Goal: Task Accomplishment & Management: Manage account settings

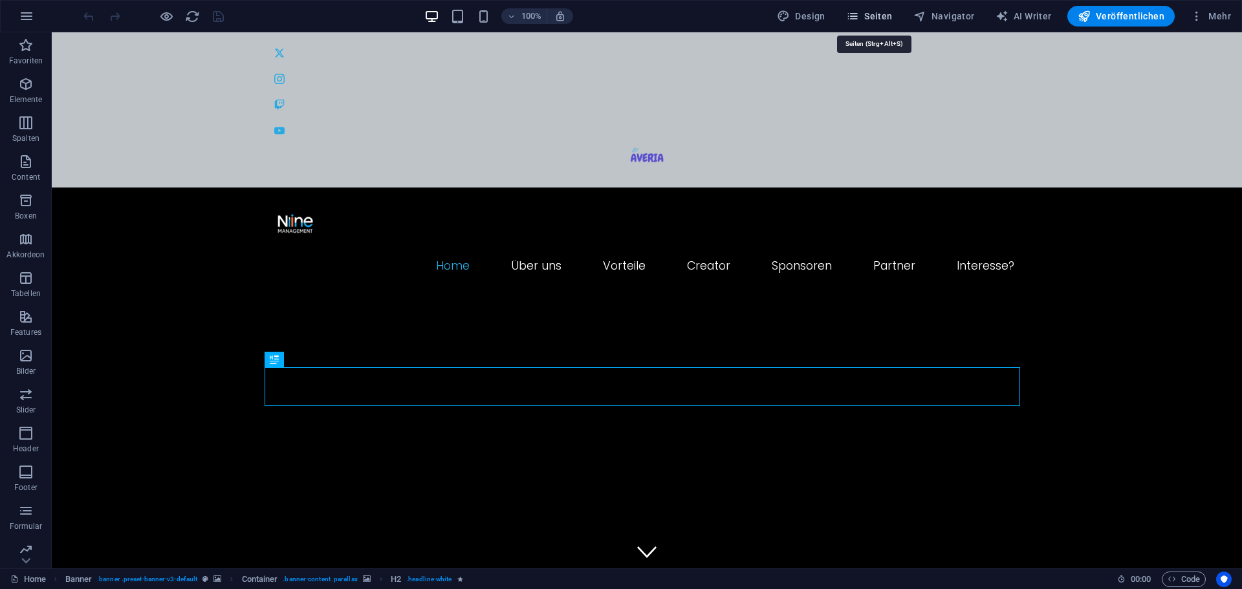
click at [853, 20] on icon "button" at bounding box center [852, 16] width 13 height 13
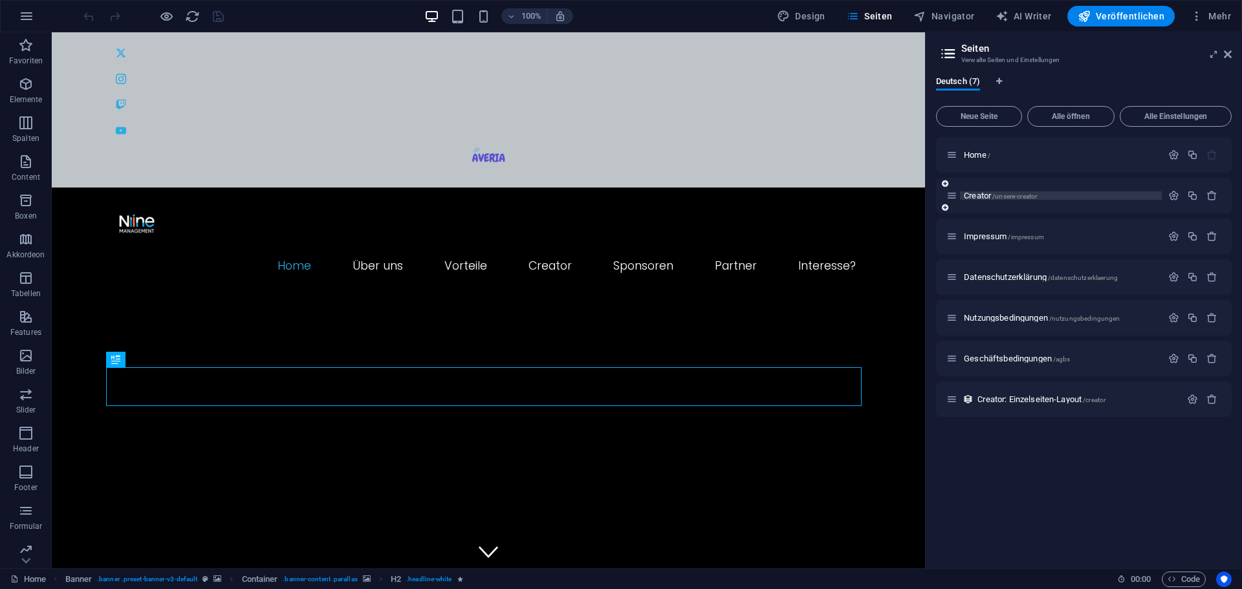
click at [1040, 197] on p "Creator /unsere-creator" at bounding box center [1061, 195] width 194 height 8
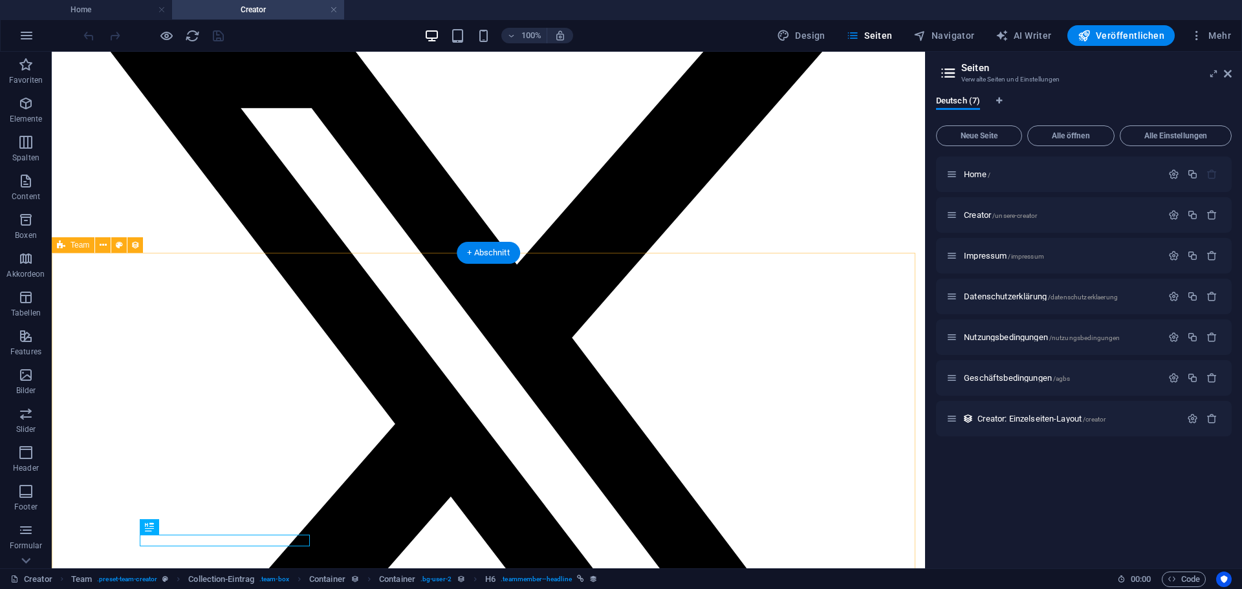
scroll to position [105, 0]
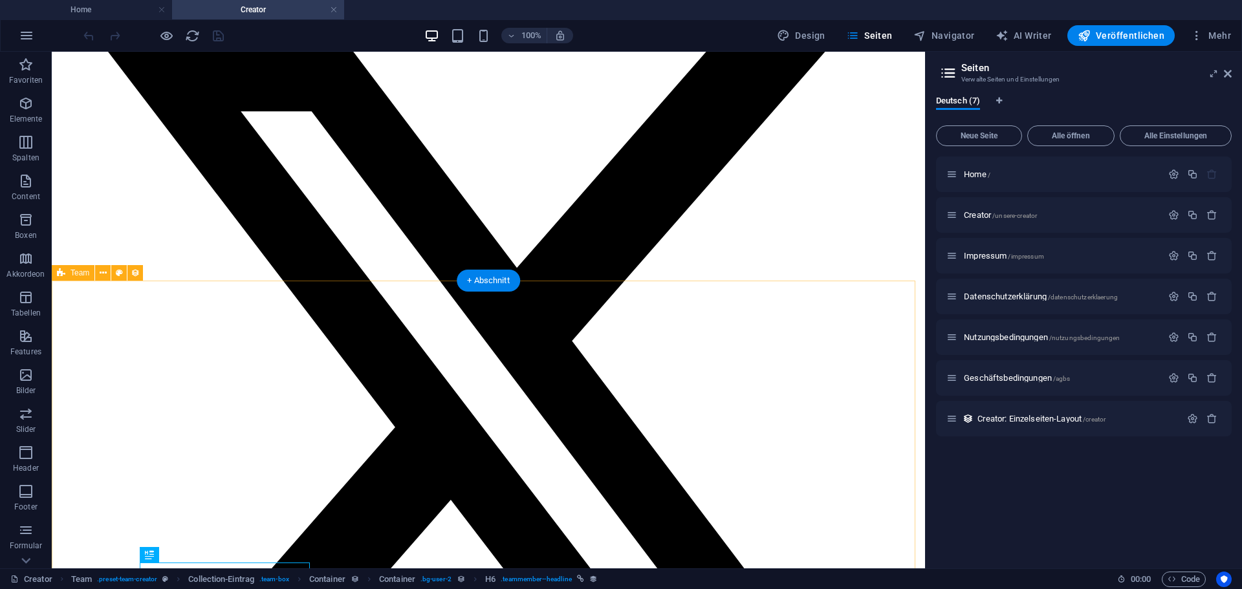
select select "columns.motto_DESC"
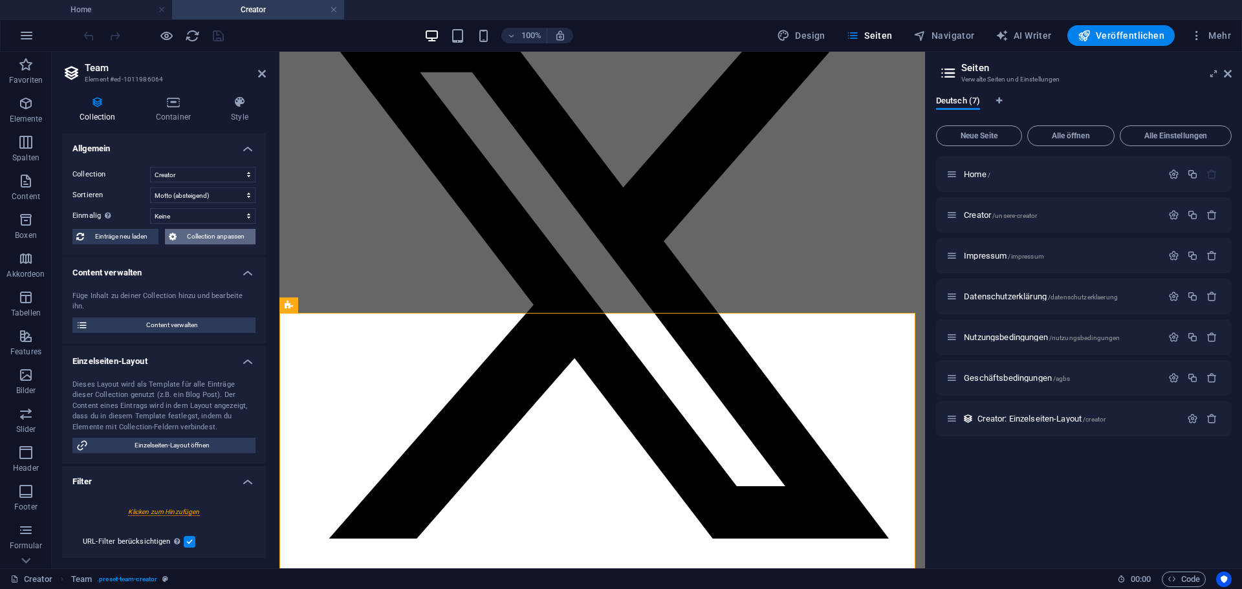
click at [195, 235] on span "Collection anpassen" at bounding box center [216, 237] width 72 height 16
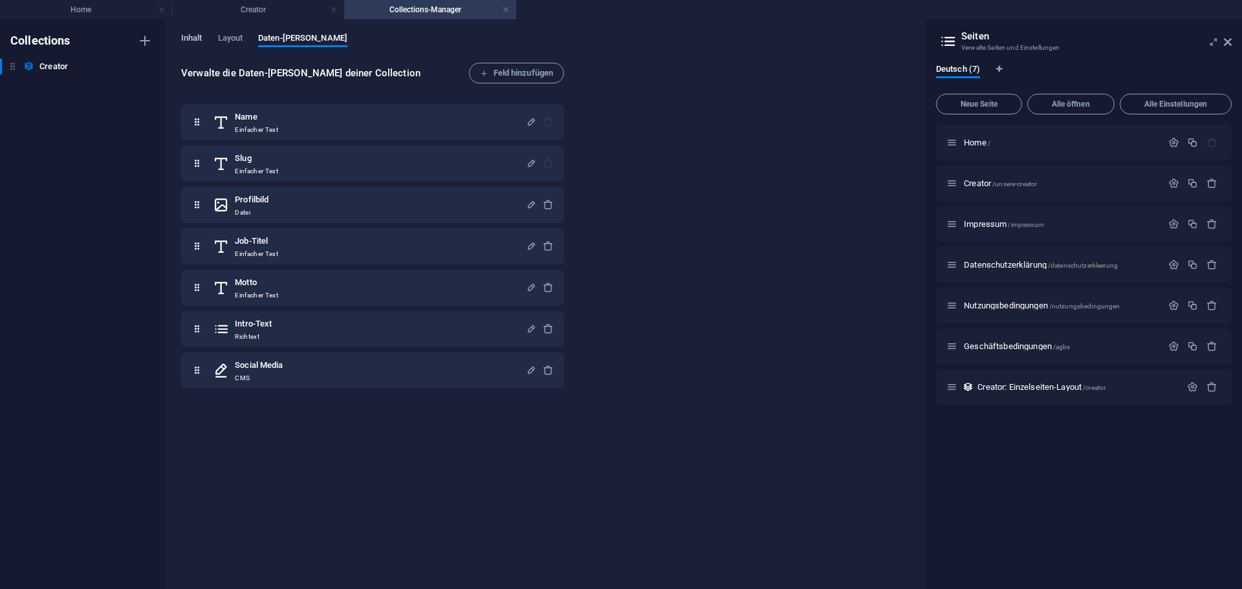
click at [189, 44] on span "Inhalt" at bounding box center [191, 39] width 21 height 18
select select "columns.motto_DESC"
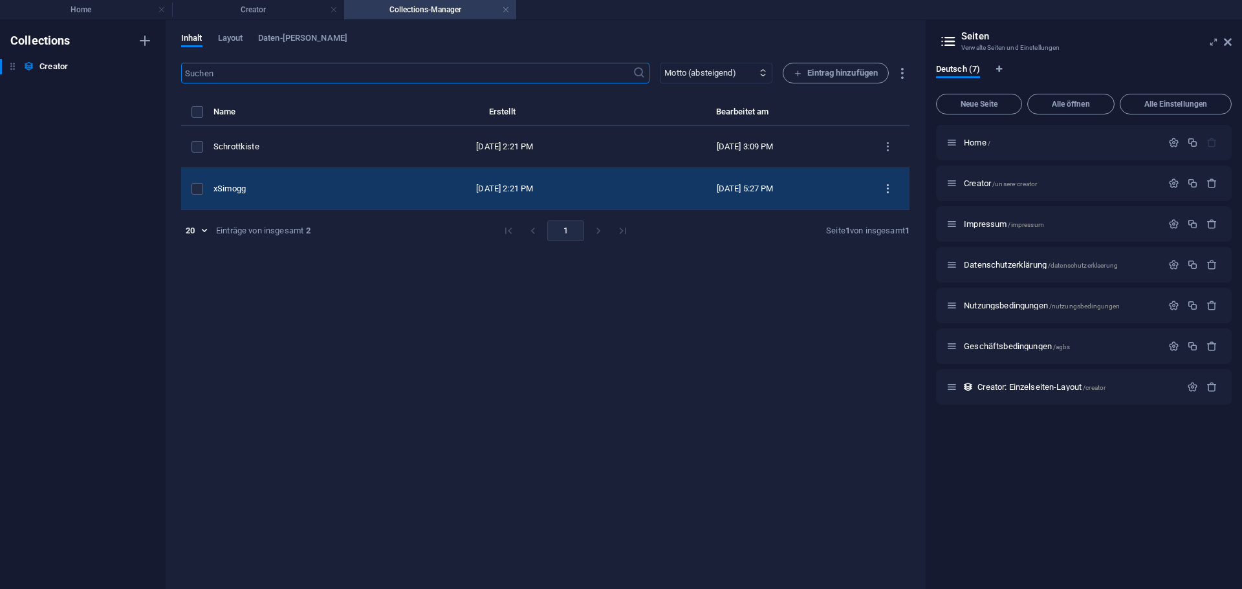
click at [886, 190] on icon "items list" at bounding box center [888, 189] width 12 height 12
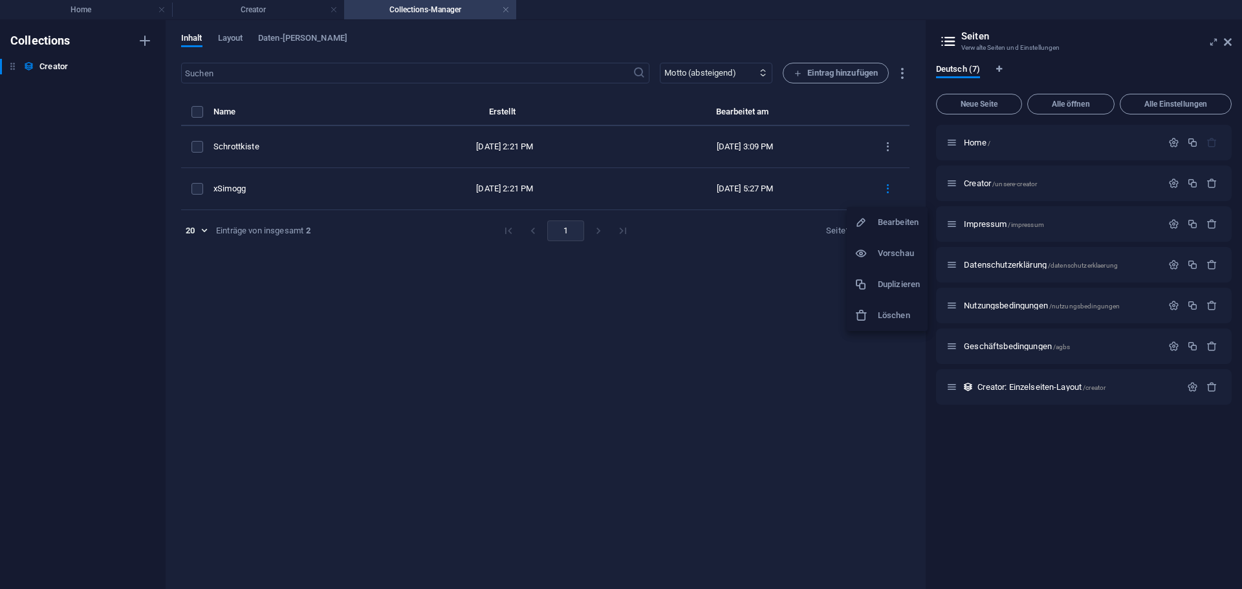
click at [883, 285] on h6 "Duplizieren" at bounding box center [899, 285] width 42 height 16
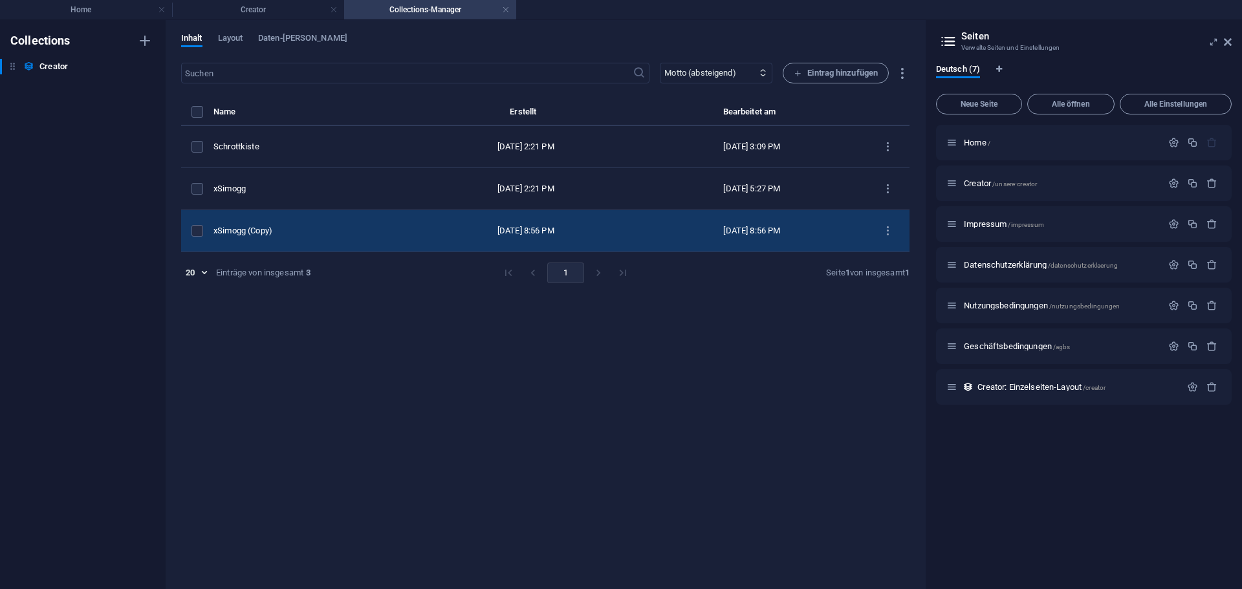
click at [359, 234] on div "xSimogg (Copy)" at bounding box center [308, 231] width 190 height 12
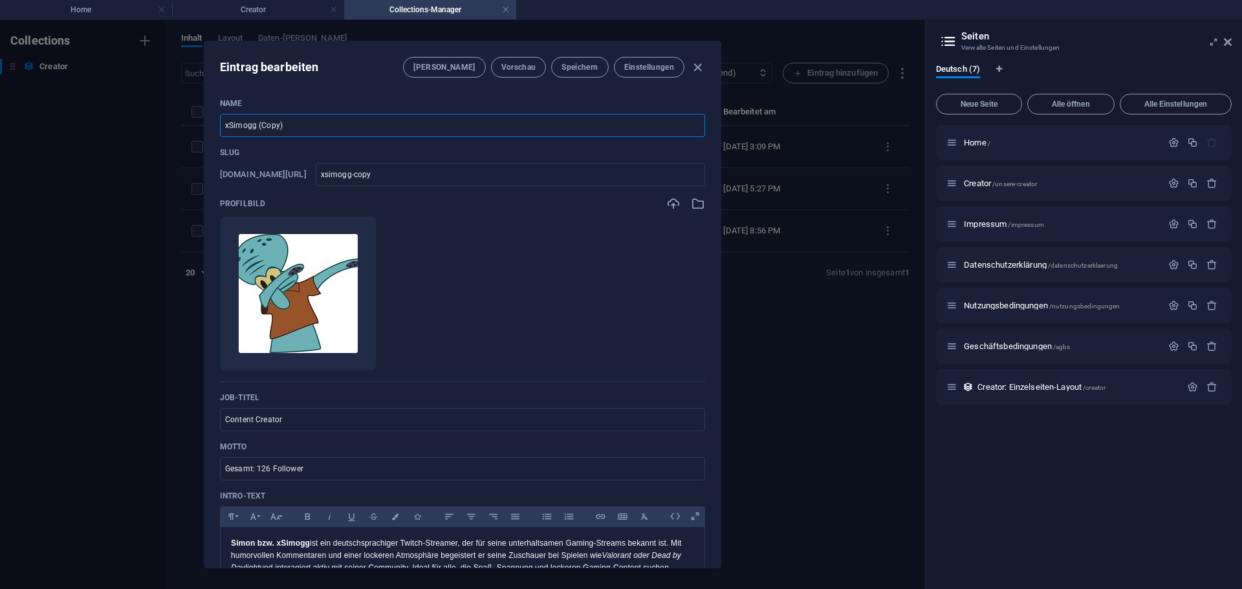
drag, startPoint x: 276, startPoint y: 129, endPoint x: 206, endPoint y: 132, distance: 69.3
click at [206, 132] on div "Name xSimogg (Copy) ​ Slug www.example.com/creator/ xsimogg-copy ​ Profilbild L…" at bounding box center [462, 328] width 516 height 480
type input "a"
type input "AllRoundGuideTV"
click at [296, 160] on div "Slug www.example.com/creator/ xsimogg-copy ​" at bounding box center [462, 166] width 485 height 39
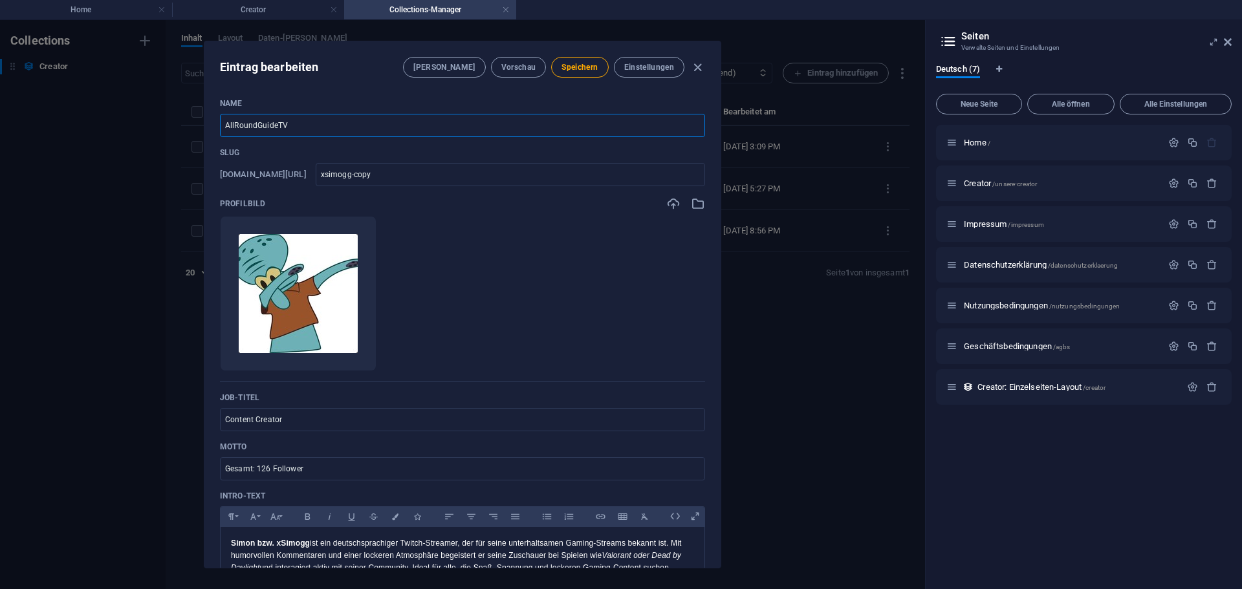
drag, startPoint x: 261, startPoint y: 124, endPoint x: 197, endPoint y: 122, distance: 64.1
click at [197, 122] on div "Eintrag bearbeiten Felder Vorschau Speichern Einstellungen Name AllRoundGuideTV…" at bounding box center [462, 304] width 925 height 569
drag, startPoint x: 395, startPoint y: 171, endPoint x: 303, endPoint y: 176, distance: 92.0
click at [303, 176] on div "www.example.com/creator/ xsimogg-copy ​" at bounding box center [462, 174] width 485 height 23
paste input "AllRoundGuideTV"
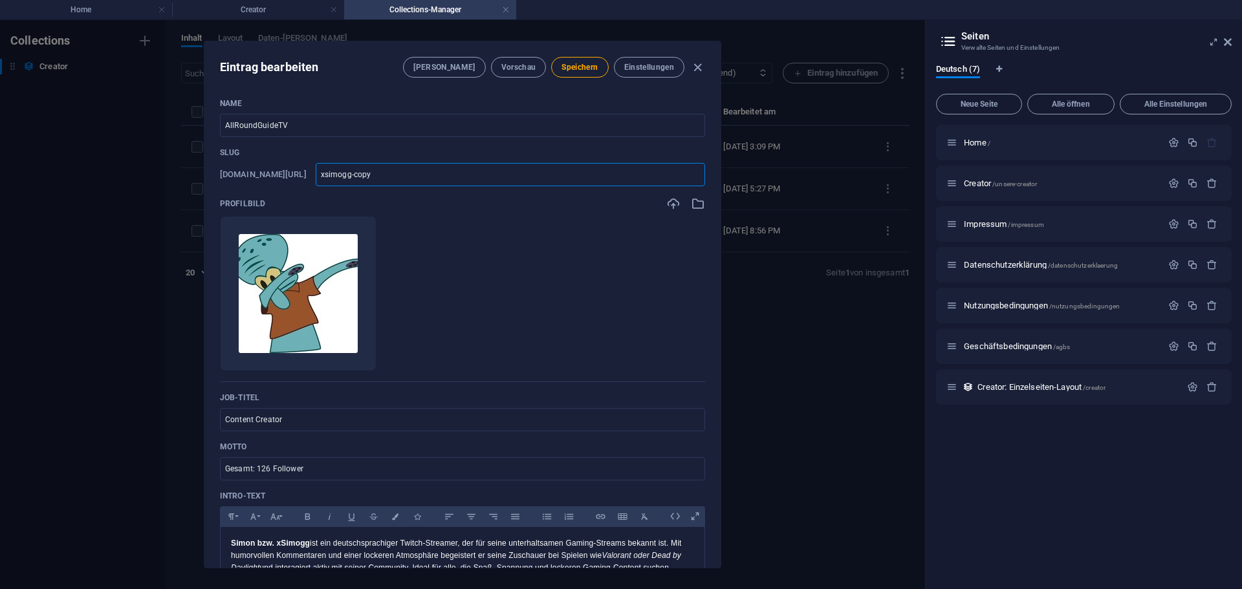
type input "AllRoundGuideTV"
click at [344, 175] on input "AllRoundGuideTV" at bounding box center [510, 174] width 389 height 23
type input "llRoundGuideTV"
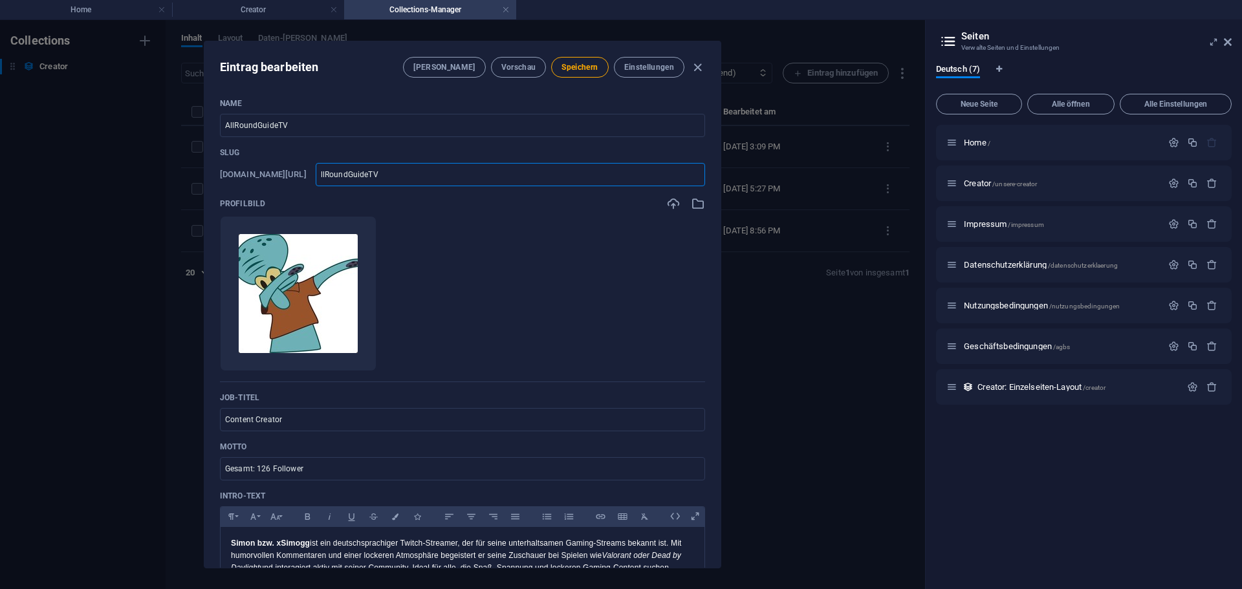
type input "allRoundGuideTV"
type input "alloundGuideTV"
type input "allroundGuideTV"
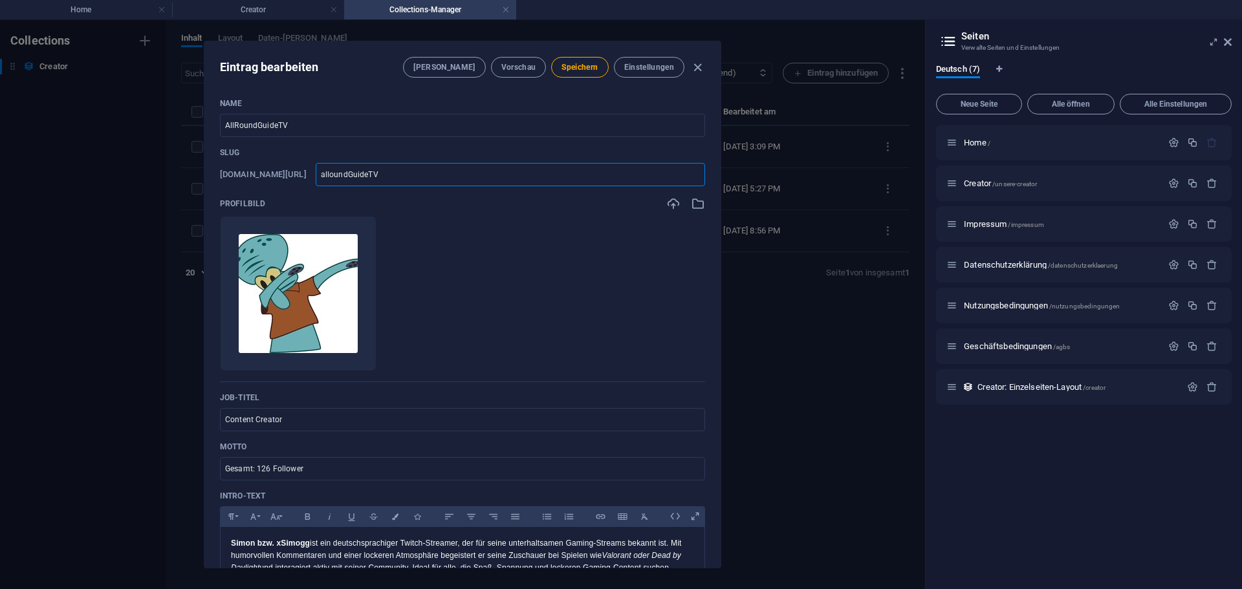
type input "allroundGuideTV"
type input "allrounduideTV"
type input "allroundguideTV"
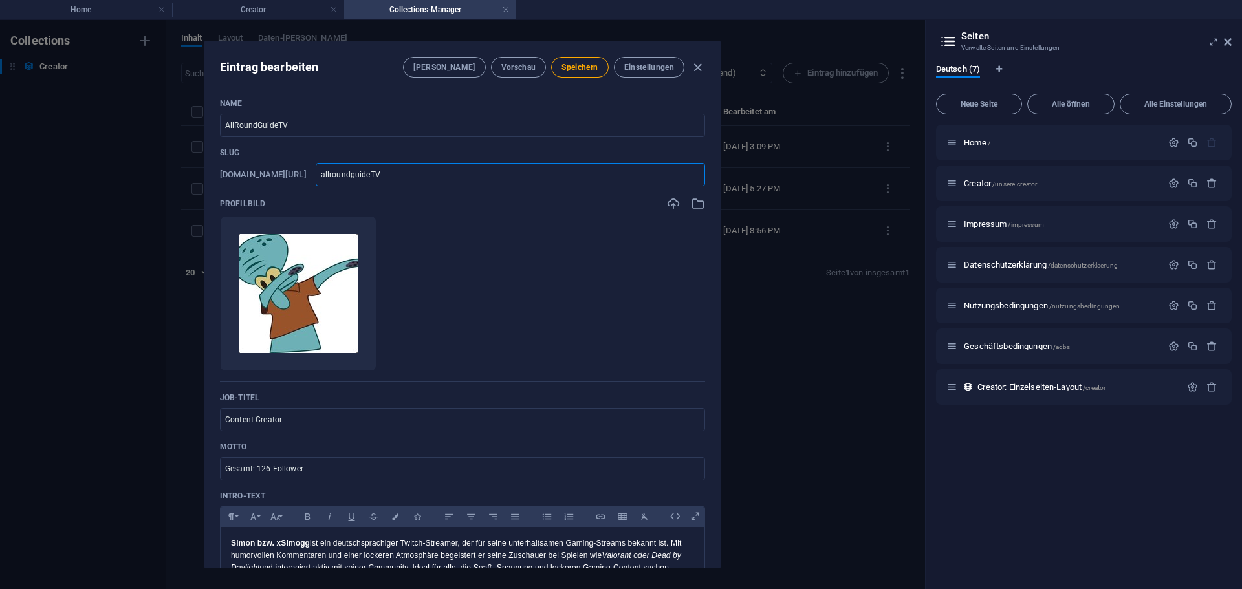
type input "allroundguideT"
type input "allroundguide"
type input "allroundguidet"
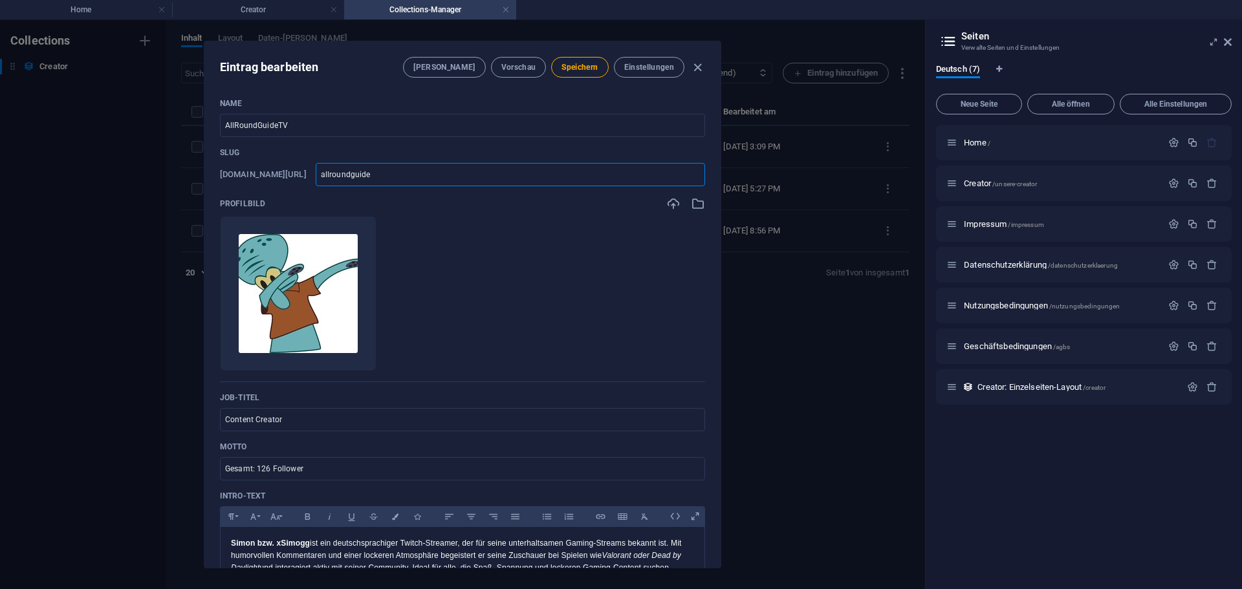
type input "allroundguidet"
type input "allroundguidetv"
click at [344, 207] on div "Profilbild" at bounding box center [462, 204] width 485 height 14
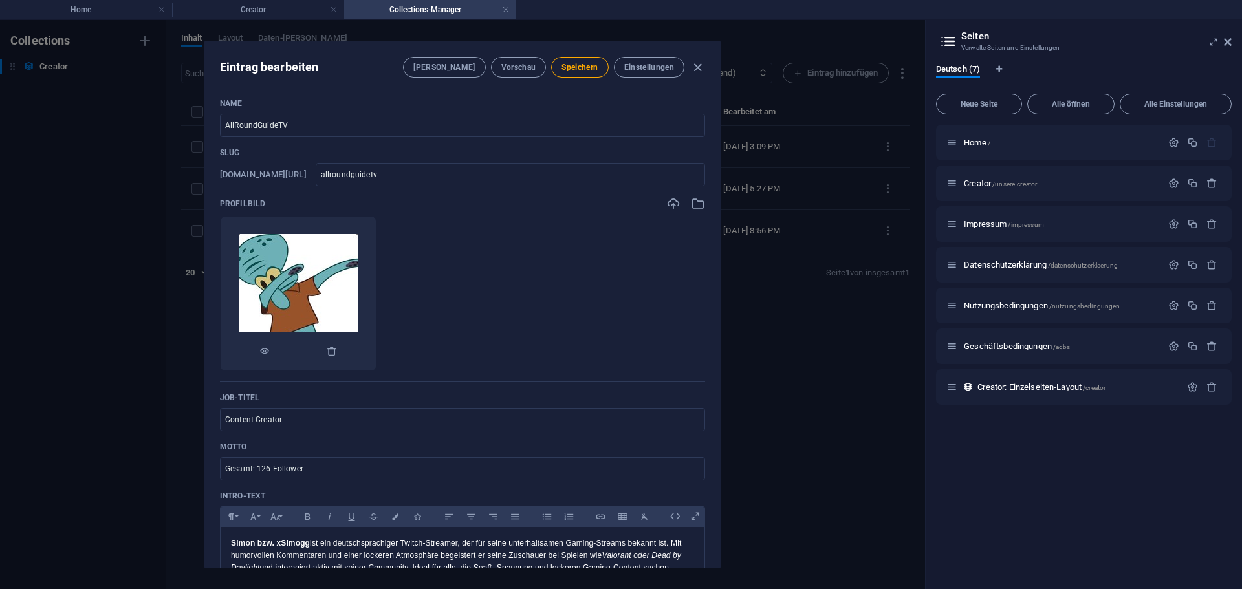
click at [376, 355] on div at bounding box center [298, 352] width 155 height 39
click at [337, 354] on icon "button" at bounding box center [332, 351] width 10 height 10
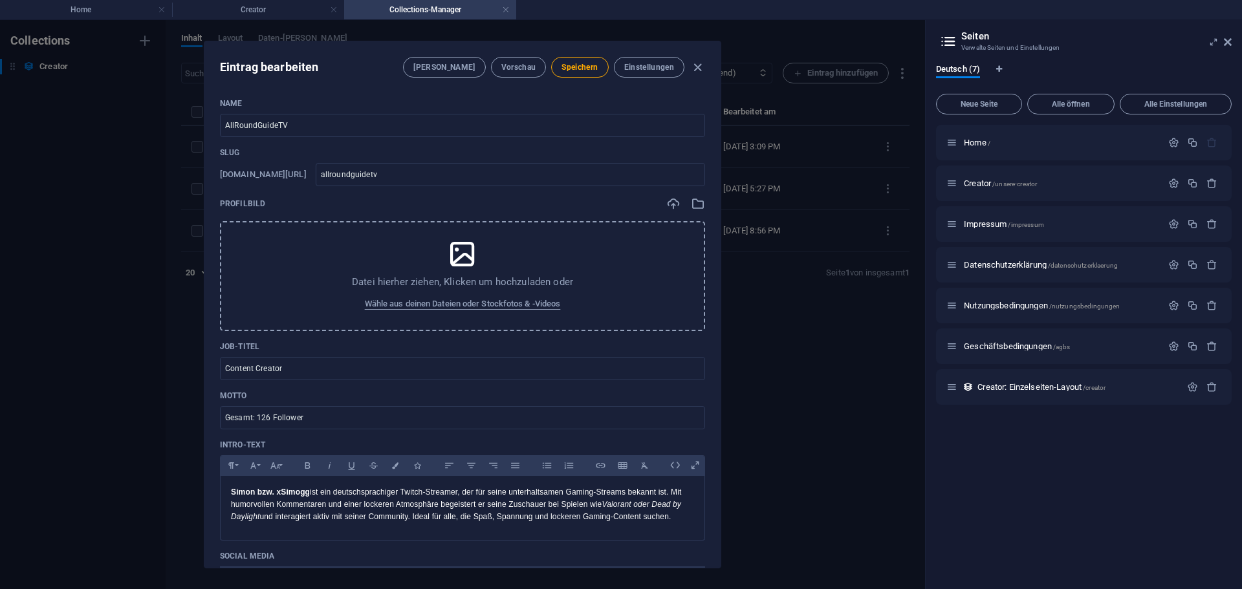
click at [506, 246] on div "Datei hierher ziehen, Klicken um hochzuladen oder Wähle aus deinen Dateien oder…" at bounding box center [462, 276] width 485 height 110
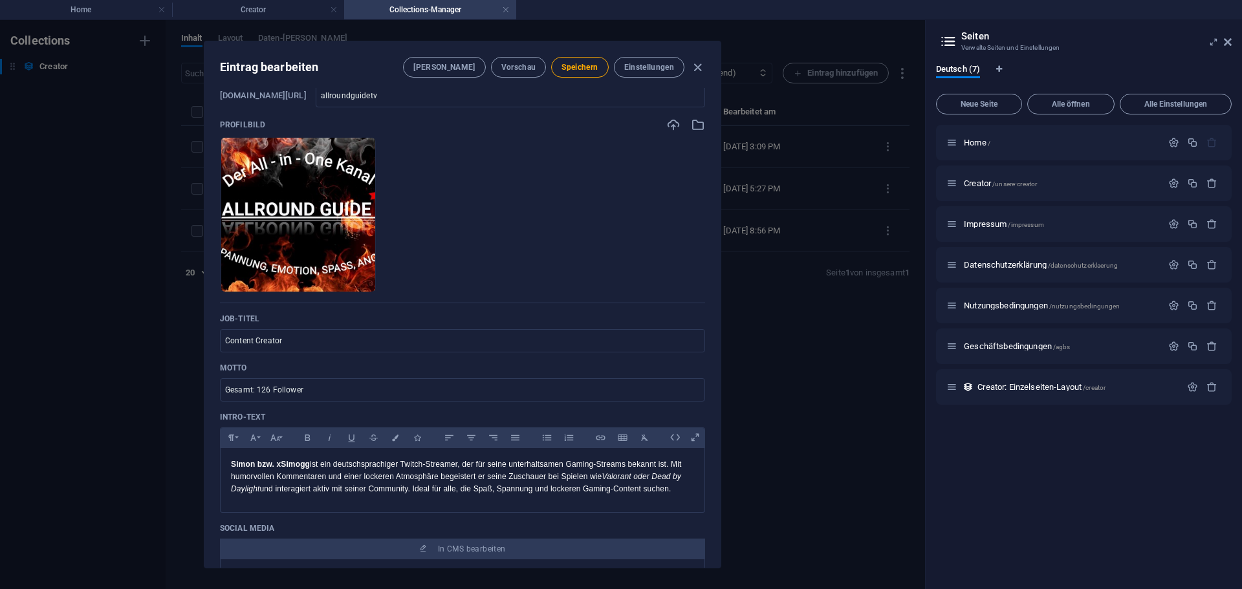
scroll to position [129, 0]
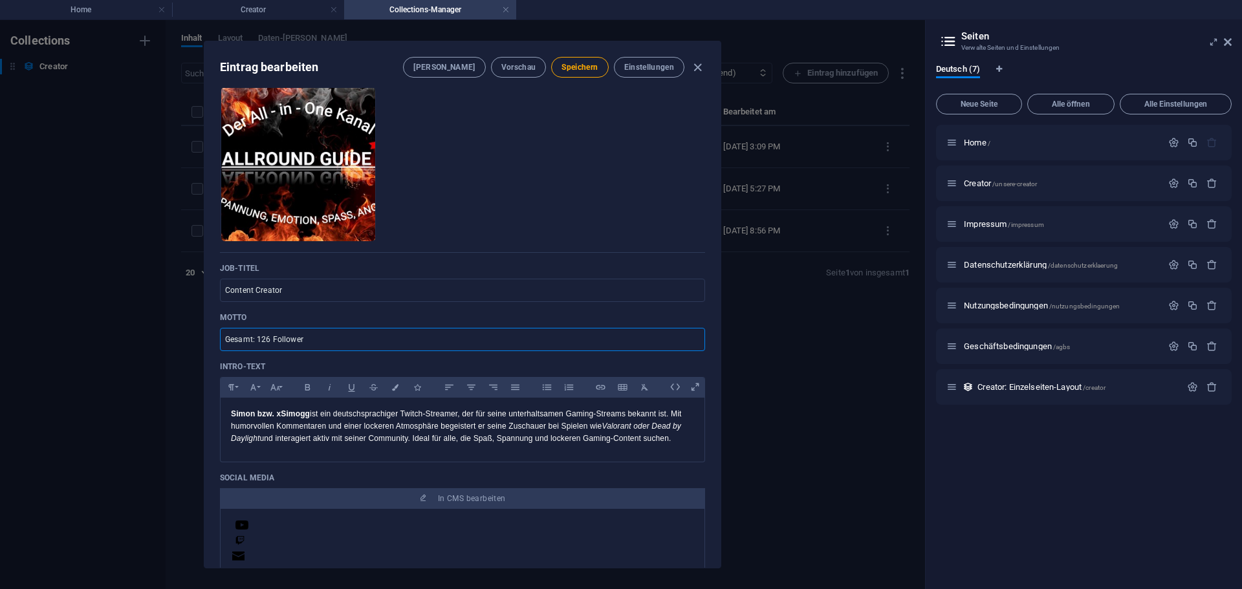
drag, startPoint x: 268, startPoint y: 334, endPoint x: 257, endPoint y: 333, distance: 11.1
click at [257, 333] on input "Gesamt: 126 Follower" at bounding box center [462, 339] width 485 height 23
type input "Gesamt: 83 Follower"
drag, startPoint x: 657, startPoint y: 441, endPoint x: 221, endPoint y: 418, distance: 436.6
click at [221, 418] on div "Simon bzw. xSimogg ist ein deutschsprachiger Twitch-Streamer, der für seine unt…" at bounding box center [463, 427] width 484 height 58
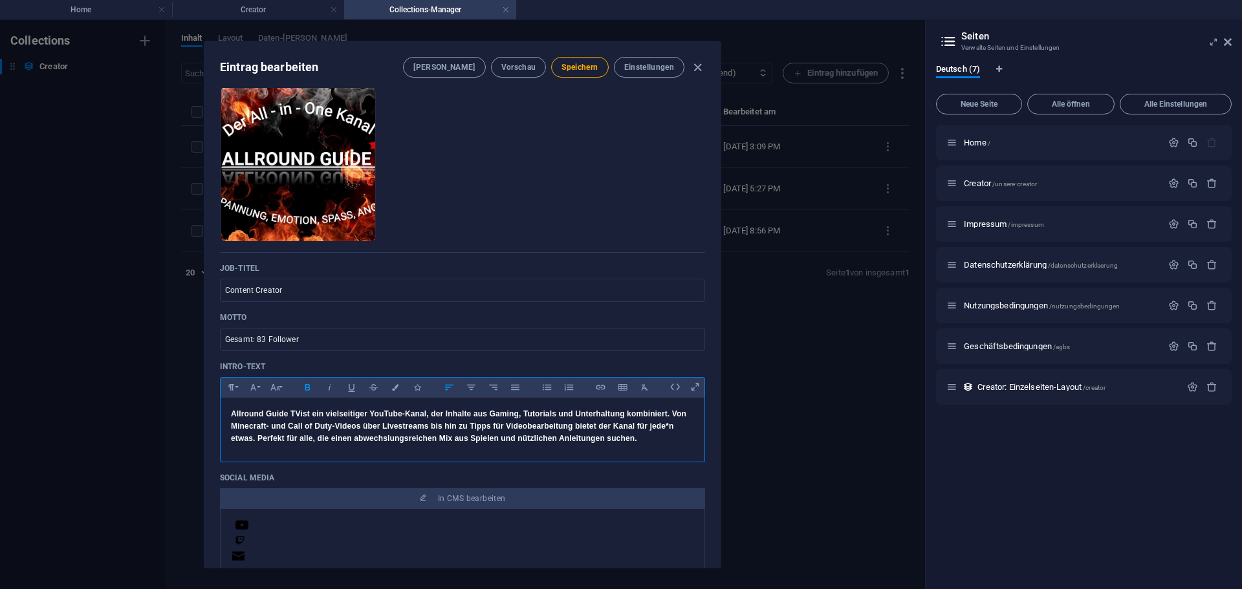
click at [230, 413] on div "Allround Guide TV ist ein vielseitiger YouTube-Kanal, der Inhalte aus Gaming, T…" at bounding box center [463, 427] width 484 height 58
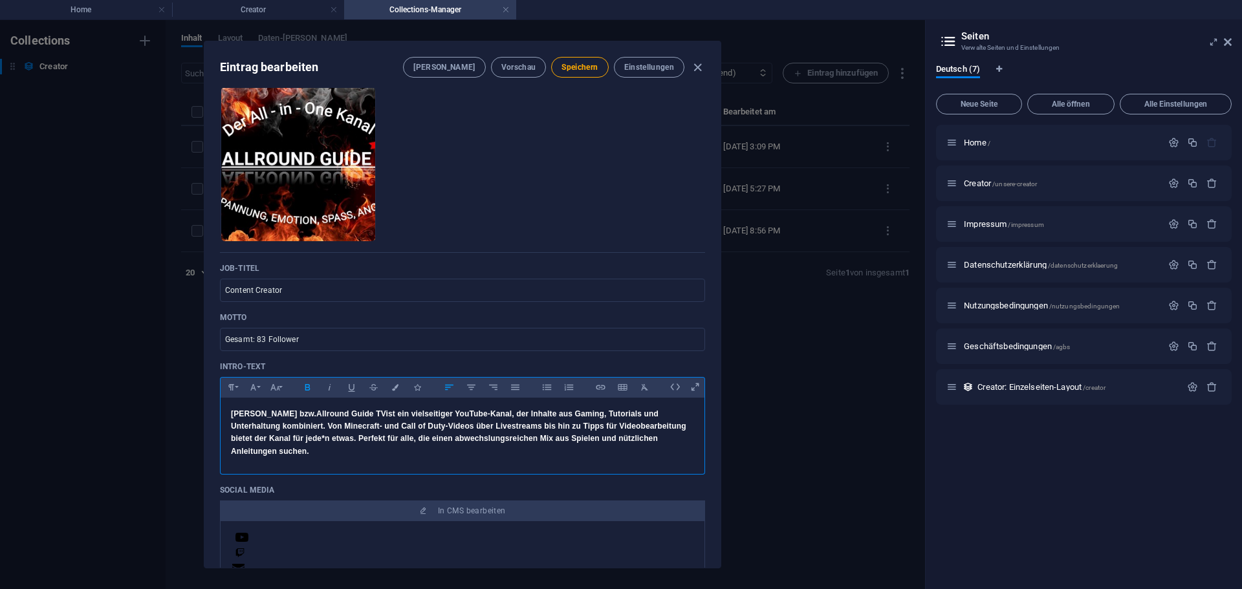
drag, startPoint x: 268, startPoint y: 460, endPoint x: 348, endPoint y: 419, distance: 89.7
click at [348, 419] on div "Justin bzw. Allround Guide TV ist ein vielseitiger YouTube-Kanal, der Inhalte a…" at bounding box center [463, 433] width 484 height 71
click at [307, 390] on icon "button" at bounding box center [307, 387] width 5 height 6
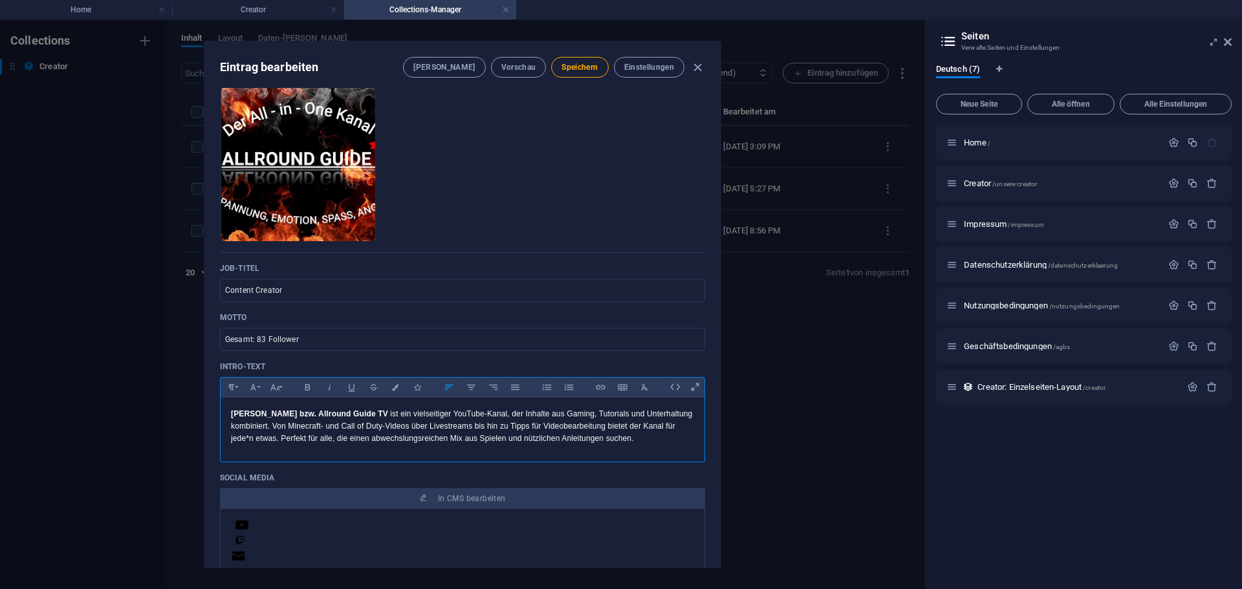
click at [395, 461] on div at bounding box center [462, 459] width 485 height 6
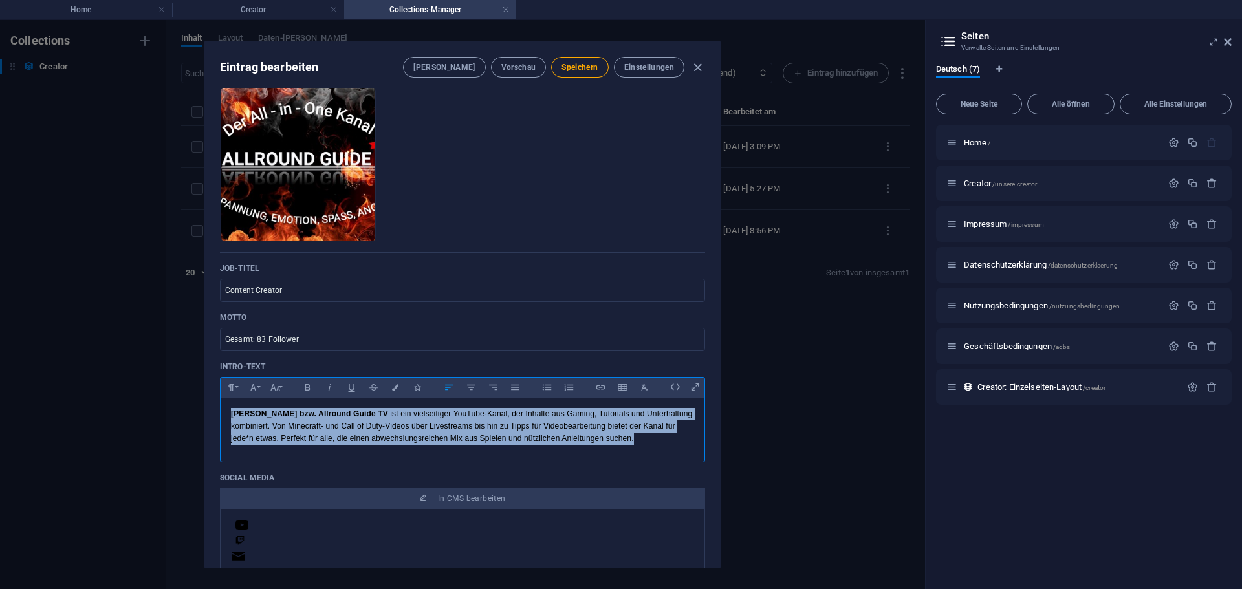
drag, startPoint x: 567, startPoint y: 441, endPoint x: 200, endPoint y: 415, distance: 367.7
click at [200, 415] on div "Eintrag bearbeiten Felder Vorschau Speichern Einstellungen Name AllRoundGuideTV…" at bounding box center [462, 304] width 925 height 569
click at [394, 389] on icon "button" at bounding box center [395, 387] width 11 height 6
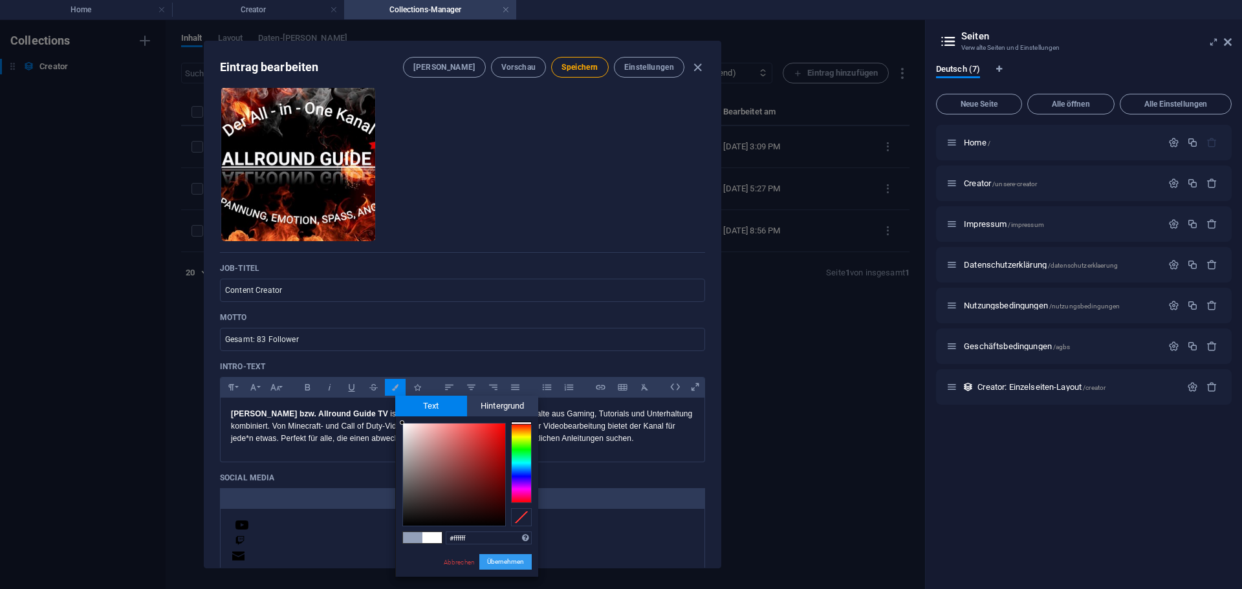
click at [503, 563] on button "Übernehmen" at bounding box center [505, 562] width 52 height 16
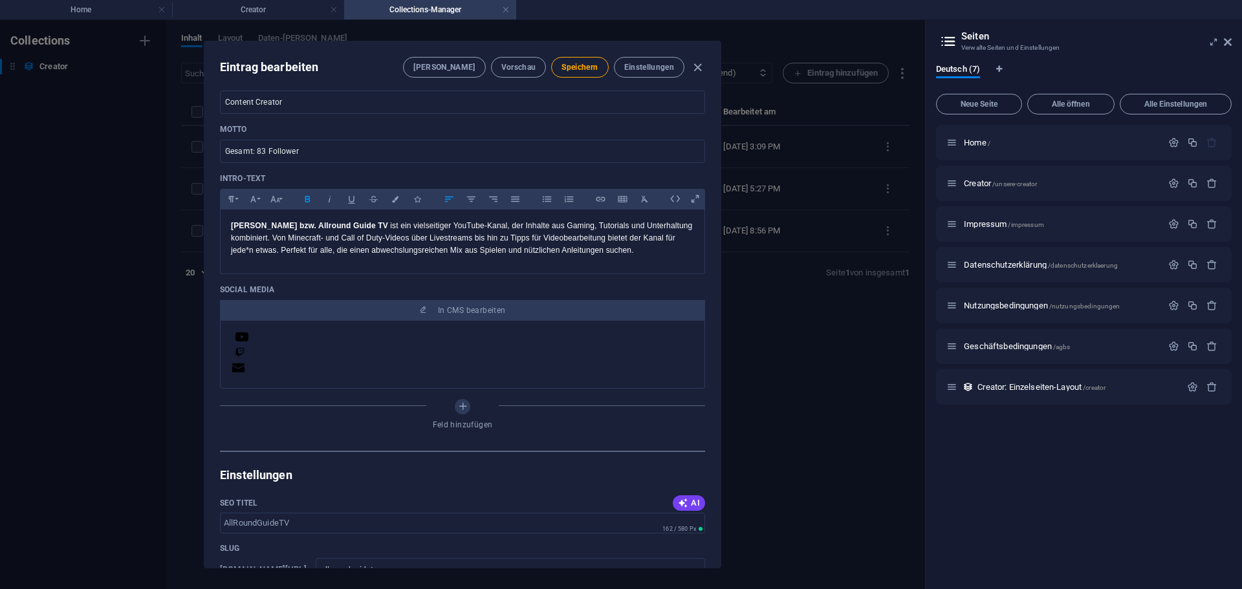
scroll to position [323, 0]
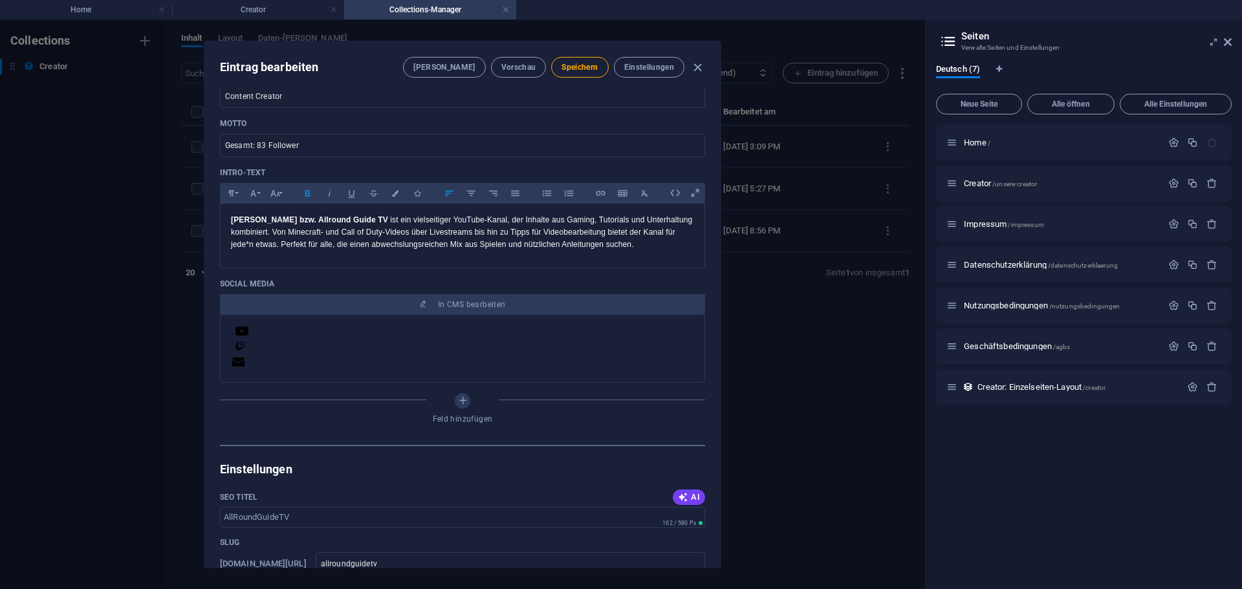
click at [342, 409] on div "Feld hinzufügen" at bounding box center [462, 411] width 485 height 36
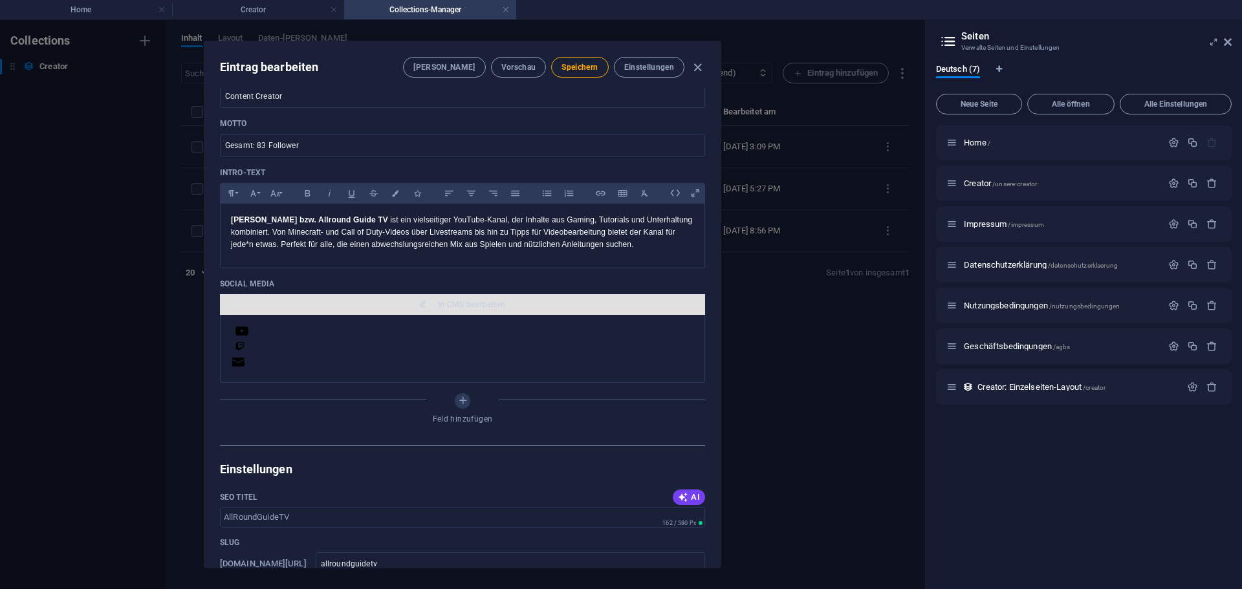
click at [379, 304] on span "In CMS bearbeiten" at bounding box center [462, 305] width 475 height 10
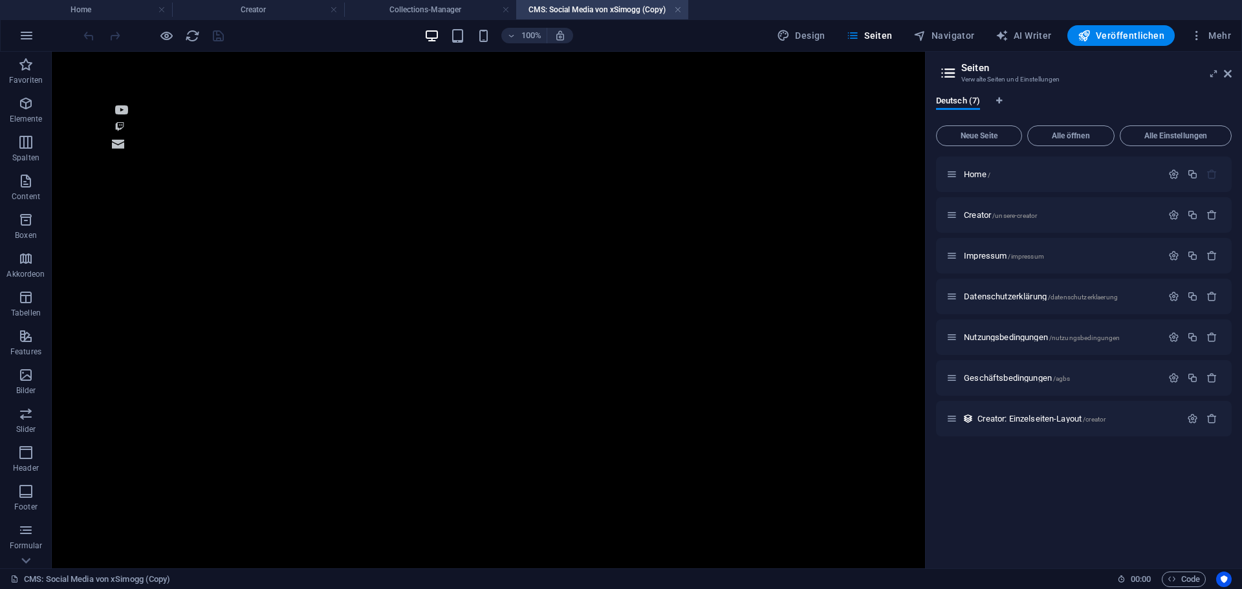
scroll to position [0, 0]
click at [126, 110] on figure at bounding box center [488, 112] width 749 height 17
click at [125, 110] on figure at bounding box center [488, 112] width 749 height 17
select select "xMidYMid"
select select "px"
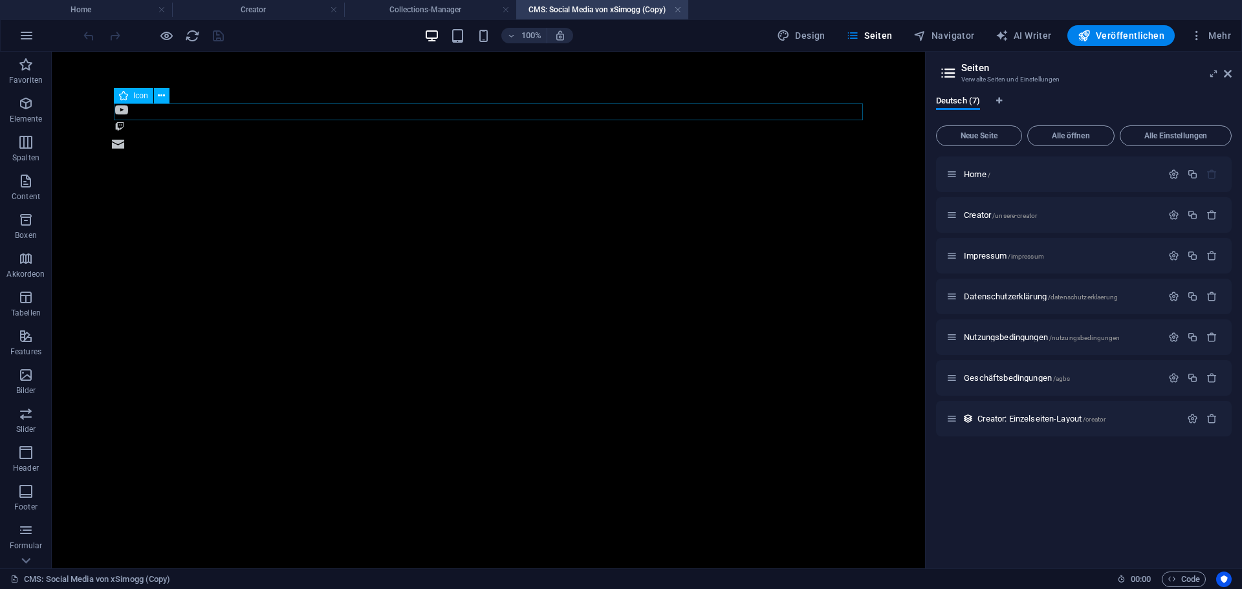
select select "px"
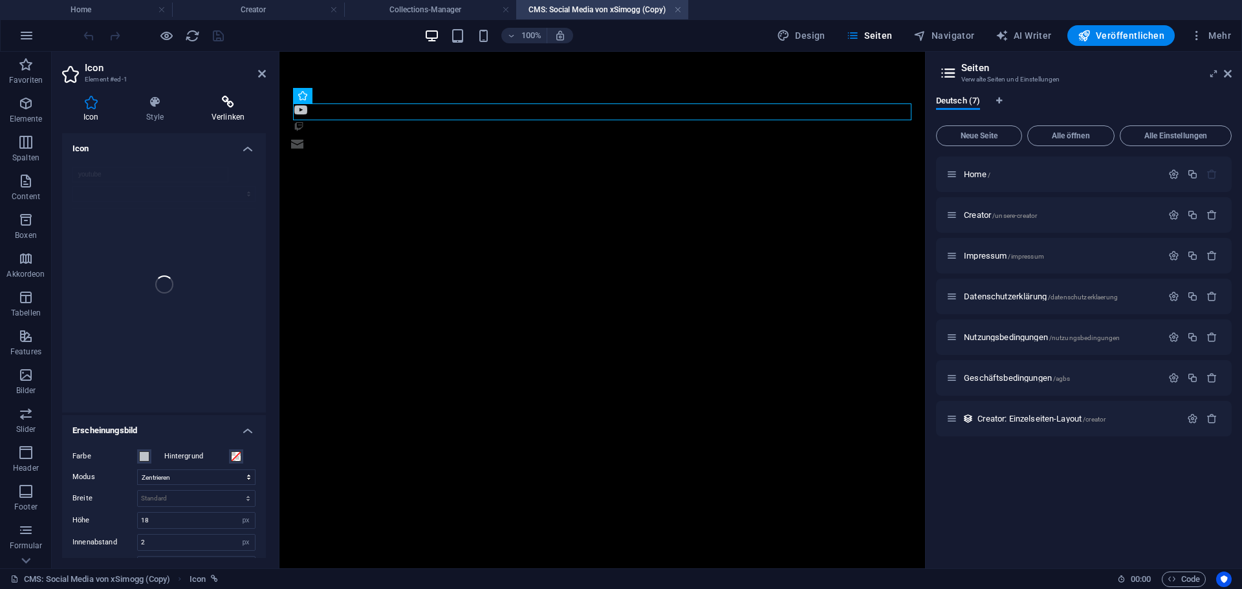
click at [207, 111] on h4 "Verlinken" at bounding box center [228, 109] width 76 height 27
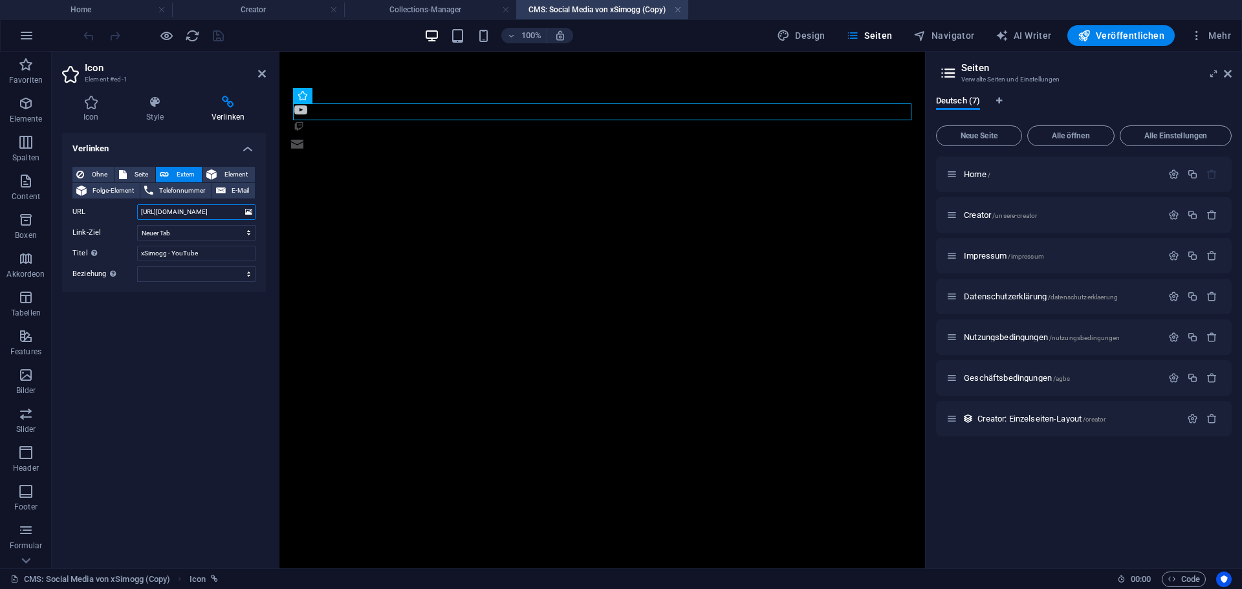
click at [218, 208] on input "https://www.youtube.com/@xSimogg" at bounding box center [196, 212] width 118 height 16
paste input "allroundguidetv2193/featured"
type input "https://www.youtube.com/@allroundguidetv2193"
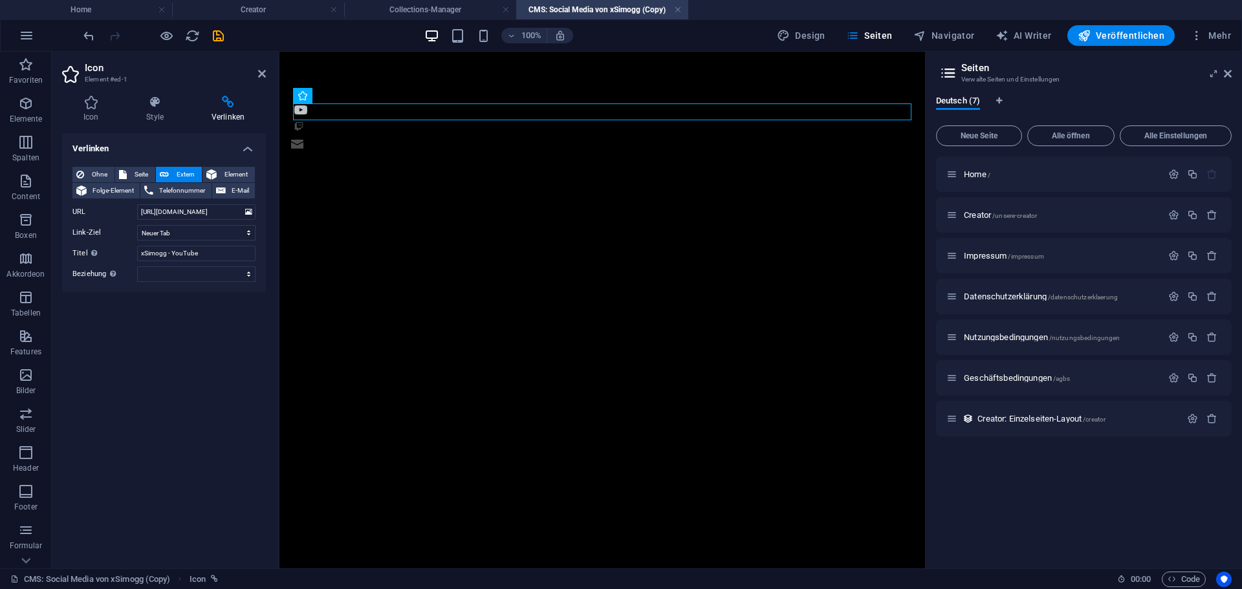
click at [220, 320] on div "Verlinken Ohne Seite Extern Element Folge-Element Telefonnummer E-Mail Seite Ho…" at bounding box center [164, 345] width 204 height 425
drag, startPoint x: 165, startPoint y: 254, endPoint x: 115, endPoint y: 256, distance: 49.9
click at [116, 256] on div "Titel Zusätzliche Linkbeschreibung, sollte nicht mit dem Linktext identisch sei…" at bounding box center [163, 254] width 183 height 16
type input "AGTV - YouTube"
click at [168, 305] on div "Verlinken Ohne Seite Extern Element Folge-Element Telefonnummer E-Mail Seite Ho…" at bounding box center [164, 345] width 204 height 425
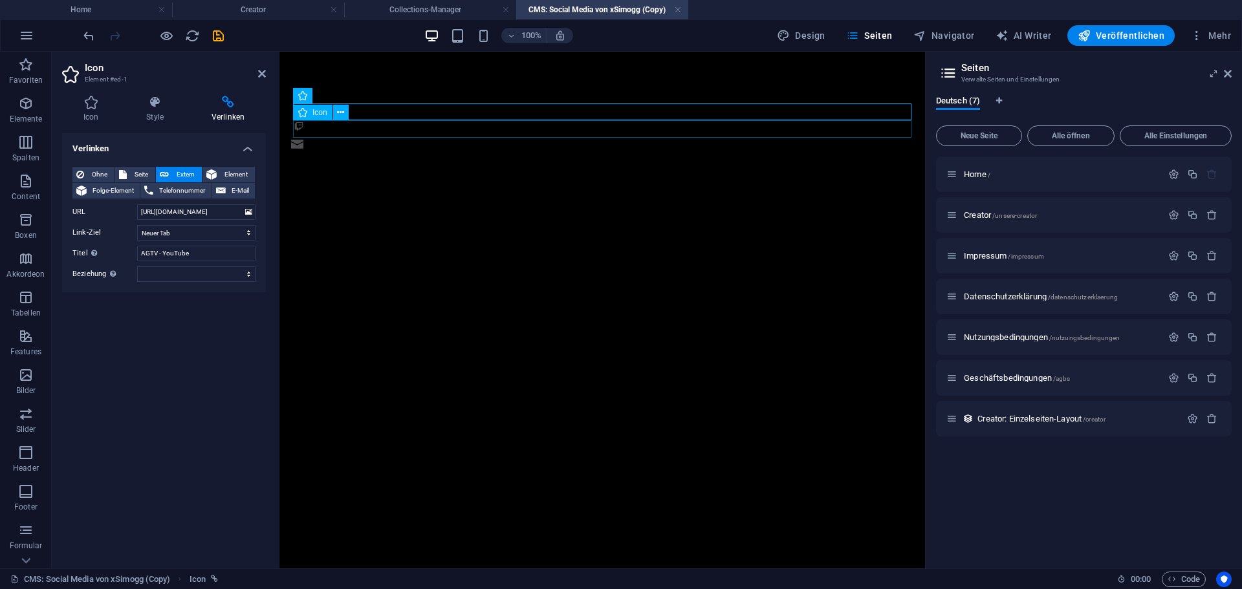
click at [348, 129] on figure at bounding box center [602, 128] width 618 height 17
select select "xMidYMid"
select select "px"
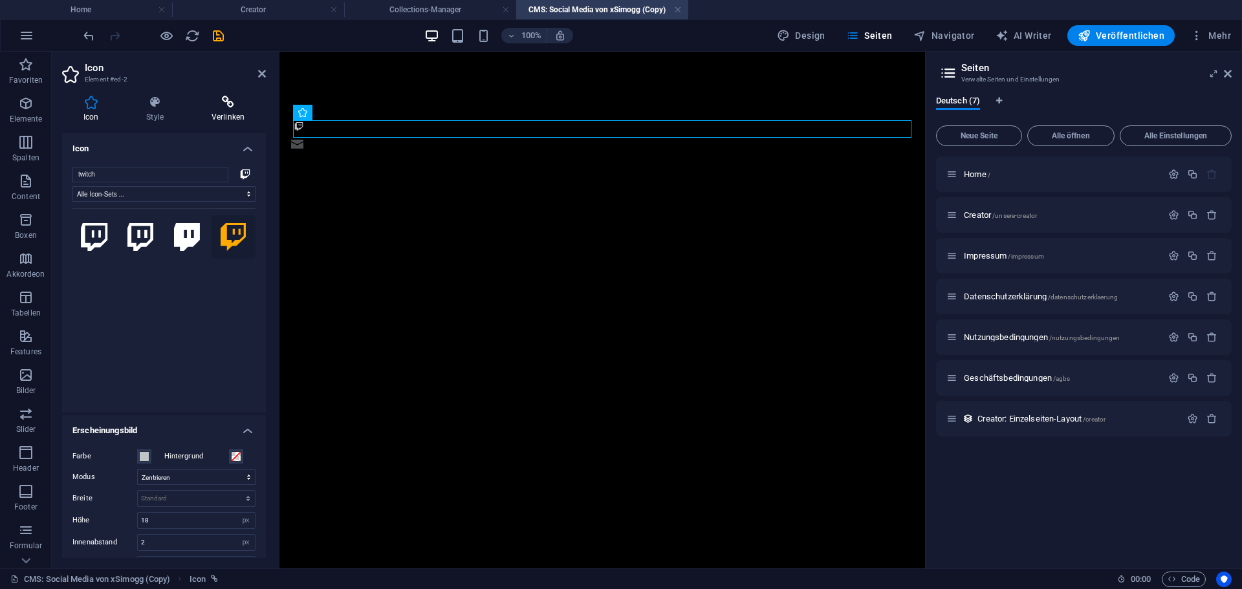
click at [246, 112] on h4 "Verlinken" at bounding box center [228, 109] width 76 height 27
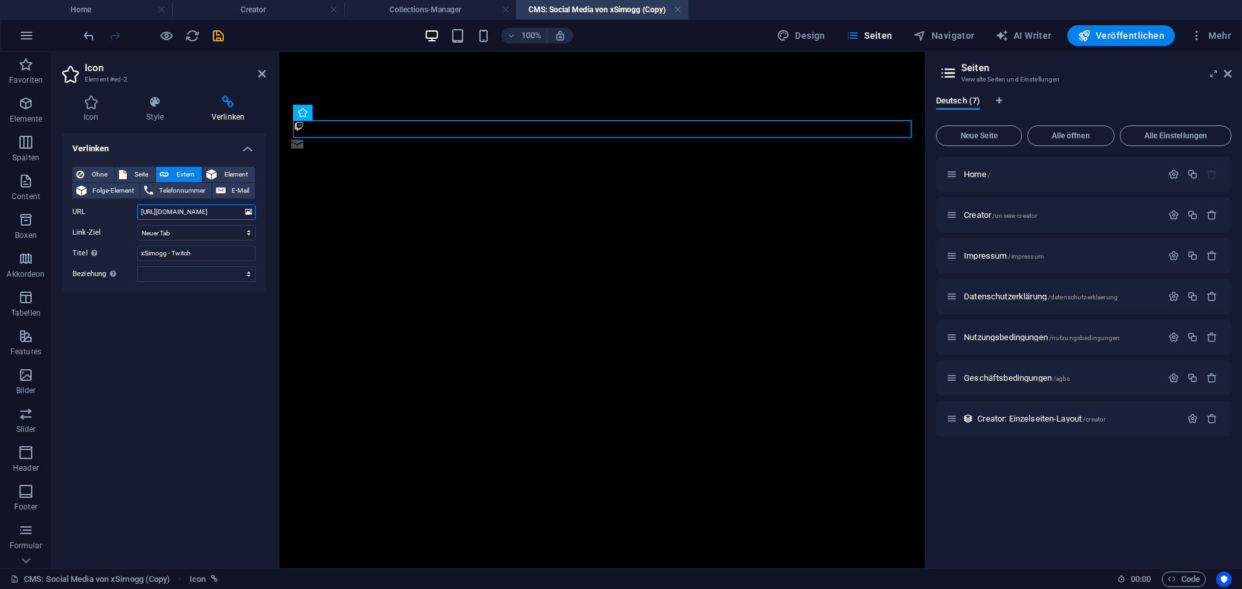
click at [228, 213] on input "https://www.twitch.tv/xsimogg" at bounding box center [196, 212] width 118 height 16
paste input "allroundguidetv"
type input "https://www.twitch.tv/allroundguidetv"
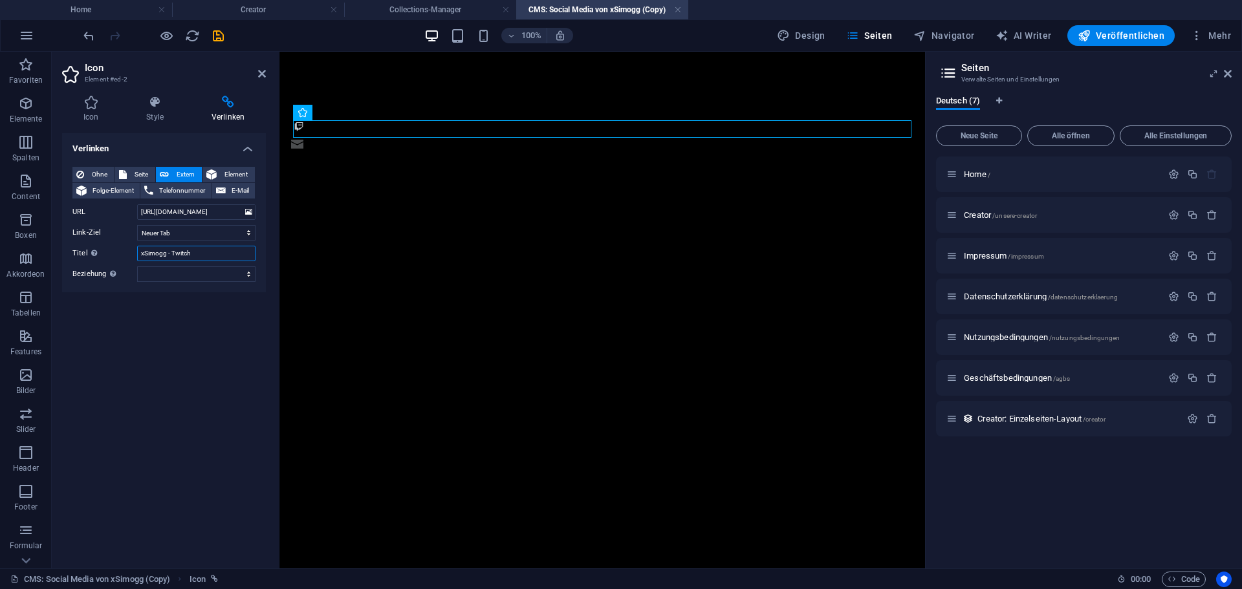
drag, startPoint x: 151, startPoint y: 254, endPoint x: 104, endPoint y: 256, distance: 46.6
click at [107, 256] on div "Titel Zusätzliche Linkbeschreibung, sollte nicht mit dem Linktext identisch sei…" at bounding box center [163, 254] width 183 height 16
type input "AGTV - Twitch"
click at [169, 311] on div "Verlinken Ohne Seite Extern Element Folge-Element Telefonnummer E-Mail Seite Ho…" at bounding box center [164, 345] width 204 height 425
click at [325, 149] on figure at bounding box center [601, 146] width 622 height 17
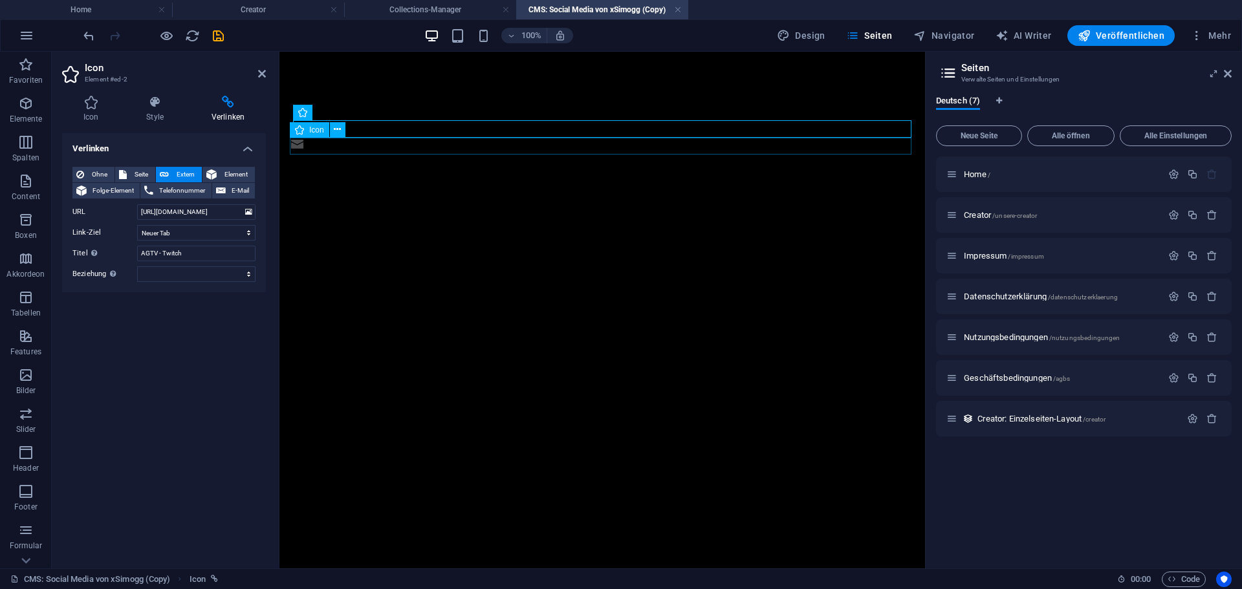
click at [325, 149] on figure at bounding box center [601, 146] width 622 height 17
select select "xMidYMid"
select select "px"
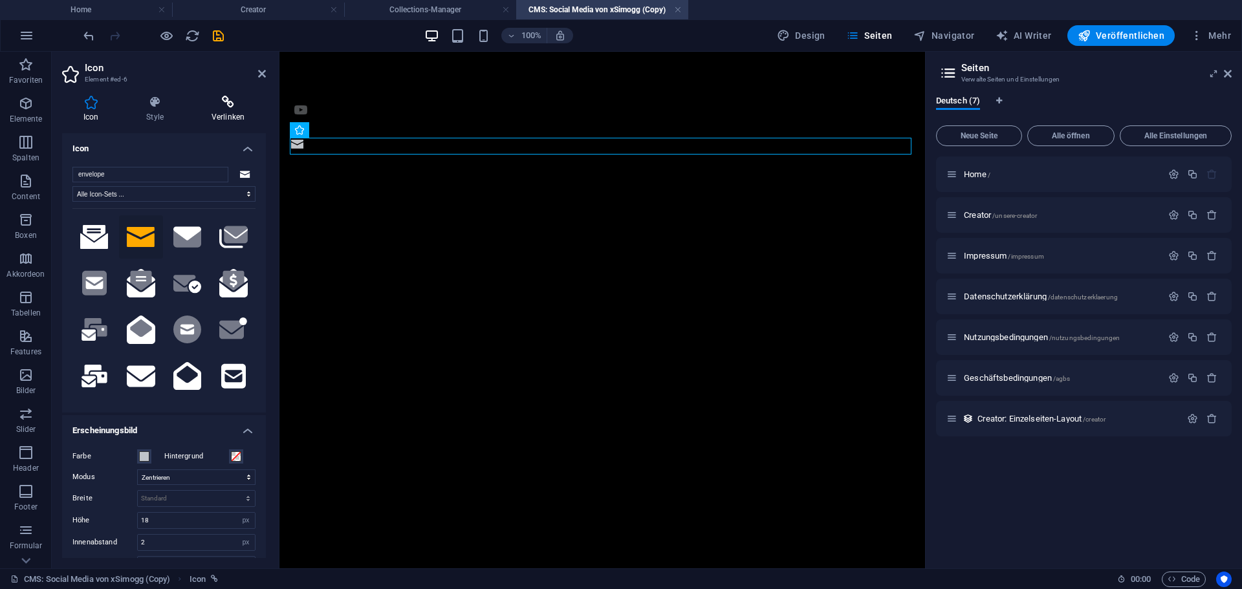
click at [228, 113] on h4 "Verlinken" at bounding box center [228, 109] width 76 height 27
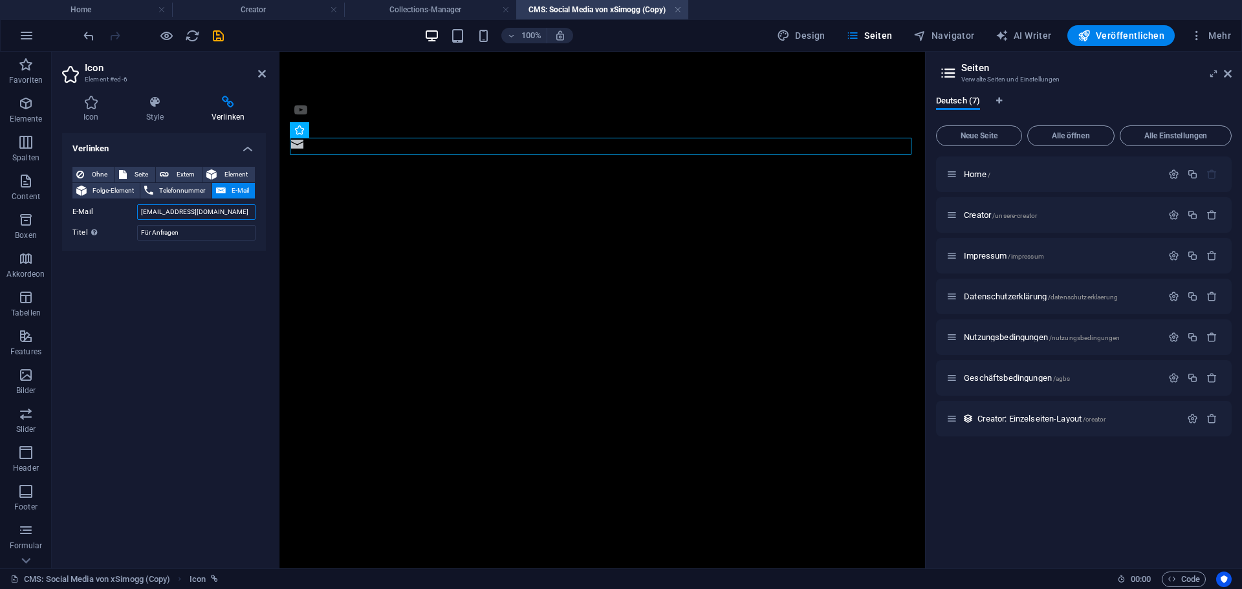
click at [164, 213] on input "xsimogg@nine-management.de" at bounding box center [196, 212] width 118 height 16
drag, startPoint x: 164, startPoint y: 212, endPoint x: 105, endPoint y: 218, distance: 59.8
click at [105, 218] on div "E-Mail xsimogg@nine-management.de" at bounding box center [163, 212] width 183 height 16
type input "agtv@nine-management.de"
click at [222, 312] on div "Verlinken Ohne Seite Extern Element Folge-Element Telefonnummer E-Mail Seite Ho…" at bounding box center [164, 345] width 204 height 425
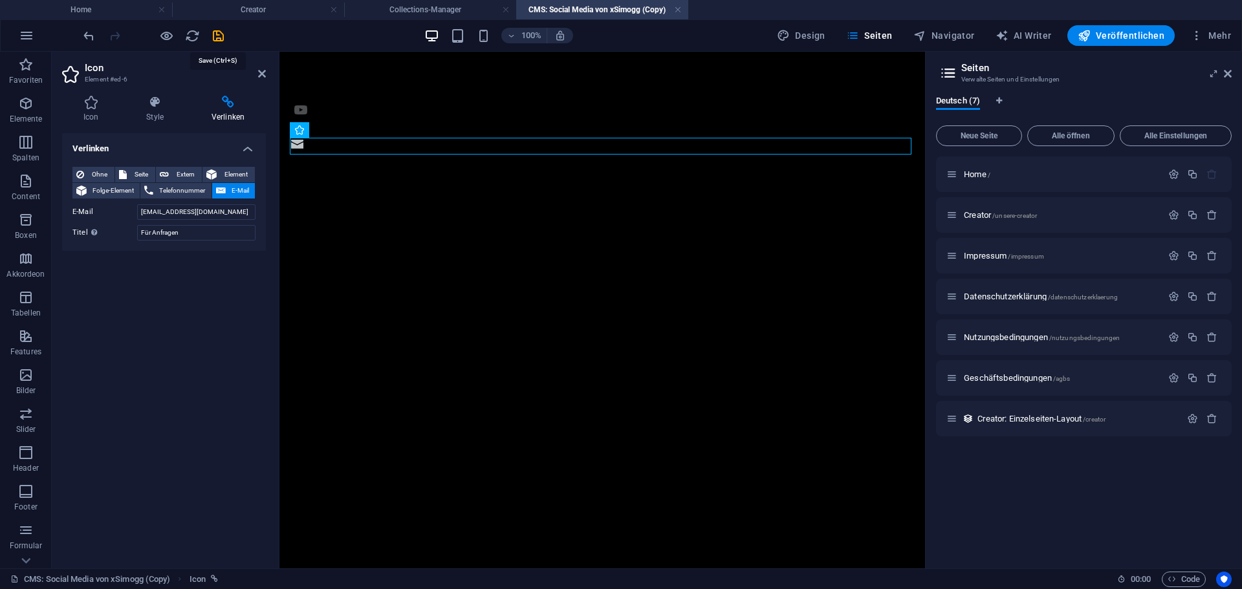
click at [224, 38] on icon "save" at bounding box center [218, 35] width 15 height 15
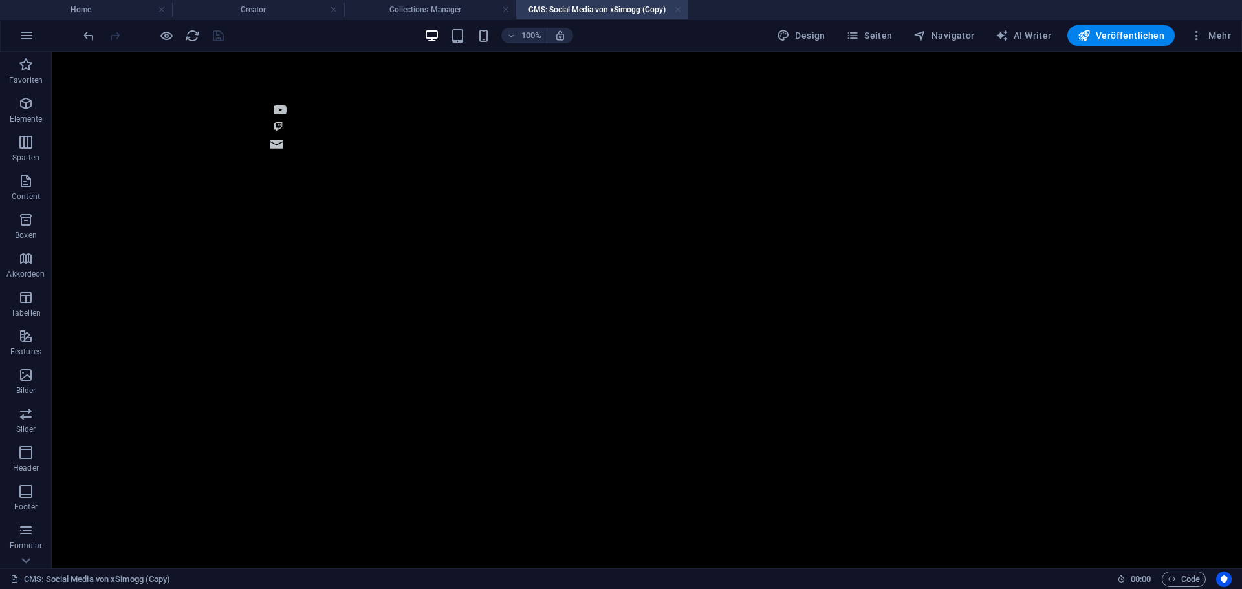
click at [677, 11] on link at bounding box center [678, 10] width 8 height 12
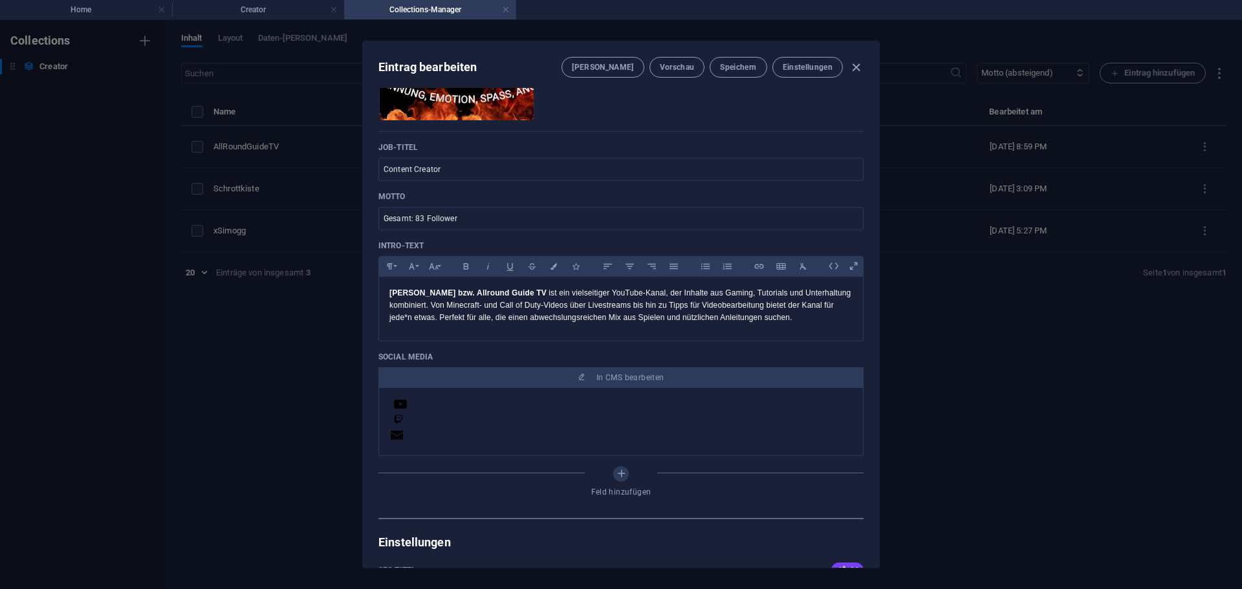
scroll to position [235, 0]
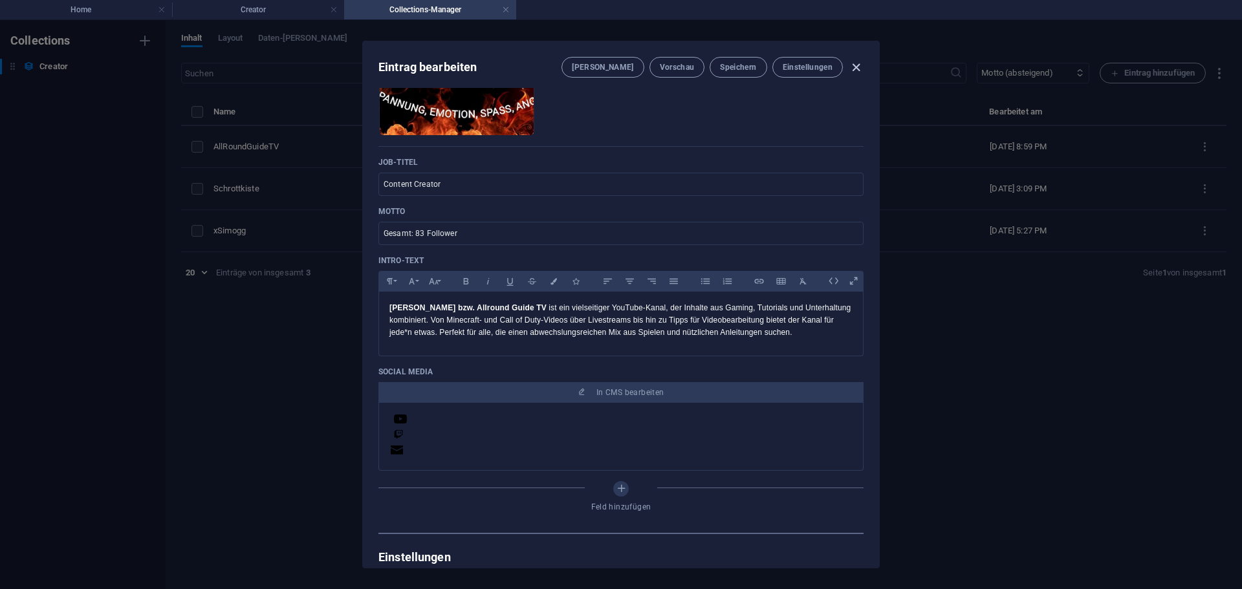
click at [858, 69] on icon "button" at bounding box center [856, 67] width 15 height 15
type input "allroundguidetv"
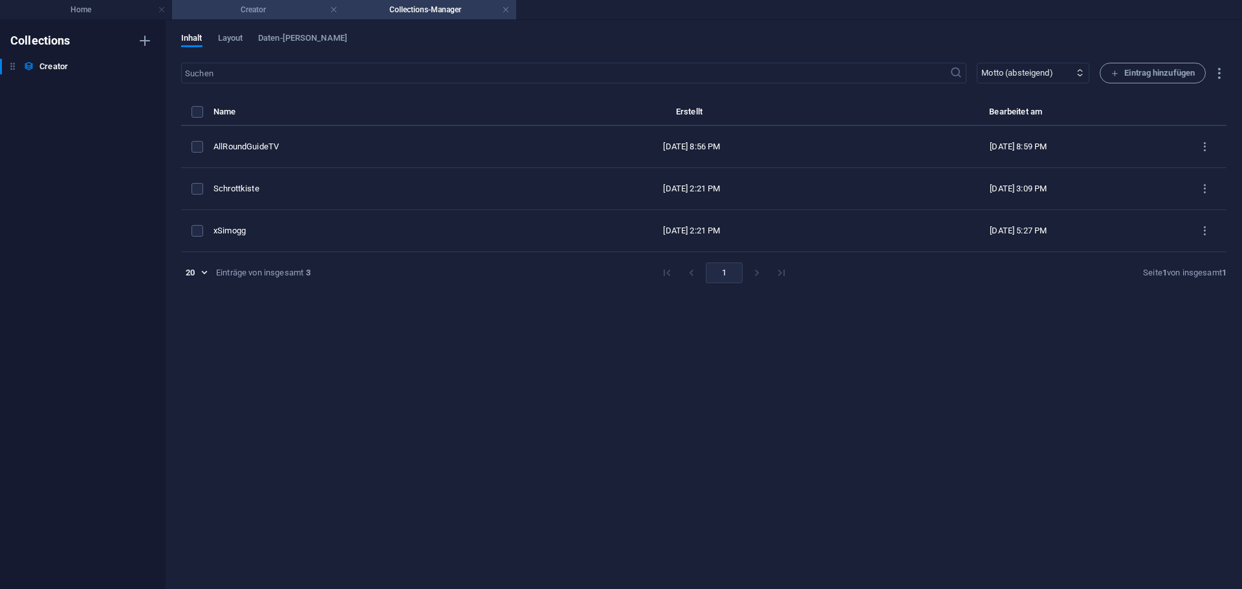
click at [271, 17] on li "Creator" at bounding box center [258, 9] width 172 height 19
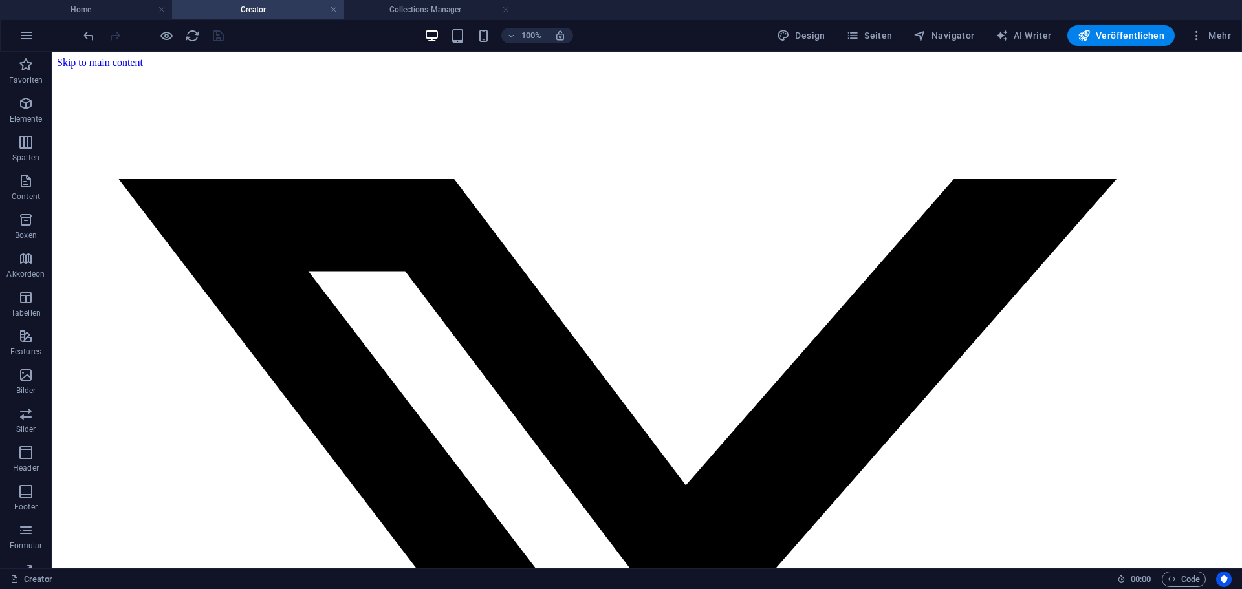
scroll to position [105, 0]
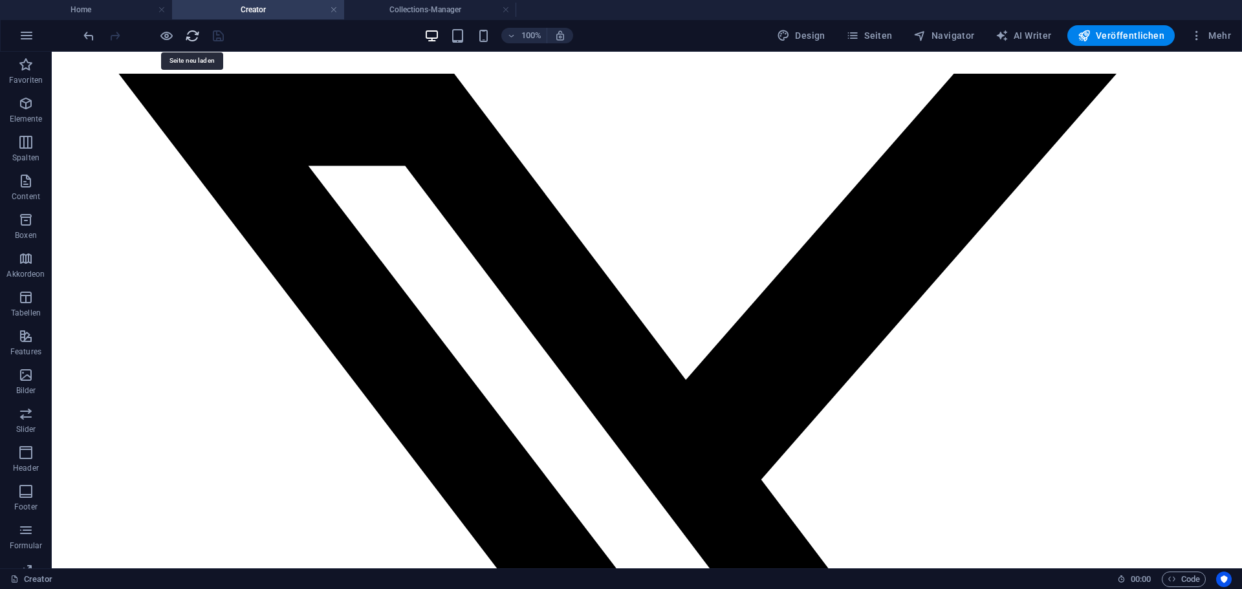
click at [192, 39] on icon "reload" at bounding box center [192, 35] width 15 height 15
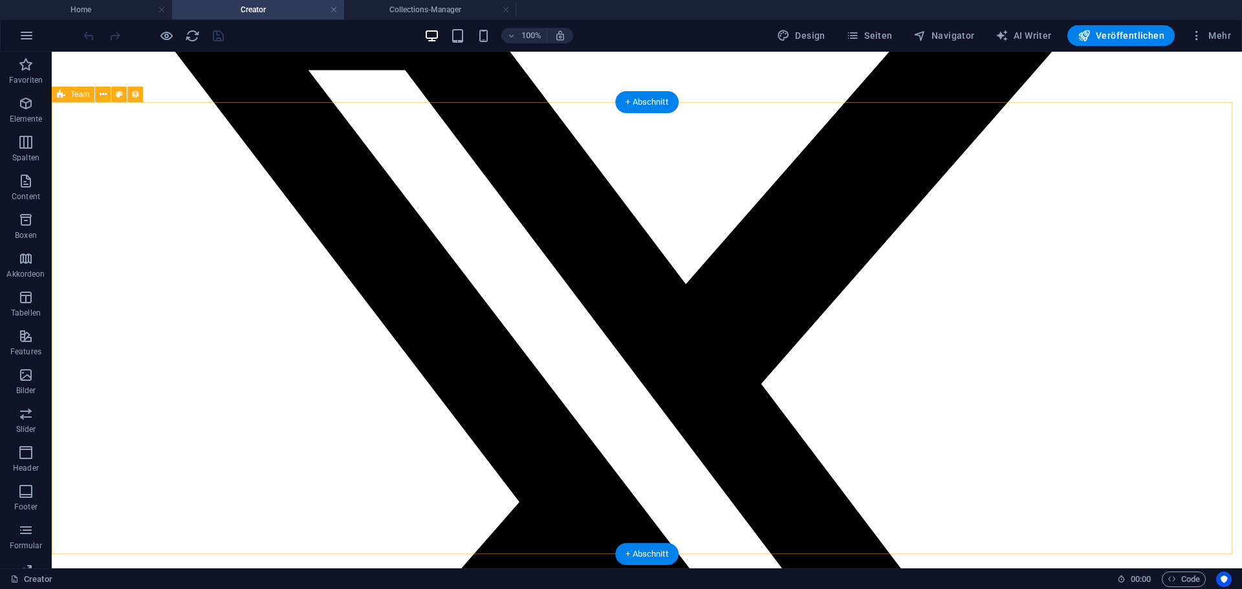
scroll to position [194, 0]
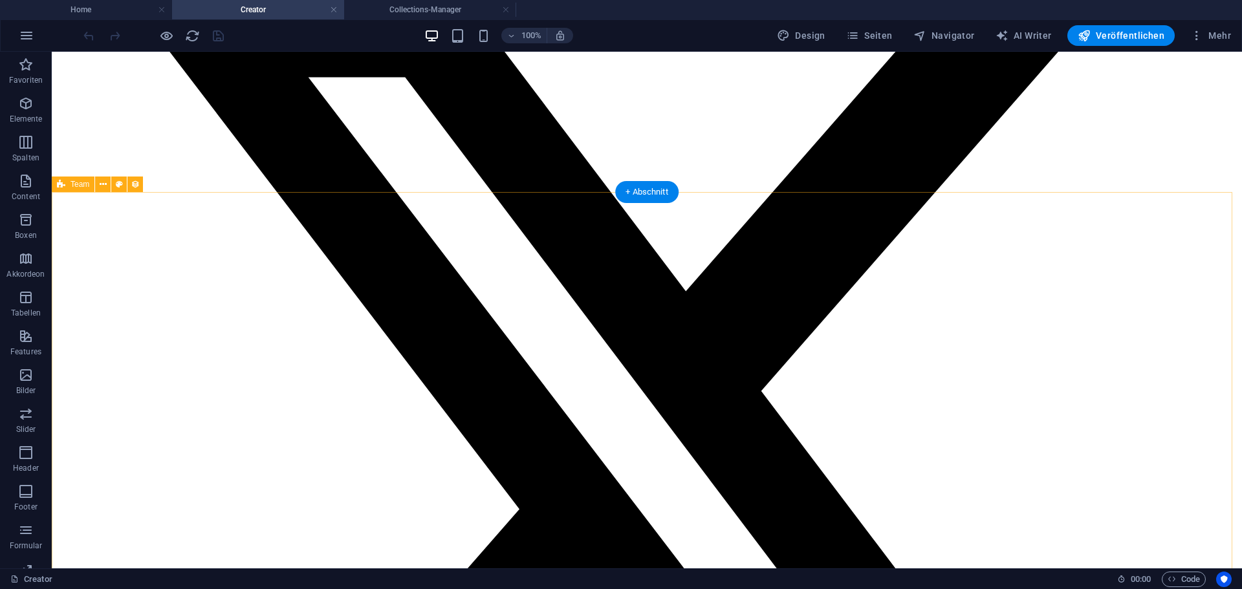
select select "columns.motto_DESC"
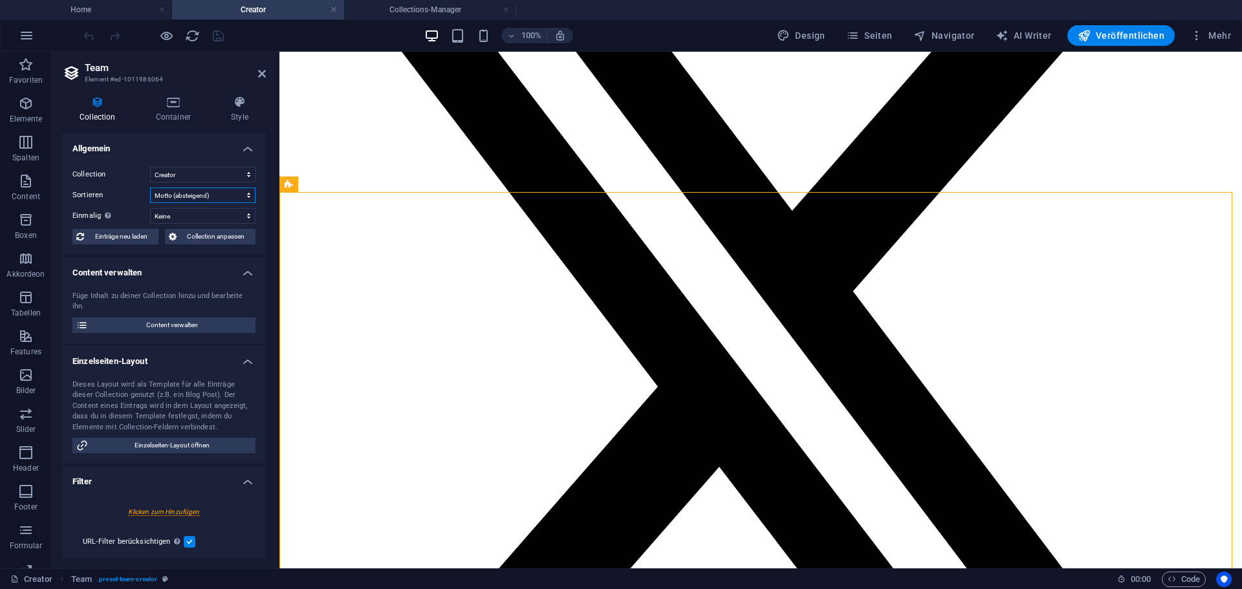
click at [182, 195] on select "Erstellt am (aufsteigend) Erstellt am (absteigend) Aktualisiert am (aufsteigend…" at bounding box center [202, 196] width 105 height 16
click at [76, 192] on label "Sortieren" at bounding box center [111, 196] width 78 height 16
click at [150, 192] on select "Erstellt am (aufsteigend) Erstellt am (absteigend) Aktualisiert am (aufsteigend…" at bounding box center [202, 196] width 105 height 16
click at [165, 191] on select "Erstellt am (aufsteigend) Erstellt am (absteigend) Aktualisiert am (aufsteigend…" at bounding box center [202, 196] width 105 height 16
click at [104, 200] on div "Nur einmalige Werte anzeigen. Deaktiviert lassen, wenn unklar." at bounding box center [146, 188] width 104 height 39
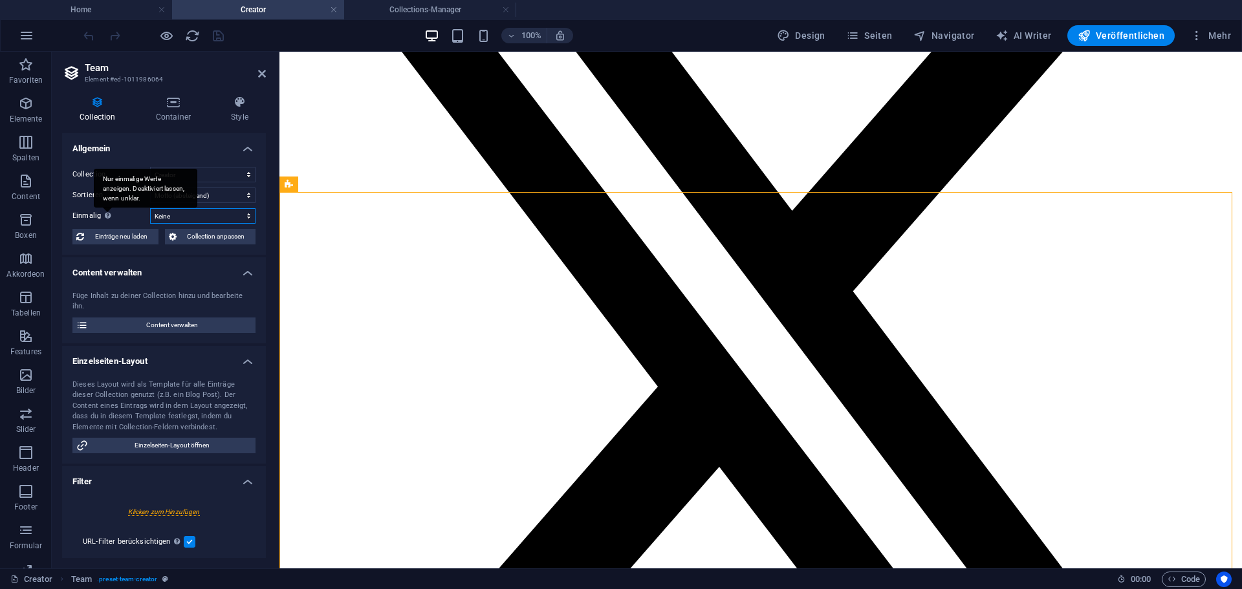
click at [150, 208] on select "Keine Name Slug Profilbild Job-Titel Motto Intro-Text Social Media" at bounding box center [202, 216] width 105 height 16
click at [179, 212] on select "Keine Name Slug Profilbild Job-Titel Motto Intro-Text Social Media" at bounding box center [202, 216] width 105 height 16
select select "columns.motto"
click at [150, 208] on select "Keine Name Slug Profilbild Job-Titel Motto Intro-Text Social Media" at bounding box center [202, 216] width 105 height 16
click at [175, 217] on select "Keine Name Slug Profilbild Job-Titel Motto Intro-Text Social Media" at bounding box center [202, 216] width 105 height 16
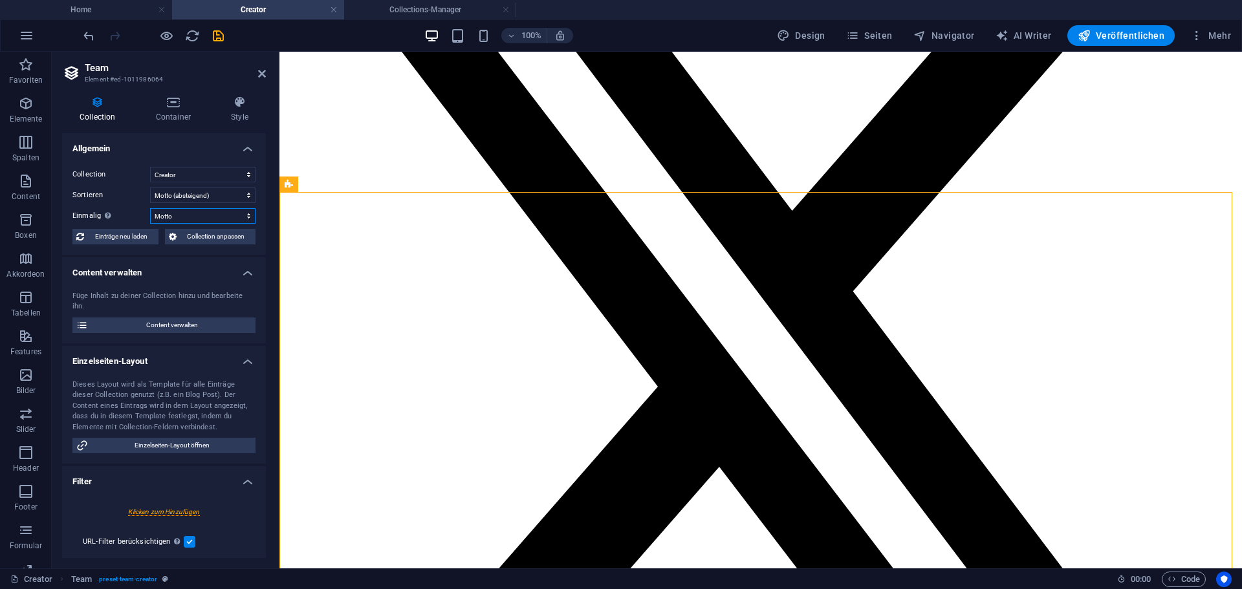
select select
click at [150, 208] on select "Keine Name Slug Profilbild Job-Titel Motto Intro-Text Social Media" at bounding box center [202, 216] width 105 height 16
click at [177, 195] on select "Erstellt am (aufsteigend) Erstellt am (absteigend) Aktualisiert am (aufsteigend…" at bounding box center [202, 196] width 105 height 16
click at [150, 188] on select "Erstellt am (aufsteigend) Erstellt am (absteigend) Aktualisiert am (aufsteigend…" at bounding box center [202, 196] width 105 height 16
click at [189, 201] on select "Erstellt am (aufsteigend) Erstellt am (absteigend) Aktualisiert am (aufsteigend…" at bounding box center [202, 196] width 105 height 16
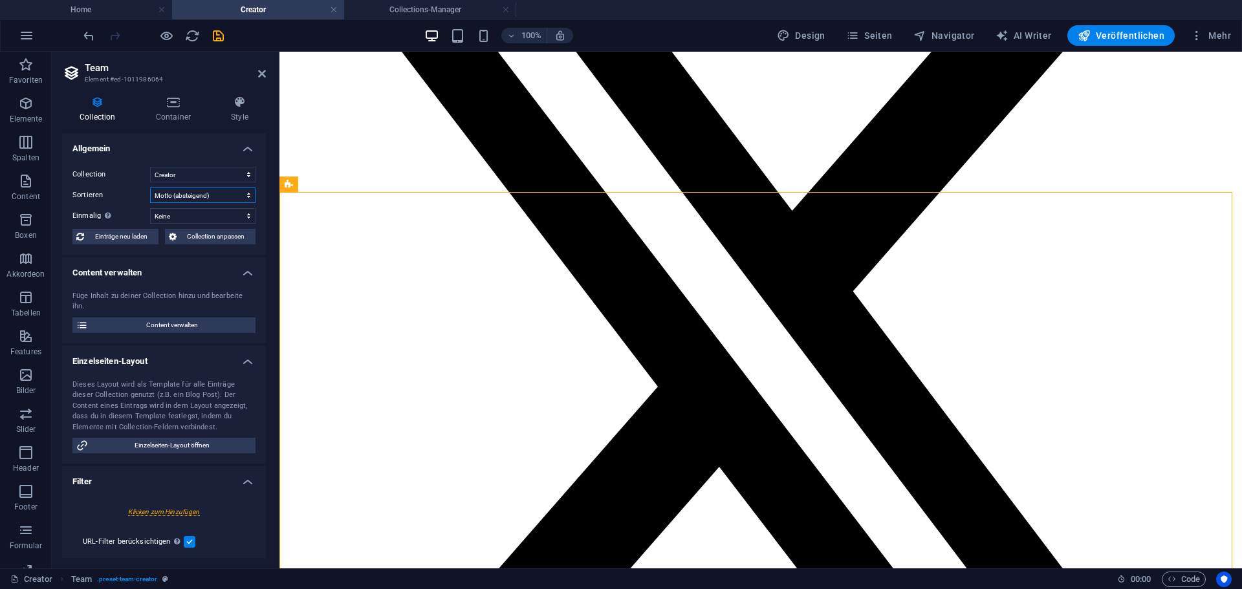
select select "columns.name_ASC"
click at [150, 188] on select "Erstellt am (aufsteigend) Erstellt am (absteigend) Aktualisiert am (aufsteigend…" at bounding box center [202, 196] width 105 height 16
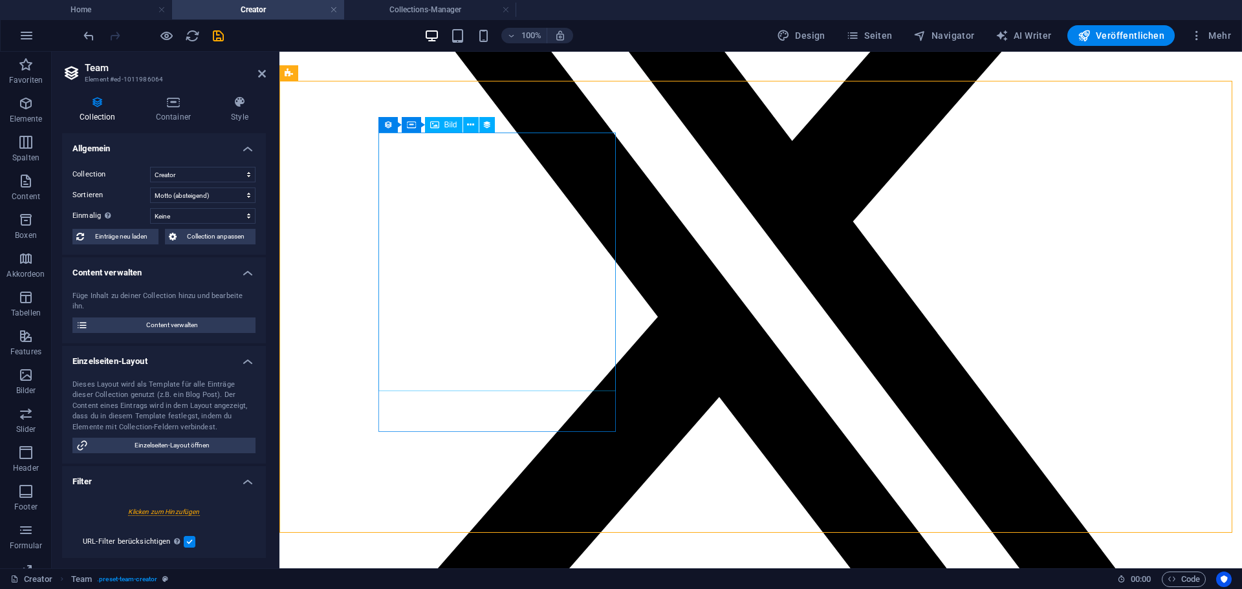
scroll to position [259, 0]
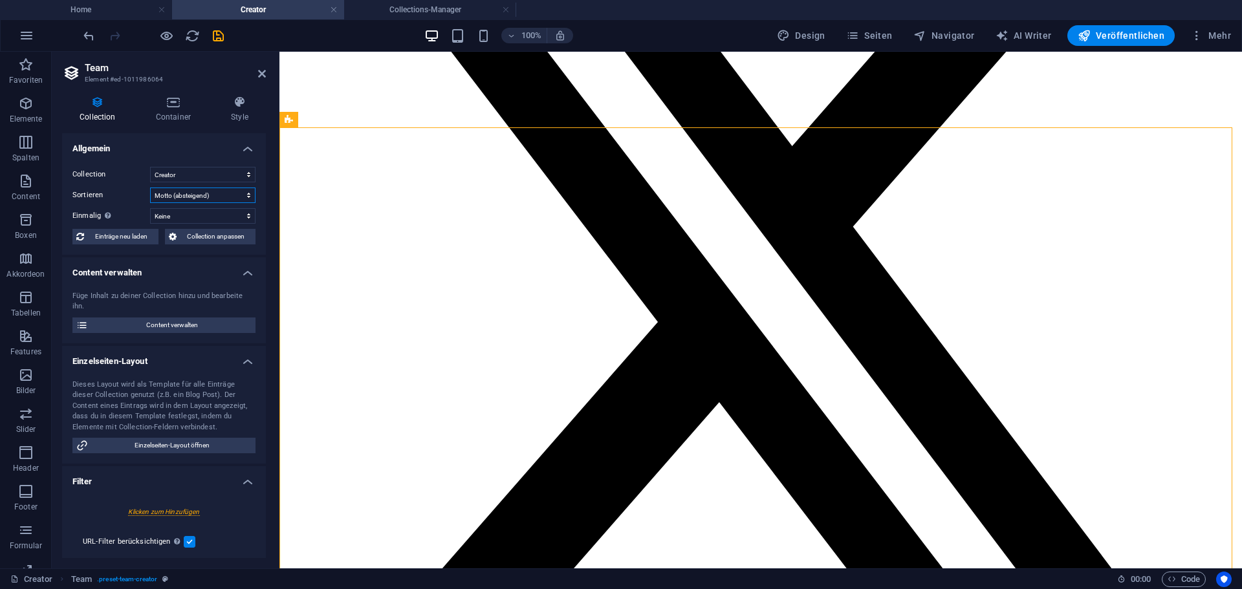
click at [166, 196] on select "Erstellt am (aufsteigend) Erstellt am (absteigend) Aktualisiert am (aufsteigend…" at bounding box center [202, 196] width 105 height 16
click at [123, 198] on label "Sortieren" at bounding box center [111, 196] width 78 height 16
click at [150, 198] on select "Erstellt am (aufsteigend) Erstellt am (absteigend) Aktualisiert am (aufsteigend…" at bounding box center [202, 196] width 105 height 16
click at [60, 282] on div "Collection Container Style Allgemein Collection Creator Sortieren Erstellt am (…" at bounding box center [164, 326] width 224 height 483
click at [260, 76] on icon at bounding box center [262, 74] width 8 height 10
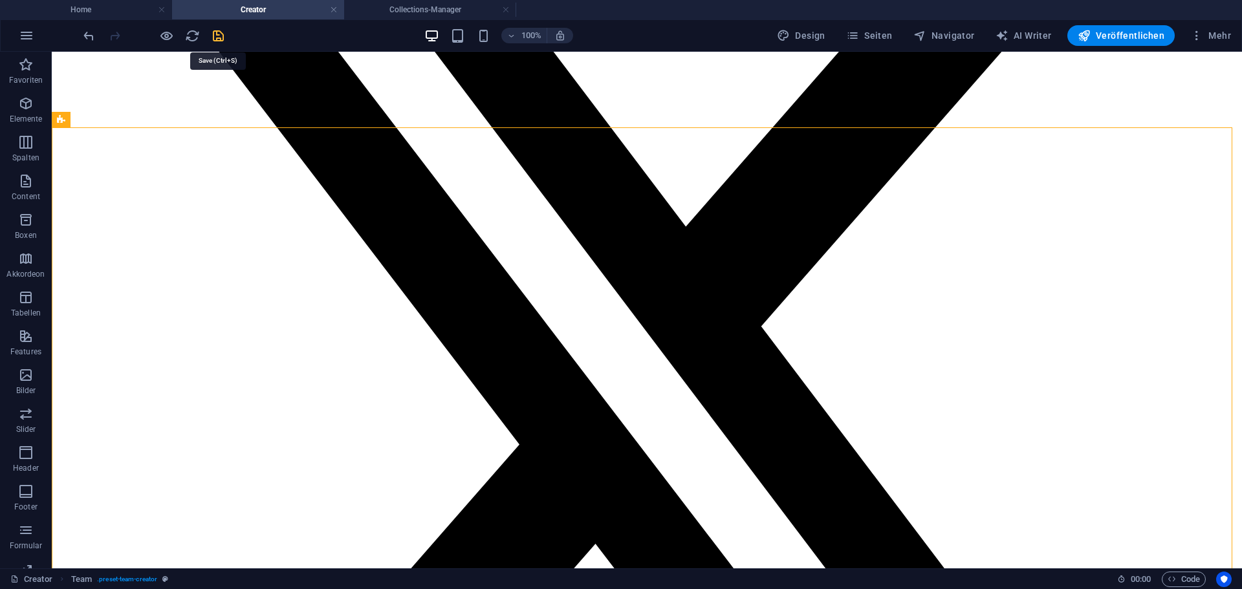
click at [219, 37] on icon "save" at bounding box center [218, 35] width 15 height 15
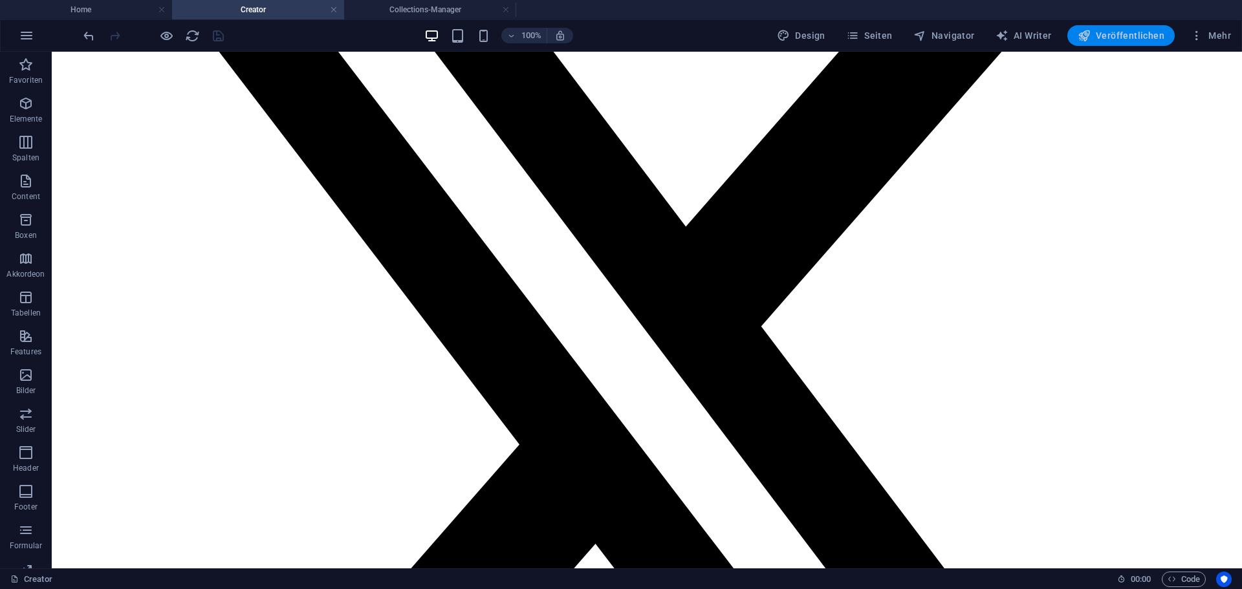
click at [1091, 39] on icon "button" at bounding box center [1084, 35] width 13 height 13
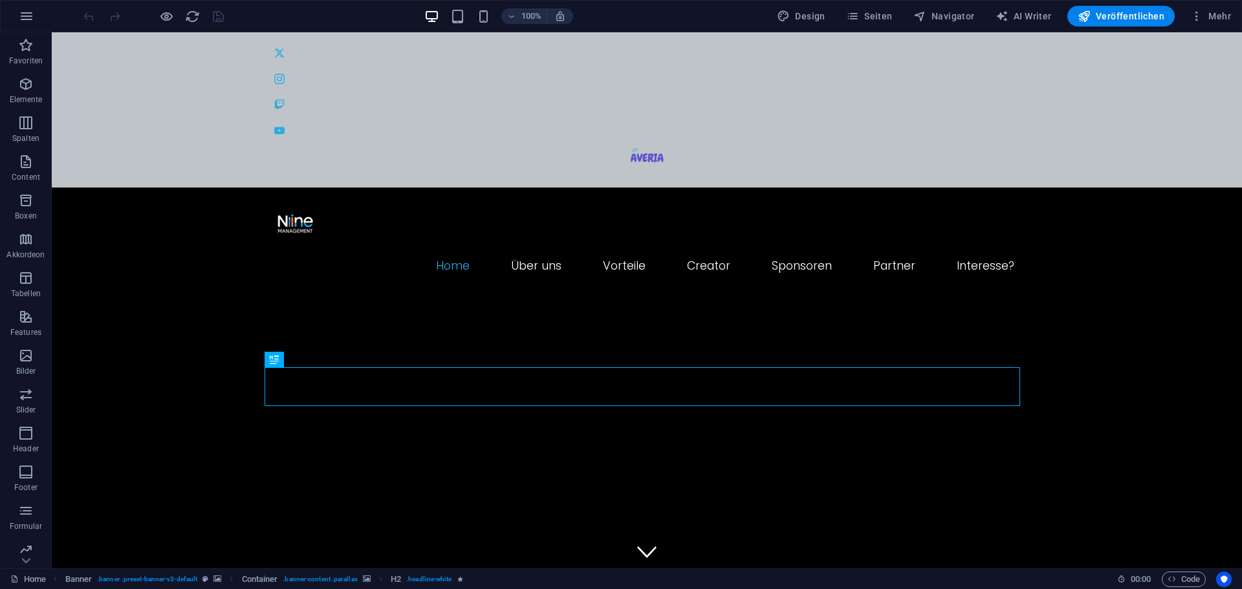
drag, startPoint x: 888, startPoint y: 20, endPoint x: 885, endPoint y: 29, distance: 9.4
click at [887, 20] on span "Seiten" at bounding box center [869, 16] width 47 height 13
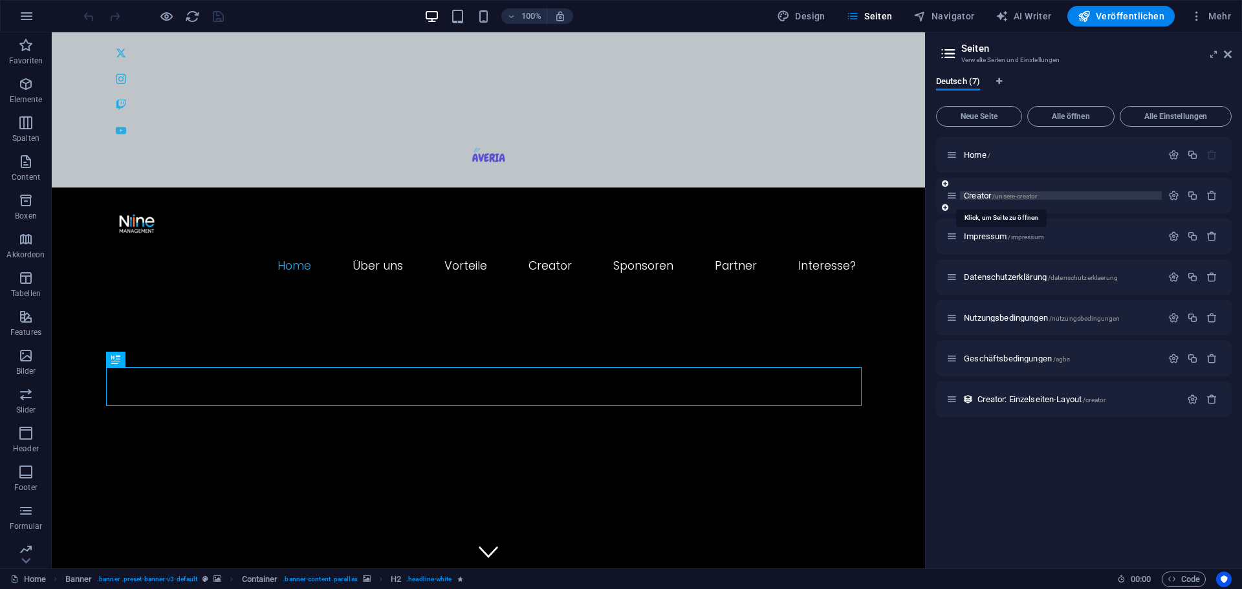
click at [1029, 197] on span "/unsere-creator" at bounding box center [1014, 196] width 45 height 7
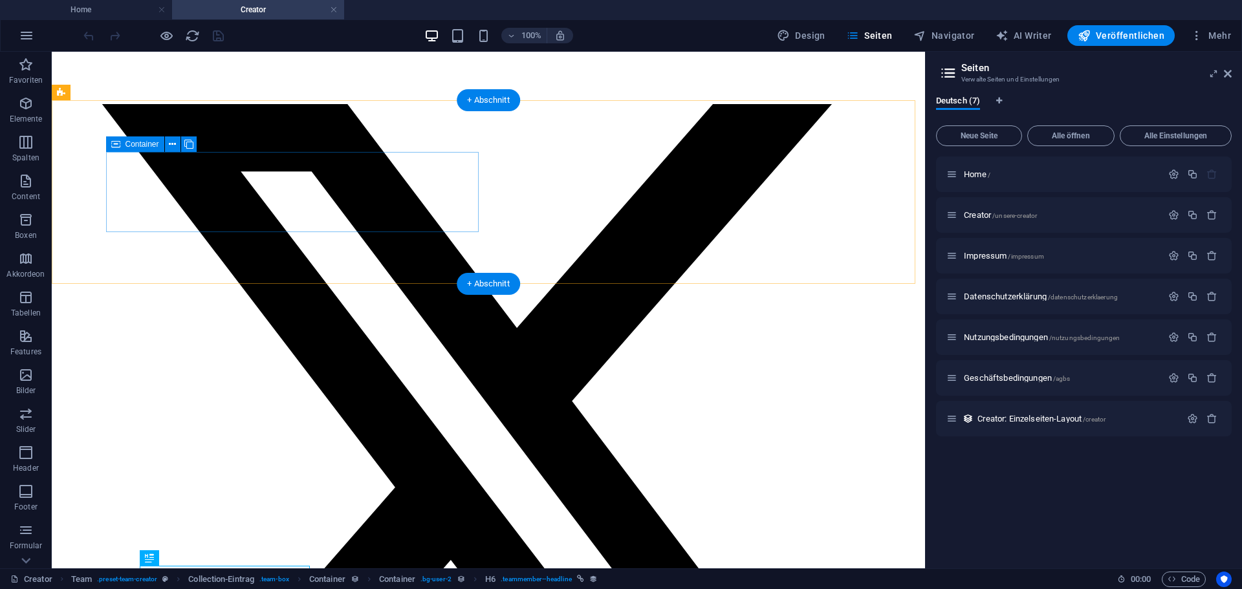
scroll to position [41, 0]
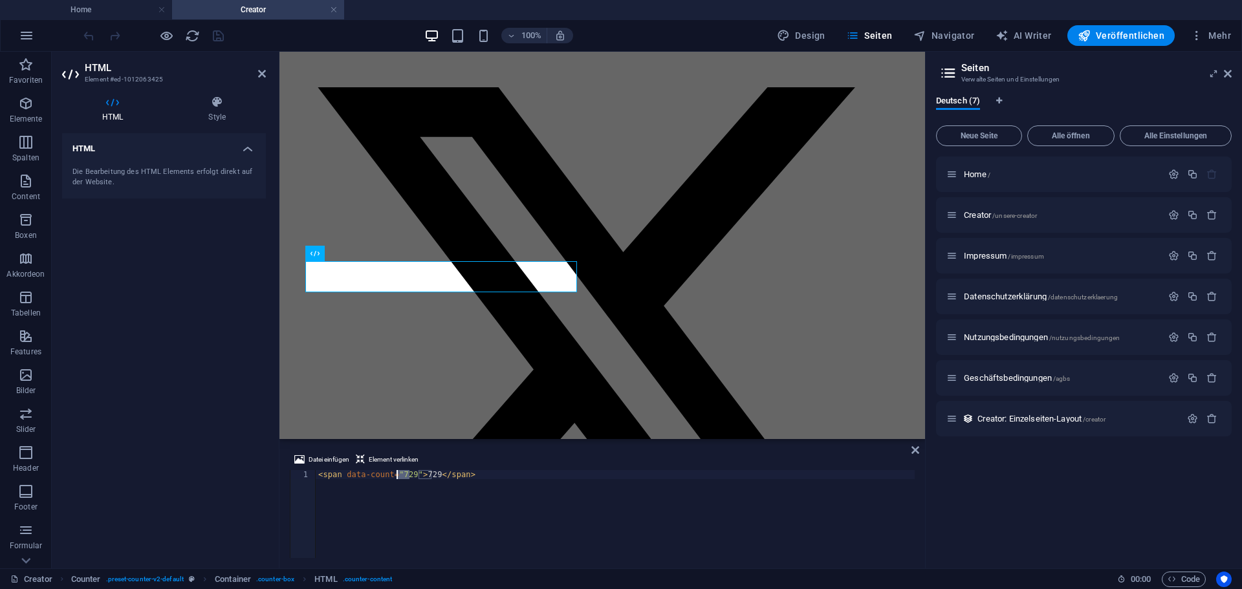
drag, startPoint x: 409, startPoint y: 476, endPoint x: 398, endPoint y: 477, distance: 11.7
click at [398, 477] on div "< span data-count = "729" > 729 </ span >" at bounding box center [615, 523] width 599 height 106
click at [402, 477] on div "< span data-count = "812" > 729 </ span >" at bounding box center [615, 523] width 599 height 106
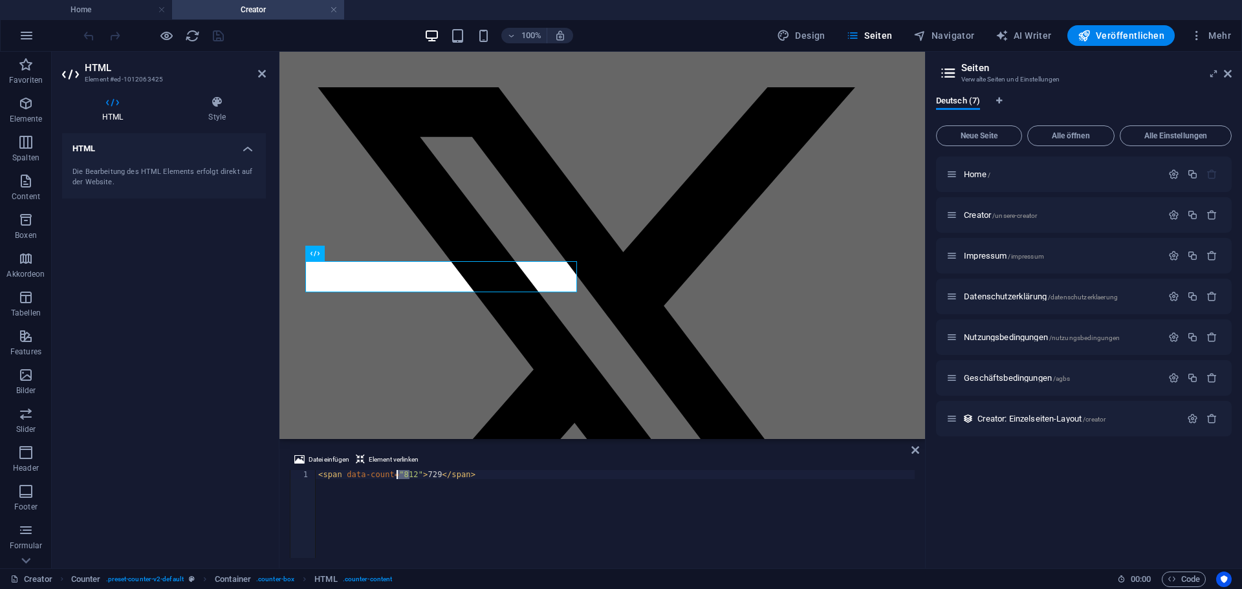
click at [425, 479] on div "< span data-count = "812" > 729 </ span >" at bounding box center [615, 523] width 599 height 106
type textarea "<span data-count="812">812</span>"
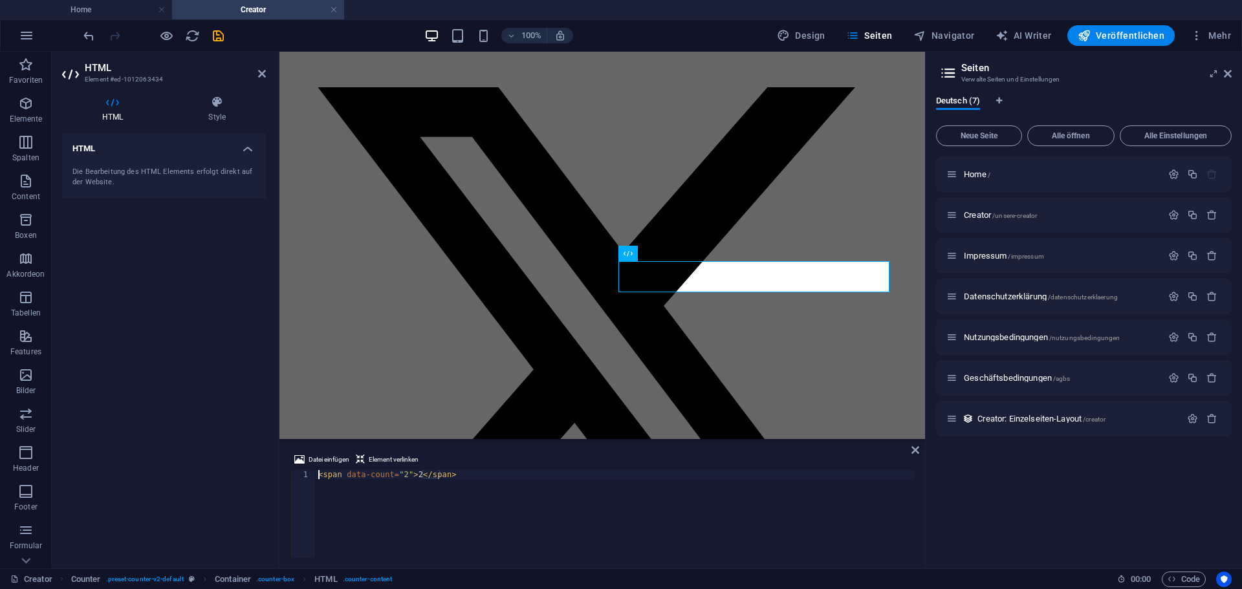
click at [402, 474] on div "< span data-count = "2" > 2 </ span >" at bounding box center [615, 523] width 599 height 106
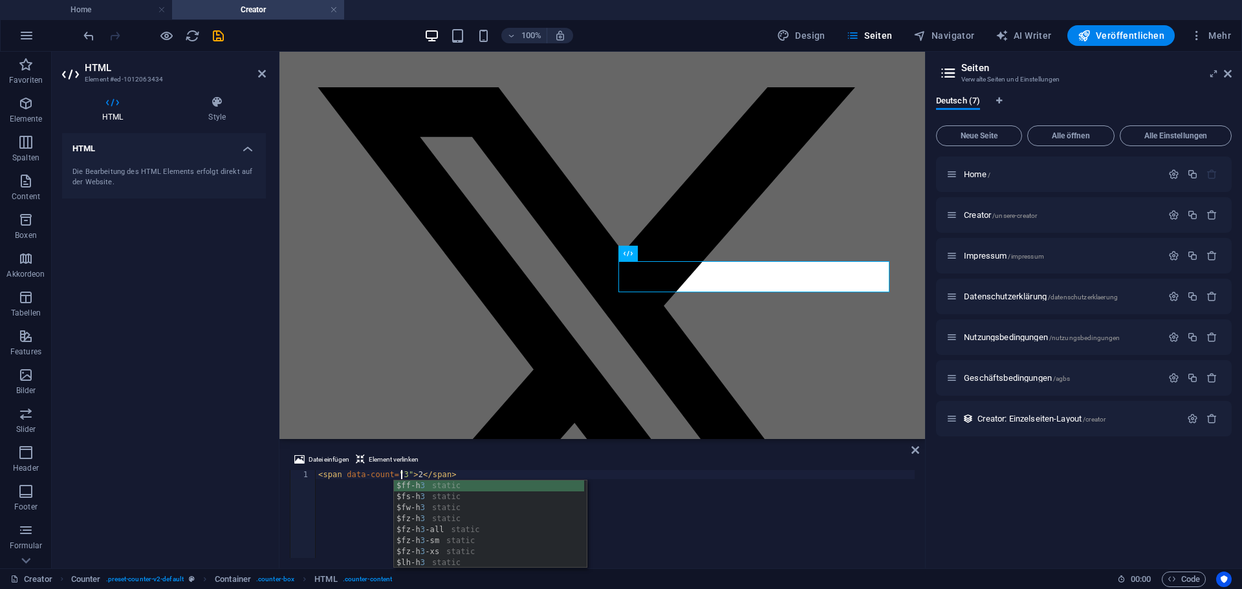
scroll to position [0, 6]
click at [415, 474] on div "< span data-count = "3" > 2 </ span >" at bounding box center [615, 523] width 599 height 106
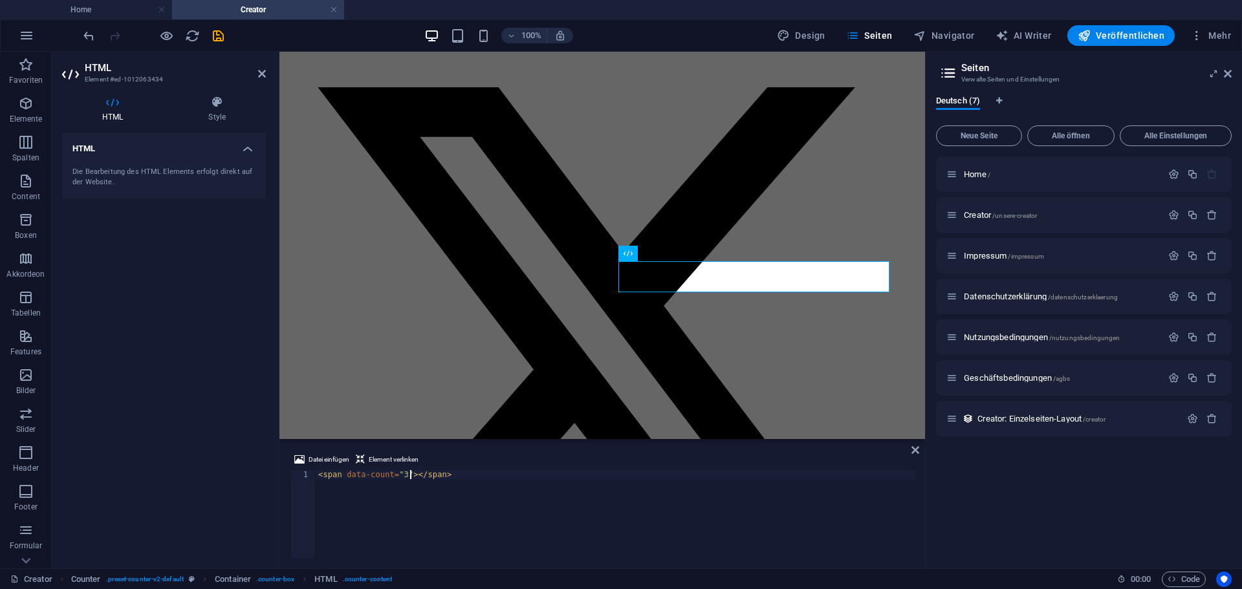
scroll to position [0, 8]
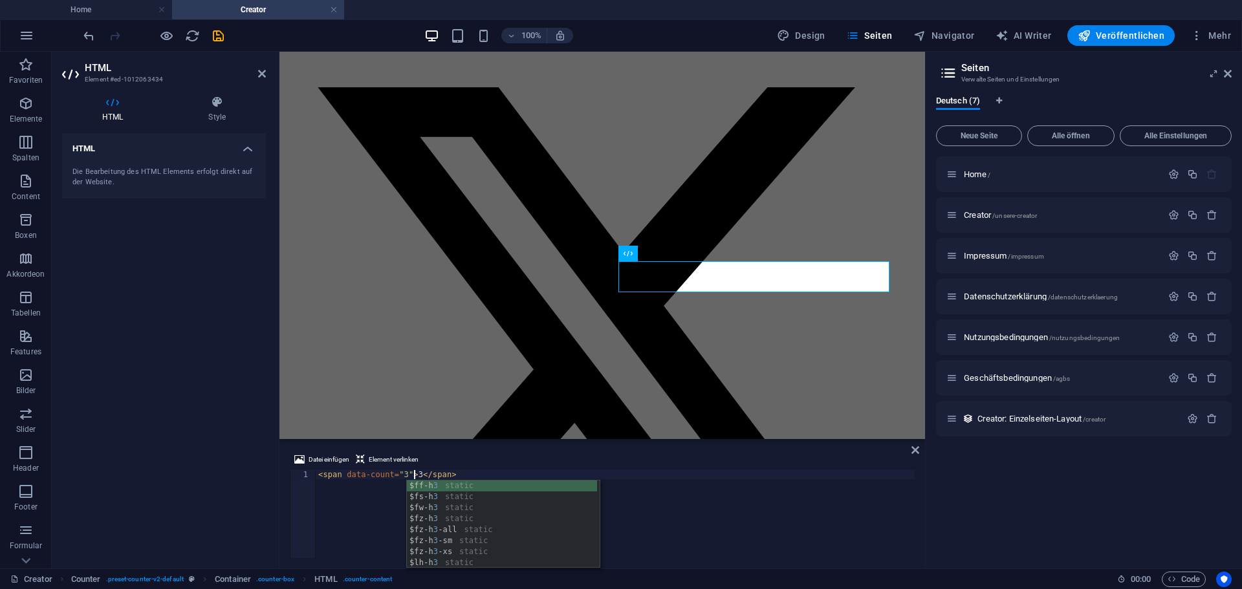
type textarea "<span data-count="3">3</span>"
click at [232, 512] on div "HTML Die Bearbeitung des HTML Elements erfolgt direkt auf der Website." at bounding box center [164, 345] width 204 height 425
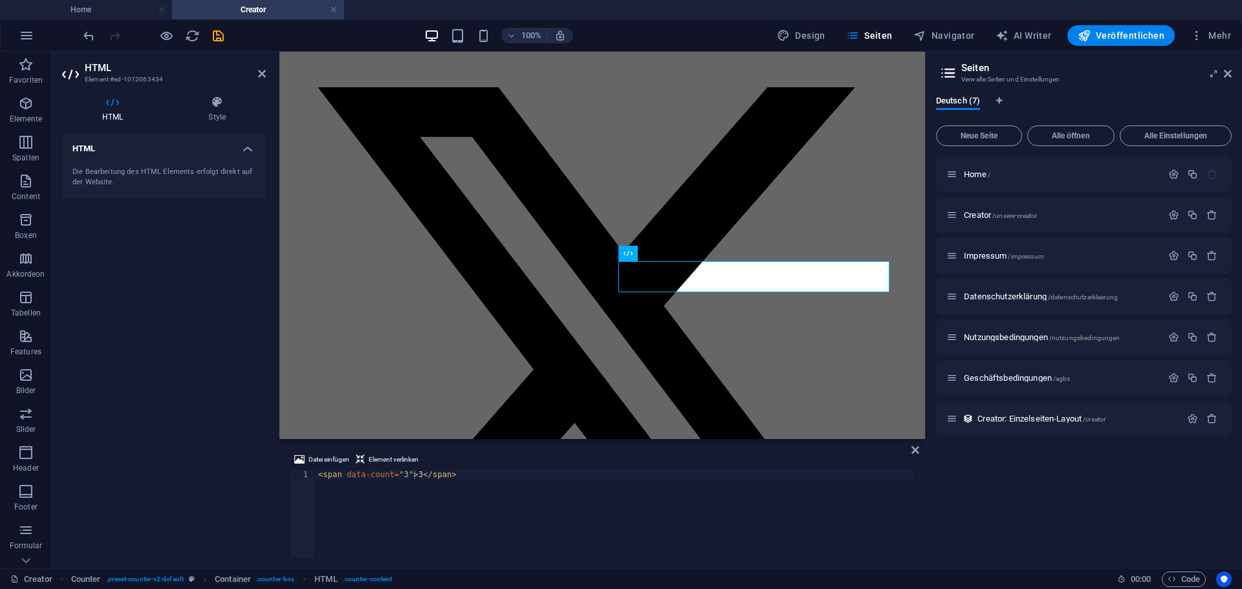
click at [266, 74] on aside "HTML Element #ed-1012063434 HTML Style HTML Die Bearbeitung des HTML Elements e…" at bounding box center [166, 310] width 228 height 517
drag, startPoint x: 261, startPoint y: 75, endPoint x: 203, endPoint y: 23, distance: 77.9
click at [261, 75] on icon at bounding box center [262, 74] width 8 height 10
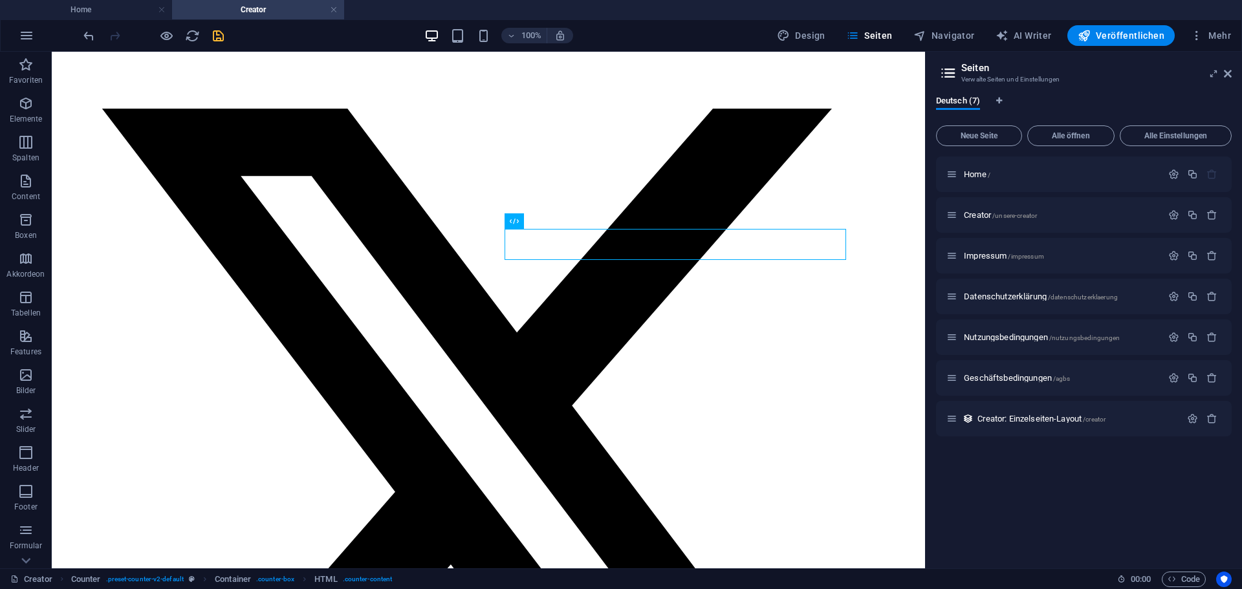
click at [217, 36] on icon "save" at bounding box center [218, 35] width 15 height 15
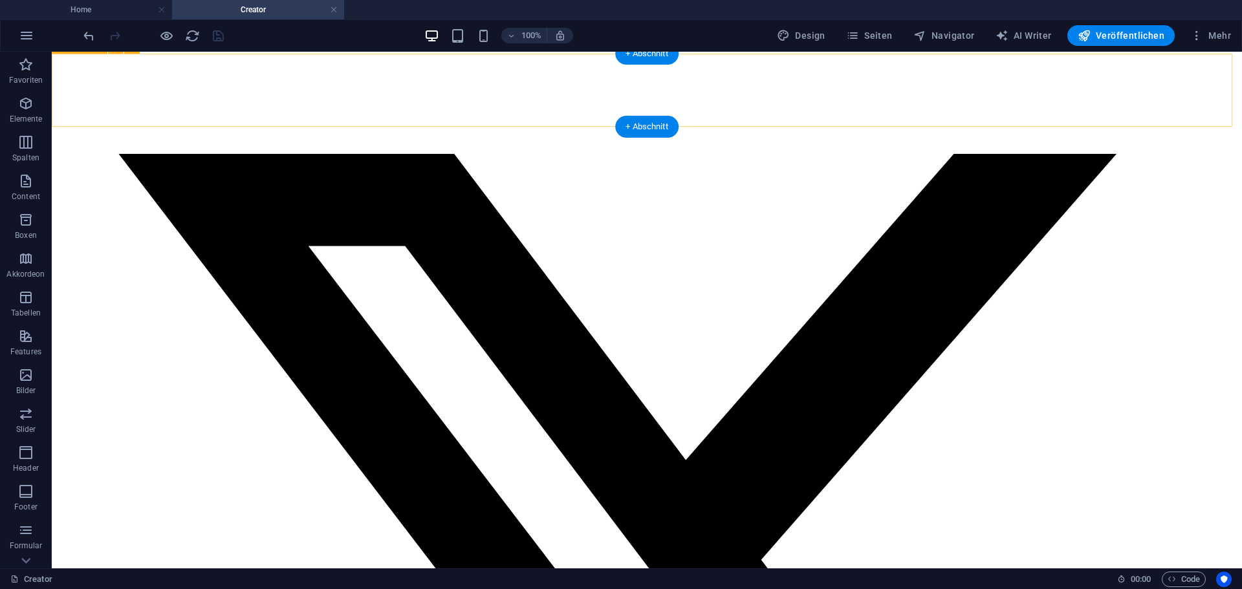
scroll to position [0, 0]
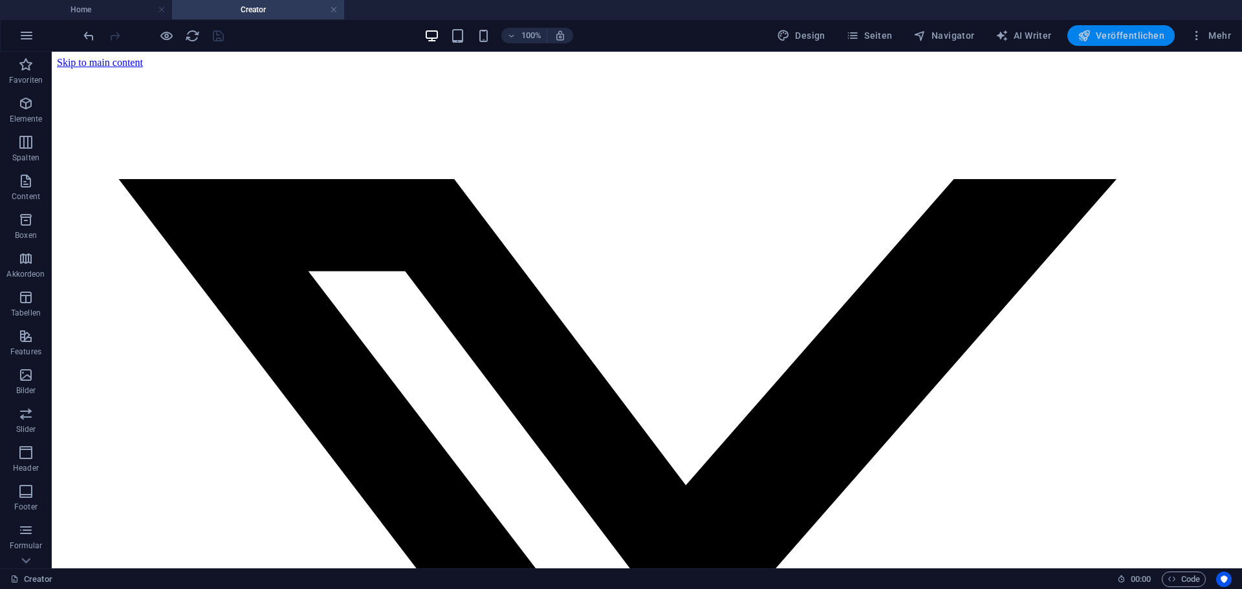
click at [1094, 34] on span "Veröffentlichen" at bounding box center [1121, 35] width 87 height 13
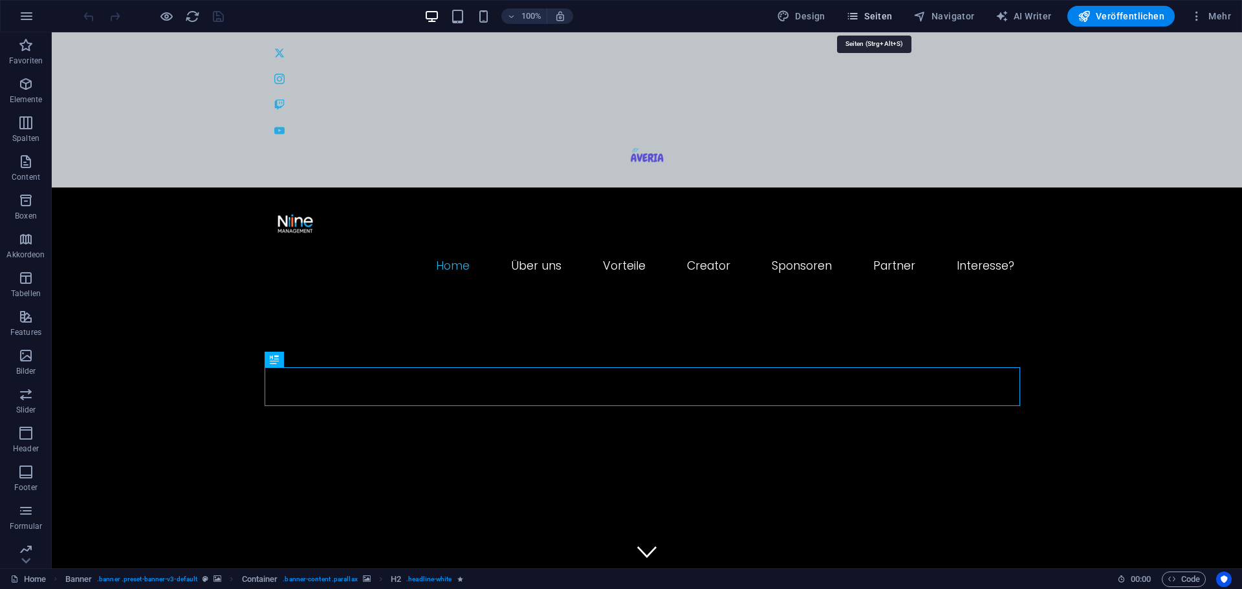
click at [859, 21] on icon "button" at bounding box center [852, 16] width 13 height 13
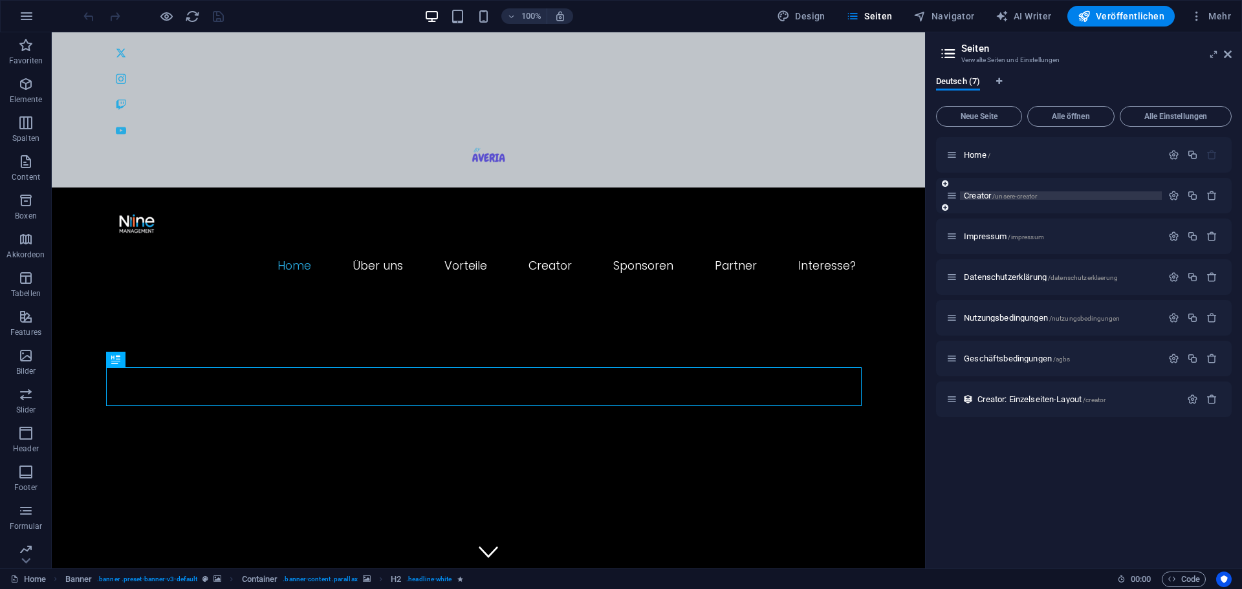
click at [1036, 197] on span "/unsere-creator" at bounding box center [1014, 196] width 45 height 7
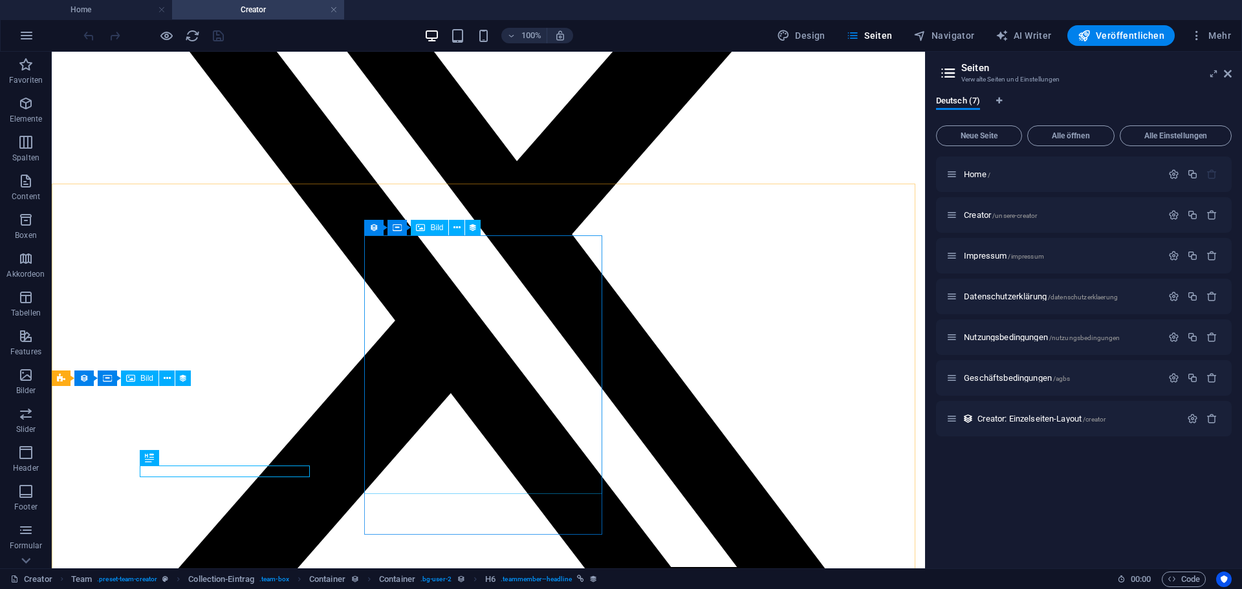
scroll to position [170, 0]
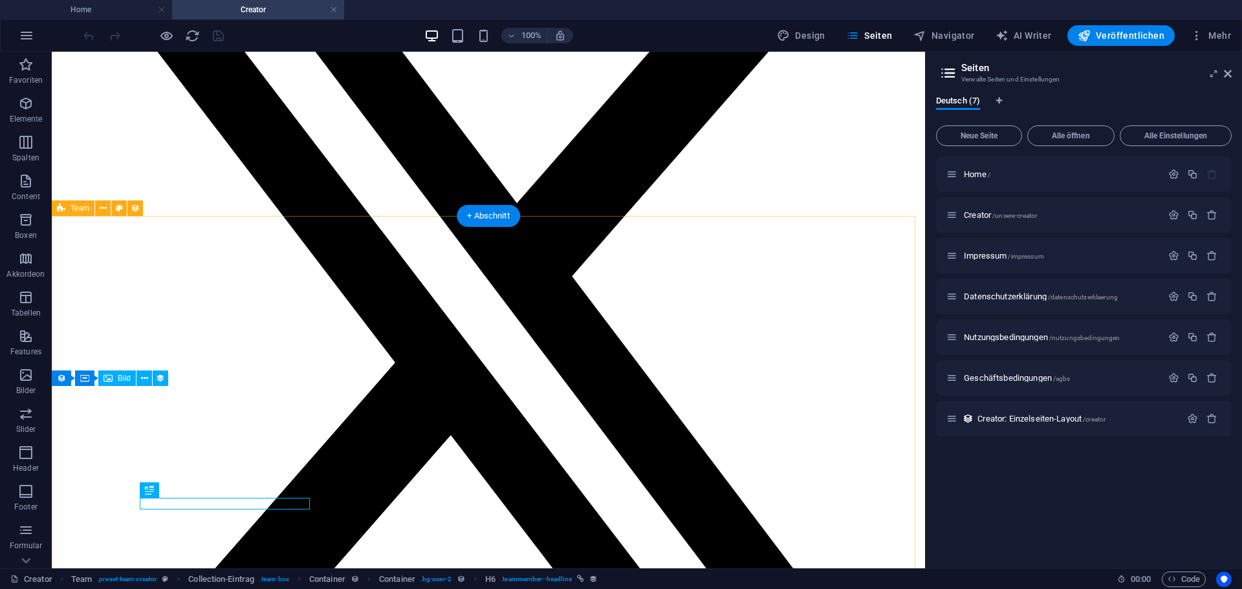
select select "columns.name_ASC"
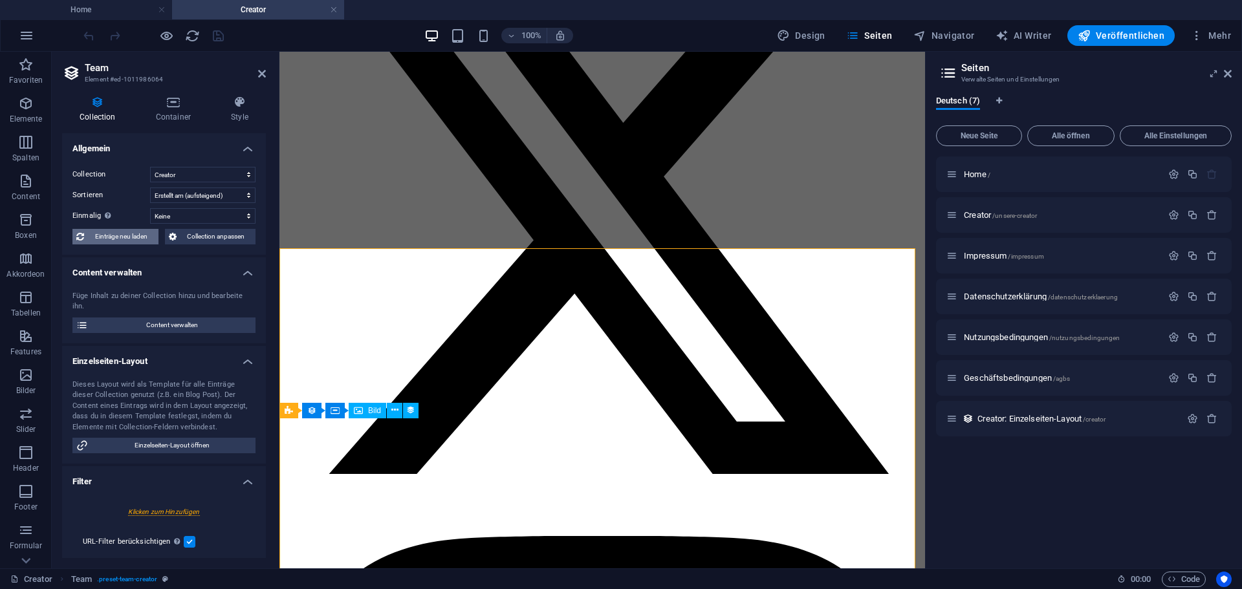
click at [113, 239] on span "Einträge neu laden" at bounding box center [121, 237] width 67 height 16
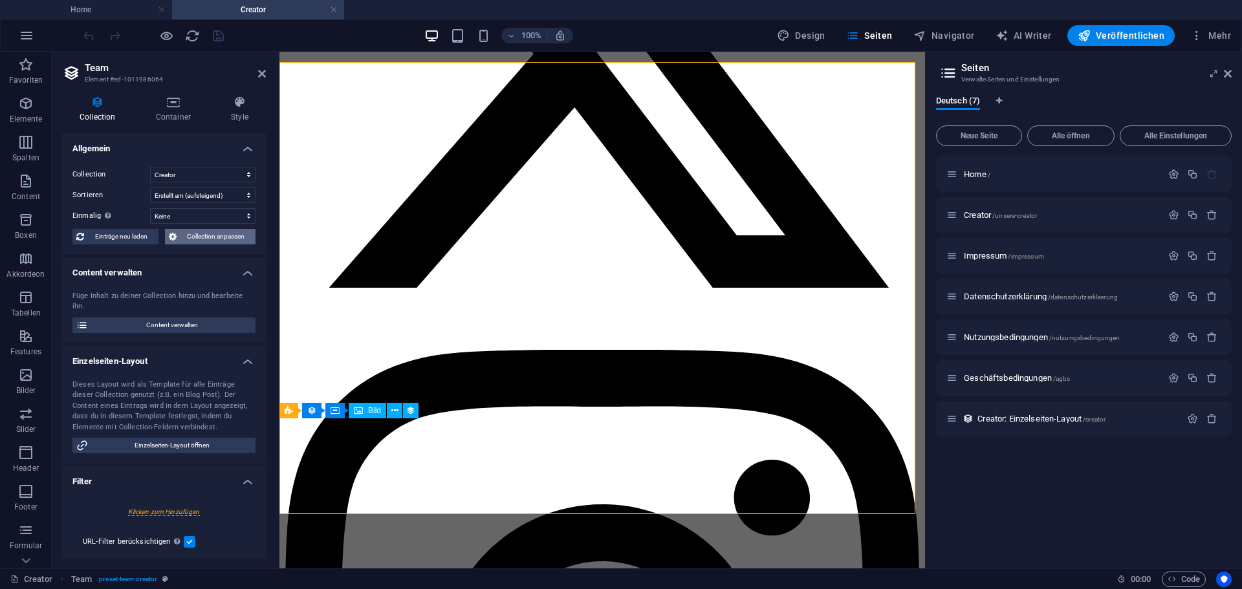
click at [186, 240] on span "Collection anpassen" at bounding box center [216, 237] width 72 height 16
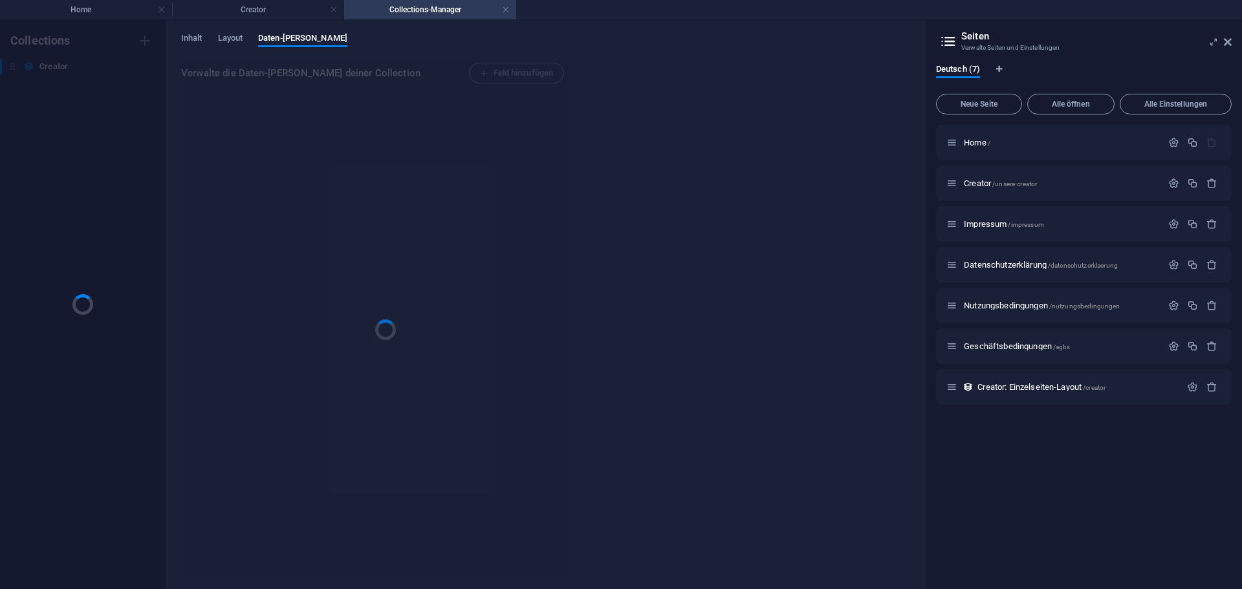
scroll to position [0, 0]
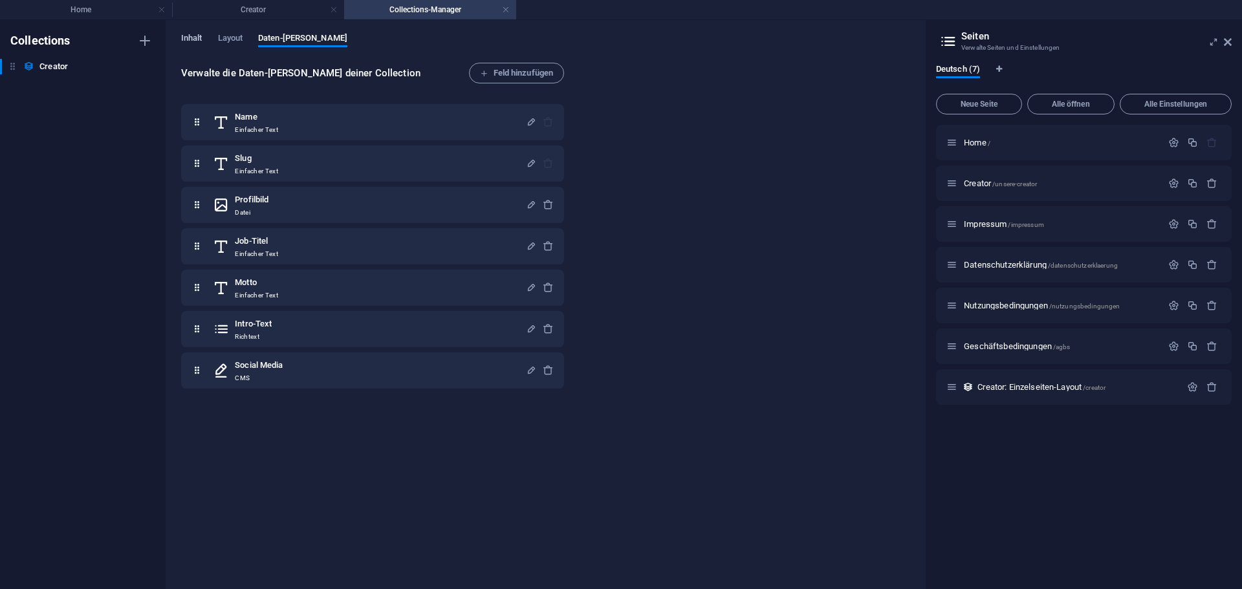
click at [195, 42] on span "Inhalt" at bounding box center [191, 39] width 21 height 18
select select "columns.motto_DESC"
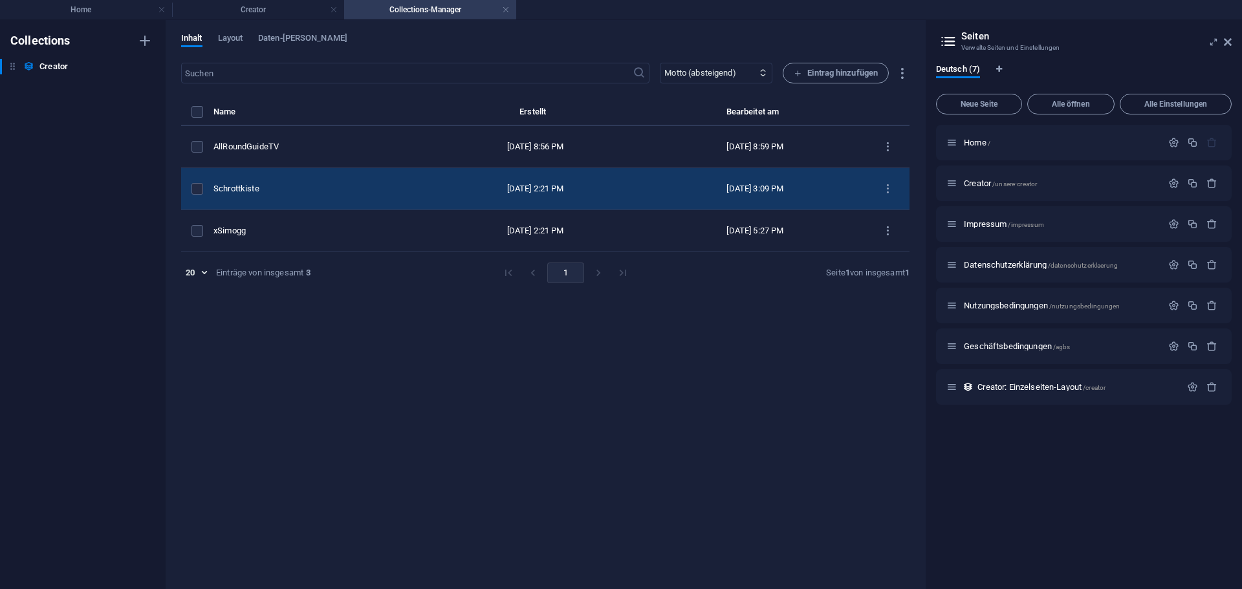
drag, startPoint x: 223, startPoint y: 144, endPoint x: 248, endPoint y: 186, distance: 49.3
click at [248, 186] on tbody "AllRoundGuideTV Oct 4, 2025 8:56 PM Oct 4, 2025 8:59 PM Schrottkiste Oct 4, 202…" at bounding box center [545, 189] width 728 height 126
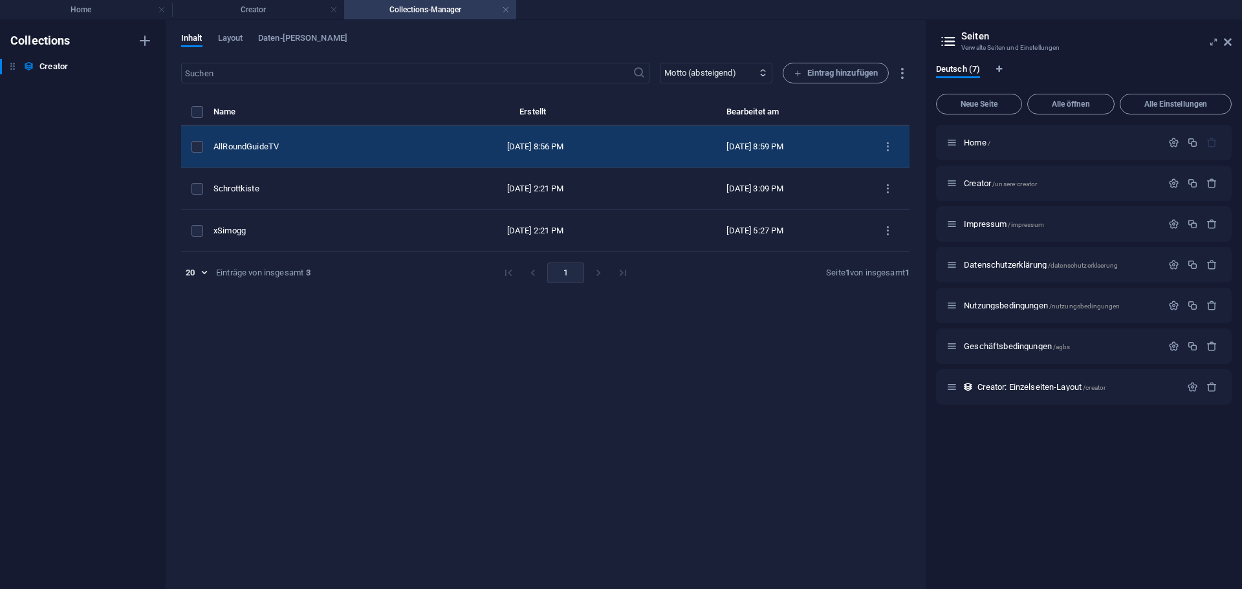
click at [283, 142] on div "AllRoundGuideTV" at bounding box center [314, 147] width 202 height 12
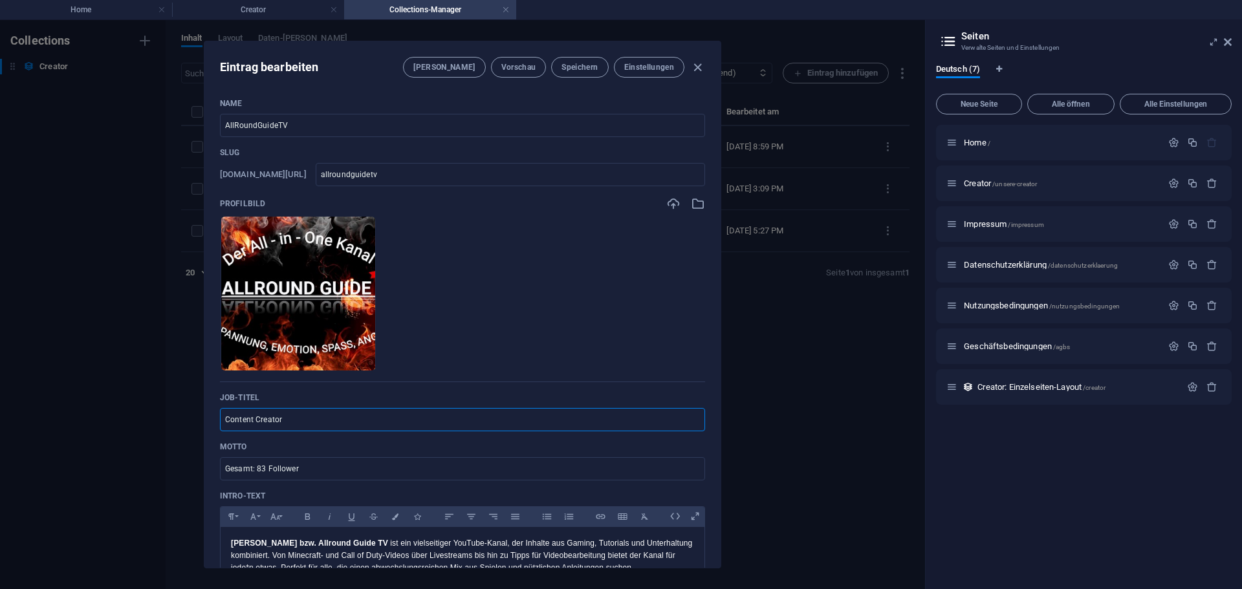
drag, startPoint x: 289, startPoint y: 424, endPoint x: 190, endPoint y: 420, distance: 98.4
click at [190, 420] on div "Eintrag bearbeiten Felder Vorschau Speichern Einstellungen Name AllRoundGuideTV…" at bounding box center [462, 304] width 925 height 569
click at [278, 440] on div "Name AllRoundGuideTV ​ Slug www.example.com/creator/ allroundguidetv ​ Profilbi…" at bounding box center [462, 433] width 485 height 670
drag, startPoint x: 246, startPoint y: 442, endPoint x: 218, endPoint y: 442, distance: 28.5
click at [218, 442] on div "Name AllRoundGuideTV ​ Slug www.example.com/creator/ allroundguidetv ​ Profilbi…" at bounding box center [462, 328] width 516 height 480
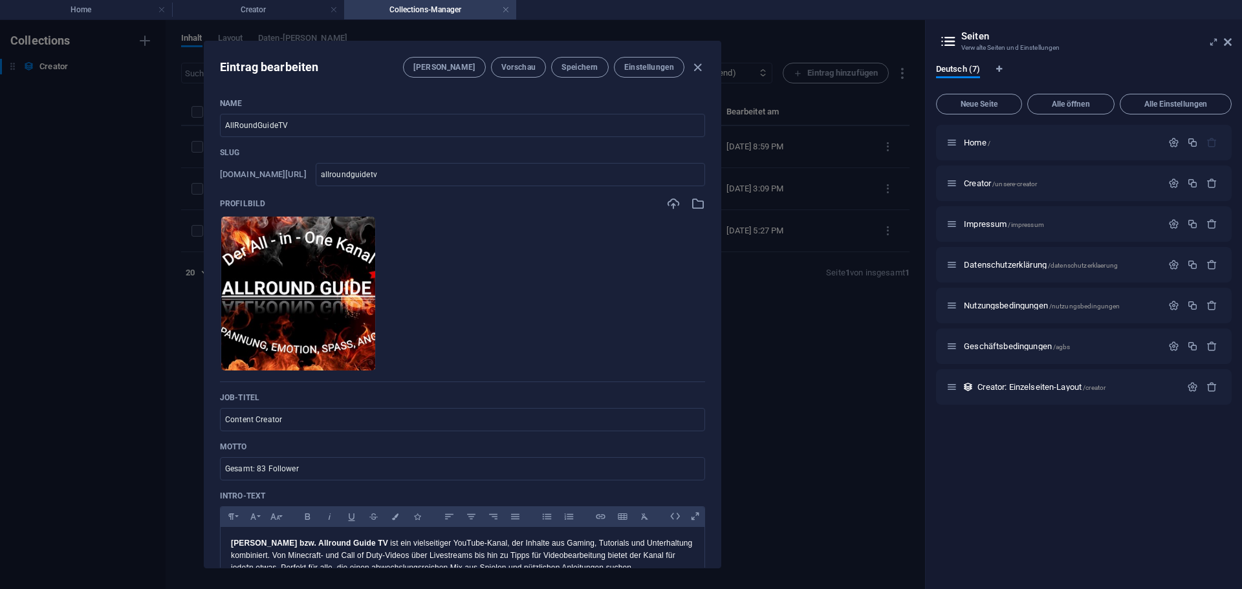
click at [264, 441] on div "Name AllRoundGuideTV ​ Slug www.example.com/creator/ allroundguidetv ​ Profilbi…" at bounding box center [462, 433] width 485 height 670
drag, startPoint x: 272, startPoint y: 422, endPoint x: 232, endPoint y: 422, distance: 40.8
click at [232, 422] on input "Content Creator" at bounding box center [462, 419] width 485 height 23
click at [226, 422] on input "Content Creator" at bounding box center [462, 419] width 485 height 23
drag, startPoint x: 333, startPoint y: 421, endPoint x: 353, endPoint y: 419, distance: 20.8
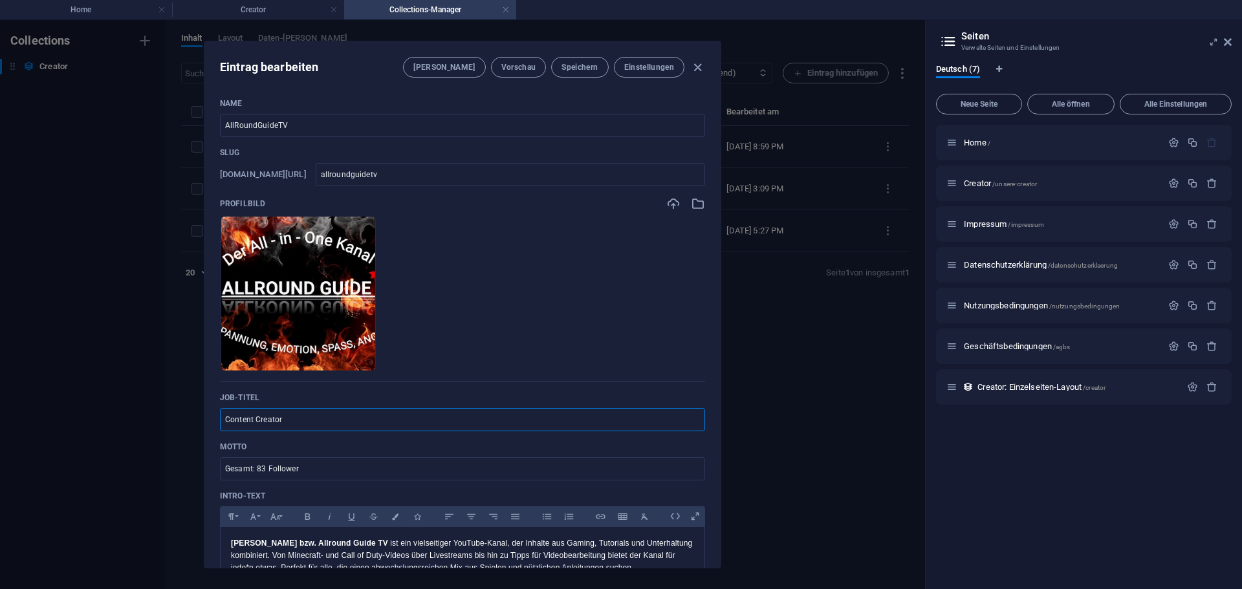
click at [353, 419] on input "Content Creator" at bounding box center [462, 419] width 485 height 23
click at [305, 426] on input "Content Creator" at bounding box center [462, 419] width 485 height 23
drag, startPoint x: 274, startPoint y: 424, endPoint x: 205, endPoint y: 428, distance: 68.6
click at [205, 428] on div "Name AllRoundGuideTV ​ Slug www.example.com/creator/ allroundguidetv ​ Profilbi…" at bounding box center [462, 328] width 516 height 480
type input "L"
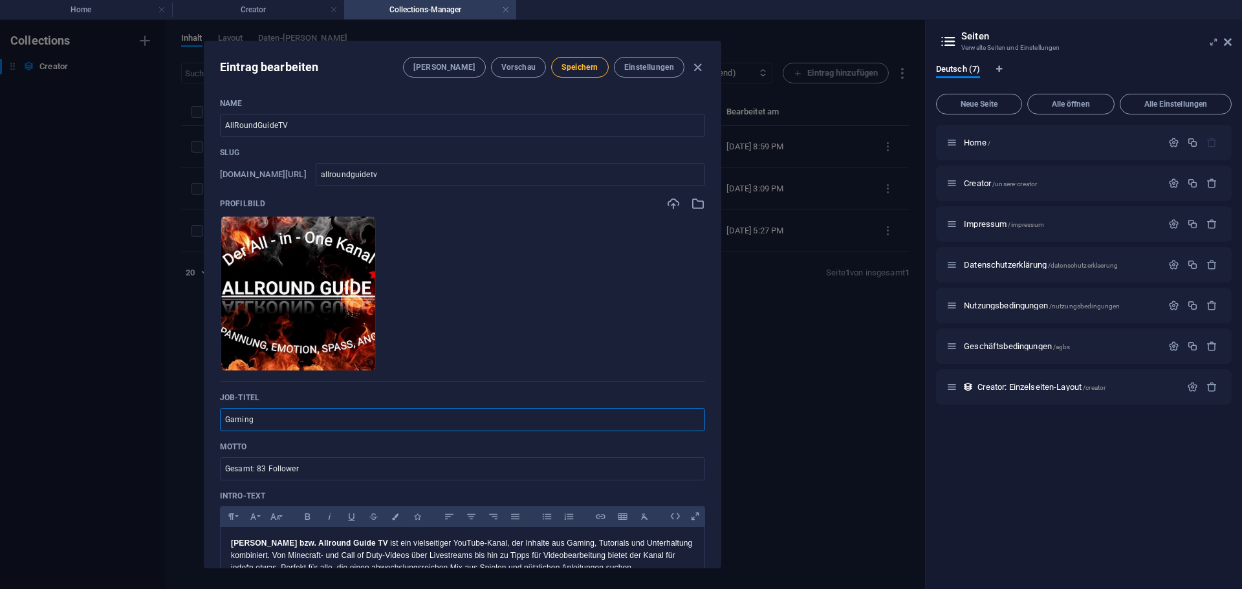
type input "Gaming"
click at [576, 61] on button "Speichern" at bounding box center [579, 67] width 57 height 21
click at [697, 72] on icon "button" at bounding box center [697, 67] width 15 height 15
type input "allroundguidetv"
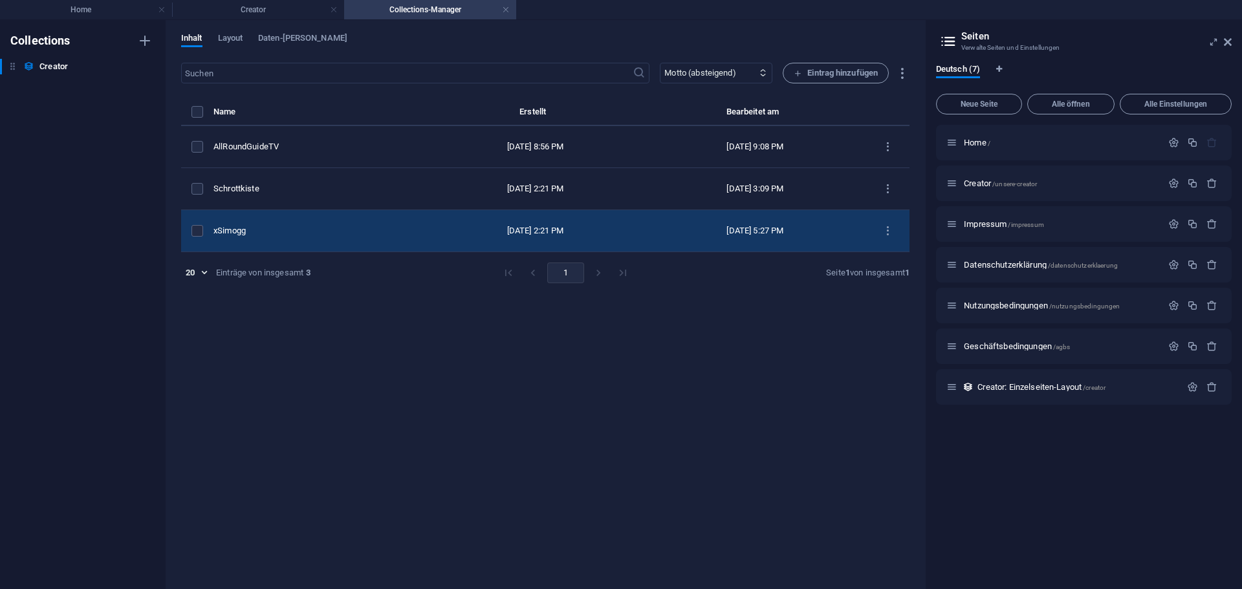
click at [277, 228] on div "xSimogg" at bounding box center [314, 231] width 202 height 12
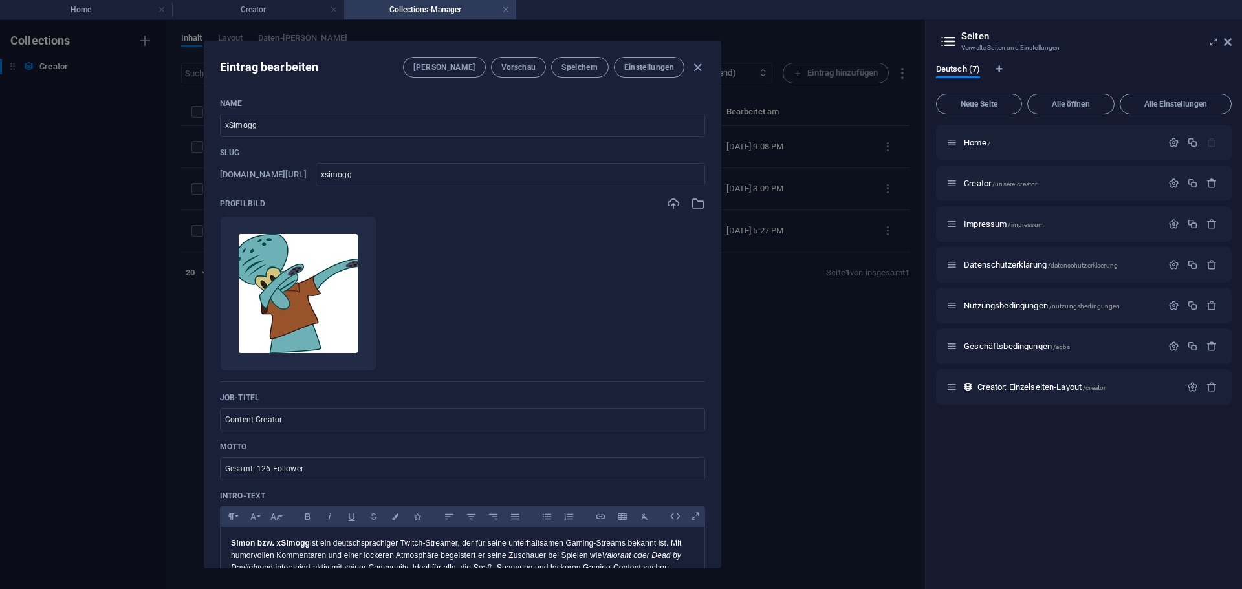
drag, startPoint x: 292, startPoint y: 417, endPoint x: 205, endPoint y: 415, distance: 87.4
click at [205, 415] on div "Name xSimogg ​ Slug www.example.com/creator/ xsimogg ​ Profilbild Lege Dateien …" at bounding box center [462, 328] width 516 height 480
type input "Gaming"
click at [578, 68] on span "Speichern" at bounding box center [580, 67] width 36 height 10
click at [703, 67] on icon "button" at bounding box center [697, 67] width 15 height 15
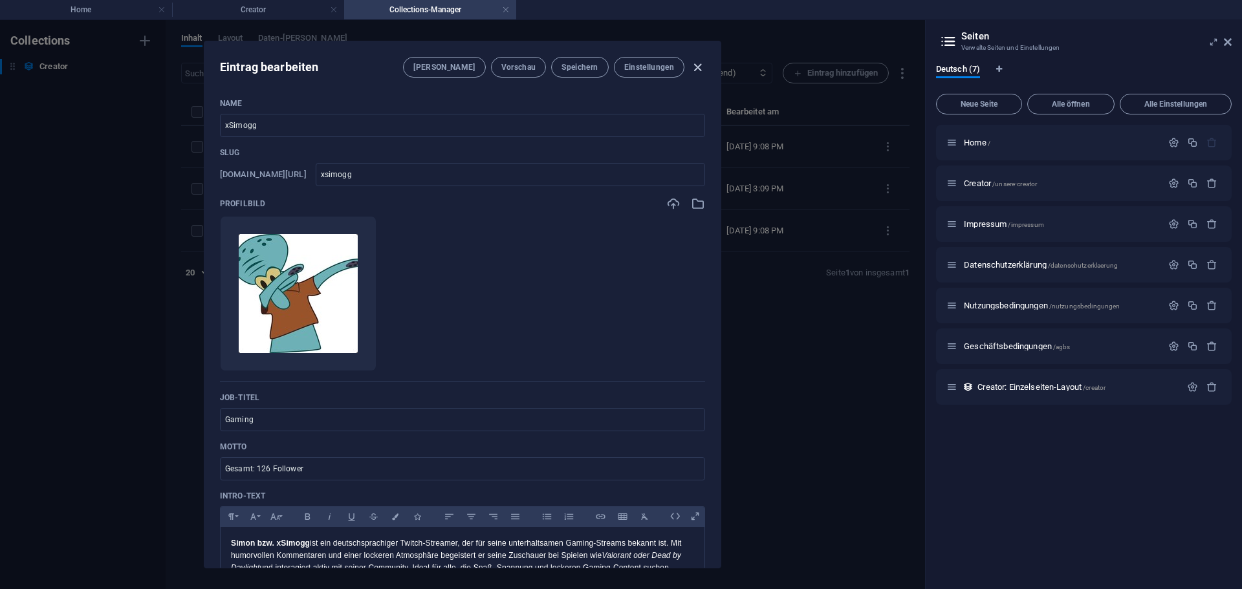
type input "xsimogg"
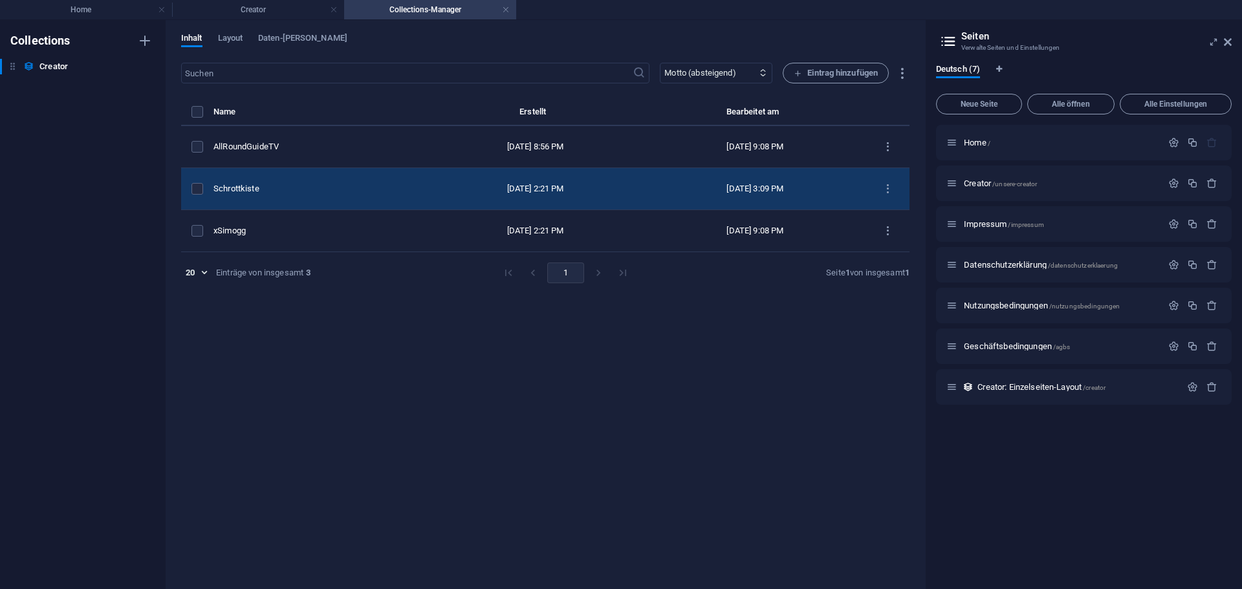
click at [291, 190] on div "Schrottkiste" at bounding box center [314, 189] width 202 height 12
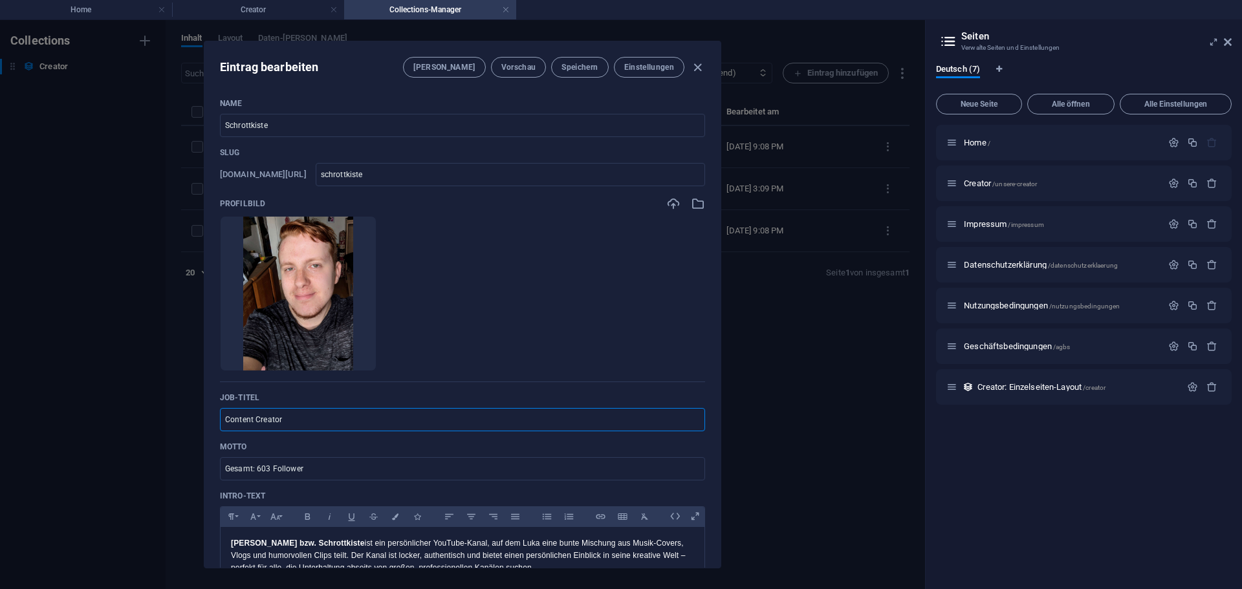
drag, startPoint x: 283, startPoint y: 418, endPoint x: 212, endPoint y: 417, distance: 70.5
click at [212, 417] on div "Name Schrottkiste ​ Slug www.example.com/creator/ schrottkiste ​ Profilbild Leg…" at bounding box center [462, 328] width 516 height 480
type input "Gaming, Lifestyle"
click at [571, 64] on span "Speichern" at bounding box center [580, 67] width 36 height 10
click at [693, 67] on icon "button" at bounding box center [697, 67] width 15 height 15
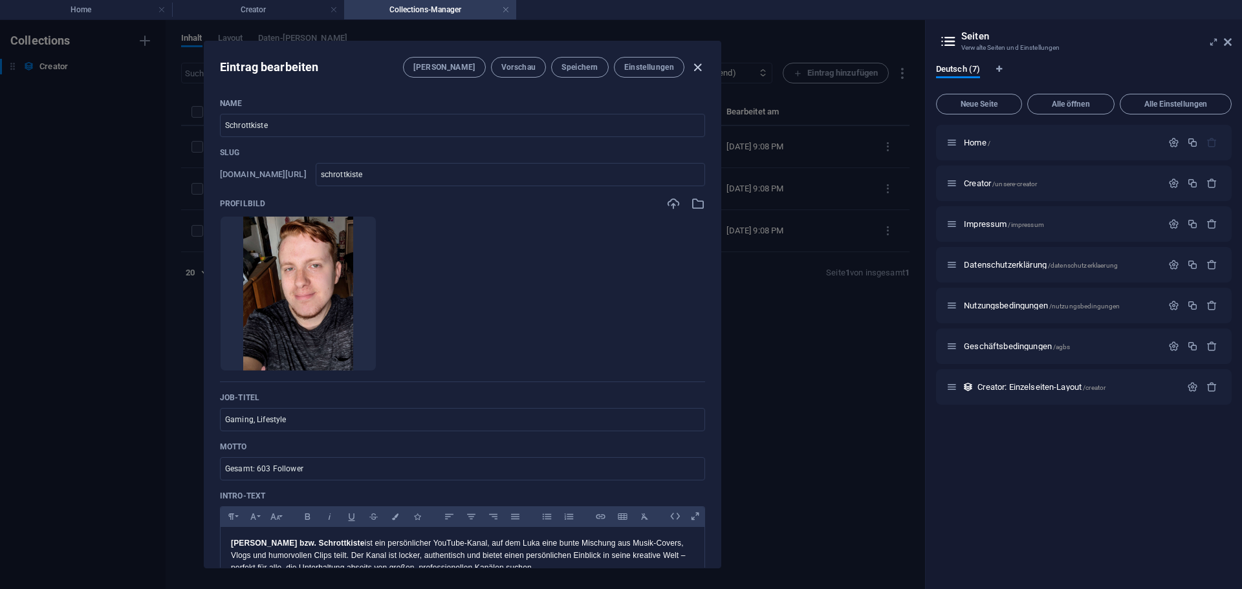
type input "schrottkiste"
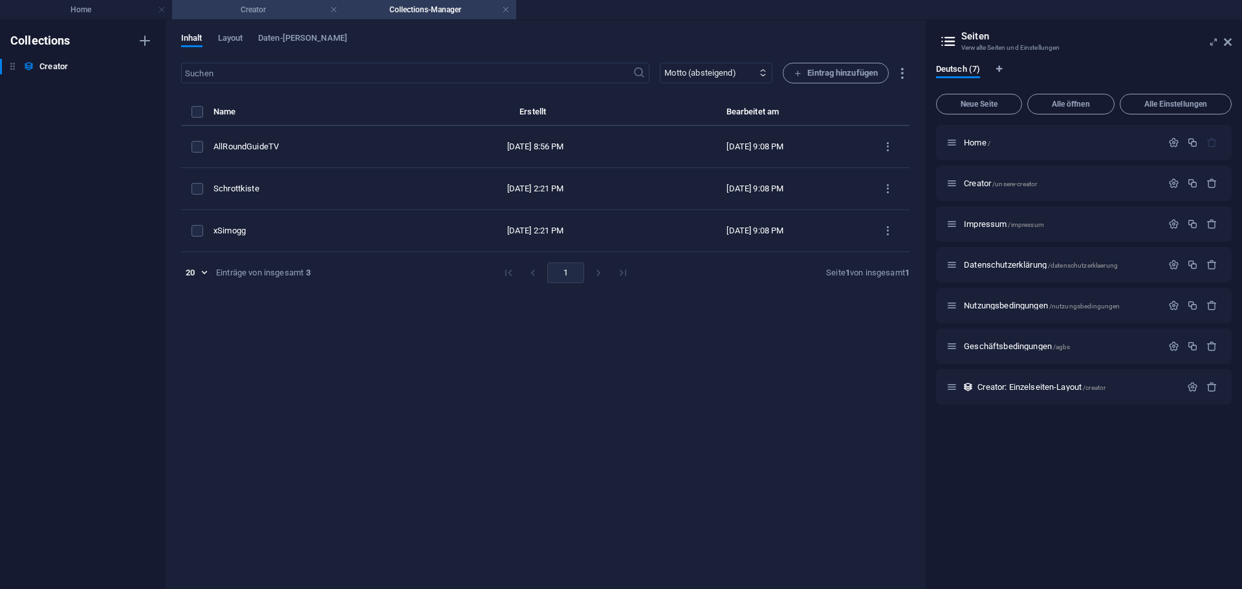
click at [263, 17] on li "Creator" at bounding box center [258, 9] width 172 height 19
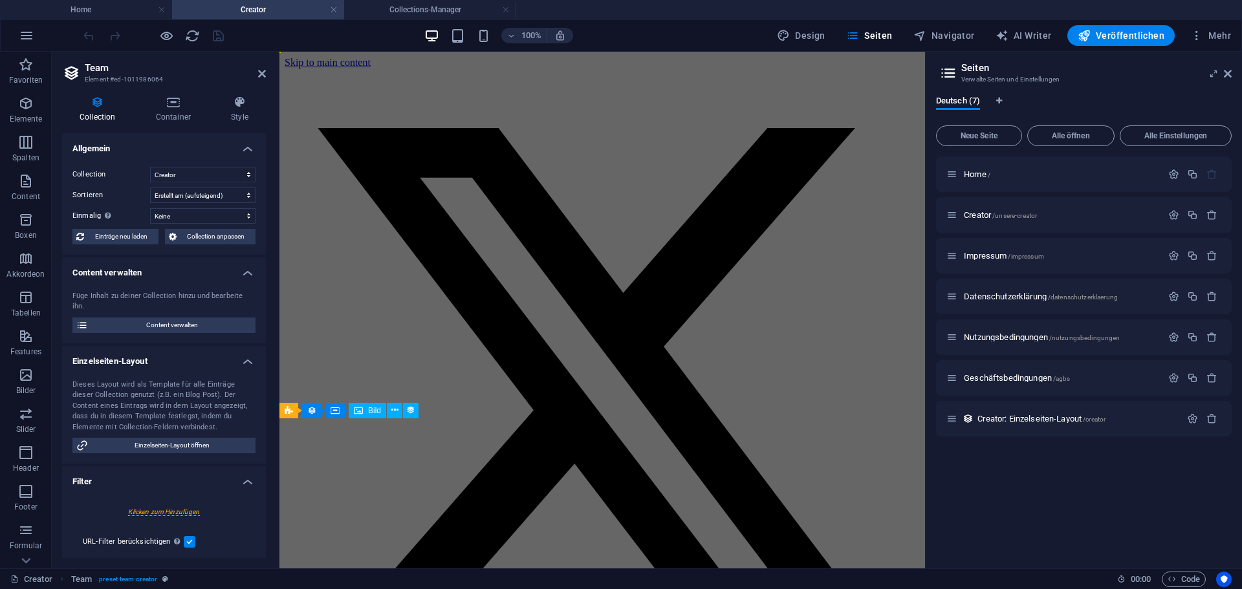
scroll to position [356, 0]
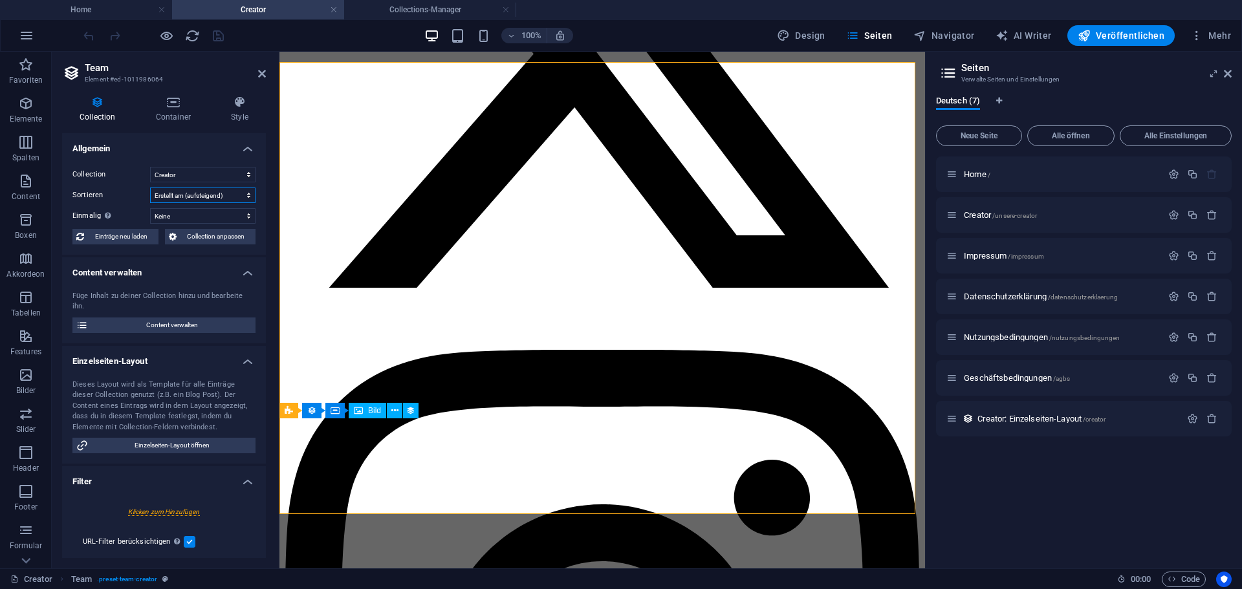
click at [182, 195] on select "Erstellt am (aufsteigend) Erstellt am (absteigend) Aktualisiert am (aufsteigend…" at bounding box center [202, 196] width 105 height 16
click at [150, 188] on select "Erstellt am (aufsteigend) Erstellt am (absteigend) Aktualisiert am (aufsteigend…" at bounding box center [202, 196] width 105 height 16
click at [226, 192] on select "Erstellt am (aufsteigend) Erstellt am (absteigend) Aktualisiert am (aufsteigend…" at bounding box center [202, 196] width 105 height 16
click at [150, 188] on select "Erstellt am (aufsteigend) Erstellt am (absteigend) Aktualisiert am (aufsteigend…" at bounding box center [202, 196] width 105 height 16
click at [196, 197] on select "Erstellt am (aufsteigend) Erstellt am (absteigend) Aktualisiert am (aufsteigend…" at bounding box center [202, 196] width 105 height 16
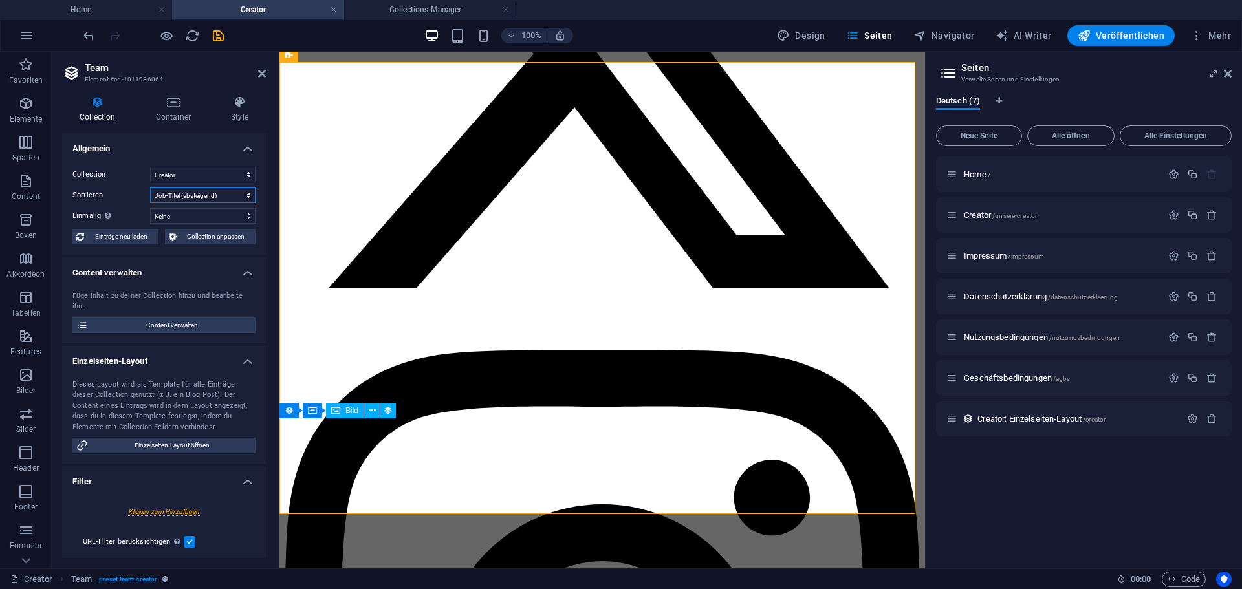
select select "columns.job_title_ASC"
click at [150, 188] on select "Erstellt am (aufsteigend) Erstellt am (absteigend) Aktualisiert am (aufsteigend…" at bounding box center [202, 196] width 105 height 16
click at [217, 39] on icon "save" at bounding box center [218, 35] width 15 height 15
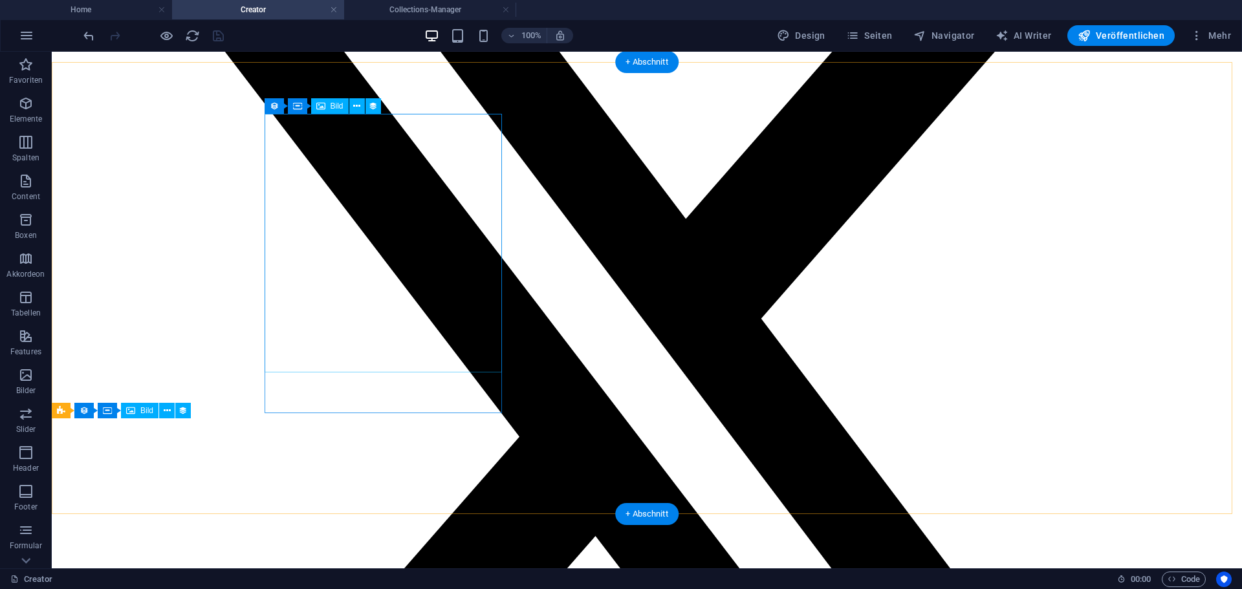
scroll to position [259, 0]
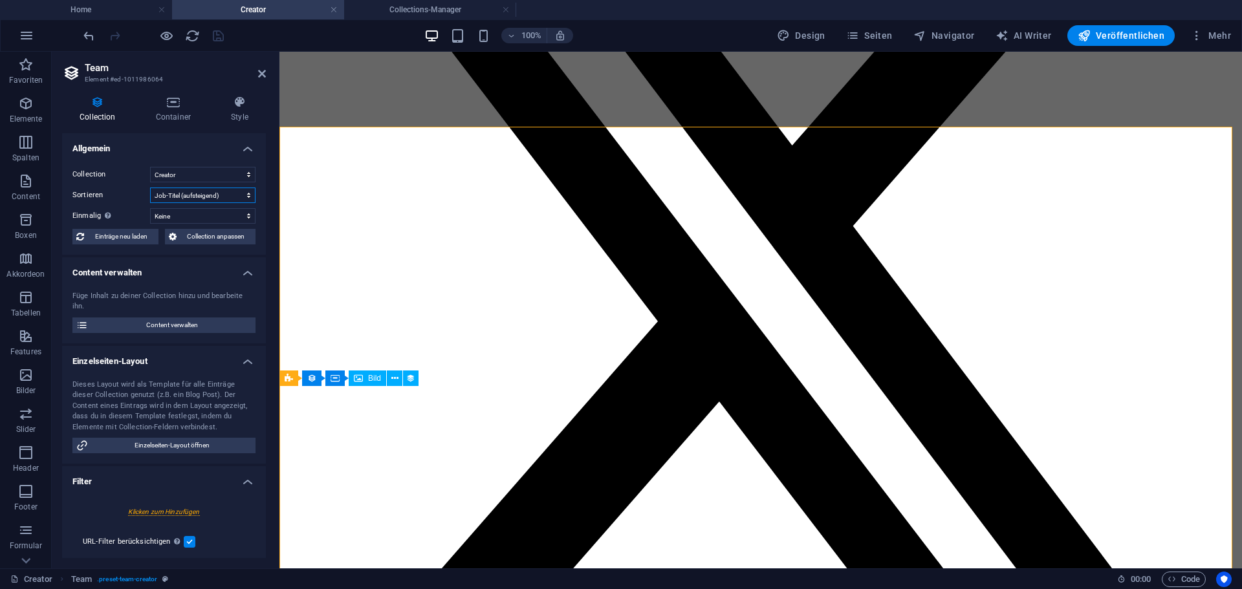
click at [191, 195] on select "Erstellt am (aufsteigend) Erstellt am (absteigend) Aktualisiert am (aufsteigend…" at bounding box center [202, 196] width 105 height 16
click at [150, 188] on select "Erstellt am (aufsteigend) Erstellt am (absteigend) Aktualisiert am (aufsteigend…" at bounding box center [202, 196] width 105 height 16
click at [180, 194] on select "Erstellt am (aufsteigend) Erstellt am (absteigend) Aktualisiert am (aufsteigend…" at bounding box center [202, 196] width 105 height 16
click at [150, 188] on select "Erstellt am (aufsteigend) Erstellt am (absteigend) Aktualisiert am (aufsteigend…" at bounding box center [202, 196] width 105 height 16
click at [184, 195] on select "Erstellt am (aufsteigend) Erstellt am (absteigend) Aktualisiert am (aufsteigend…" at bounding box center [202, 196] width 105 height 16
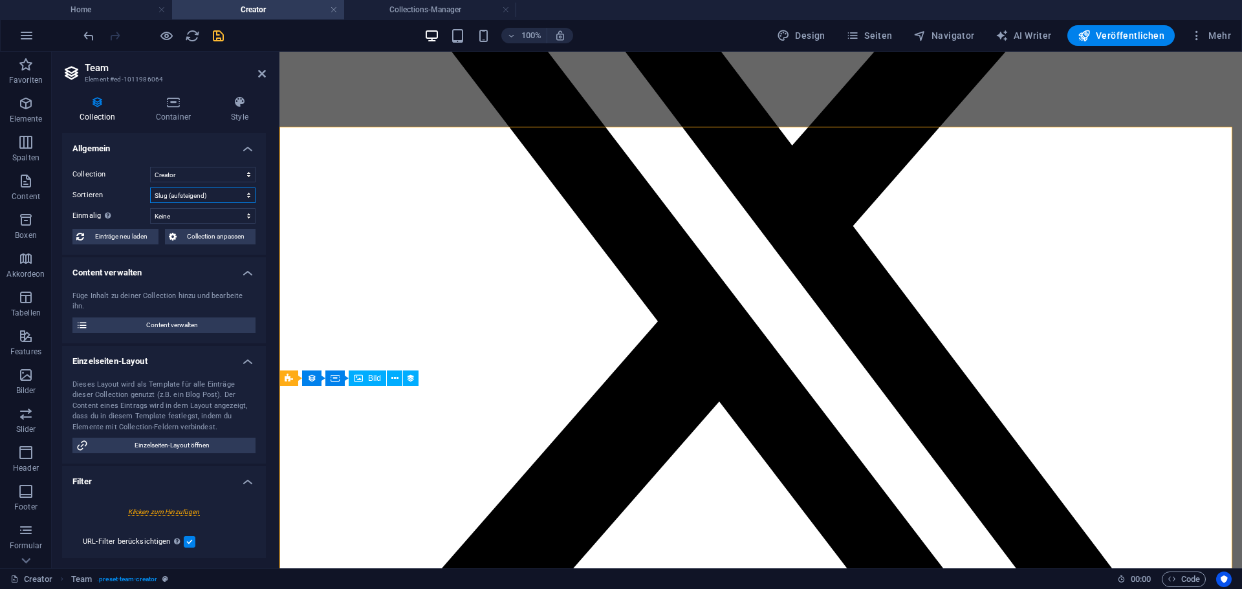
click at [150, 188] on select "Erstellt am (aufsteigend) Erstellt am (absteigend) Aktualisiert am (aufsteigend…" at bounding box center [202, 196] width 105 height 16
click at [207, 198] on select "Erstellt am (aufsteigend) Erstellt am (absteigend) Aktualisiert am (aufsteigend…" at bounding box center [202, 196] width 105 height 16
click at [150, 188] on select "Erstellt am (aufsteigend) Erstellt am (absteigend) Aktualisiert am (aufsteigend…" at bounding box center [202, 196] width 105 height 16
click at [189, 190] on select "Erstellt am (aufsteigend) Erstellt am (absteigend) Aktualisiert am (aufsteigend…" at bounding box center [202, 196] width 105 height 16
click at [128, 195] on label "Sortieren" at bounding box center [111, 196] width 78 height 16
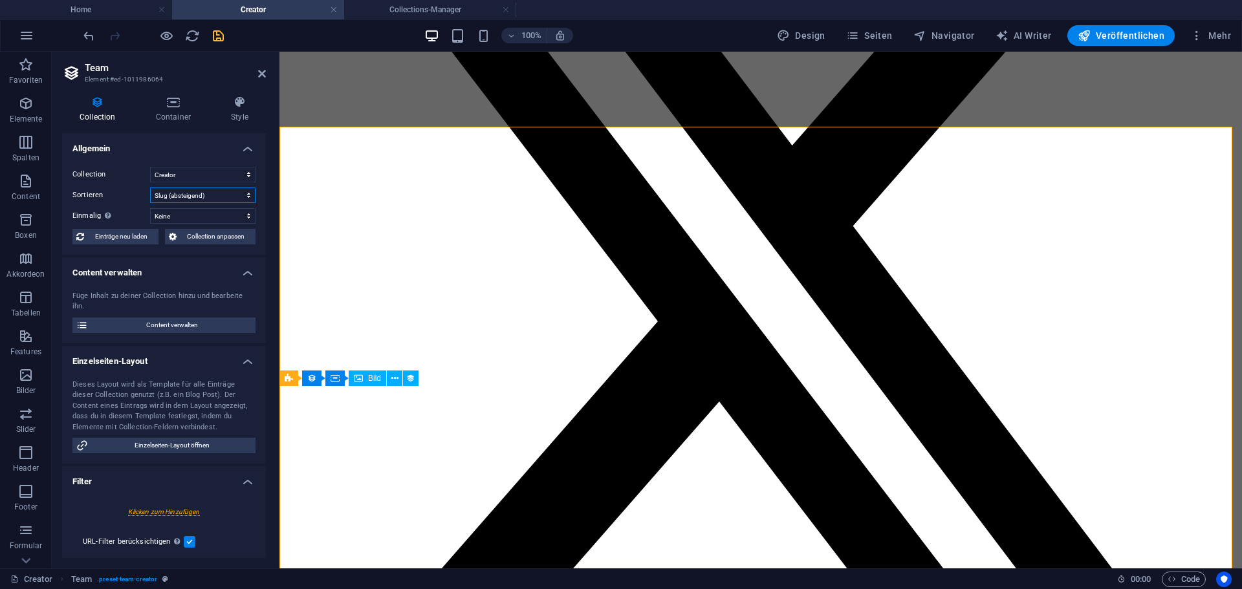
click at [150, 195] on select "Erstellt am (aufsteigend) Erstellt am (absteigend) Aktualisiert am (aufsteigend…" at bounding box center [202, 196] width 105 height 16
click at [188, 215] on select "Keine Name Slug Profilbild Job-Titel Motto Intro-Text Social Media" at bounding box center [202, 216] width 105 height 16
click at [127, 210] on label "Einmalig Nur einmalige Werte anzeigen. Deaktiviert lassen, wenn unklar." at bounding box center [111, 216] width 78 height 16
click at [150, 210] on select "Keine Name Slug Profilbild Job-Titel Motto Intro-Text Social Media" at bounding box center [202, 216] width 105 height 16
click at [180, 197] on select "Erstellt am (aufsteigend) Erstellt am (absteigend) Aktualisiert am (aufsteigend…" at bounding box center [202, 196] width 105 height 16
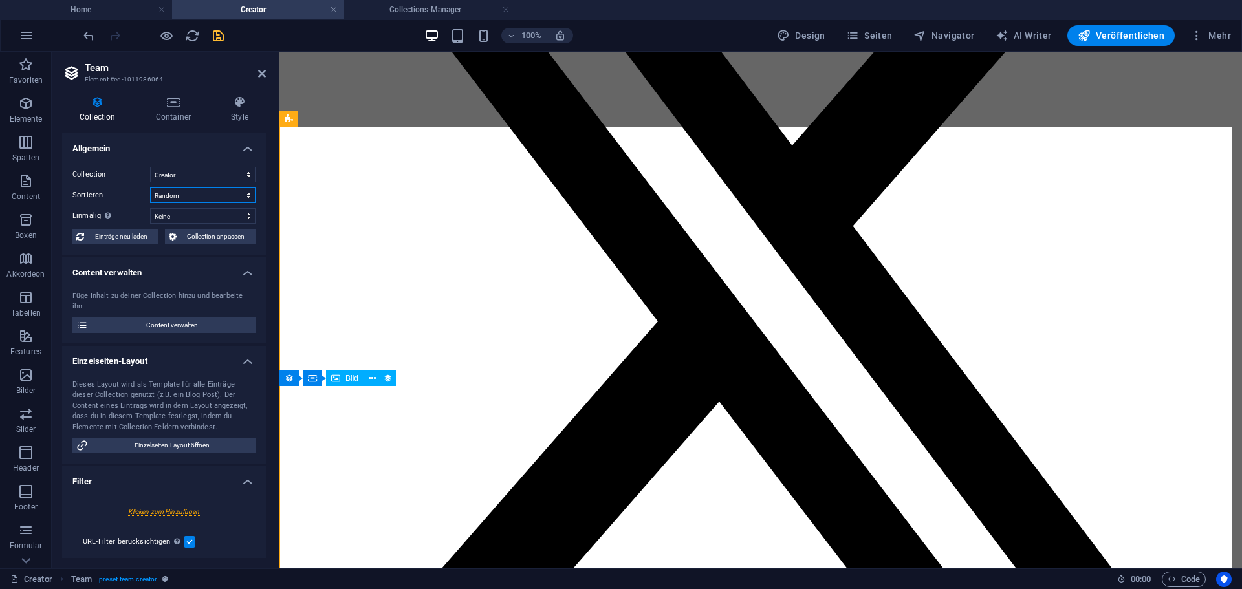
click at [150, 188] on select "Erstellt am (aufsteigend) Erstellt am (absteigend) Aktualisiert am (aufsteigend…" at bounding box center [202, 196] width 105 height 16
click at [177, 195] on select "Erstellt am (aufsteigend) Erstellt am (absteigend) Aktualisiert am (aufsteigend…" at bounding box center [202, 196] width 105 height 16
click at [150, 188] on select "Erstellt am (aufsteigend) Erstellt am (absteigend) Aktualisiert am (aufsteigend…" at bounding box center [202, 196] width 105 height 16
click at [206, 199] on select "Erstellt am (aufsteigend) Erstellt am (absteigend) Aktualisiert am (aufsteigend…" at bounding box center [202, 196] width 105 height 16
click at [150, 188] on select "Erstellt am (aufsteigend) Erstellt am (absteigend) Aktualisiert am (aufsteigend…" at bounding box center [202, 196] width 105 height 16
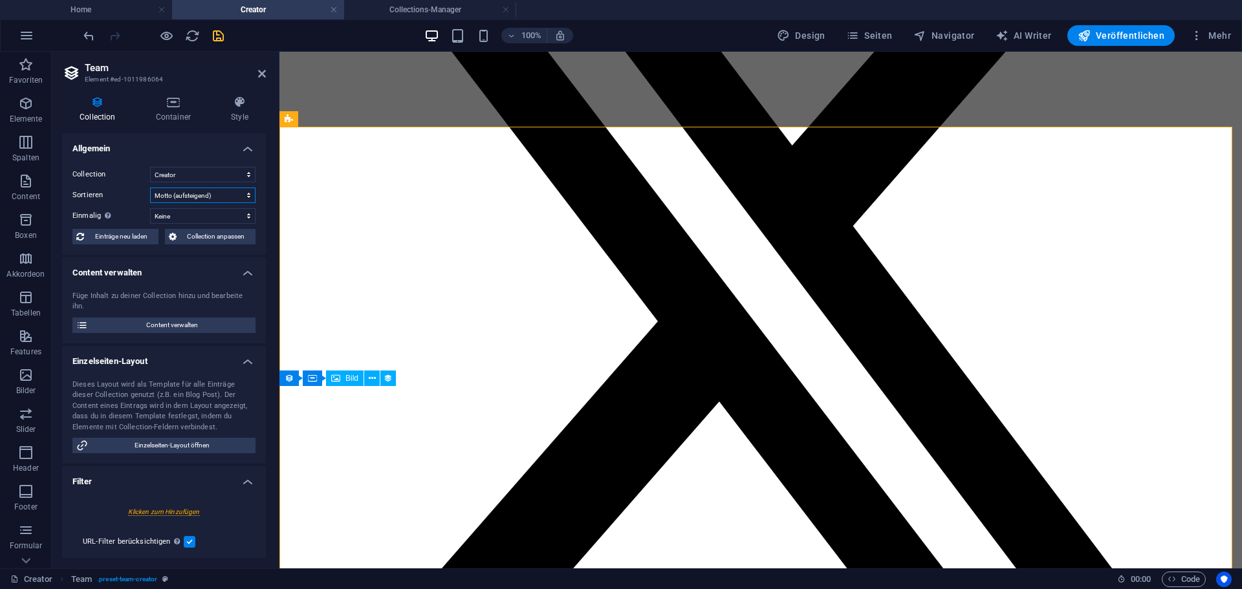
click at [213, 197] on select "Erstellt am (aufsteigend) Erstellt am (absteigend) Aktualisiert am (aufsteigend…" at bounding box center [202, 196] width 105 height 16
click at [150, 188] on select "Erstellt am (aufsteigend) Erstellt am (absteigend) Aktualisiert am (aufsteigend…" at bounding box center [202, 196] width 105 height 16
click at [199, 195] on select "Erstellt am (aufsteigend) Erstellt am (absteigend) Aktualisiert am (aufsteigend…" at bounding box center [202, 196] width 105 height 16
click at [150, 188] on select "Erstellt am (aufsteigend) Erstellt am (absteigend) Aktualisiert am (aufsteigend…" at bounding box center [202, 196] width 105 height 16
click at [198, 203] on div "Collection Creator Sortieren Erstellt am (aufsteigend) Erstellt am (absteigend)…" at bounding box center [164, 206] width 204 height 98
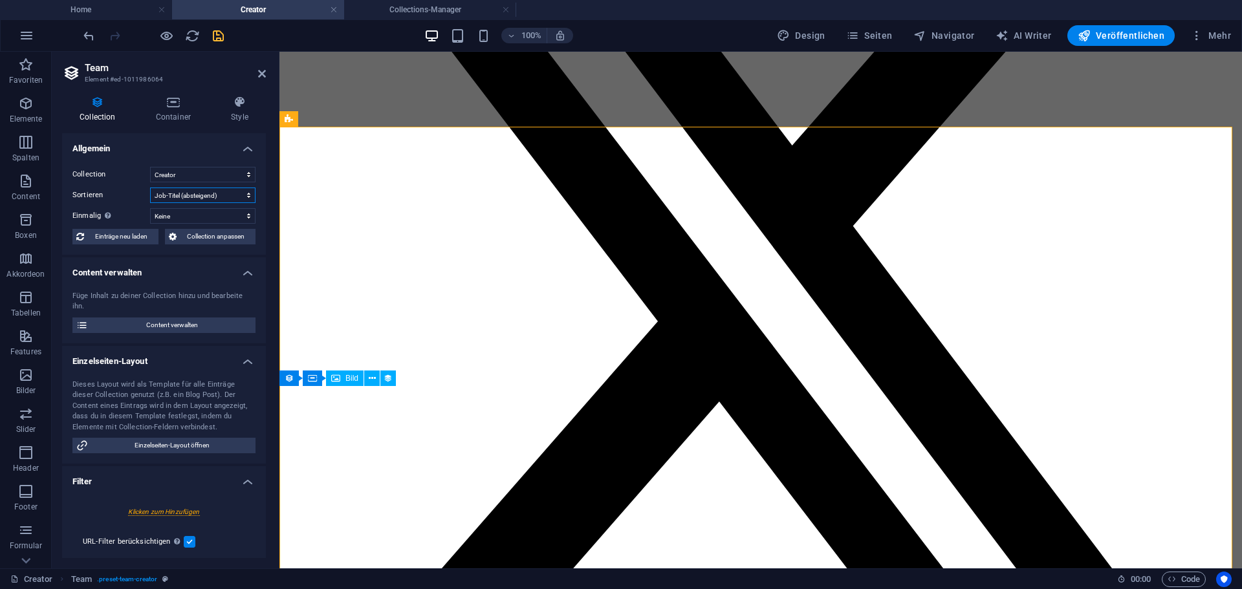
click at [195, 197] on select "Erstellt am (aufsteigend) Erstellt am (absteigend) Aktualisiert am (aufsteigend…" at bounding box center [202, 196] width 105 height 16
click at [150, 188] on select "Erstellt am (aufsteigend) Erstellt am (absteigend) Aktualisiert am (aufsteigend…" at bounding box center [202, 196] width 105 height 16
click at [204, 191] on select "Erstellt am (aufsteigend) Erstellt am (absteigend) Aktualisiert am (aufsteigend…" at bounding box center [202, 196] width 105 height 16
select select "[DOMAIN_NAME]_ASC"
click at [150, 188] on select "Erstellt am (aufsteigend) Erstellt am (absteigend) Aktualisiert am (aufsteigend…" at bounding box center [202, 196] width 105 height 16
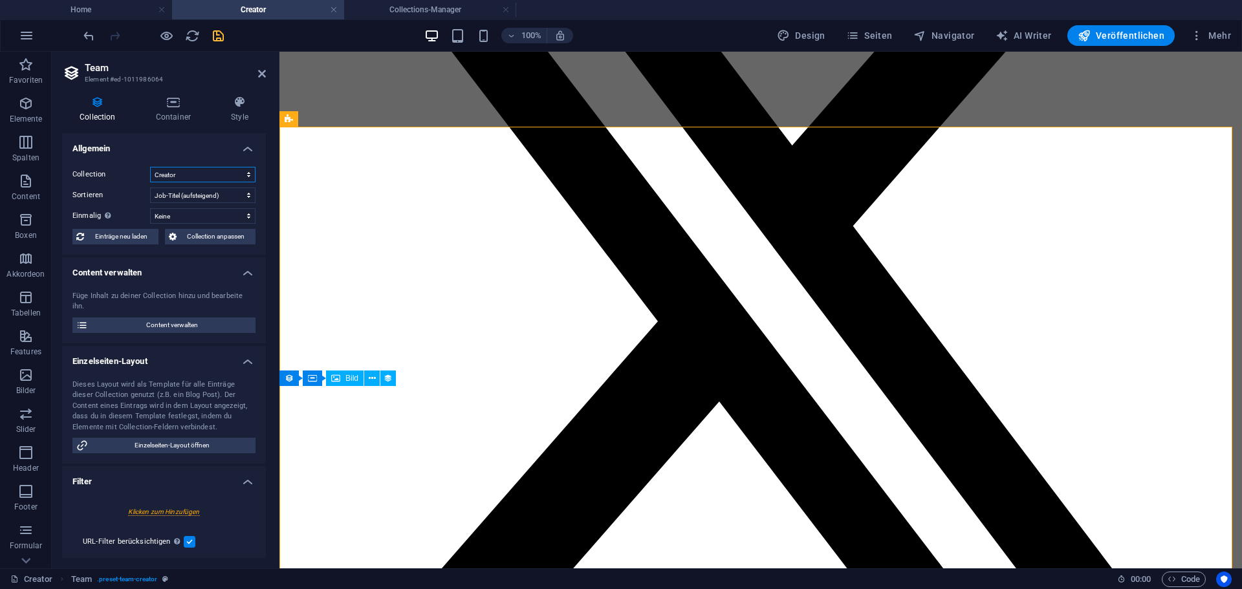
click at [217, 180] on select "Creator" at bounding box center [202, 175] width 105 height 16
click at [217, 179] on select "Creator" at bounding box center [202, 175] width 105 height 16
click at [208, 196] on select "Erstellt am (aufsteigend) Erstellt am (absteigend) Aktualisiert am (aufsteigend…" at bounding box center [202, 196] width 105 height 16
click at [124, 195] on label "Sortieren" at bounding box center [111, 196] width 78 height 16
click at [150, 195] on select "Erstellt am (aufsteigend) Erstellt am (absteigend) Aktualisiert am (aufsteigend…" at bounding box center [202, 196] width 105 height 16
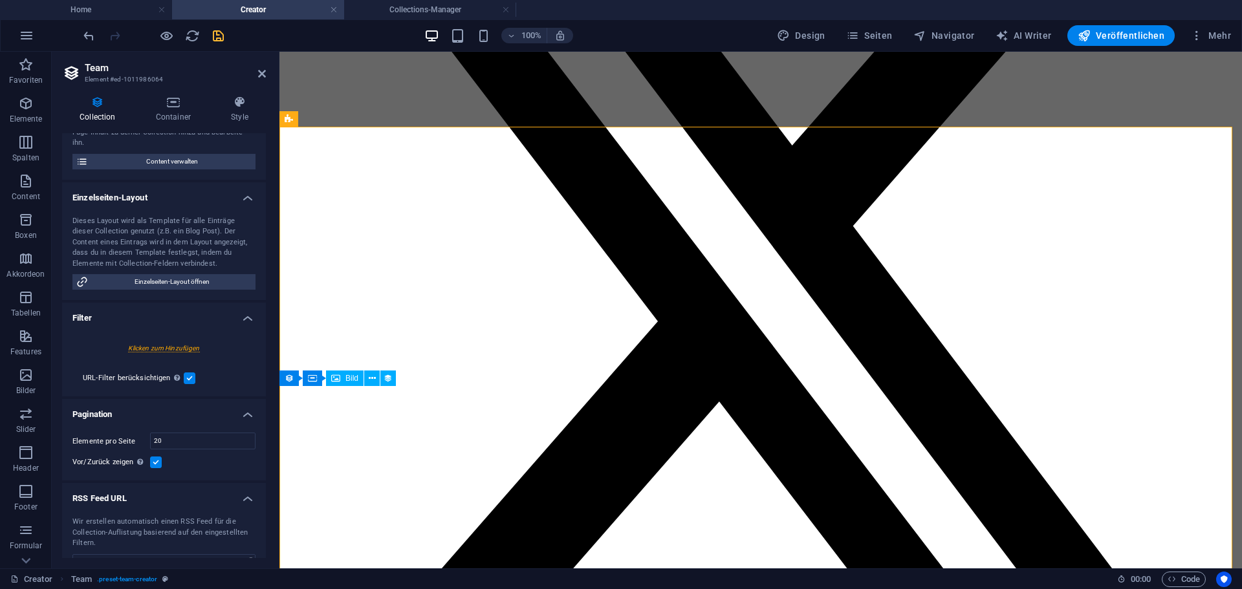
scroll to position [186, 0]
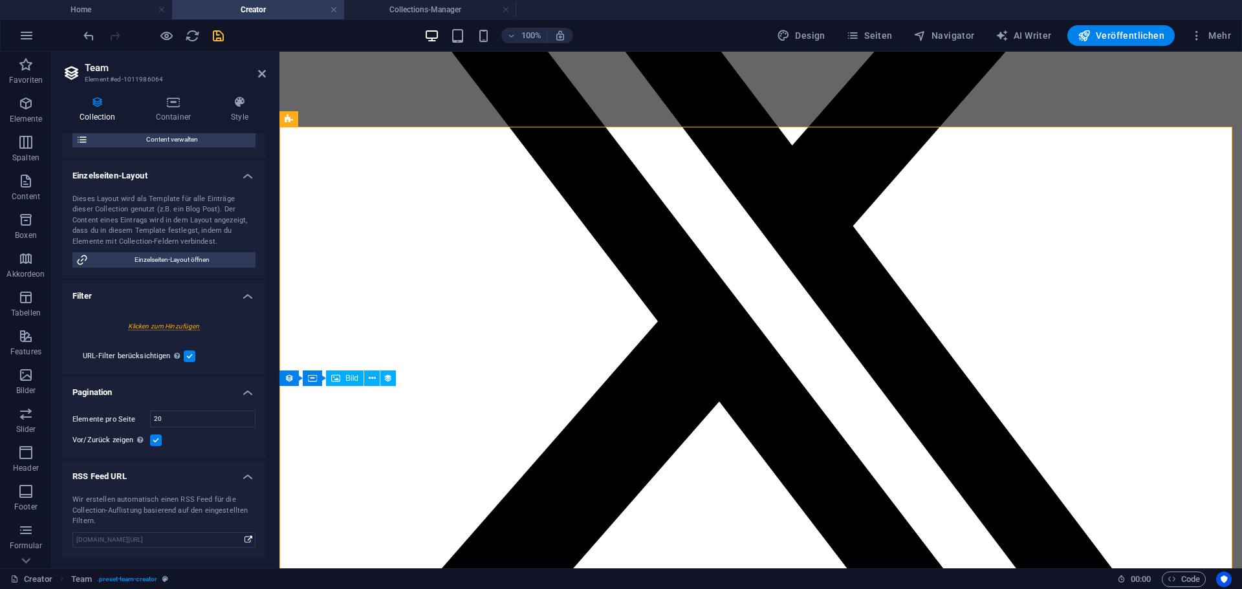
click at [152, 325] on div at bounding box center [163, 326] width 183 height 24
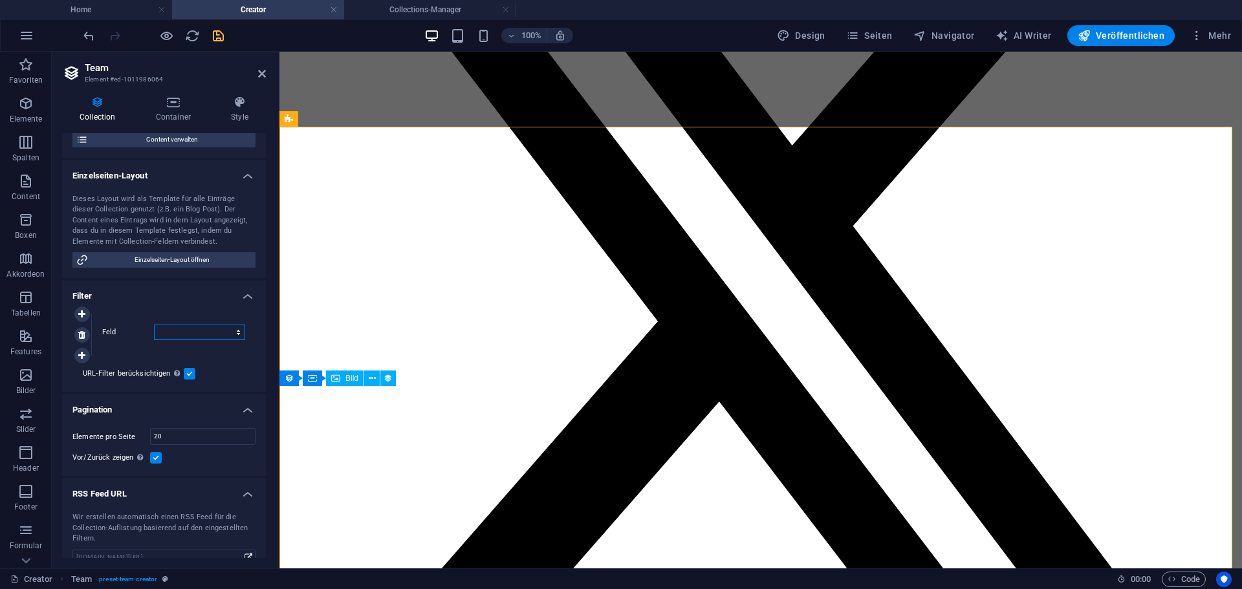
click at [201, 333] on select "Erstellt am Aktualisiert am Name Slug Job-Titel Motto" at bounding box center [199, 333] width 91 height 16
select select "columns.motto"
click at [154, 325] on select "Erstellt am Aktualisiert am Name Slug Job-Titel Motto" at bounding box center [199, 333] width 91 height 16
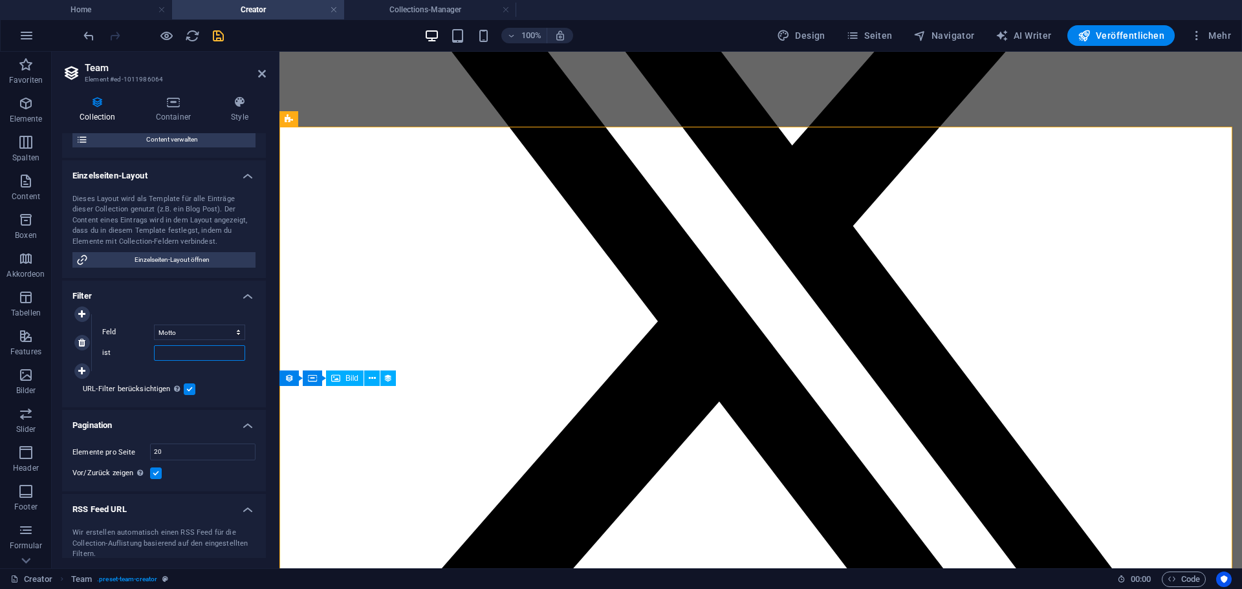
click at [169, 358] on input "ist" at bounding box center [199, 353] width 91 height 16
click at [82, 342] on icon at bounding box center [81, 342] width 7 height 9
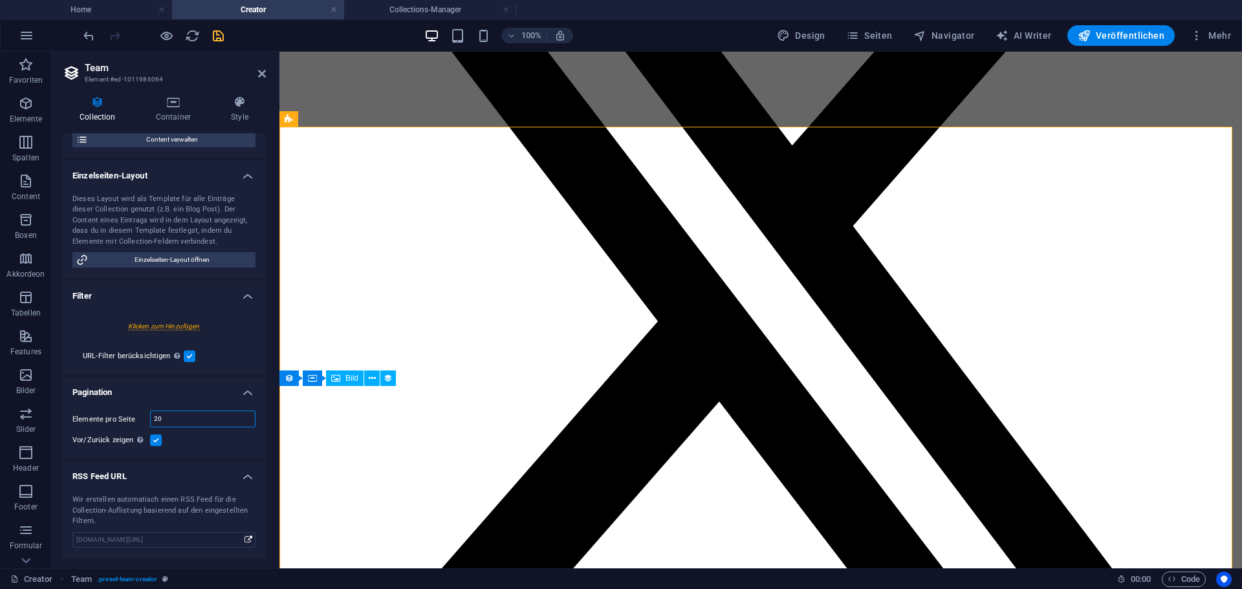
click at [172, 413] on input "20" at bounding box center [203, 419] width 104 height 16
type input "25"
click at [117, 402] on div "Elemente pro Seite 25 Vor/Zurück zeigen Wird trotz Aktivierung nicht angezeigt,…" at bounding box center [164, 429] width 204 height 58
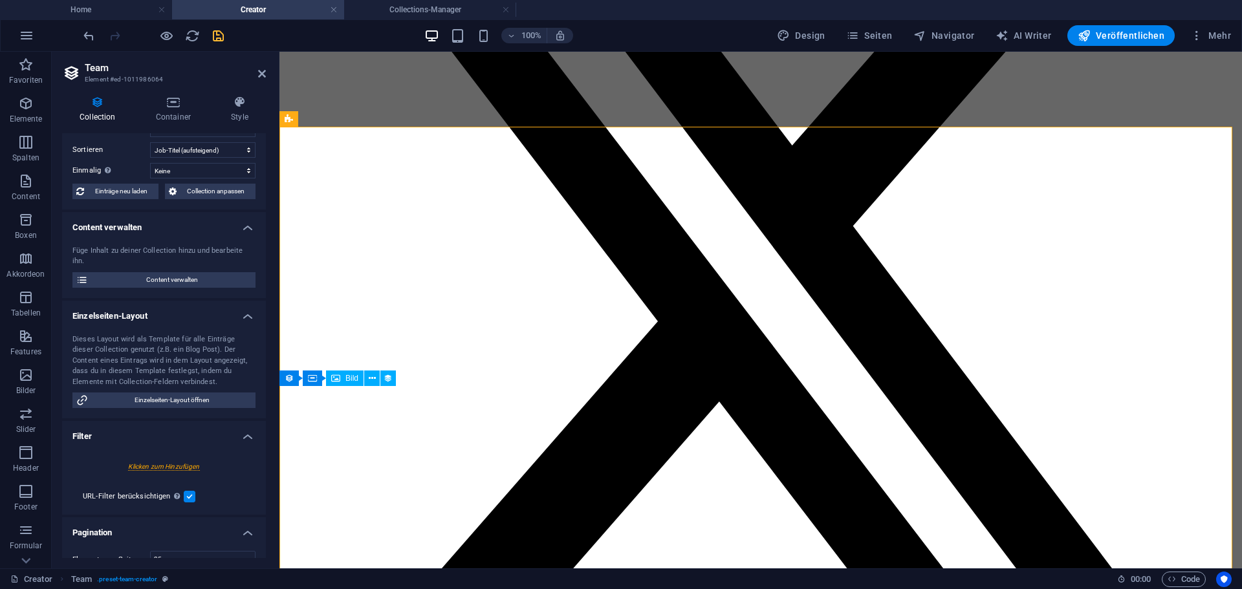
scroll to position [0, 0]
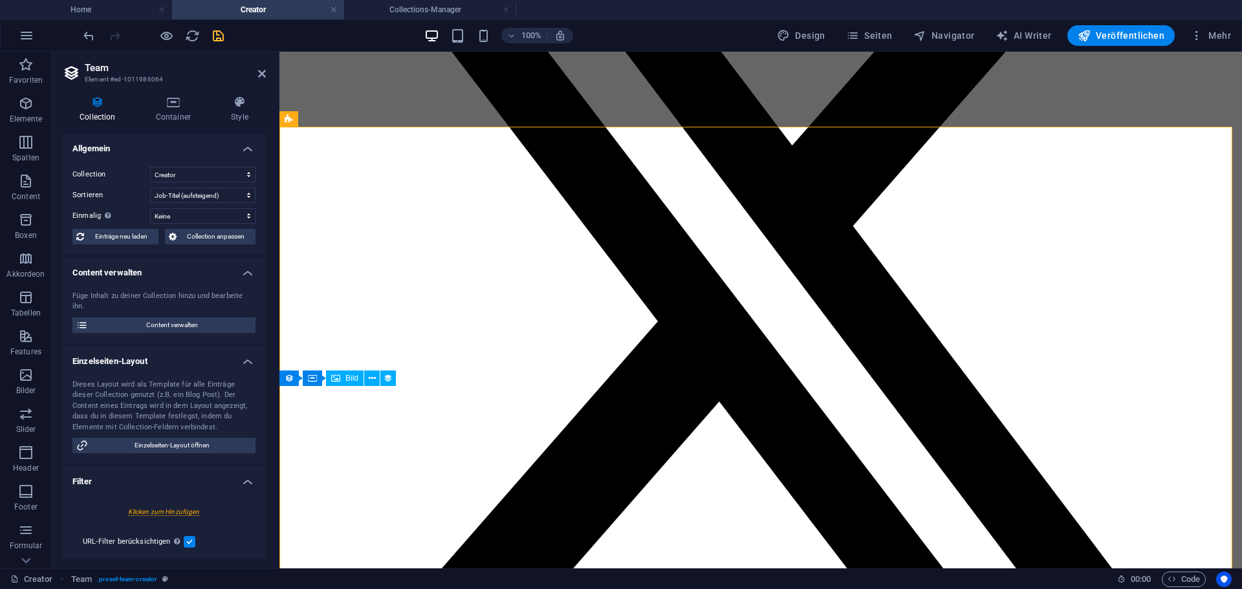
drag, startPoint x: 164, startPoint y: 395, endPoint x: 217, endPoint y: 397, distance: 53.7
click at [218, 397] on div "Dieses Layout wird als Template für alle Einträge dieser Collection genutzt (z.…" at bounding box center [163, 407] width 183 height 54
click at [210, 409] on div "Dieses Layout wird als Template für alle Einträge dieser Collection genutzt (z.…" at bounding box center [163, 407] width 183 height 54
click at [202, 194] on select "Erstellt am (aufsteigend) Erstellt am (absteigend) Aktualisiert am (aufsteigend…" at bounding box center [202, 196] width 105 height 16
click at [422, 10] on h4 "Collections-Manager" at bounding box center [430, 10] width 172 height 14
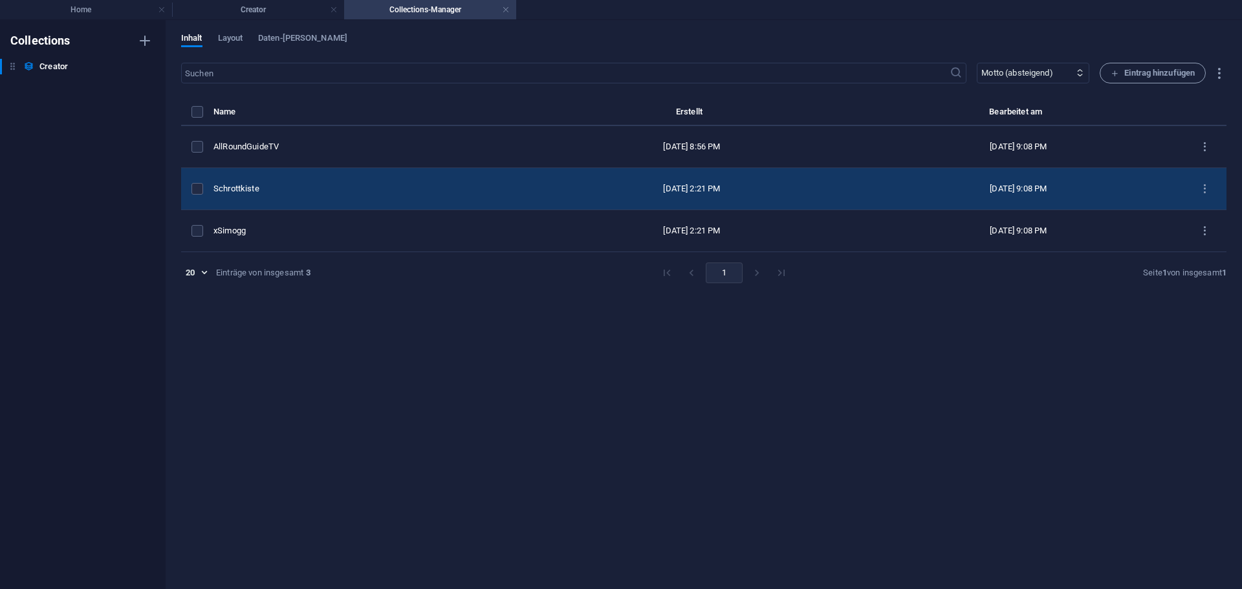
click at [345, 190] on div "Schrottkiste" at bounding box center [366, 189] width 306 height 12
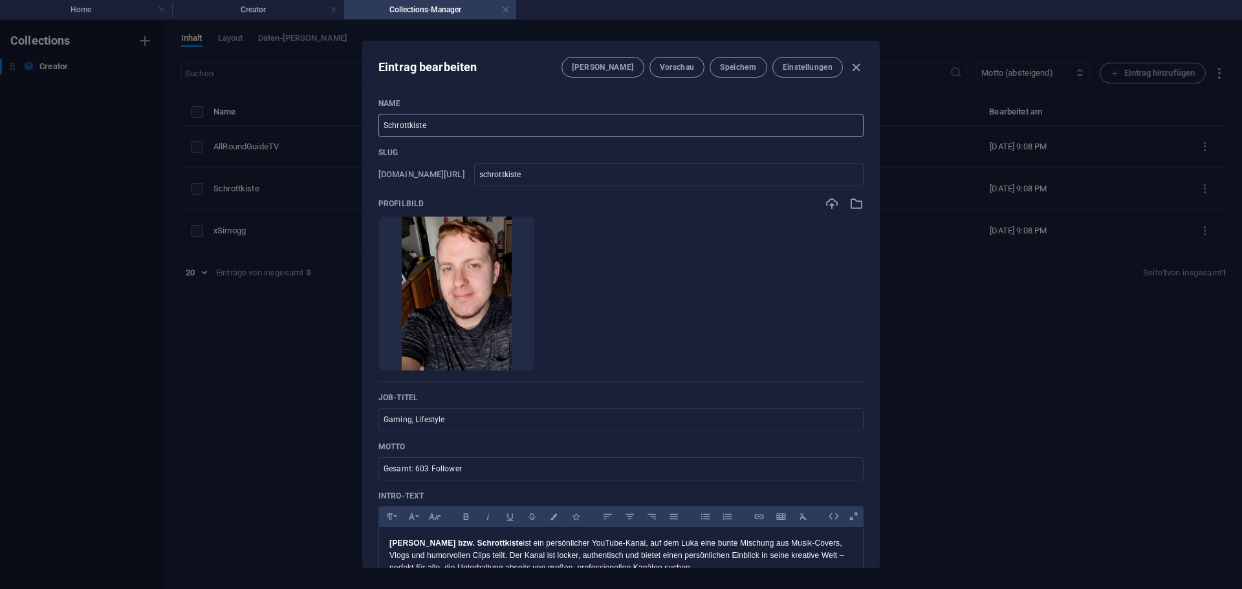
click at [385, 130] on input "Schrottkiste" at bounding box center [620, 125] width 485 height 23
type input "1Schrottkiste"
type input "1schrottkiste"
type input "1.Schrottkiste"
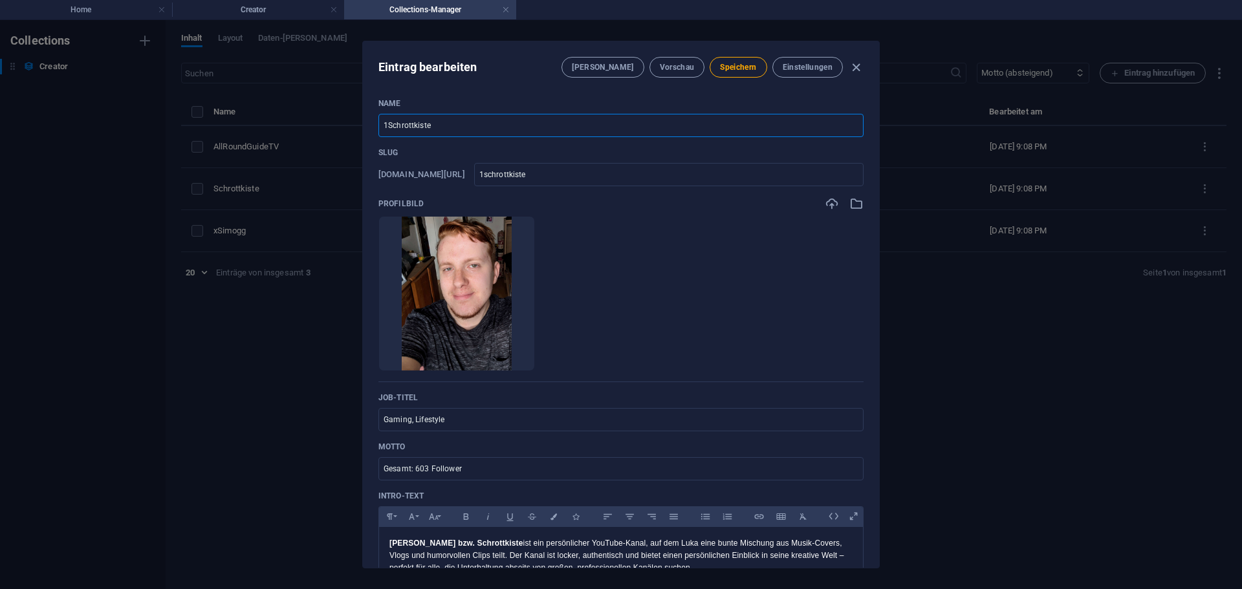
type input "1-schrottkiste"
type input "1. Schrottkiste"
click at [734, 70] on span "Speichern" at bounding box center [738, 67] width 36 height 10
click at [855, 62] on icon "button" at bounding box center [856, 67] width 15 height 15
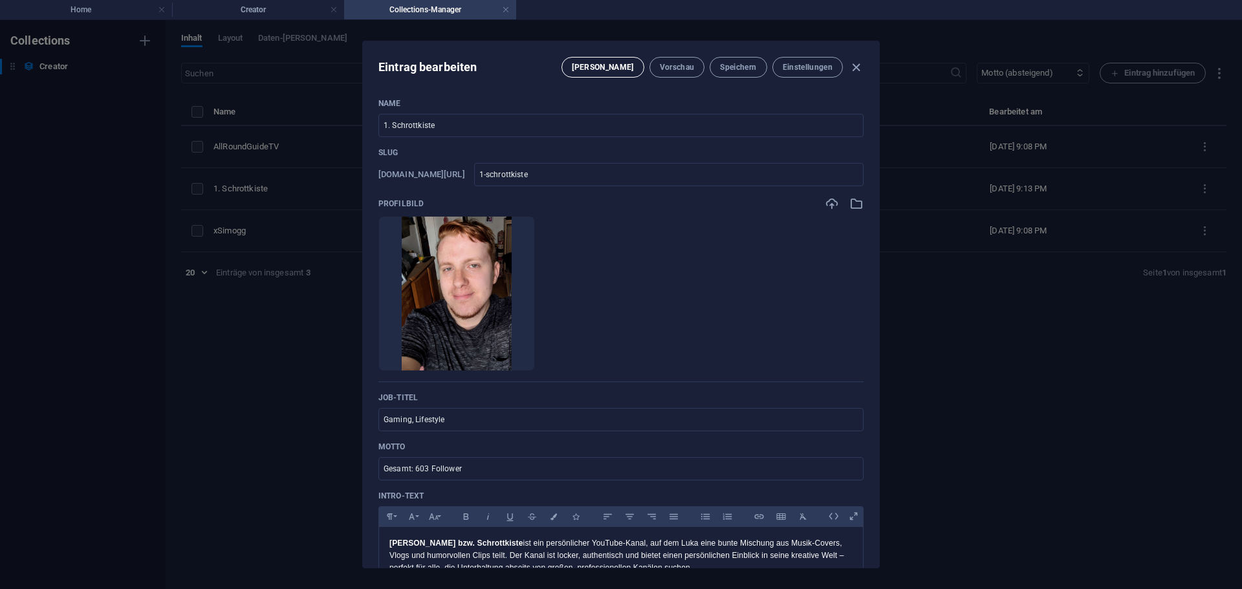
type input "1-schrottkiste"
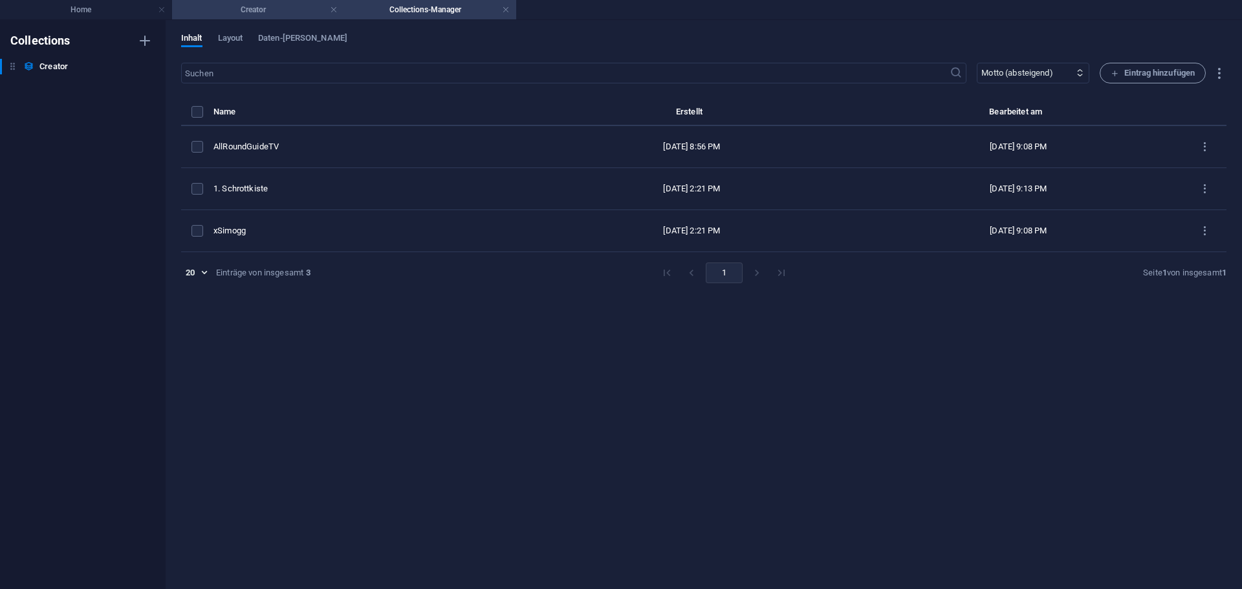
click at [297, 9] on h4 "Creator" at bounding box center [258, 10] width 172 height 14
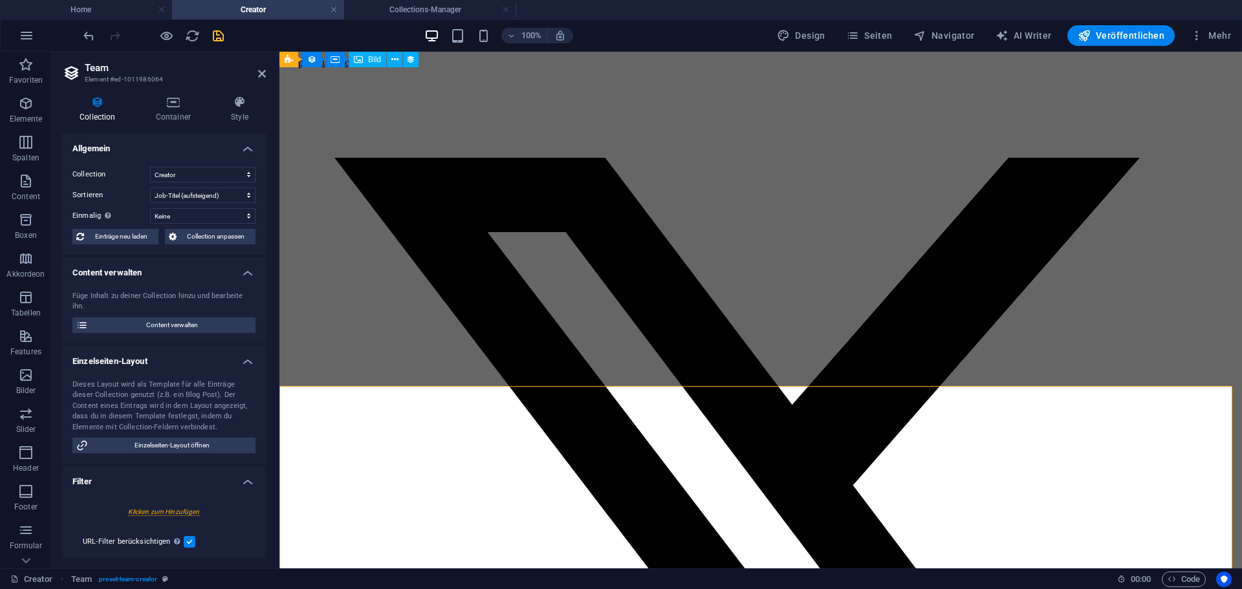
scroll to position [259, 0]
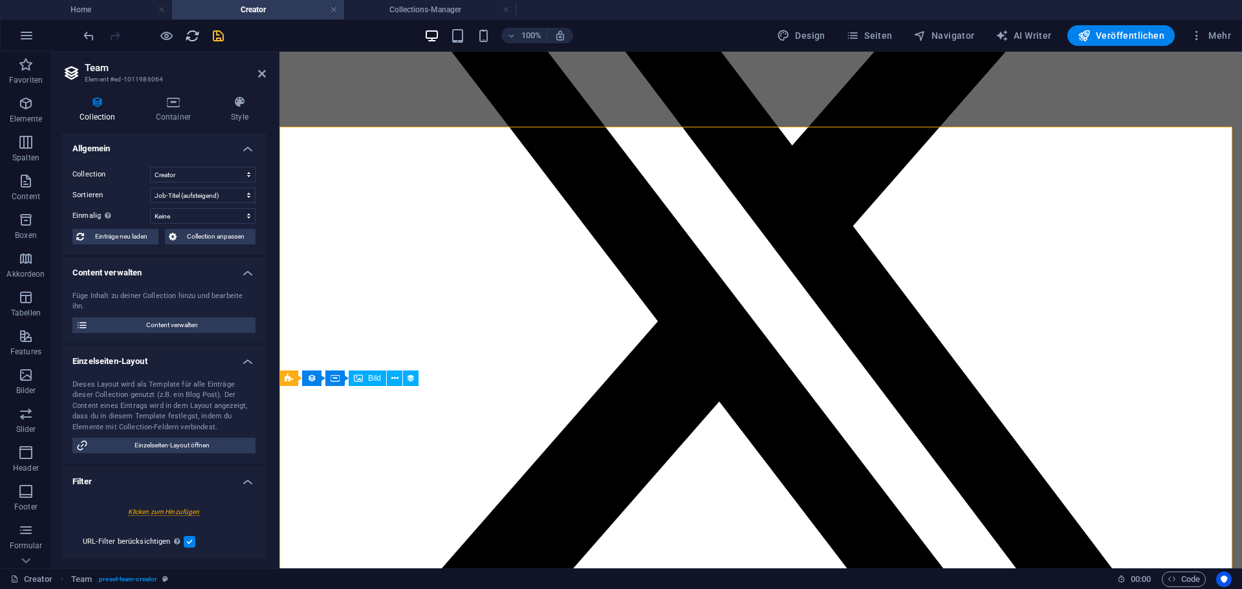
click at [190, 36] on icon "reload" at bounding box center [192, 35] width 15 height 15
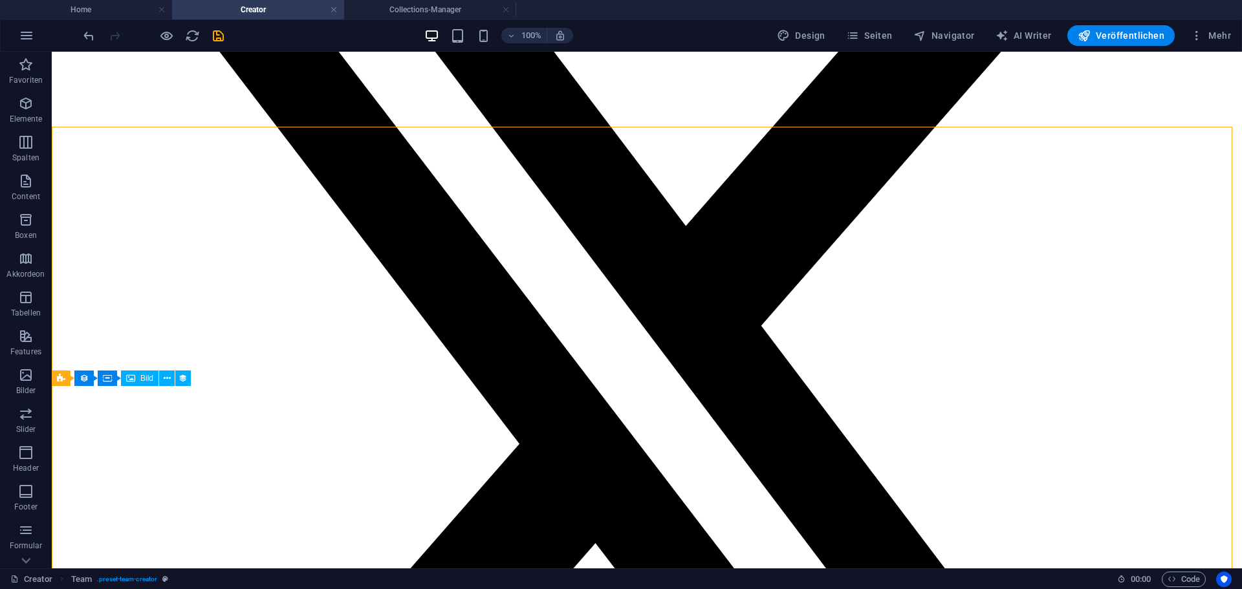
click at [224, 36] on icon "save" at bounding box center [218, 35] width 15 height 15
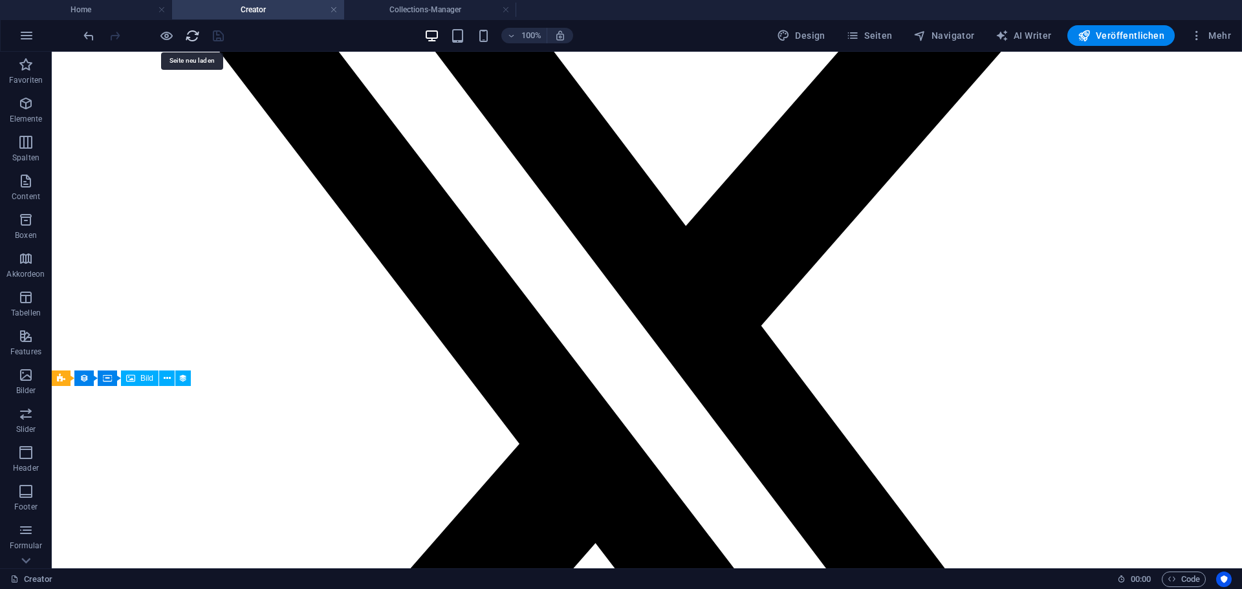
click at [195, 37] on icon "reload" at bounding box center [192, 35] width 15 height 15
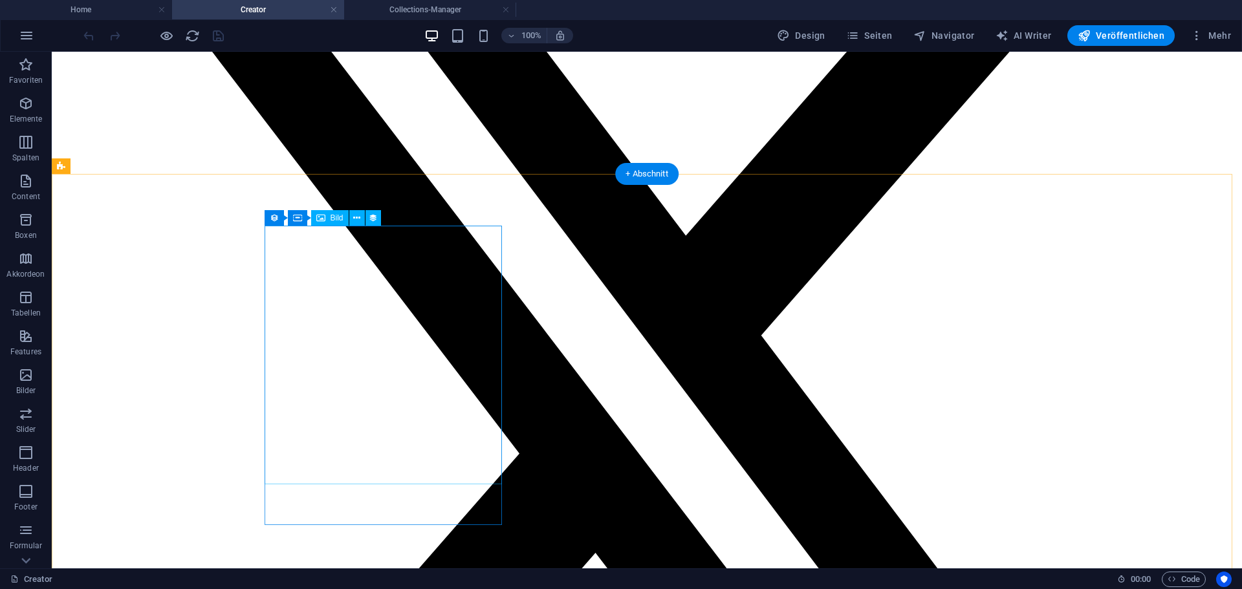
scroll to position [259, 0]
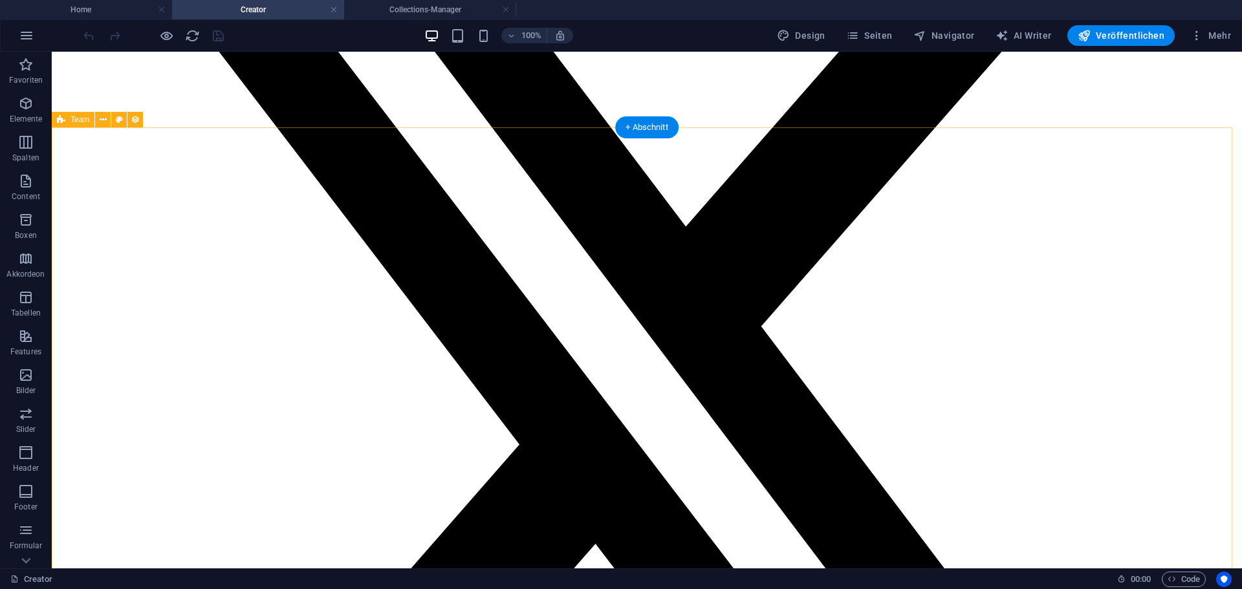
select select "[DOMAIN_NAME]_ASC"
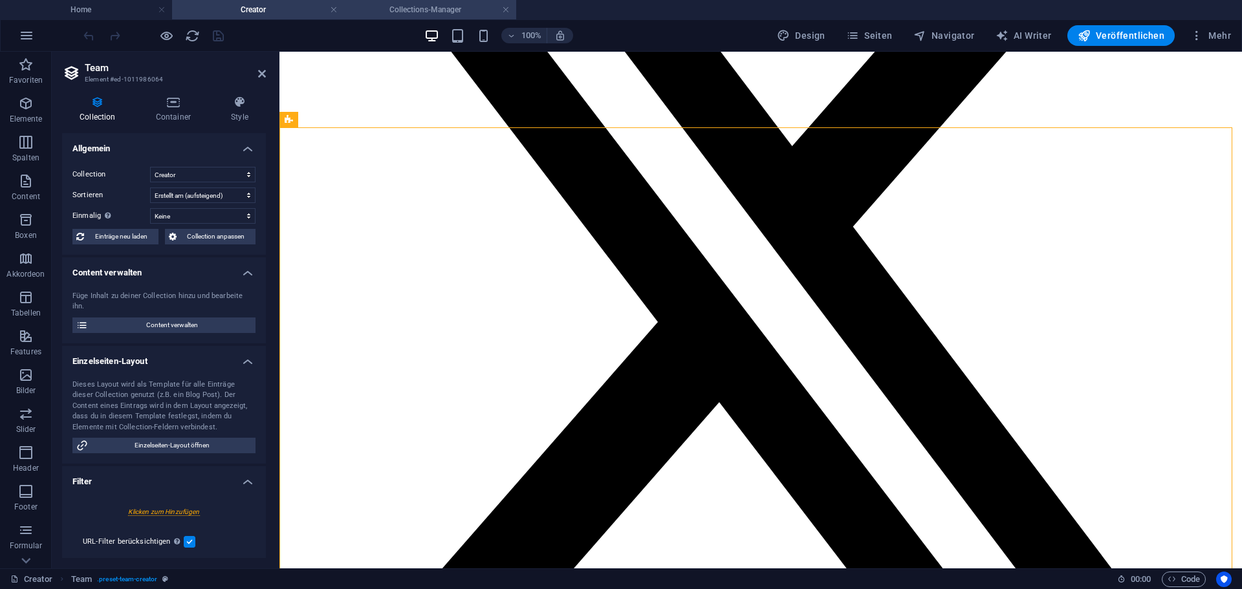
click at [444, 14] on h4 "Collections-Manager" at bounding box center [430, 10] width 172 height 14
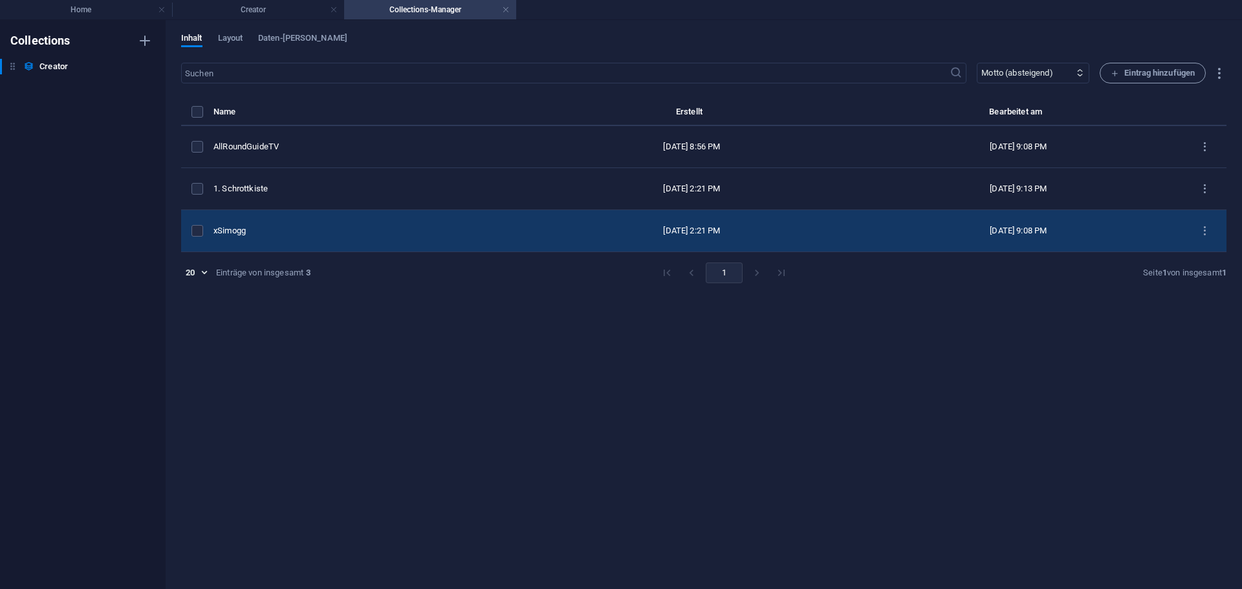
click at [359, 240] on td "xSimogg" at bounding box center [371, 231] width 316 height 42
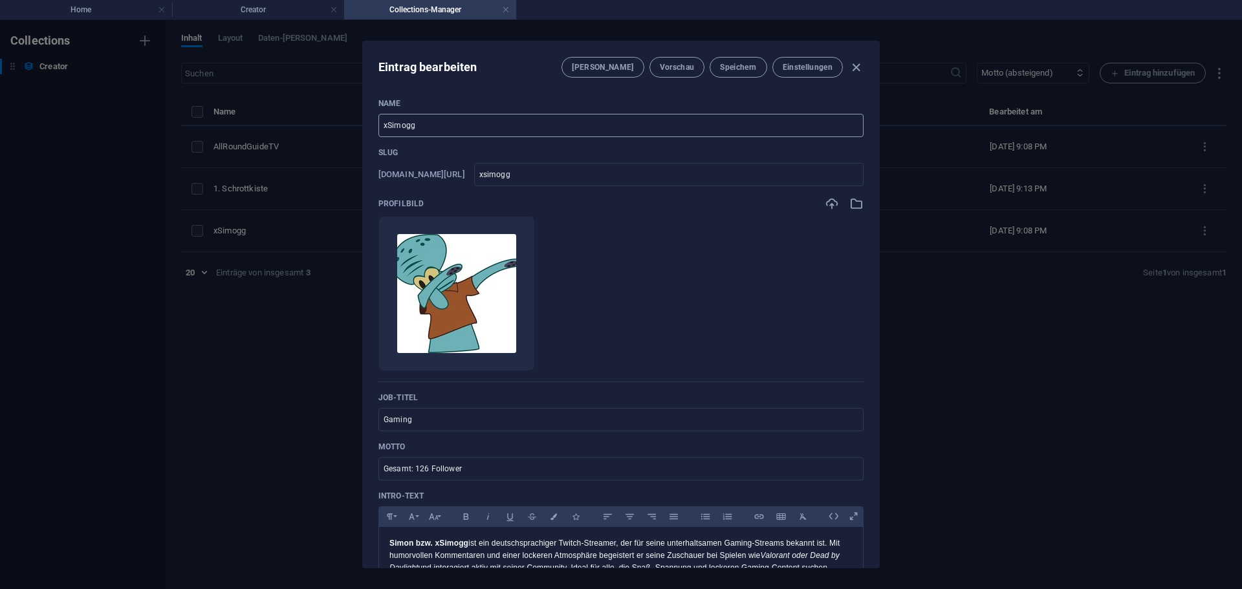
click at [384, 123] on input "xSimogg" at bounding box center [620, 125] width 485 height 23
type input "2xSimogg"
type input "2xsimogg"
type input "2.xSimogg"
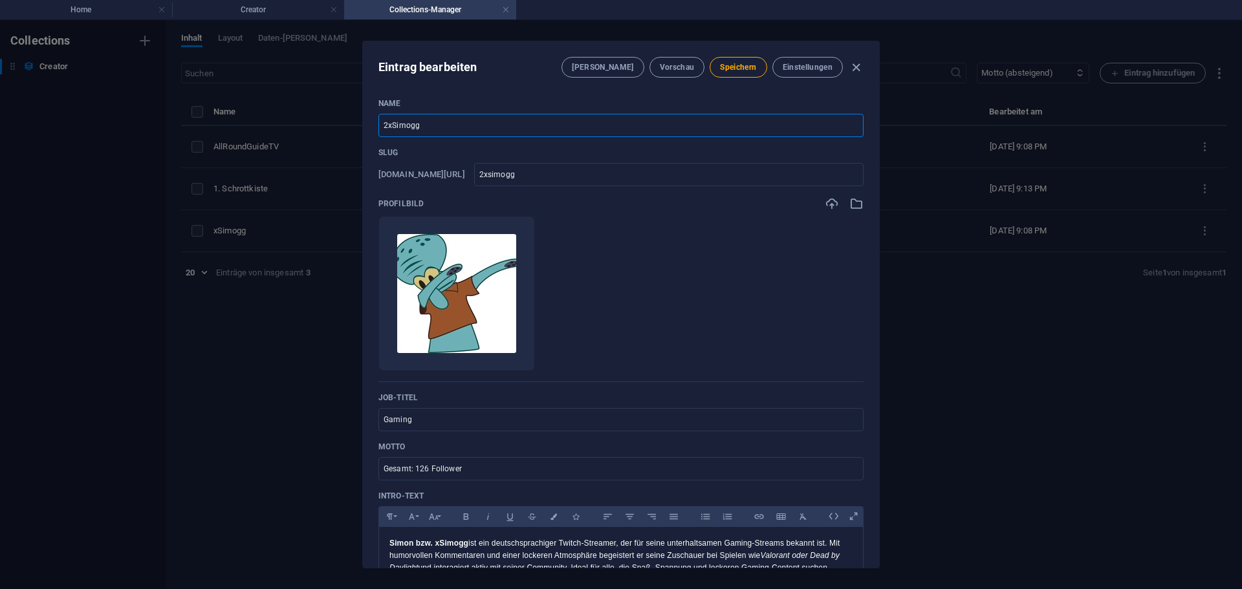
type input "2-xsimogg"
type input "2. xSimogg"
click at [505, 175] on input "2-xsimogg" at bounding box center [668, 174] width 389 height 23
type input "2xsimogg"
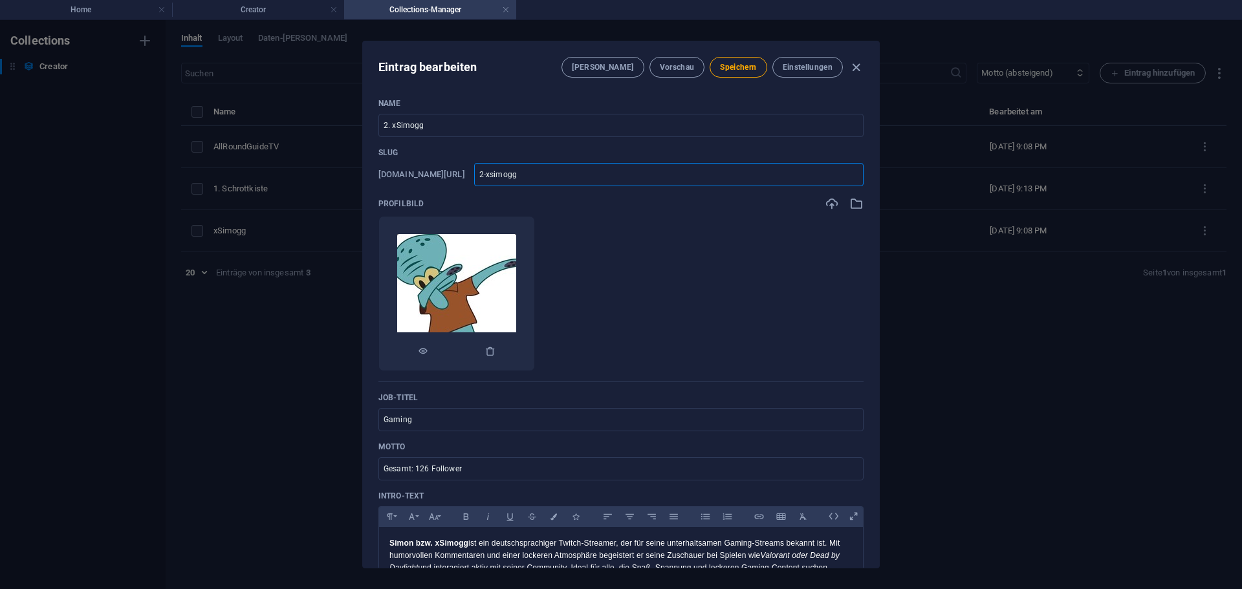
type input "2xsimogg"
type input "xsimogg"
click at [743, 66] on span "Speichern" at bounding box center [738, 67] width 36 height 10
click at [853, 69] on icon "button" at bounding box center [856, 67] width 15 height 15
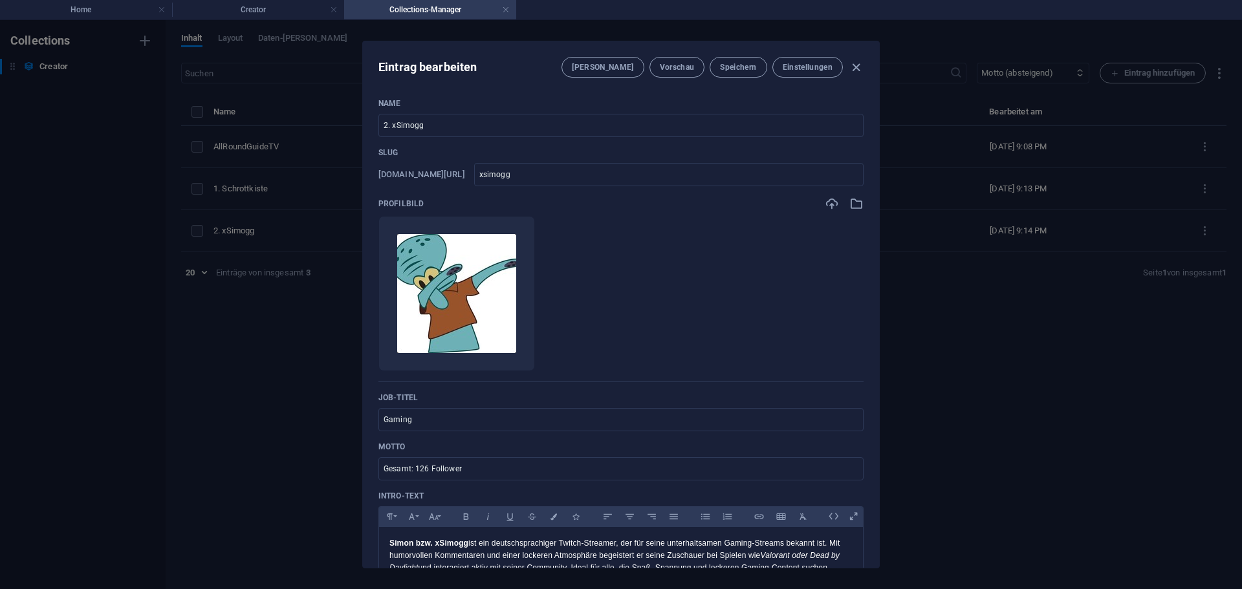
type input "2-xsimogg"
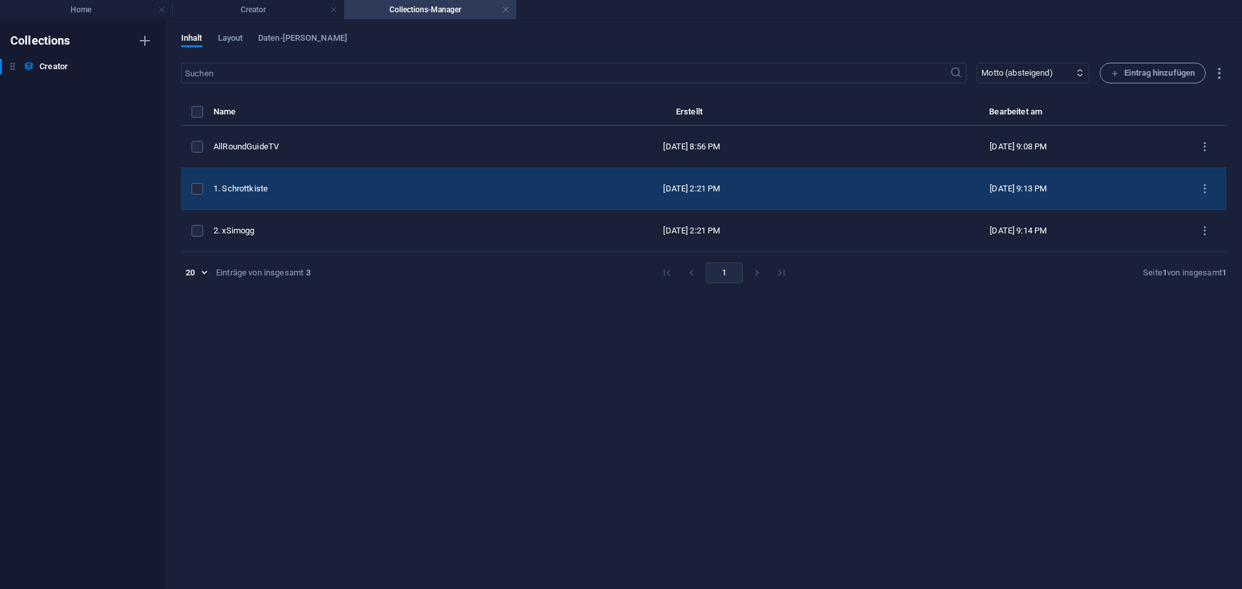
click at [290, 190] on div "1. Schrottkiste" at bounding box center [366, 189] width 306 height 12
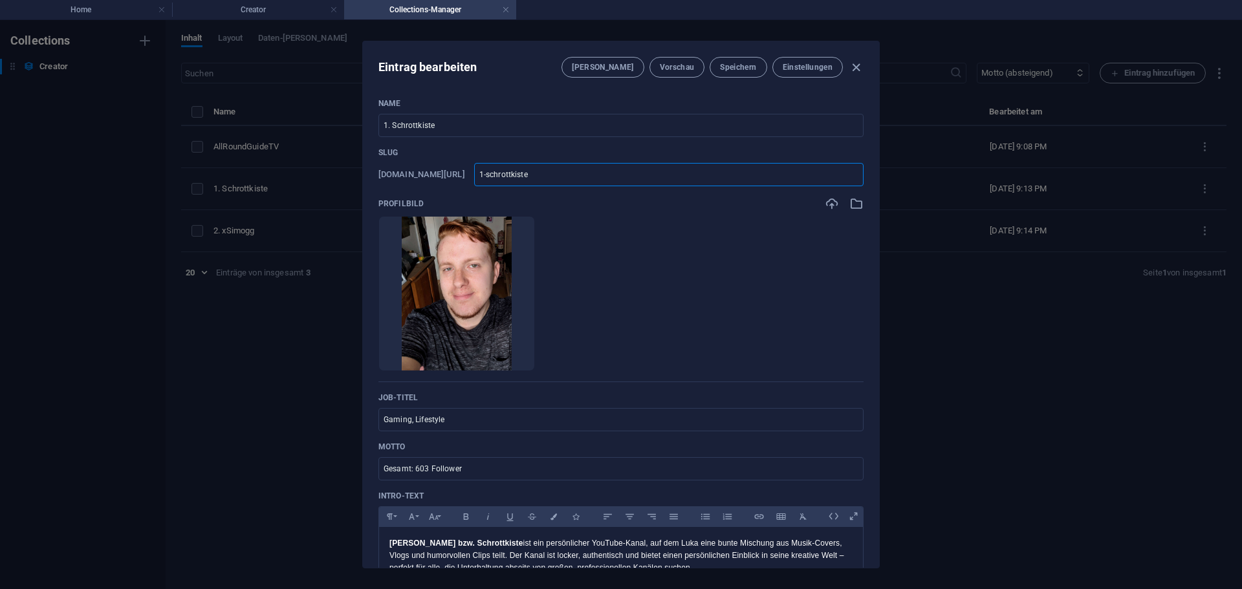
click at [506, 171] on input "1-schrottkiste" at bounding box center [668, 174] width 389 height 23
type input "1schrottkiste"
type input "schrottkiste"
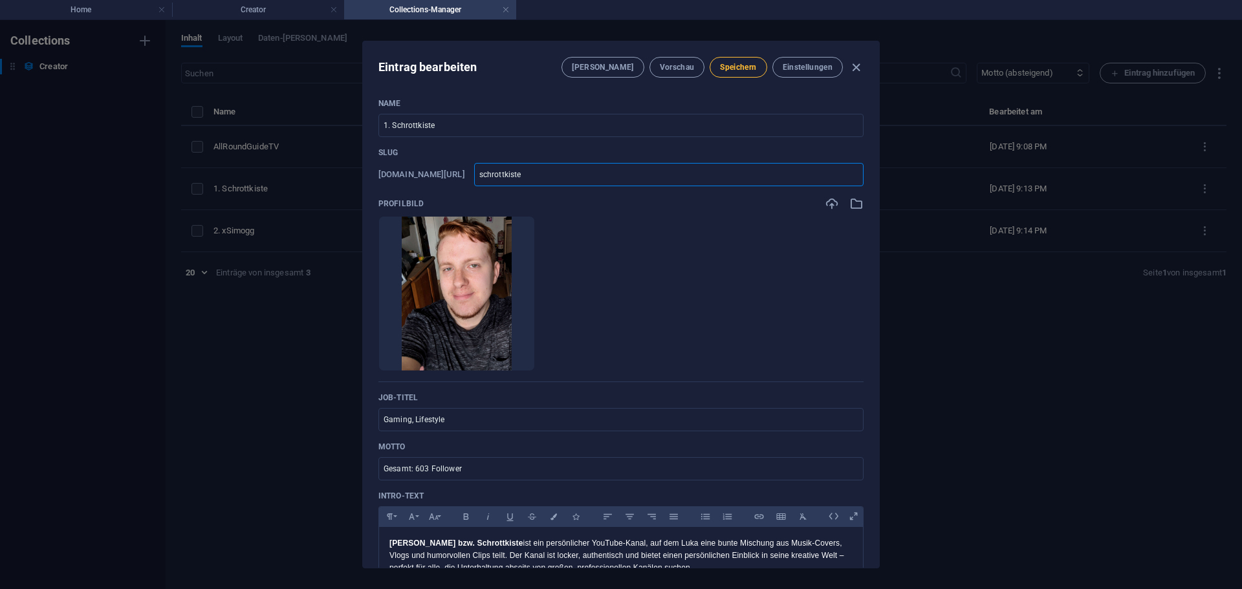
type input "schrottkiste"
click at [737, 72] on span "Speichern" at bounding box center [738, 67] width 36 height 10
type input "schrottkiste"
click at [859, 69] on icon "button" at bounding box center [856, 67] width 15 height 15
type input "1-schrottkiste"
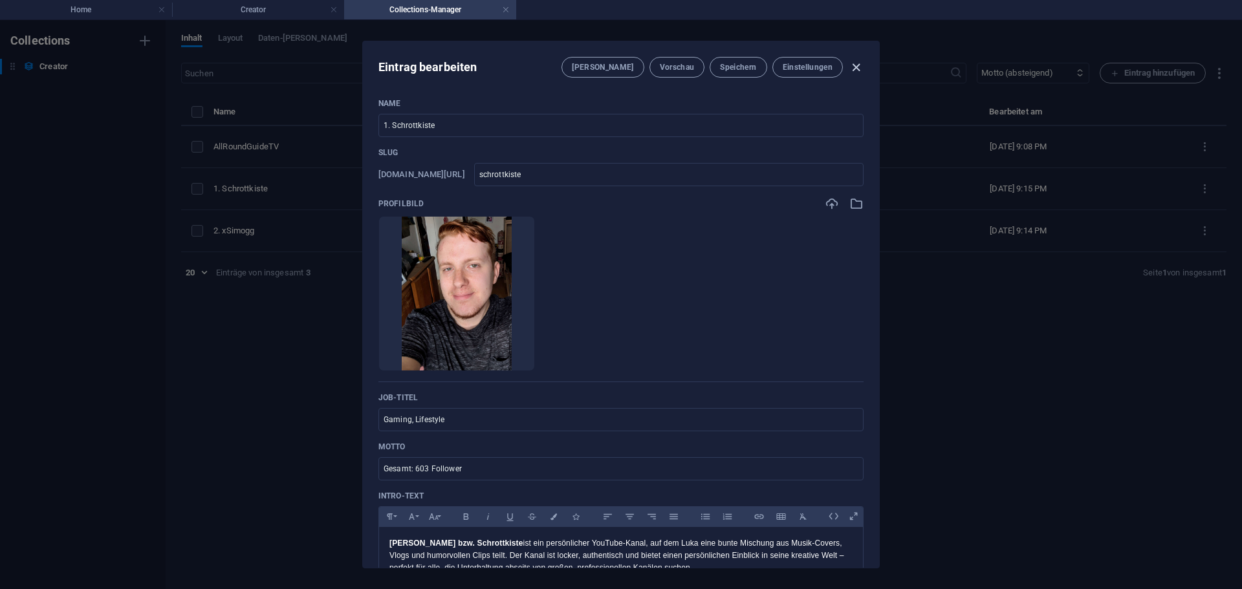
type input "1-schrottkiste"
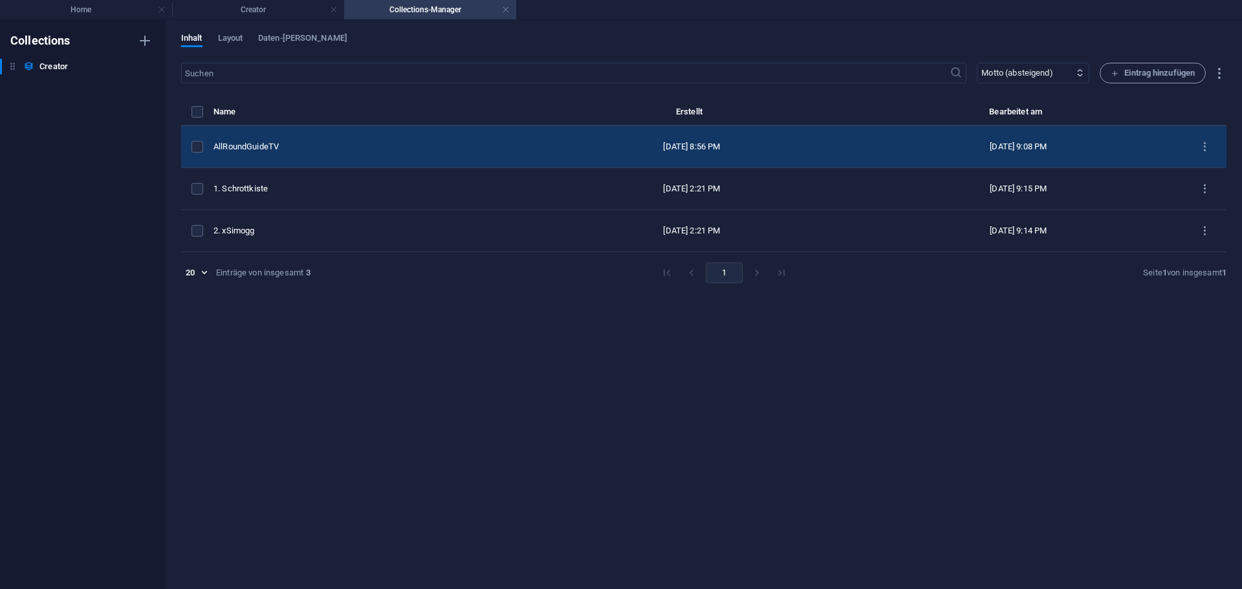
click at [320, 149] on div "AllRoundGuideTV" at bounding box center [366, 147] width 306 height 12
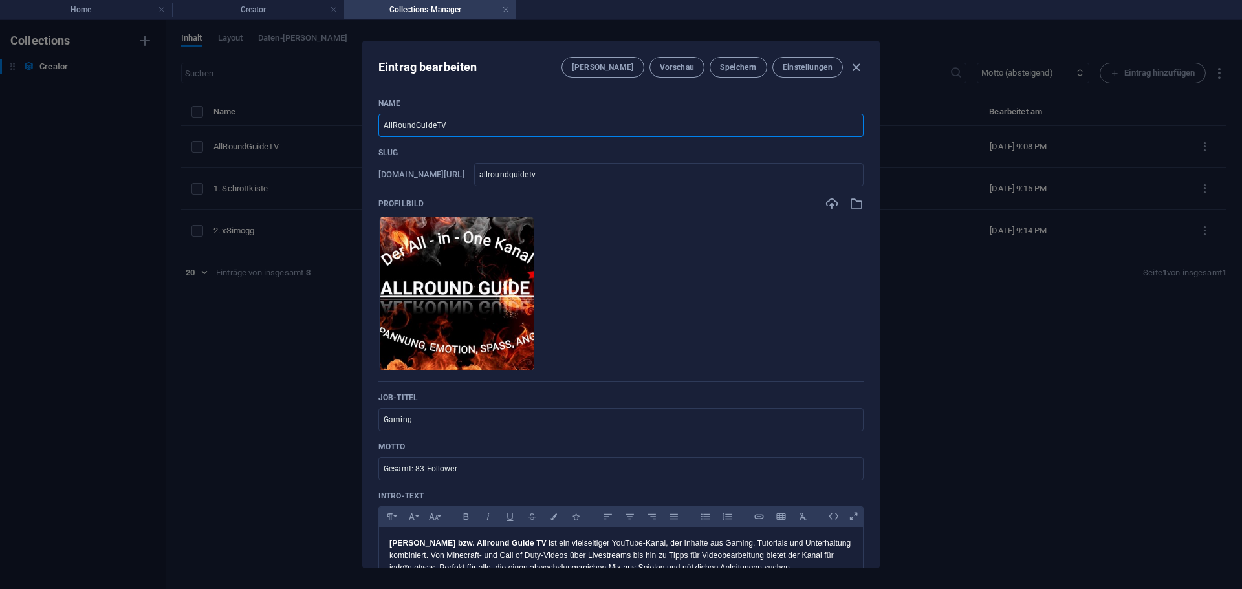
click at [380, 125] on input "AllRoundGuideTV" at bounding box center [620, 125] width 485 height 23
type input "3AllRoundGuideTV"
type input "3allroundguidetv"
type input "3 AllRoundGuideTV"
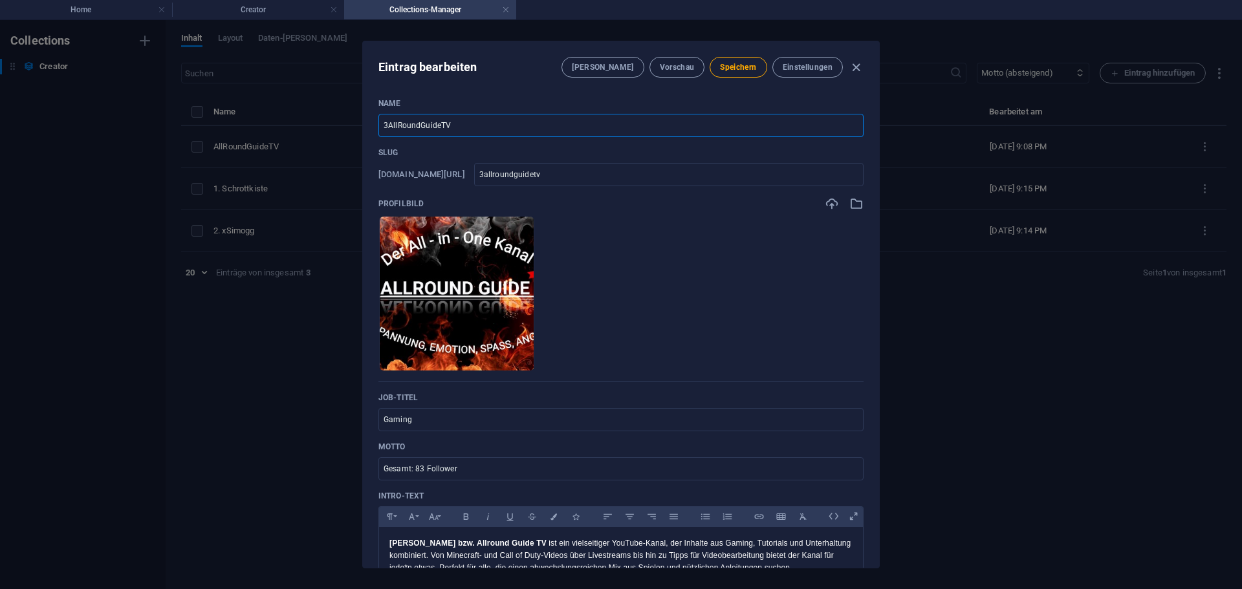
type input "3-allroundguidetv"
type input "3AllRoundGuideTV"
type input "3allroundguidetv"
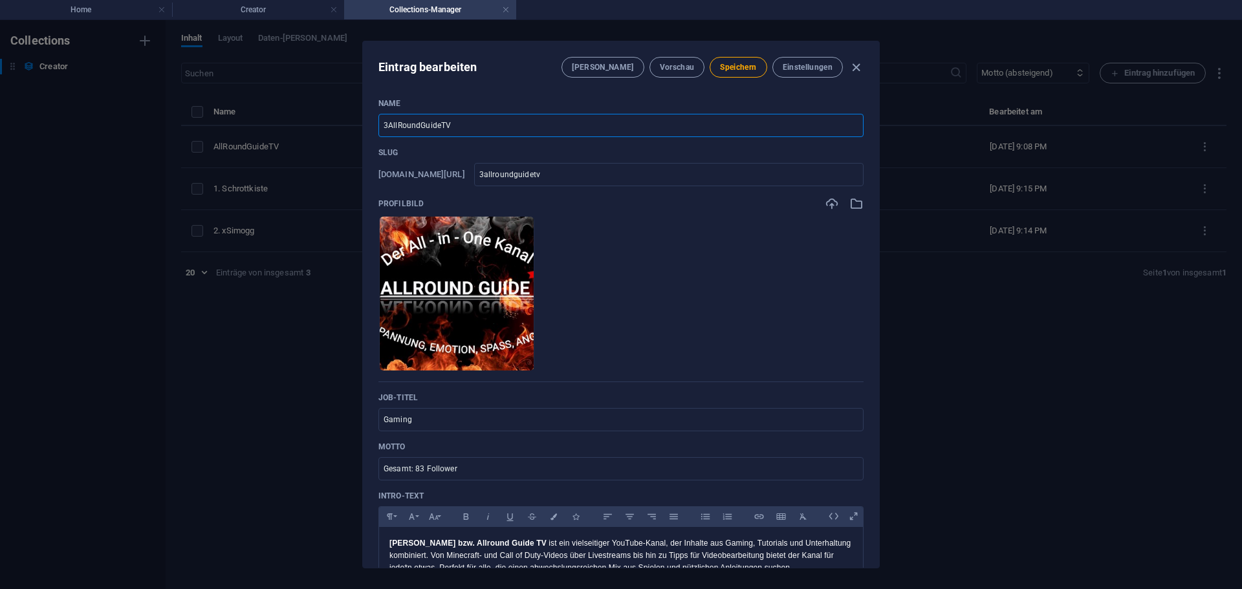
type input "3.AllRoundGuideTV"
type input "3-allroundguidetv"
type input "3. AllRoundGuideTV"
click at [505, 173] on input "3-allroundguidetv" at bounding box center [668, 174] width 389 height 23
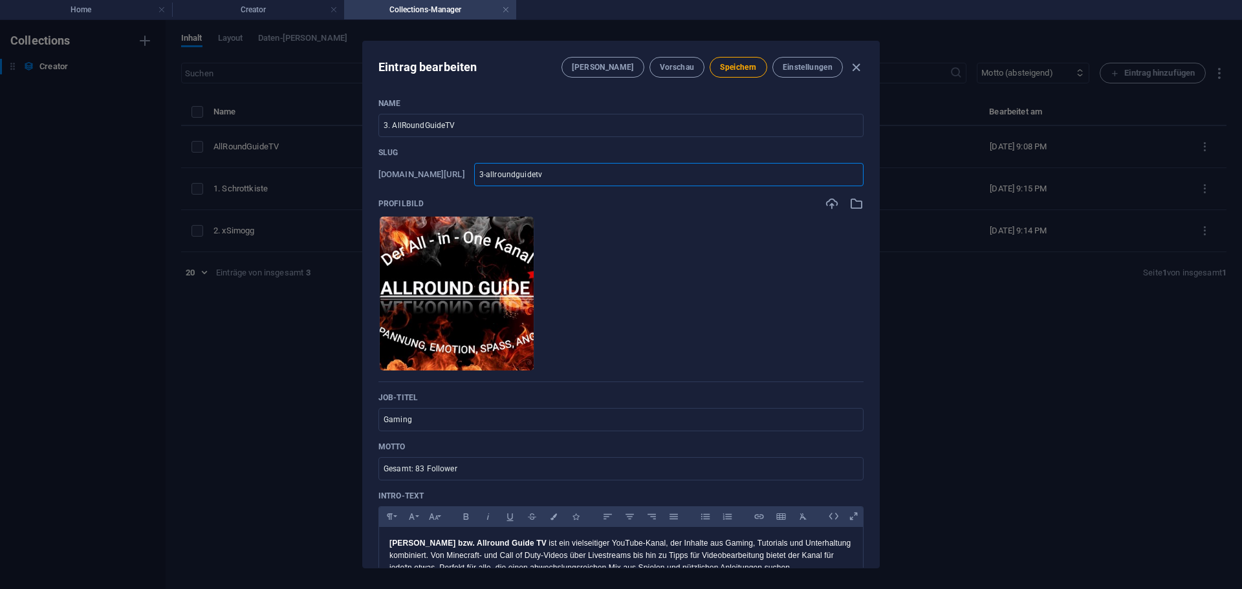
type input "3allroundguidetv"
type input "allroundguidetv"
click at [729, 68] on span "Speichern" at bounding box center [738, 67] width 36 height 10
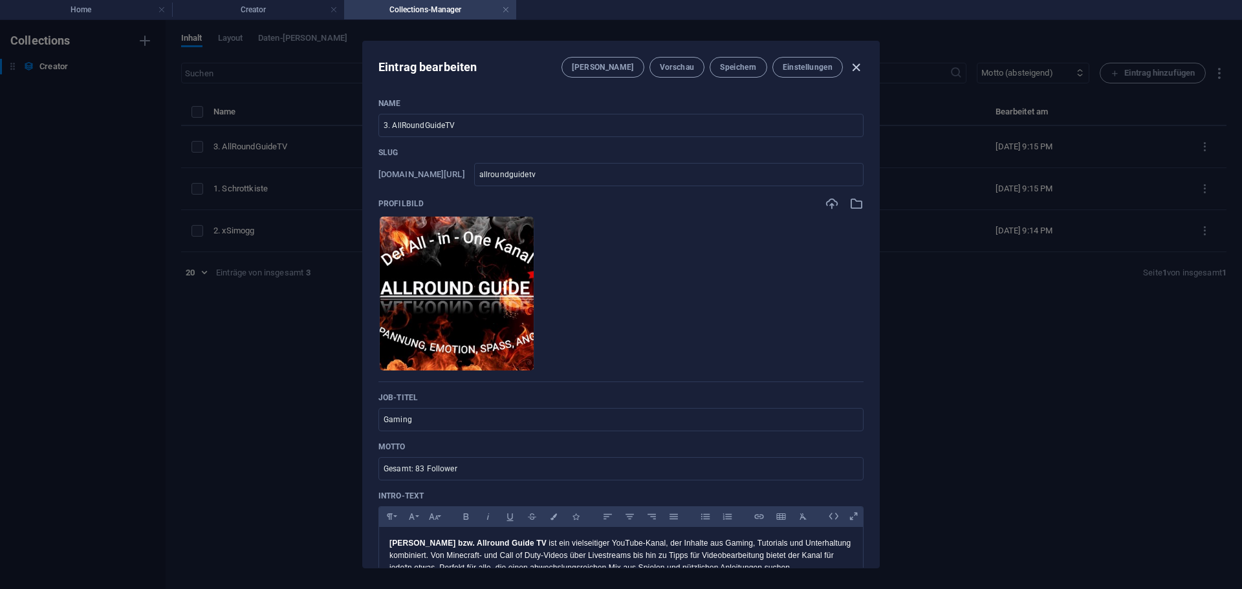
click at [856, 65] on icon "button" at bounding box center [856, 67] width 15 height 15
type input "3-allroundguidetv"
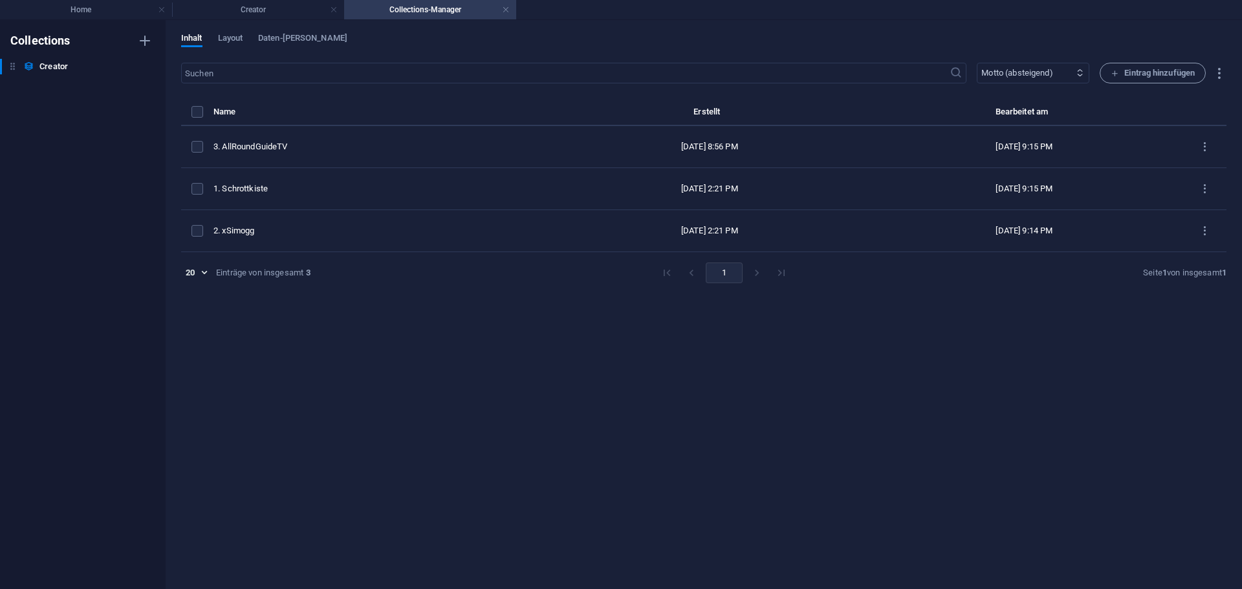
click at [1020, 74] on select "Neueste zuerst Älteste zuerst Zuletzt bearbeitet Name (aufsteigend) Name (abste…" at bounding box center [1033, 73] width 113 height 21
click at [977, 63] on select "Neueste zuerst Älteste zuerst Zuletzt bearbeitet Name (aufsteigend) Name (abste…" at bounding box center [1033, 73] width 113 height 21
click at [1040, 72] on select "Neueste zuerst Älteste zuerst Zuletzt bearbeitet Name (aufsteigend) Name (abste…" at bounding box center [1033, 73] width 113 height 21
select select "[DOMAIN_NAME]_ASC"
click at [977, 63] on select "Neueste zuerst Älteste zuerst Zuletzt bearbeitet Name (aufsteigend) Name (abste…" at bounding box center [1033, 73] width 113 height 21
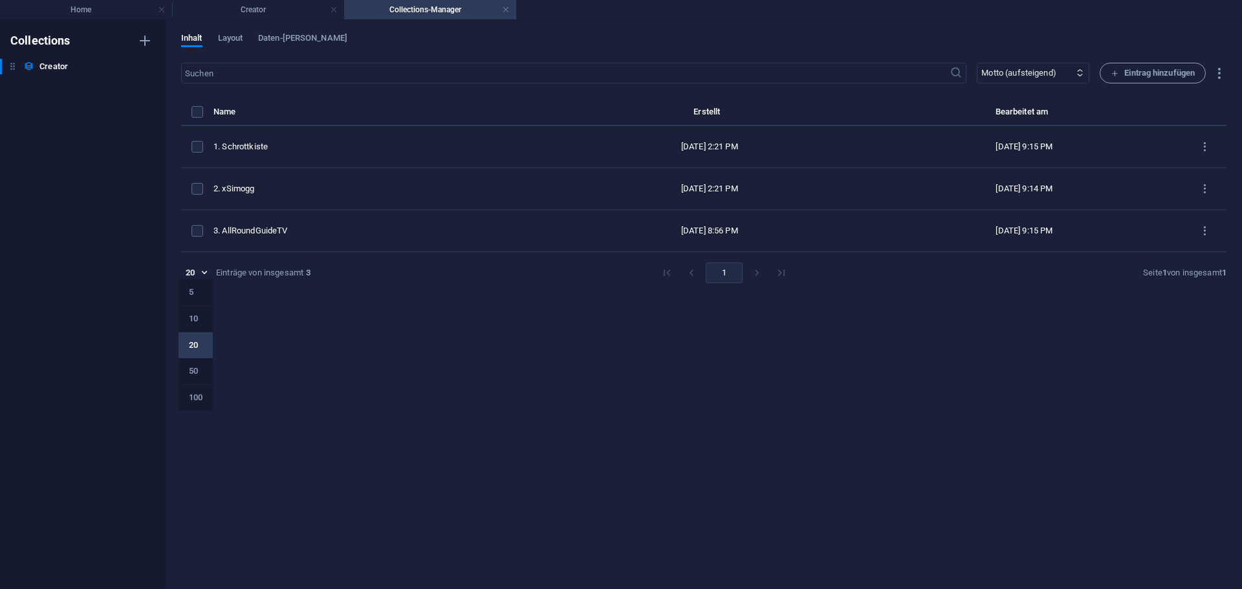
click at [198, 271] on body "nine-management.de Home Creator Collections-Manager Favoriten Elemente Spalten …" at bounding box center [621, 294] width 1242 height 589
click at [311, 337] on div at bounding box center [621, 294] width 1242 height 589
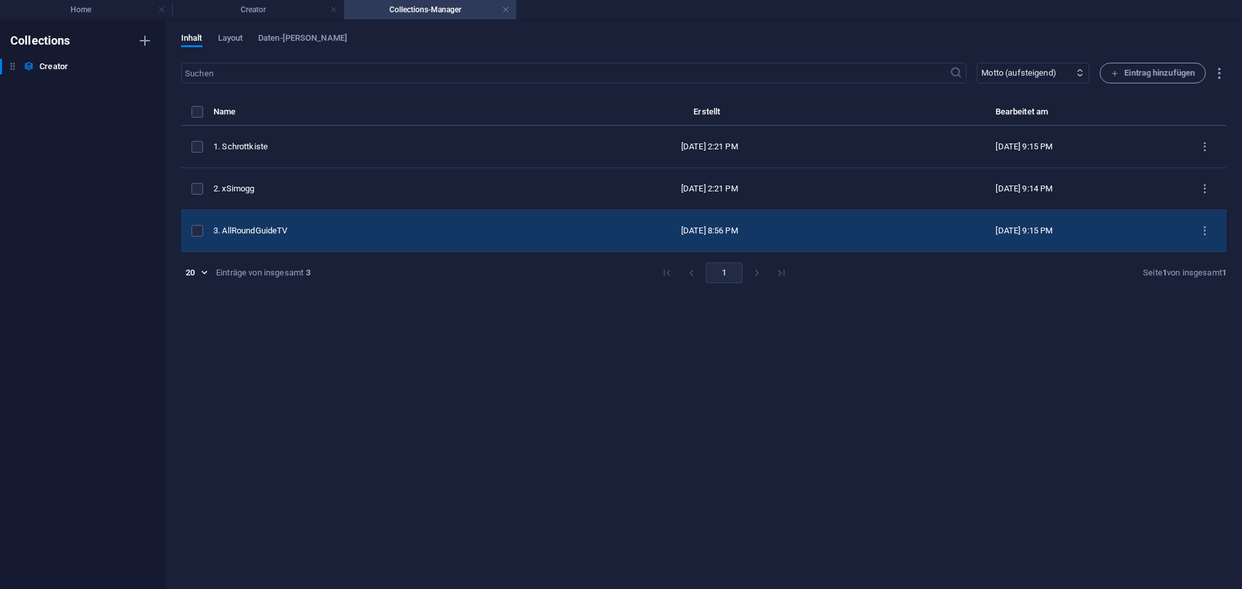
click at [280, 231] on div "3. AllRoundGuideTV" at bounding box center [377, 231] width 329 height 12
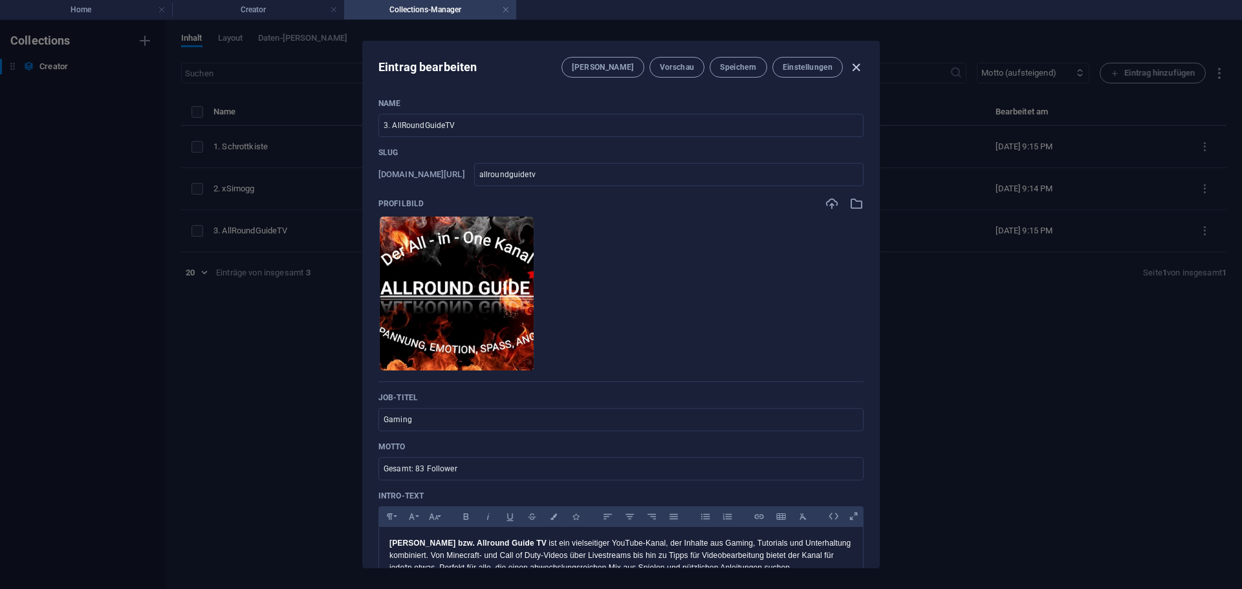
click at [853, 65] on icon "button" at bounding box center [856, 67] width 15 height 15
type input "3-allroundguidetv"
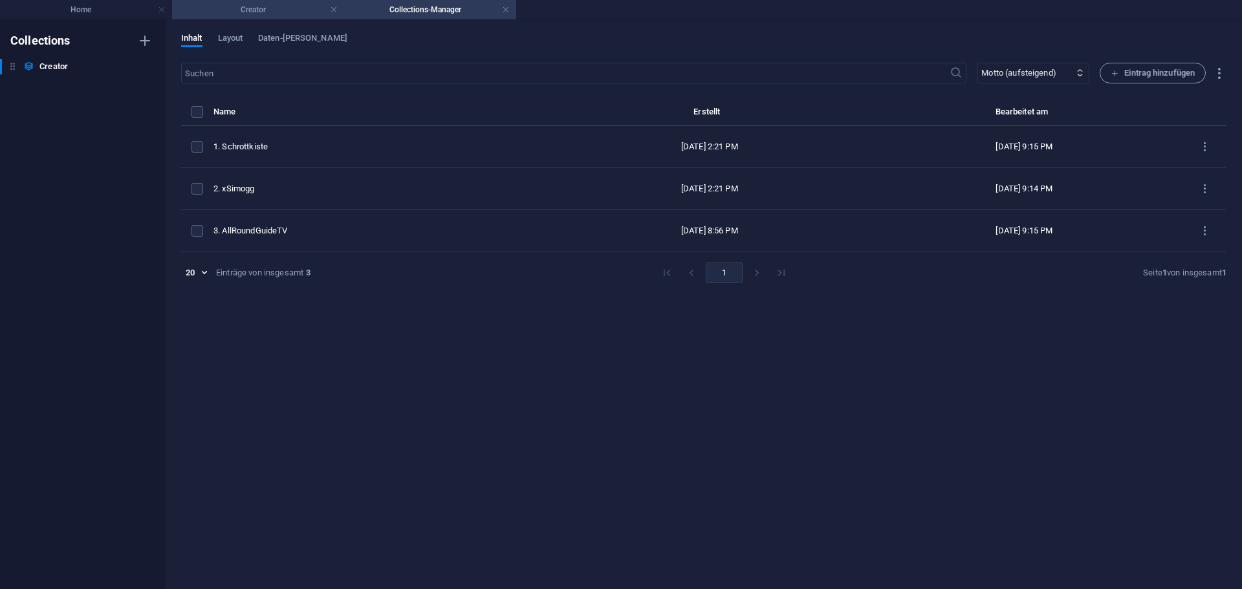
click at [289, 14] on h4 "Creator" at bounding box center [258, 10] width 172 height 14
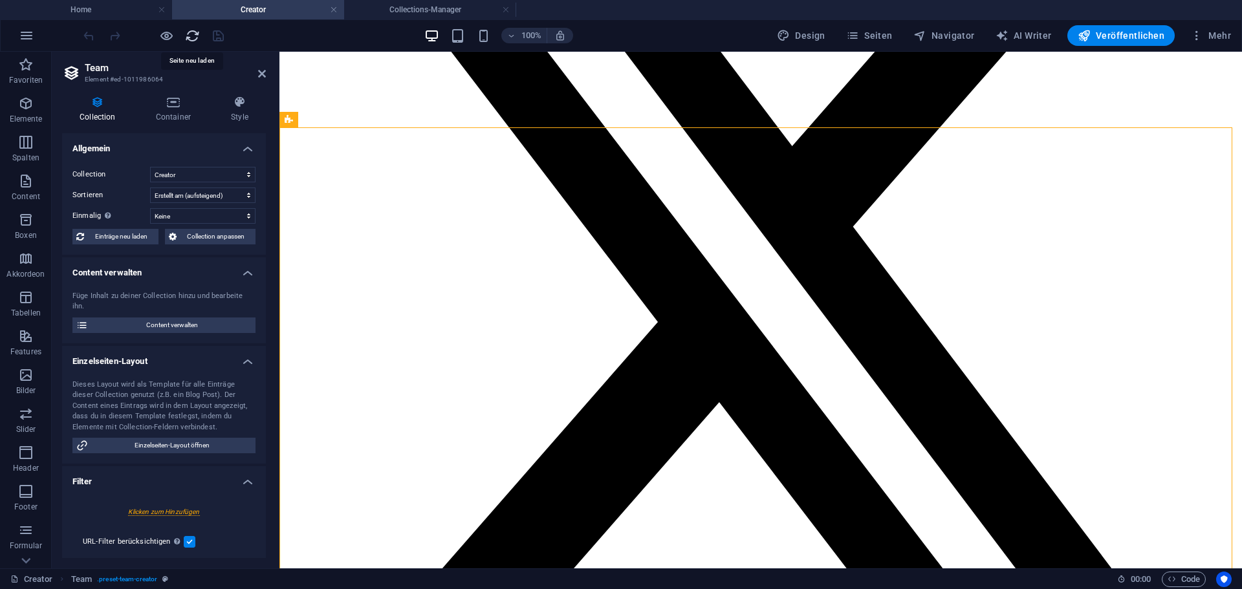
click at [193, 39] on icon "reload" at bounding box center [192, 35] width 15 height 15
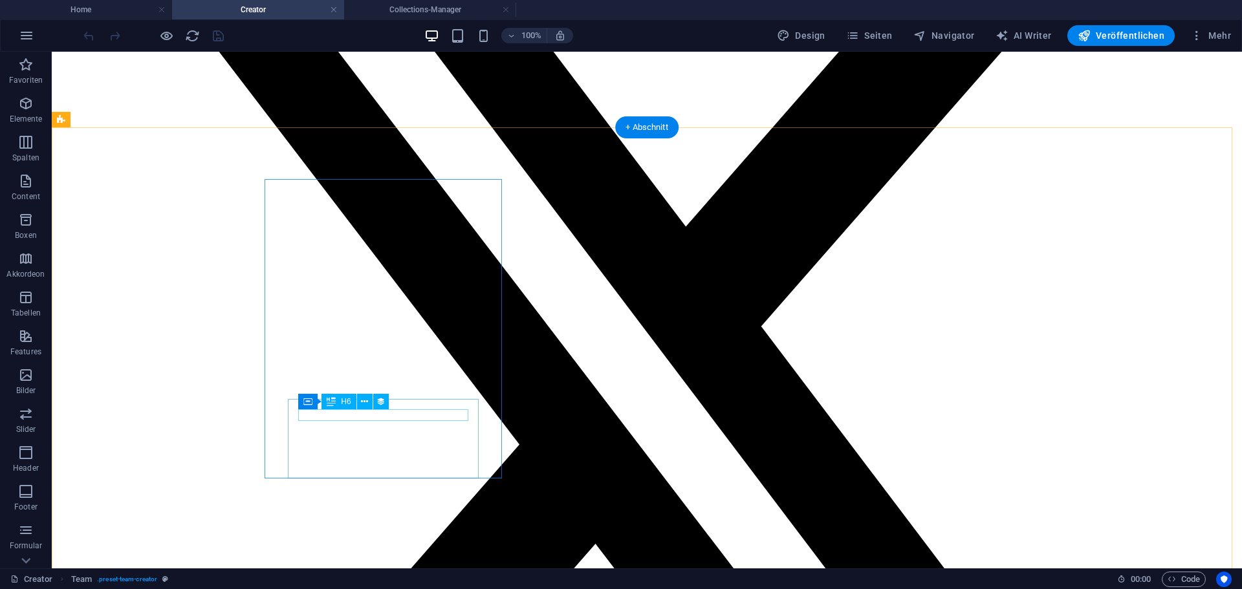
select select "name"
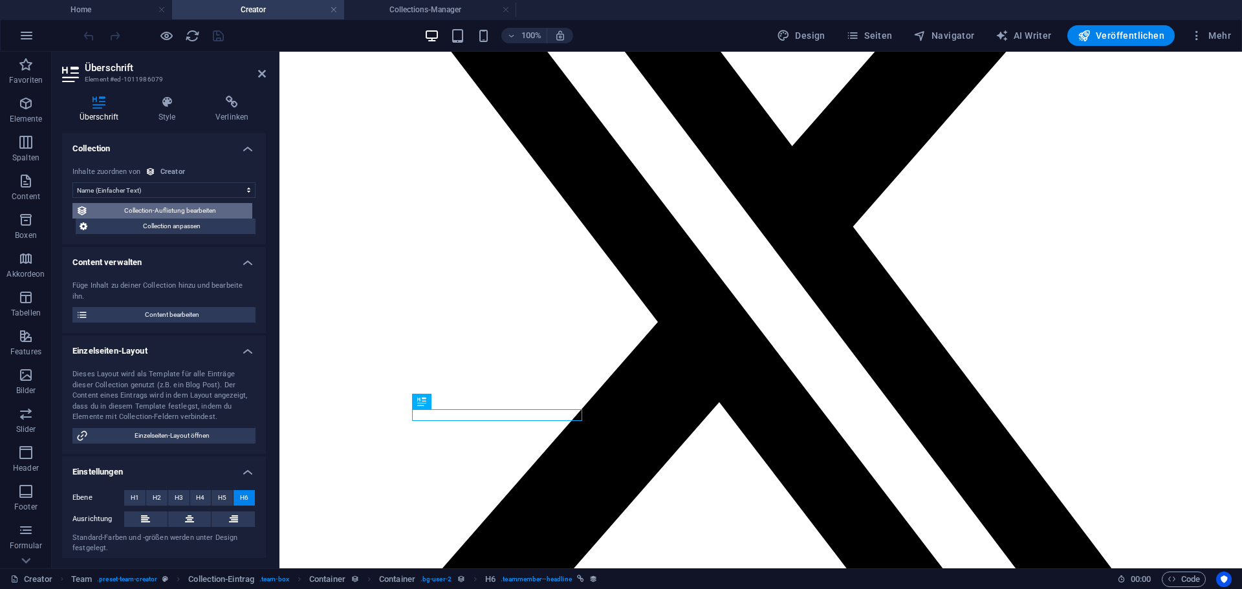
click at [157, 215] on span "Collection-Auflistung bearbeiten" at bounding box center [170, 211] width 157 height 16
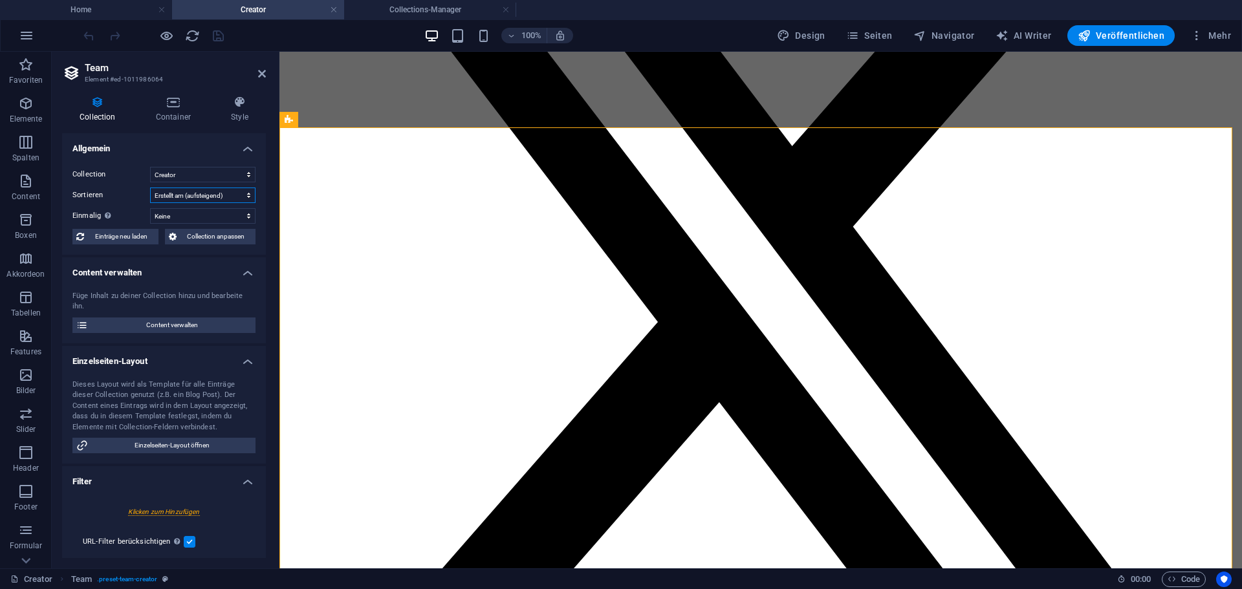
click at [174, 192] on select "Erstellt am (aufsteigend) Erstellt am (absteigend) Aktualisiert am (aufsteigend…" at bounding box center [202, 196] width 105 height 16
click at [150, 188] on select "Erstellt am (aufsteigend) Erstellt am (absteigend) Aktualisiert am (aufsteigend…" at bounding box center [202, 196] width 105 height 16
click at [192, 197] on select "Erstellt am (aufsteigend) Erstellt am (absteigend) Aktualisiert am (aufsteigend…" at bounding box center [202, 196] width 105 height 16
click at [150, 188] on select "Erstellt am (aufsteigend) Erstellt am (absteigend) Aktualisiert am (aufsteigend…" at bounding box center [202, 196] width 105 height 16
click at [204, 193] on select "Erstellt am (aufsteigend) Erstellt am (absteigend) Aktualisiert am (aufsteigend…" at bounding box center [202, 196] width 105 height 16
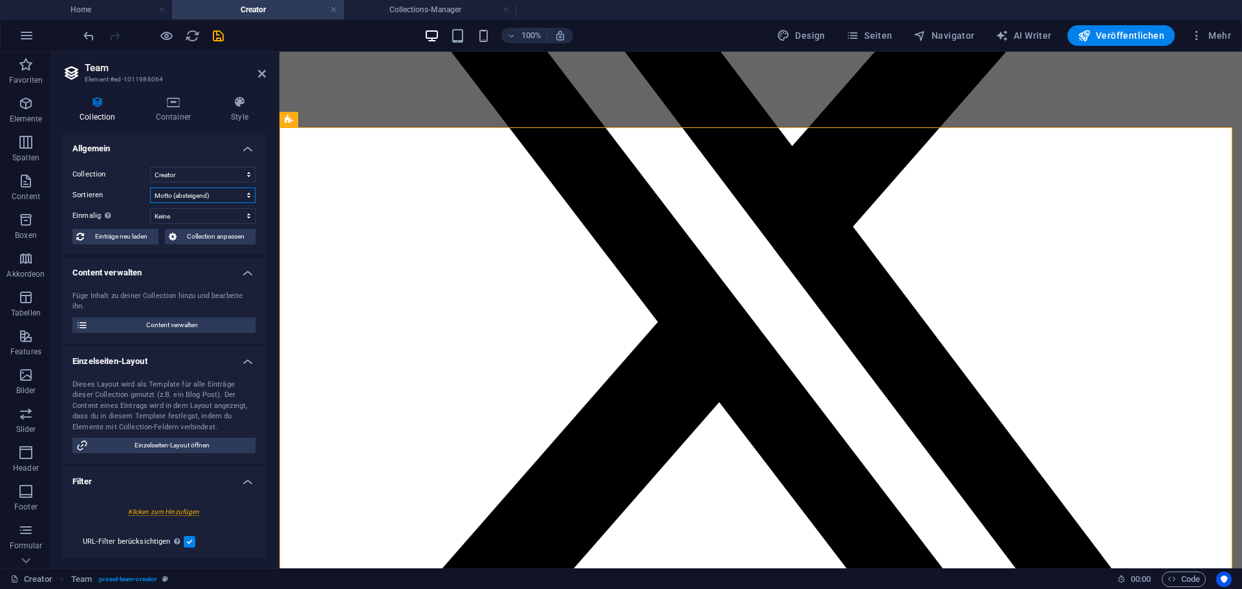
click at [181, 197] on select "Erstellt am (aufsteigend) Erstellt am (absteigend) Aktualisiert am (aufsteigend…" at bounding box center [202, 196] width 105 height 16
select select "[DOMAIN_NAME]_ASC"
click at [150, 188] on select "Erstellt am (aufsteigend) Erstellt am (absteigend) Aktualisiert am (aufsteigend…" at bounding box center [202, 196] width 105 height 16
click at [447, 15] on h4 "Collections-Manager" at bounding box center [430, 10] width 172 height 14
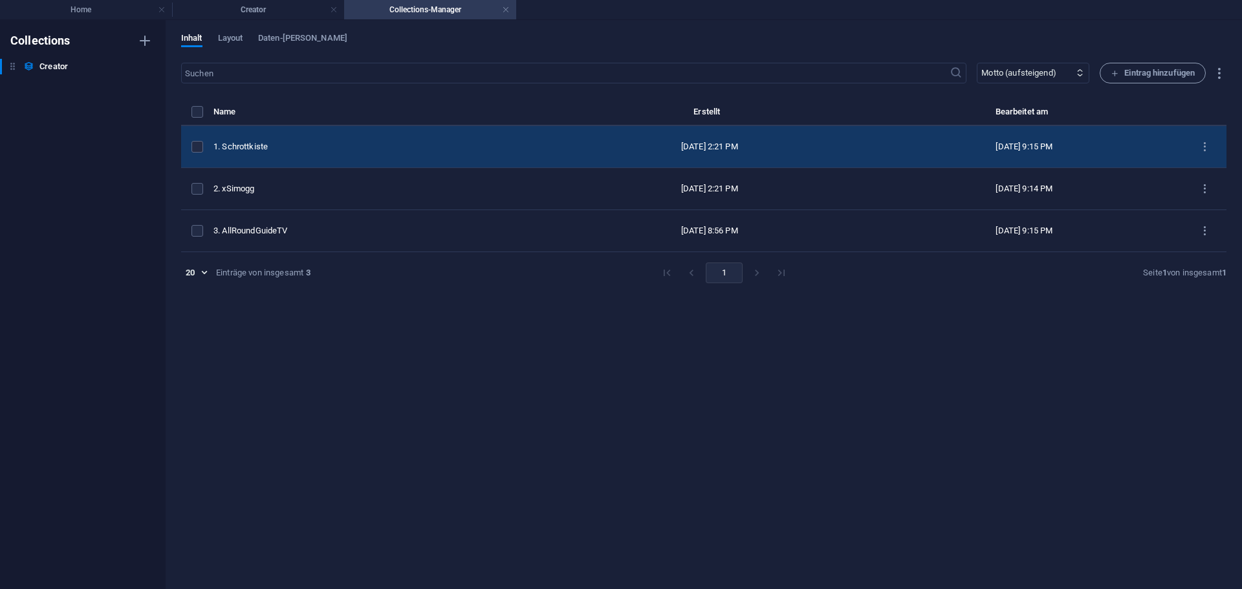
click at [332, 154] on td "1. Schrottkiste" at bounding box center [383, 147] width 340 height 42
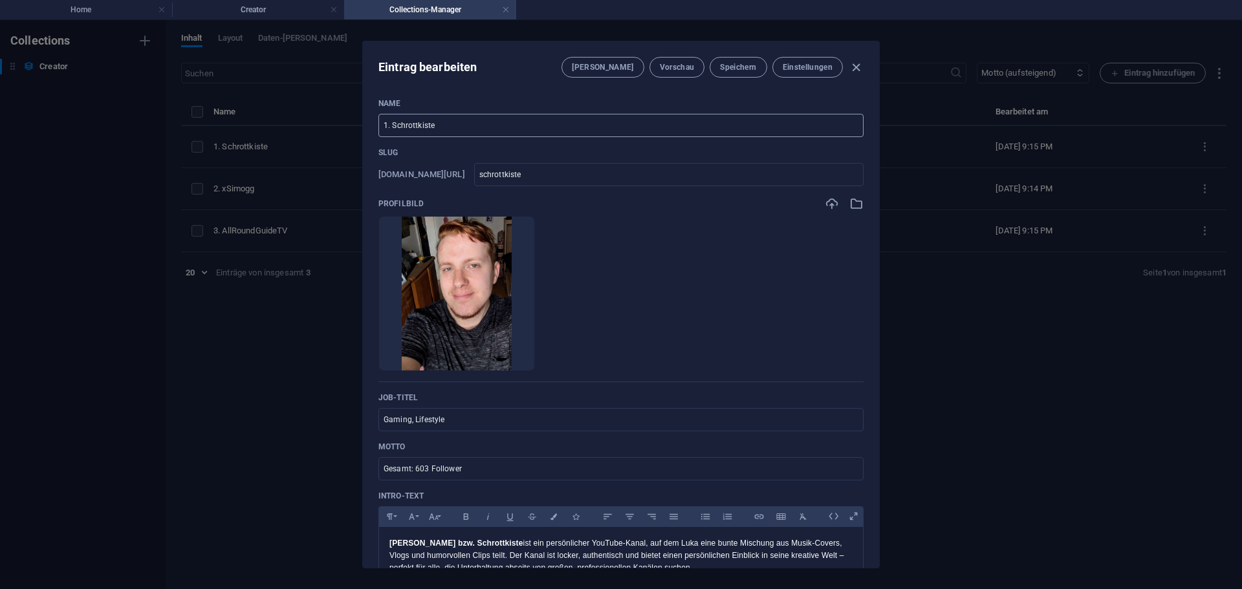
click at [391, 128] on input "1. Schrottkiste" at bounding box center [620, 125] width 485 height 23
type input "1.Schrottkiste"
type input "1-schrottkiste"
type input "1Schrottkiste"
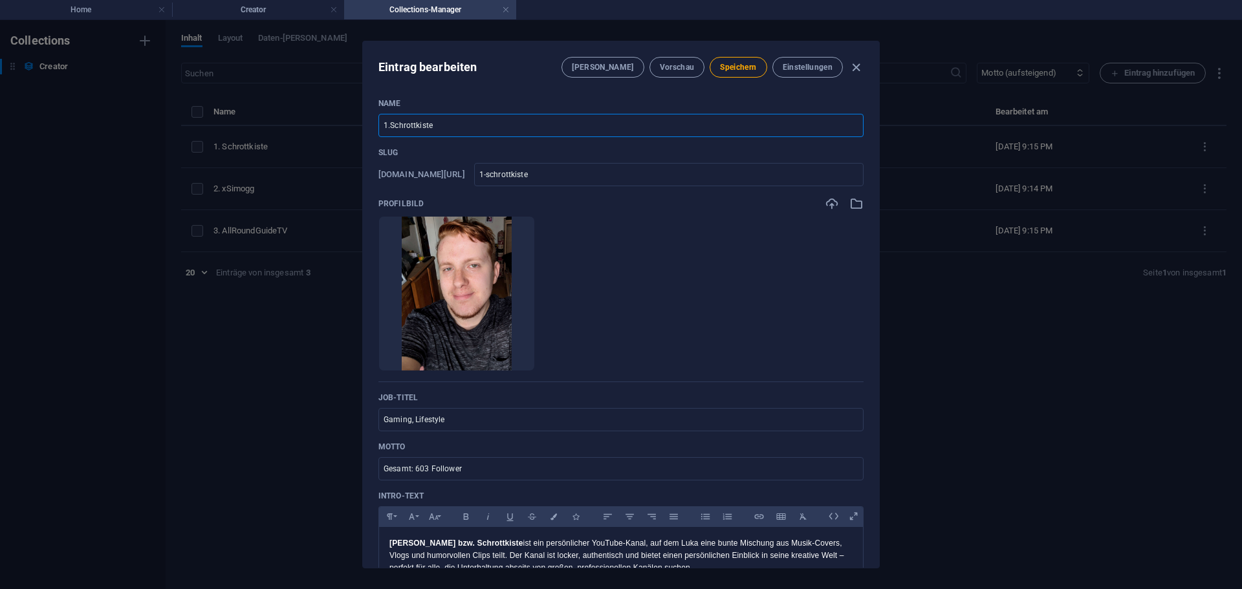
type input "1schrottkiste"
type input "Schrottkiste"
type input "schrottkiste"
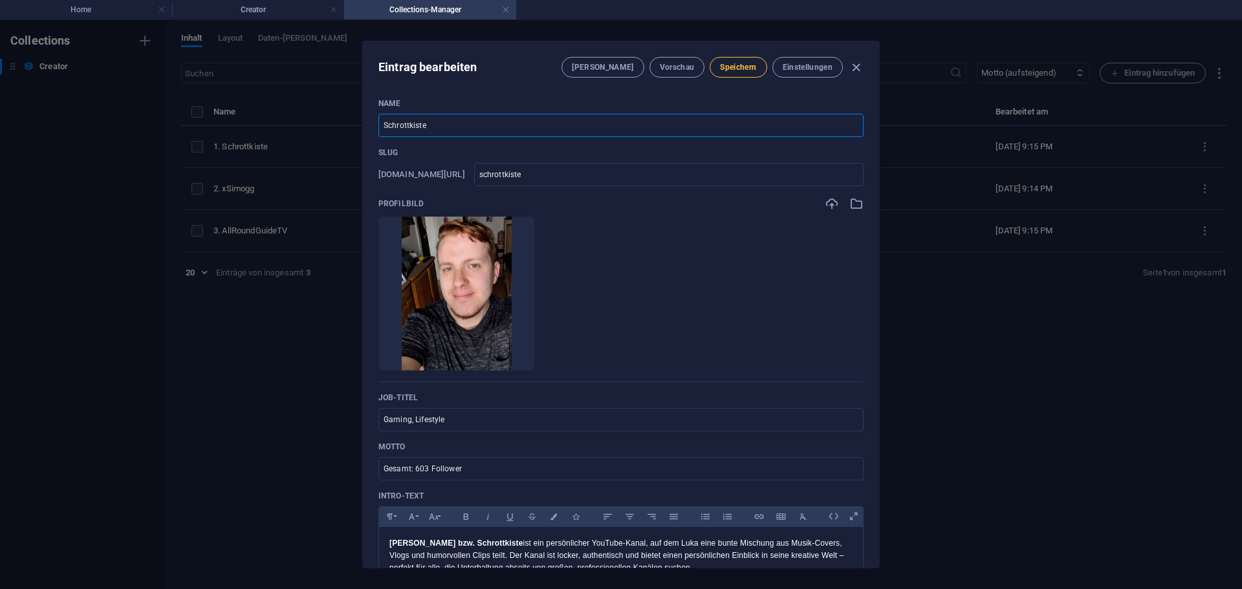
type input "Schrottkiste"
click at [744, 67] on span "Speichern" at bounding box center [738, 67] width 36 height 10
click at [283, 197] on div "Eintrag bearbeiten Felder Vorschau Speichern Einstellungen Name Schrottkiste ​ …" at bounding box center [621, 304] width 1242 height 569
type input "schrottkiste"
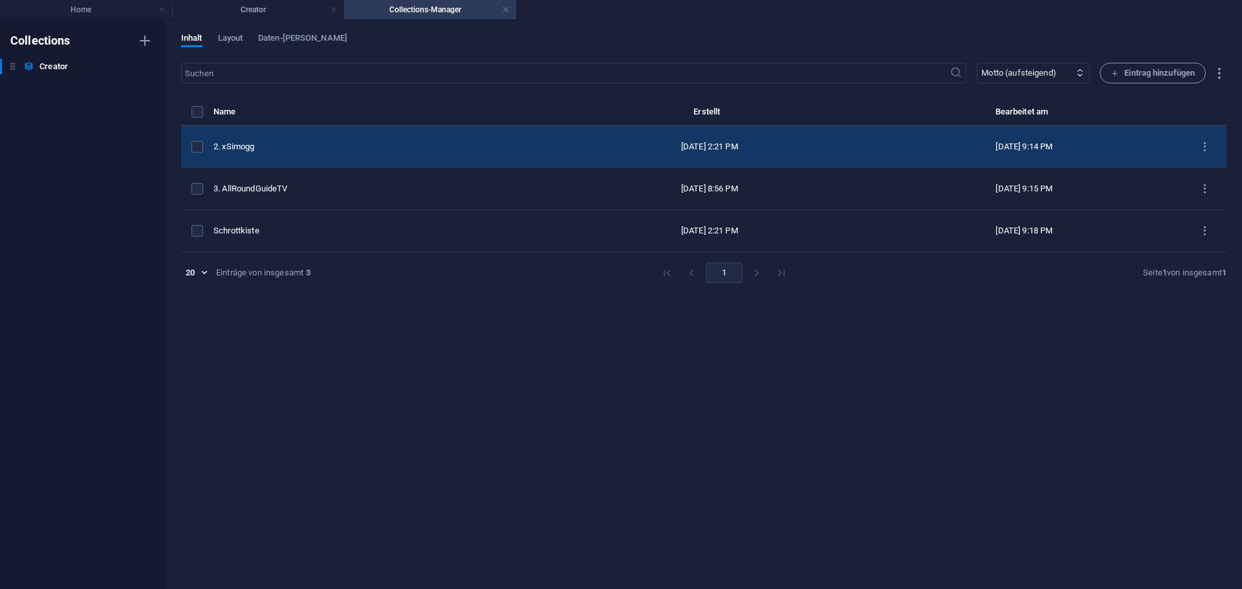
click at [296, 149] on div "2. xSimogg" at bounding box center [377, 147] width 329 height 12
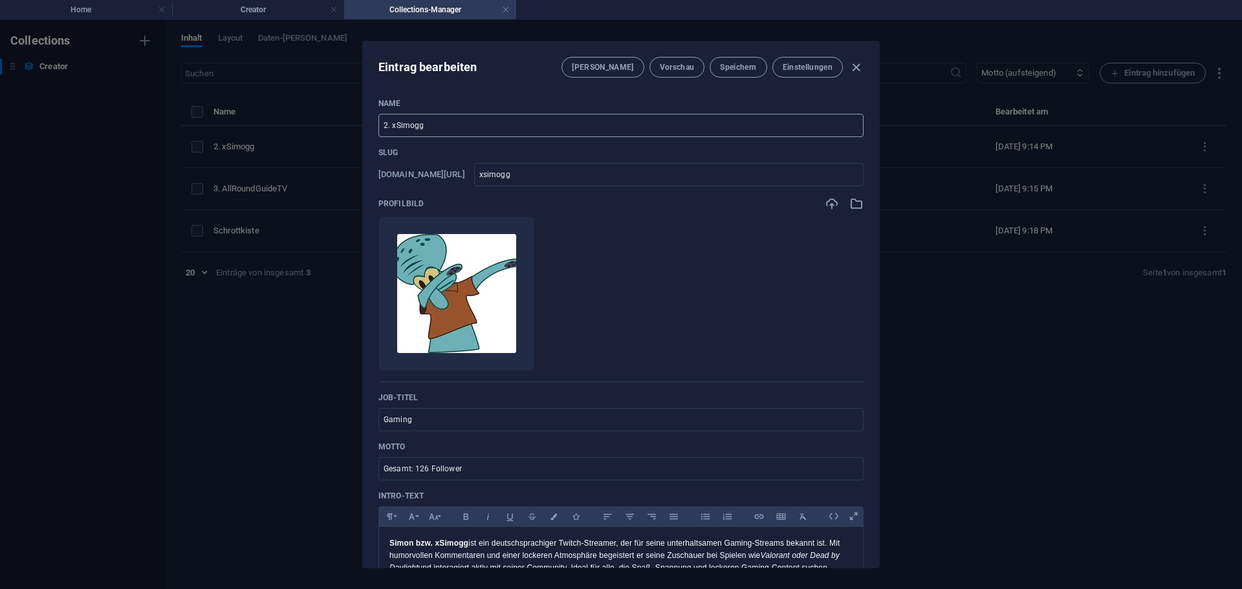
click at [393, 124] on input "2. xSimogg" at bounding box center [620, 125] width 485 height 23
type input "2.xSimogg"
type input "2-xsimogg"
type input "2xSimogg"
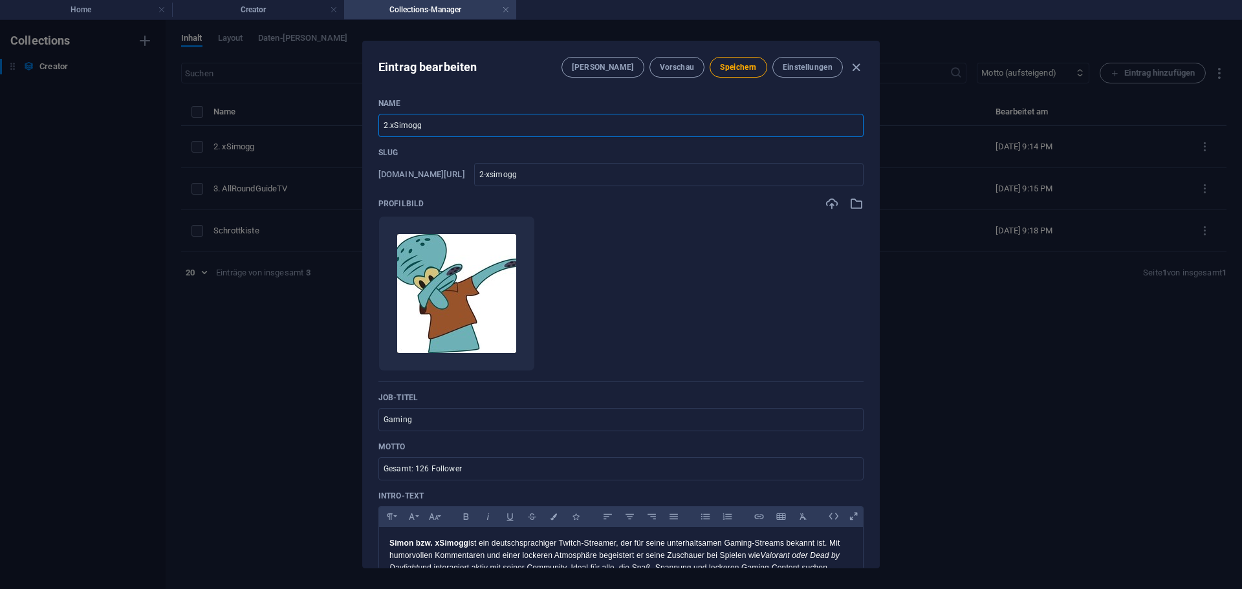
type input "2xsimogg"
type input "xSimogg"
type input "xsimogg"
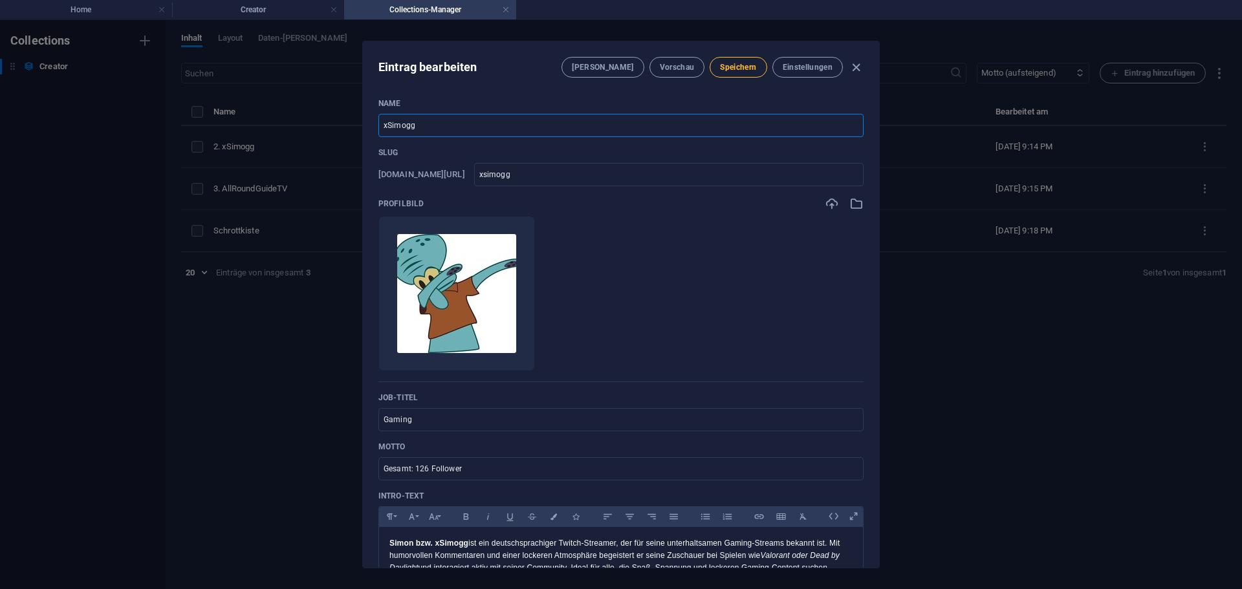
type input "xSimogg"
click at [742, 72] on span "Speichern" at bounding box center [738, 67] width 36 height 10
click at [266, 197] on div "Eintrag bearbeiten Felder Vorschau Speichern Einstellungen Name xSimogg ​ Slug …" at bounding box center [621, 304] width 1242 height 569
type input "xsimogg"
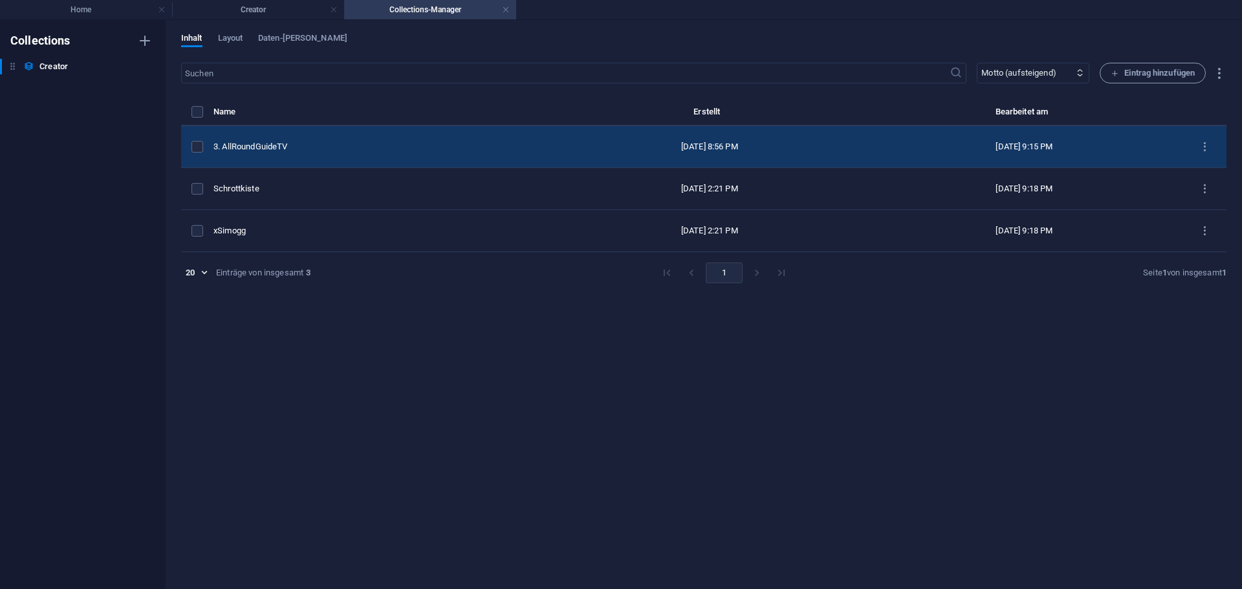
click at [275, 146] on div "3. AllRoundGuideTV" at bounding box center [377, 147] width 329 height 12
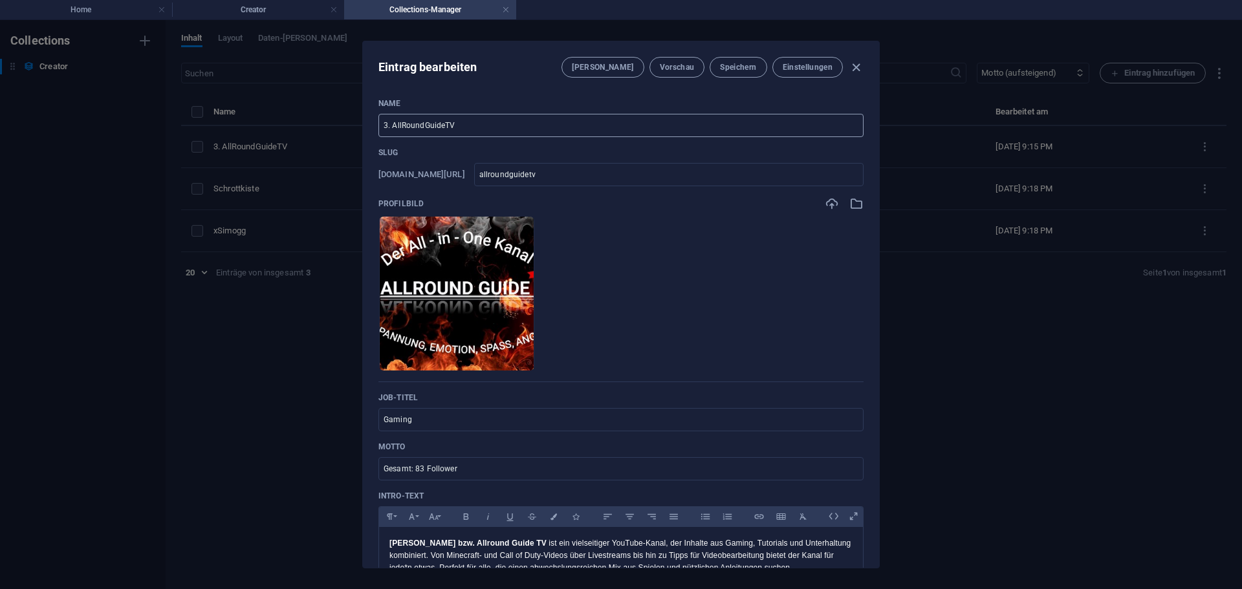
click at [393, 122] on input "3. AllRoundGuideTV" at bounding box center [620, 125] width 485 height 23
type input "3.AllRoundGuideTV"
type input "3-allroundguidetv"
type input "3AllRoundGuideTV"
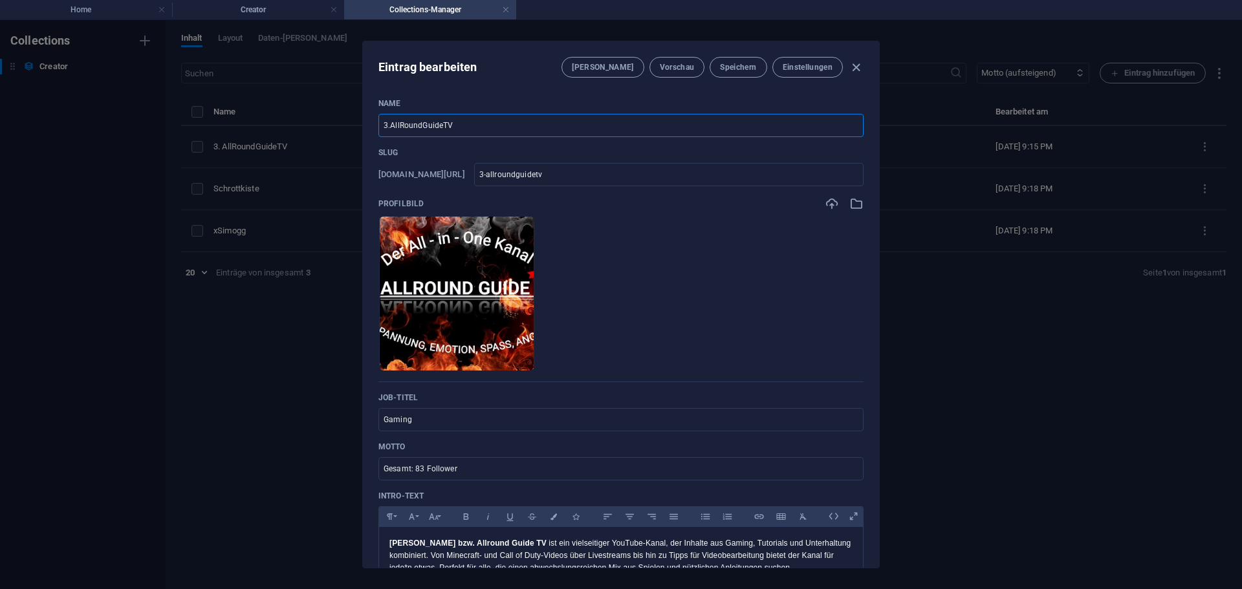
type input "3allroundguidetv"
type input "AllRoundGuideTV"
type input "allroundguidetv"
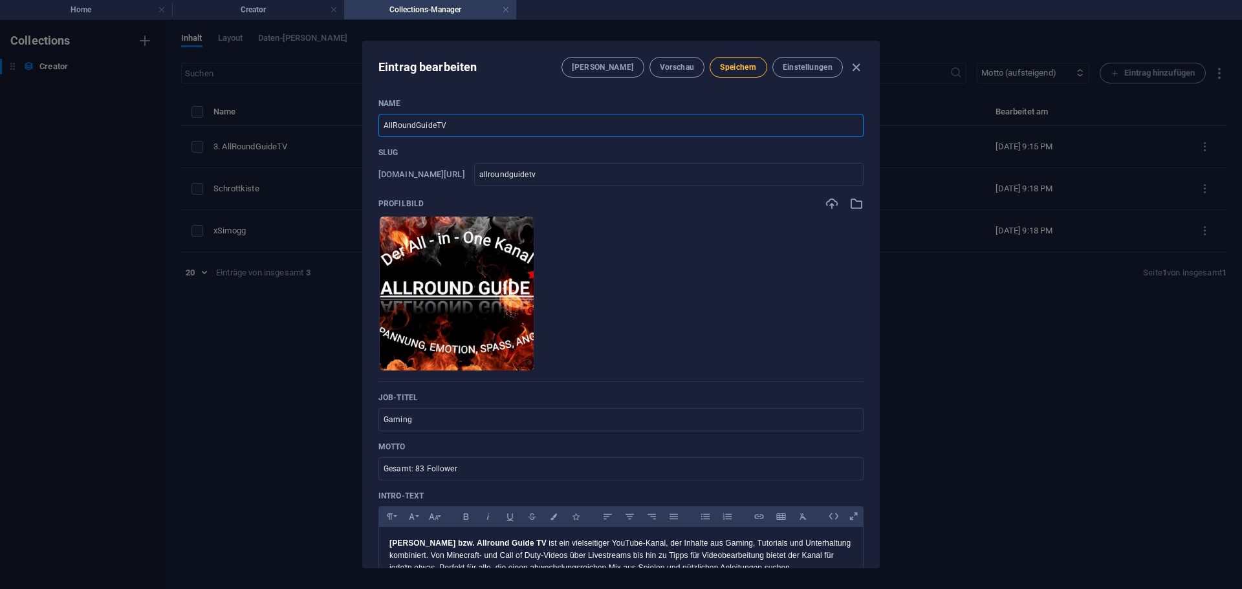
type input "AllRoundGuideTV"
click at [747, 68] on span "Speichern" at bounding box center [738, 67] width 36 height 10
click at [294, 234] on div "Eintrag bearbeiten Felder Vorschau Speichern Einstellungen Name AllRoundGuideTV…" at bounding box center [621, 304] width 1242 height 569
type input "allroundguidetv"
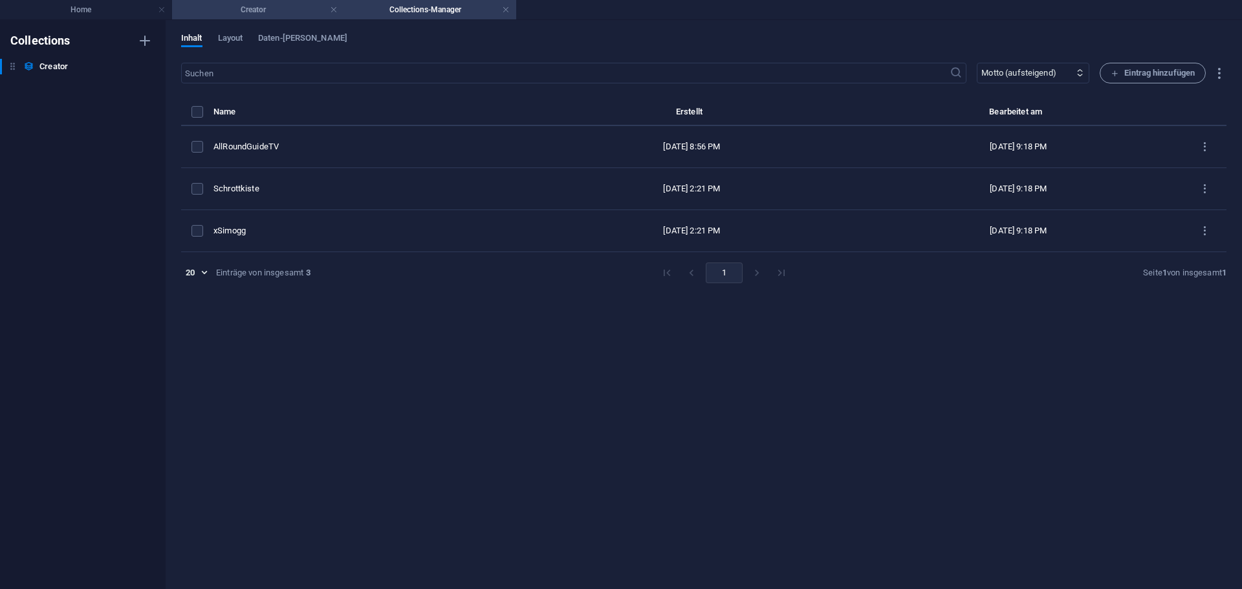
click at [271, 6] on h4 "Creator" at bounding box center [258, 10] width 172 height 14
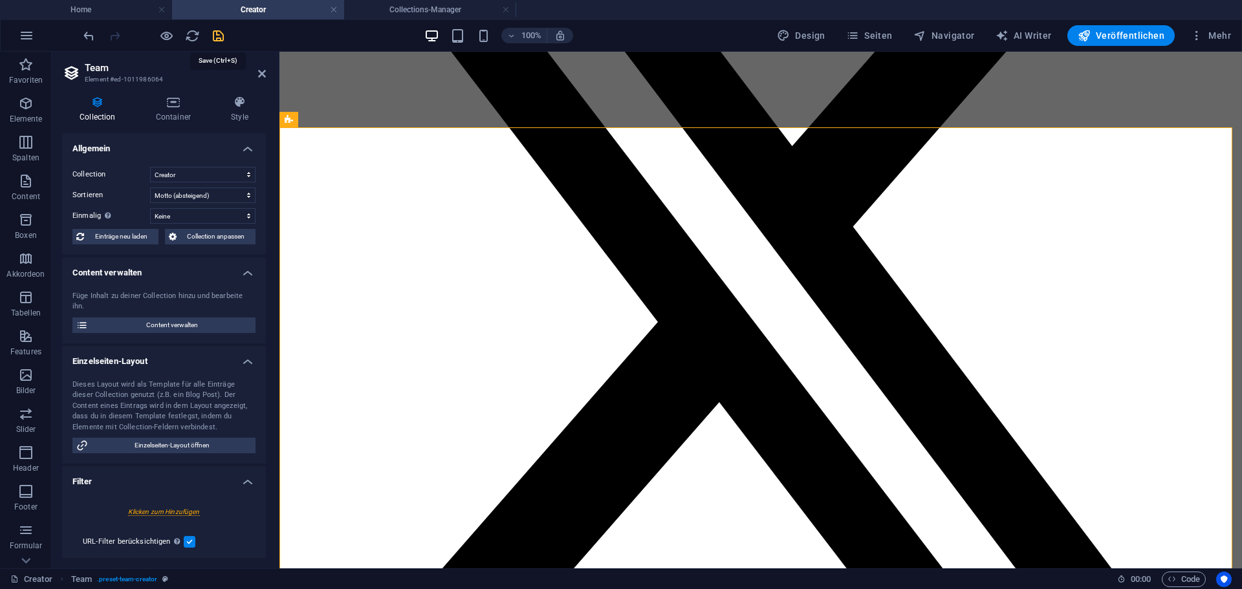
click at [214, 32] on icon "save" at bounding box center [218, 35] width 15 height 15
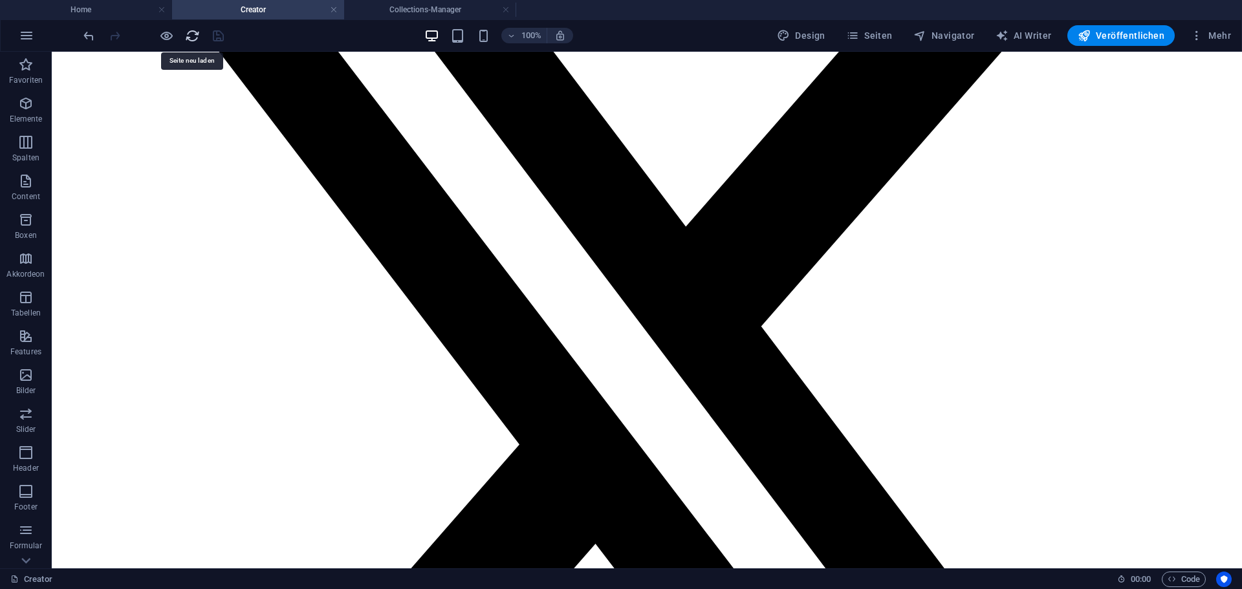
click at [190, 42] on icon "reload" at bounding box center [192, 35] width 15 height 15
click at [1103, 36] on span "Veröffentlichen" at bounding box center [1121, 35] width 87 height 13
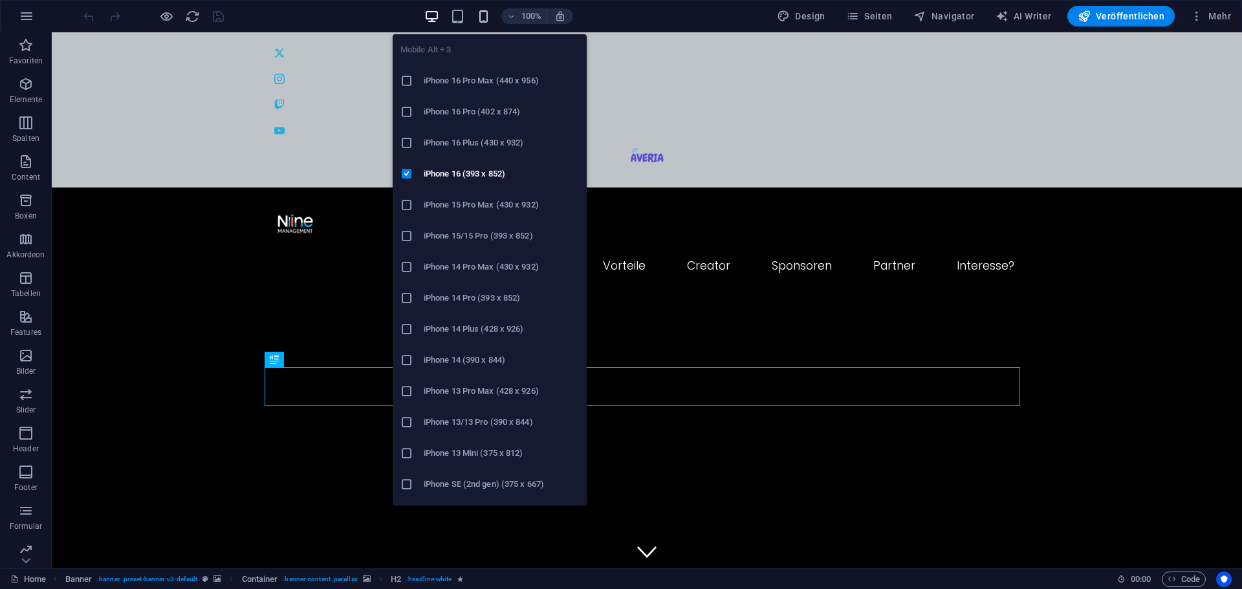
click at [482, 17] on icon "button" at bounding box center [483, 16] width 15 height 15
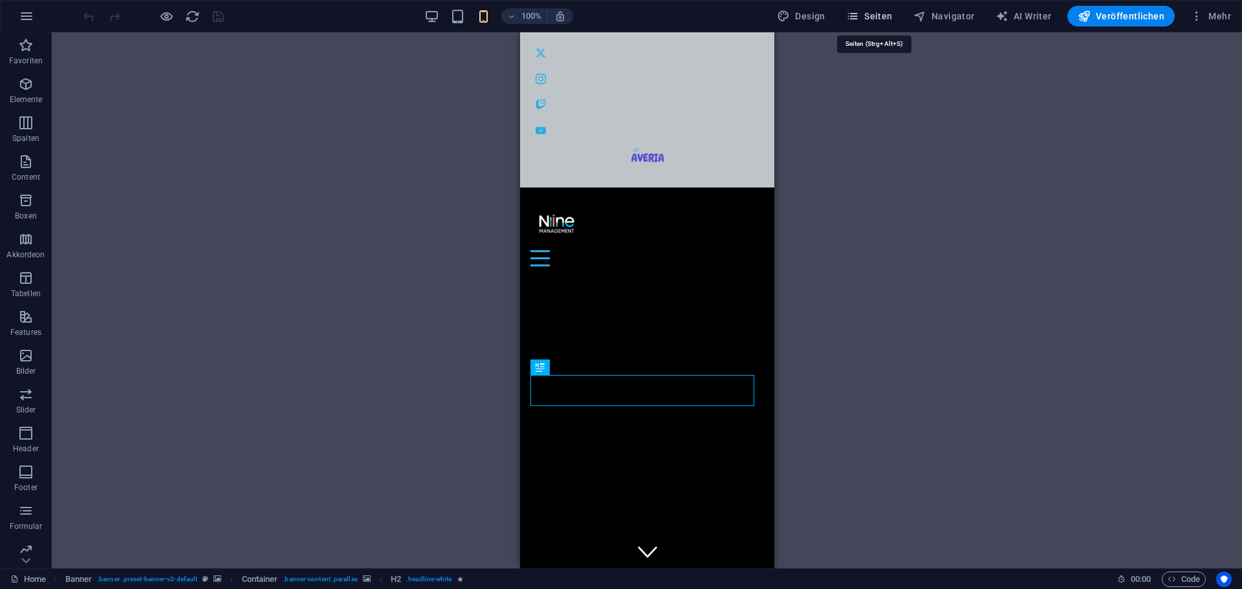
click at [885, 24] on button "Seiten" at bounding box center [869, 16] width 57 height 21
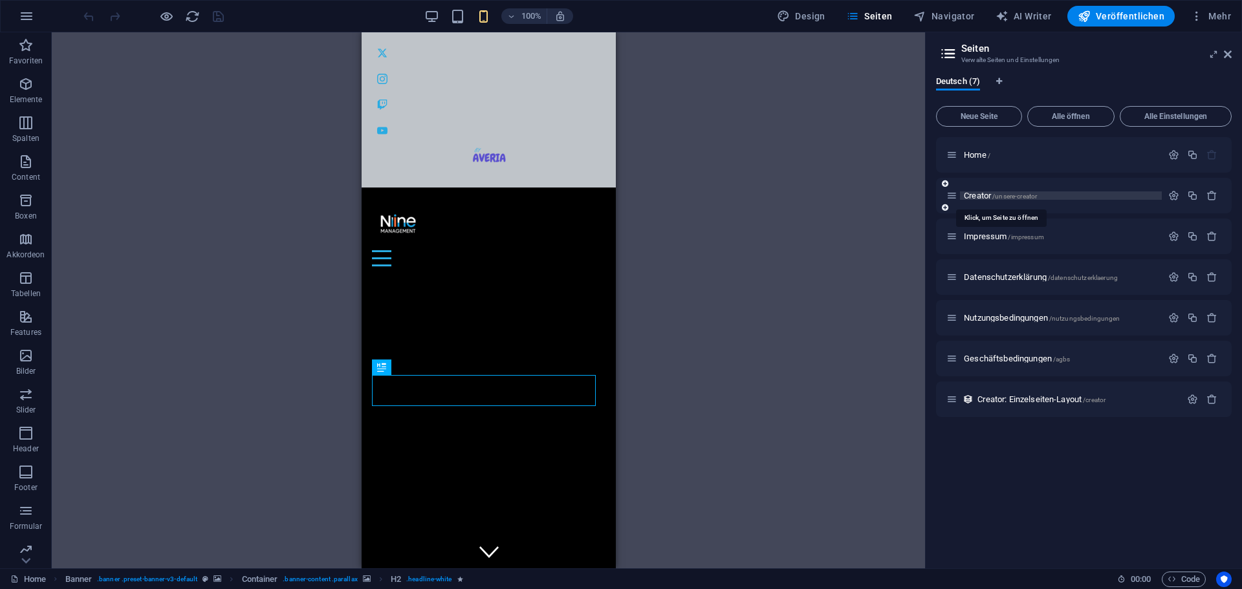
click at [1037, 198] on span "/unsere-creator" at bounding box center [1014, 196] width 45 height 7
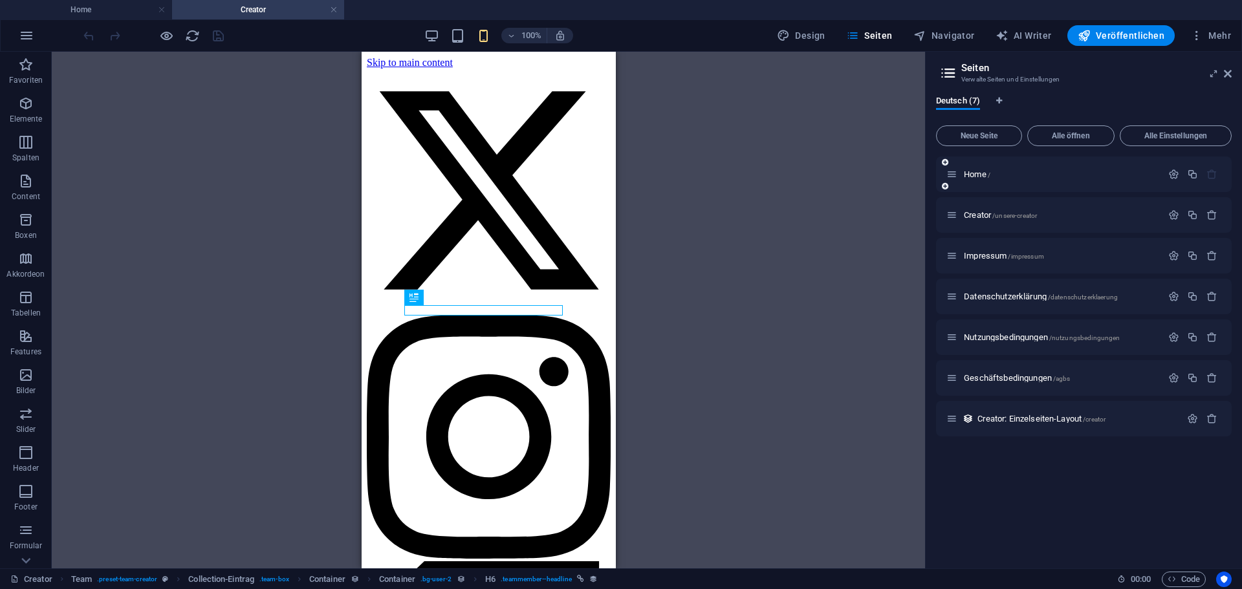
scroll to position [410, 0]
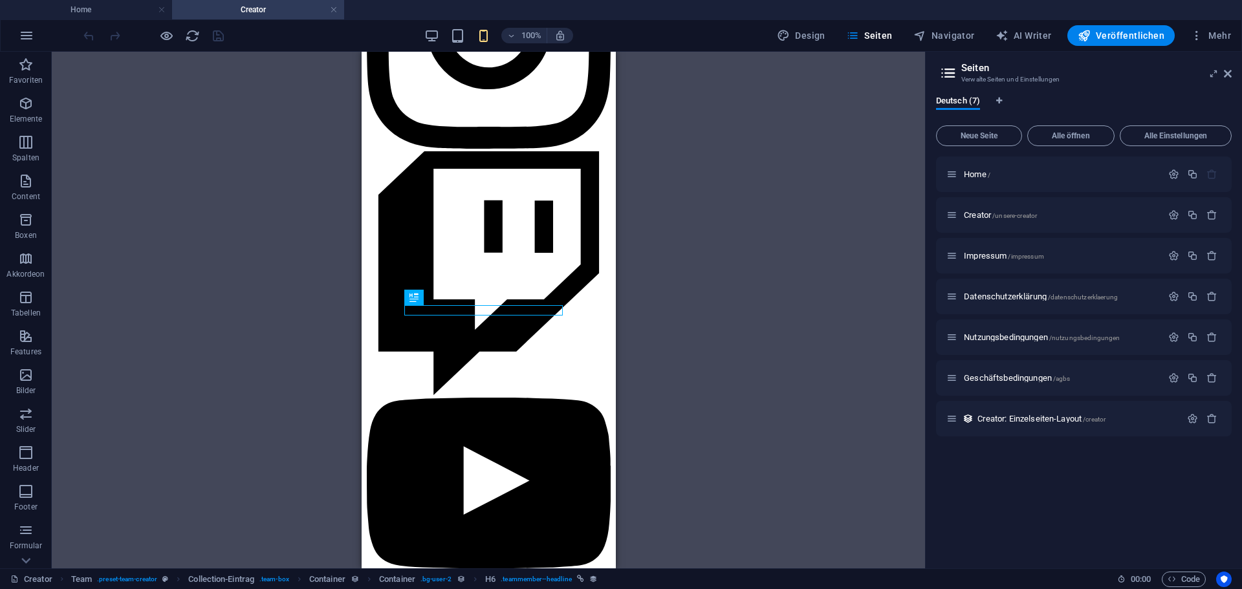
click at [1050, 415] on span "Creator: Einzelseiten-Layout /creator" at bounding box center [1041, 419] width 128 height 10
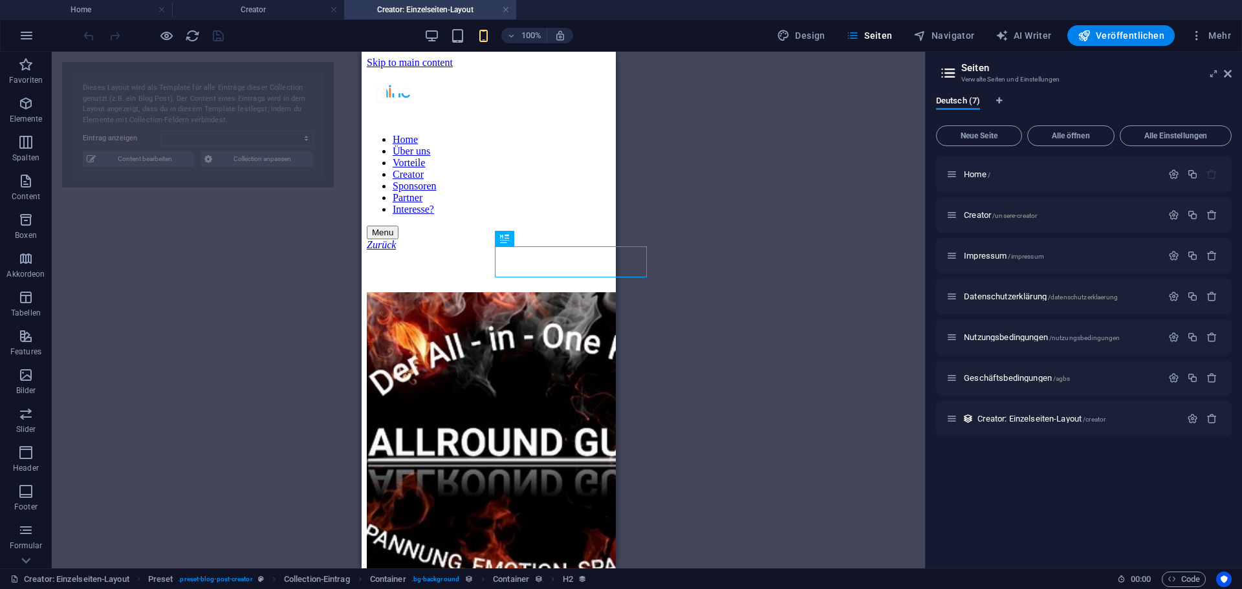
scroll to position [0, 0]
select select "68e16df3db66b275380f380b"
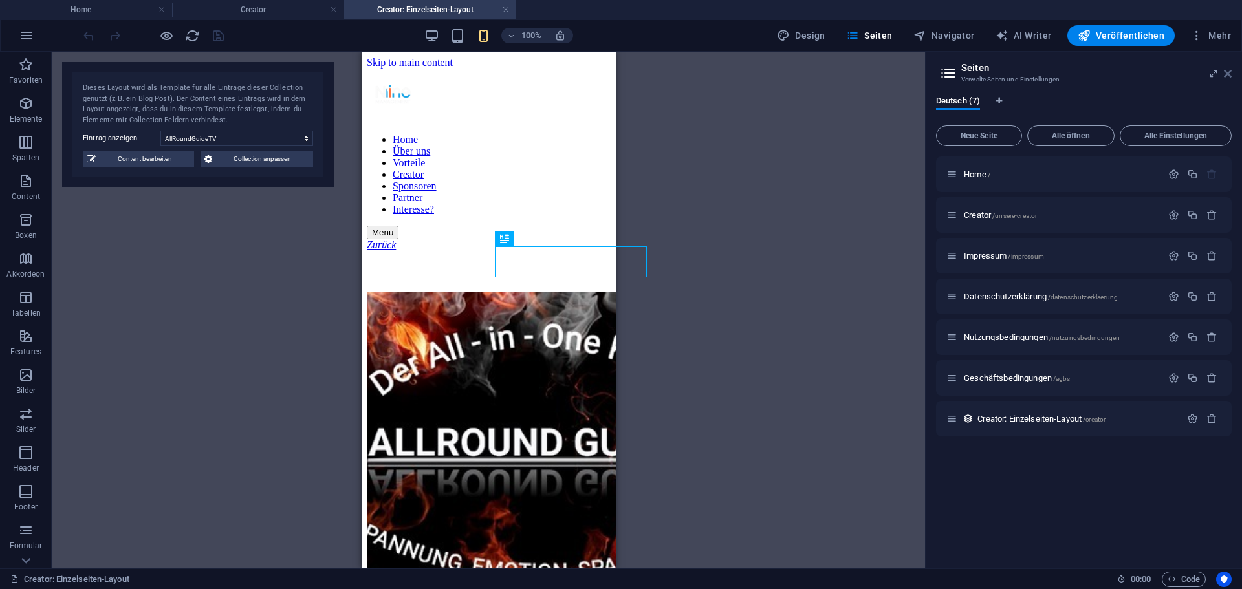
click at [1227, 74] on icon at bounding box center [1228, 74] width 8 height 10
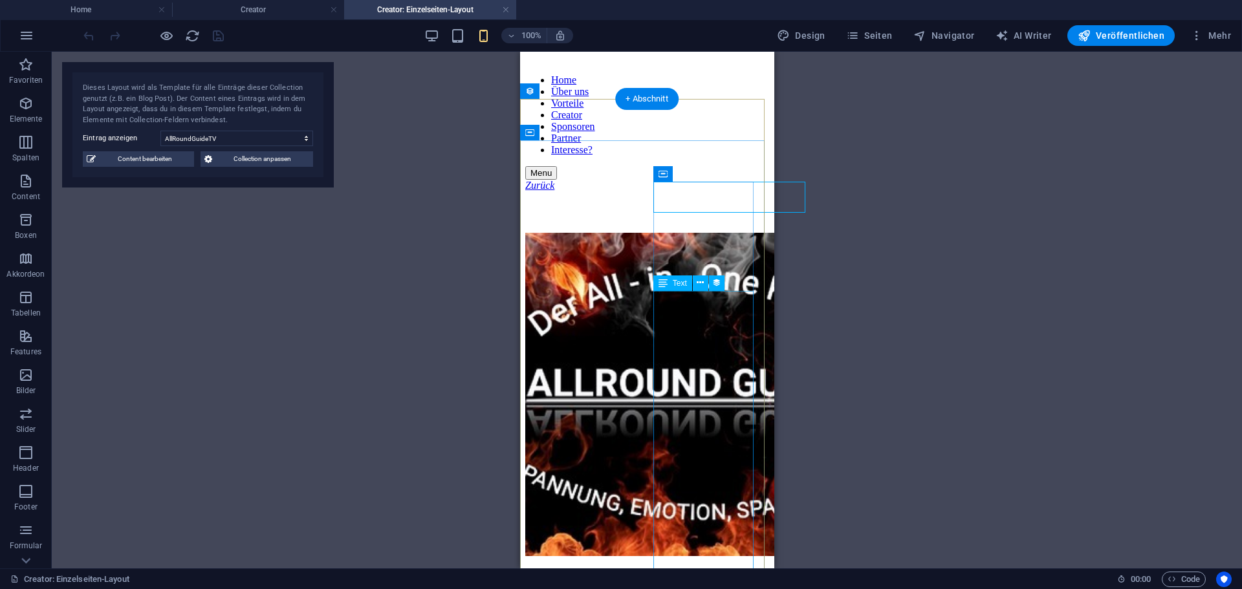
scroll to position [65, 0]
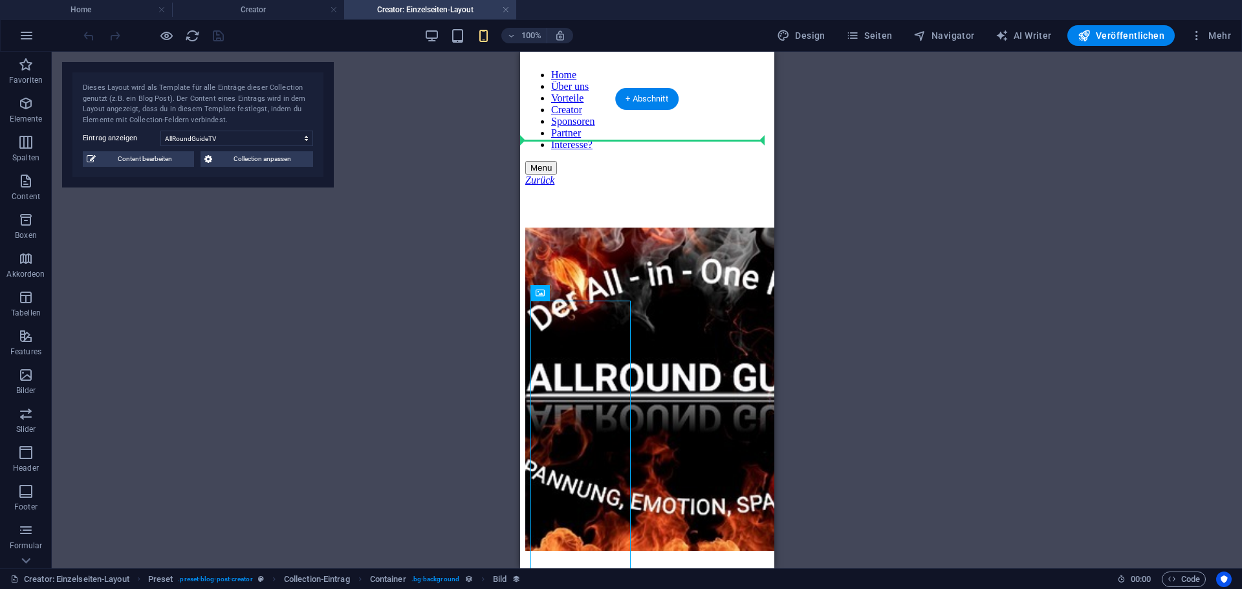
drag, startPoint x: 589, startPoint y: 406, endPoint x: 695, endPoint y: 178, distance: 252.1
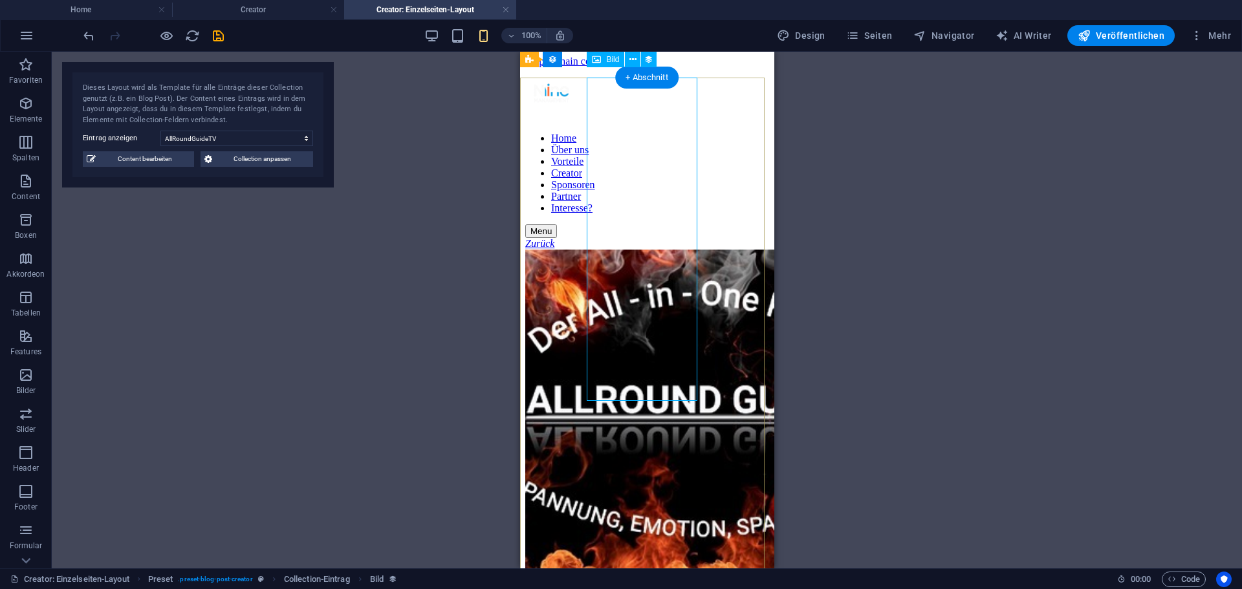
scroll to position [0, 0]
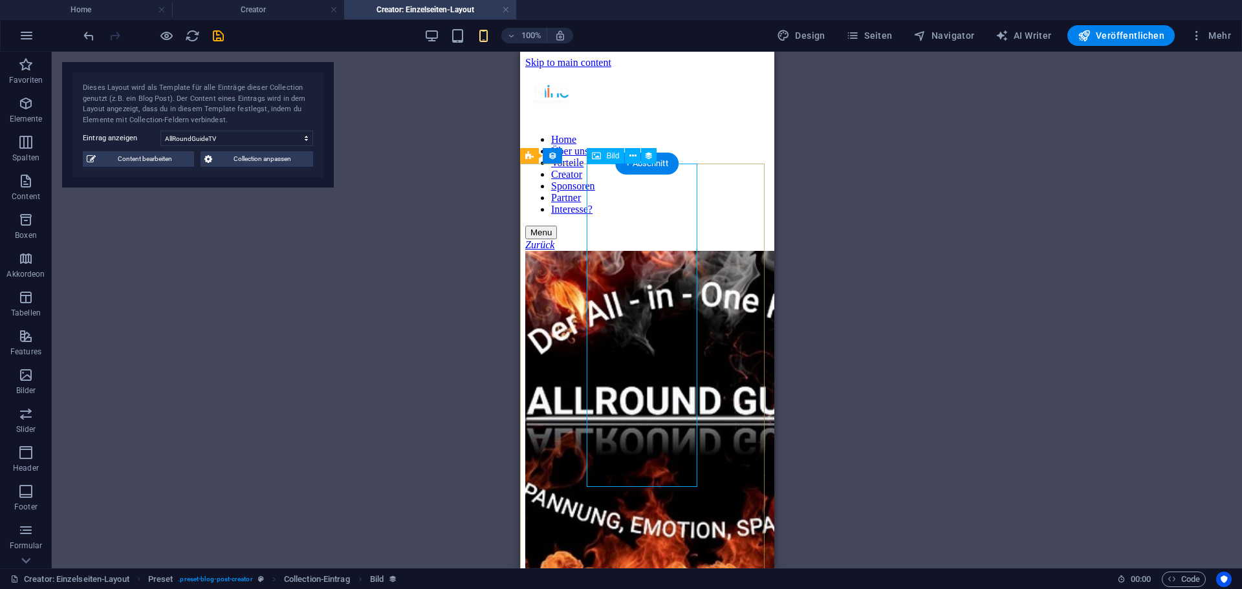
click at [623, 284] on figure at bounding box center [647, 414] width 244 height 326
select select "px"
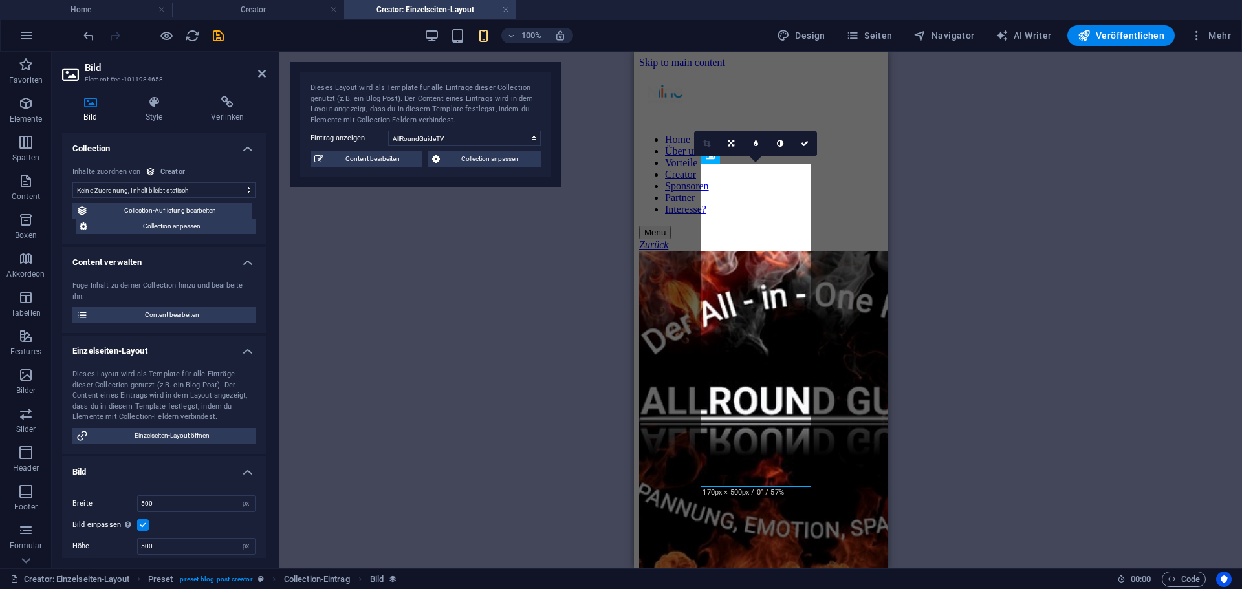
select select "image"
click at [366, 294] on div "Container H2 Preset Preset Collection-Eintrag Container Container Text Bild 180…" at bounding box center [760, 310] width 963 height 517
click at [261, 73] on icon at bounding box center [262, 74] width 8 height 10
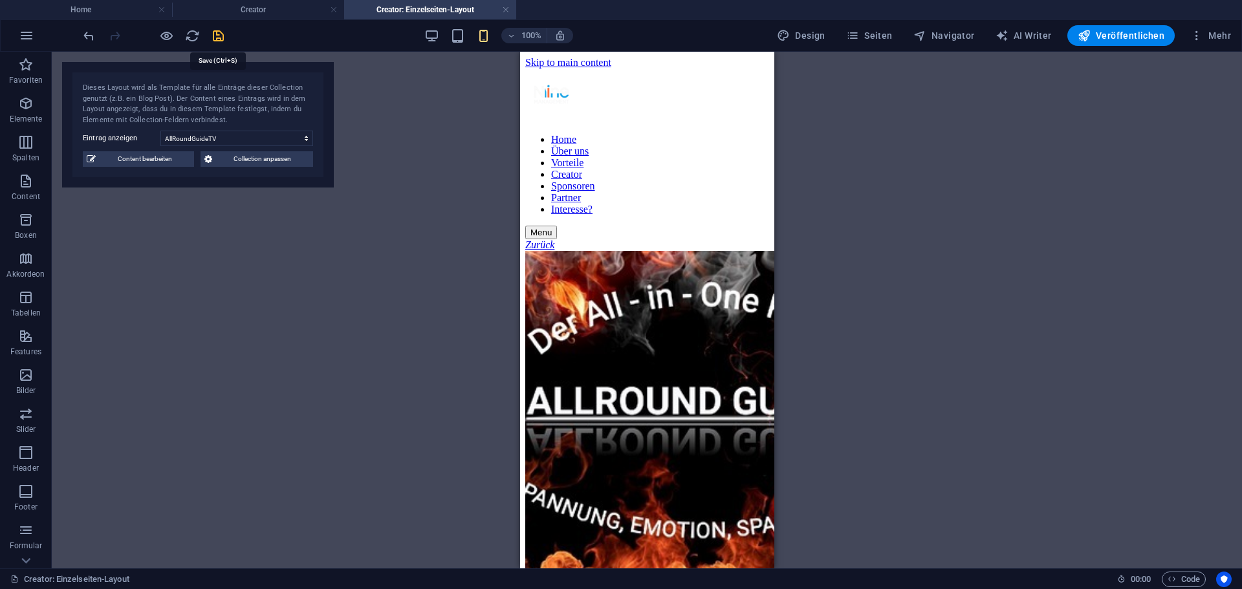
click at [211, 36] on icon "save" at bounding box center [218, 35] width 15 height 15
click at [1124, 33] on span "Veröffentlichen" at bounding box center [1121, 35] width 87 height 13
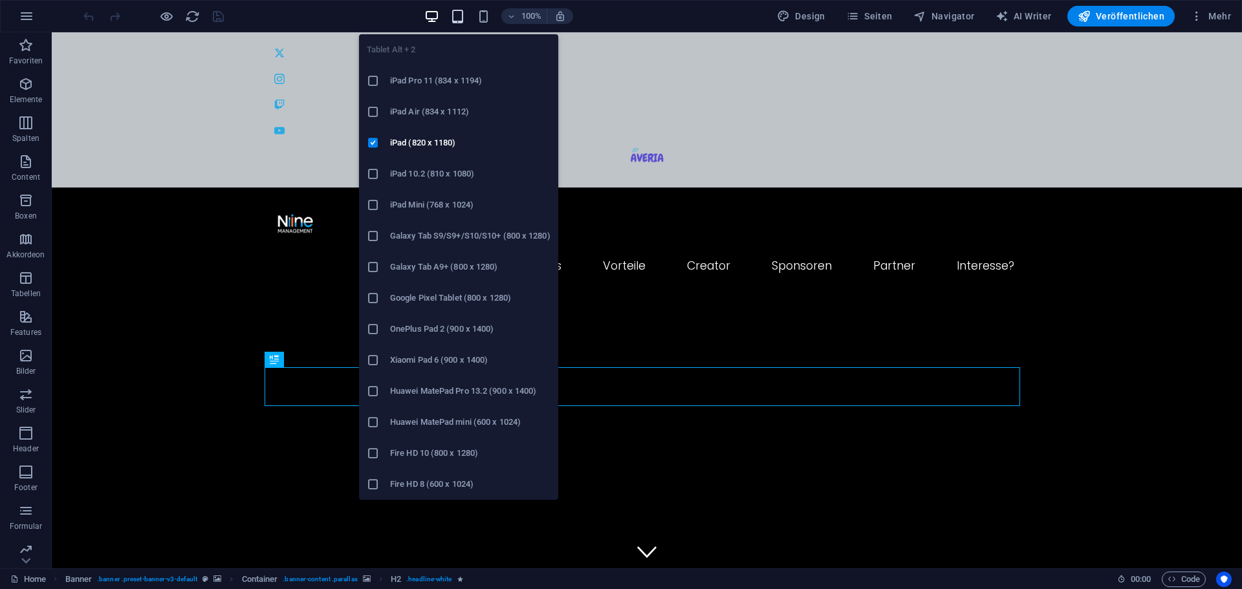
click at [462, 15] on icon "button" at bounding box center [457, 16] width 15 height 15
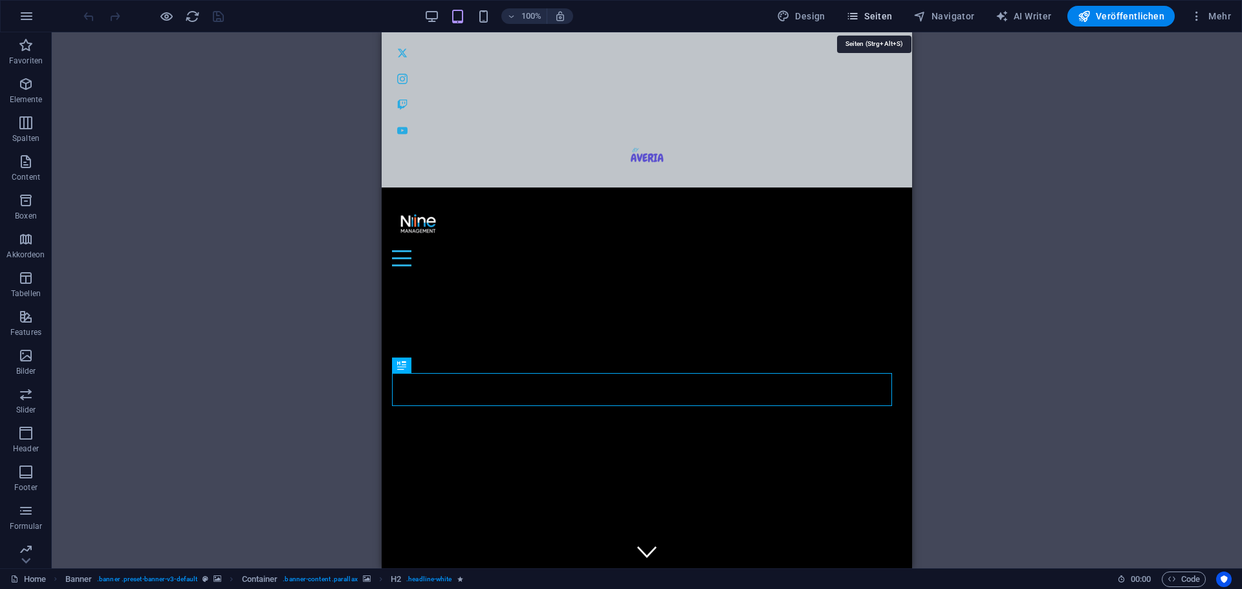
click at [878, 17] on span "Seiten" at bounding box center [869, 16] width 47 height 13
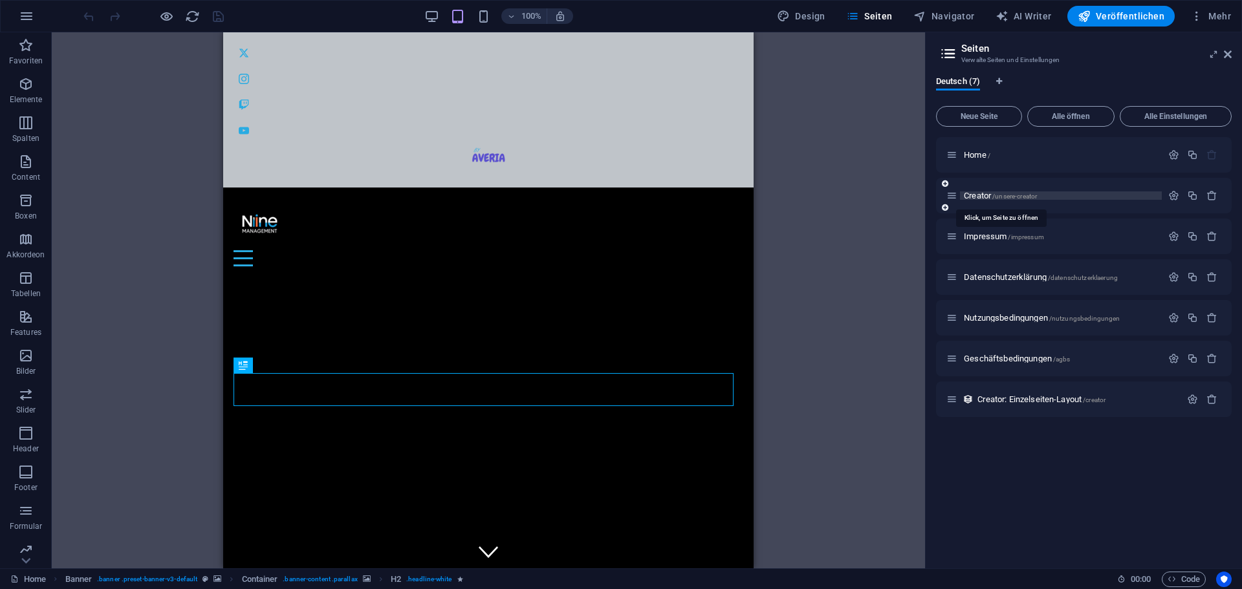
click at [1020, 193] on span "/unsere-creator" at bounding box center [1014, 196] width 45 height 7
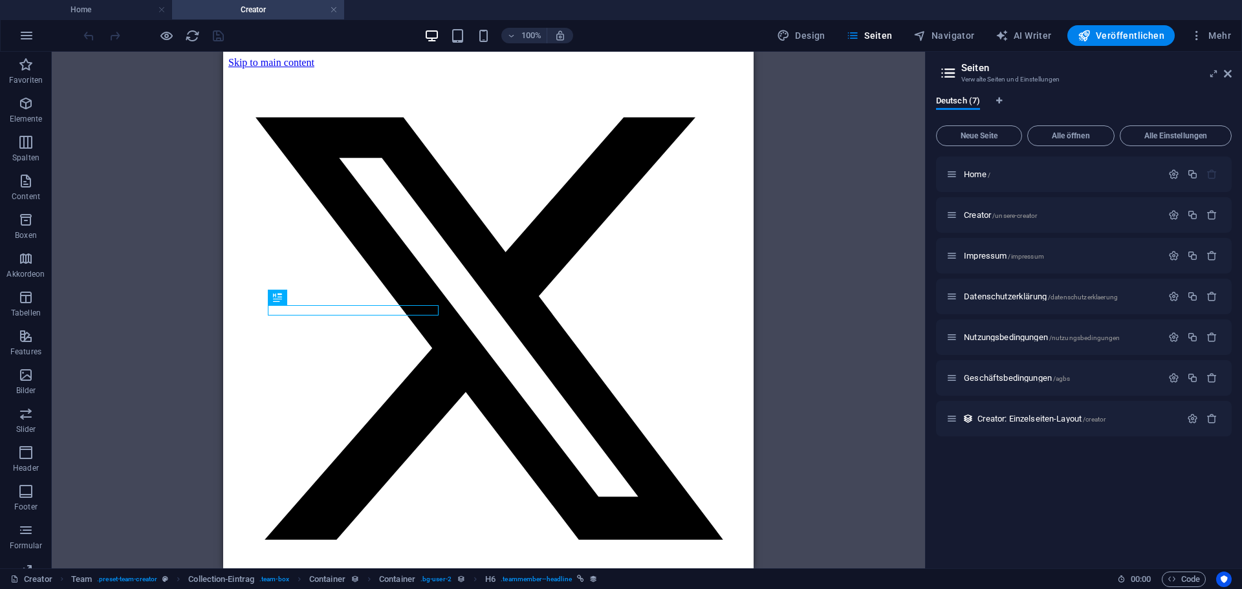
scroll to position [358, 0]
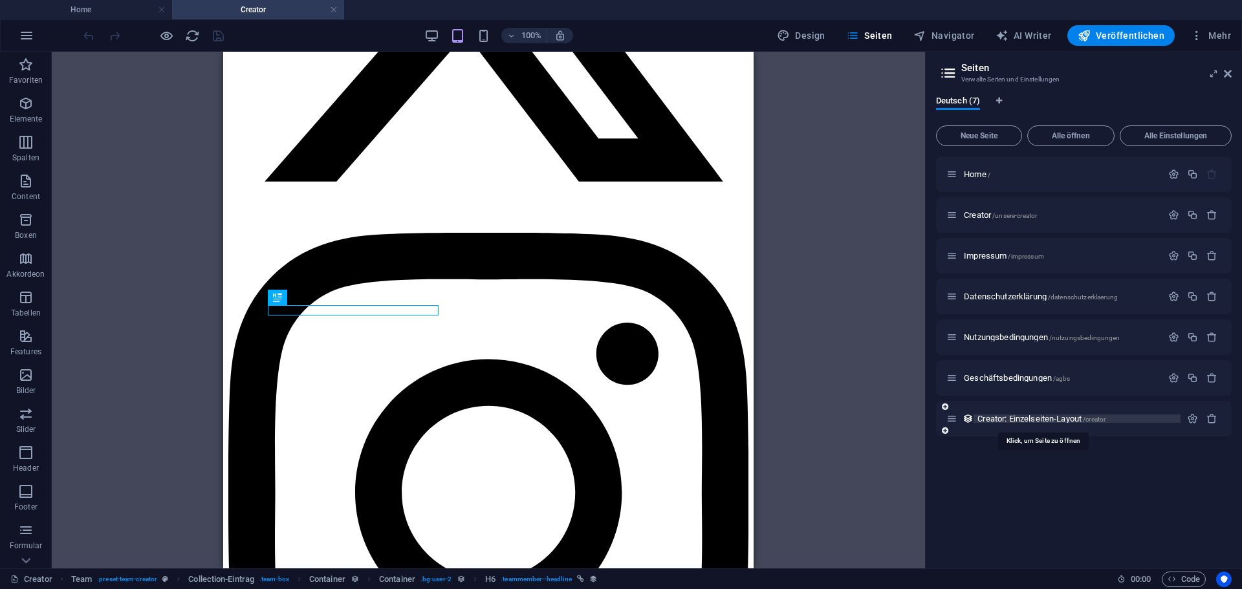
click at [1046, 415] on span "Creator: Einzelseiten-Layout /creator" at bounding box center [1041, 419] width 128 height 10
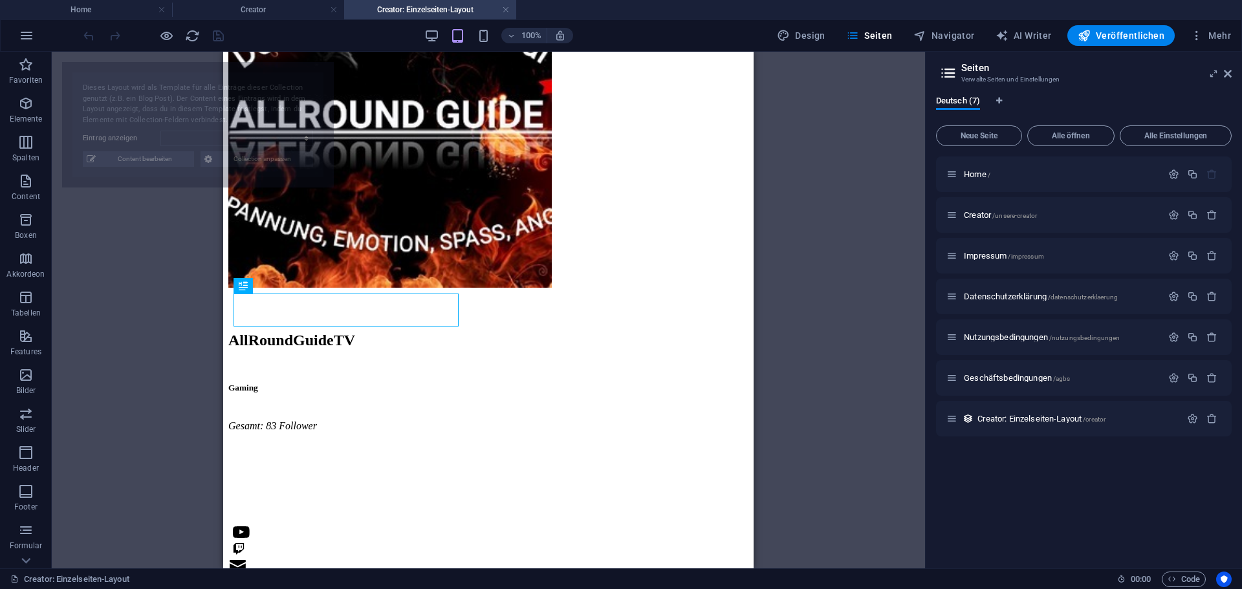
select select "68e16df3db66b275380f380b"
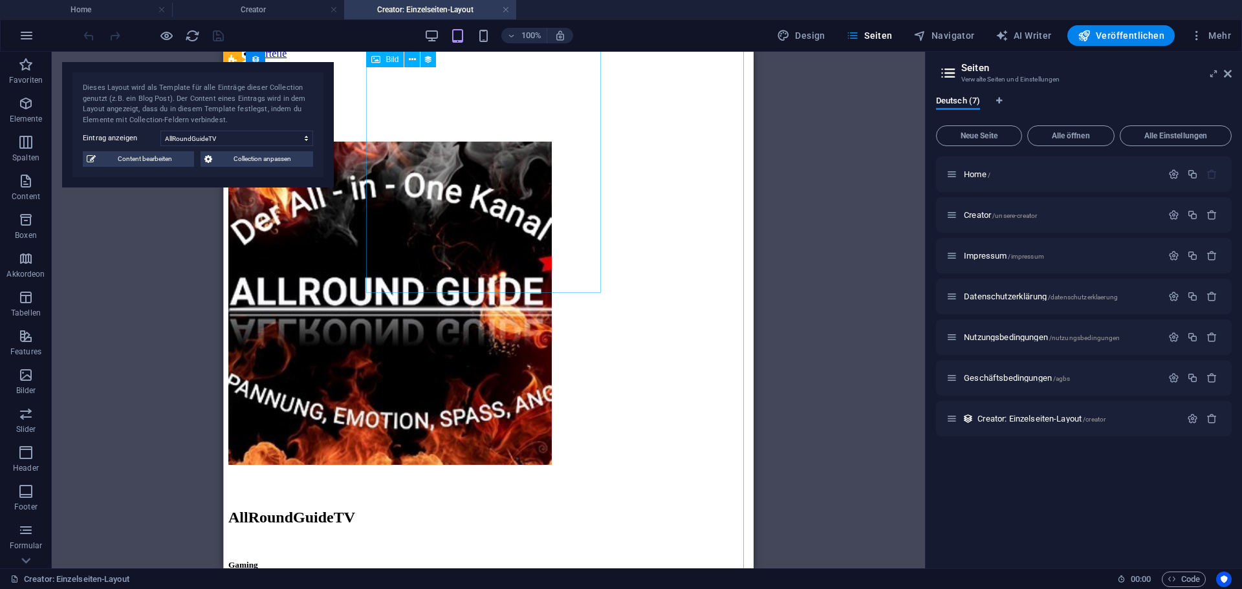
scroll to position [65, 0]
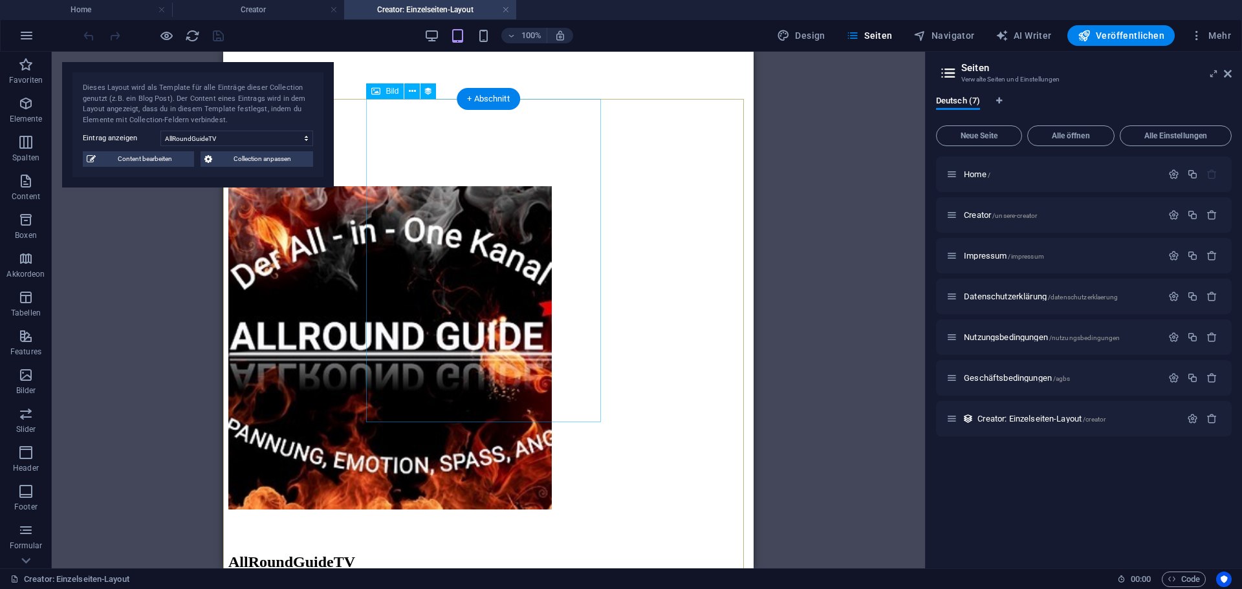
click at [415, 258] on figure at bounding box center [488, 349] width 520 height 326
select select "px"
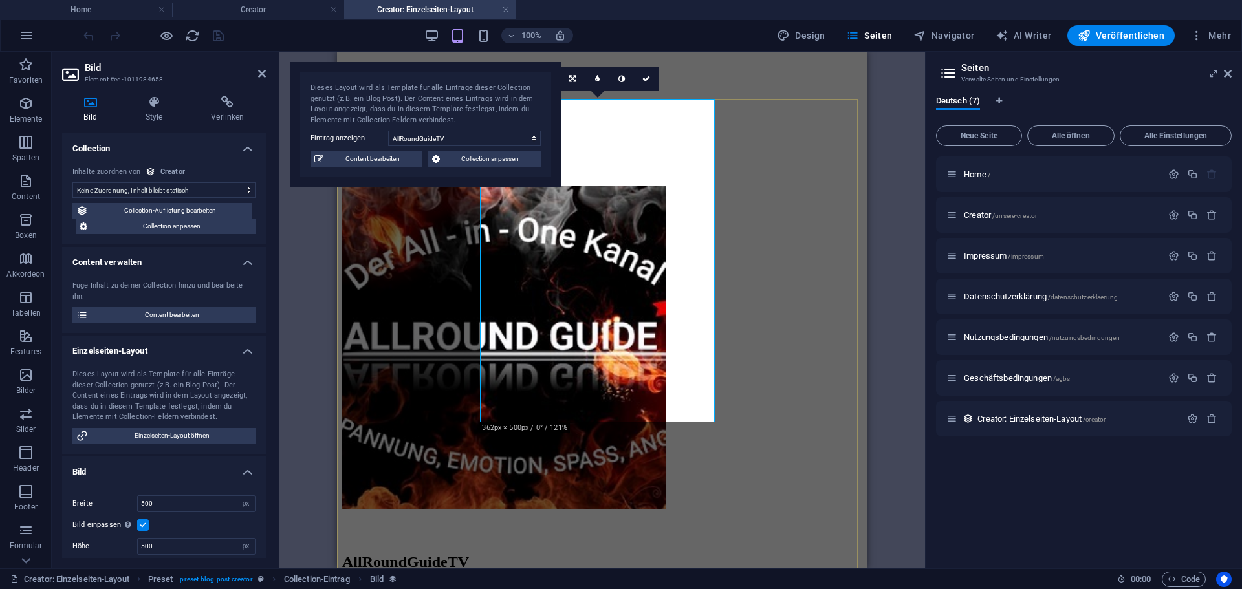
select select "image"
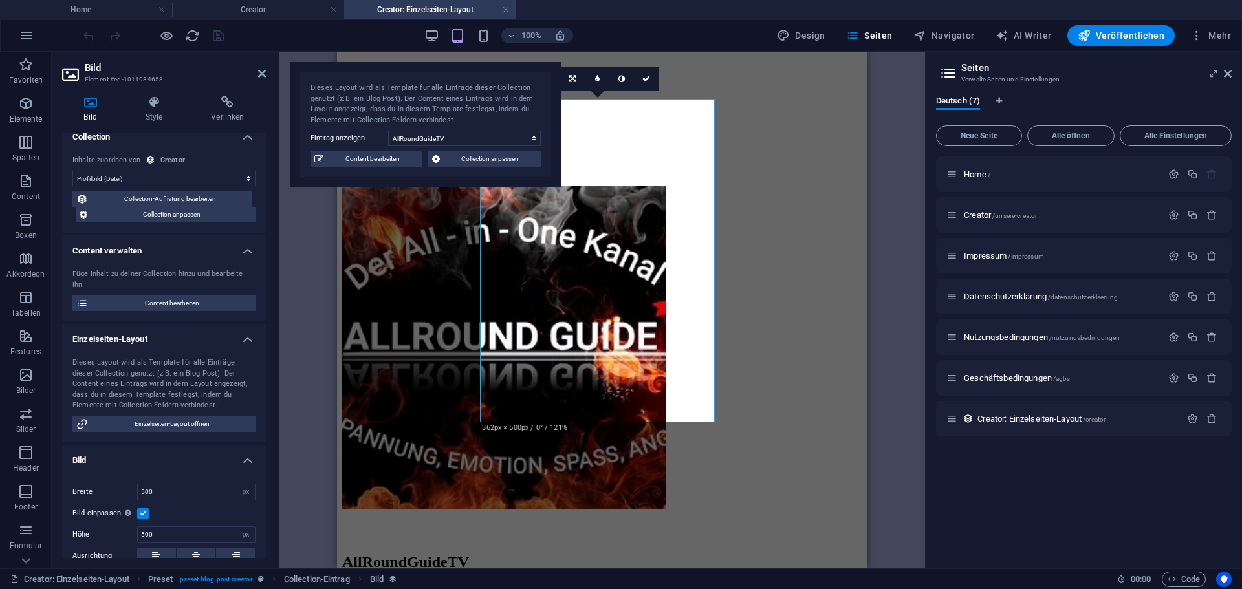
scroll to position [0, 0]
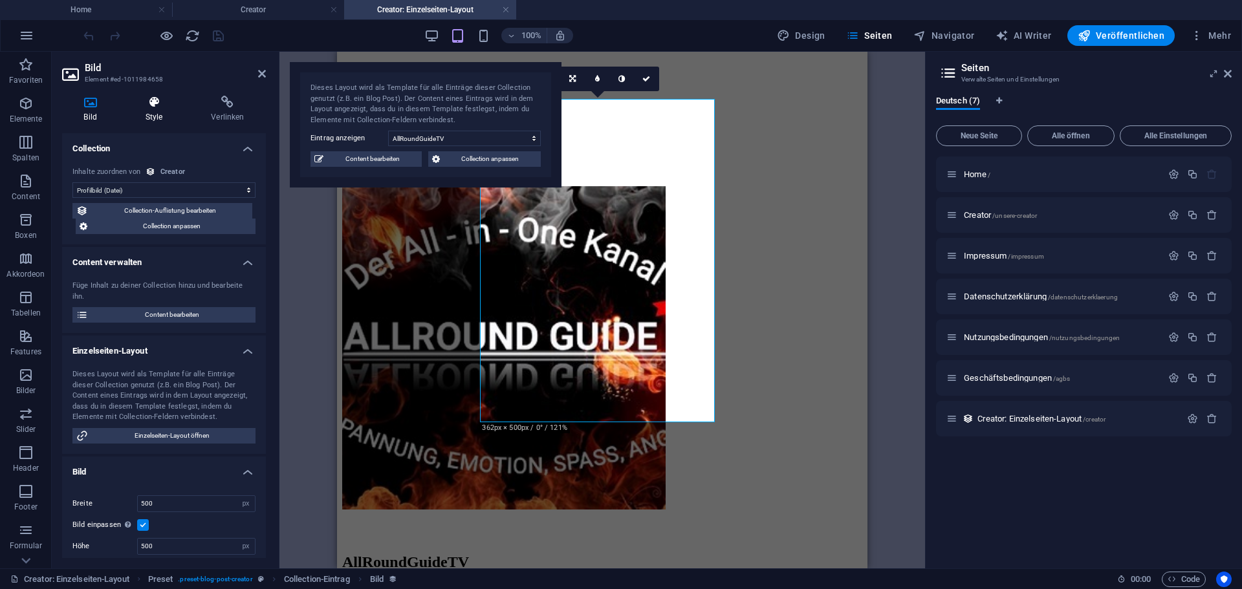
click at [175, 112] on h4 "Style" at bounding box center [157, 109] width 66 height 27
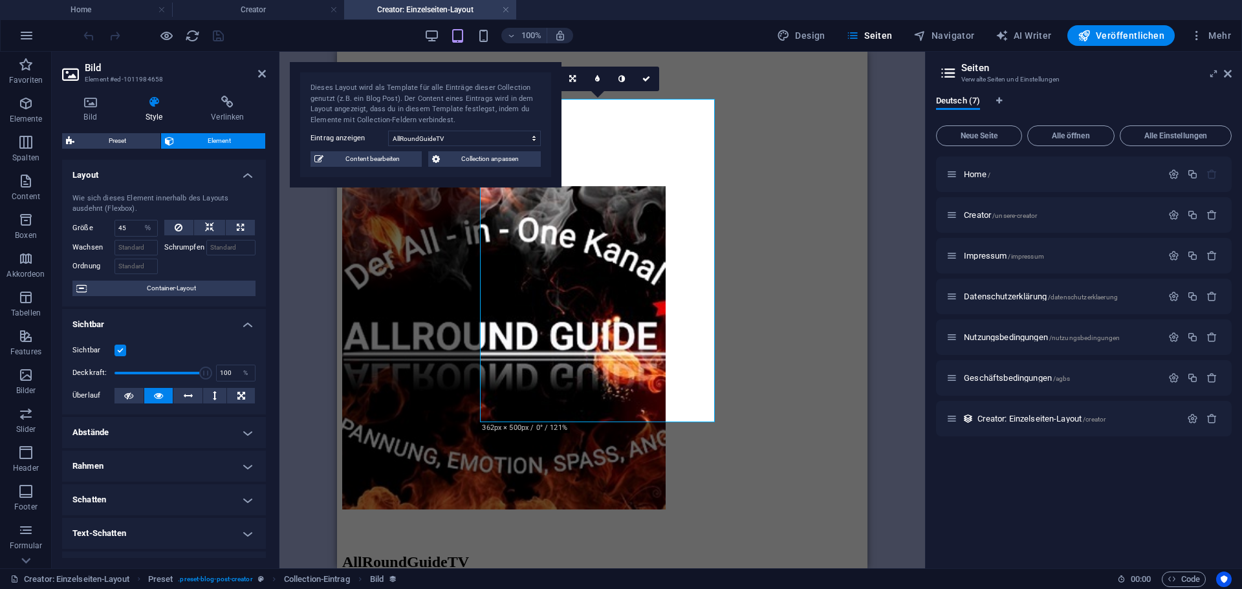
click at [112, 434] on h4 "Abstände" at bounding box center [164, 432] width 204 height 31
click at [87, 116] on h4 "Bild" at bounding box center [92, 109] width 61 height 27
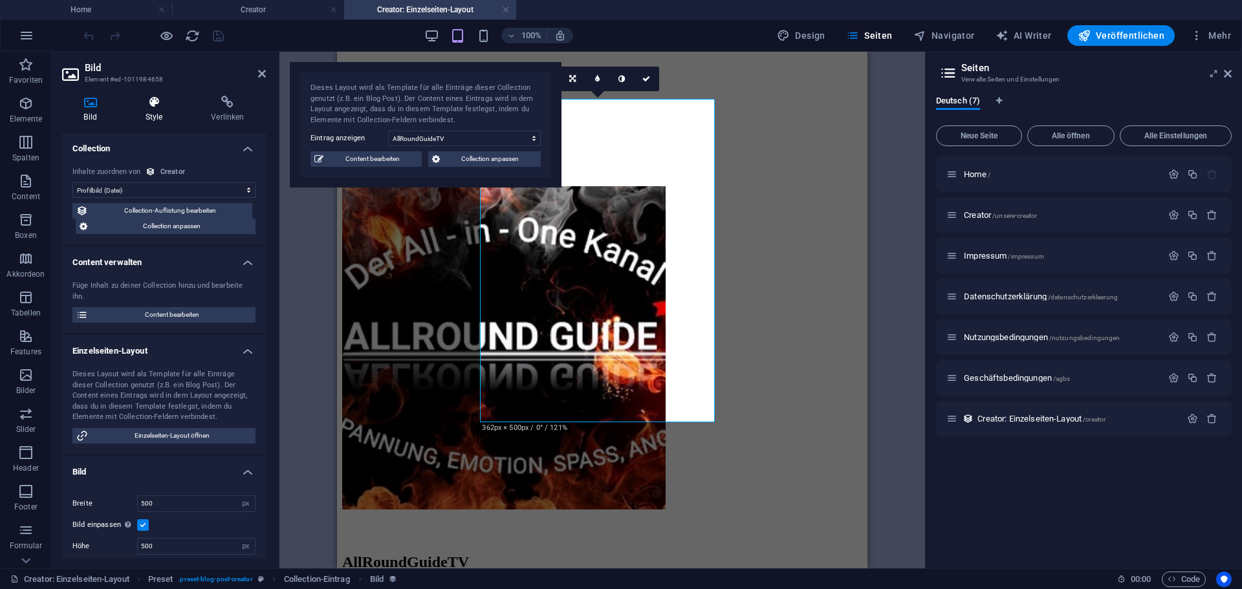
click at [154, 112] on h4 "Style" at bounding box center [157, 109] width 66 height 27
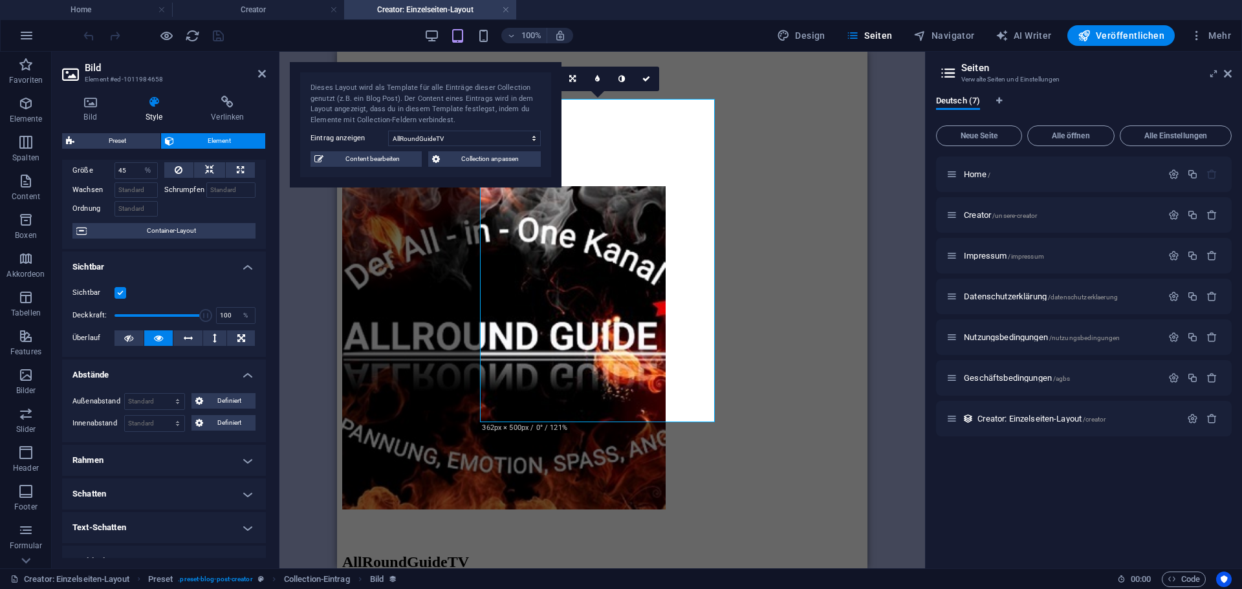
scroll to position [65, 0]
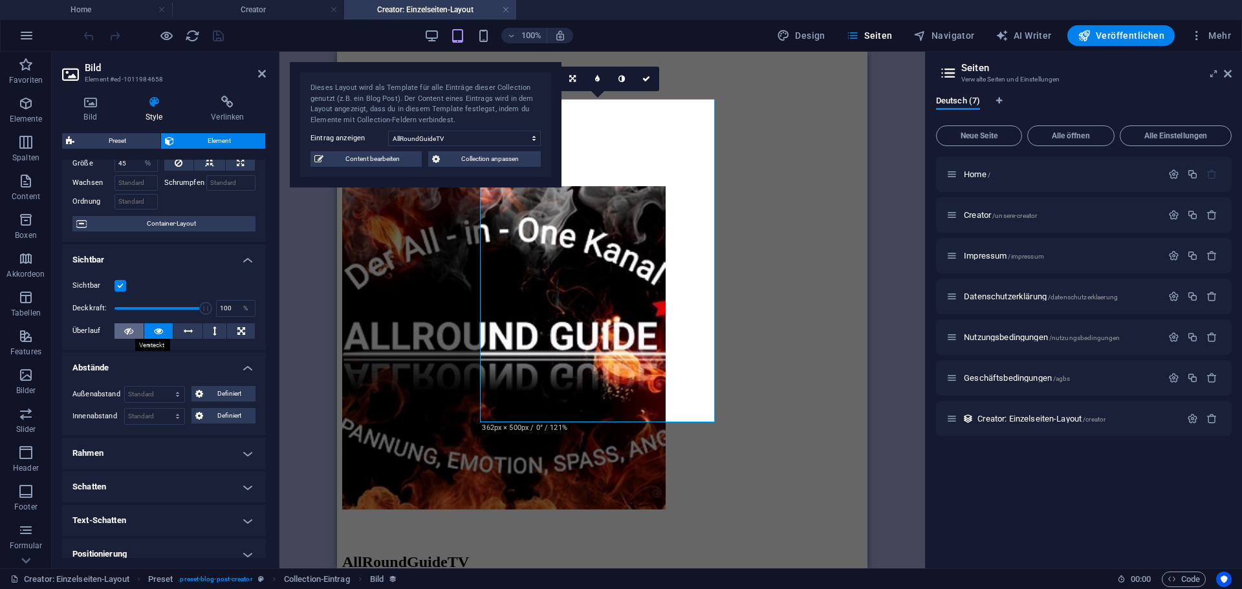
click at [128, 329] on icon at bounding box center [128, 331] width 9 height 16
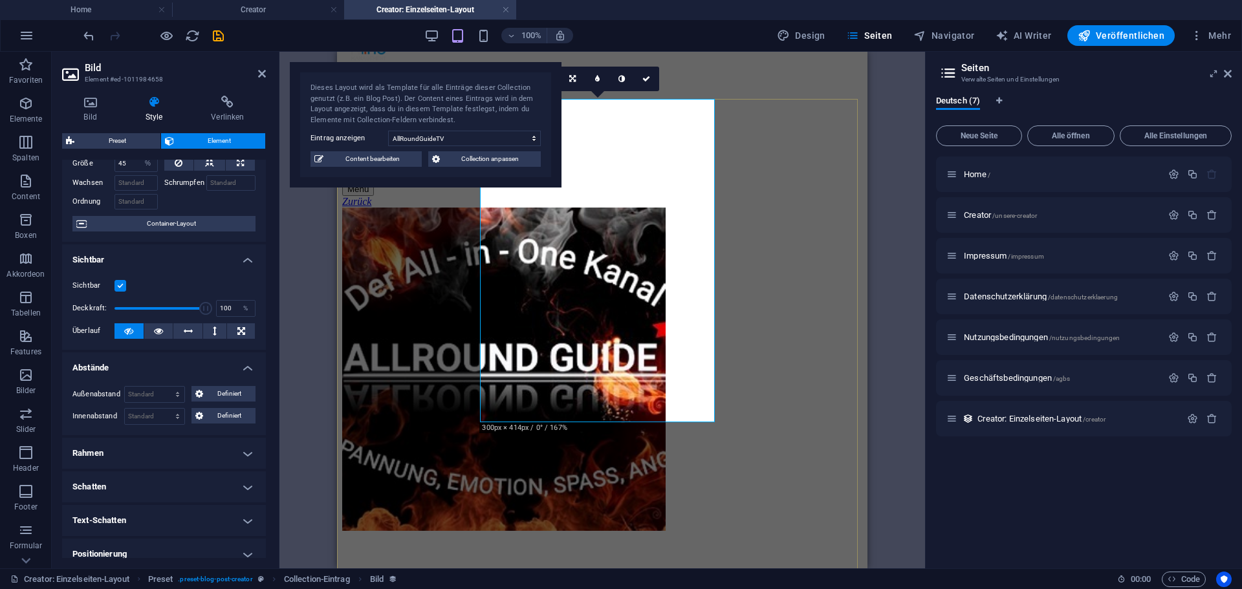
scroll to position [0, 0]
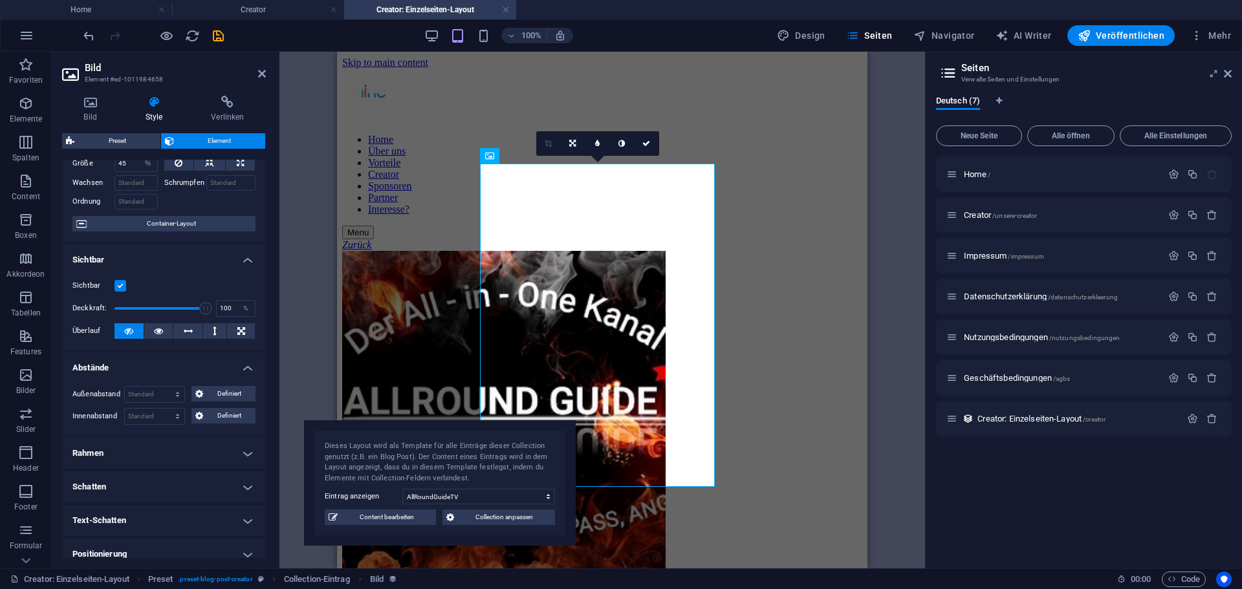
drag, startPoint x: 358, startPoint y: 113, endPoint x: 373, endPoint y: 470, distance: 358.0
click at [373, 470] on div "Dieses Layout wird als Template für alle Einträge dieser Collection genutzt (z.…" at bounding box center [440, 462] width 230 height 43
click at [120, 288] on label at bounding box center [121, 286] width 12 height 12
click at [0, 0] on input "Sichtbar" at bounding box center [0, 0] width 0 height 0
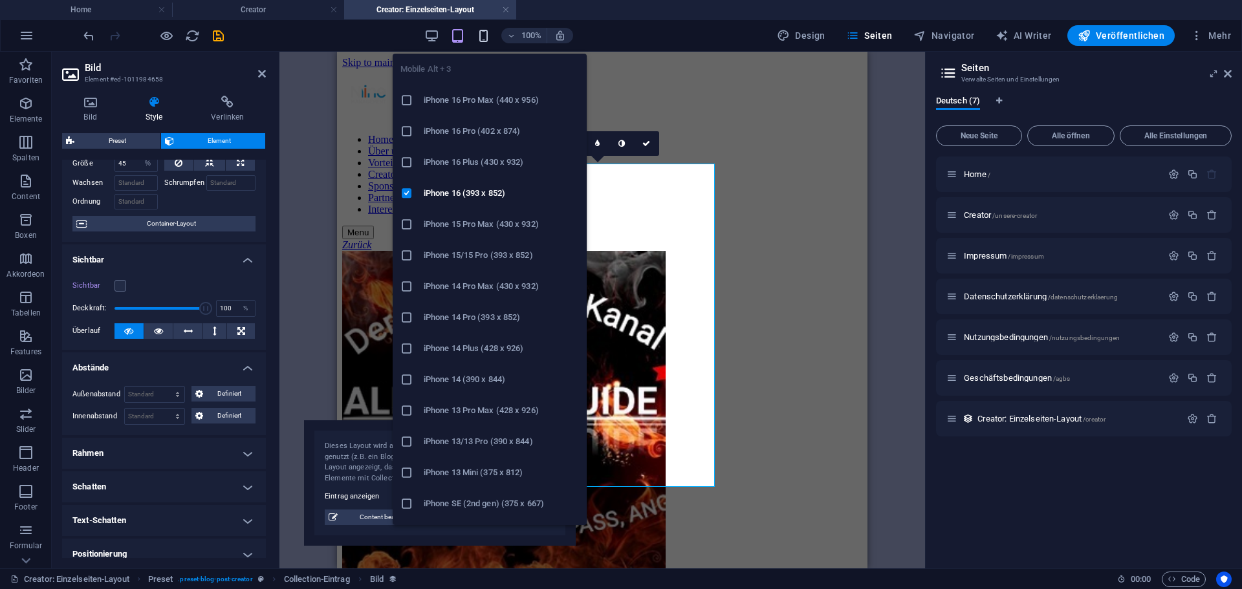
click at [483, 30] on icon "button" at bounding box center [483, 35] width 15 height 15
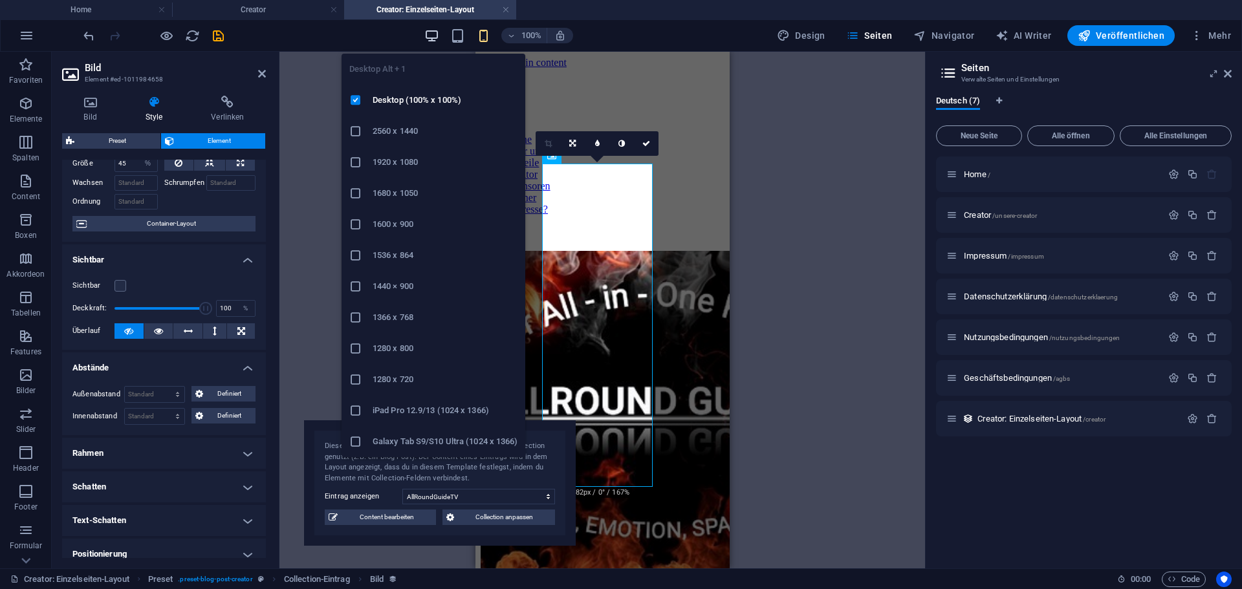
click at [433, 35] on icon "button" at bounding box center [431, 35] width 15 height 15
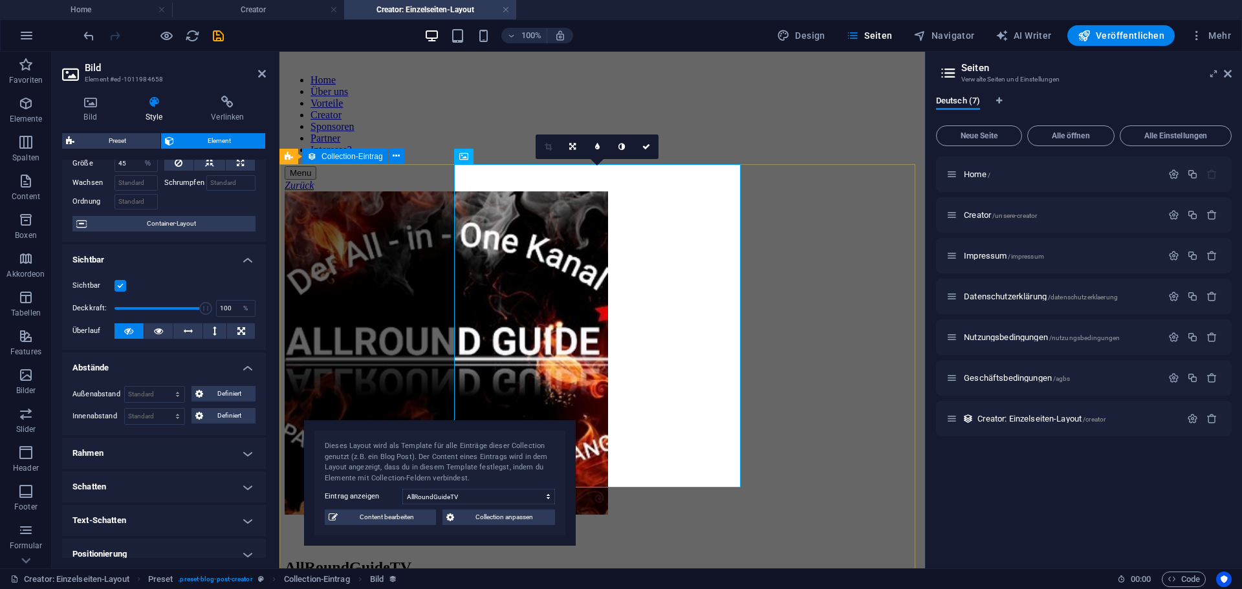
scroll to position [65, 0]
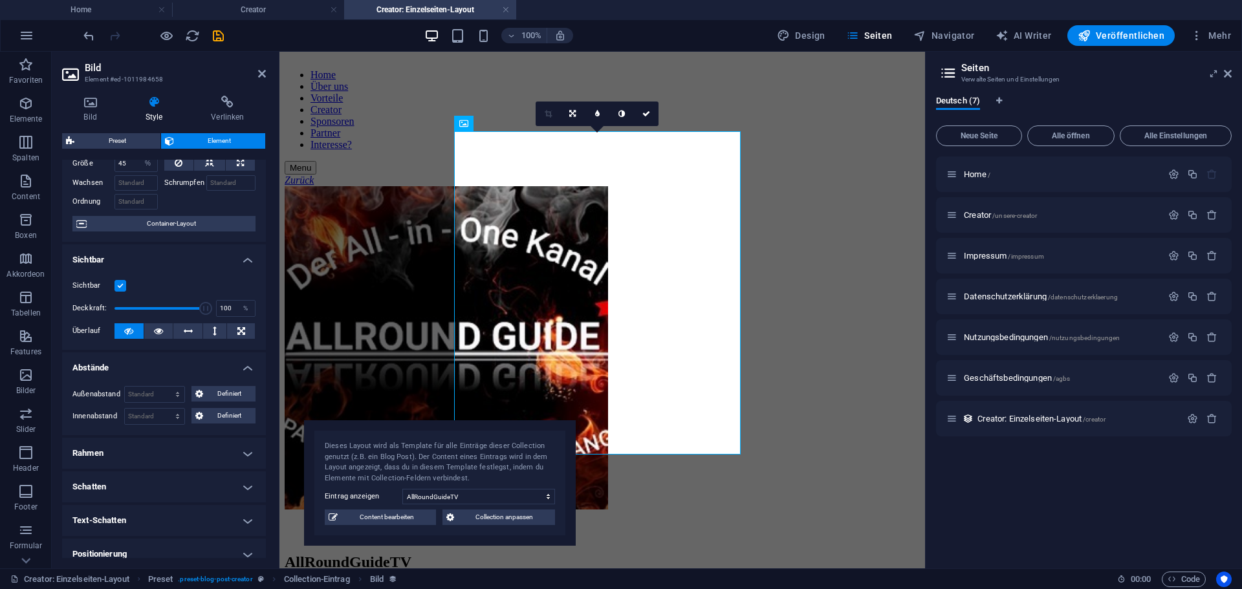
click at [1232, 73] on aside "Seiten Verwalte Seiten und Einstellungen Deutsch (7) Neue Seite Alle öffnen All…" at bounding box center [1083, 310] width 317 height 517
click at [1230, 73] on icon at bounding box center [1228, 74] width 8 height 10
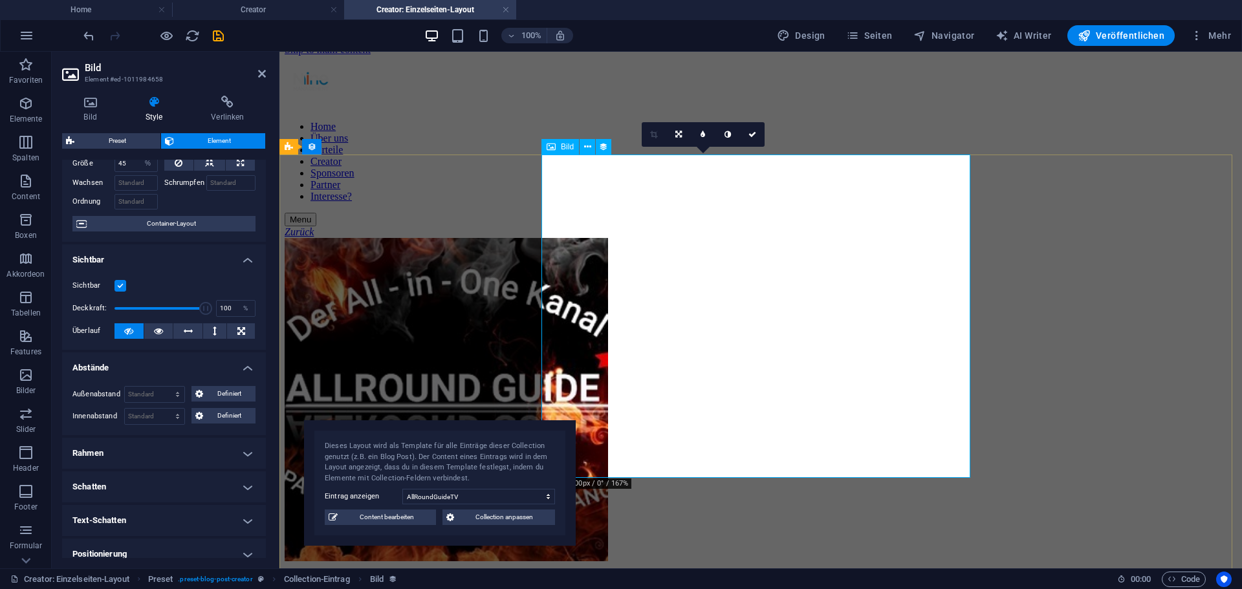
scroll to position [0, 0]
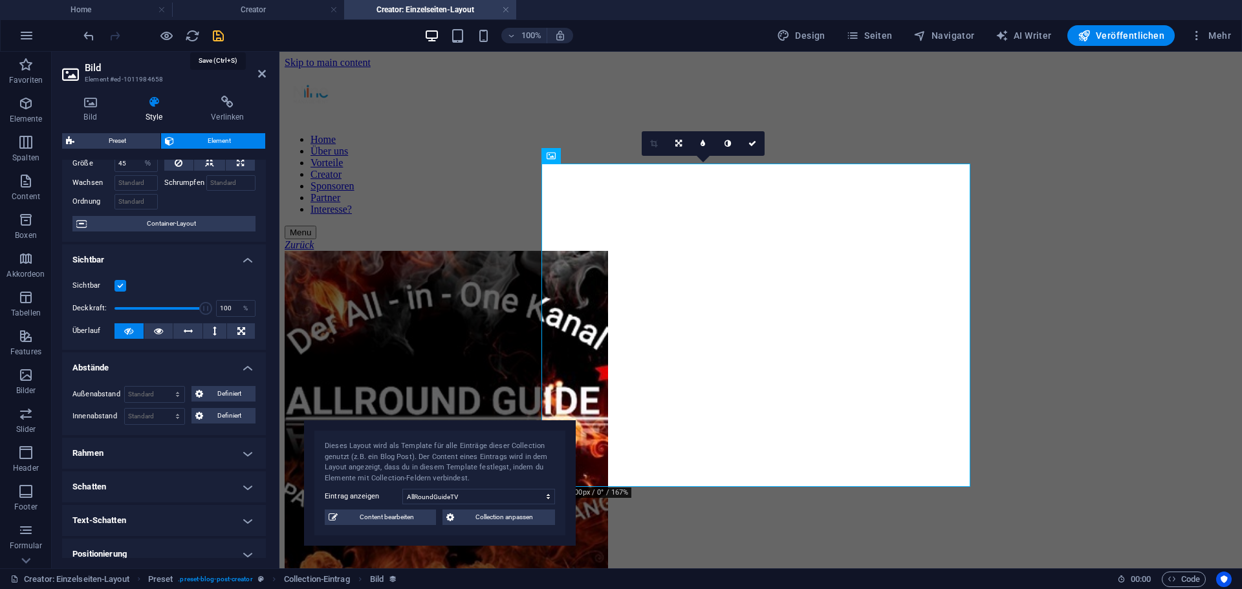
click at [219, 33] on icon "save" at bounding box center [218, 35] width 15 height 15
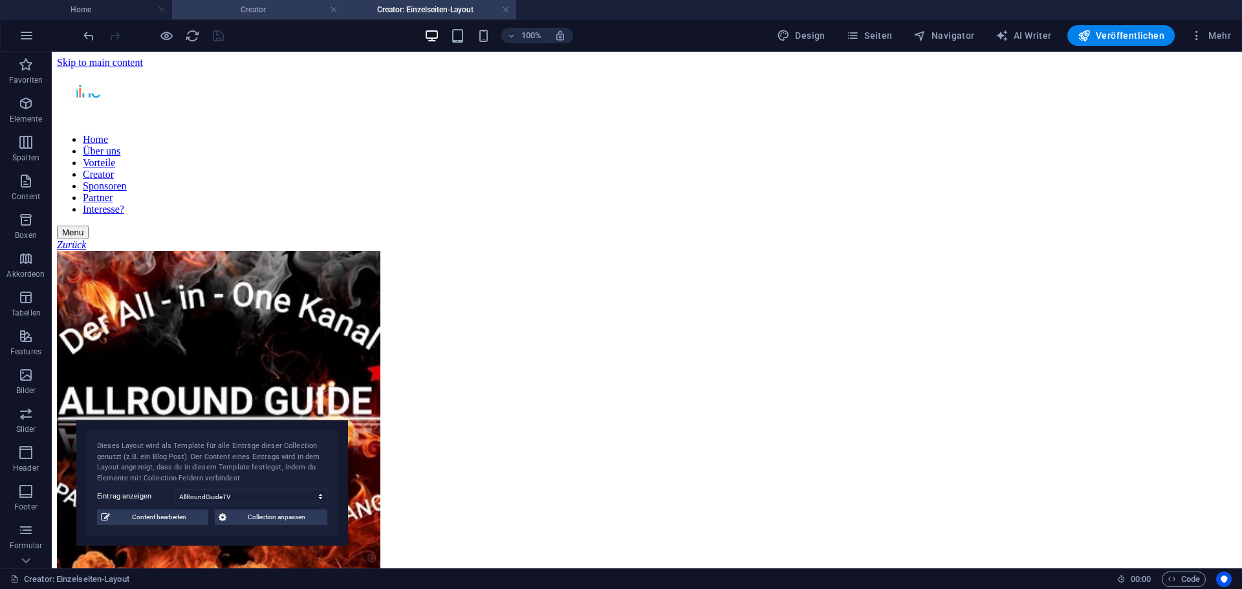
click at [288, 14] on h4 "Creator" at bounding box center [258, 10] width 172 height 14
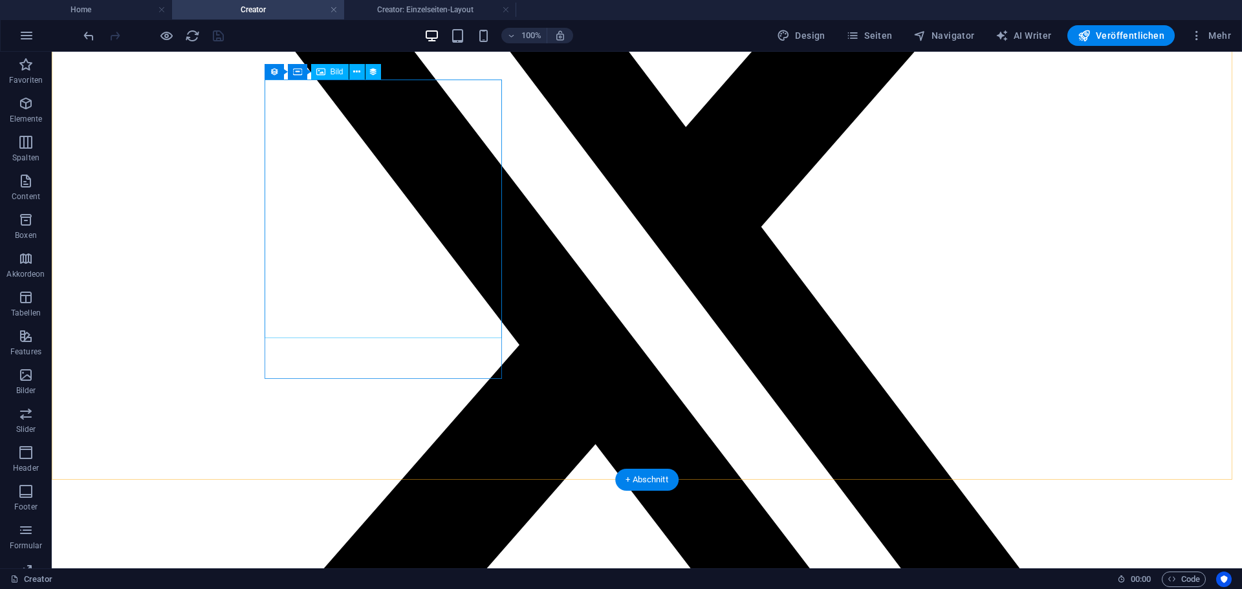
select select "image"
select select "px"
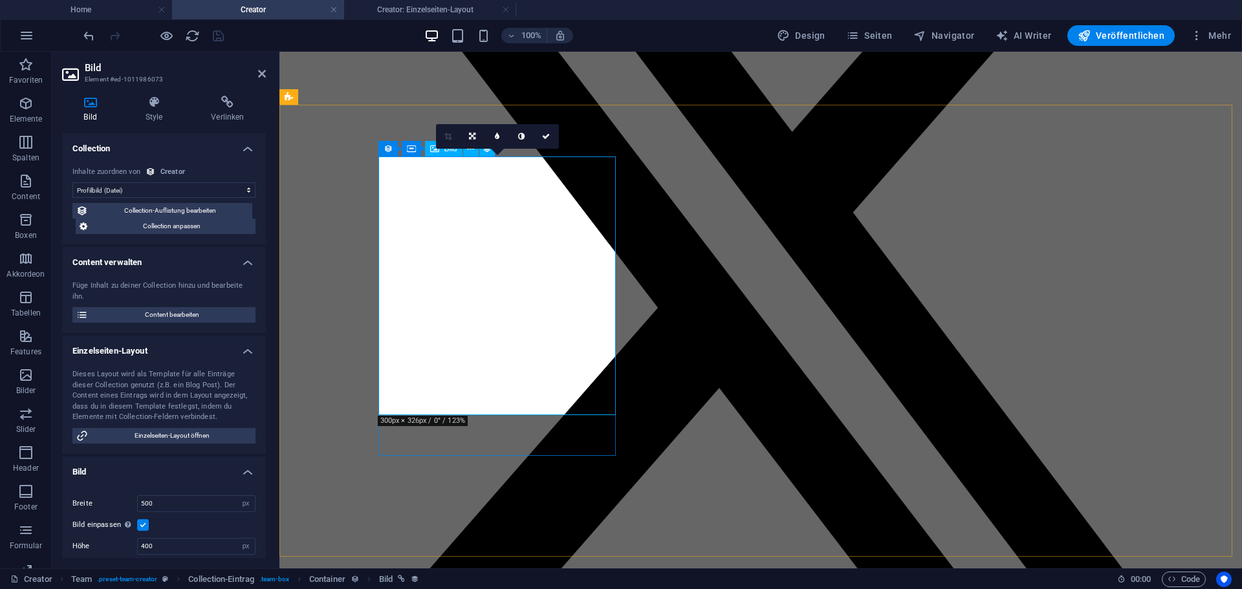
scroll to position [229, 0]
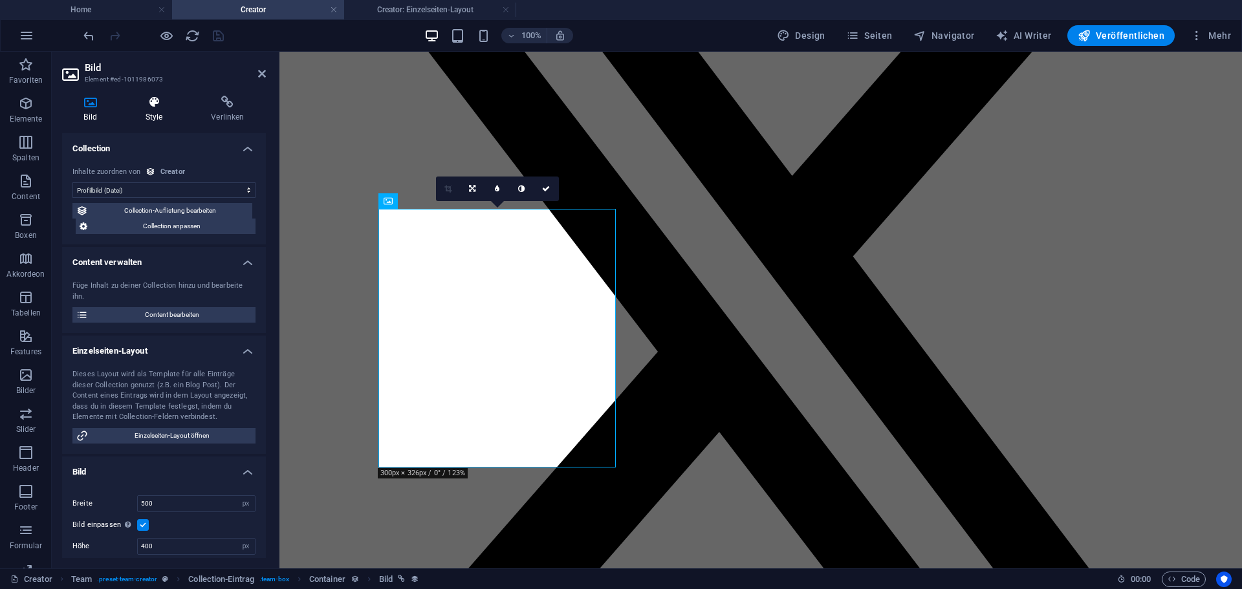
click at [165, 118] on h4 "Style" at bounding box center [157, 109] width 66 height 27
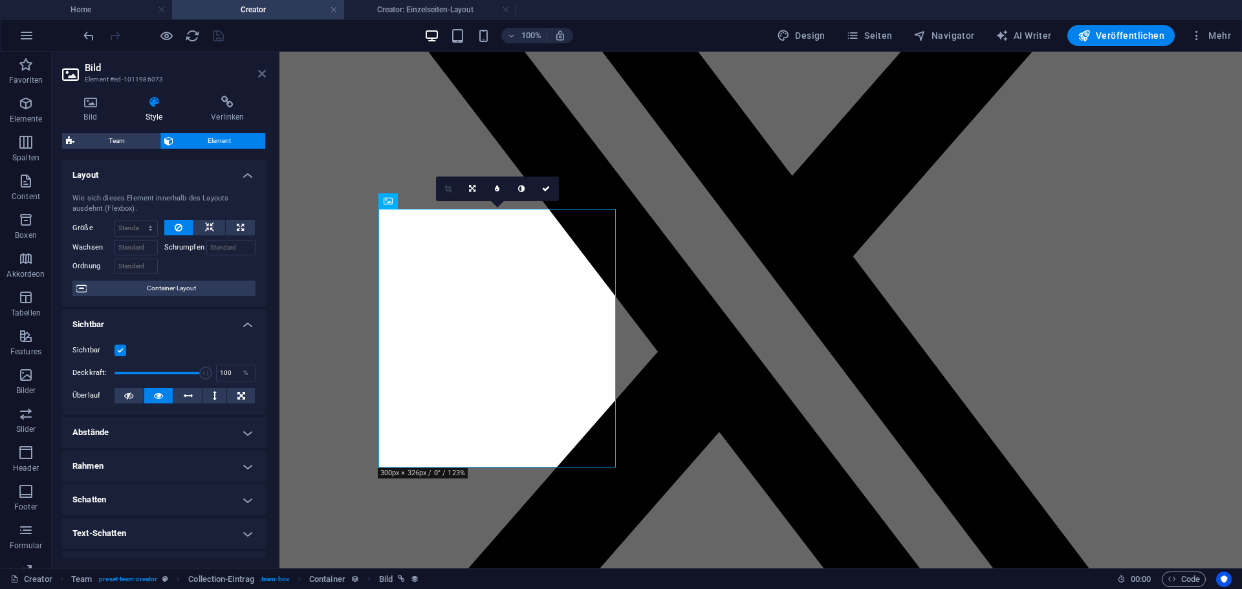
drag, startPoint x: 263, startPoint y: 76, endPoint x: 228, endPoint y: 32, distance: 56.6
click at [263, 76] on icon at bounding box center [262, 74] width 8 height 10
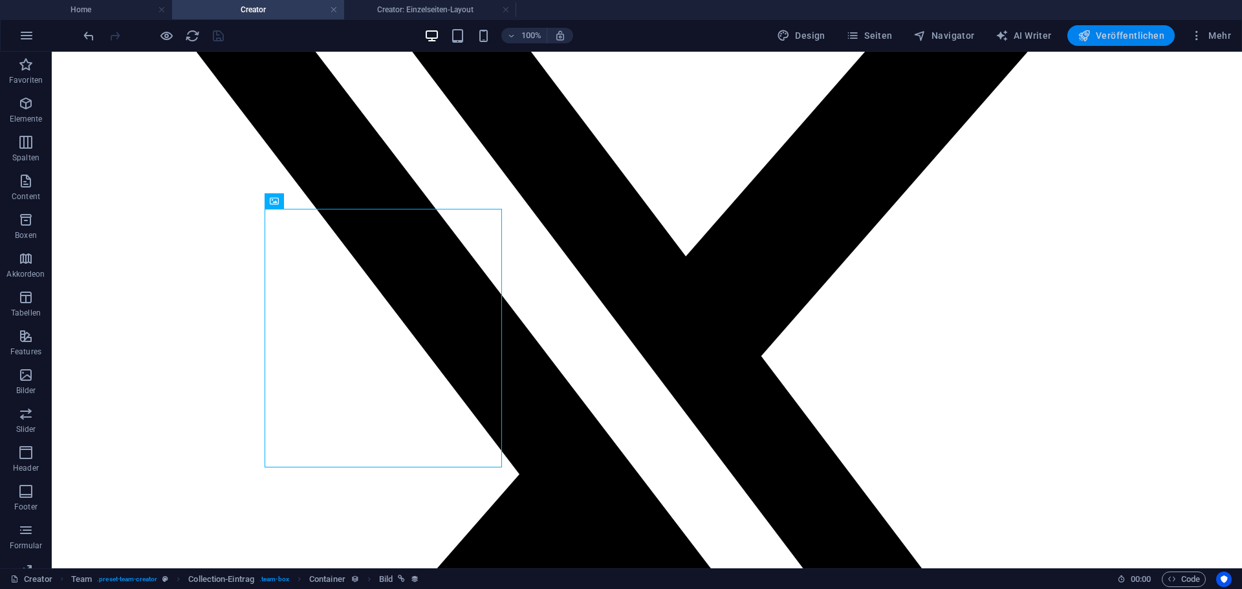
click at [1088, 36] on icon "button" at bounding box center [1084, 35] width 13 height 13
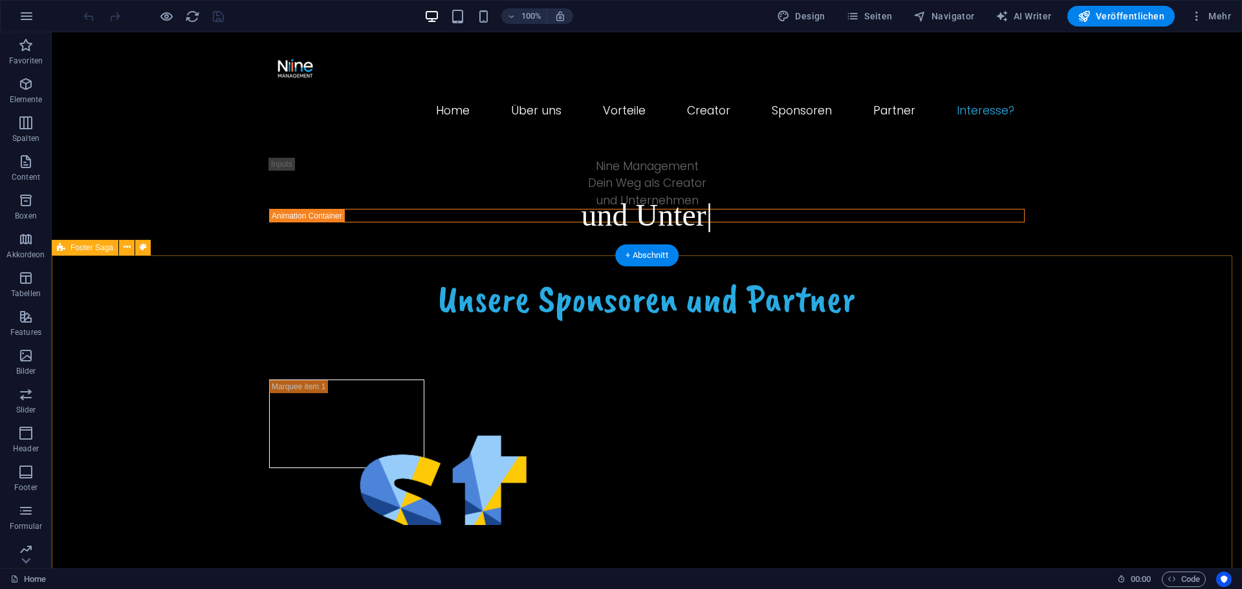
scroll to position [2055, 0]
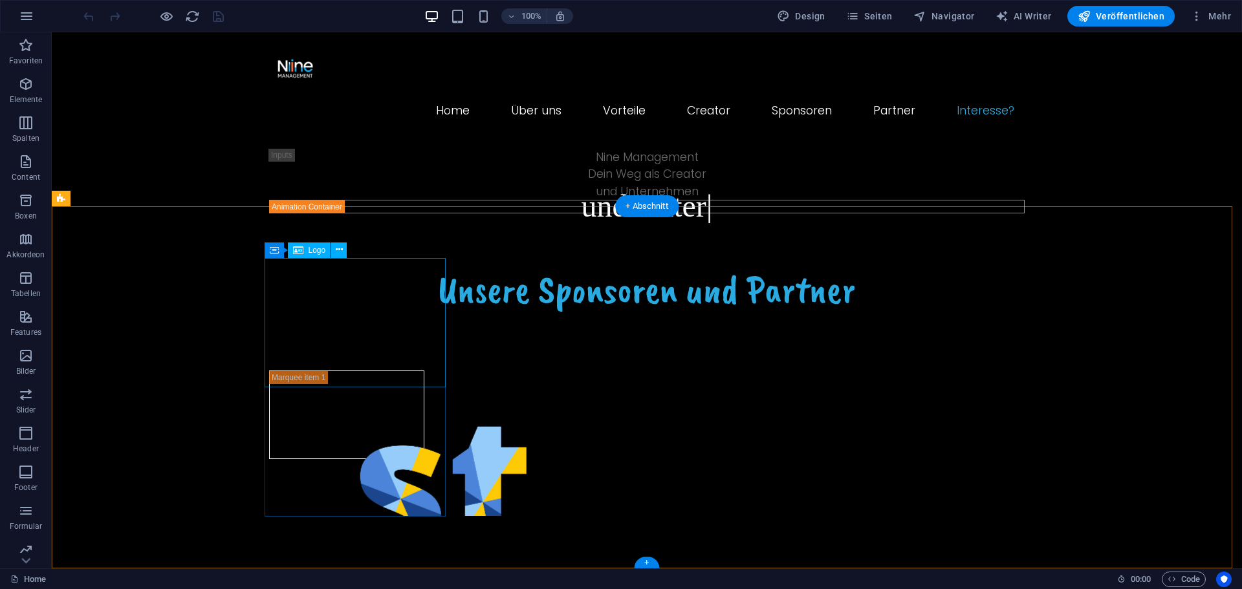
select select "px"
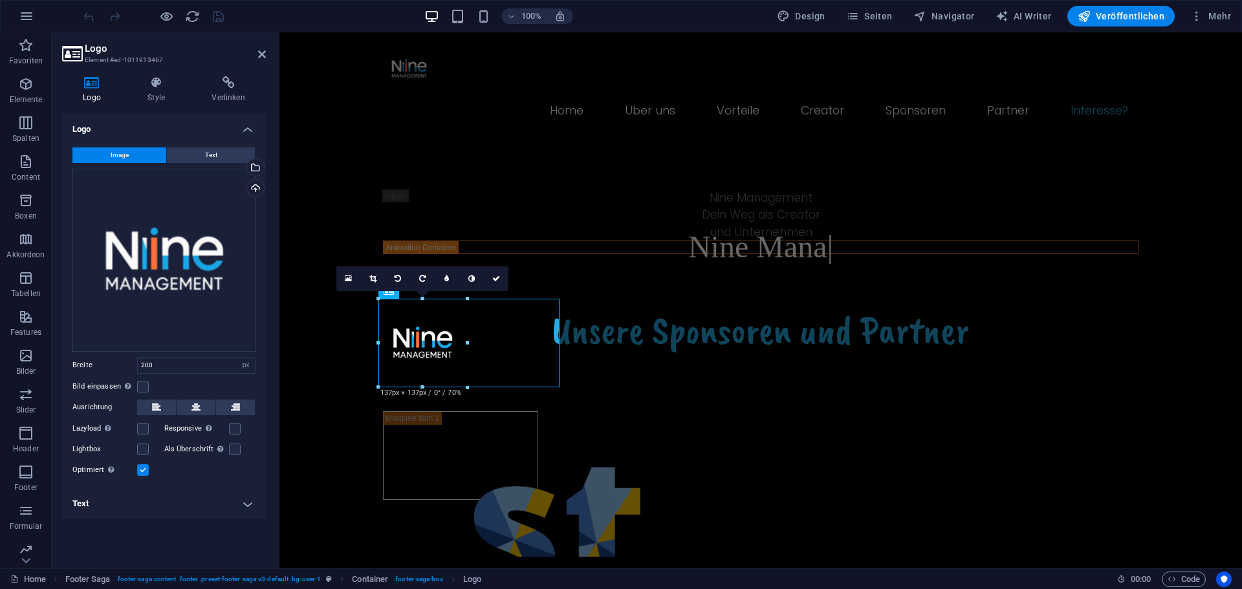
scroll to position [2009, 0]
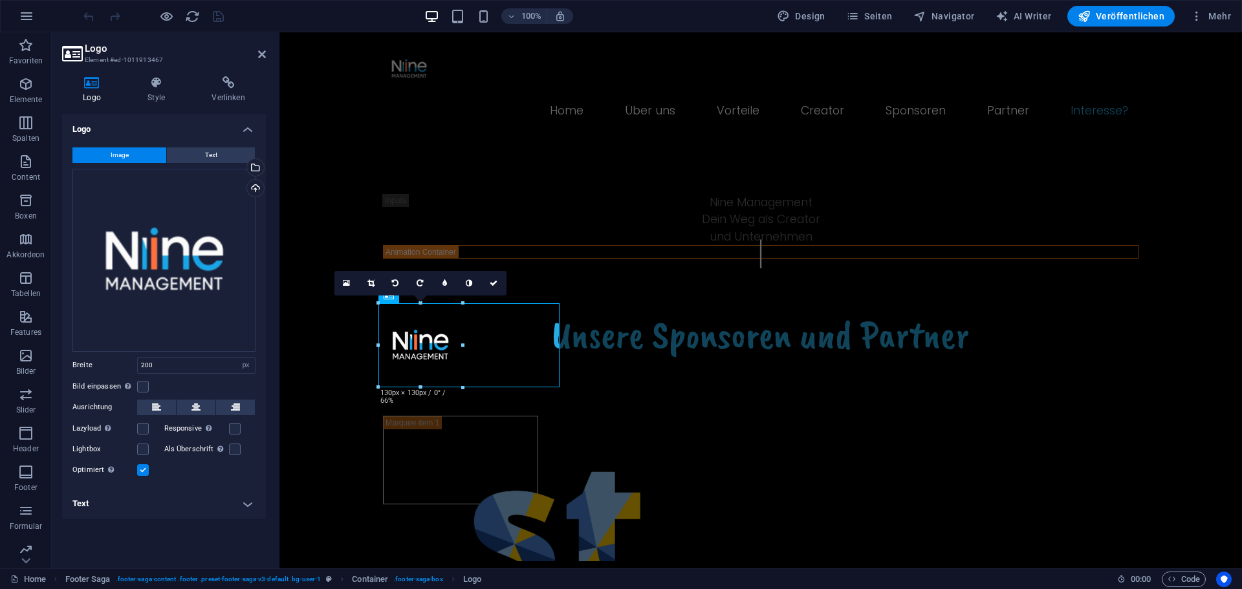
drag, startPoint x: 507, startPoint y: 386, endPoint x: 155, endPoint y: 305, distance: 360.9
type input "130"
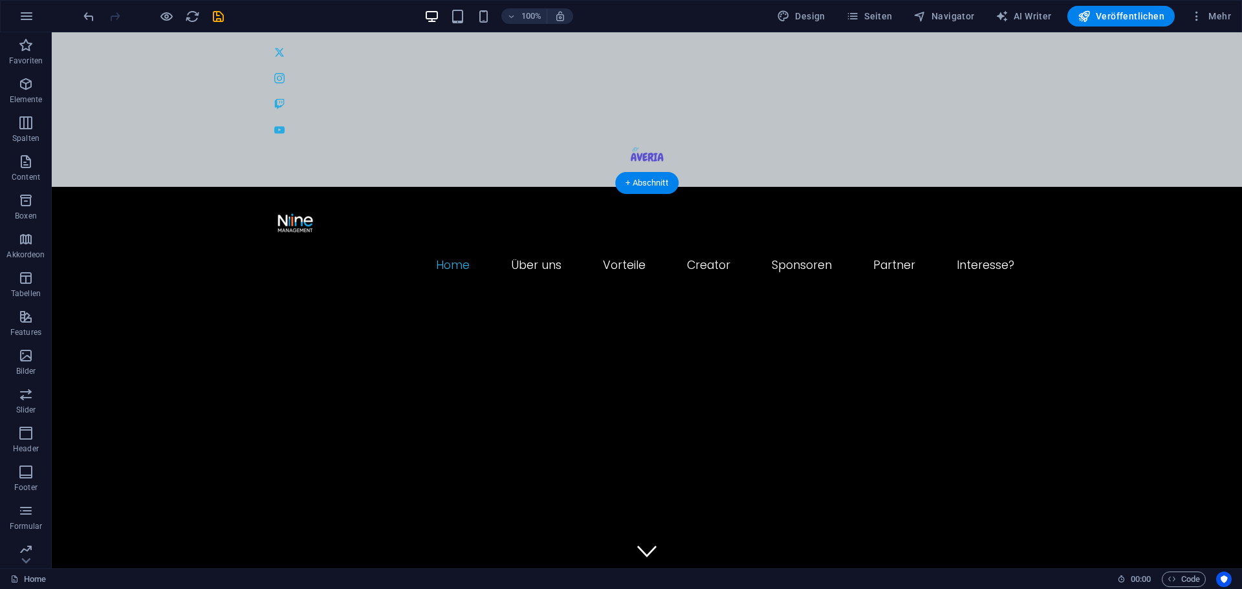
scroll to position [0, 0]
click at [870, 16] on span "Seiten" at bounding box center [869, 16] width 47 height 13
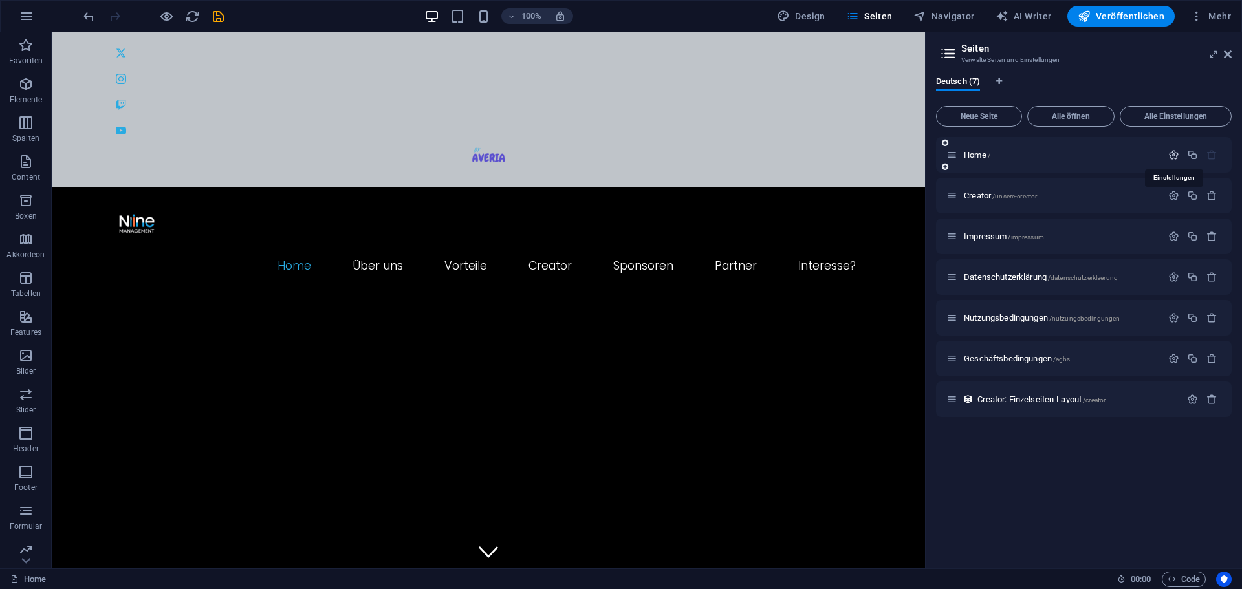
click at [1172, 150] on icon "button" at bounding box center [1173, 154] width 11 height 11
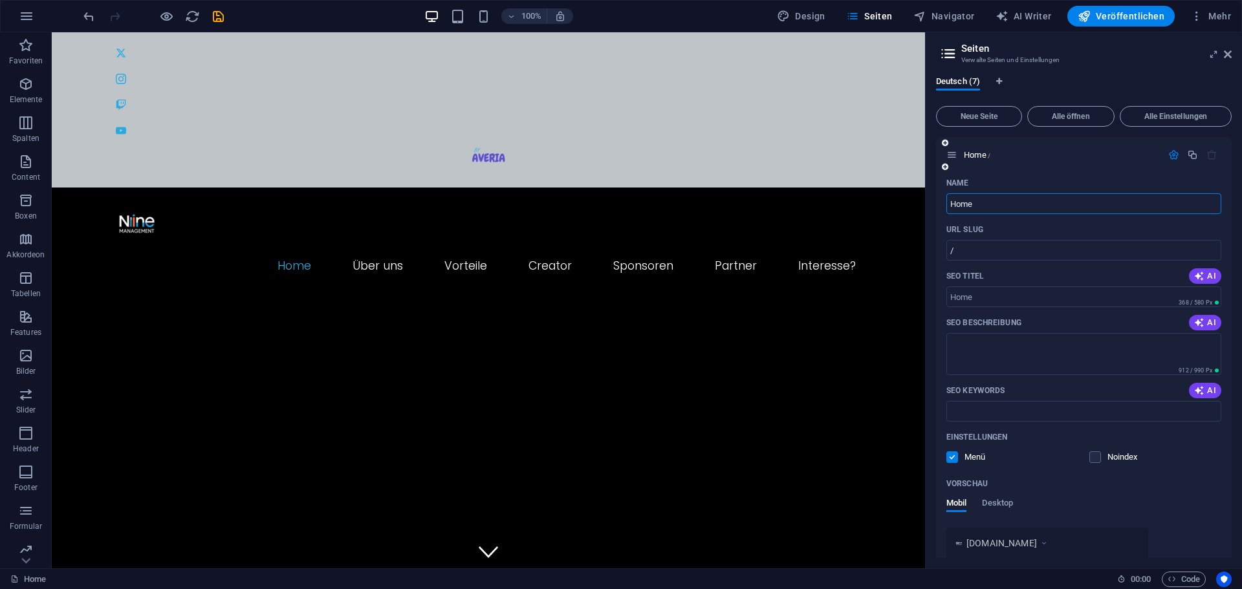
click at [1171, 157] on icon "button" at bounding box center [1173, 154] width 11 height 11
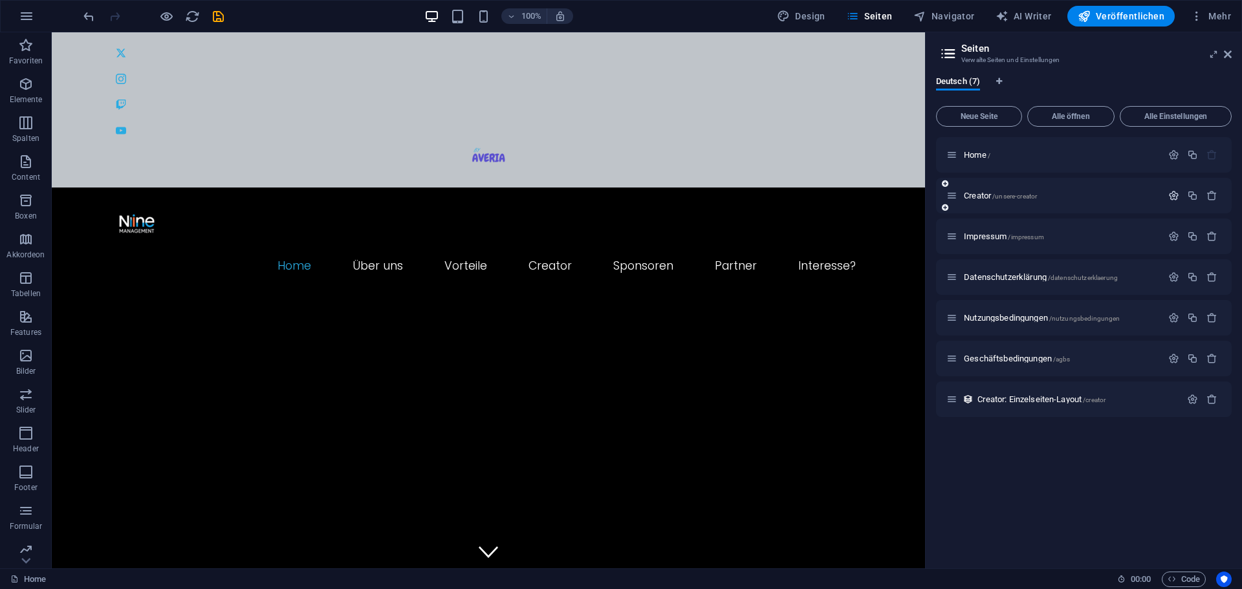
click at [1174, 194] on icon "button" at bounding box center [1173, 195] width 11 height 11
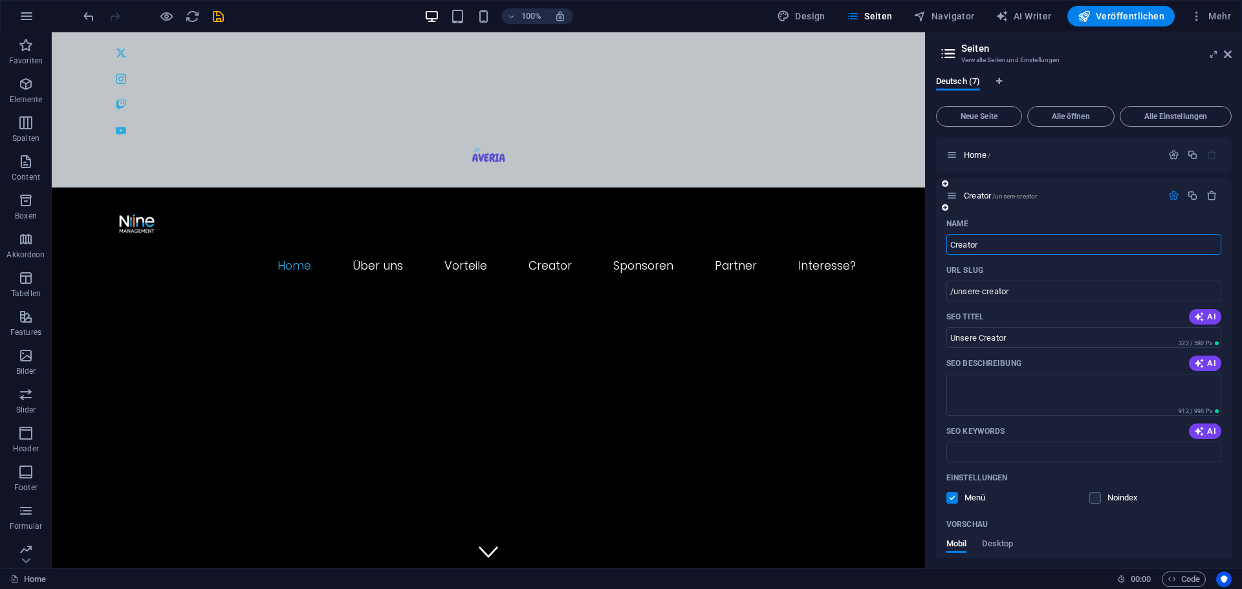
click at [1168, 195] on icon "button" at bounding box center [1173, 195] width 11 height 11
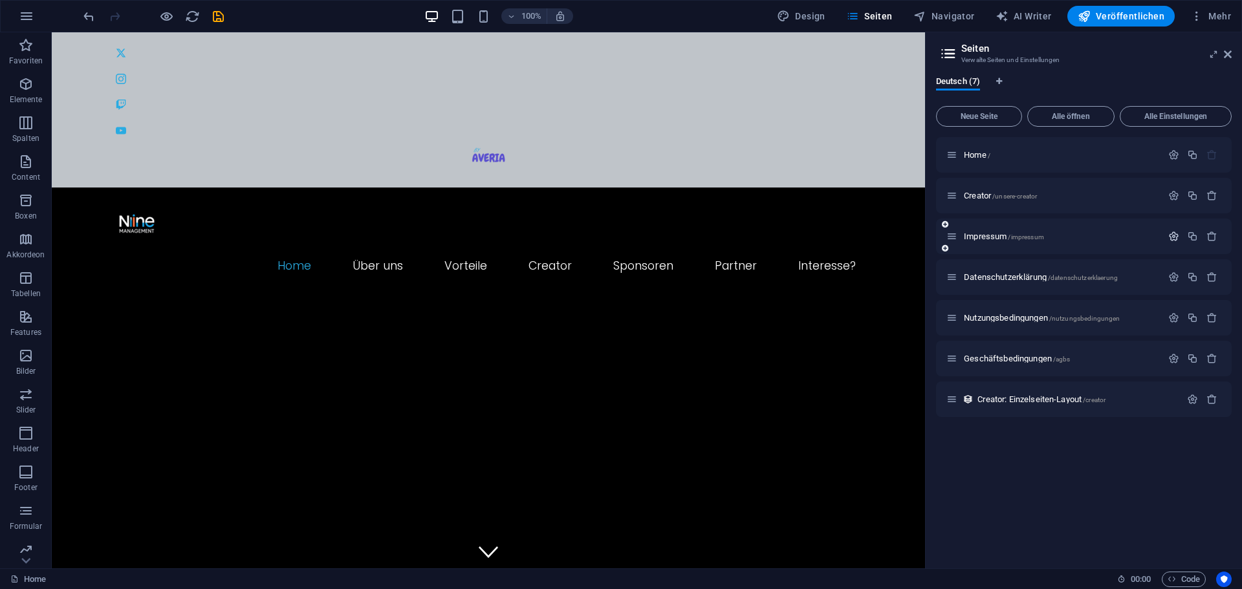
click at [1174, 233] on icon "button" at bounding box center [1173, 236] width 11 height 11
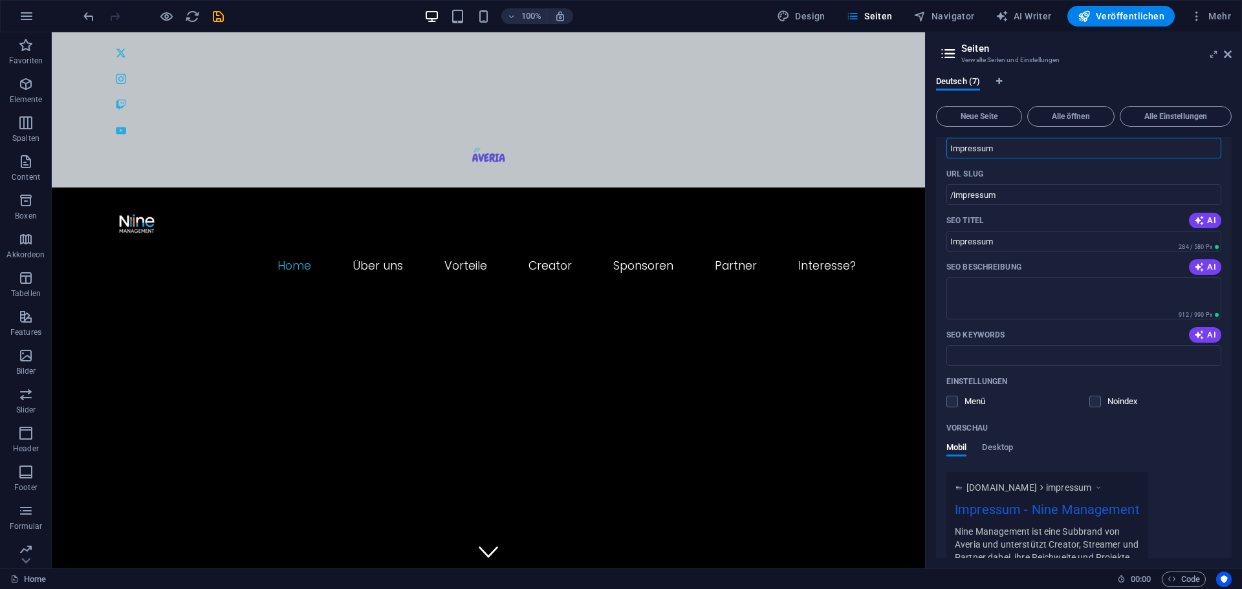
scroll to position [129, 0]
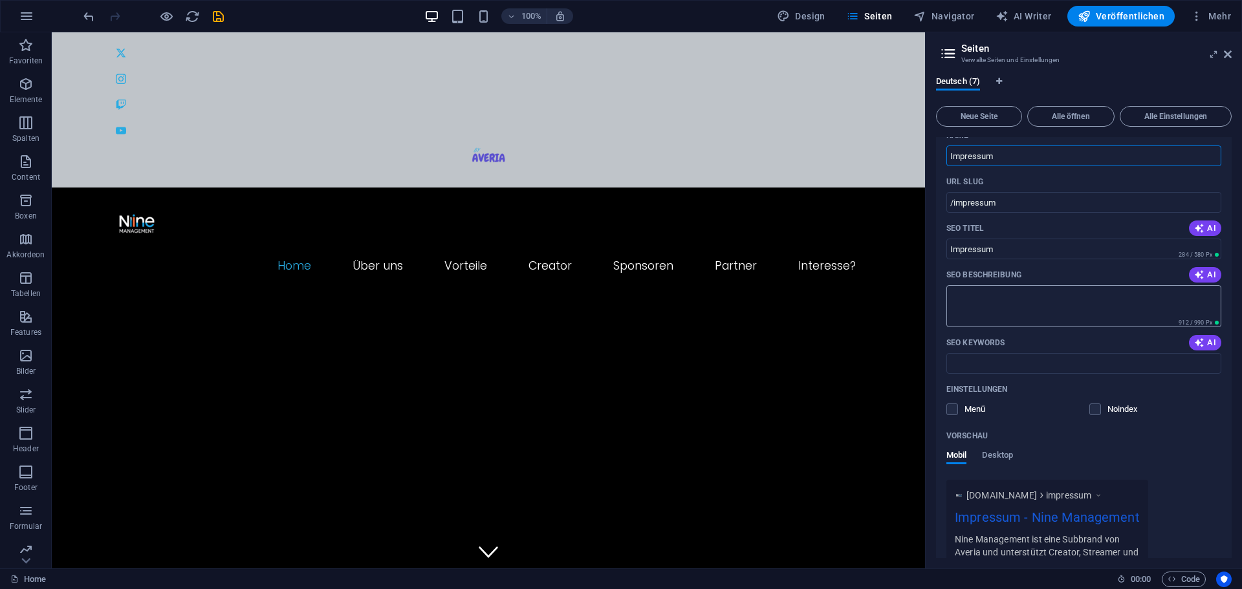
click at [1007, 304] on textarea "SEO Beschreibung" at bounding box center [1083, 306] width 275 height 42
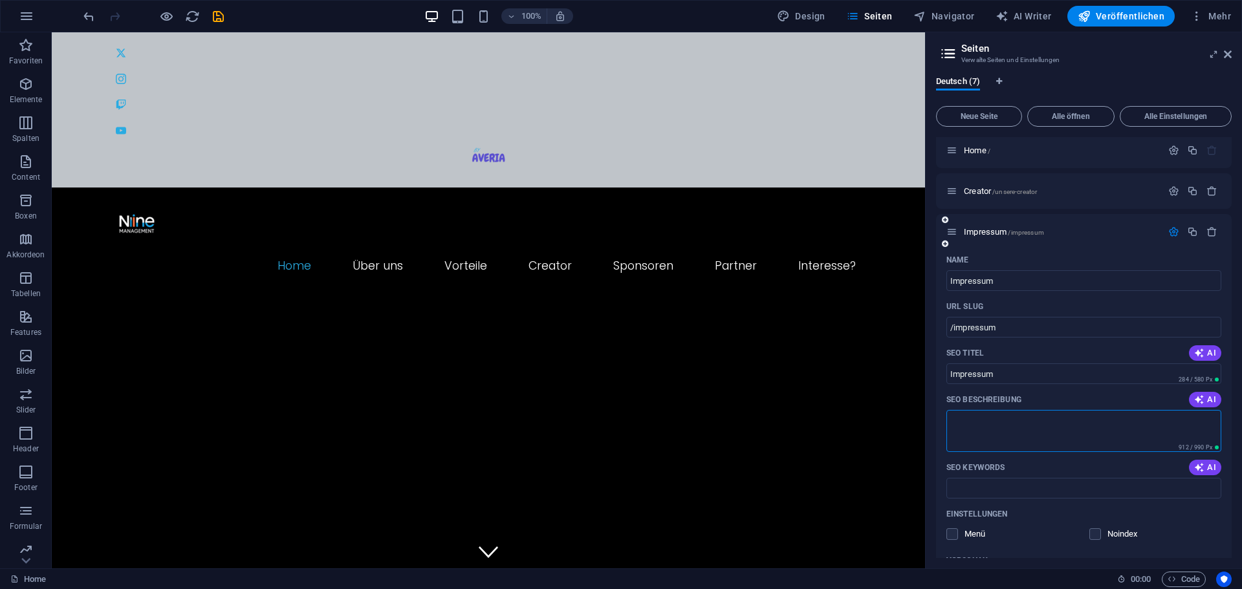
scroll to position [0, 0]
click at [1168, 236] on icon "button" at bounding box center [1173, 236] width 11 height 11
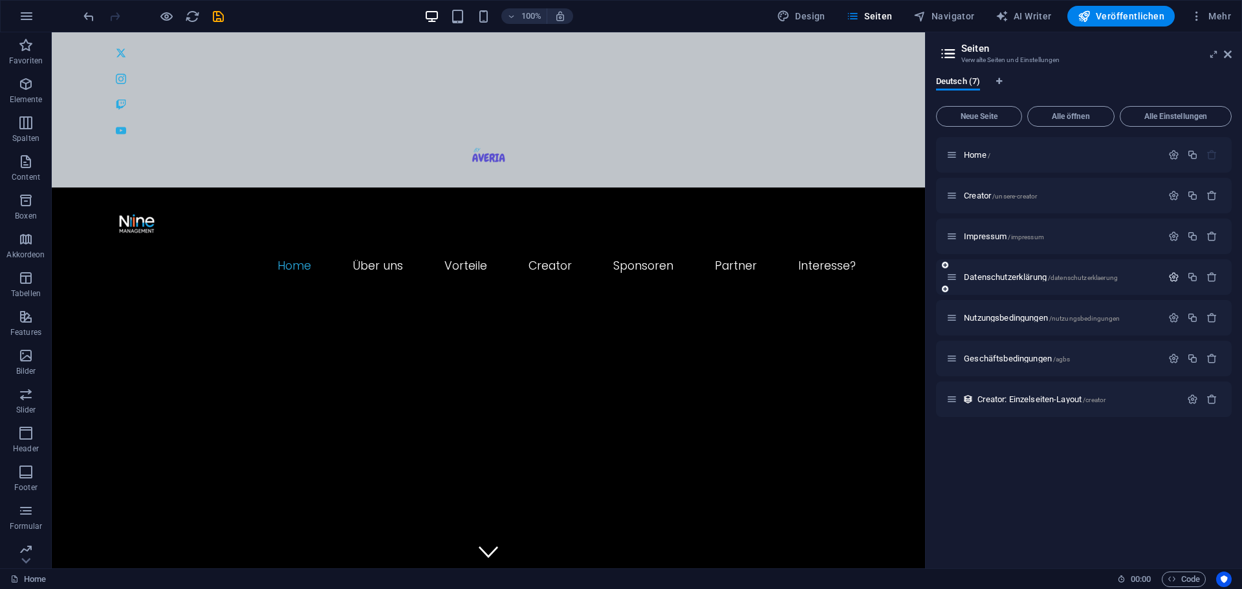
click at [1170, 276] on icon "button" at bounding box center [1173, 277] width 11 height 11
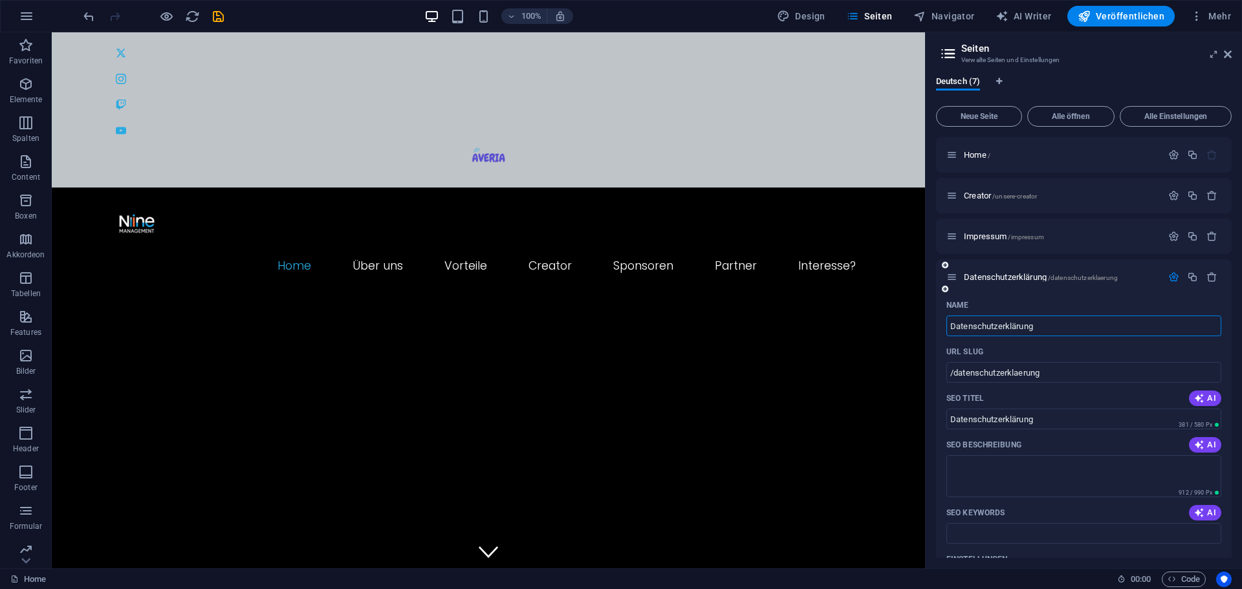
click at [1172, 275] on icon "button" at bounding box center [1173, 277] width 11 height 11
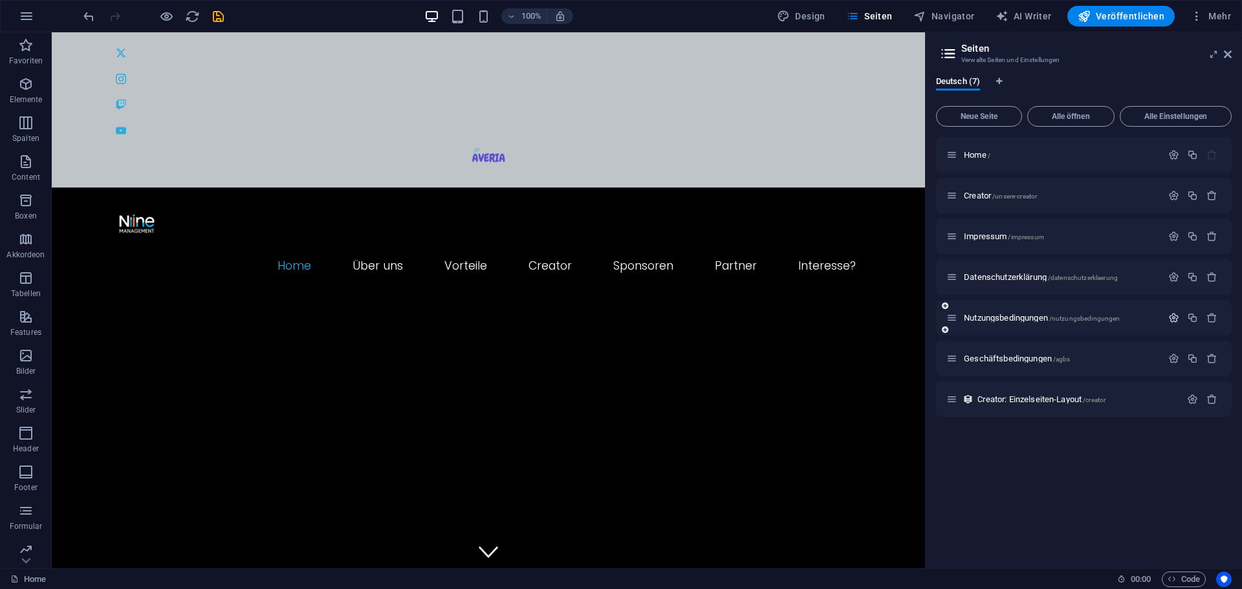
click at [1167, 319] on button "button" at bounding box center [1173, 317] width 19 height 11
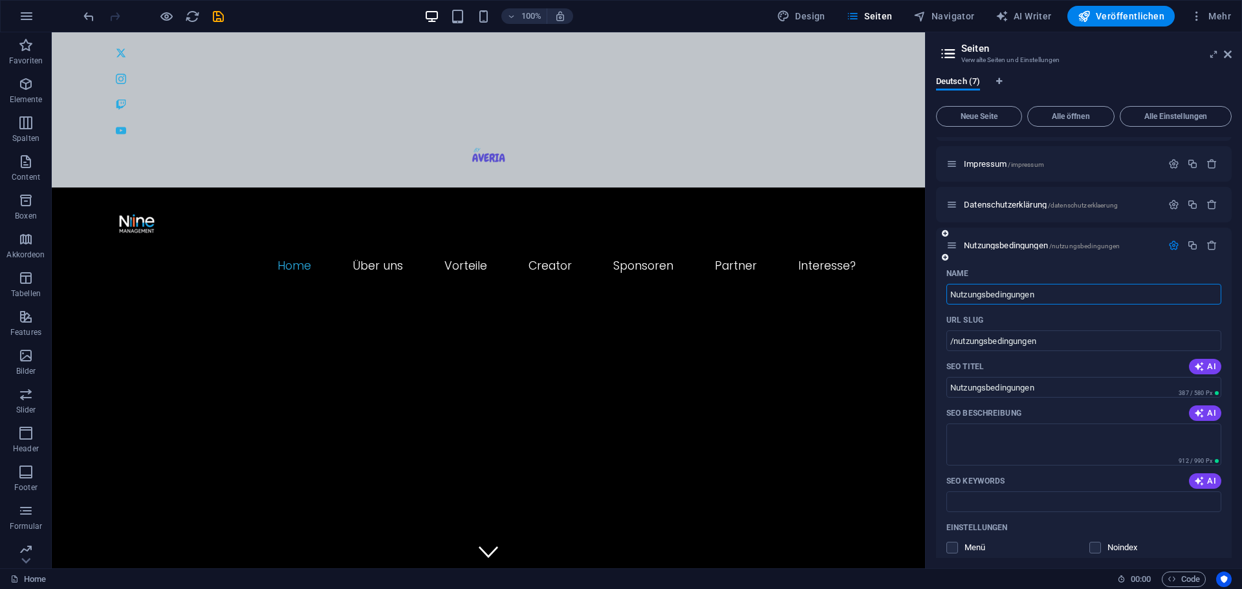
scroll to position [65, 0]
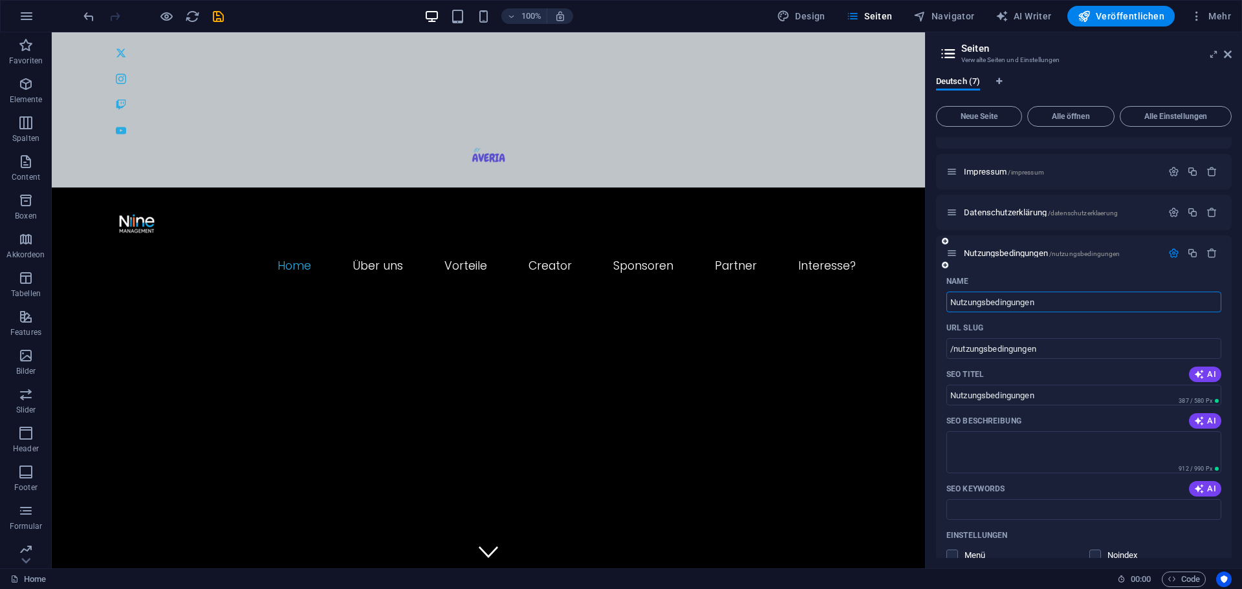
click at [1173, 254] on icon "button" at bounding box center [1173, 253] width 11 height 11
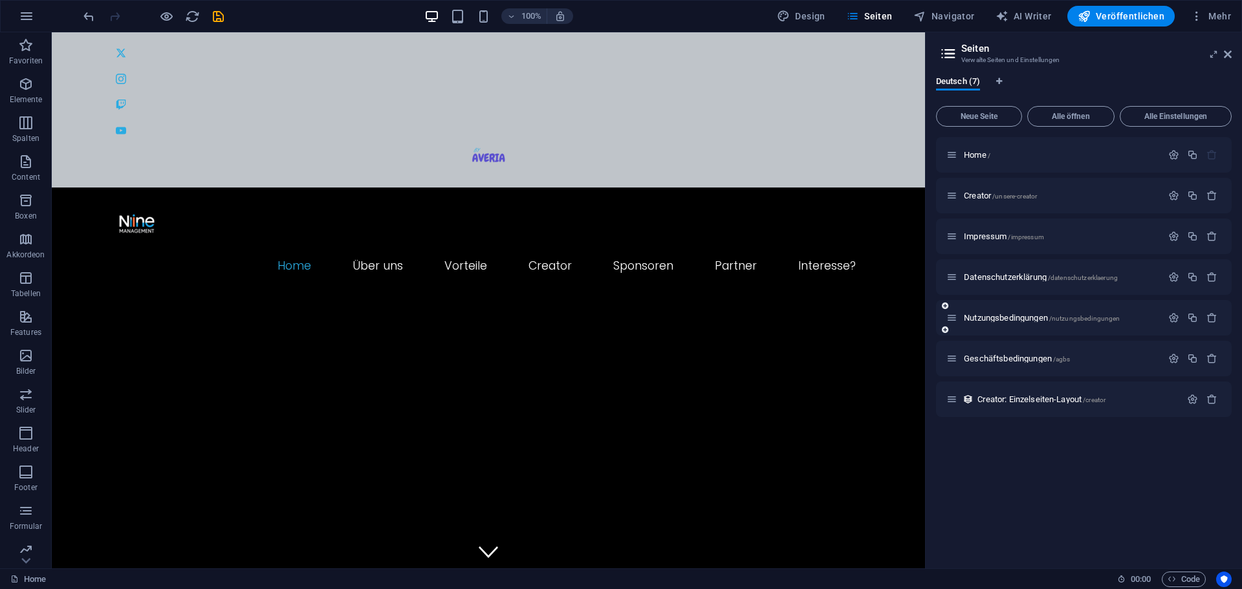
scroll to position [0, 0]
click at [1170, 355] on icon "button" at bounding box center [1173, 358] width 11 height 11
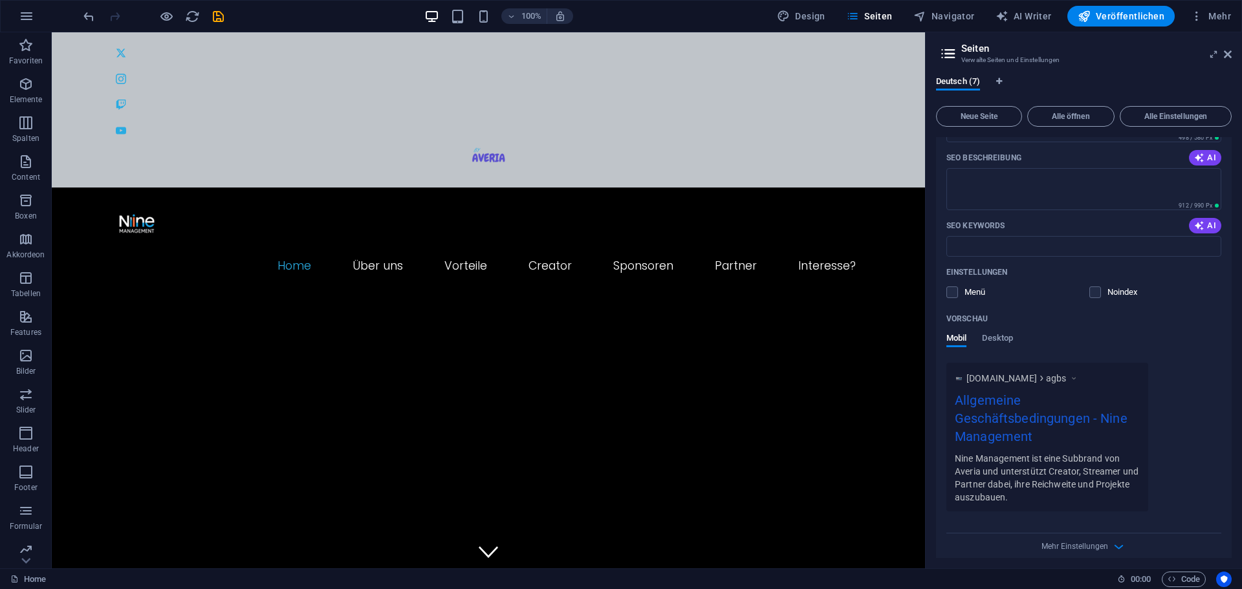
scroll to position [98, 0]
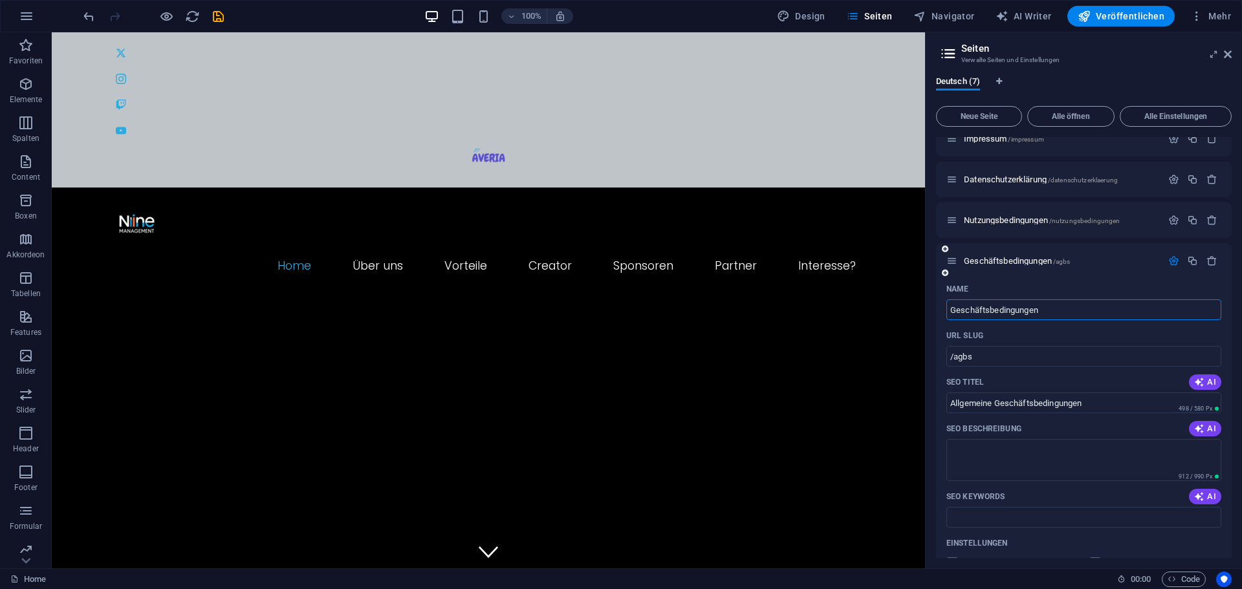
click at [1170, 258] on icon "button" at bounding box center [1173, 261] width 11 height 11
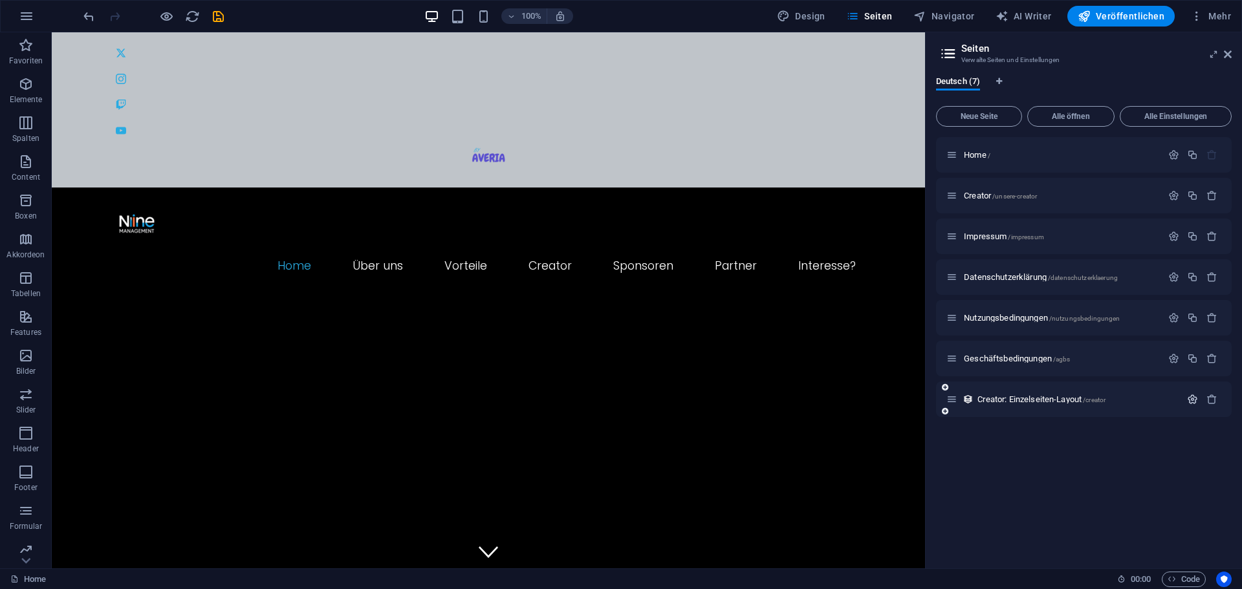
click at [1192, 399] on icon "button" at bounding box center [1192, 399] width 11 height 11
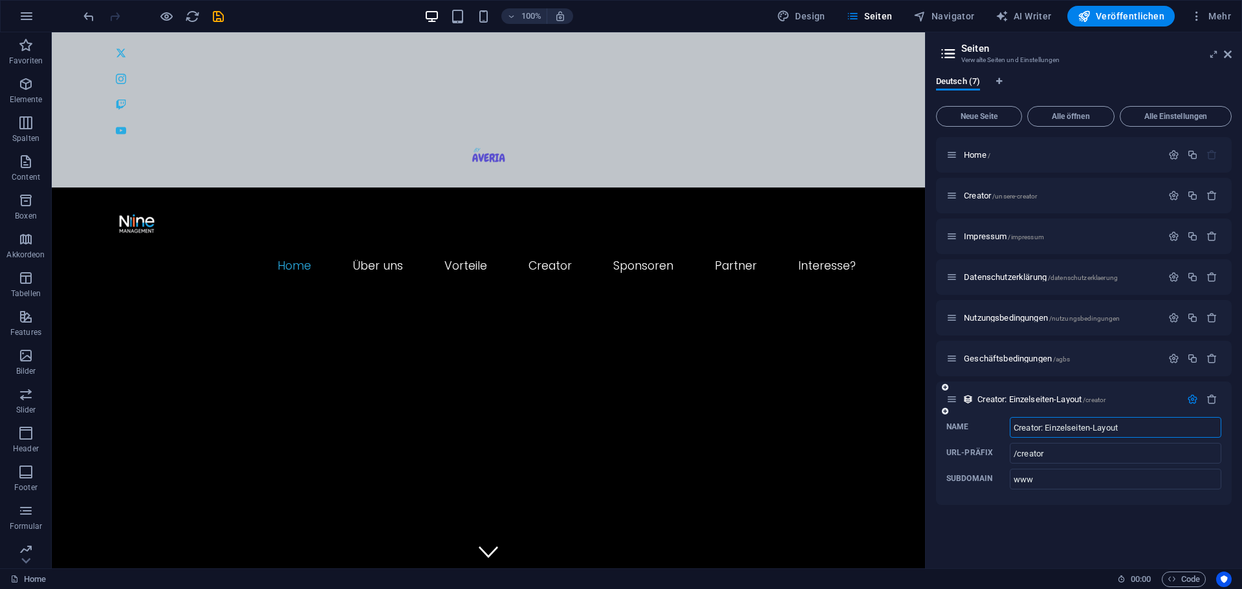
click at [1191, 399] on icon "button" at bounding box center [1192, 399] width 11 height 11
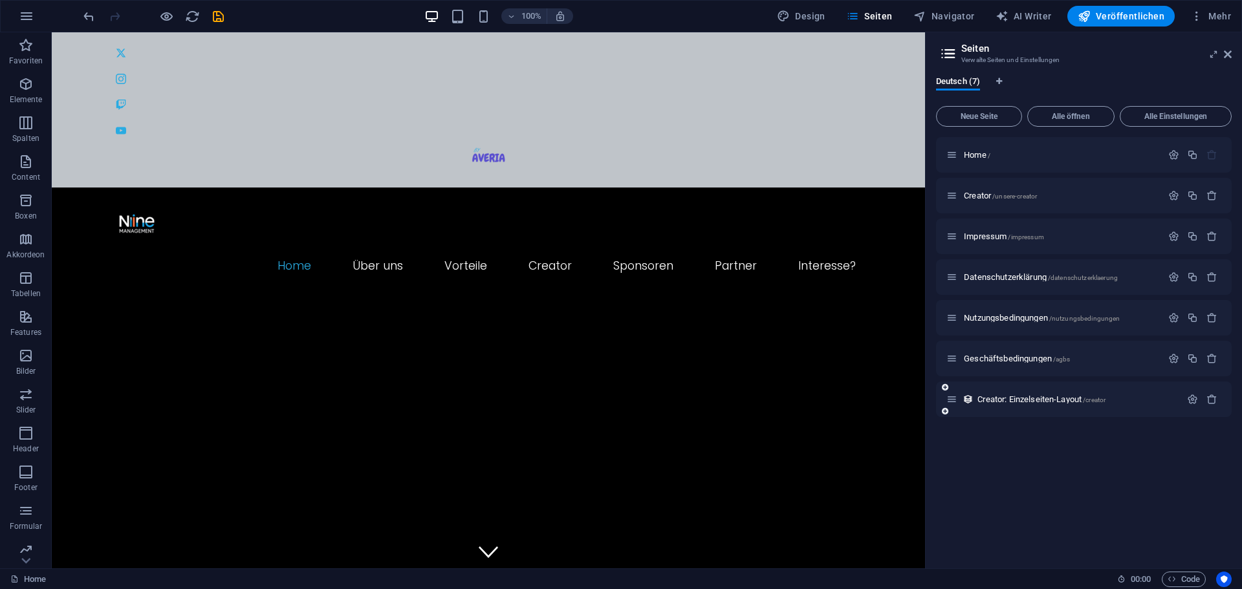
click at [1106, 397] on span "/creator" at bounding box center [1094, 400] width 23 height 7
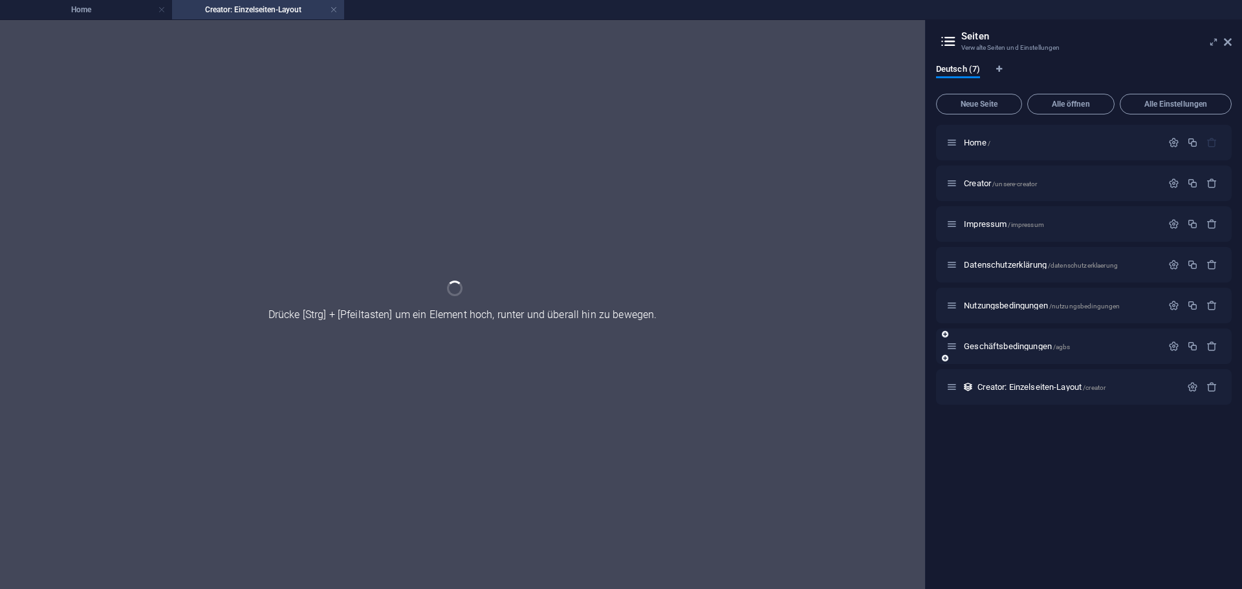
scroll to position [290, 0]
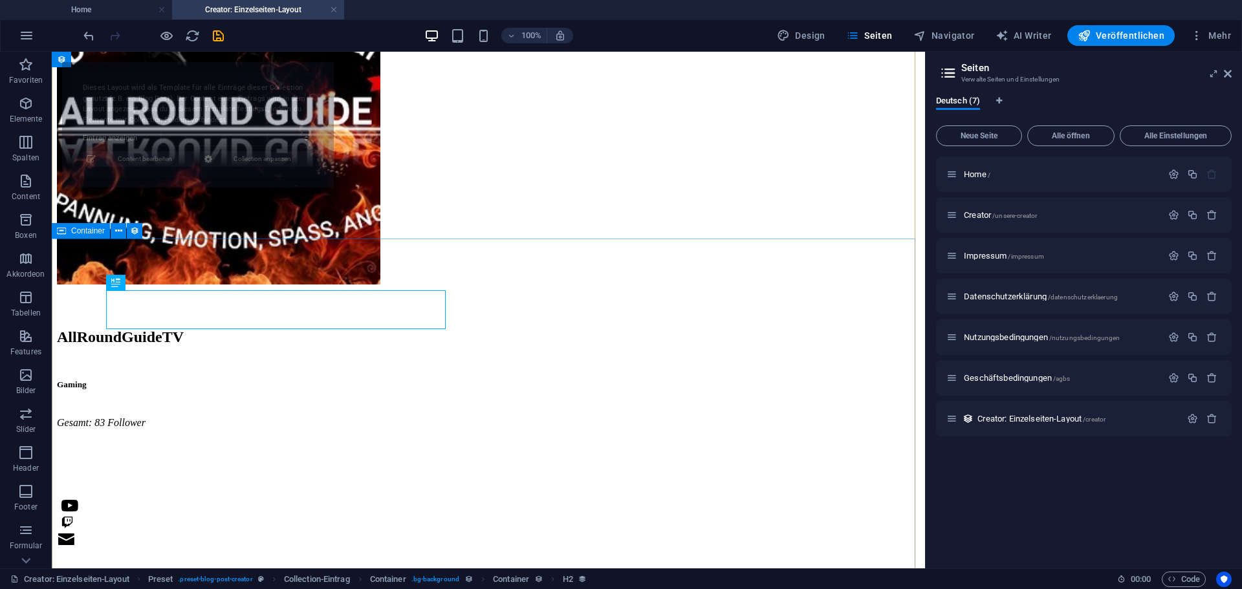
select select "68e16df3db66b275380f380b"
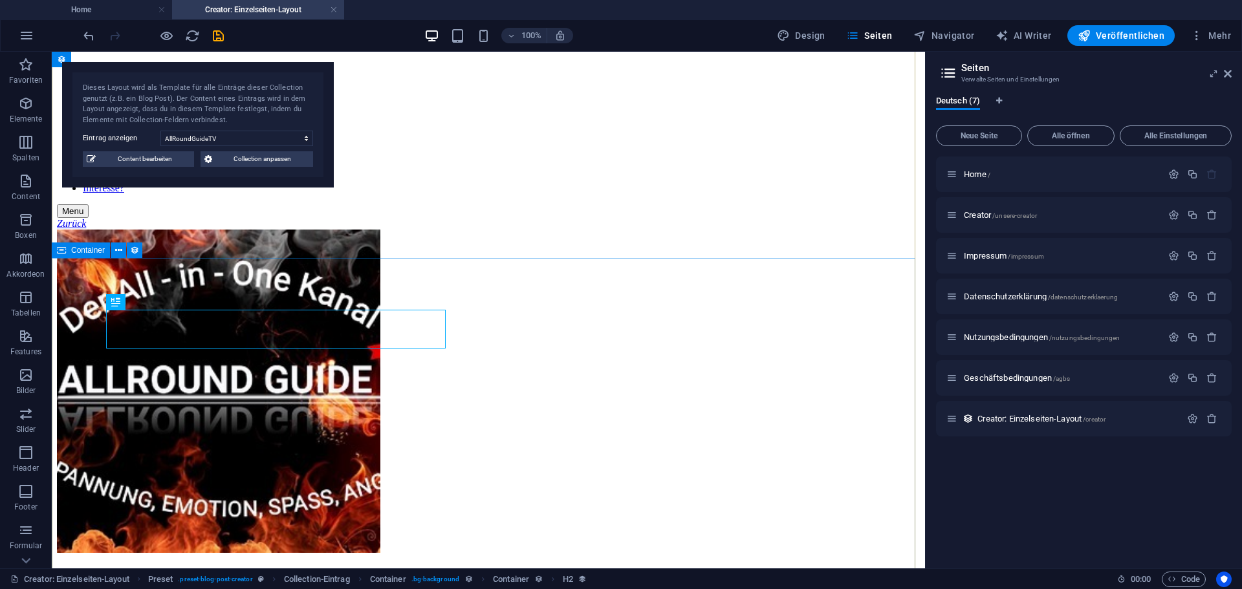
scroll to position [0, 0]
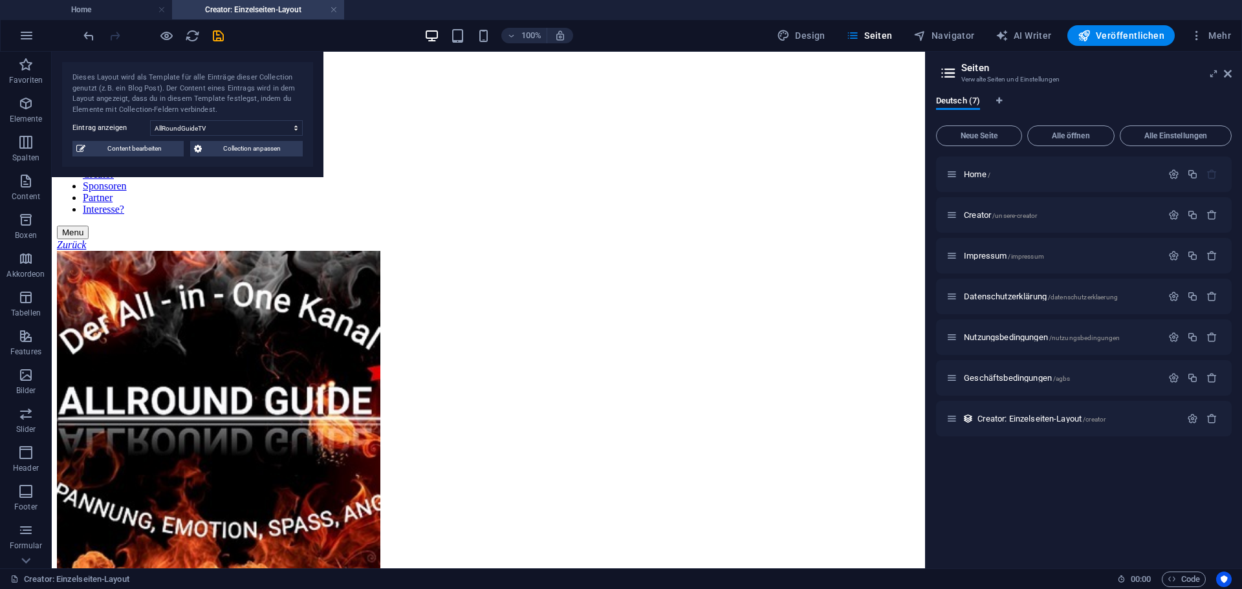
drag, startPoint x: 249, startPoint y: 104, endPoint x: 211, endPoint y: 75, distance: 48.0
click at [211, 75] on div "Dieses Layout wird als Template für alle Einträge dieser Collection genutzt (z.…" at bounding box center [187, 93] width 230 height 43
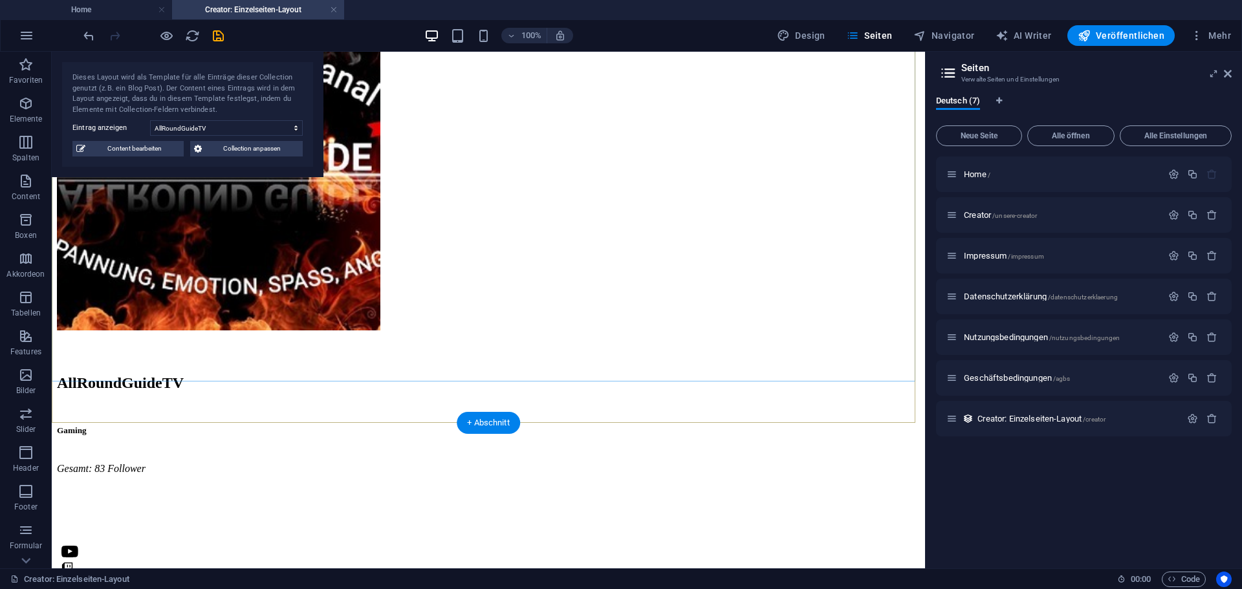
scroll to position [194, 0]
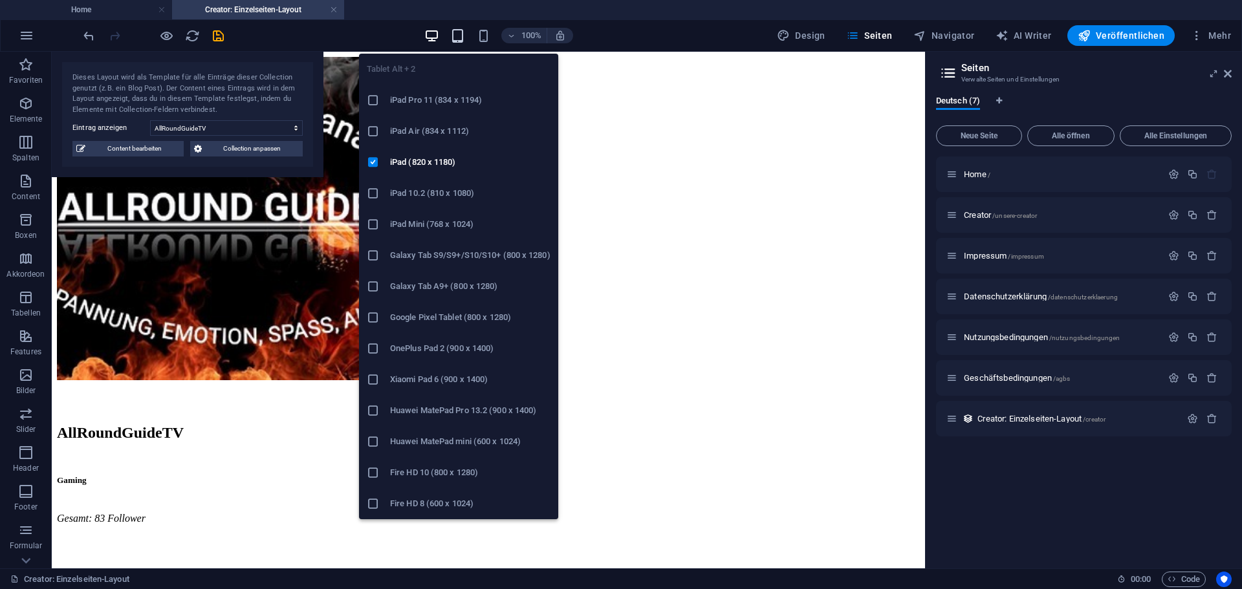
click at [465, 33] on icon "button" at bounding box center [457, 35] width 15 height 15
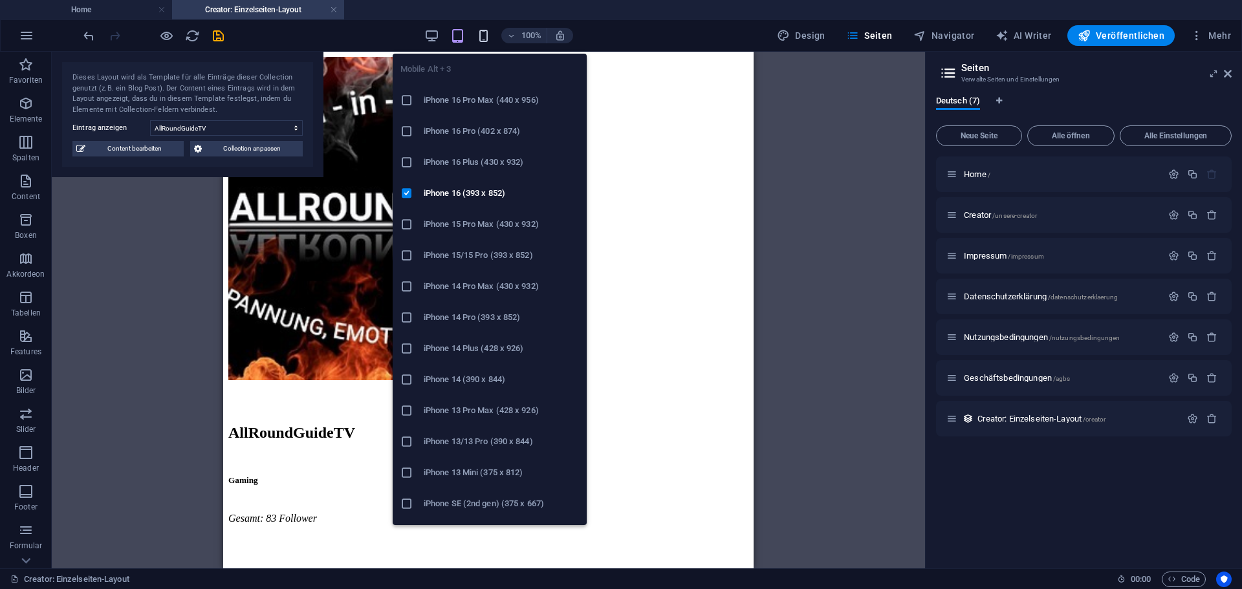
click at [491, 34] on icon "button" at bounding box center [483, 35] width 15 height 15
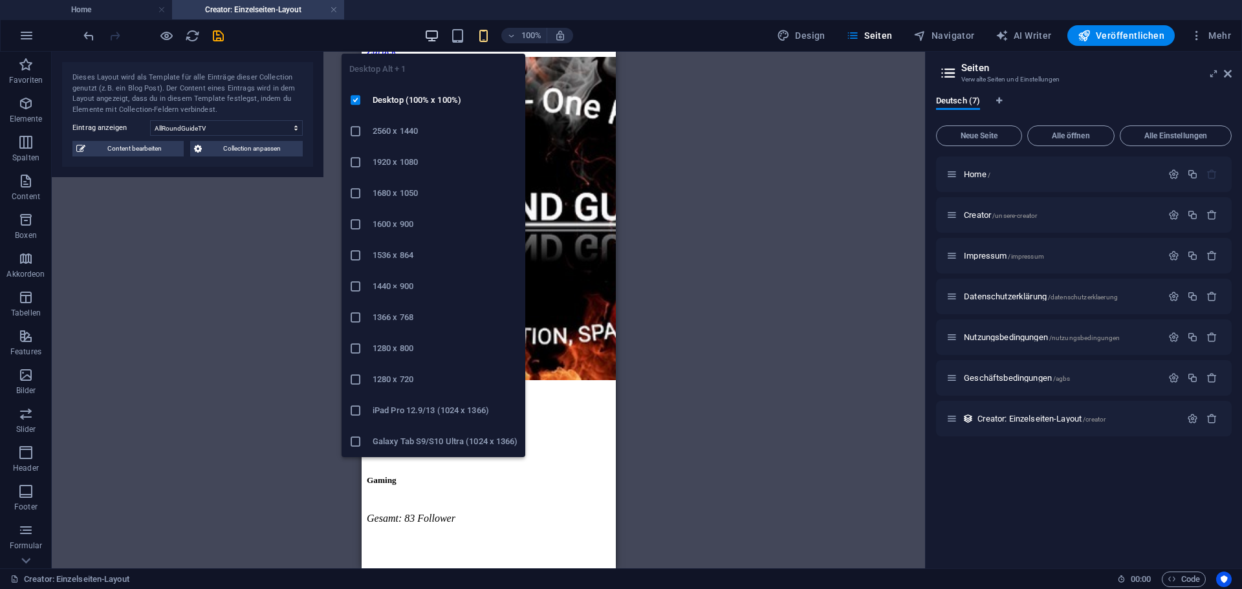
click at [438, 35] on icon "button" at bounding box center [431, 35] width 15 height 15
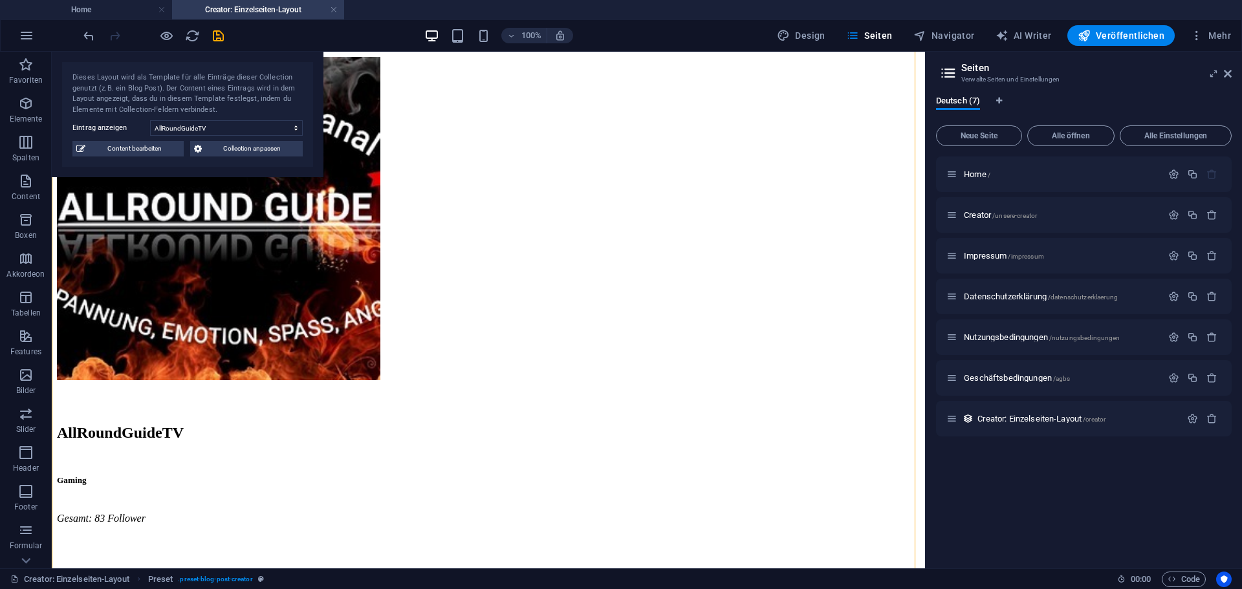
drag, startPoint x: 360, startPoint y: 238, endPoint x: 96, endPoint y: 453, distance: 340.7
click at [96, 453] on div "AllRoundGuideTV Gaming Gesamt: 83 Follower [PERSON_NAME] bzw. Allround Guide TV…" at bounding box center [488, 357] width 863 height 601
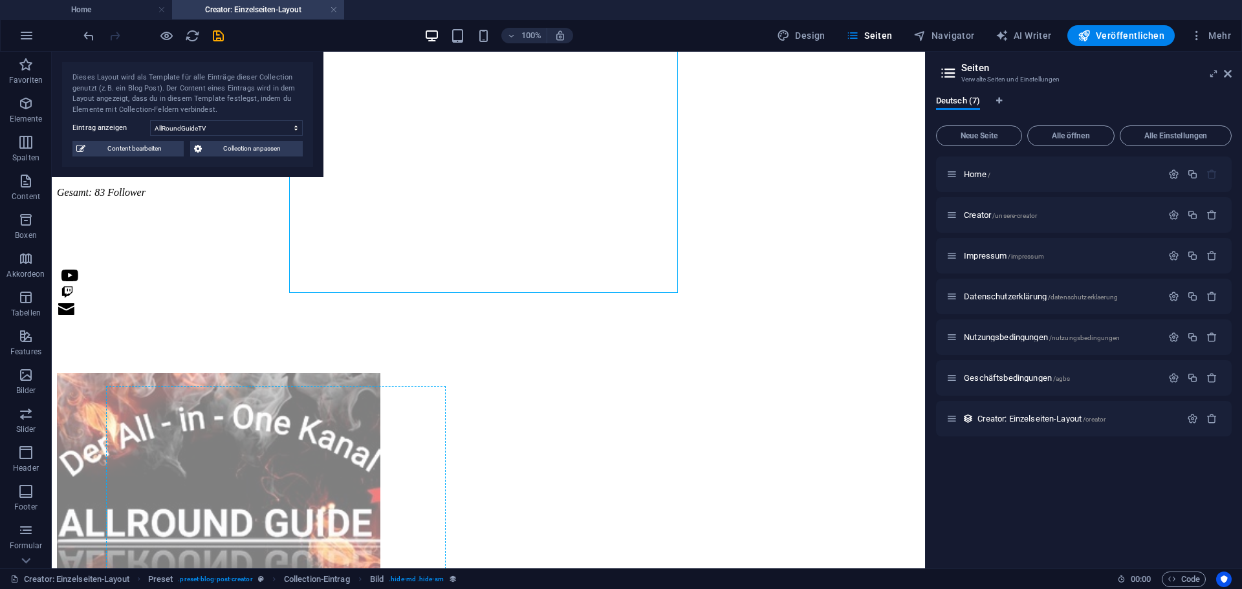
scroll to position [0, 0]
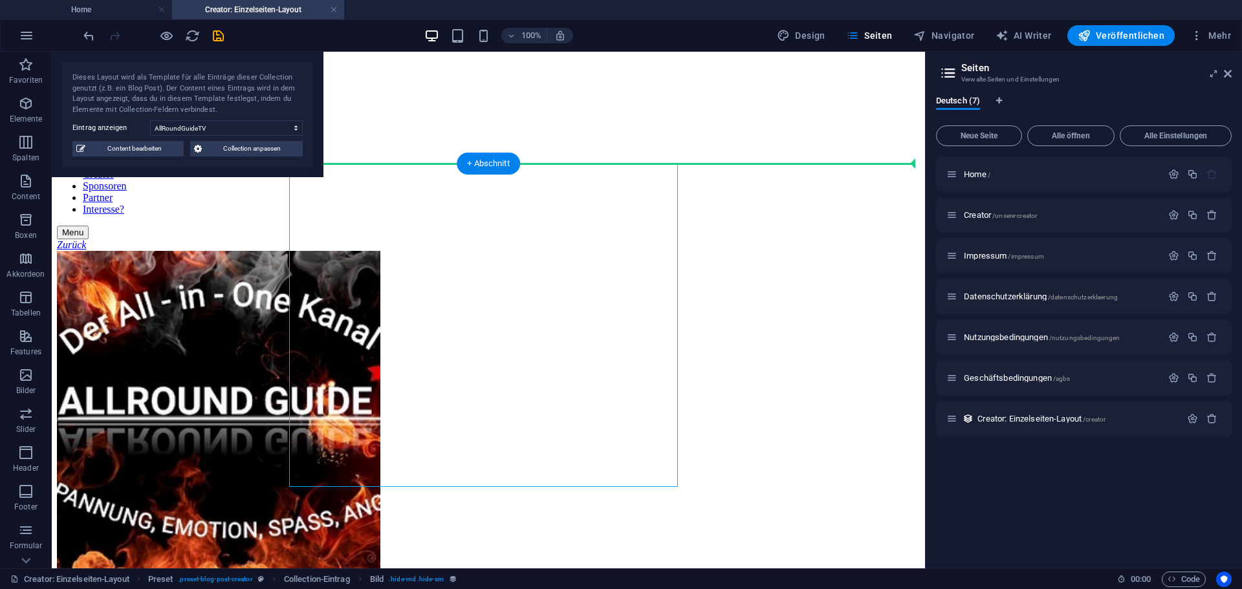
drag, startPoint x: 389, startPoint y: 257, endPoint x: 127, endPoint y: 433, distance: 316.1
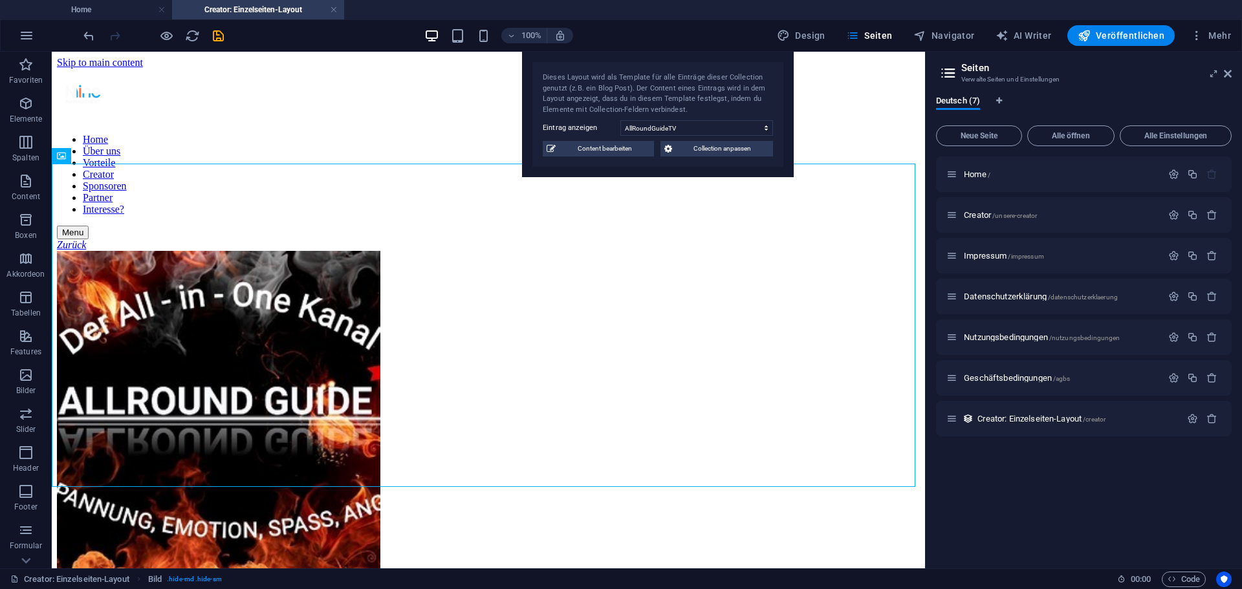
drag, startPoint x: 252, startPoint y: 100, endPoint x: 884, endPoint y: 102, distance: 632.7
click at [794, 96] on div "Dieses Layout wird als Template für alle Einträge dieser Collection genutzt (z.…" at bounding box center [658, 115] width 272 height 126
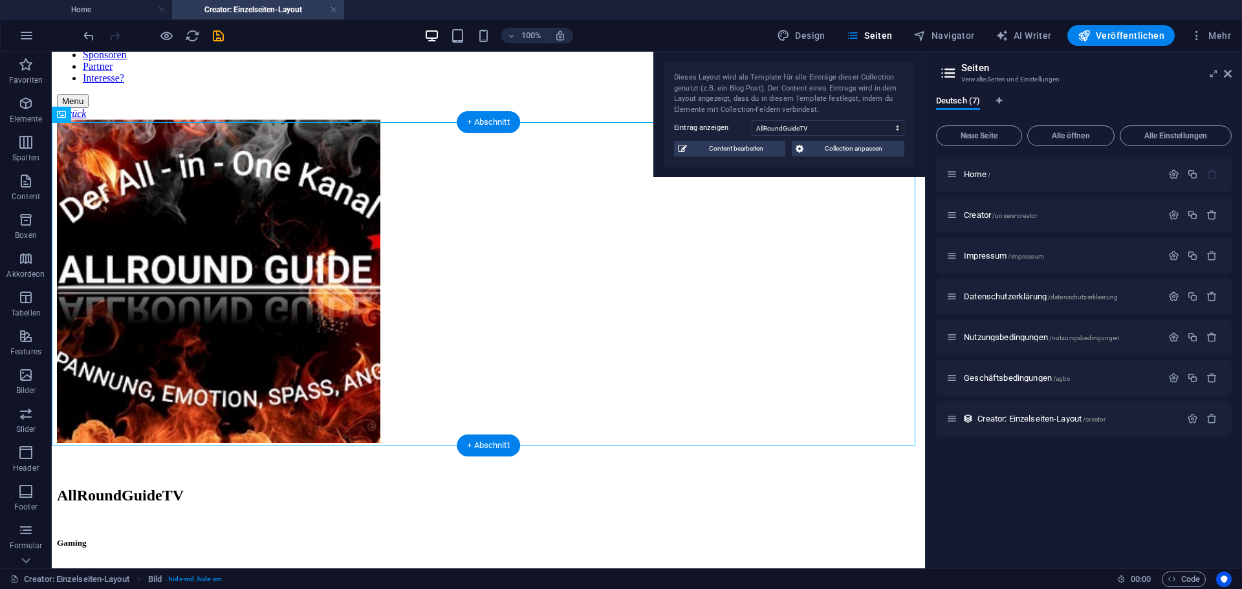
scroll to position [194, 0]
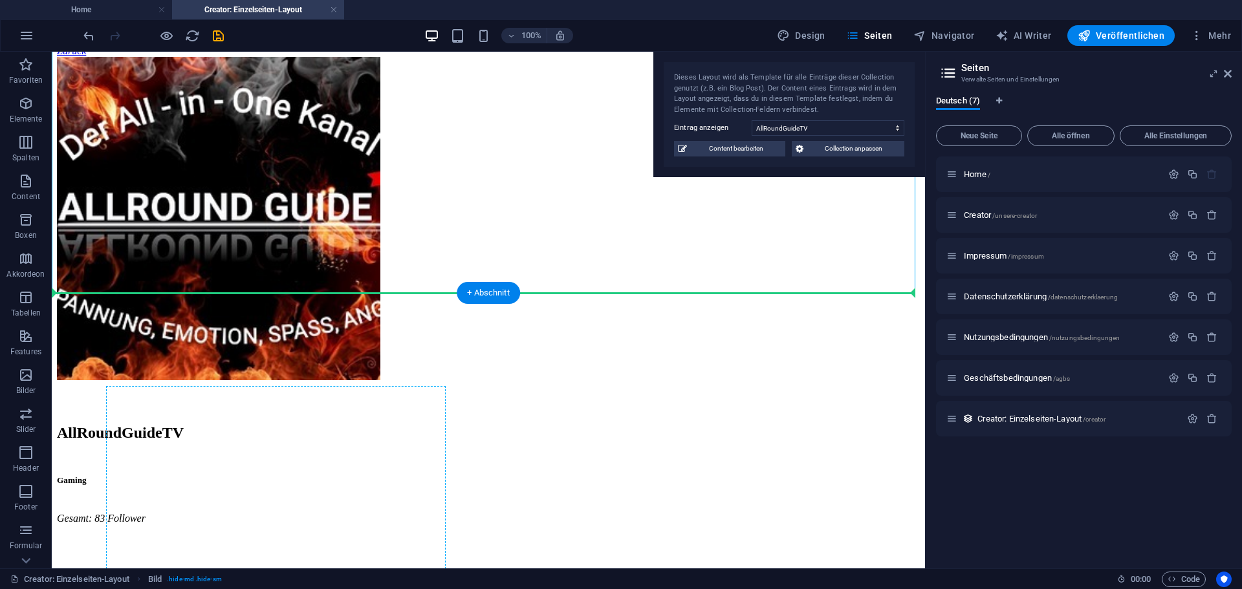
drag, startPoint x: 128, startPoint y: 210, endPoint x: 105, endPoint y: 469, distance: 259.8
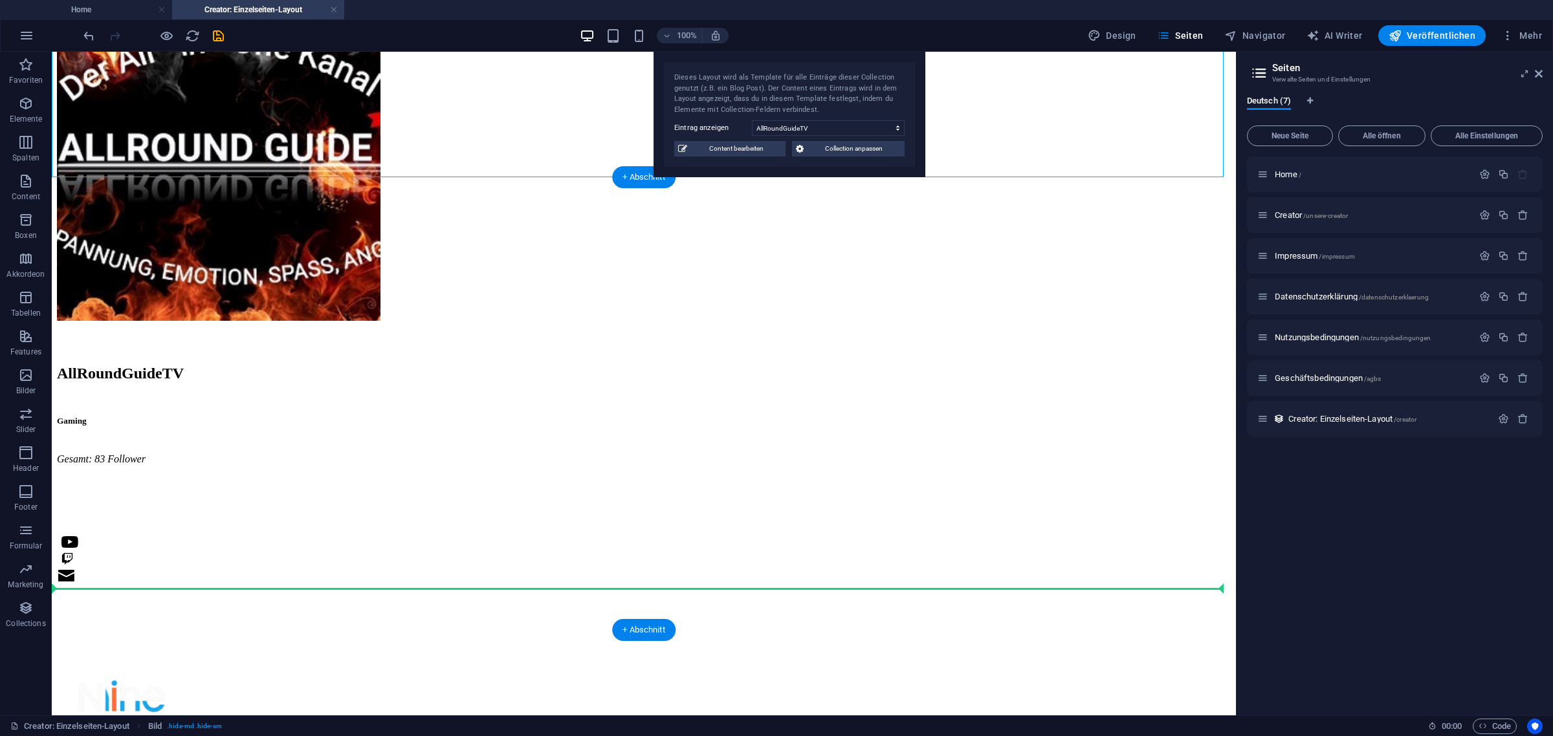
scroll to position [338, 0]
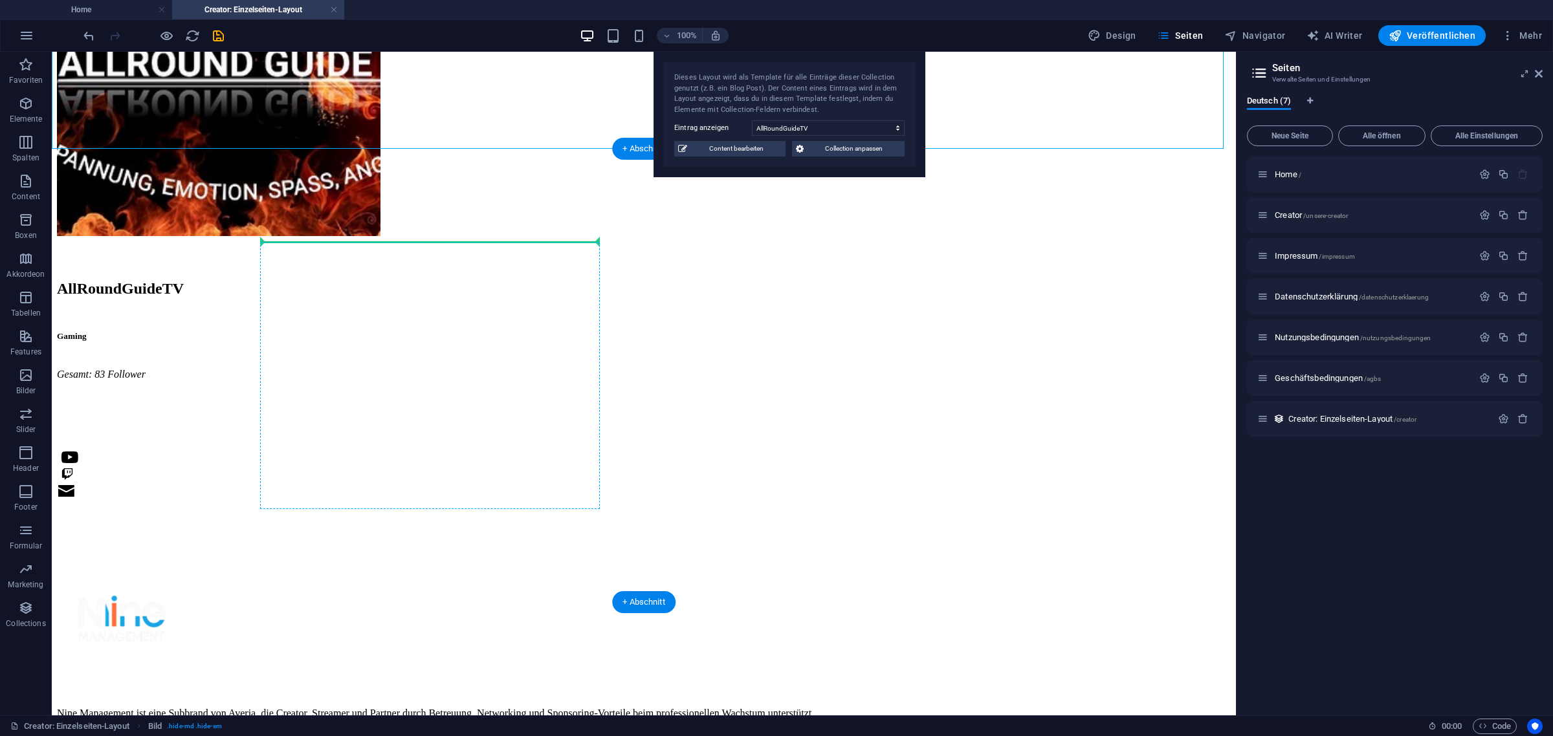
drag, startPoint x: 145, startPoint y: 275, endPoint x: 370, endPoint y: 252, distance: 226.3
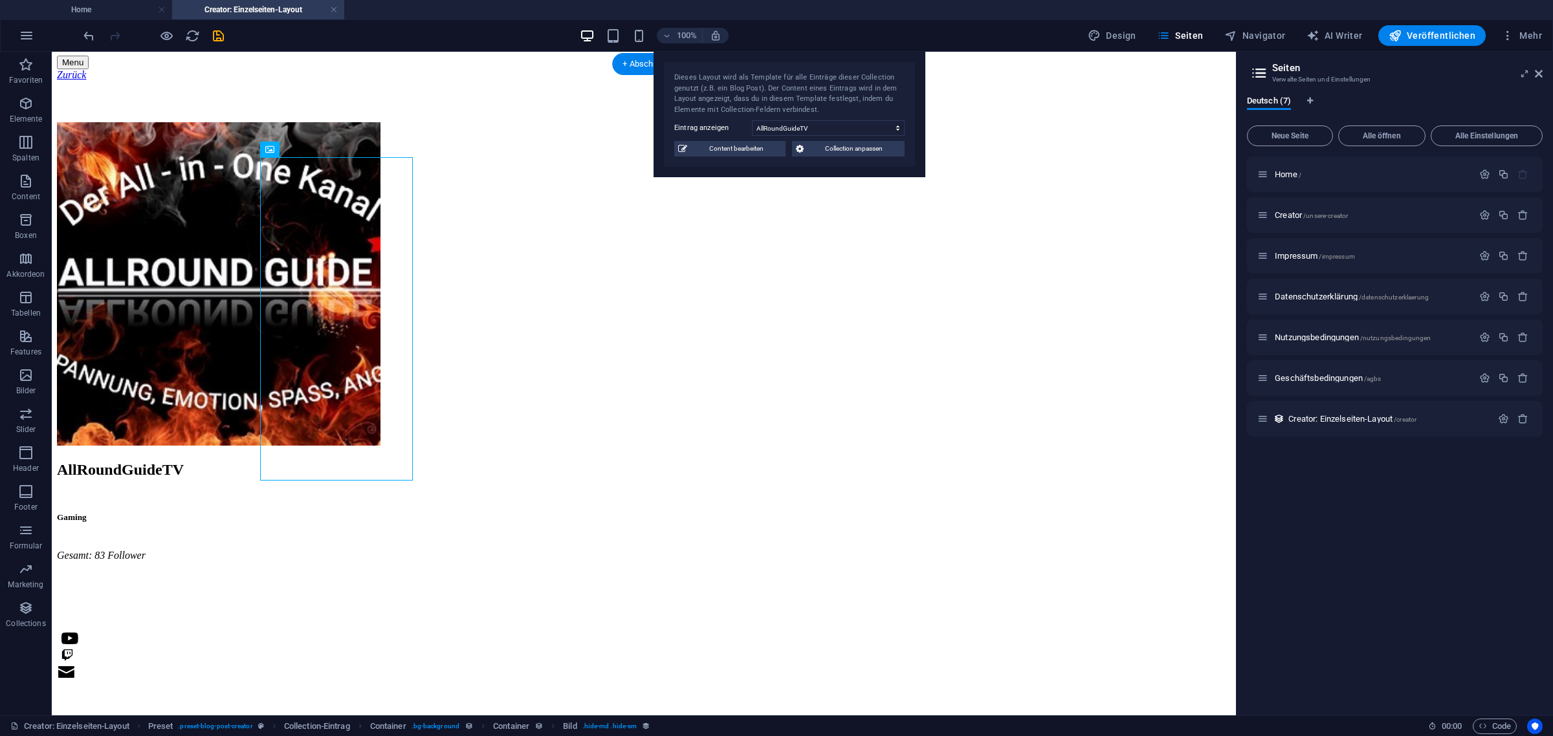
scroll to position [177, 0]
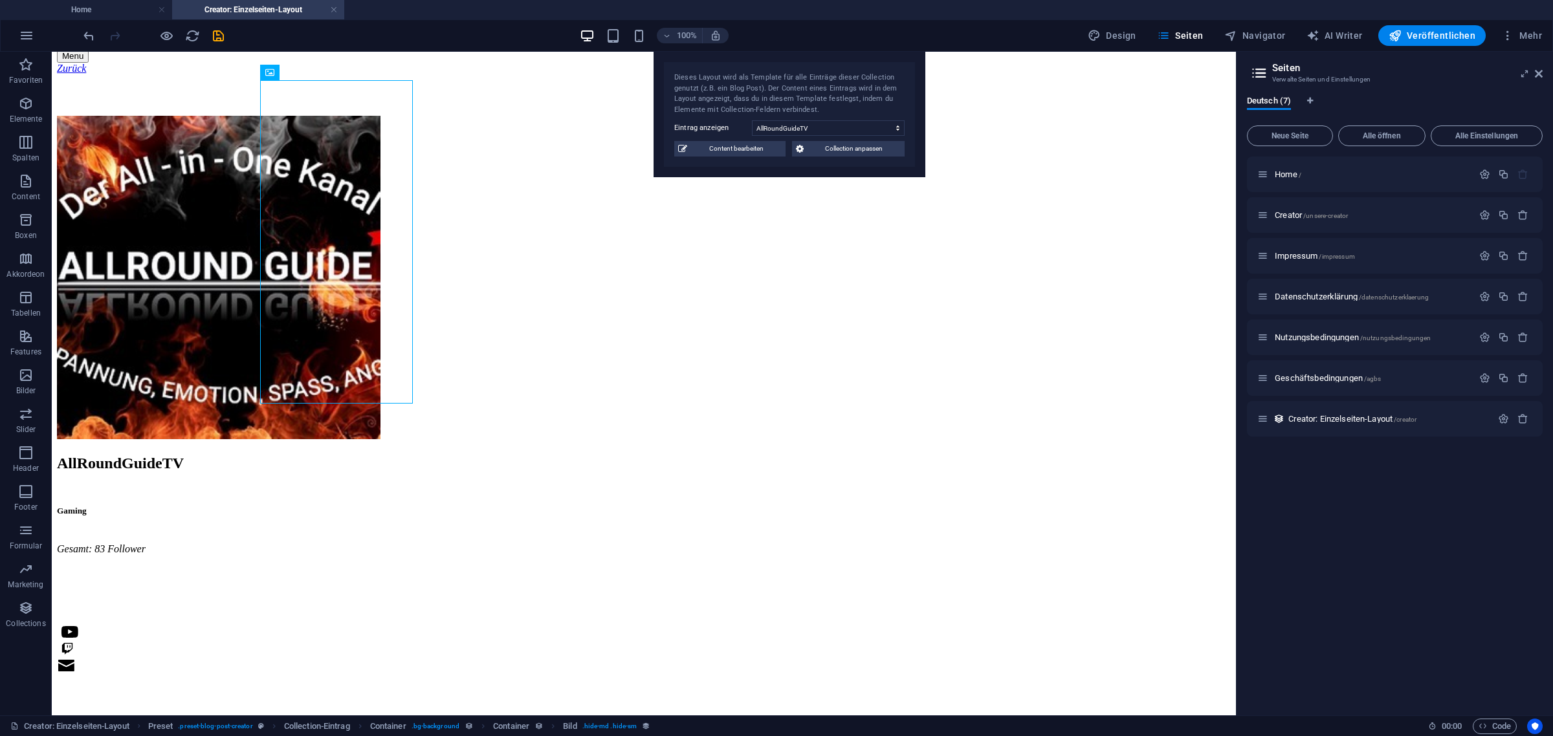
drag, startPoint x: 324, startPoint y: 369, endPoint x: 76, endPoint y: 408, distance: 250.8
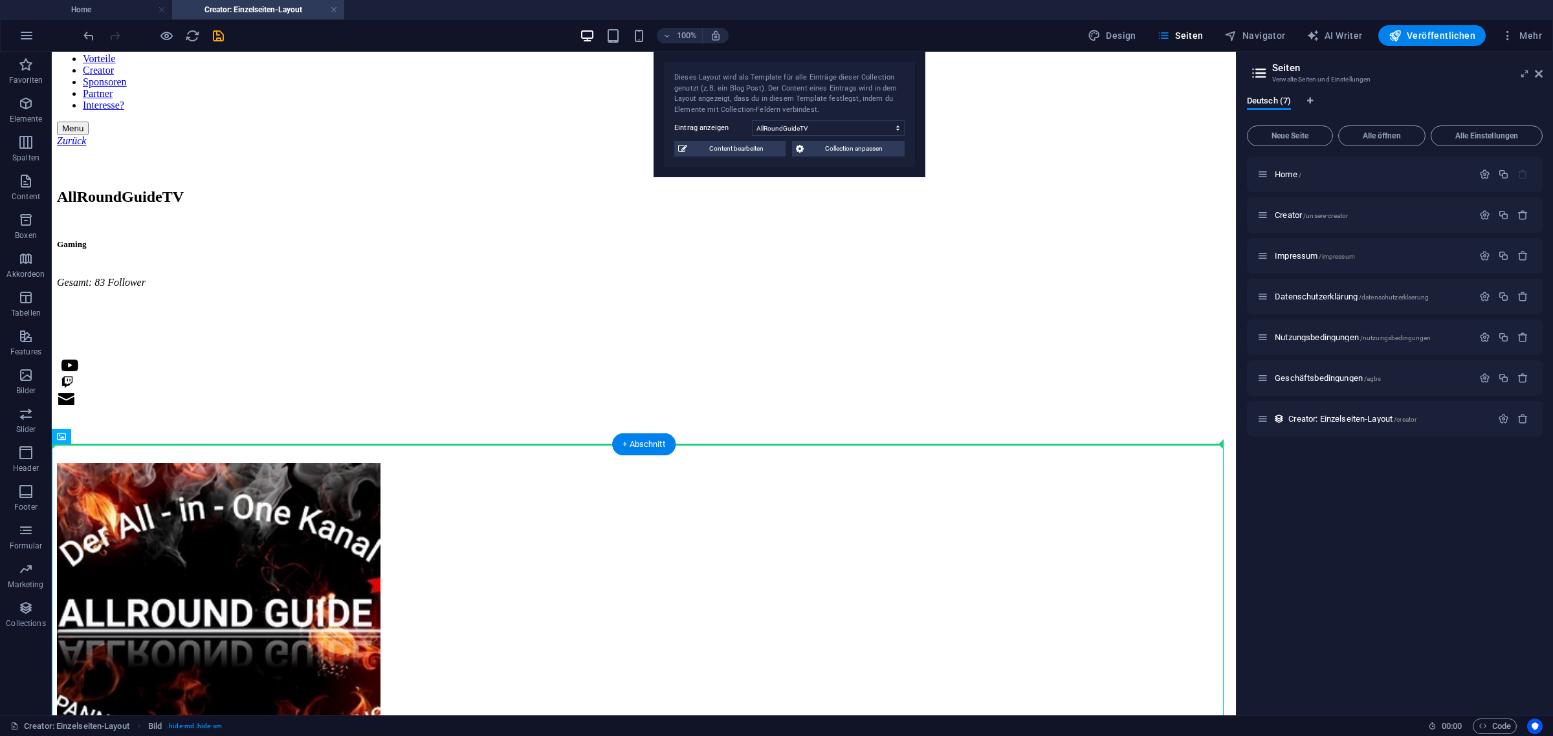
scroll to position [96, 0]
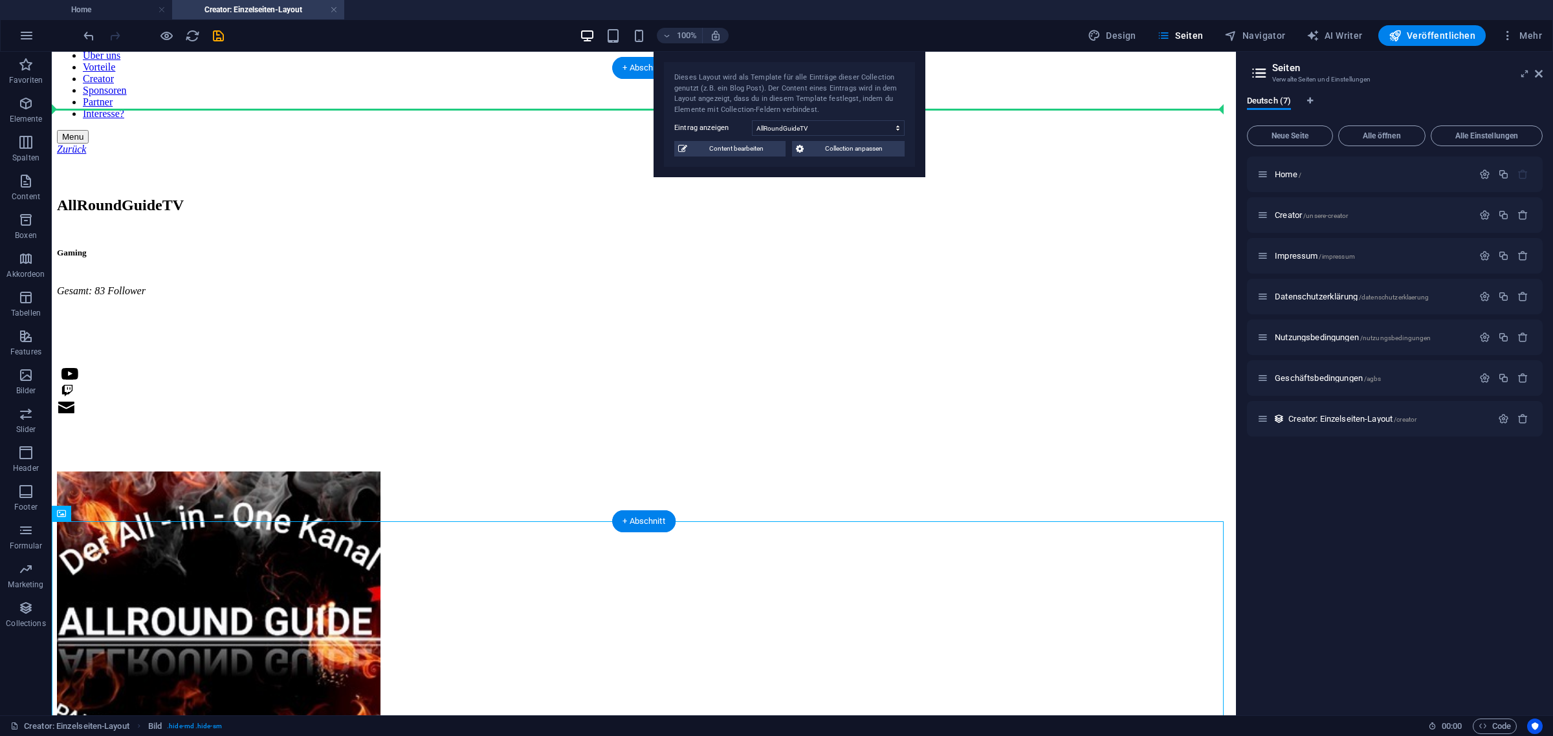
drag, startPoint x: 76, startPoint y: 479, endPoint x: 56, endPoint y: 279, distance: 200.9
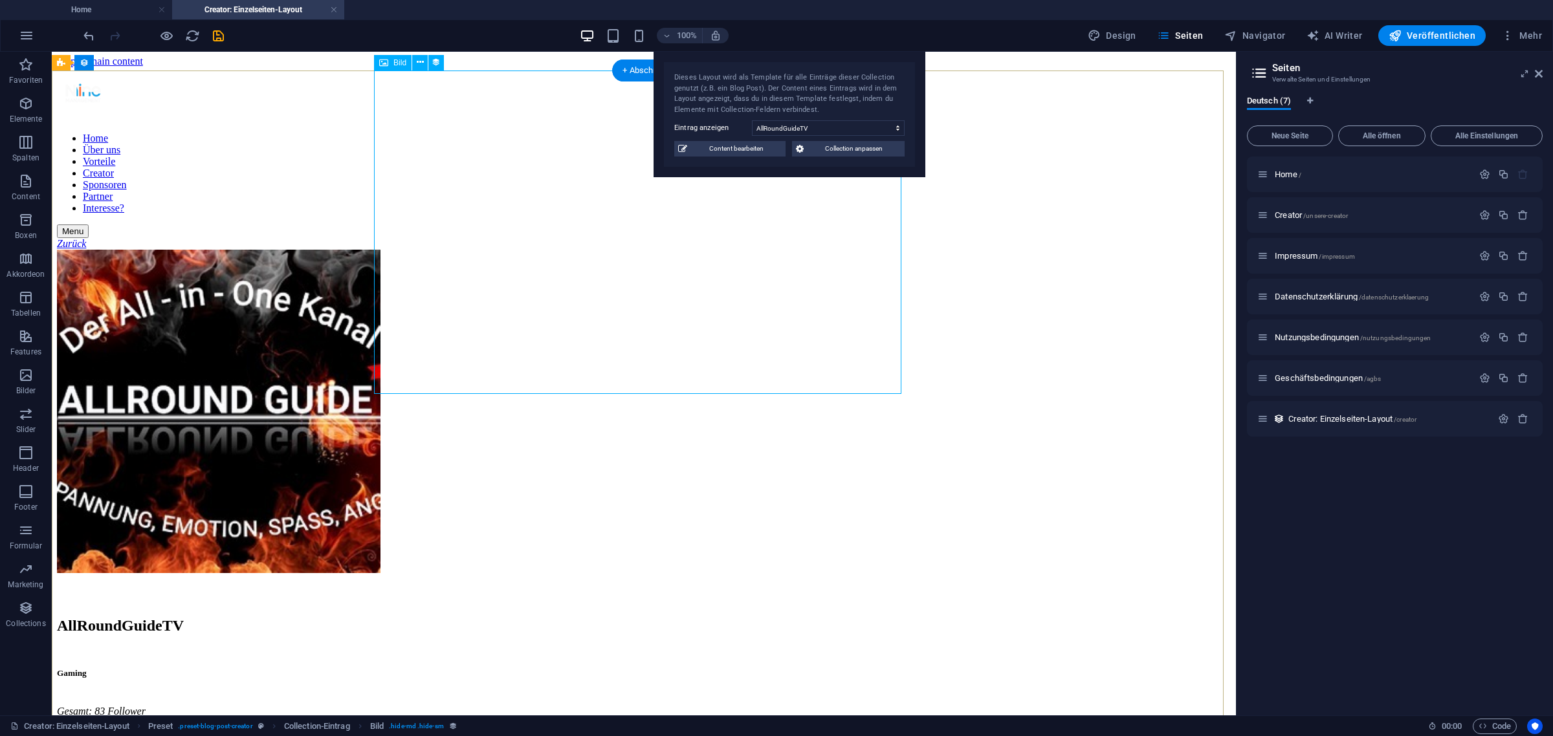
scroll to position [0, 0]
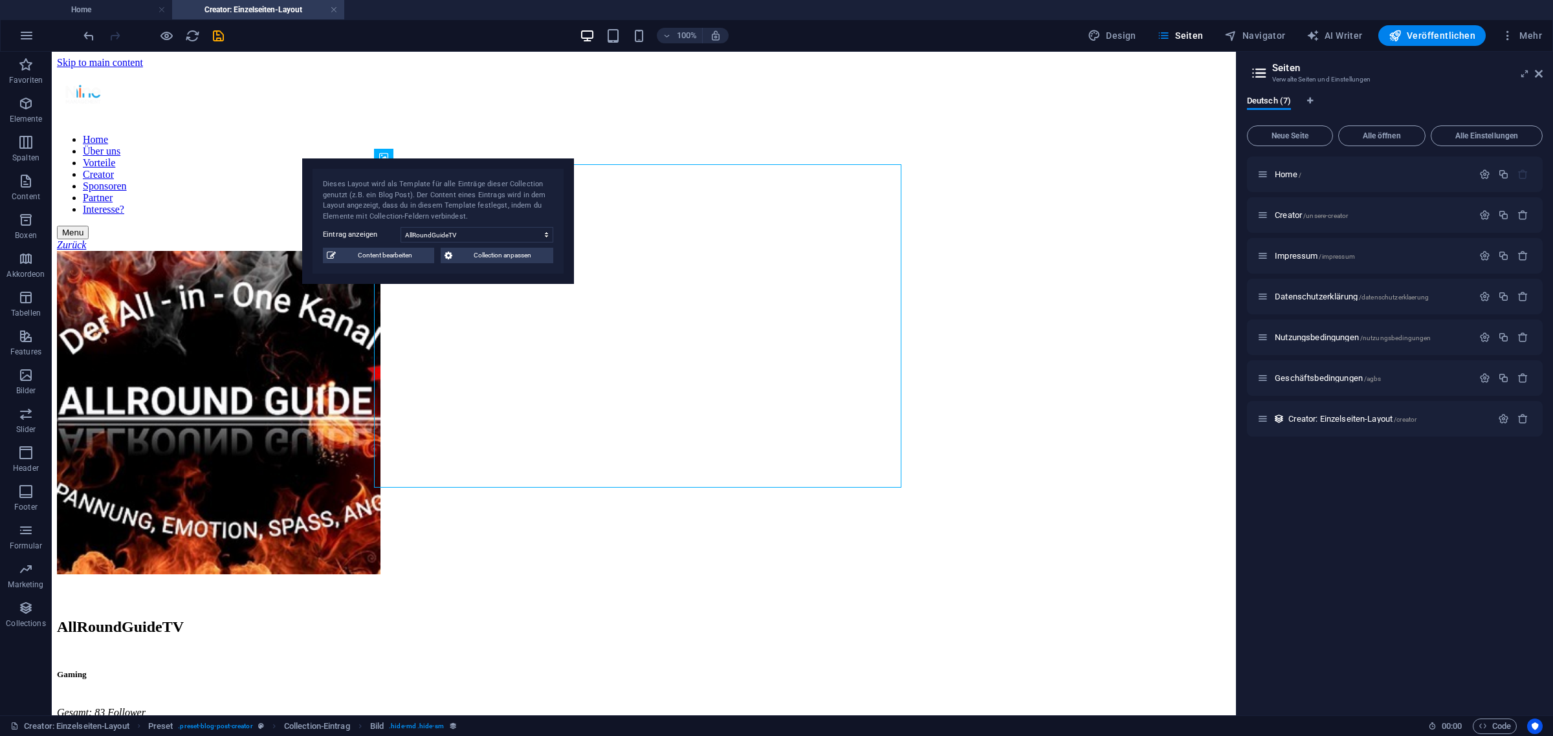
drag, startPoint x: 745, startPoint y: 78, endPoint x: 260, endPoint y: 232, distance: 508.2
click at [323, 222] on div "Dieses Layout wird als Template für alle Einträge dieser Collection genutzt (z.…" at bounding box center [438, 200] width 230 height 43
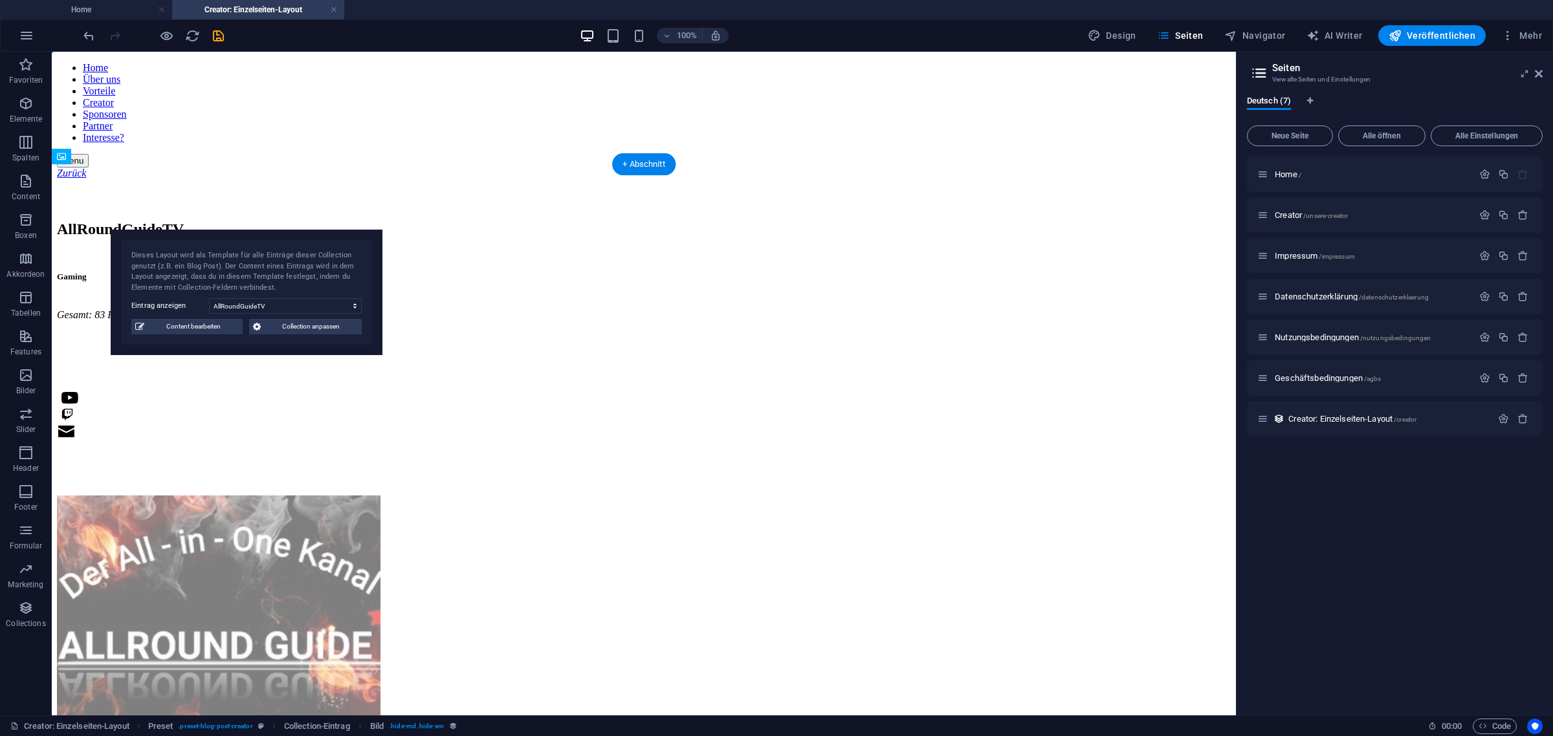
scroll to position [81, 0]
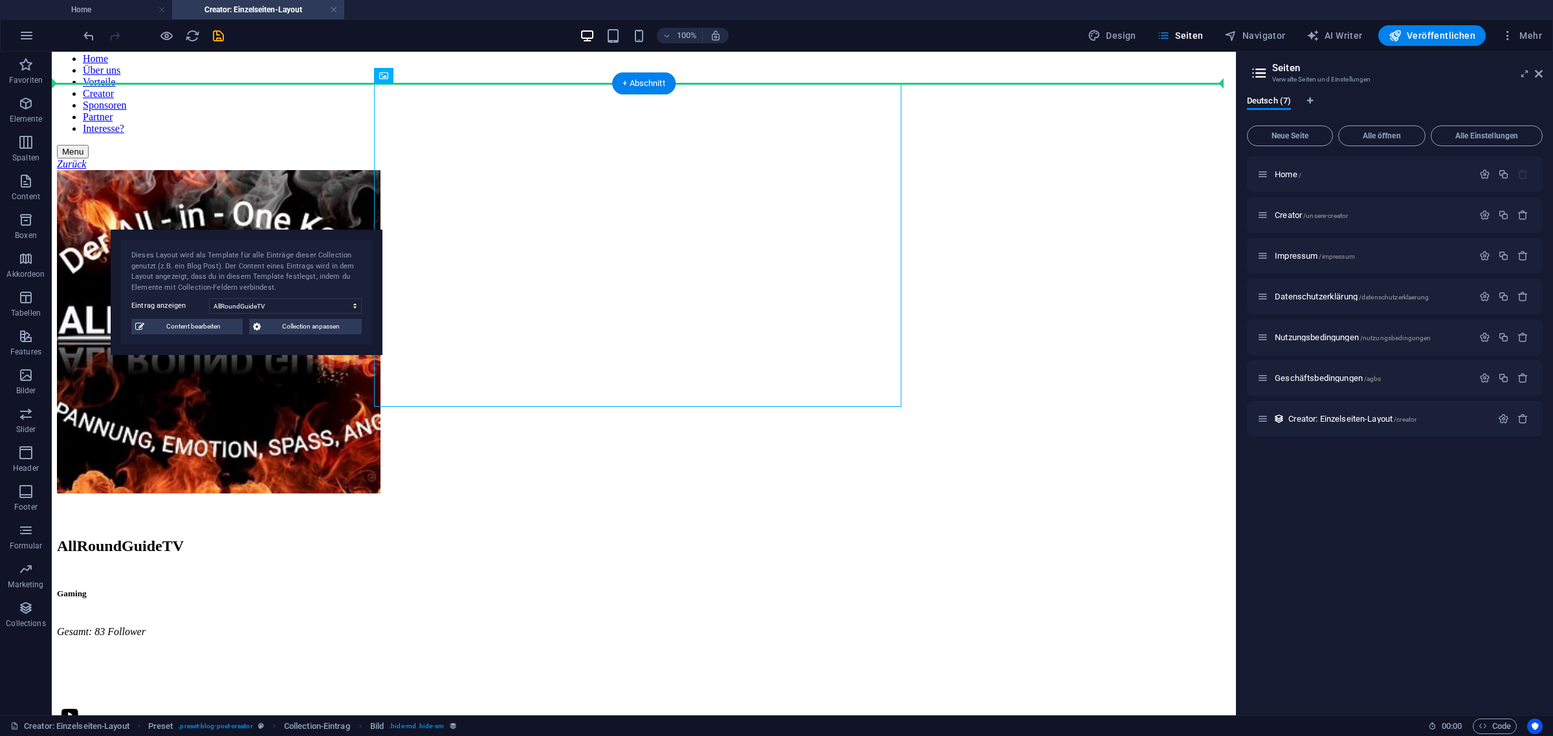
drag, startPoint x: 554, startPoint y: 338, endPoint x: 296, endPoint y: 435, distance: 274.9
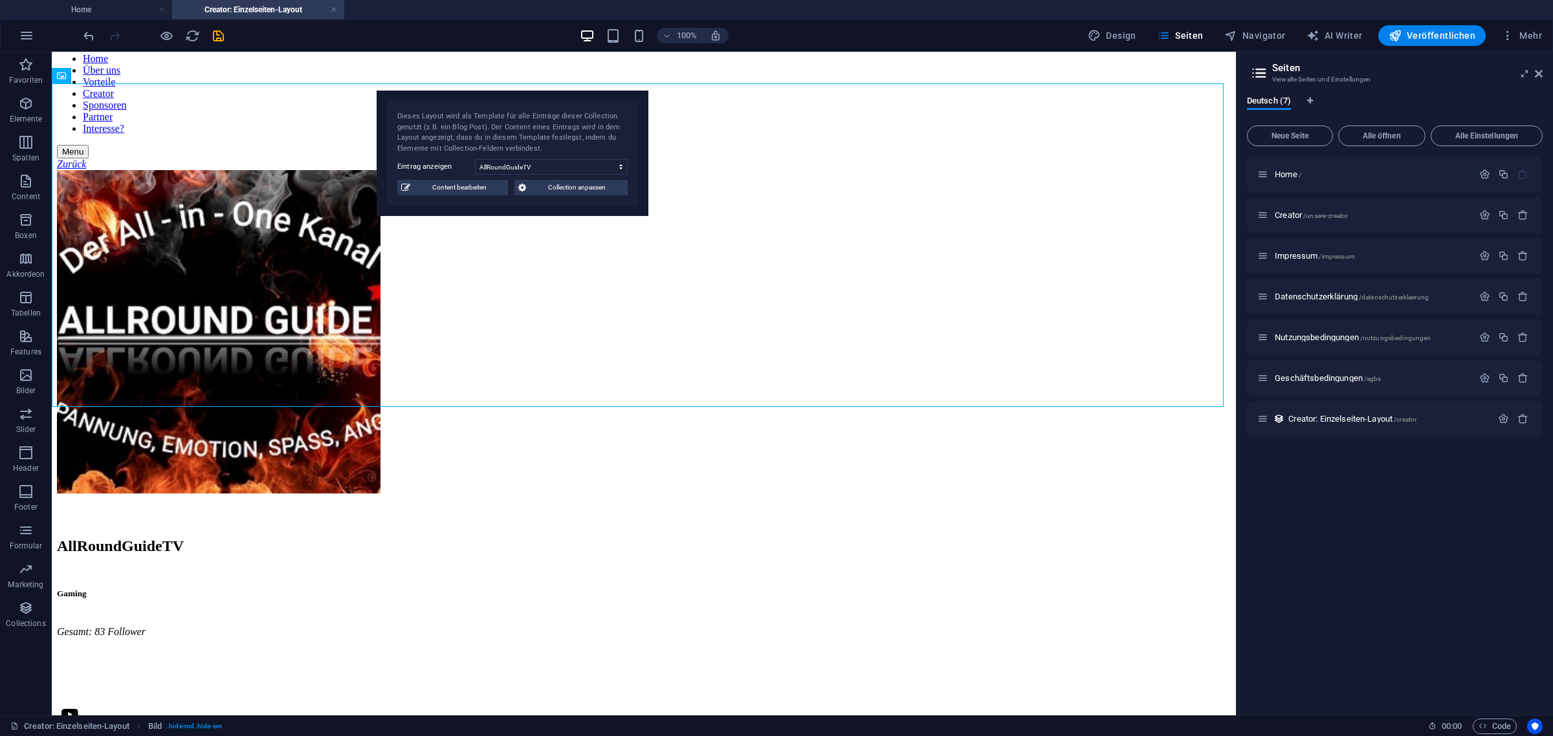
drag, startPoint x: 227, startPoint y: 272, endPoint x: 577, endPoint y: 82, distance: 398.0
click at [577, 111] on div "Dieses Layout wird als Template für alle Einträge dieser Collection genutzt (z.…" at bounding box center [512, 132] width 230 height 43
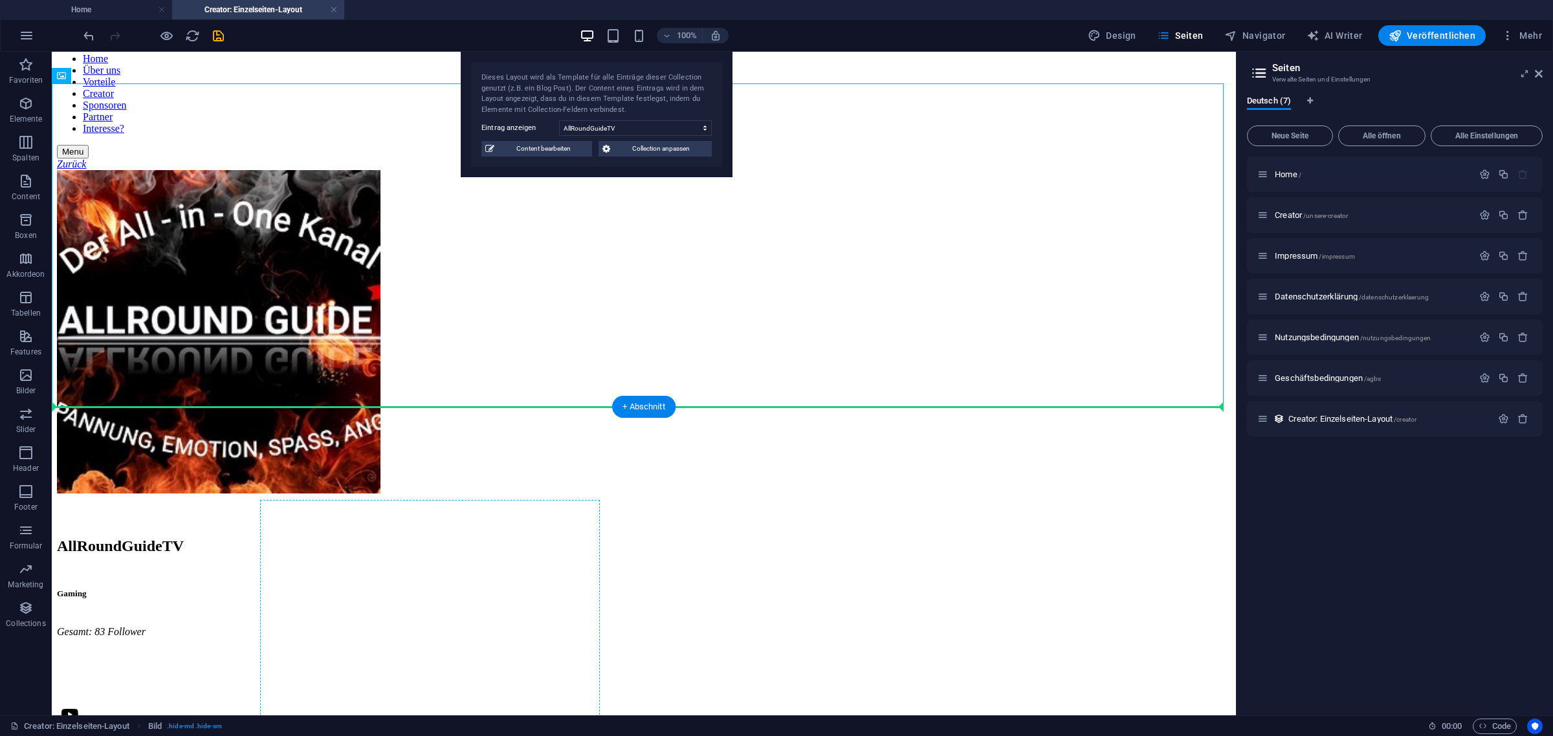
drag, startPoint x: 230, startPoint y: 279, endPoint x: 267, endPoint y: 589, distance: 312.0
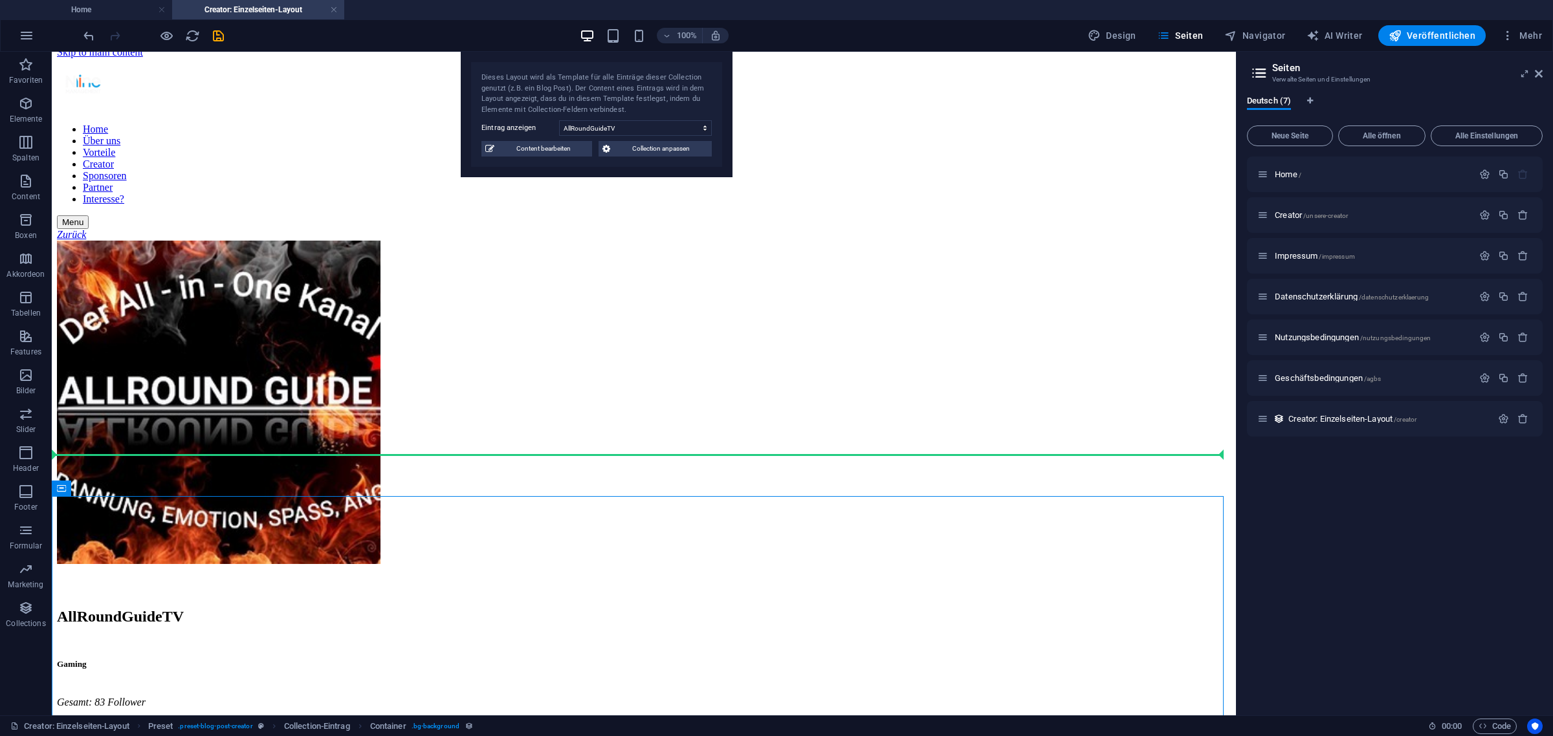
scroll to position [0, 0]
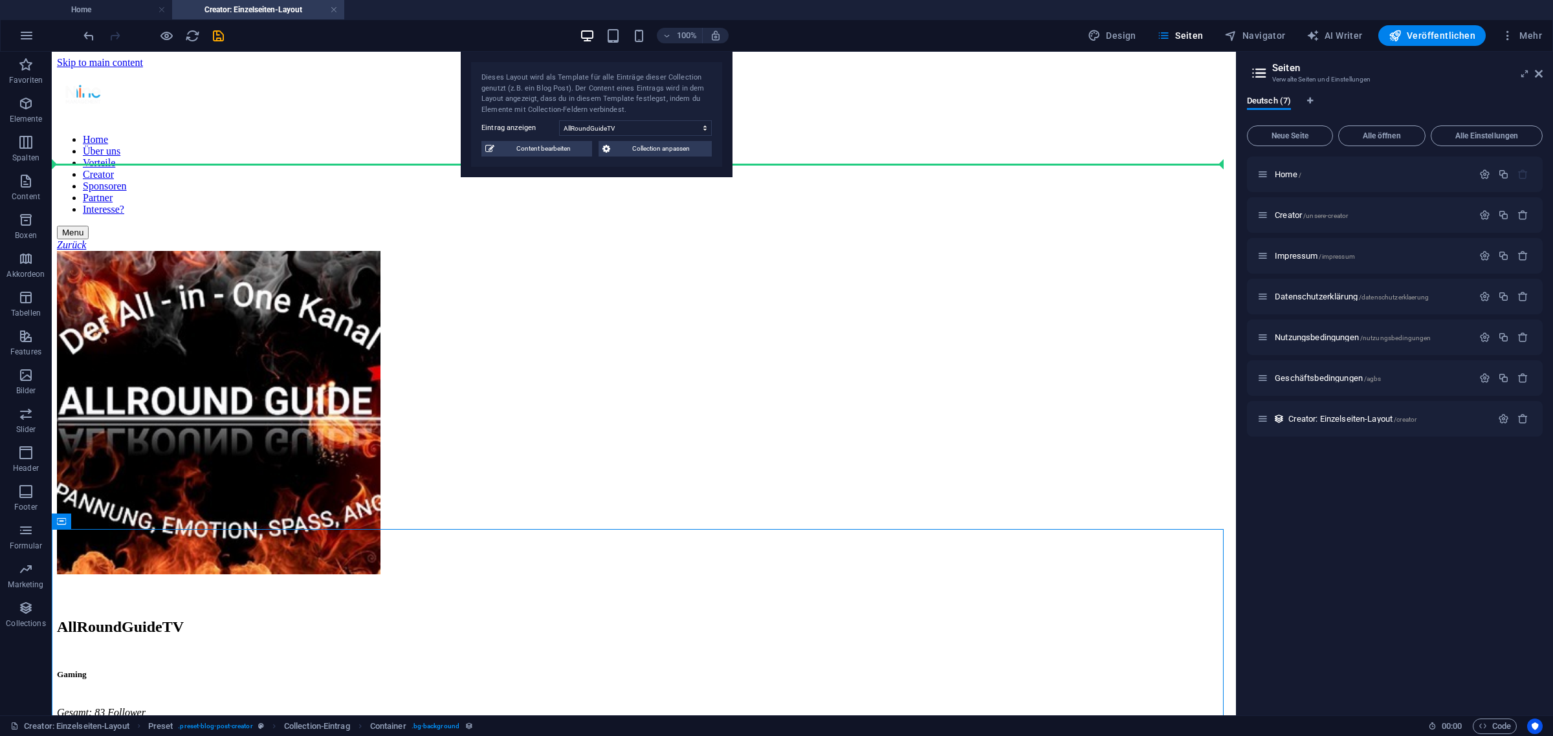
drag, startPoint x: 127, startPoint y: 335, endPoint x: 370, endPoint y: 311, distance: 244.4
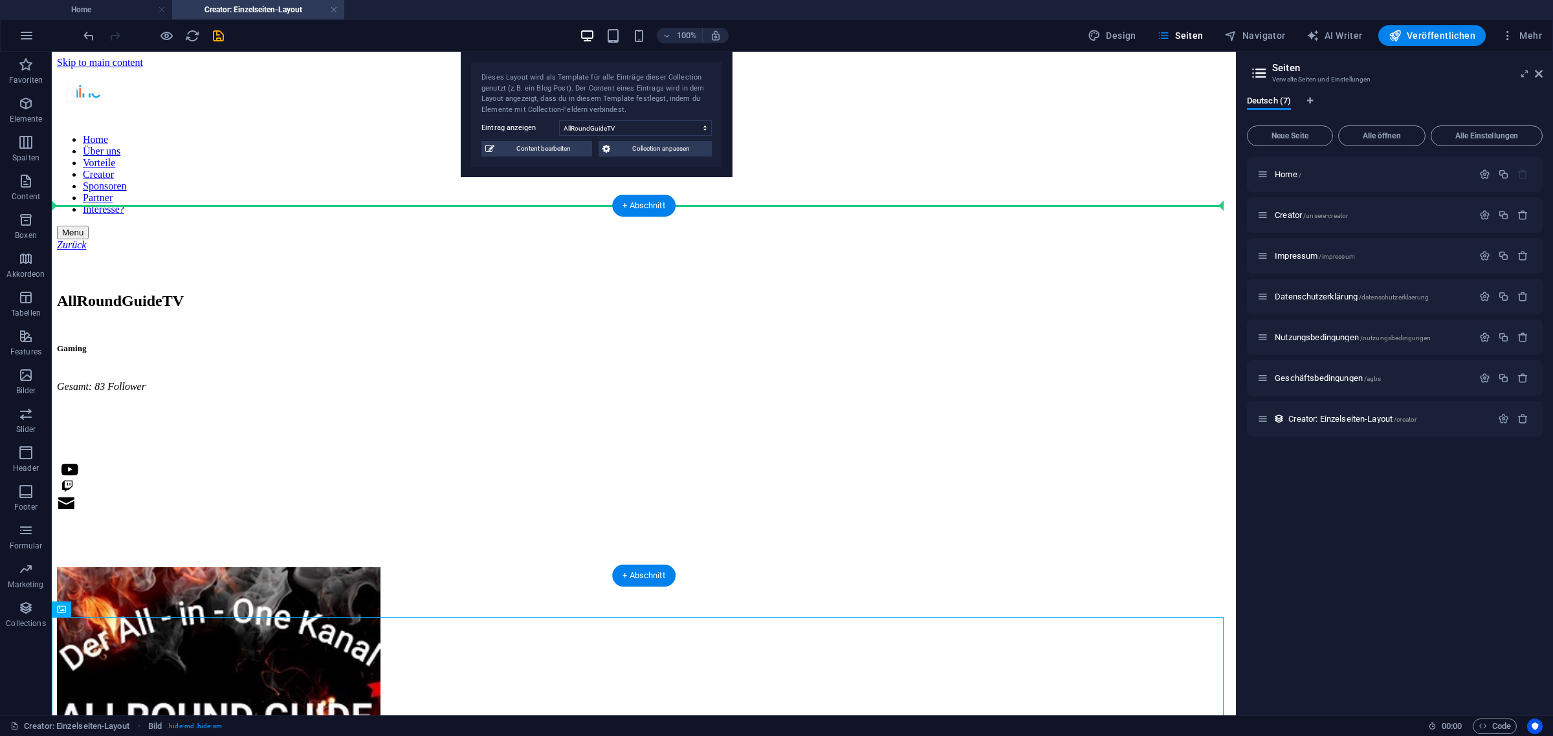
drag, startPoint x: 223, startPoint y: 593, endPoint x: 222, endPoint y: 371, distance: 222.5
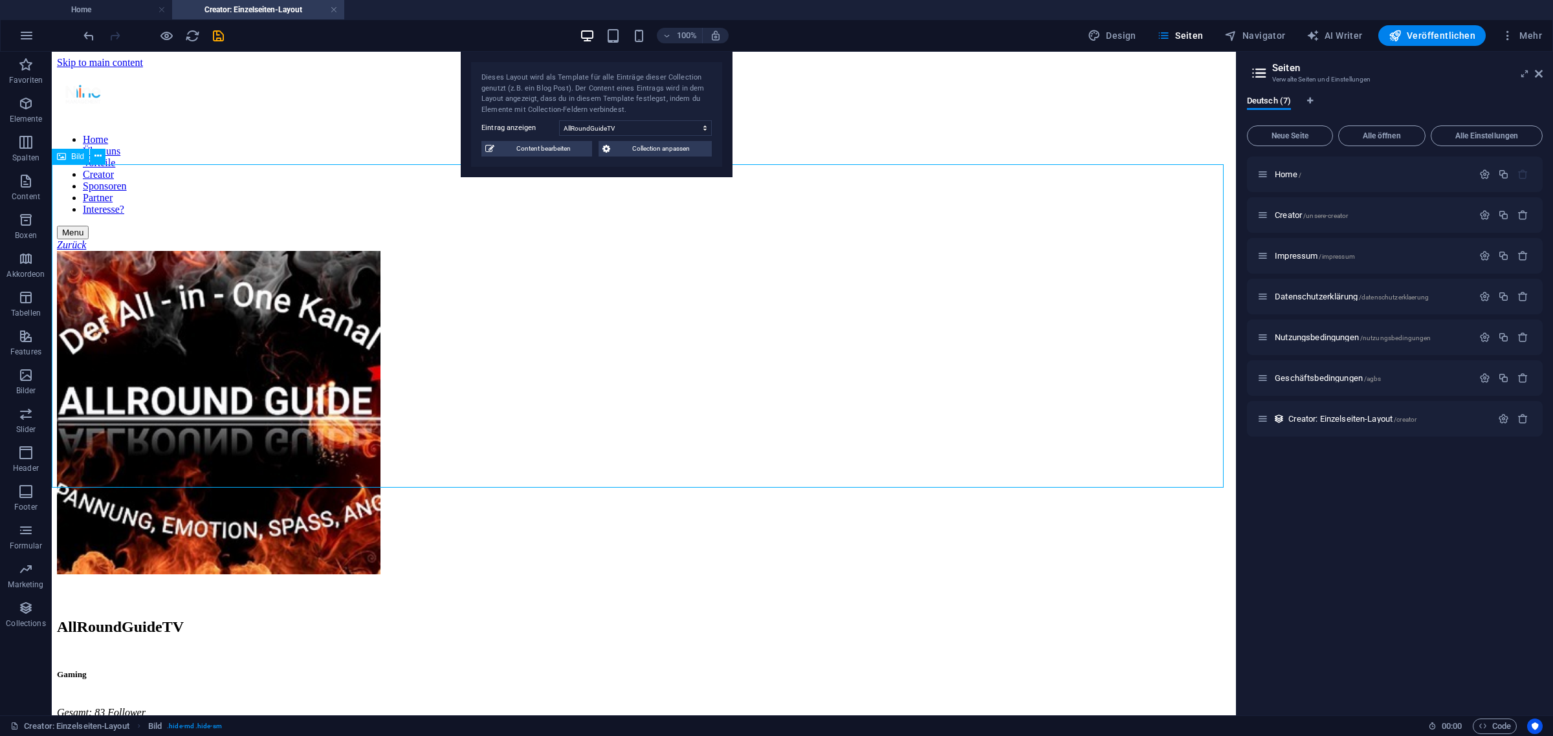
drag, startPoint x: 115, startPoint y: 218, endPoint x: 551, endPoint y: 272, distance: 440.0
click at [551, 272] on figure at bounding box center [644, 414] width 1174 height 326
drag, startPoint x: 160, startPoint y: 219, endPoint x: 757, endPoint y: 277, distance: 599.3
click at [757, 277] on figure at bounding box center [644, 414] width 1174 height 326
click at [98, 251] on figure at bounding box center [644, 414] width 1174 height 326
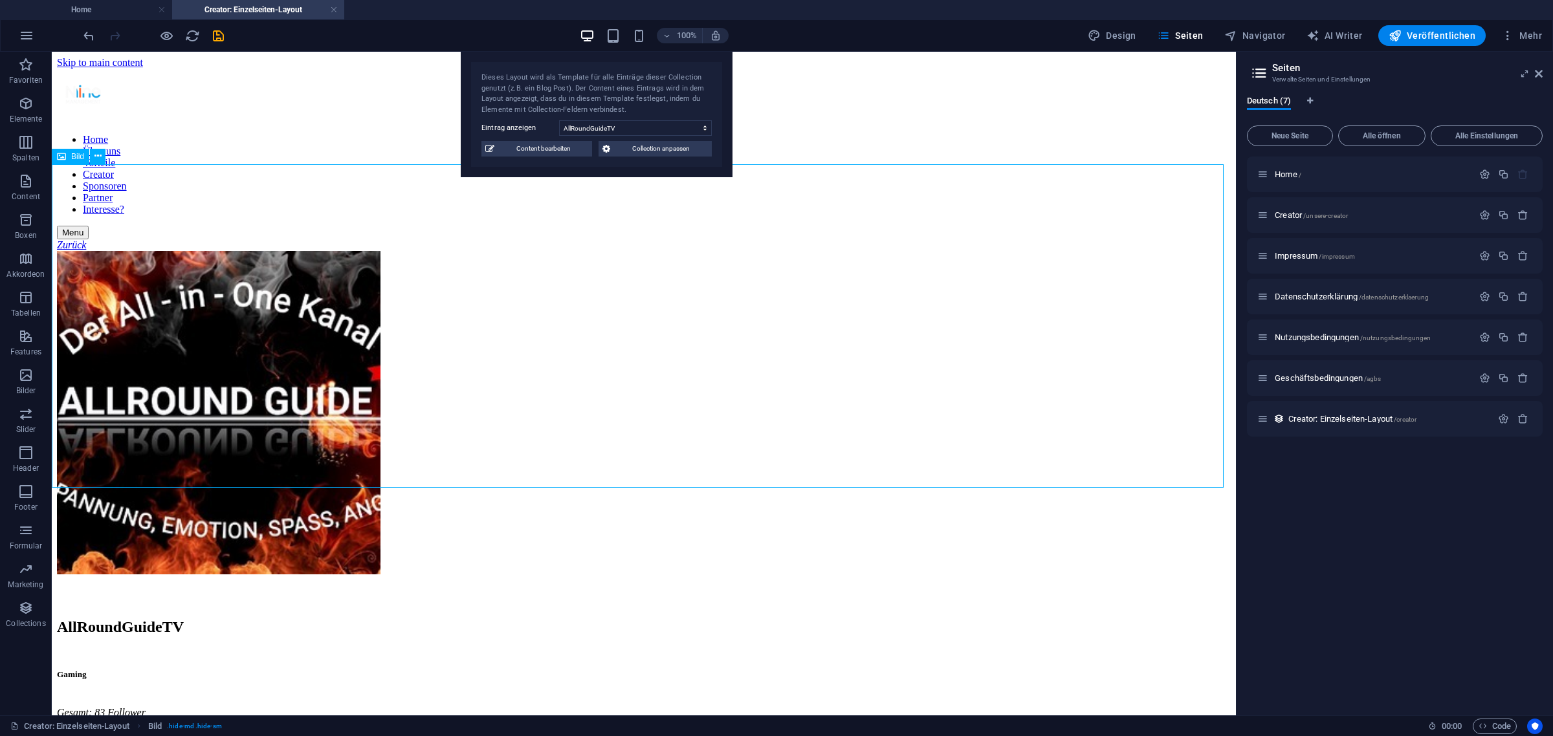
click at [98, 251] on figure at bounding box center [644, 414] width 1174 height 326
select select "px"
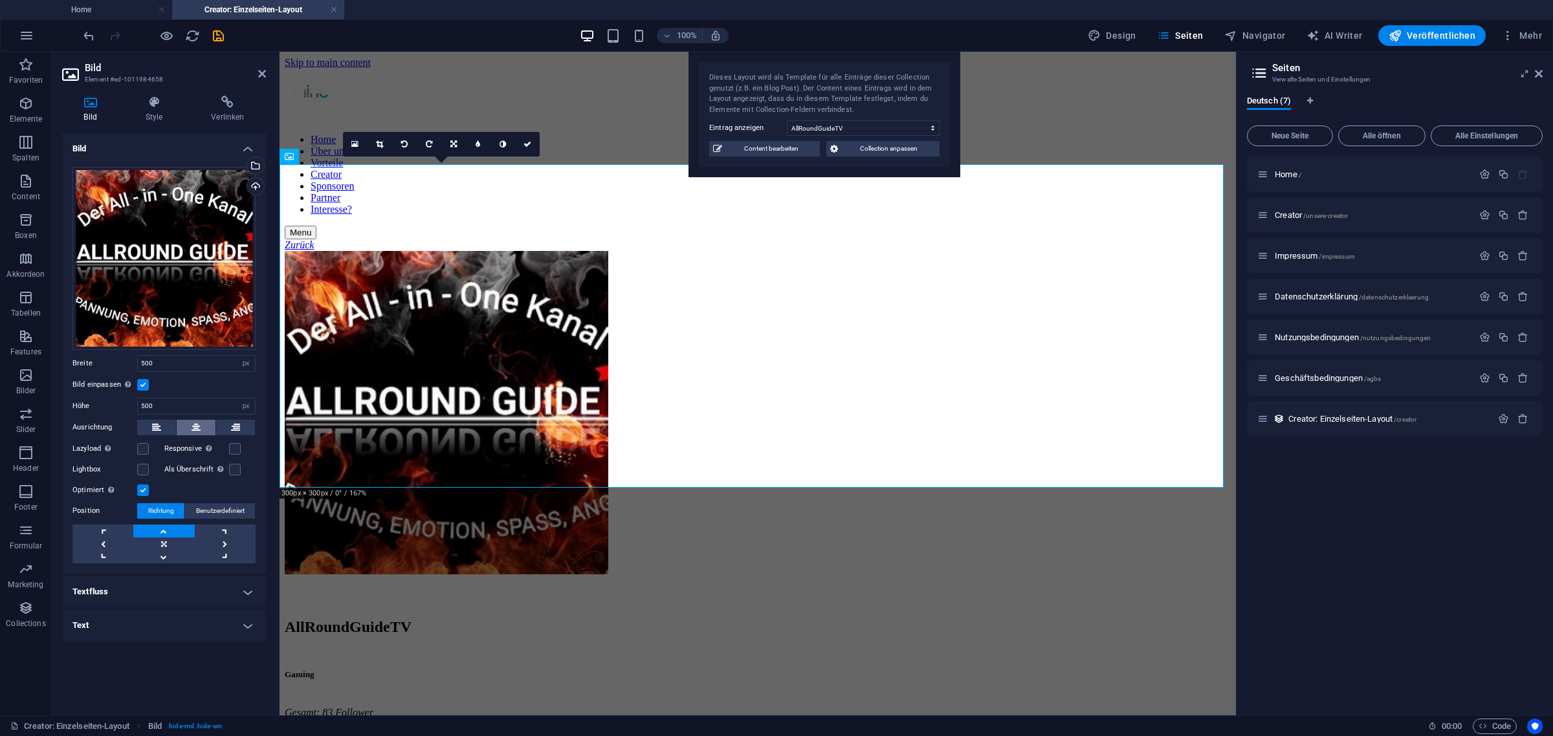
click at [190, 430] on button at bounding box center [196, 428] width 39 height 16
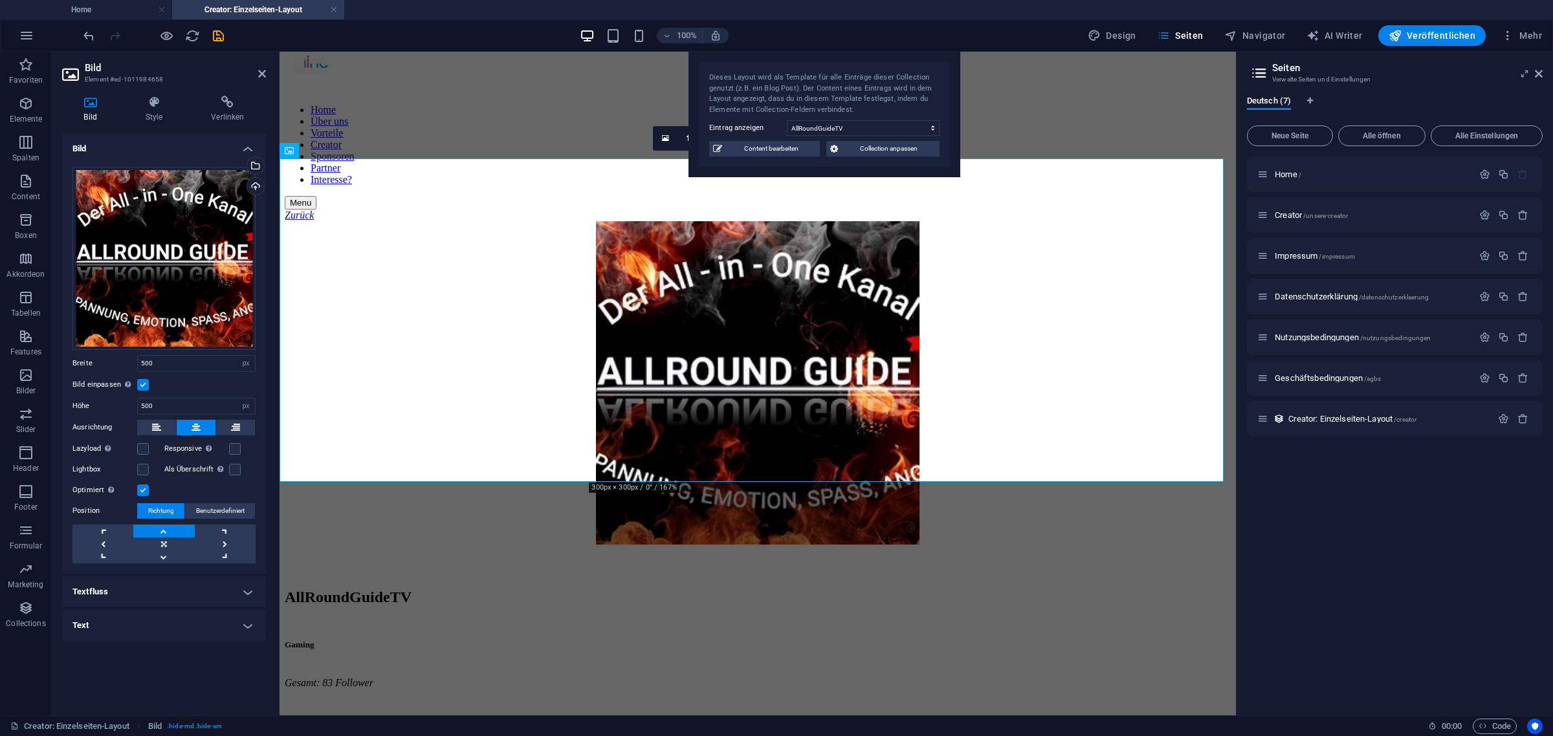
scroll to position [162, 0]
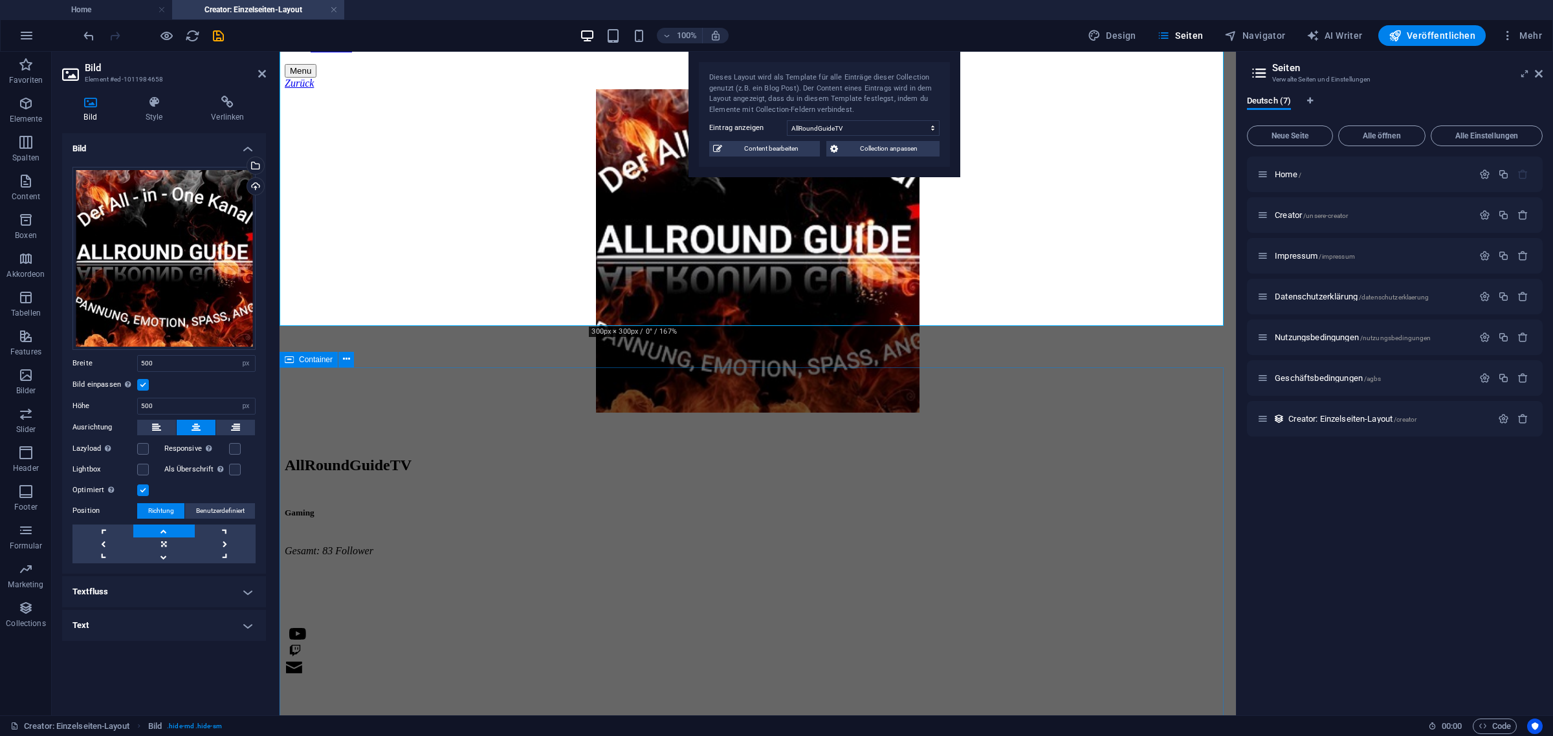
click at [318, 457] on div "AllRoundGuideTV Gaming Gesamt: 83 Follower [PERSON_NAME] bzw. Allround Guide TV…" at bounding box center [758, 574] width 946 height 234
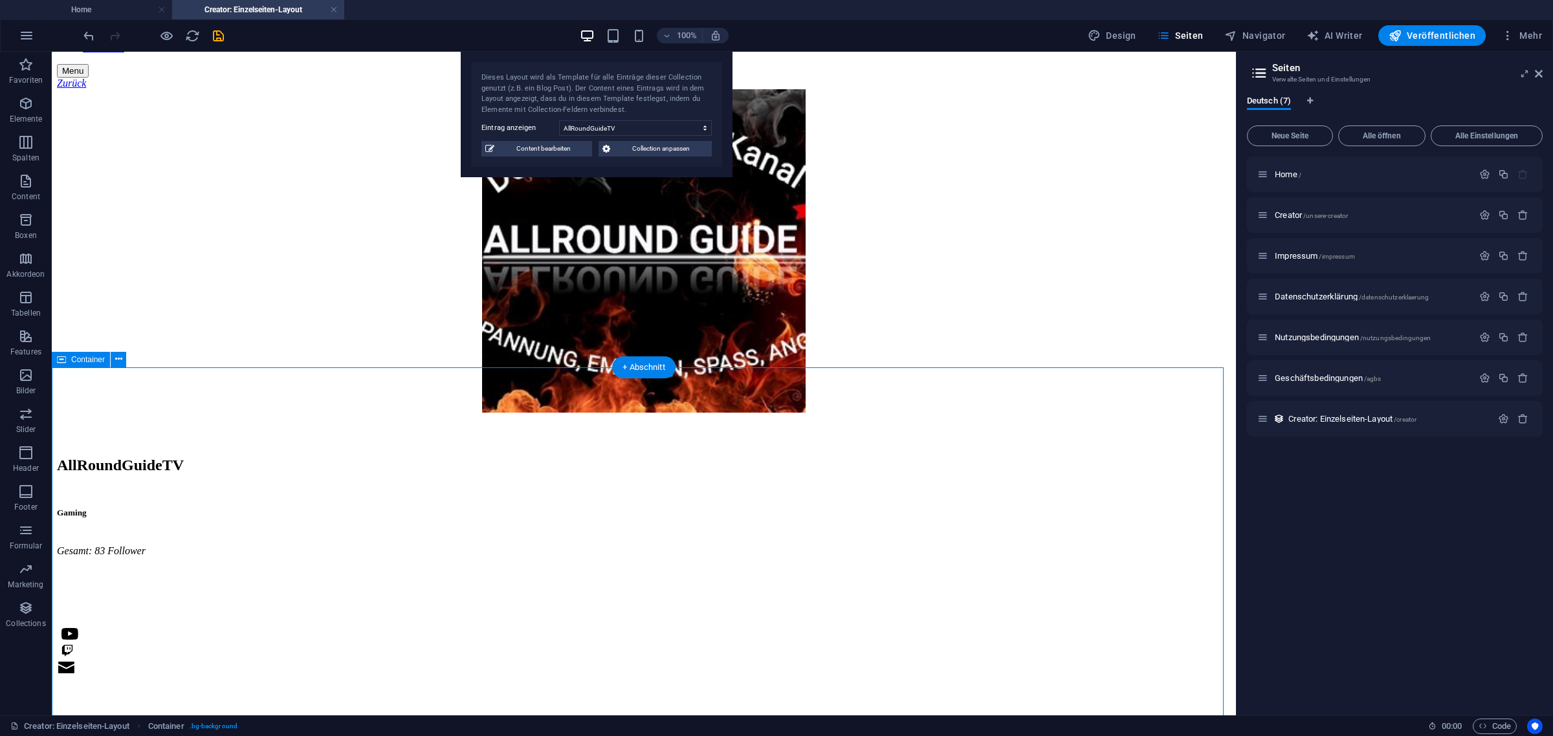
click at [221, 490] on div "AllRoundGuideTV Gaming Gesamt: 83 Follower [PERSON_NAME] bzw. Allround Guide TV…" at bounding box center [644, 574] width 1174 height 234
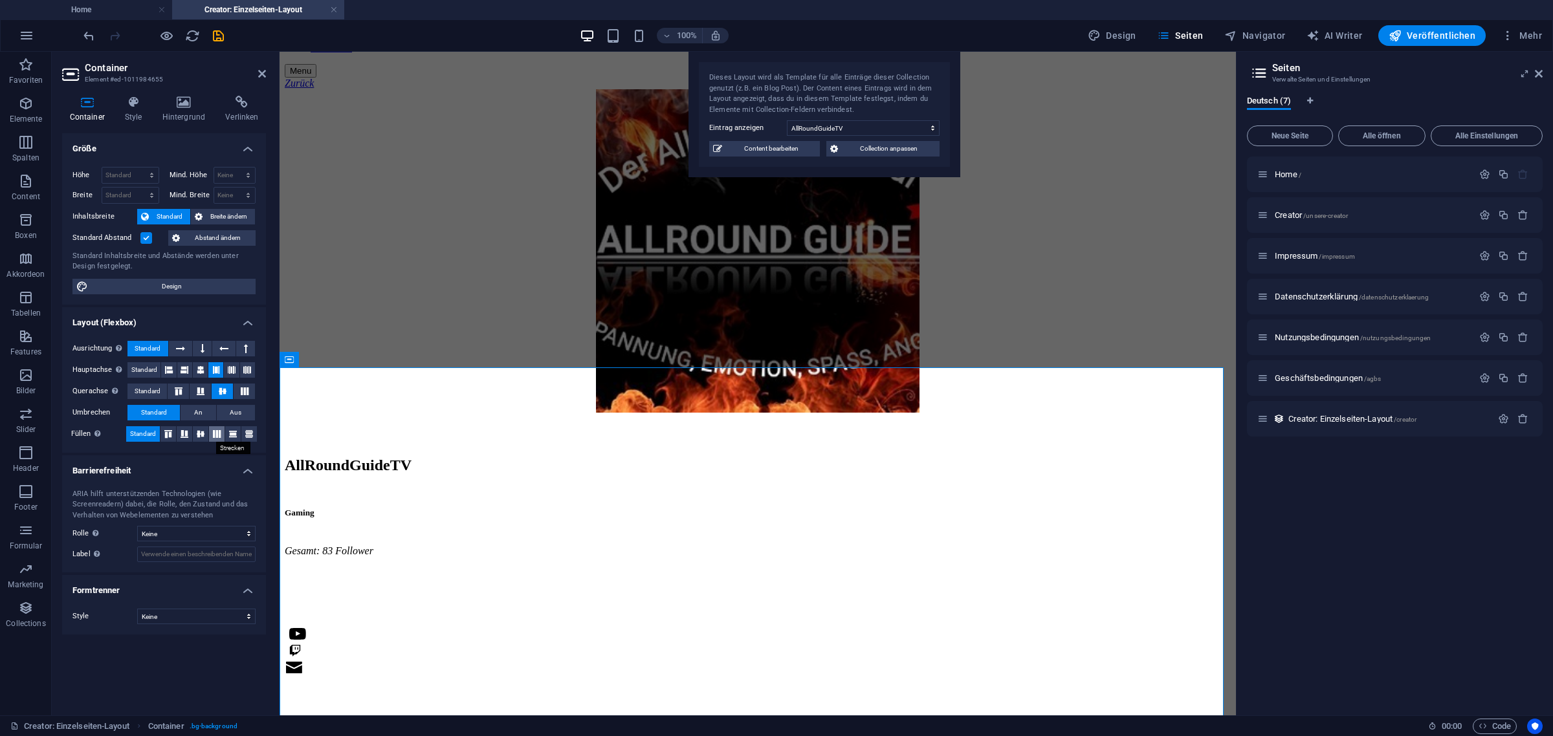
click at [211, 434] on icon at bounding box center [217, 434] width 16 height 8
click at [149, 435] on span "Standard" at bounding box center [143, 434] width 26 height 16
click at [217, 389] on icon at bounding box center [223, 392] width 16 height 8
click at [195, 390] on icon at bounding box center [201, 392] width 16 height 8
click at [245, 393] on icon at bounding box center [245, 392] width 16 height 8
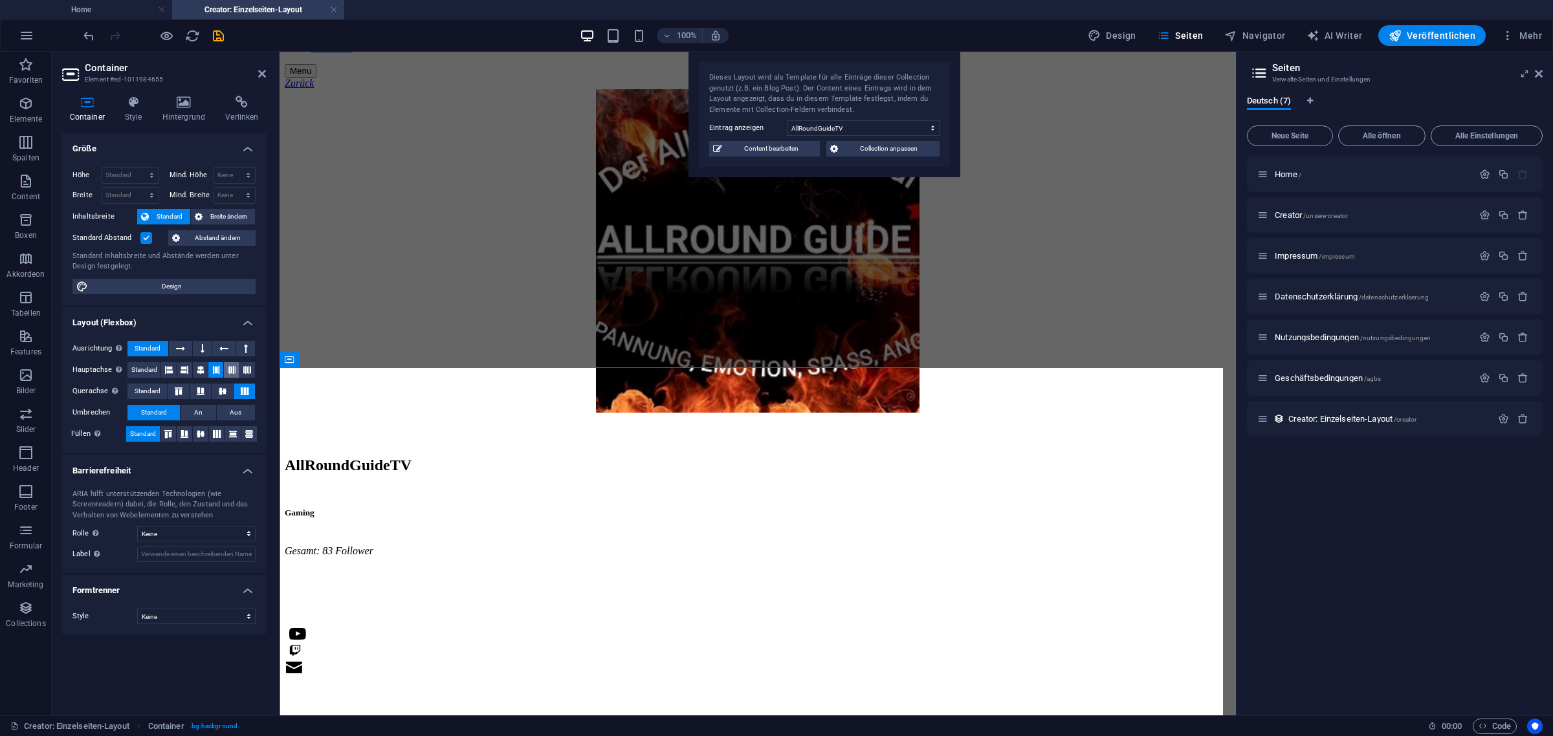
click at [228, 373] on icon at bounding box center [232, 370] width 8 height 16
click at [241, 371] on button at bounding box center [247, 370] width 15 height 16
click at [234, 373] on icon at bounding box center [232, 370] width 8 height 16
click at [227, 391] on icon at bounding box center [223, 392] width 16 height 8
click at [188, 392] on button at bounding box center [178, 392] width 21 height 16
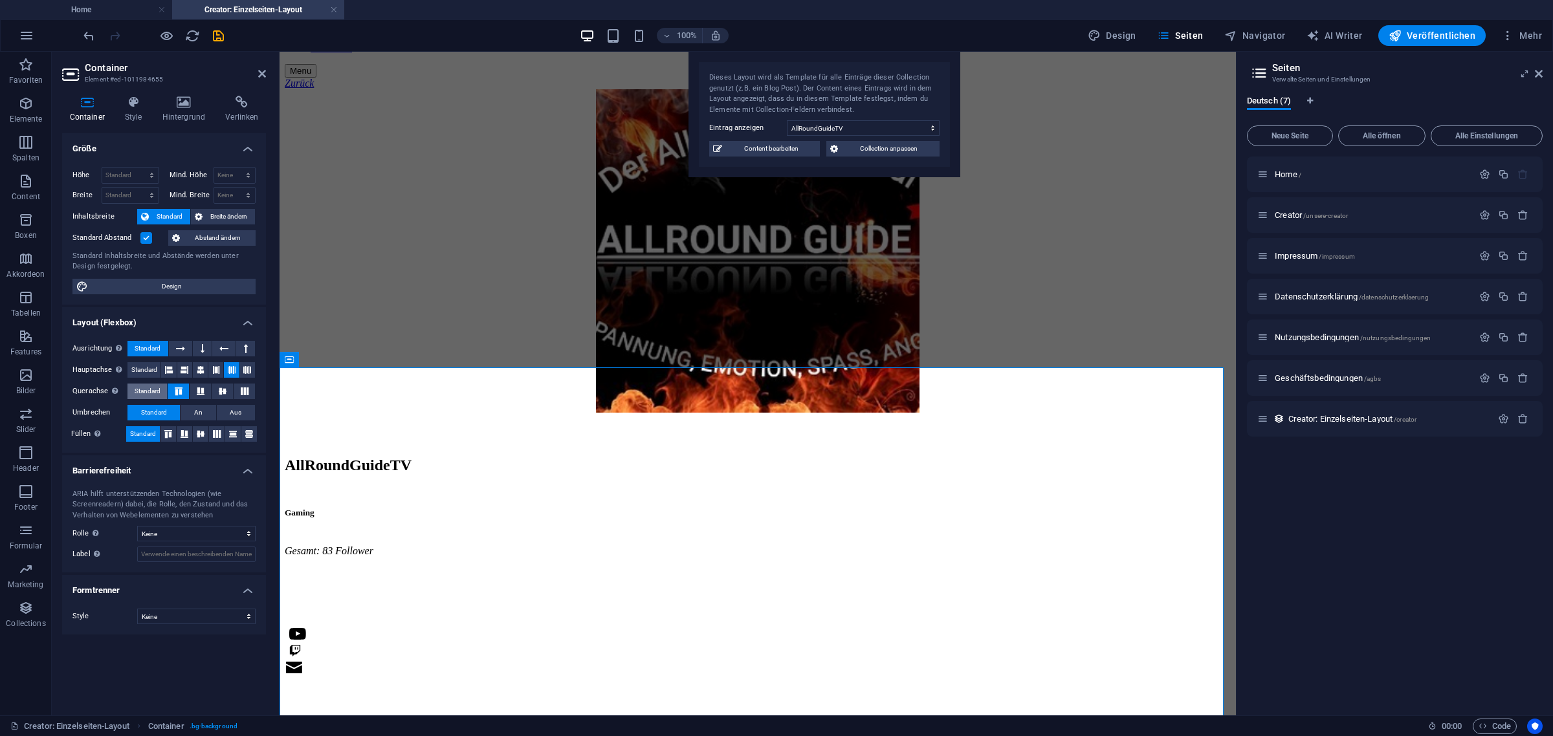
click at [159, 395] on span "Standard" at bounding box center [148, 392] width 26 height 16
click at [237, 391] on icon at bounding box center [245, 392] width 16 height 8
click at [258, 72] on icon at bounding box center [262, 74] width 8 height 10
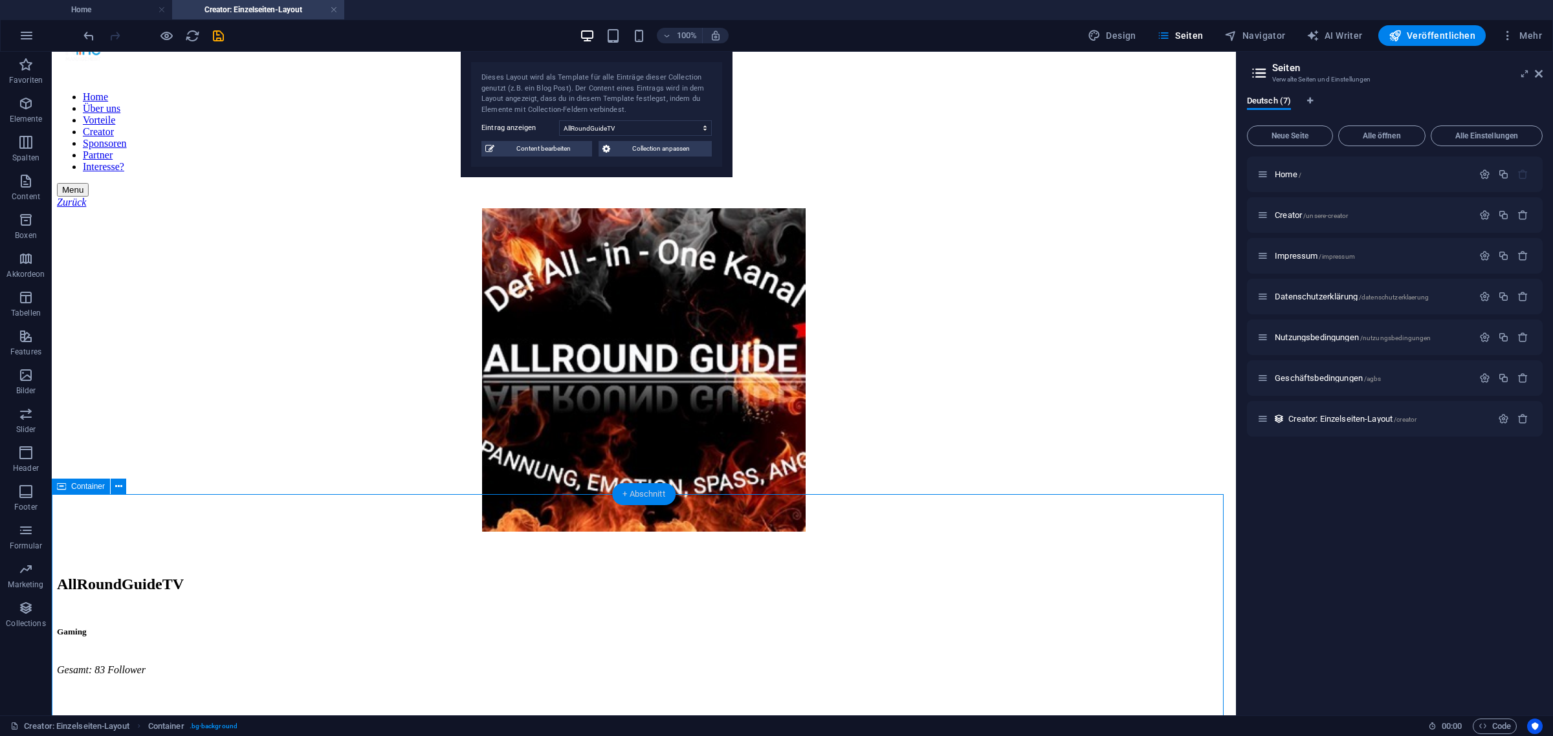
scroll to position [0, 0]
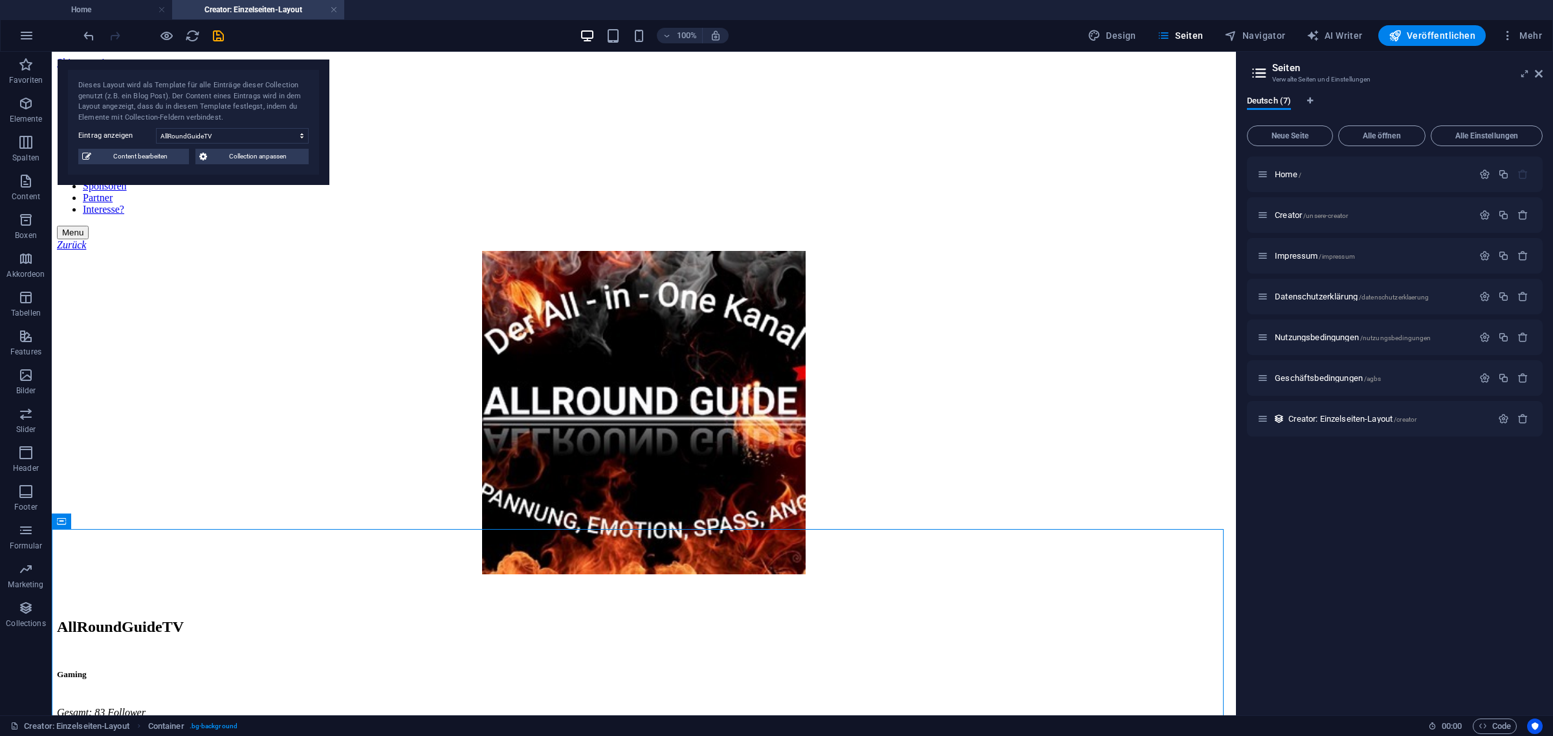
drag, startPoint x: 617, startPoint y: 83, endPoint x: 213, endPoint y: 91, distance: 403.1
click at [213, 91] on div "Dieses Layout wird als Template für alle Einträge dieser Collection genutzt (z.…" at bounding box center [193, 101] width 230 height 43
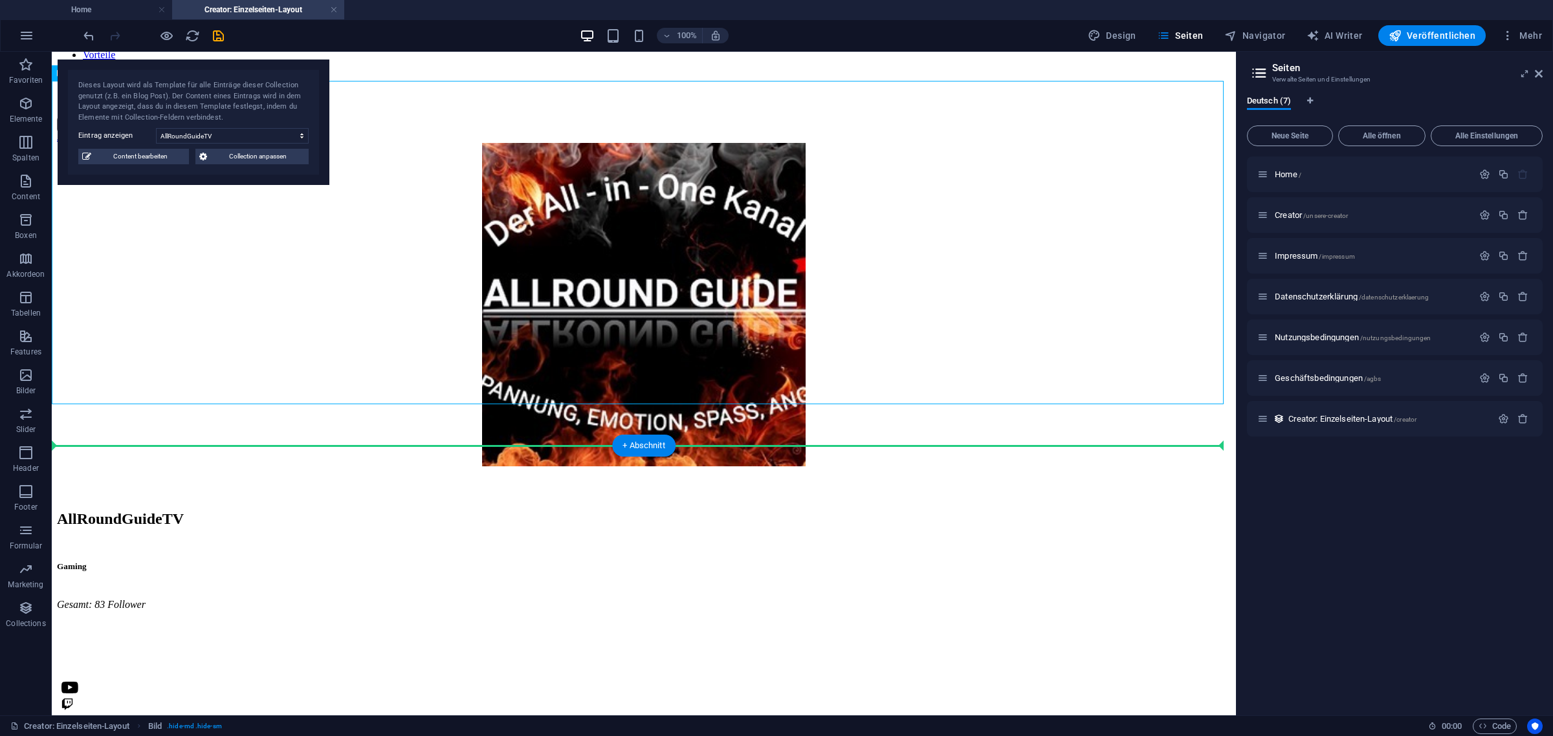
scroll to position [162, 0]
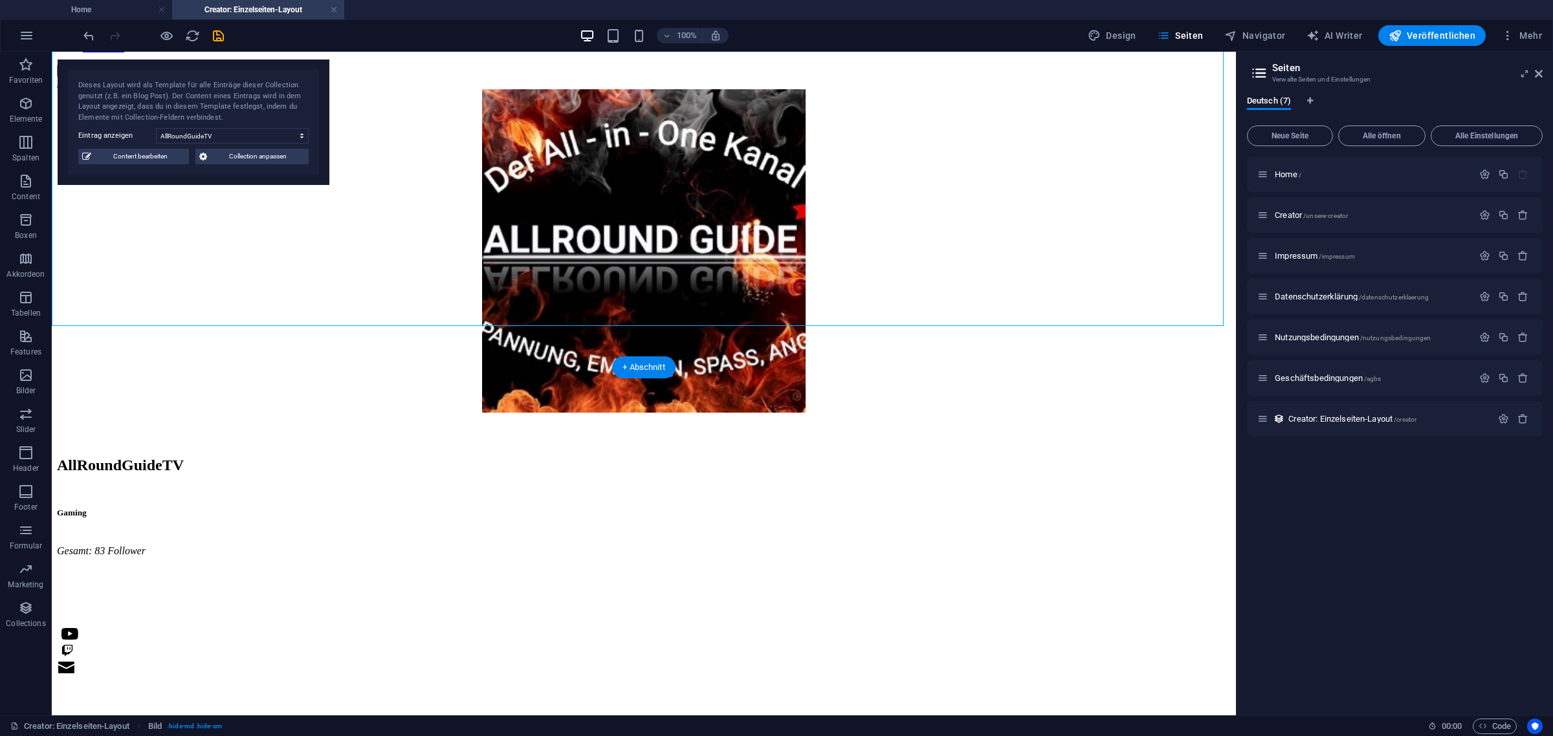
drag, startPoint x: 526, startPoint y: 396, endPoint x: 58, endPoint y: 596, distance: 508.9
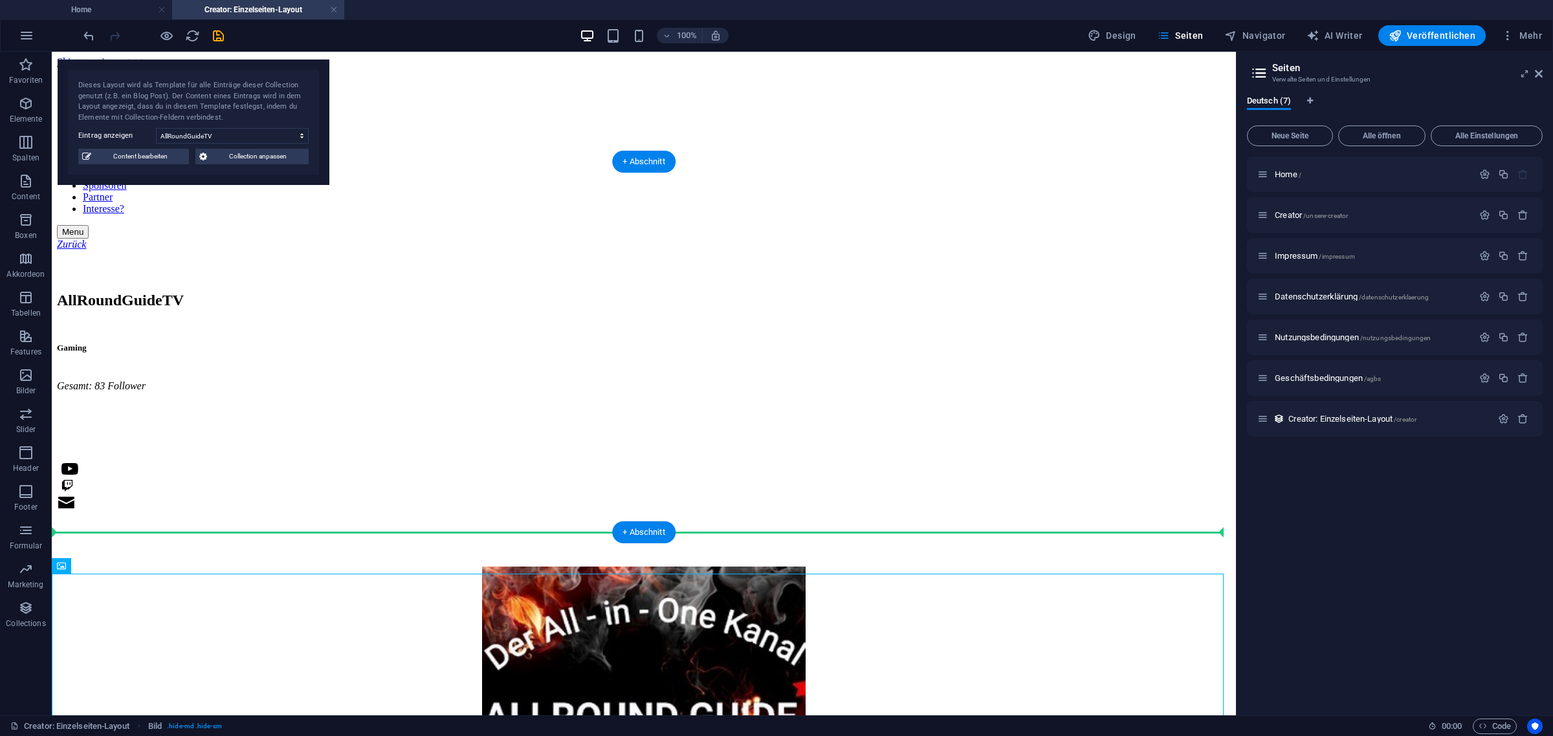
scroll to position [0, 0]
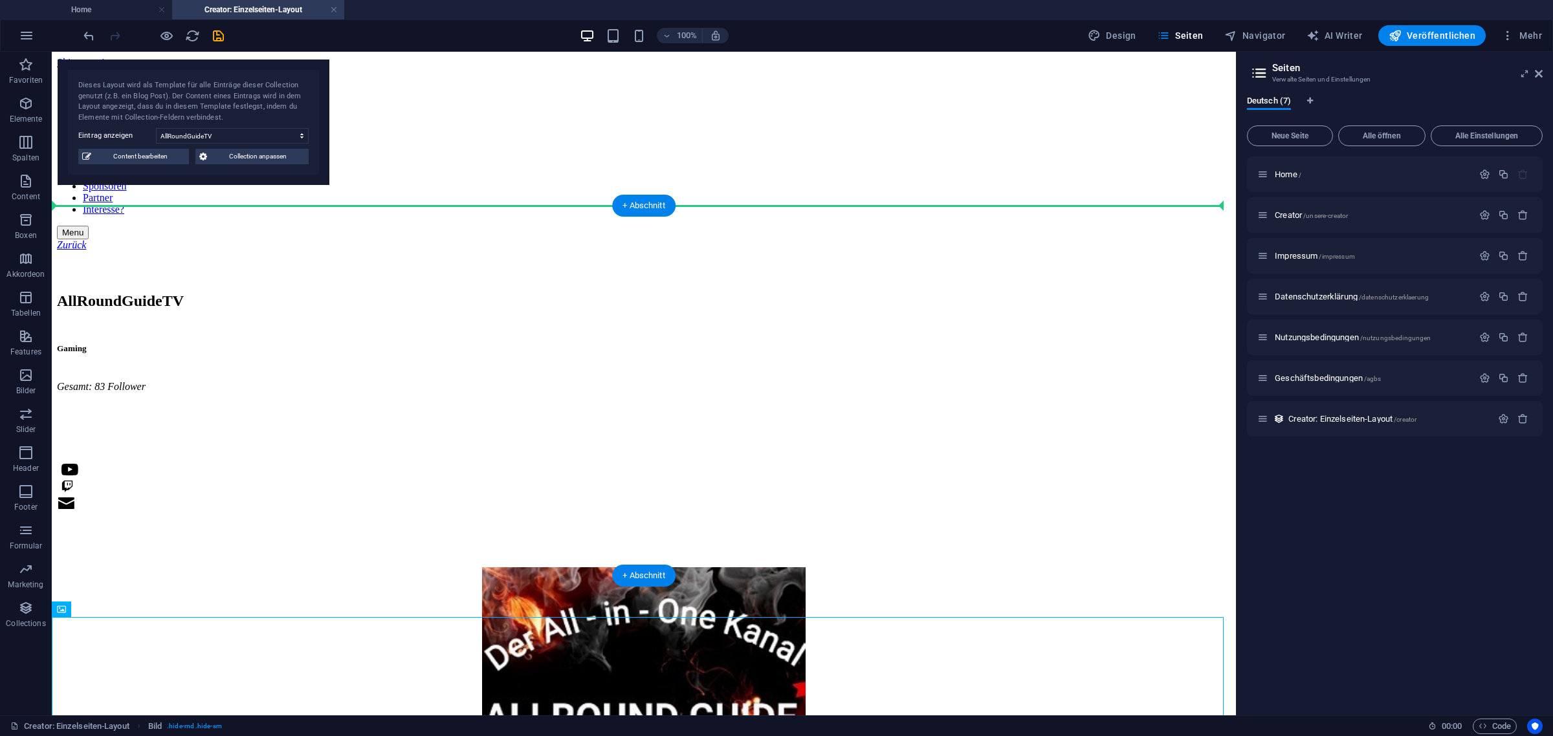
drag, startPoint x: 577, startPoint y: 526, endPoint x: 367, endPoint y: 386, distance: 252.8
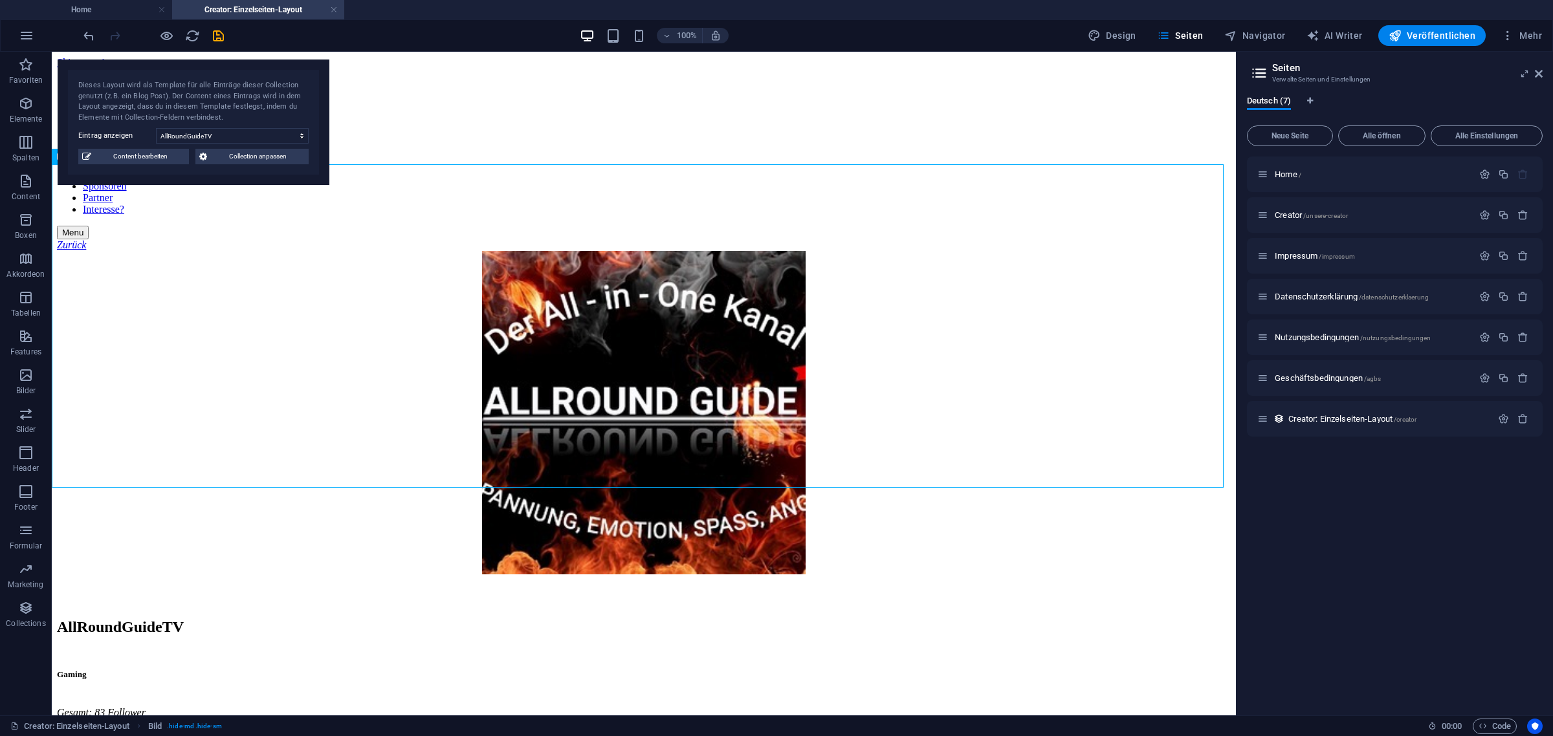
click at [561, 334] on figure at bounding box center [644, 414] width 1174 height 326
drag, startPoint x: 561, startPoint y: 334, endPoint x: 333, endPoint y: 334, distance: 227.7
click at [561, 334] on figure at bounding box center [644, 414] width 1174 height 326
select select "px"
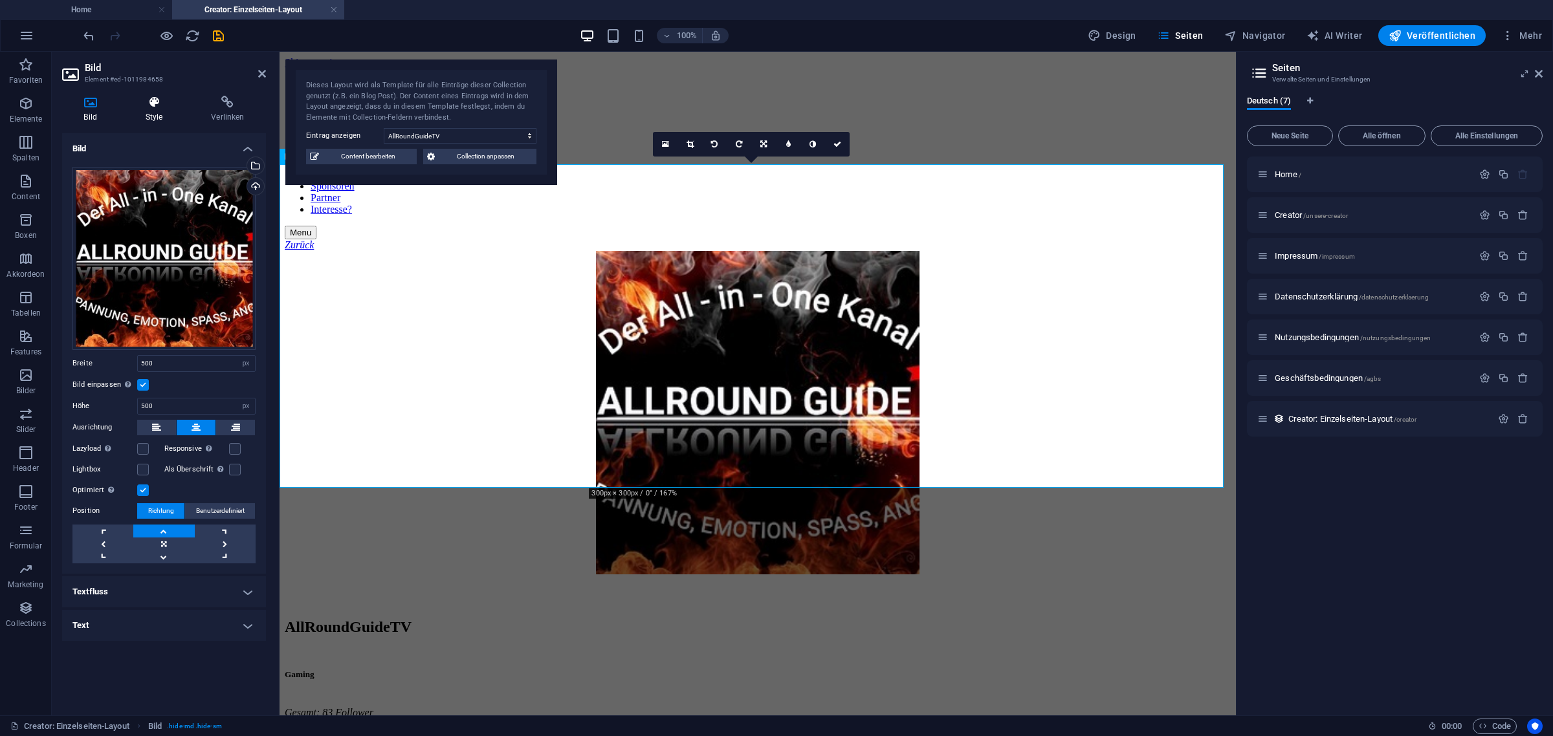
click at [158, 112] on h4 "Style" at bounding box center [157, 109] width 66 height 27
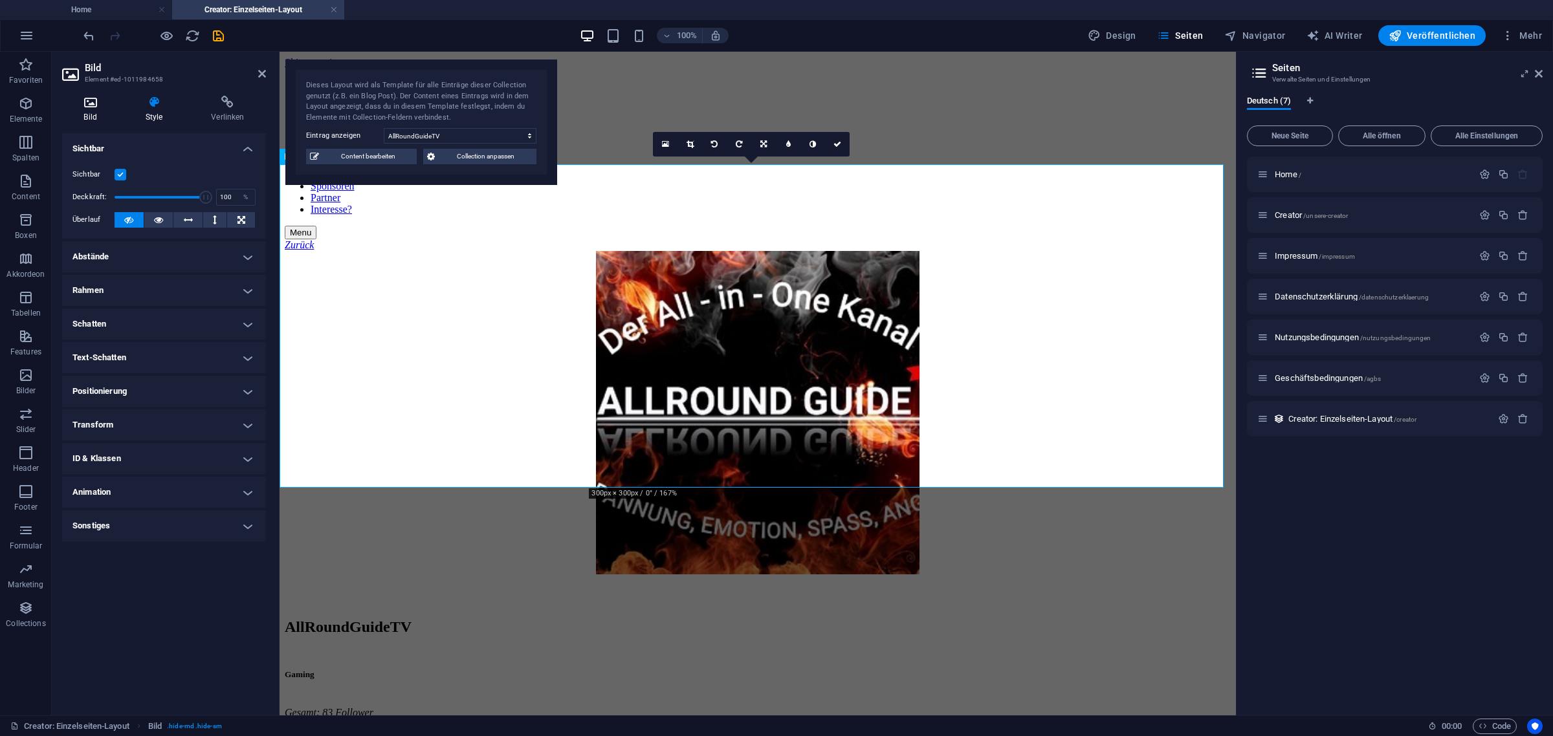
click at [84, 107] on icon at bounding box center [90, 102] width 56 height 13
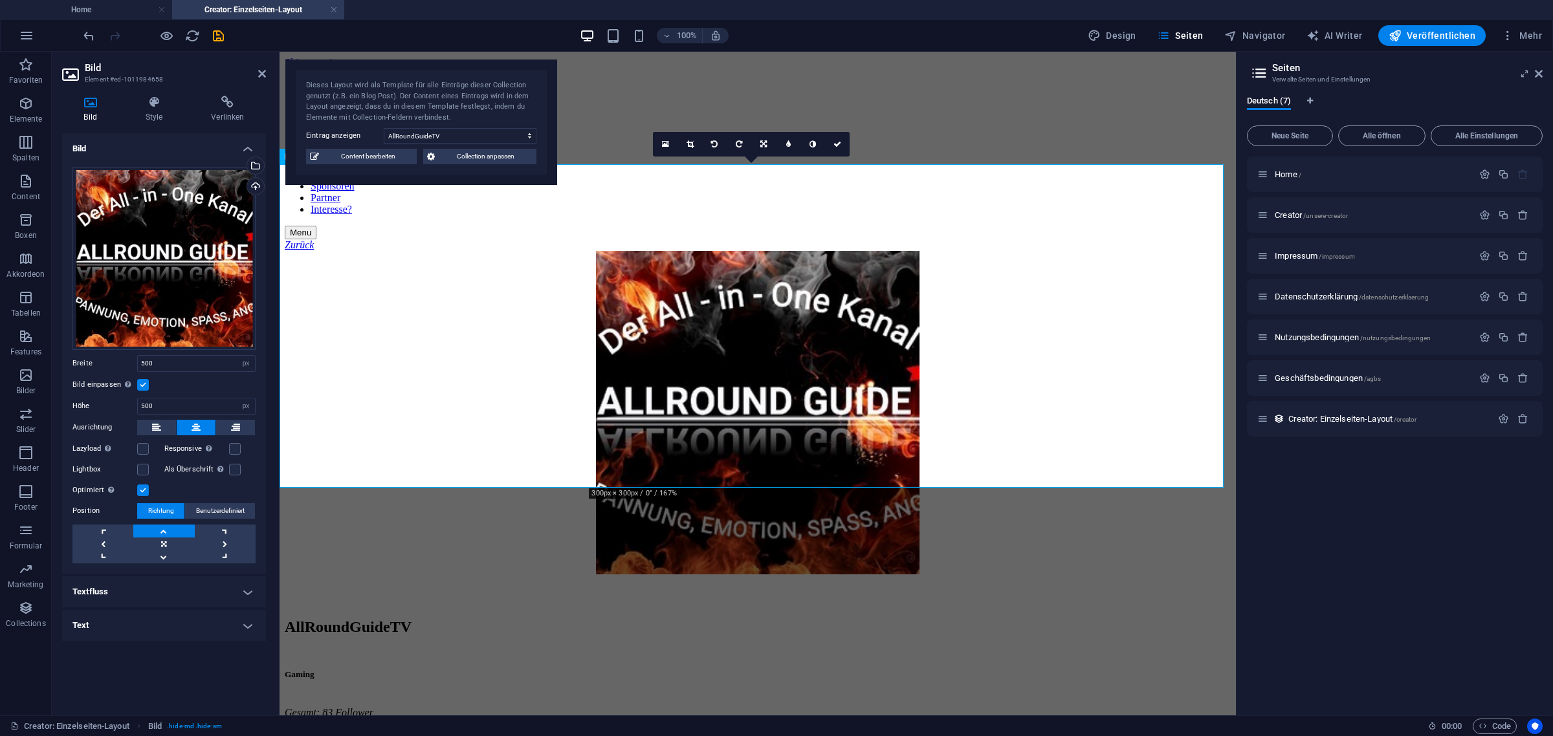
click at [266, 78] on aside "Bild Element #ed-1011984658 Bild Style Verlinken Bild Ziehe Dateien zum Hochlad…" at bounding box center [166, 384] width 228 height 664
click at [262, 74] on icon at bounding box center [262, 74] width 8 height 10
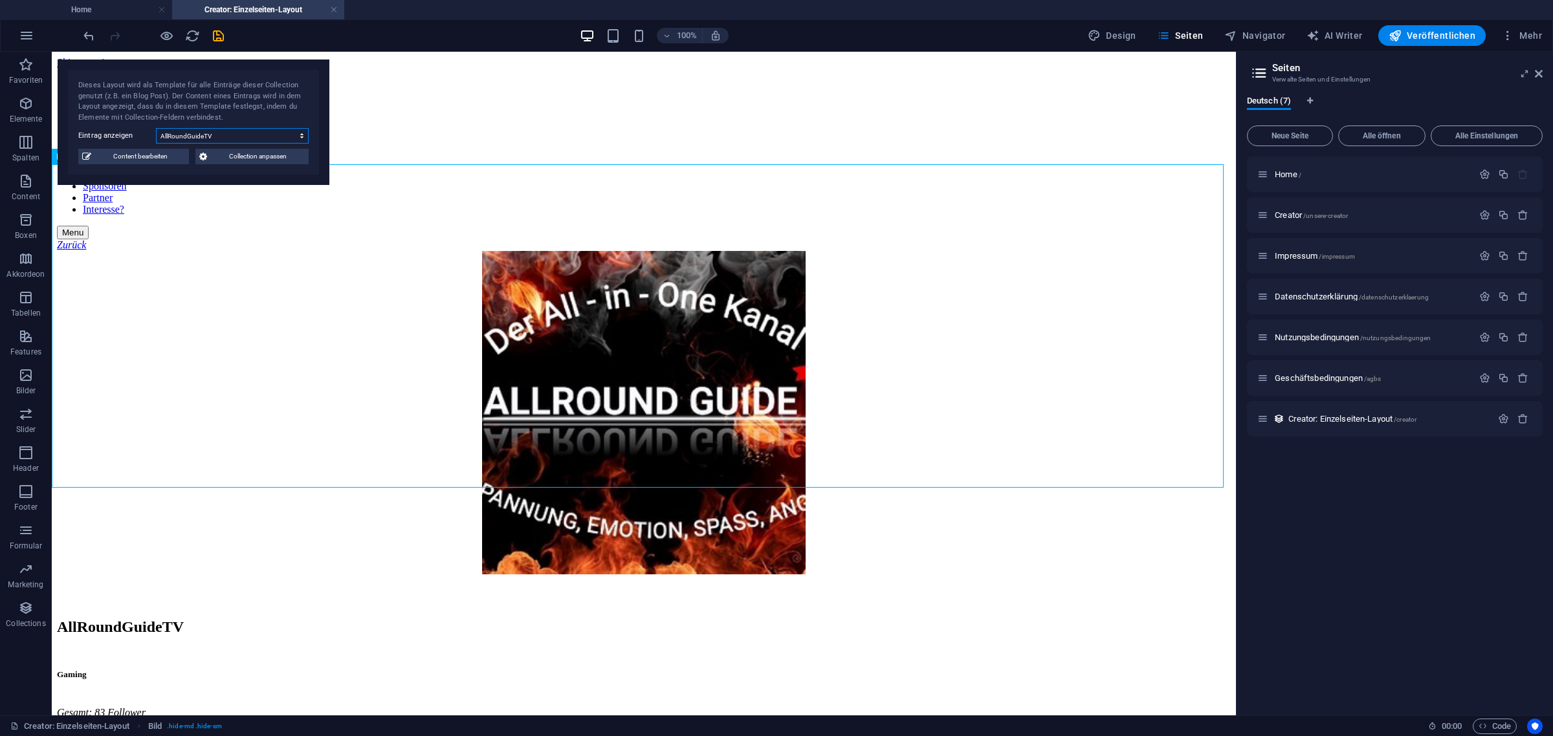
click at [237, 139] on select "AllRoundGuideTV Schrottkiste xSimogg" at bounding box center [232, 136] width 153 height 16
click at [156, 128] on select "AllRoundGuideTV Schrottkiste xSimogg" at bounding box center [232, 136] width 153 height 16
click at [207, 135] on select "AllRoundGuideTV Schrottkiste xSimogg" at bounding box center [232, 136] width 153 height 16
select select "68e111371c3e68c5bc018656"
click at [156, 128] on select "AllRoundGuideTV Schrottkiste xSimogg" at bounding box center [232, 136] width 153 height 16
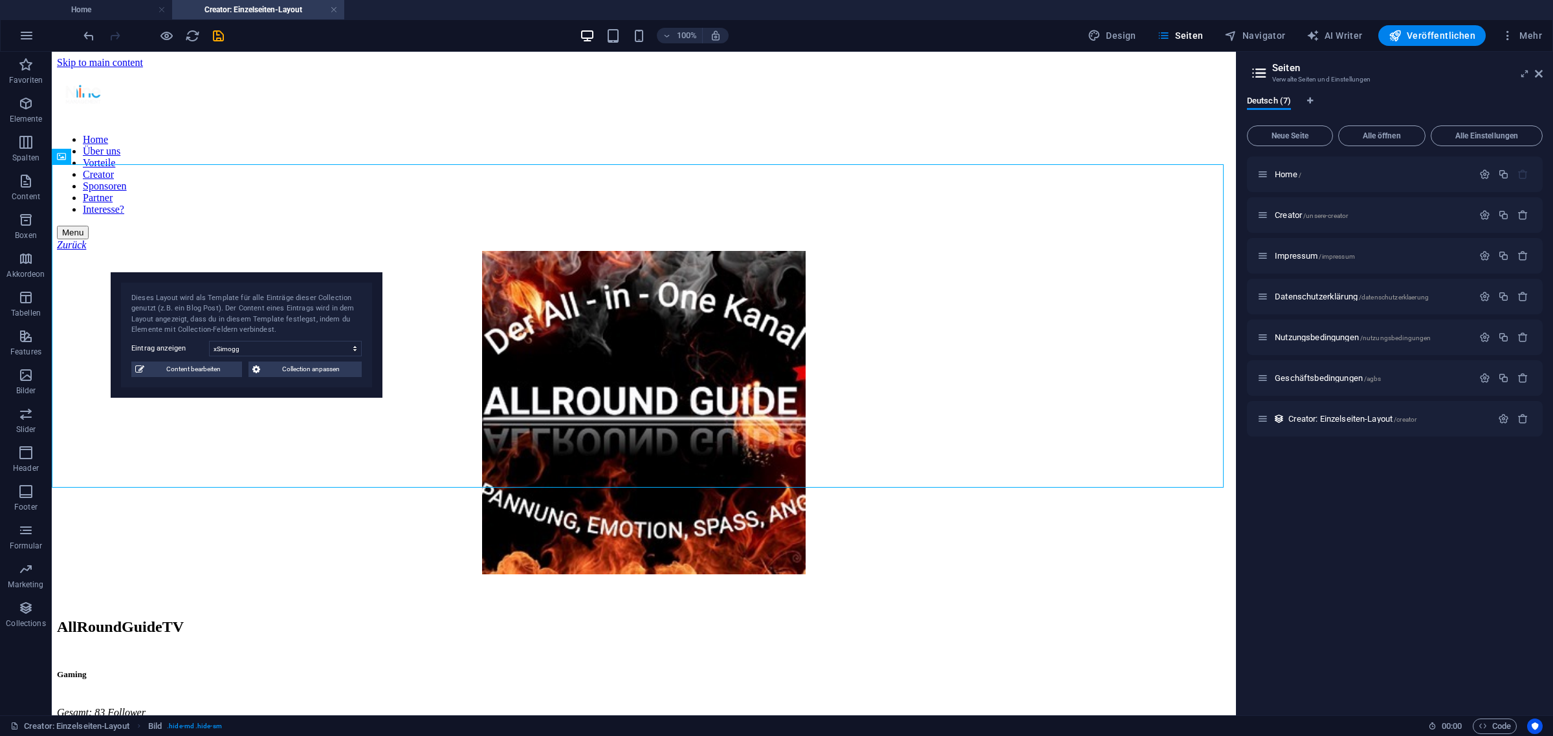
drag, startPoint x: 206, startPoint y: 111, endPoint x: 263, endPoint y: 337, distance: 233.5
click at [262, 336] on div "Dieses Layout wird als Template für alle Einträge dieser Collection genutzt (z.…" at bounding box center [246, 314] width 230 height 43
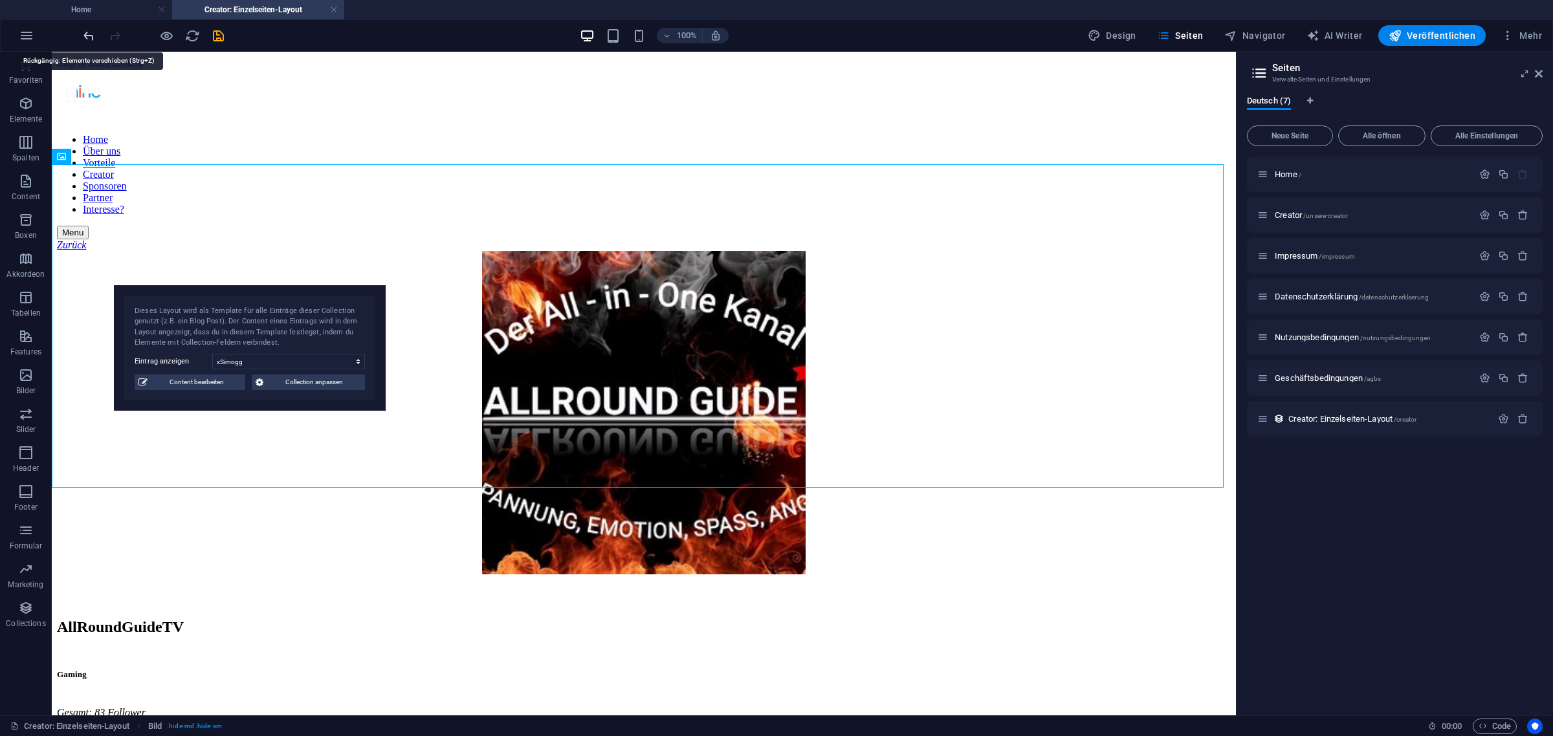
click at [89, 38] on icon "undo" at bounding box center [89, 35] width 15 height 15
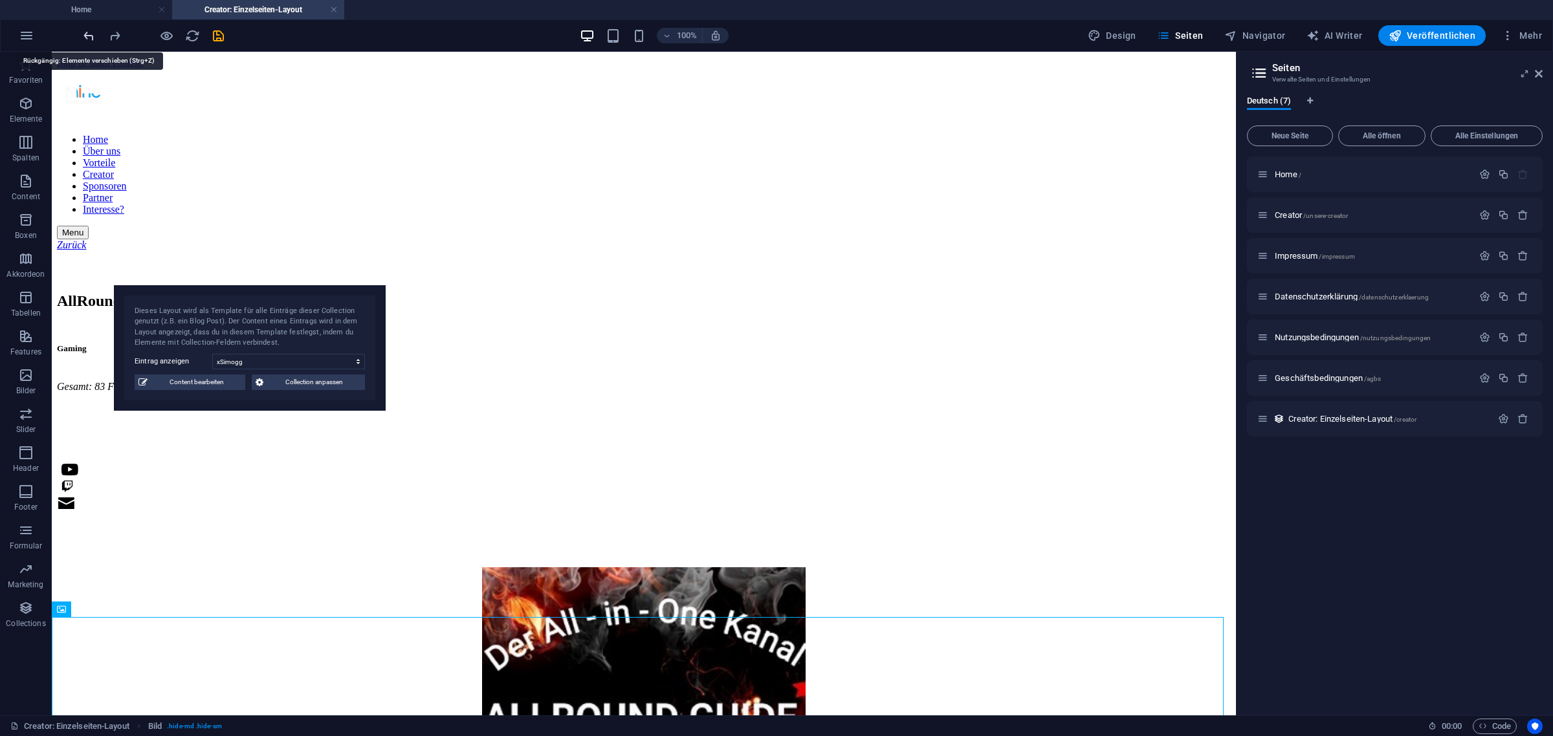
click at [89, 38] on icon "undo" at bounding box center [89, 35] width 15 height 15
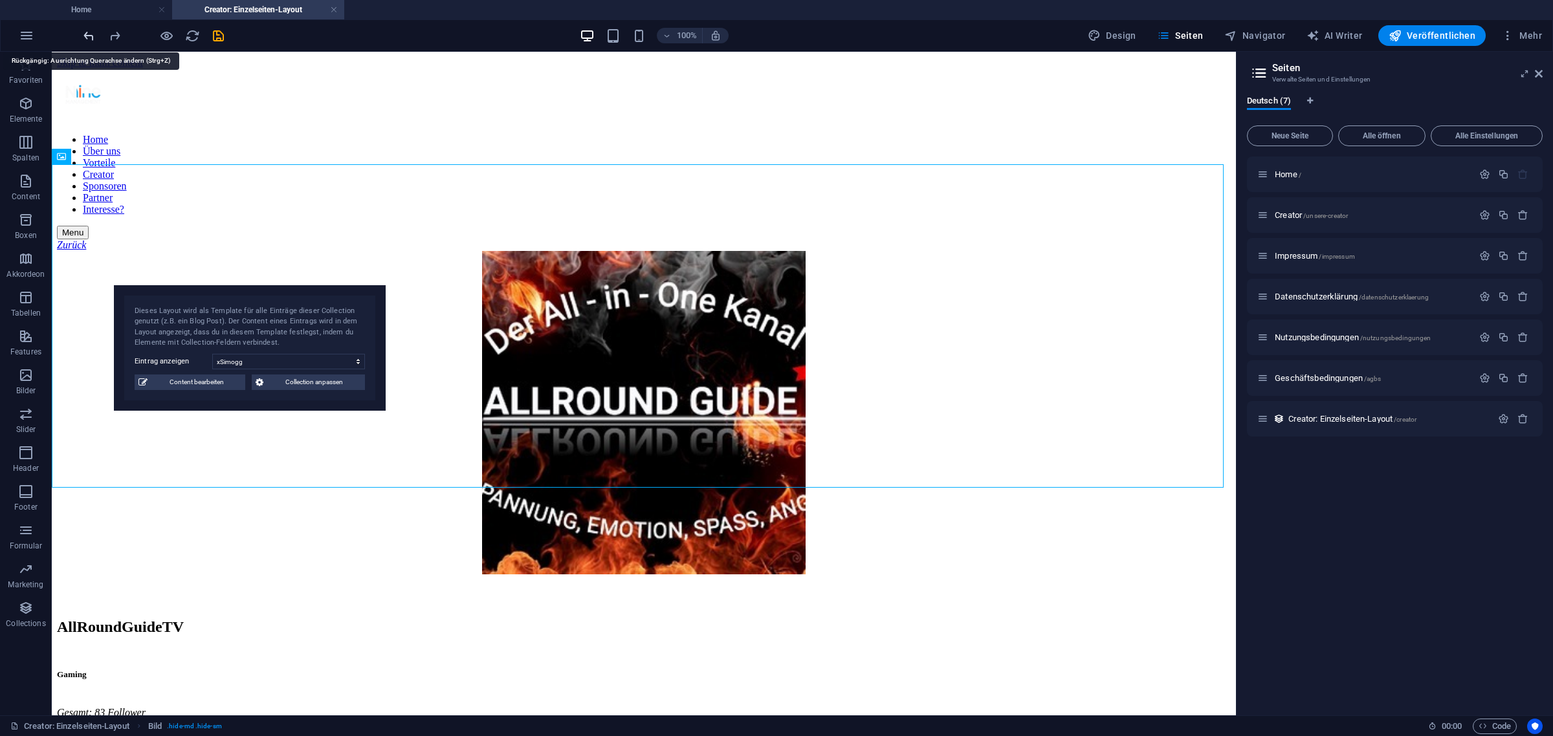
click at [89, 38] on icon "undo" at bounding box center [89, 35] width 15 height 15
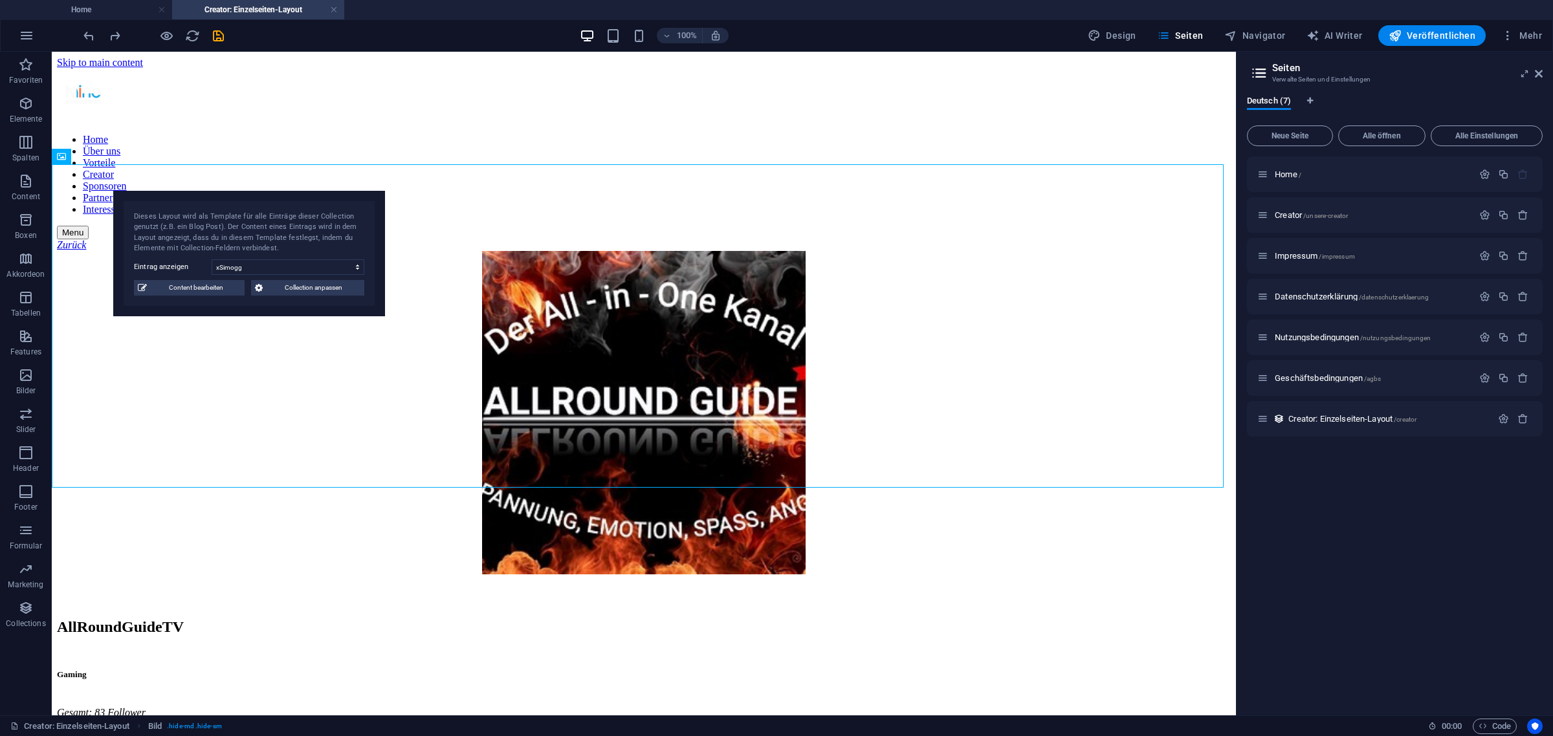
drag, startPoint x: 303, startPoint y: 320, endPoint x: 301, endPoint y: 224, distance: 96.4
click at [301, 224] on div "Dieses Layout wird als Template für alle Einträge dieser Collection genutzt (z.…" at bounding box center [249, 233] width 230 height 43
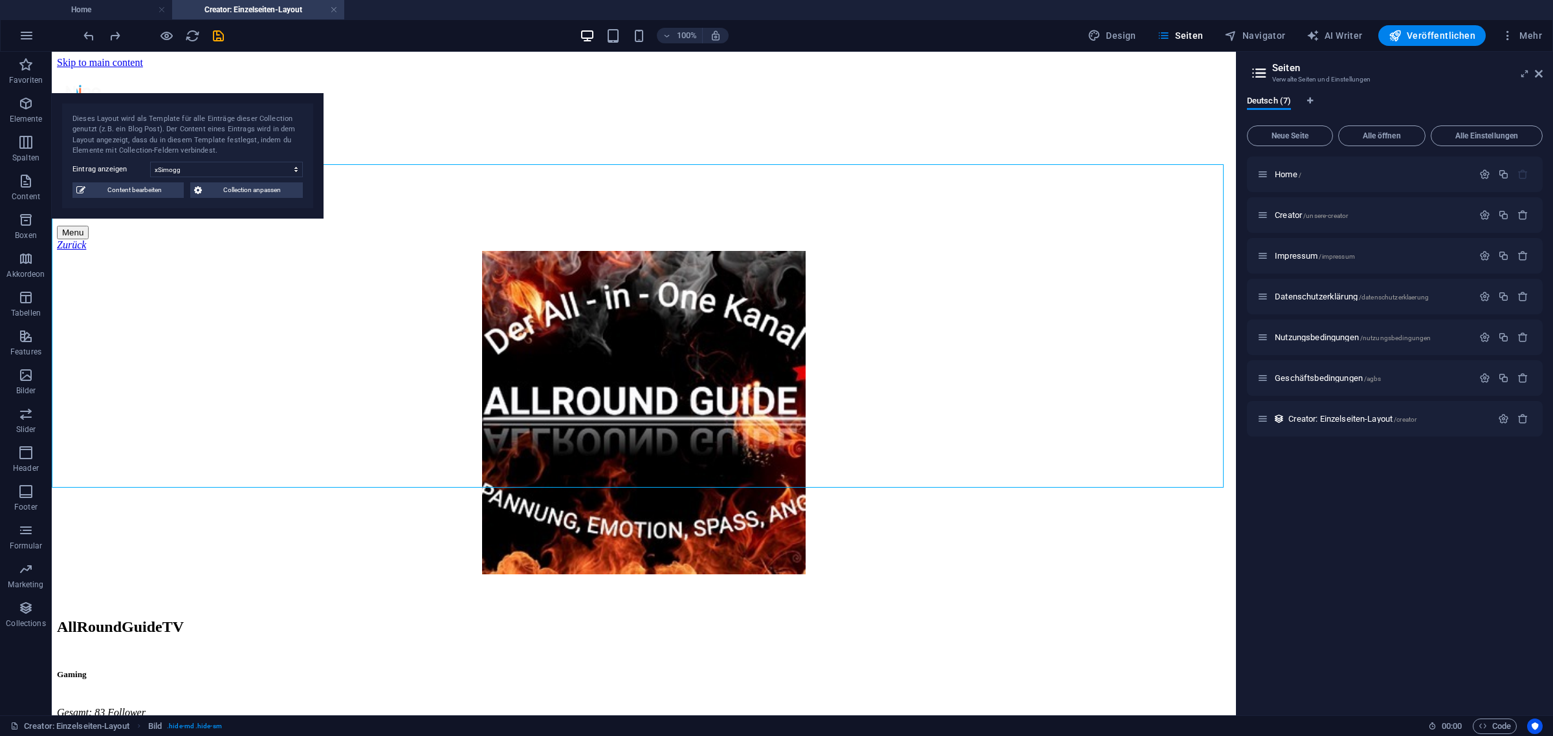
drag, startPoint x: 301, startPoint y: 224, endPoint x: 232, endPoint y: 128, distance: 118.1
click at [232, 128] on div "Dieses Layout wird als Template für alle Einträge dieser Collection genutzt (z.…" at bounding box center [187, 135] width 230 height 43
click at [334, 11] on link at bounding box center [334, 10] width 8 height 12
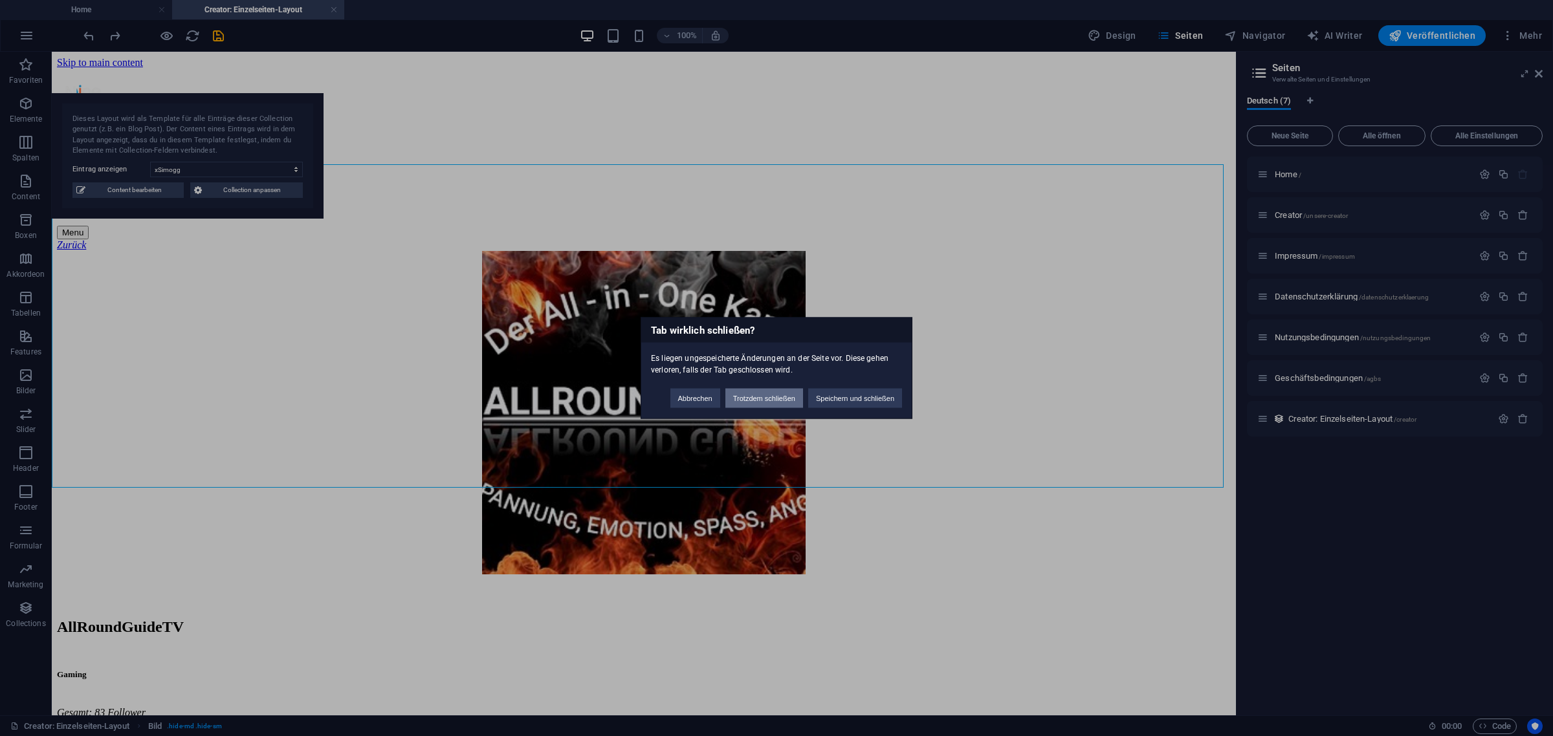
click at [778, 398] on button "Trotzdem schließen" at bounding box center [764, 398] width 78 height 19
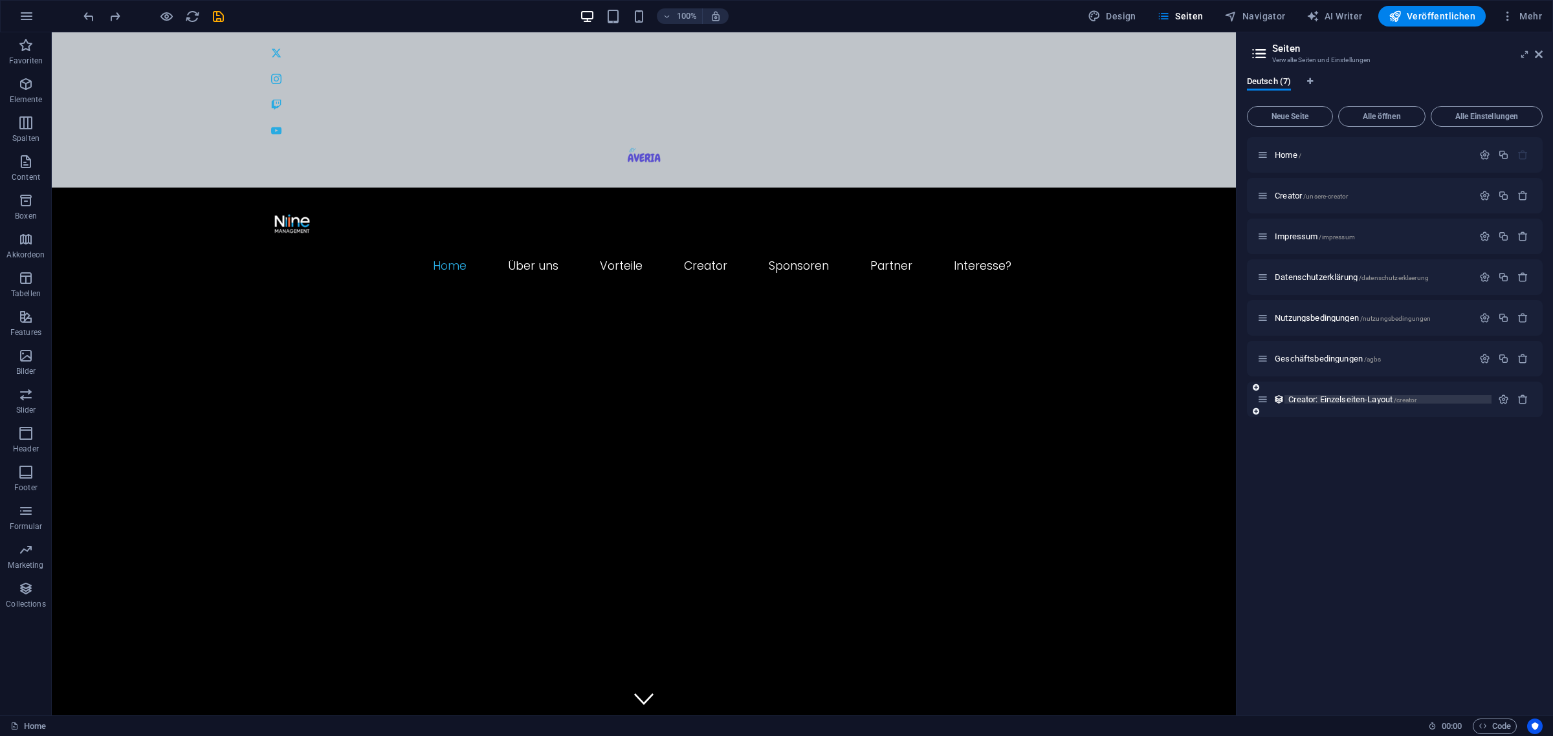
click at [1241, 400] on span "Creator: Einzelseiten-Layout /creator" at bounding box center [1352, 400] width 128 height 10
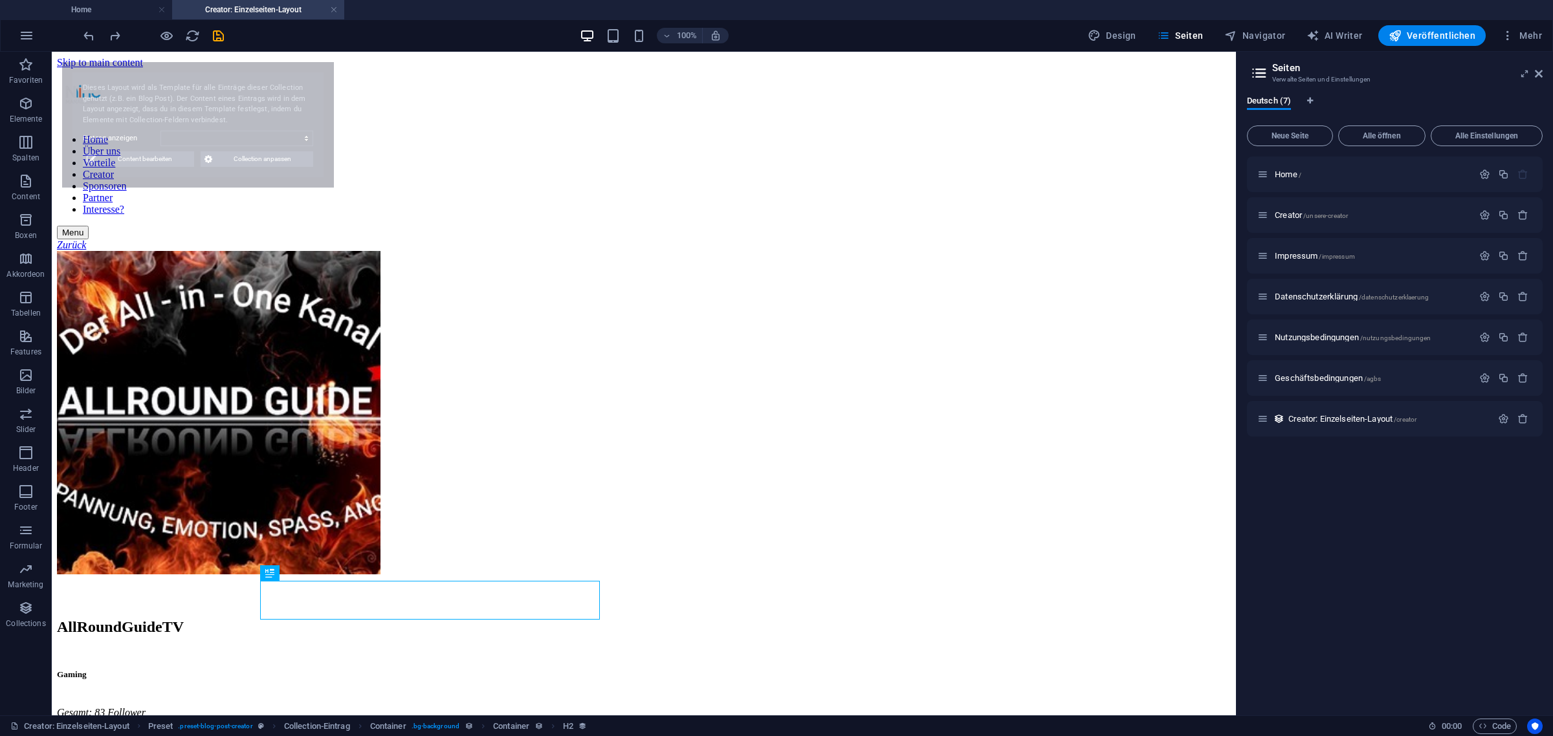
select select "68e16df3db66b275380f380b"
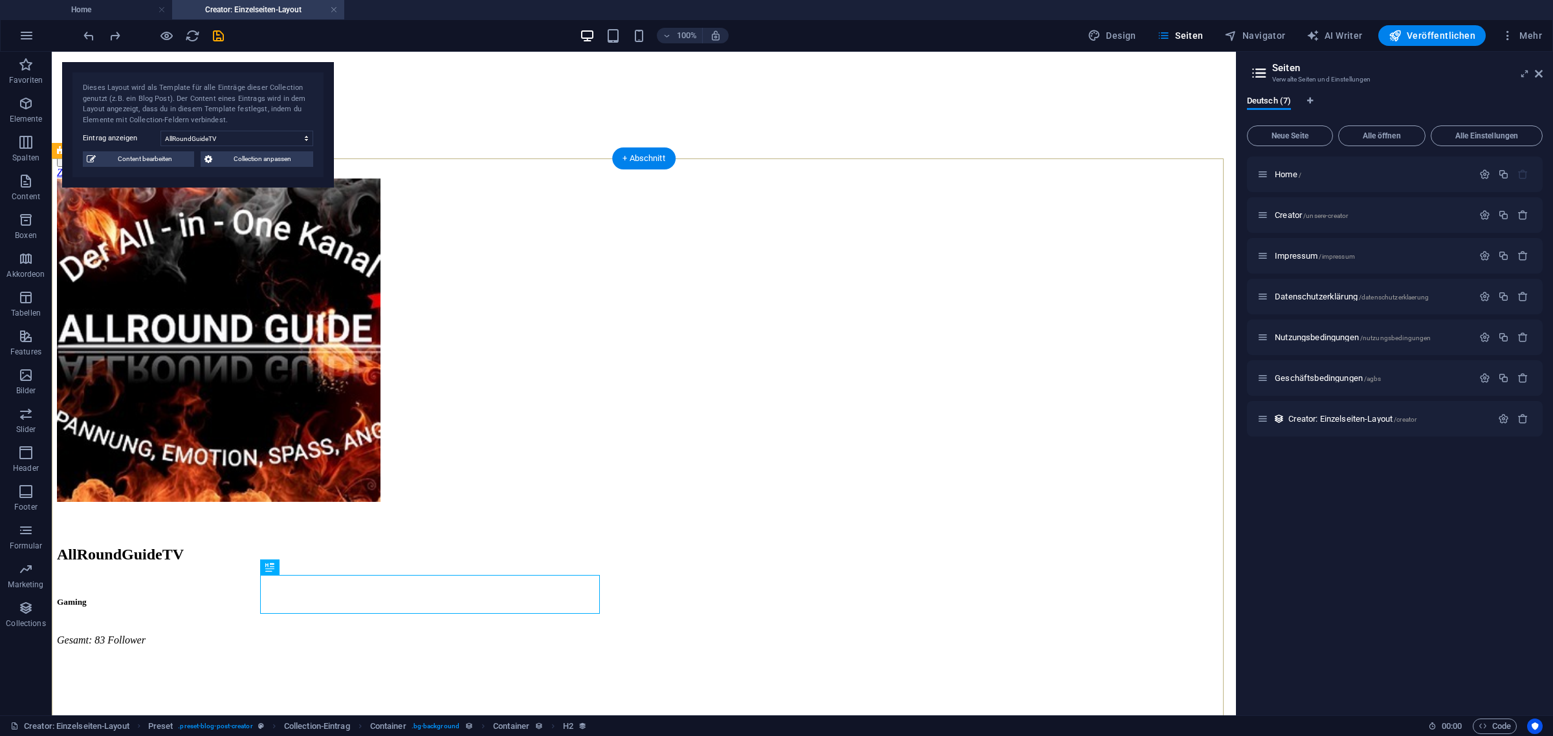
scroll to position [81, 0]
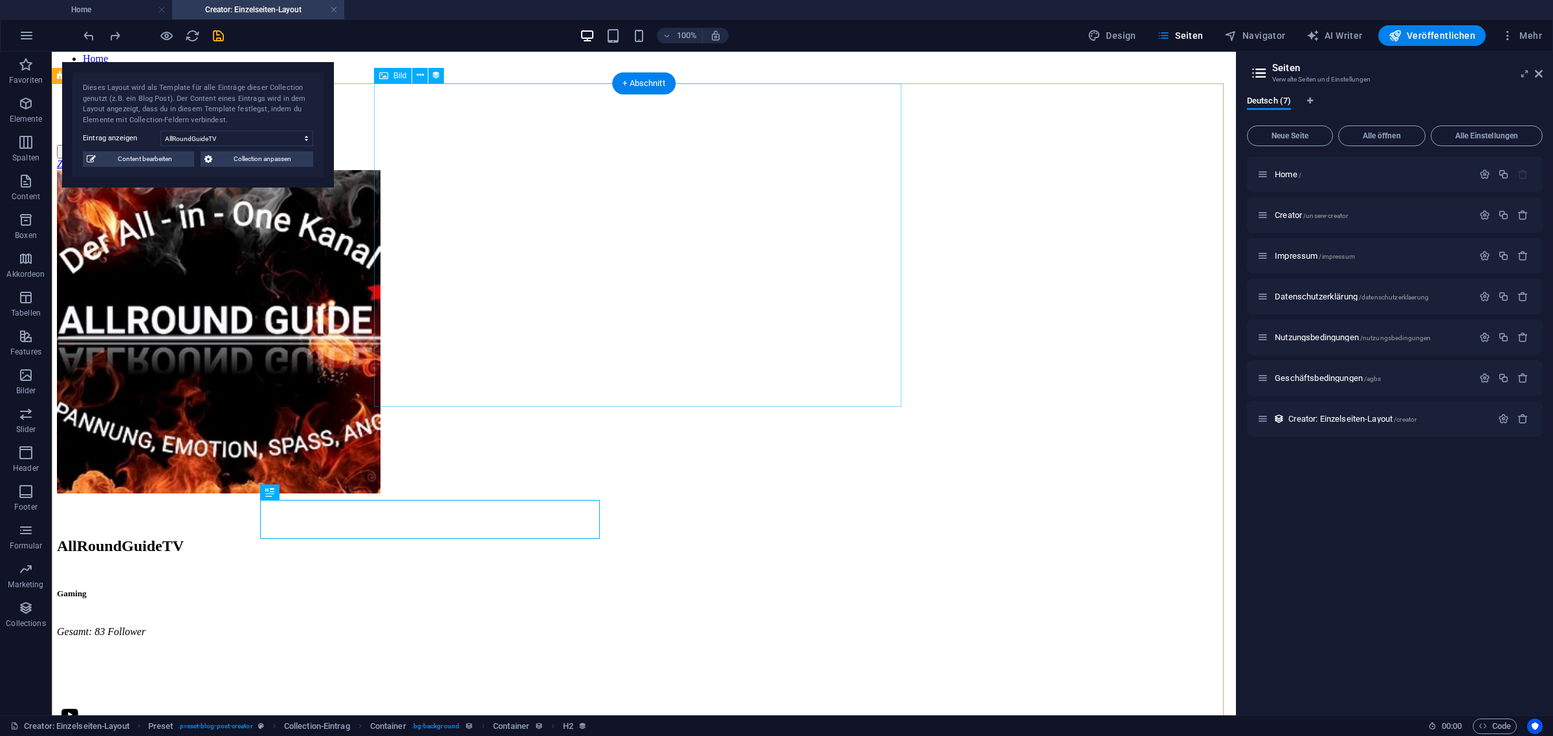
click at [595, 357] on figure at bounding box center [644, 333] width 1174 height 326
select select "px"
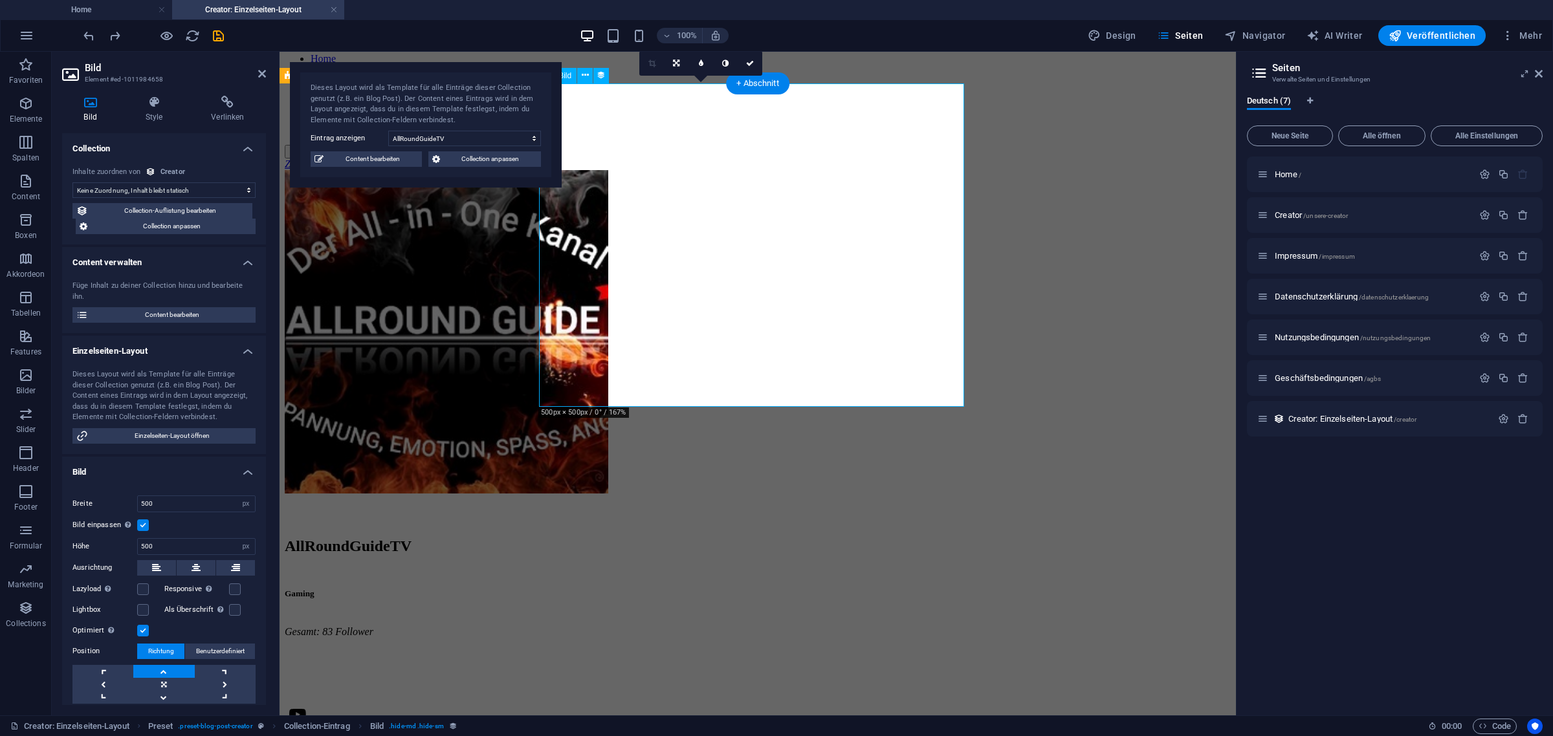
select select "image"
click at [199, 569] on icon at bounding box center [195, 568] width 9 height 16
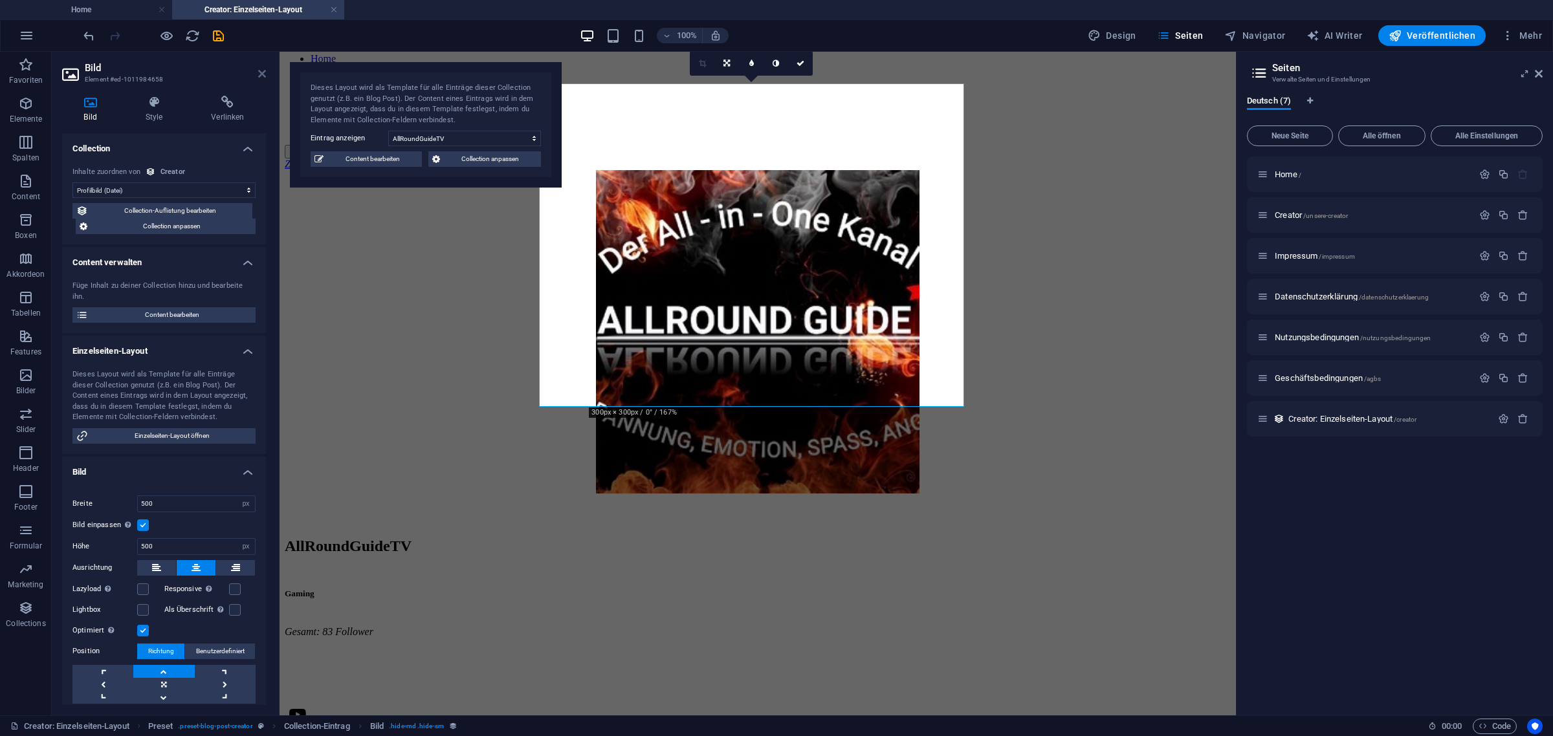
click at [260, 78] on icon at bounding box center [262, 74] width 8 height 10
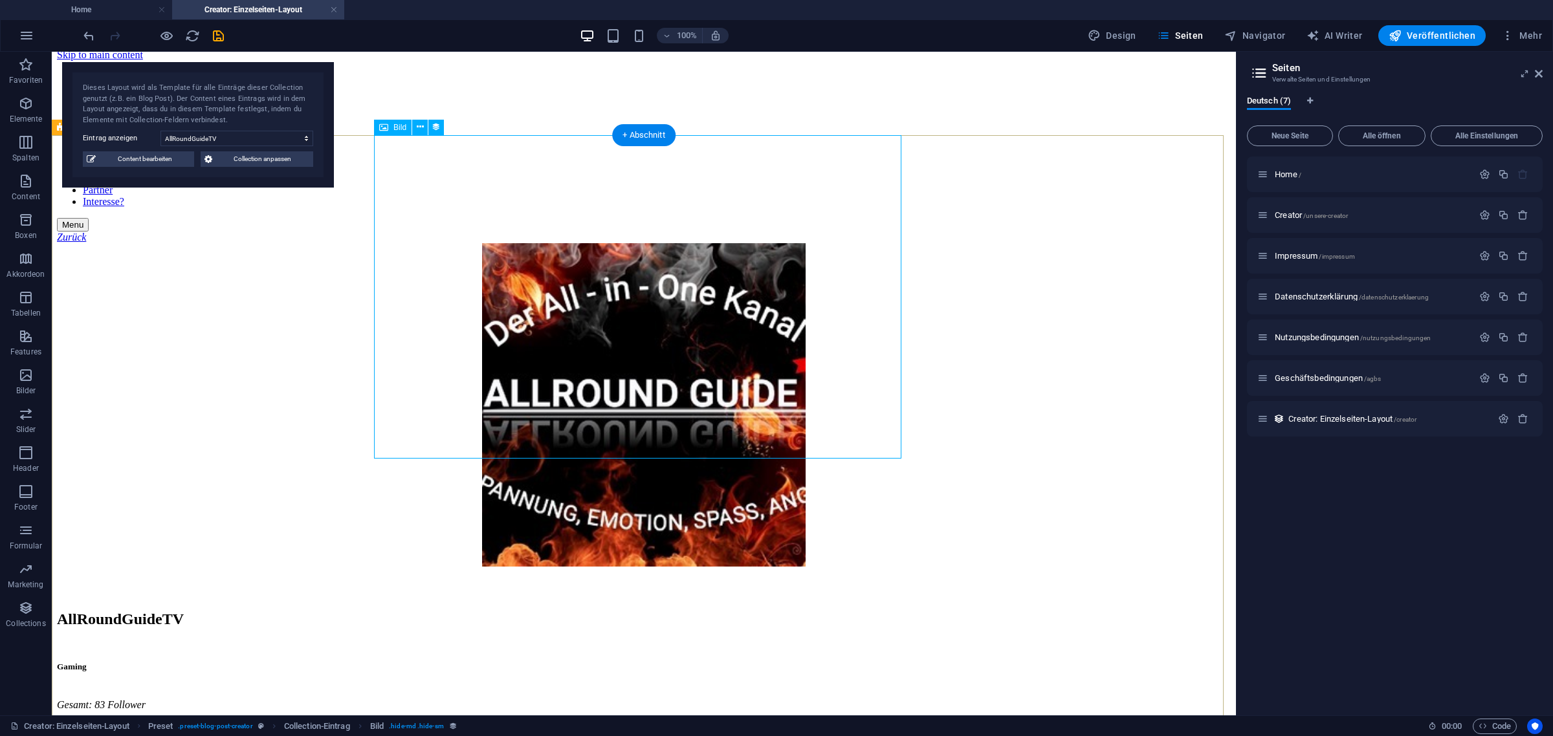
scroll to position [0, 0]
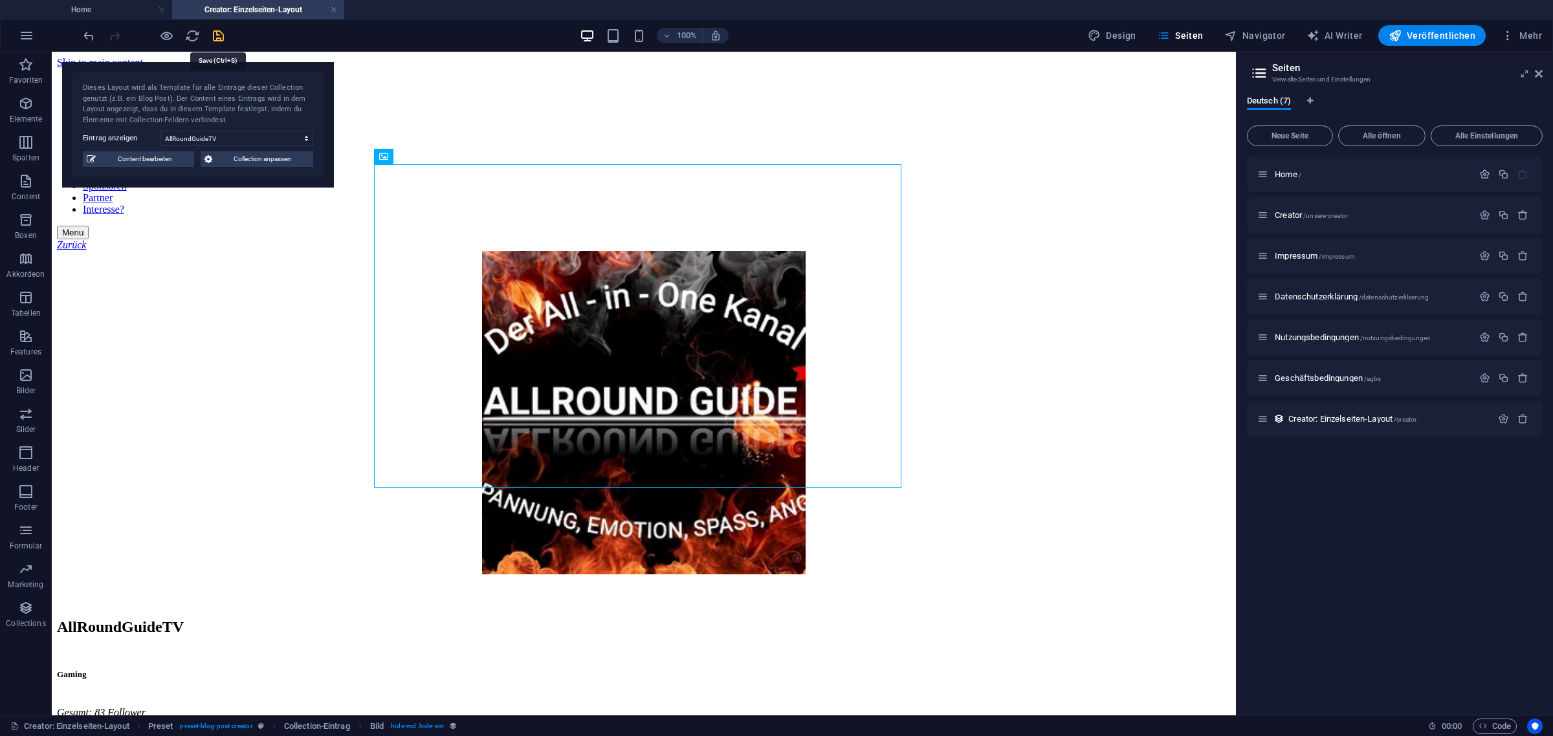
click at [218, 38] on icon "save" at bounding box center [218, 35] width 15 height 15
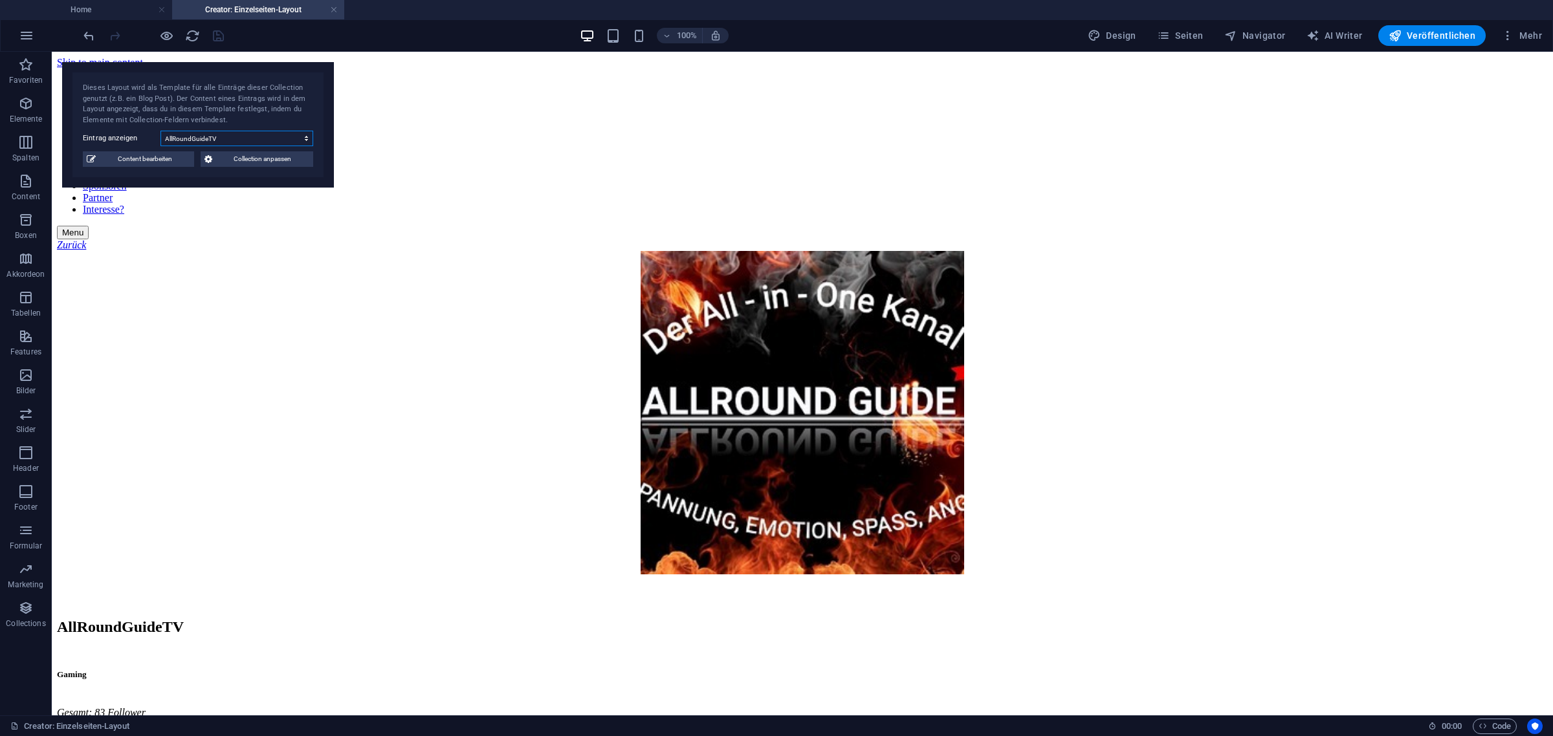
click at [219, 140] on select "AllRoundGuideTV Schrottkiste xSimogg" at bounding box center [236, 139] width 153 height 16
click at [160, 131] on select "AllRoundGuideTV Schrottkiste xSimogg" at bounding box center [236, 139] width 153 height 16
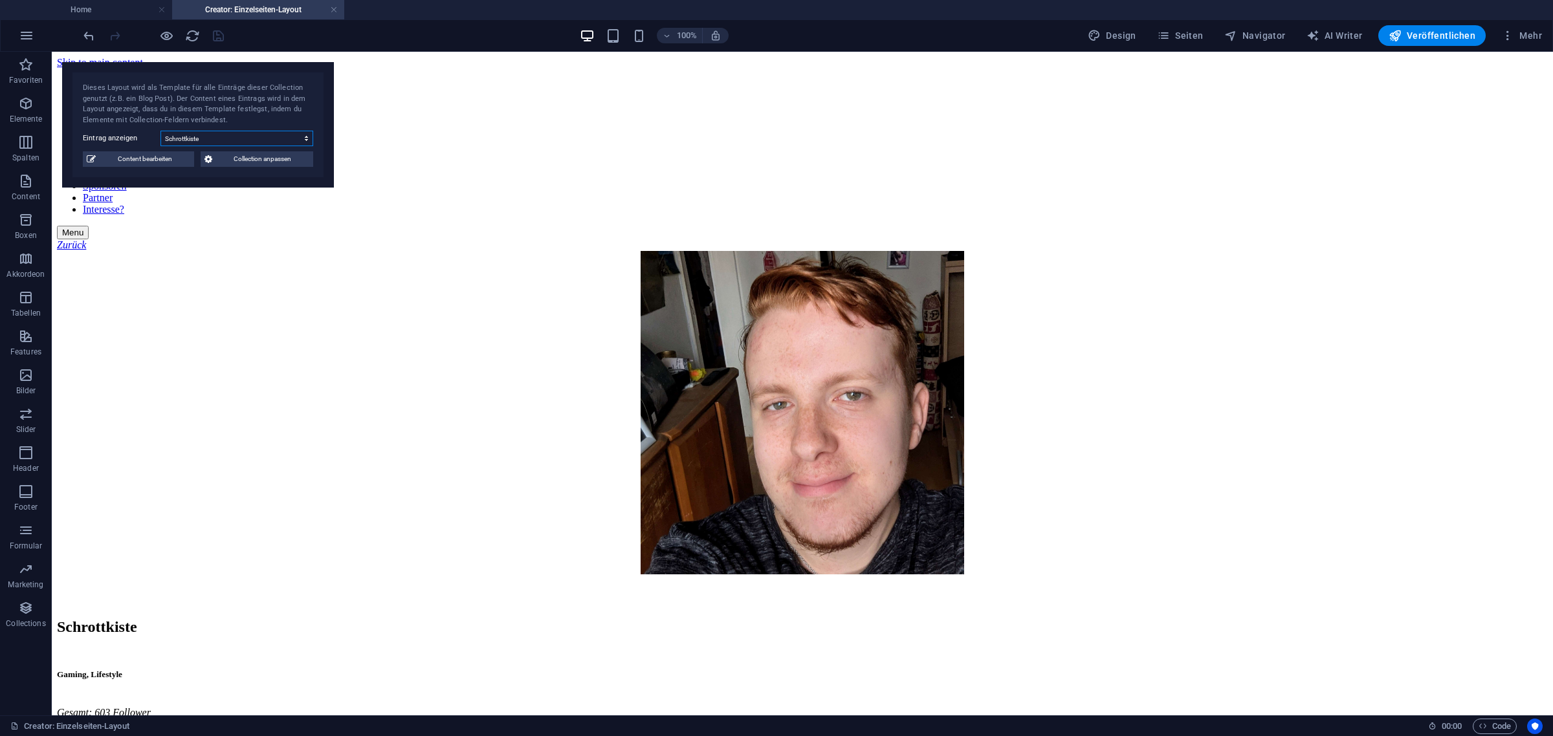
click at [233, 136] on select "AllRoundGuideTV Schrottkiste xSimogg" at bounding box center [236, 139] width 153 height 16
select select "68e111371c3e68c5bc018656"
click at [160, 131] on select "AllRoundGuideTV Schrottkiste xSimogg" at bounding box center [236, 139] width 153 height 16
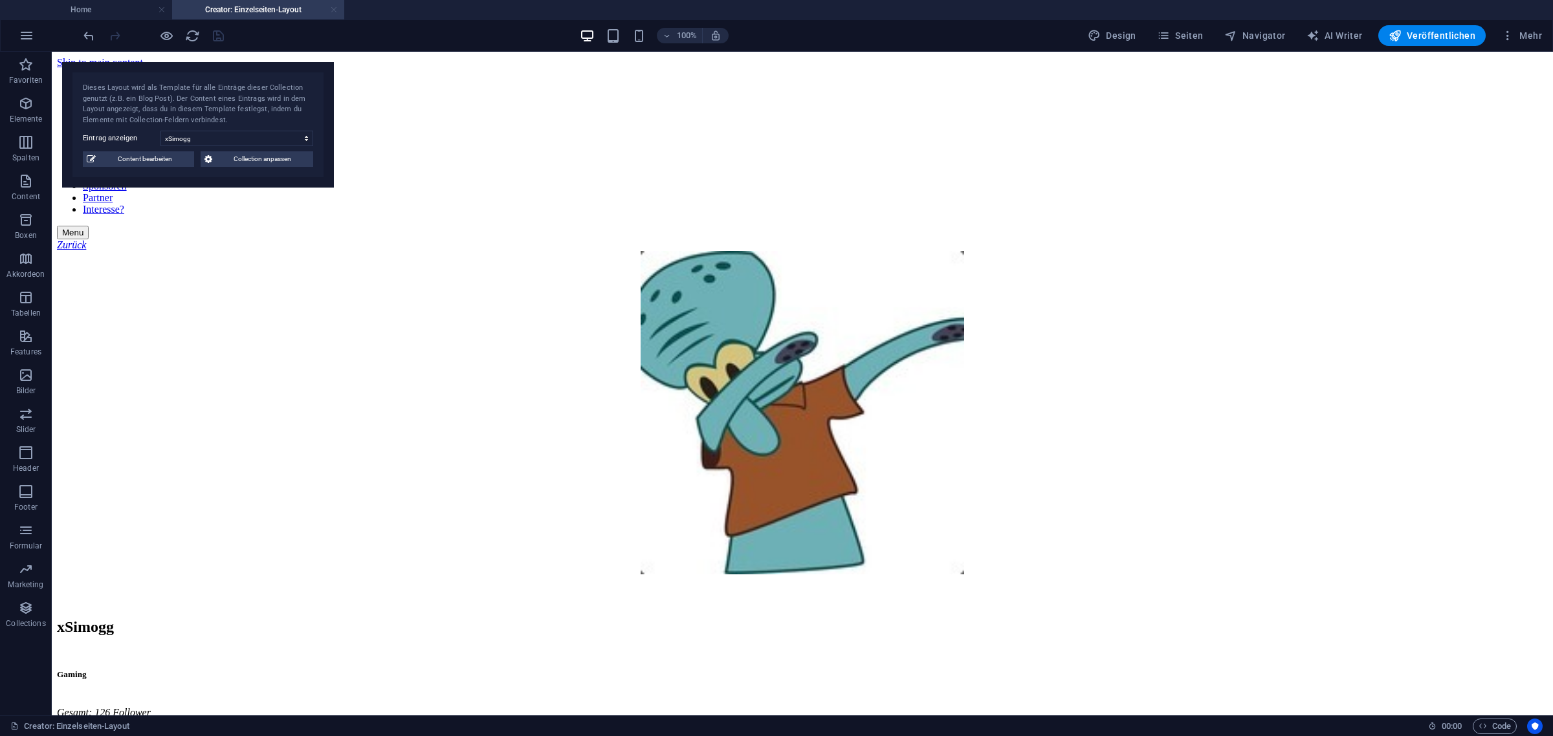
click at [331, 11] on link at bounding box center [334, 10] width 8 height 12
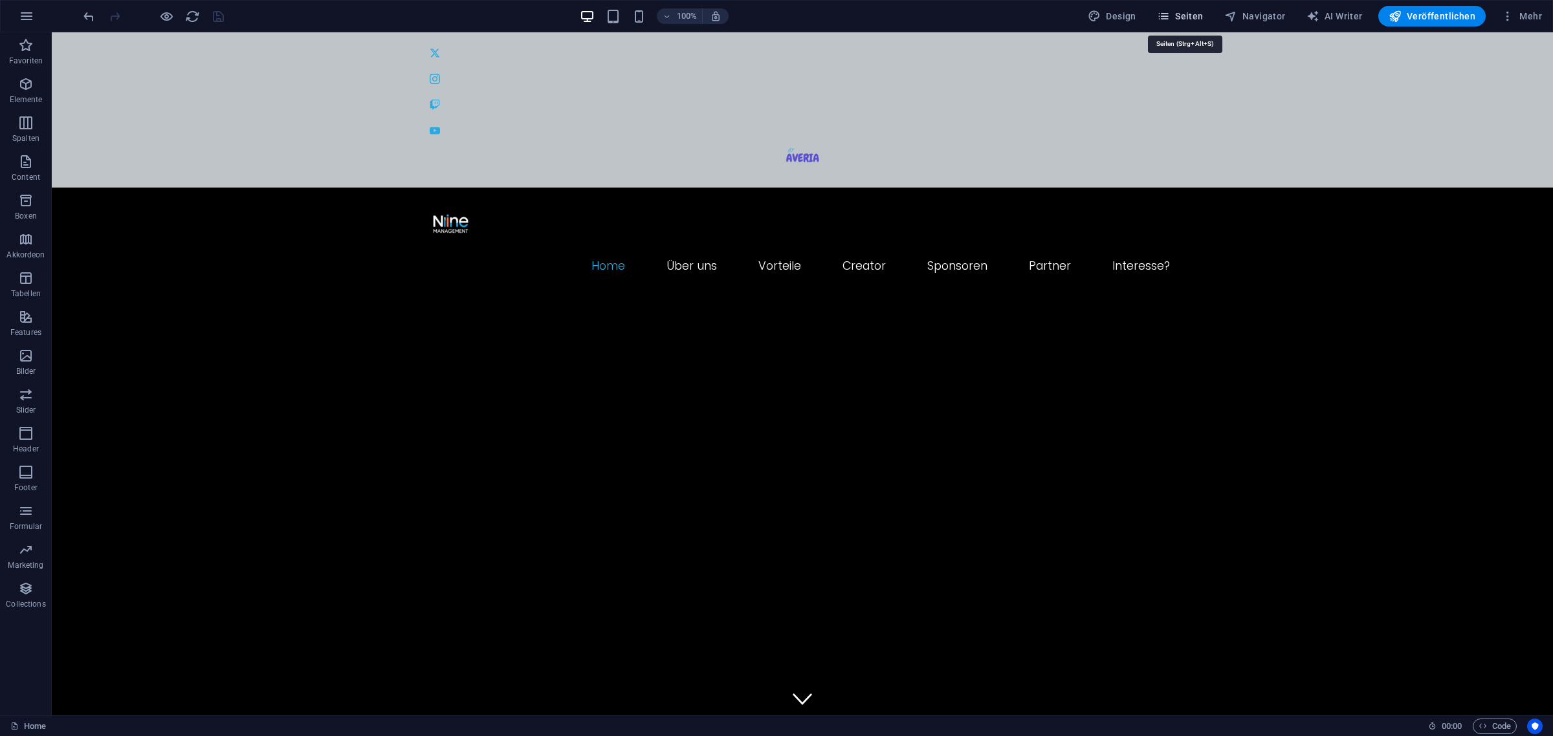
click at [1194, 10] on span "Seiten" at bounding box center [1180, 16] width 47 height 13
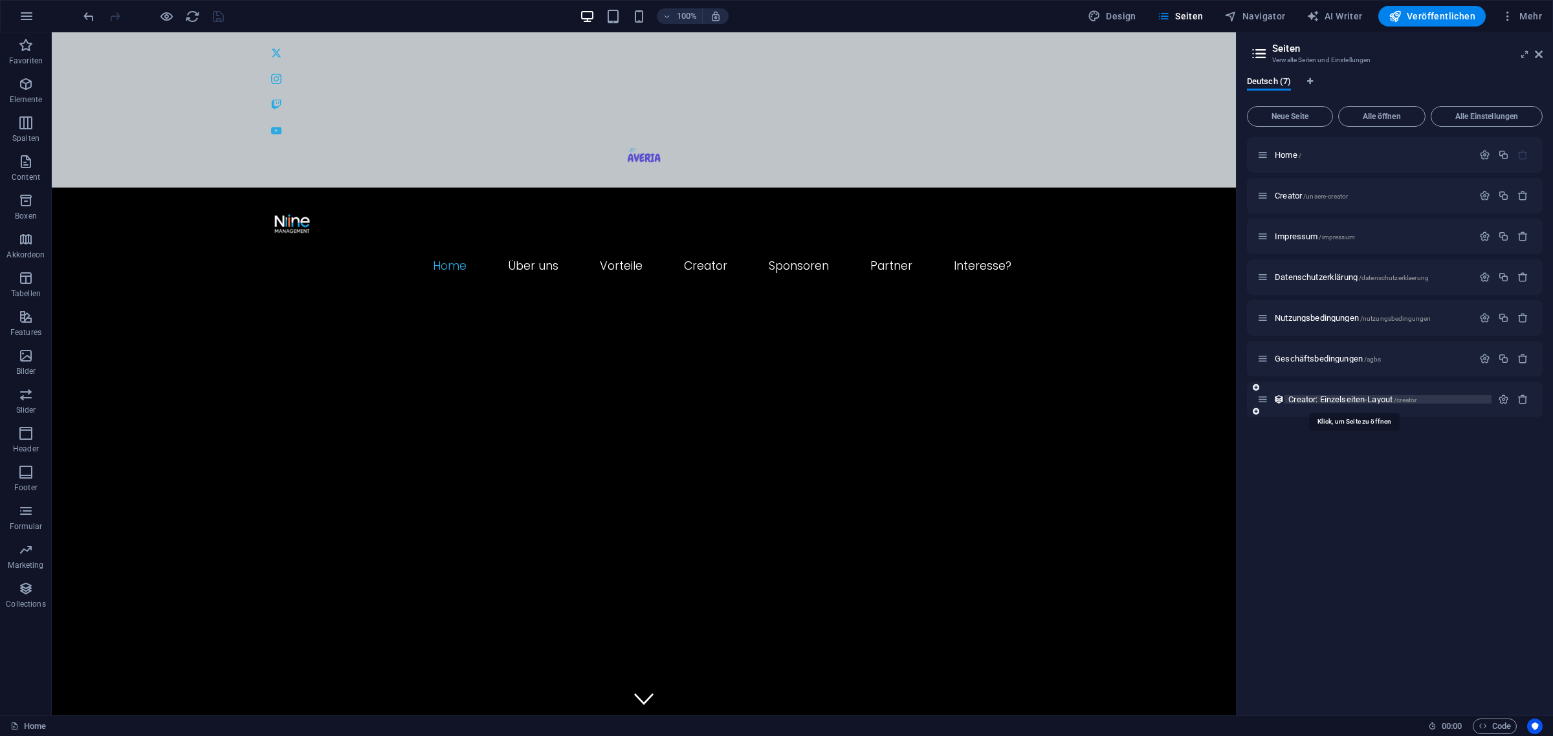
click at [1241, 401] on span "/creator" at bounding box center [1404, 400] width 23 height 7
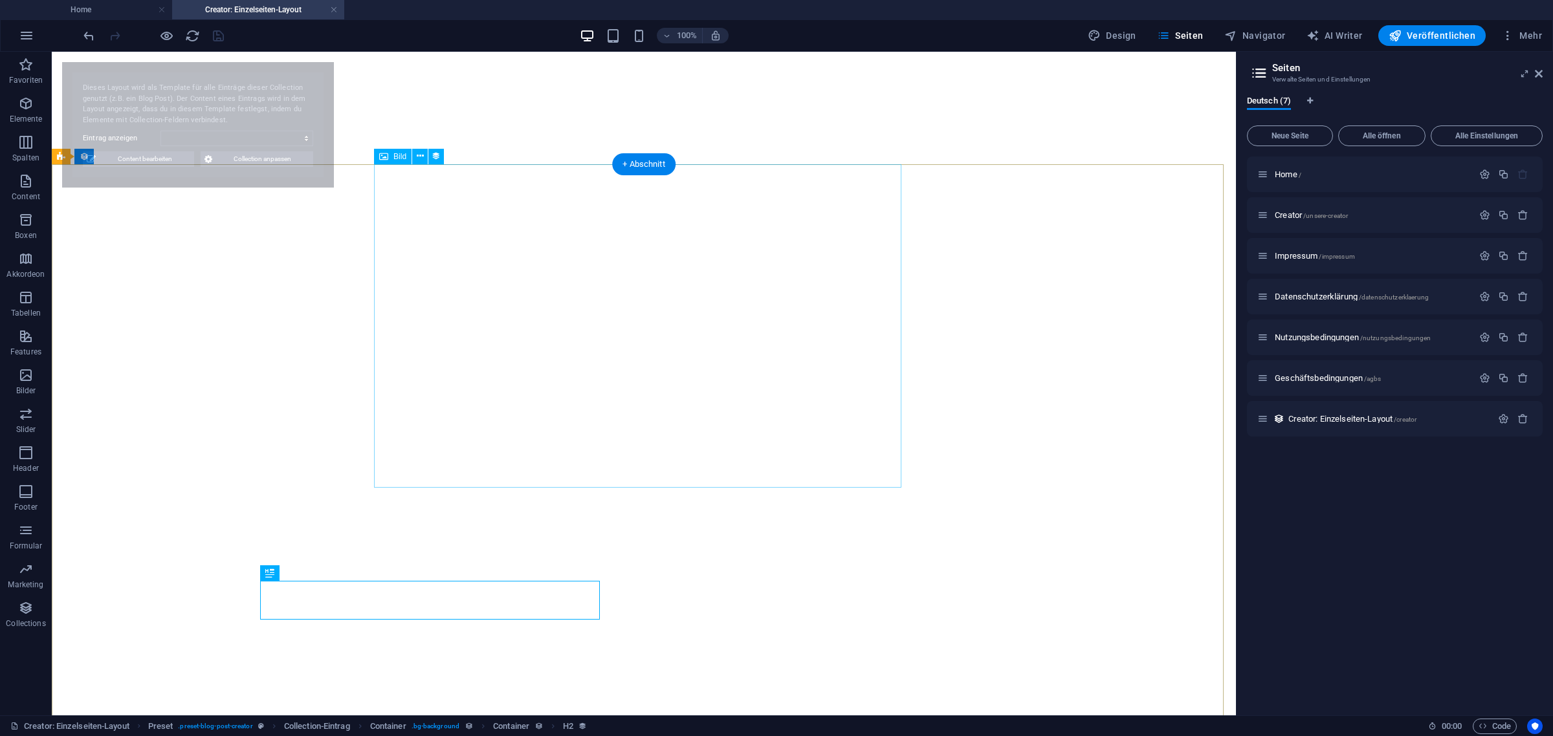
select select "68e16df3db66b275380f380b"
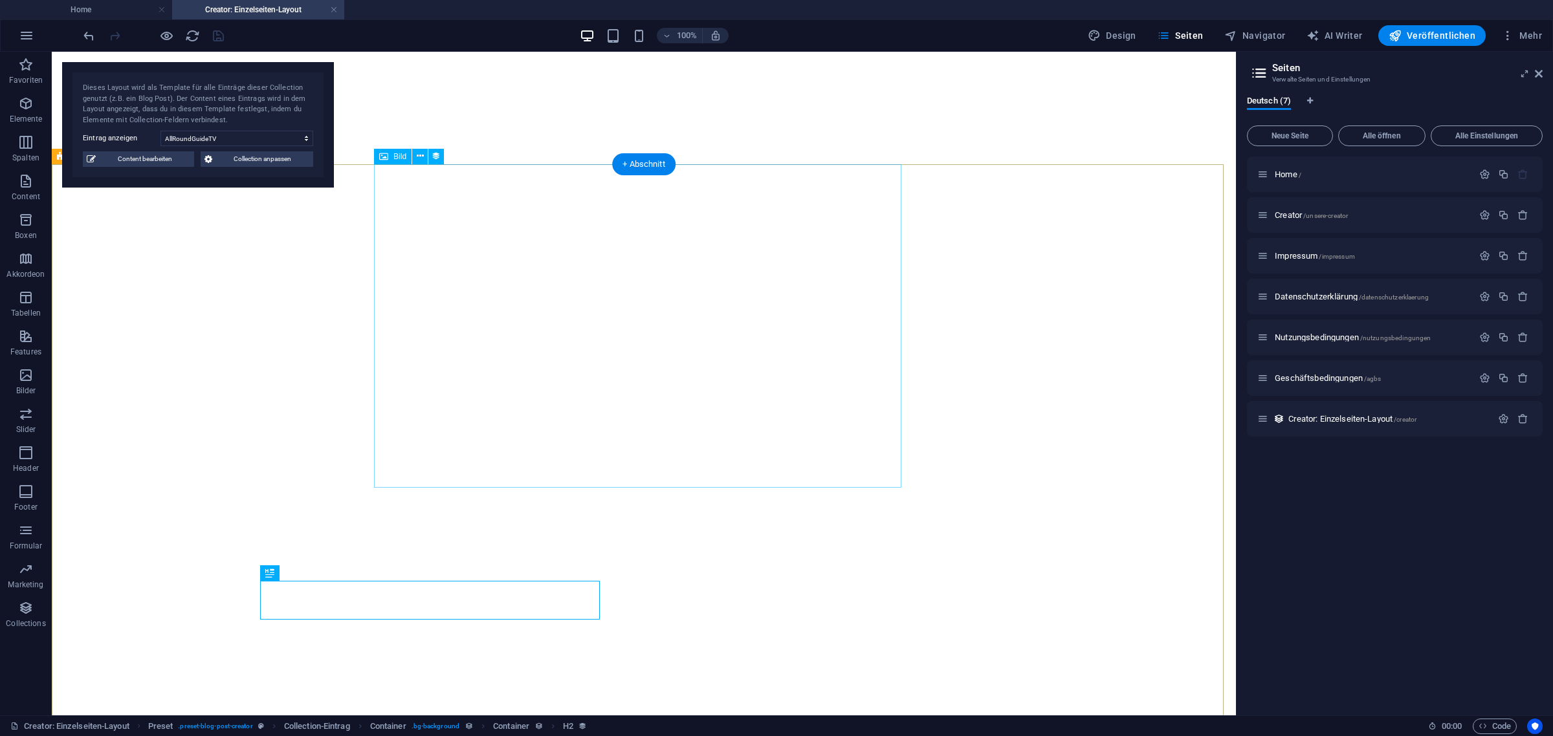
select select "image"
select select "px"
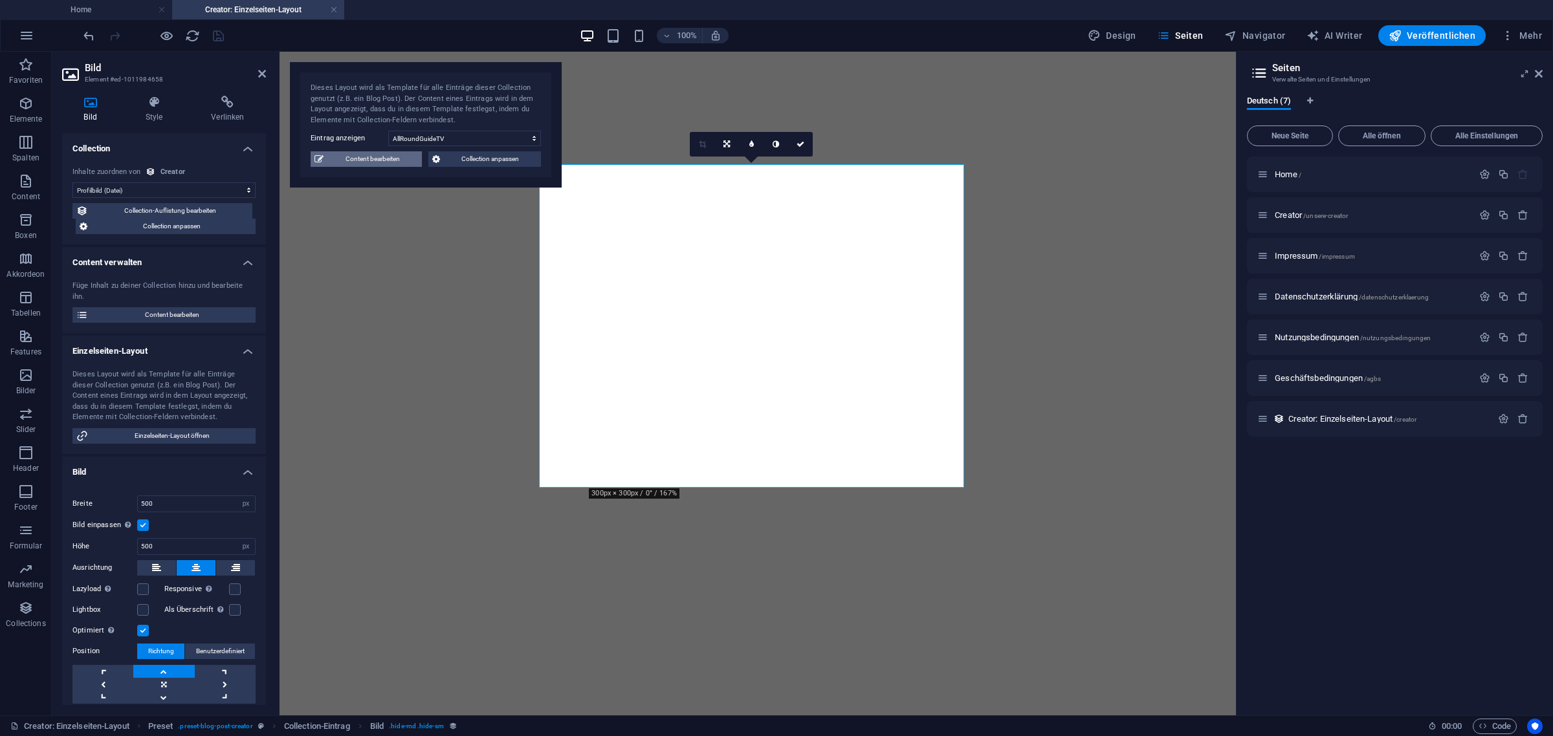
click at [380, 165] on span "Content bearbeiten" at bounding box center [372, 159] width 91 height 16
select select "[DOMAIN_NAME]_ASC"
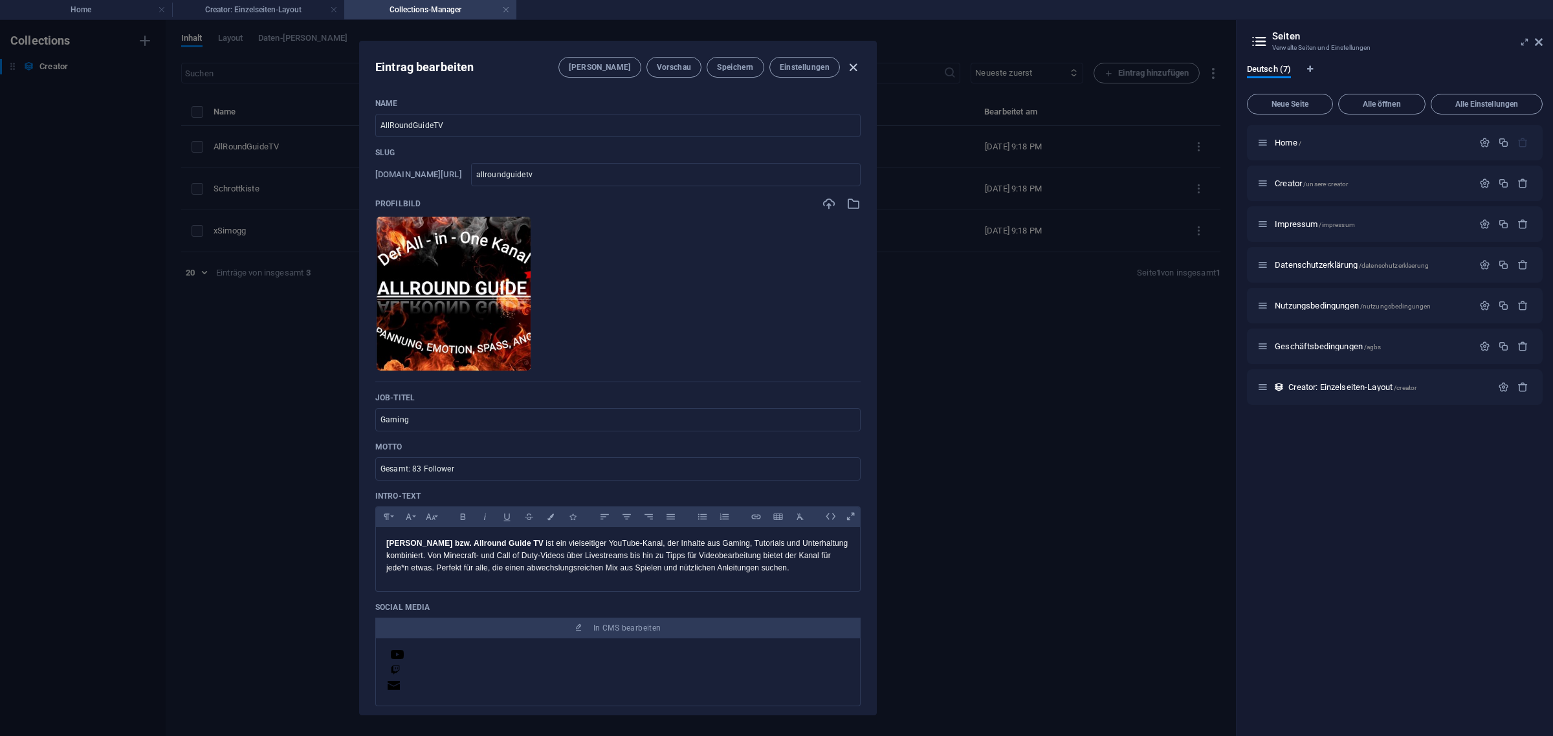
click at [848, 67] on icon "button" at bounding box center [853, 67] width 15 height 15
type input "allroundguidetv"
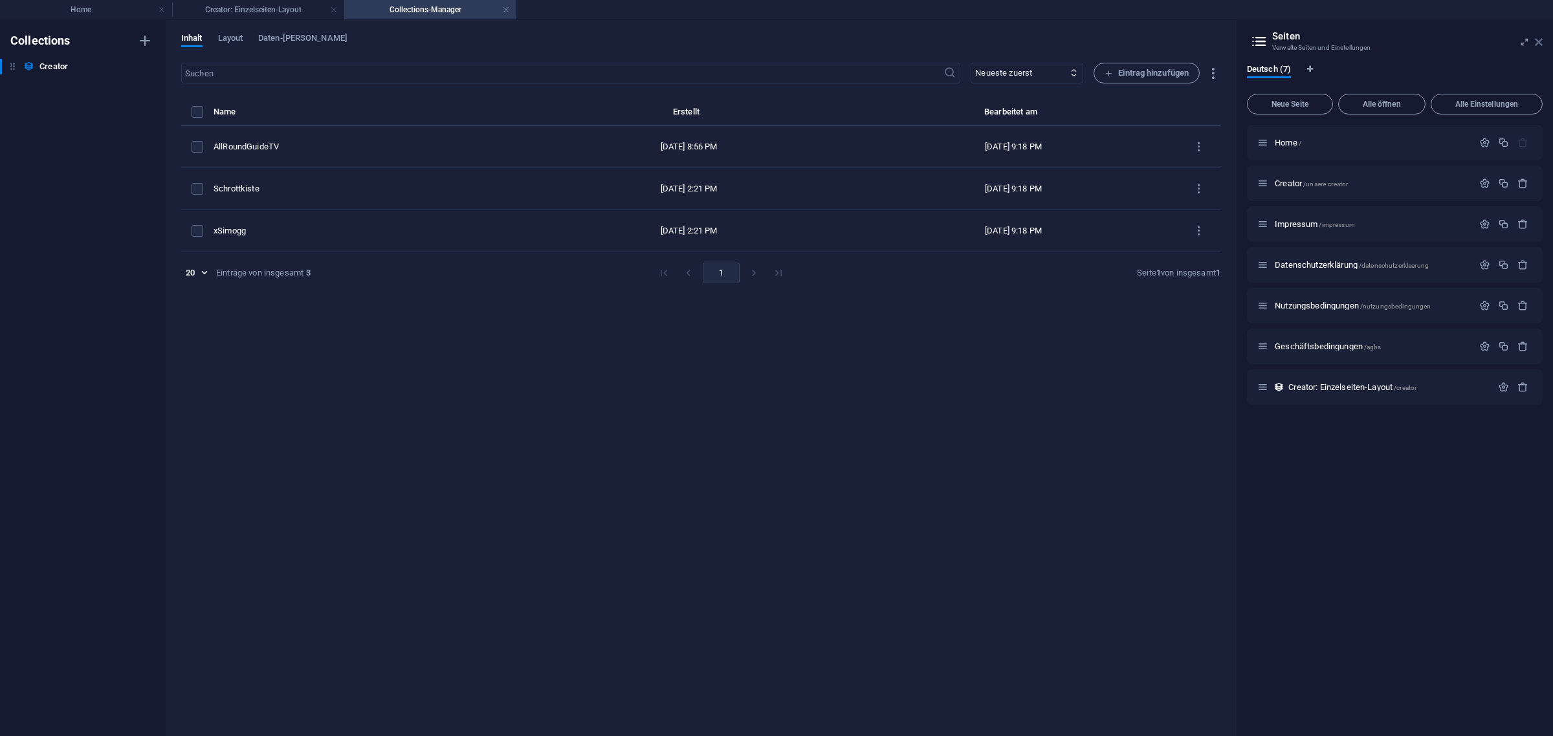
click at [1241, 41] on icon at bounding box center [1538, 42] width 8 height 10
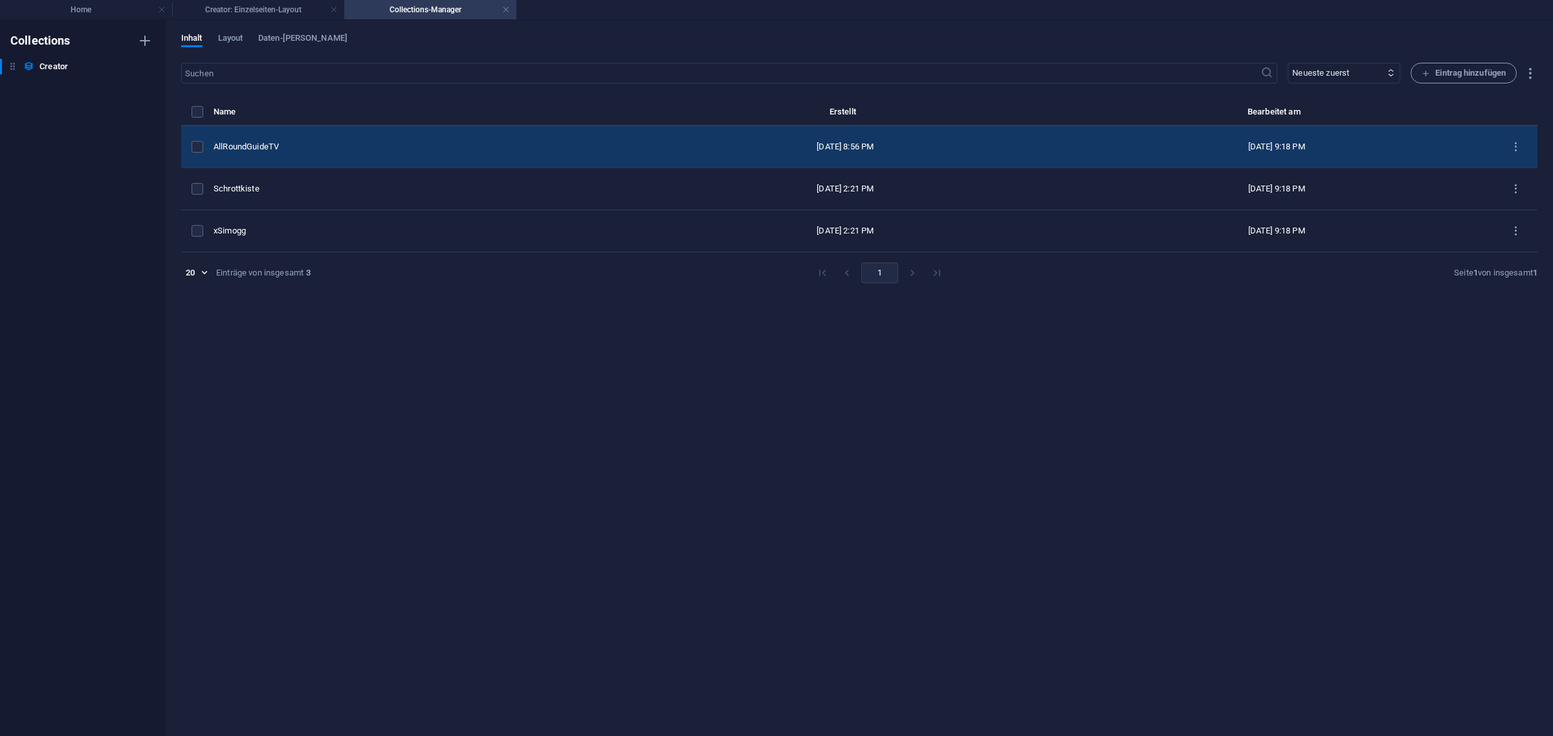
click at [306, 154] on td "AllRoundGuideTV" at bounding box center [422, 147] width 418 height 42
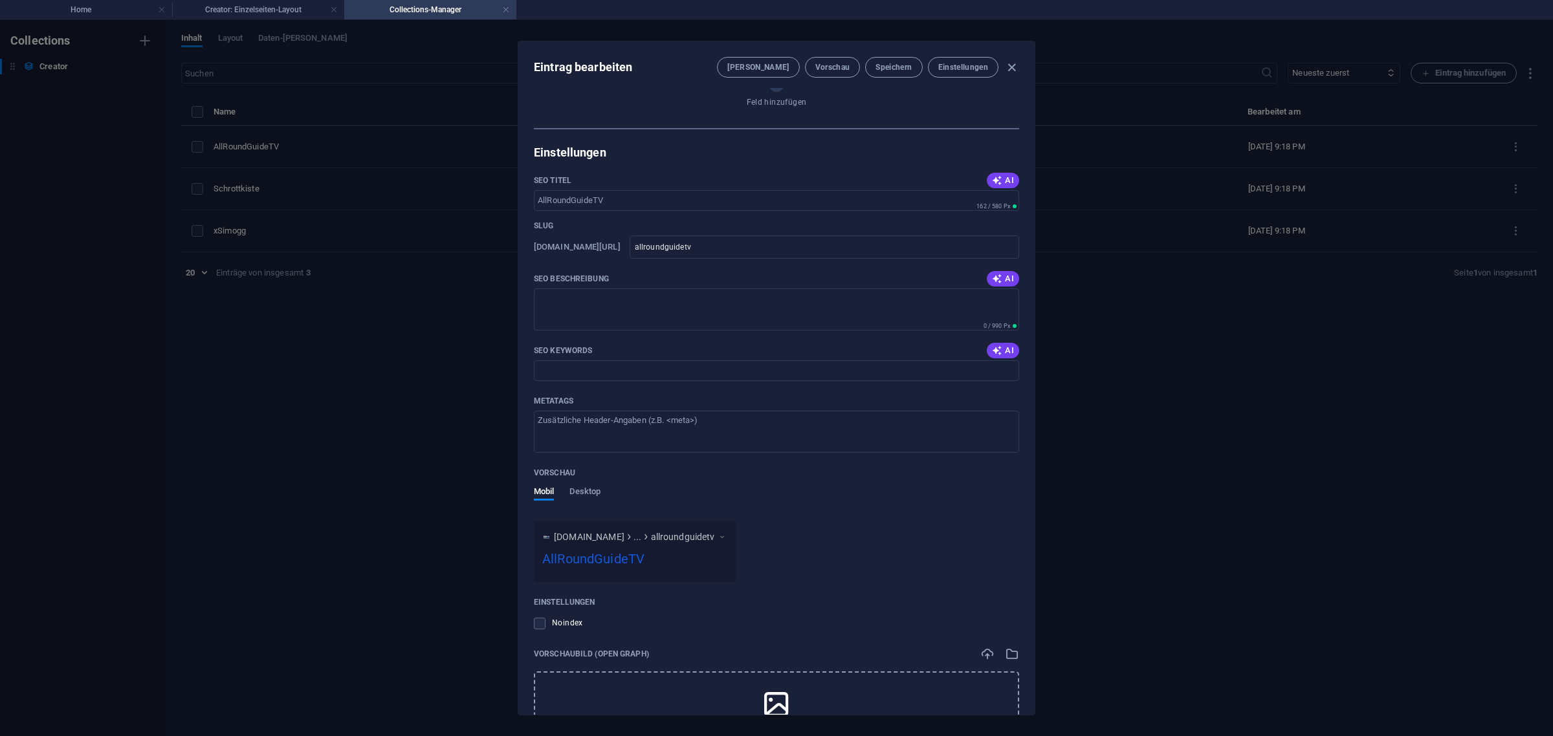
scroll to position [647, 0]
click at [633, 204] on input "SEO Titel" at bounding box center [776, 194] width 485 height 21
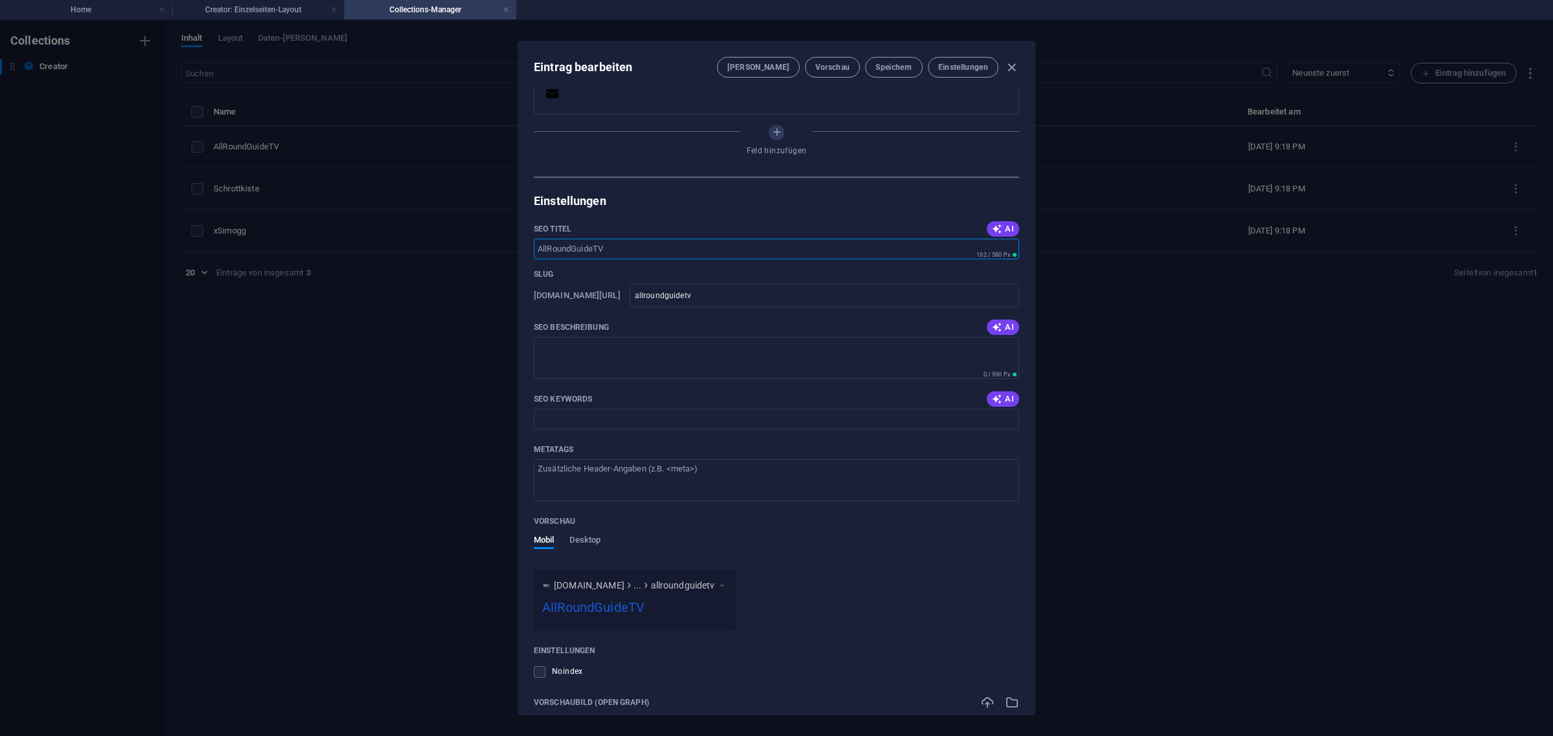
scroll to position [558, 0]
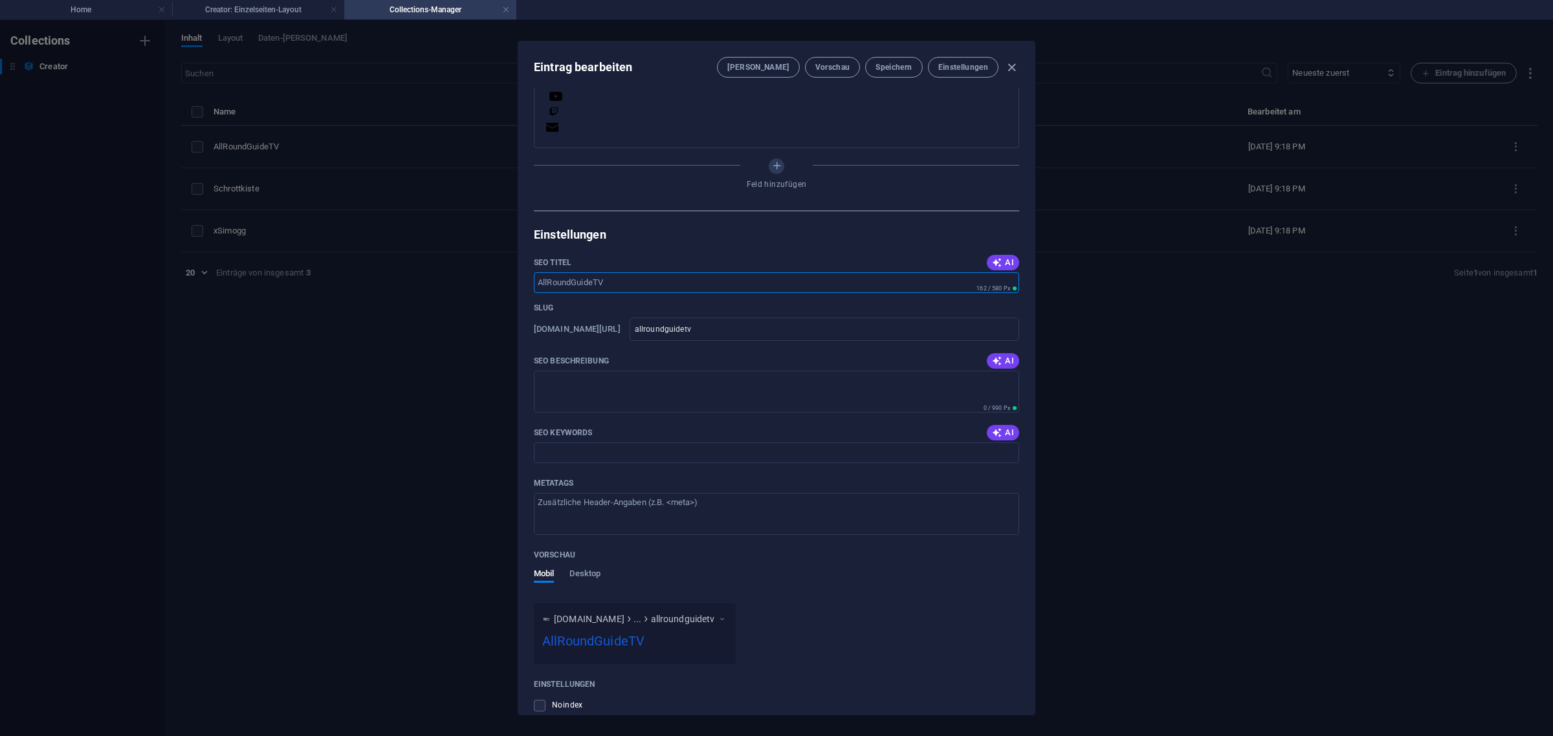
click at [636, 293] on input "SEO Titel" at bounding box center [776, 282] width 485 height 21
type input "AllRoundGuideTV - Nine Management"
click at [642, 399] on textarea "SEO Beschreibung" at bounding box center [776, 392] width 485 height 42
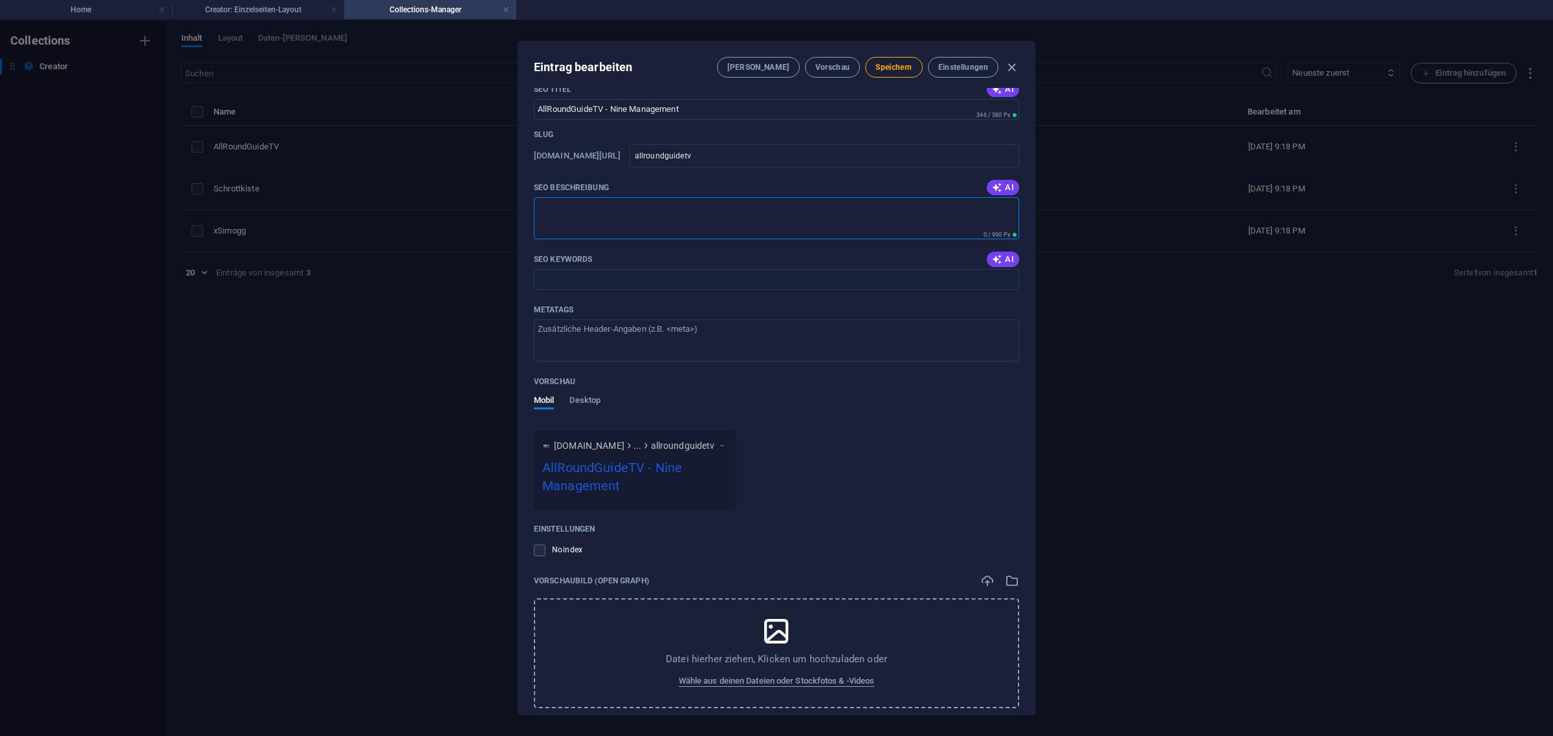
scroll to position [658, 0]
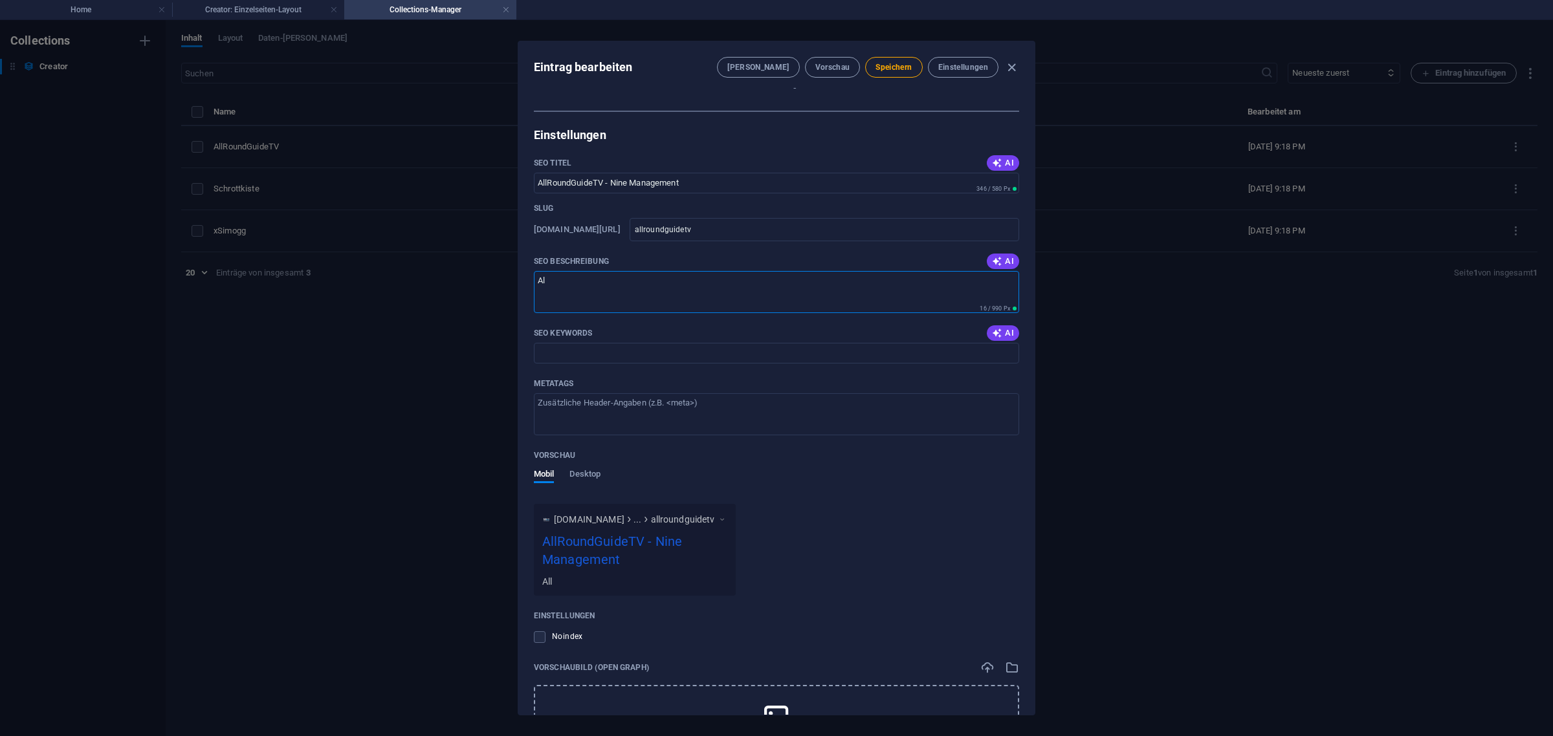
type textarea "A"
click at [668, 464] on div "Vorschau" at bounding box center [776, 455] width 485 height 19
click at [895, 65] on span "Speichern" at bounding box center [893, 67] width 36 height 10
drag, startPoint x: 765, startPoint y: 308, endPoint x: 489, endPoint y: 323, distance: 276.7
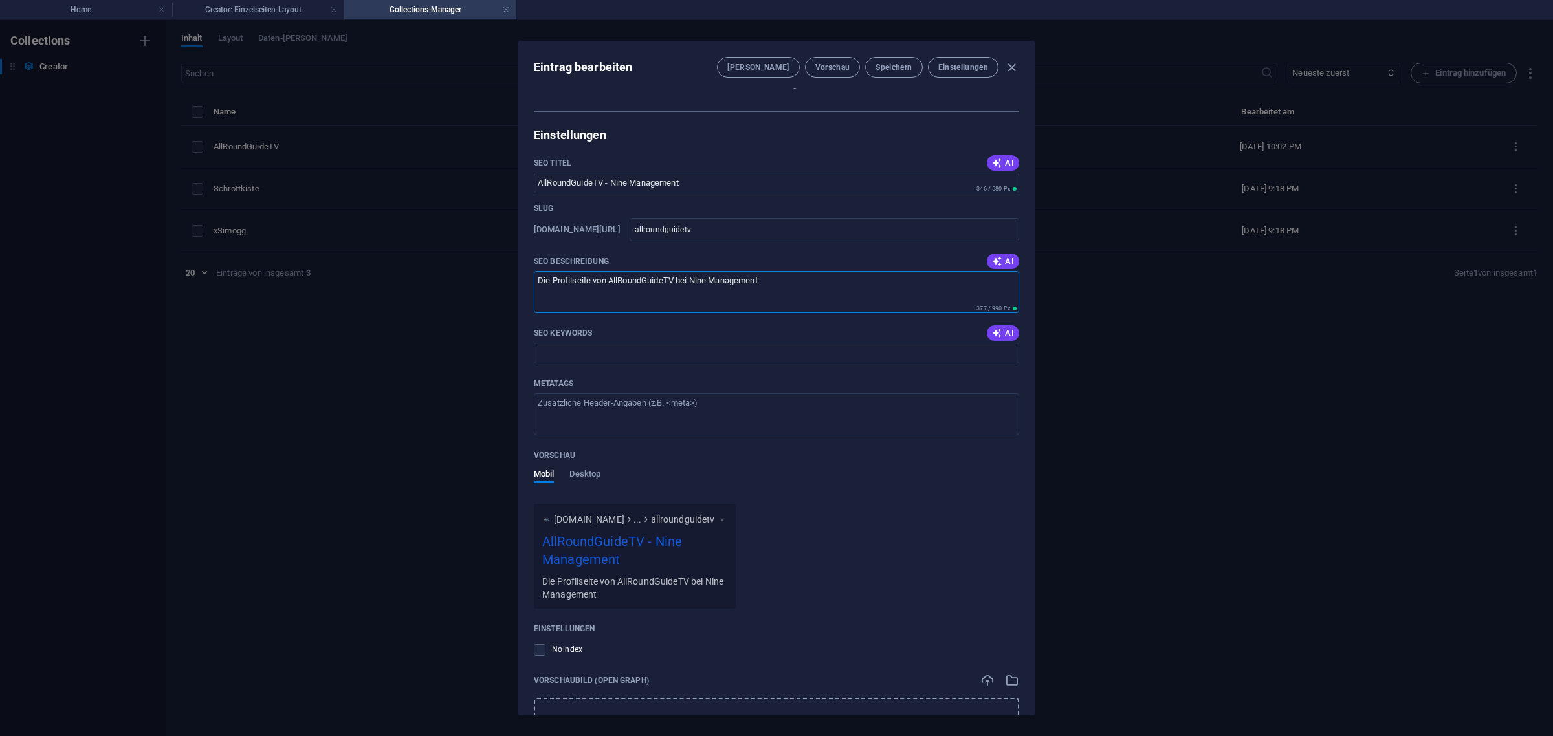
click at [489, 323] on div "Eintrag bearbeiten [PERSON_NAME] Vorschau Speichern Einstellungen Name AllRound…" at bounding box center [776, 378] width 1553 height 716
click at [776, 298] on textarea "Die Profilseite von AllRoundGuideTV bei Nine Management" at bounding box center [776, 292] width 485 height 42
type textarea "Die Profilseite von AllRoundGuideTV bei Nine Management."
click at [908, 71] on span "Speichern" at bounding box center [893, 67] width 36 height 10
click at [1007, 67] on icon "button" at bounding box center [1011, 67] width 15 height 15
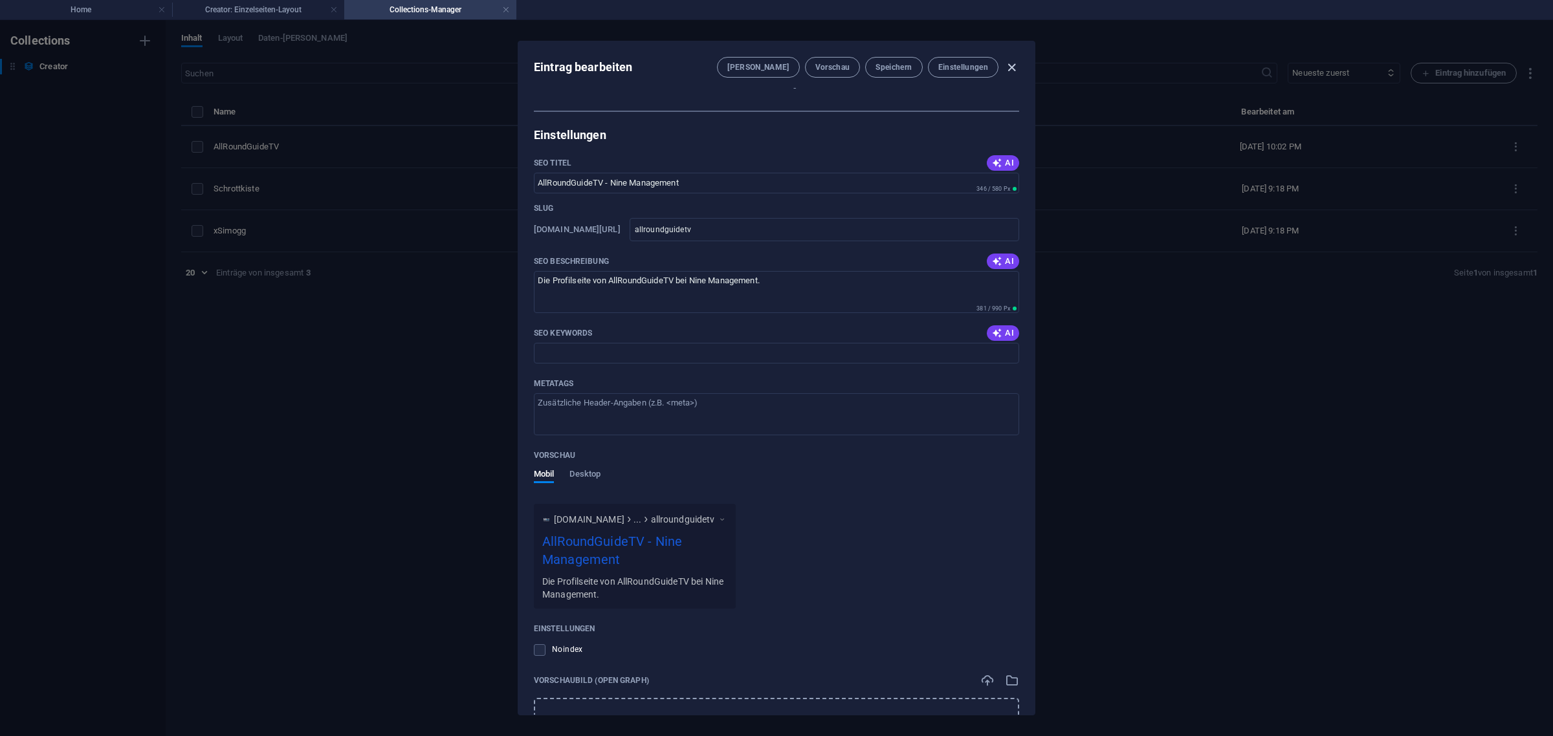
type input "allroundguidetv"
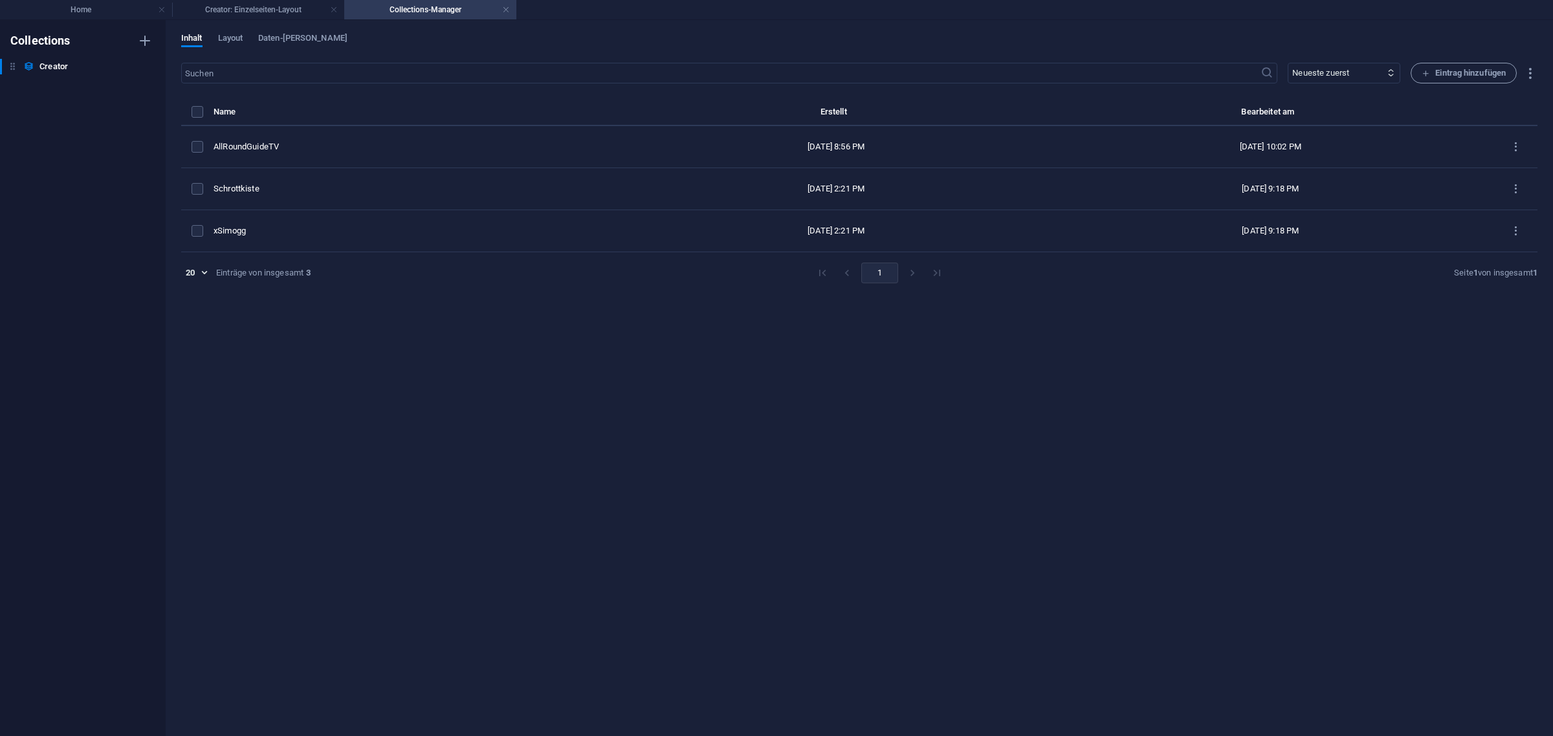
scroll to position [573, 0]
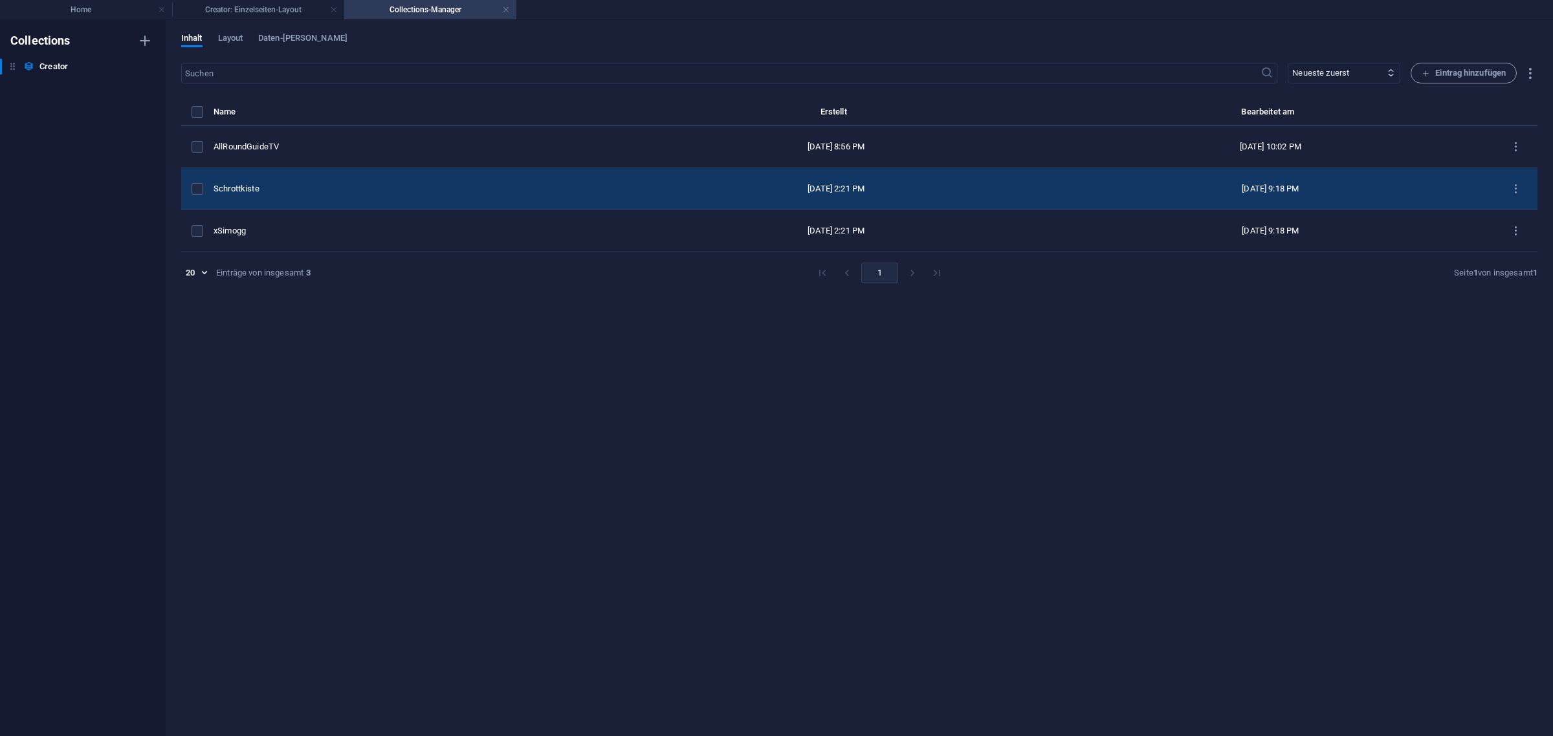
click at [308, 192] on div "Schrottkiste" at bounding box center [413, 189] width 401 height 12
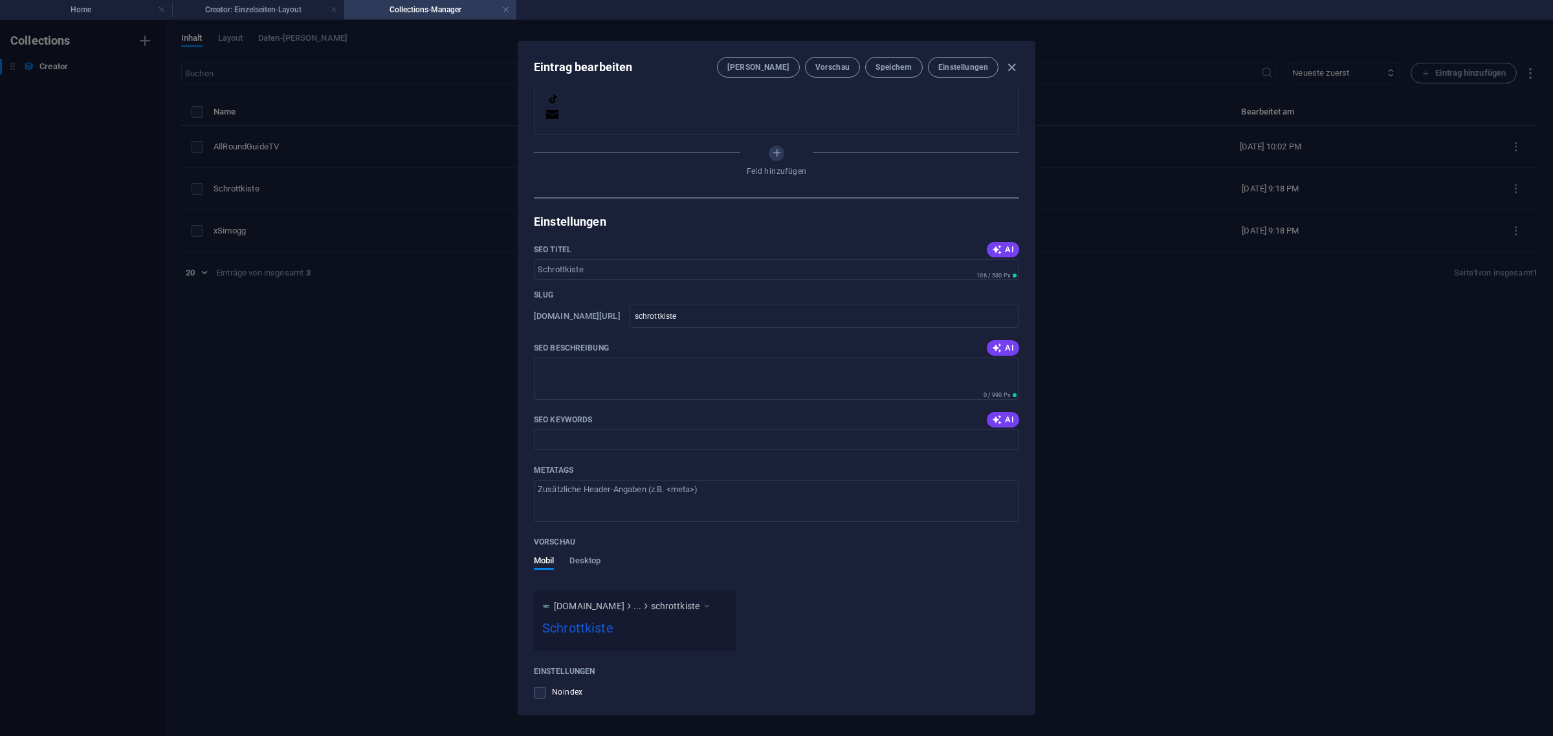
scroll to position [728, 0]
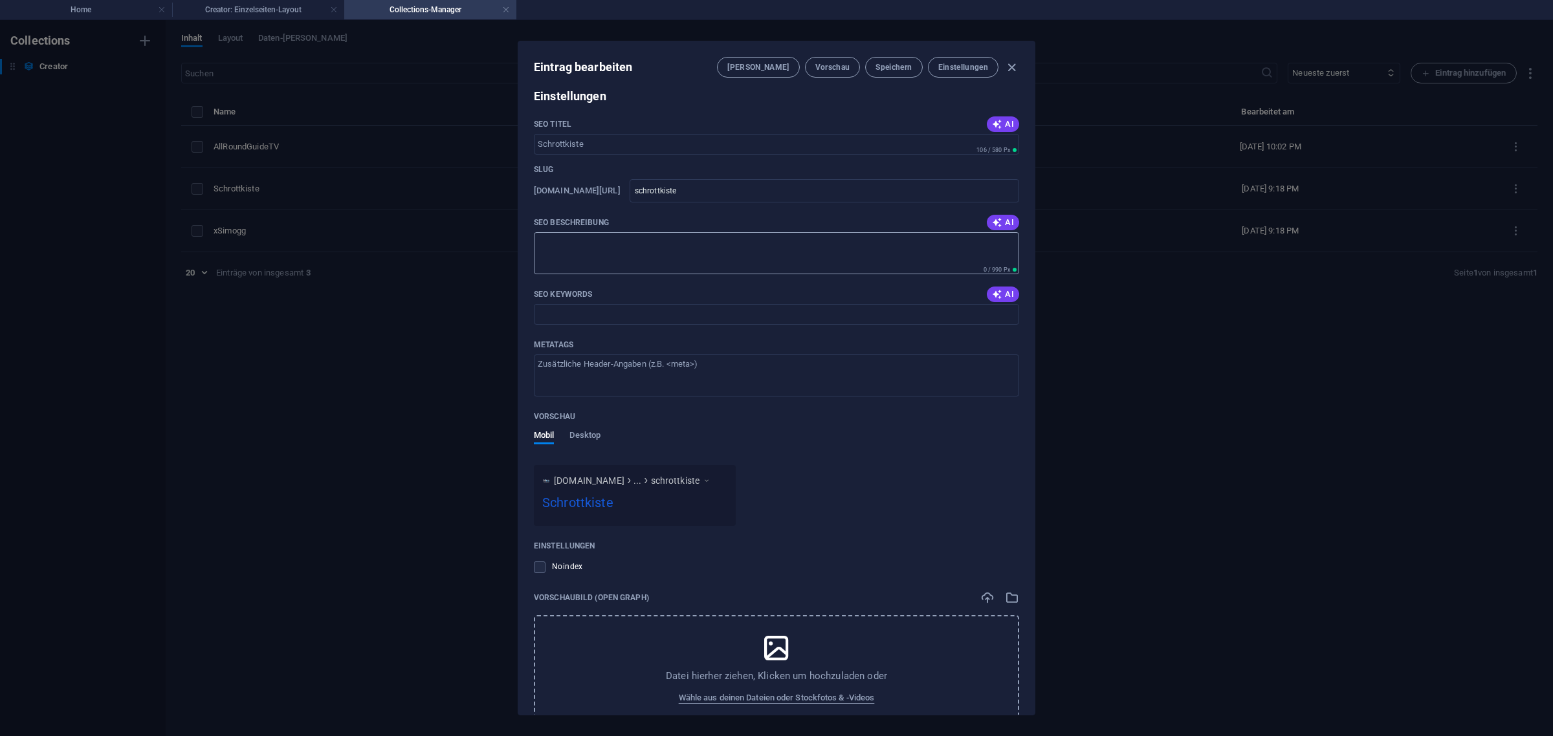
click at [609, 262] on textarea "SEO Beschreibung" at bounding box center [776, 253] width 485 height 42
paste textarea "Die Profilseite von AllRoundGuideTV bei Nine Management"
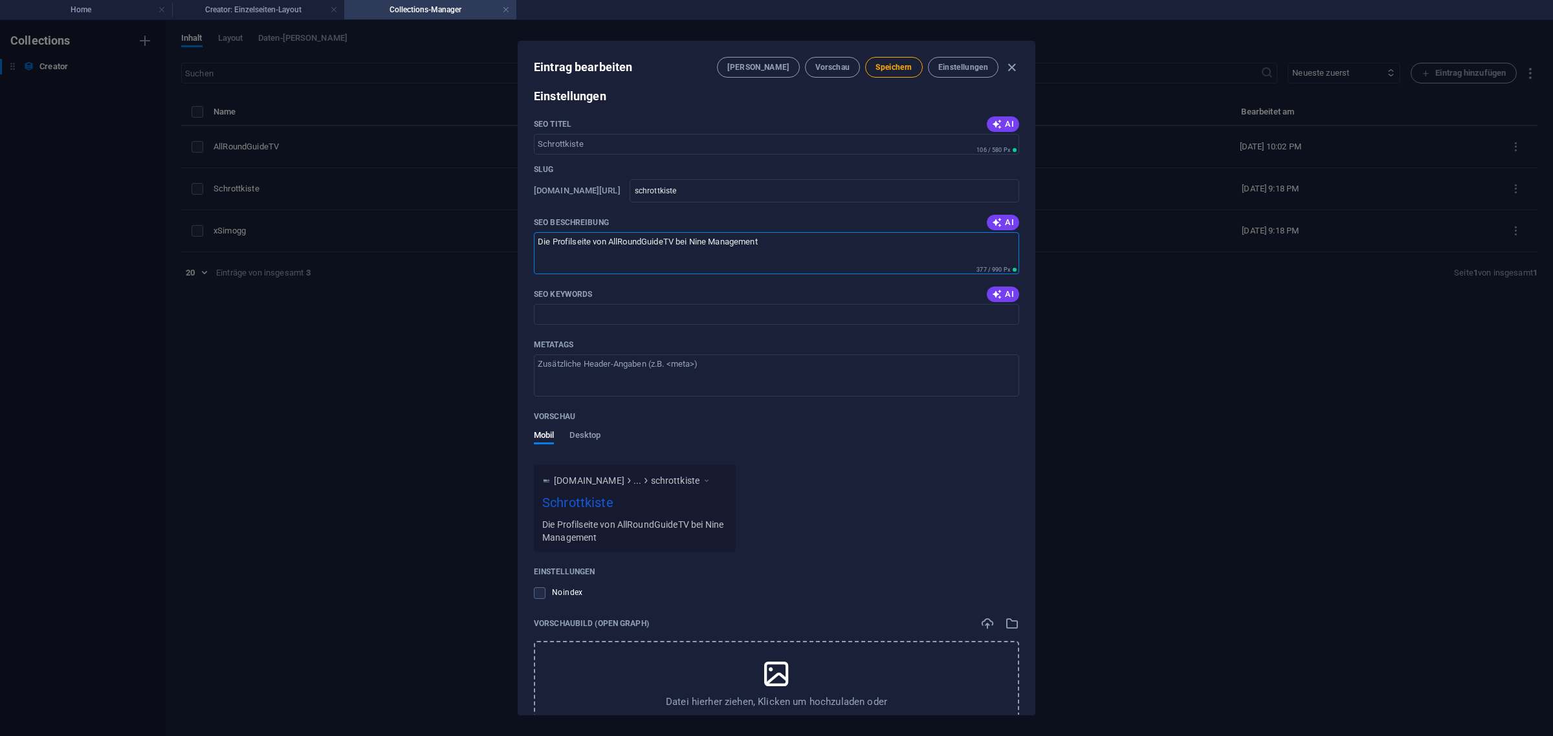
drag, startPoint x: 675, startPoint y: 259, endPoint x: 610, endPoint y: 261, distance: 64.7
click at [610, 261] on textarea "Die Profilseite von AllRoundGuideTV bei Nine Management" at bounding box center [776, 253] width 485 height 42
click at [758, 260] on textarea "Die Profilseite von Schrottkiste bei Nine Management" at bounding box center [776, 253] width 485 height 42
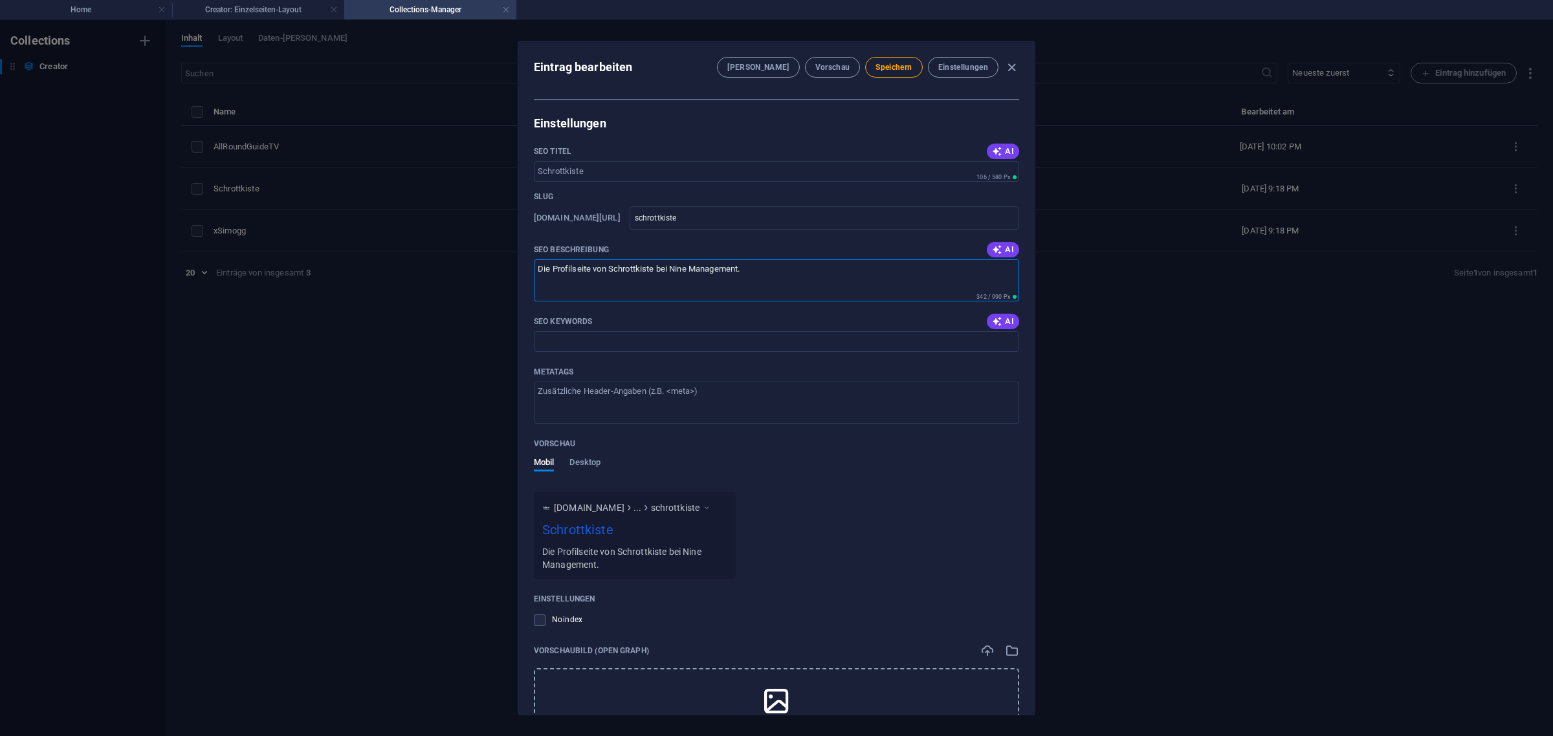
scroll to position [647, 0]
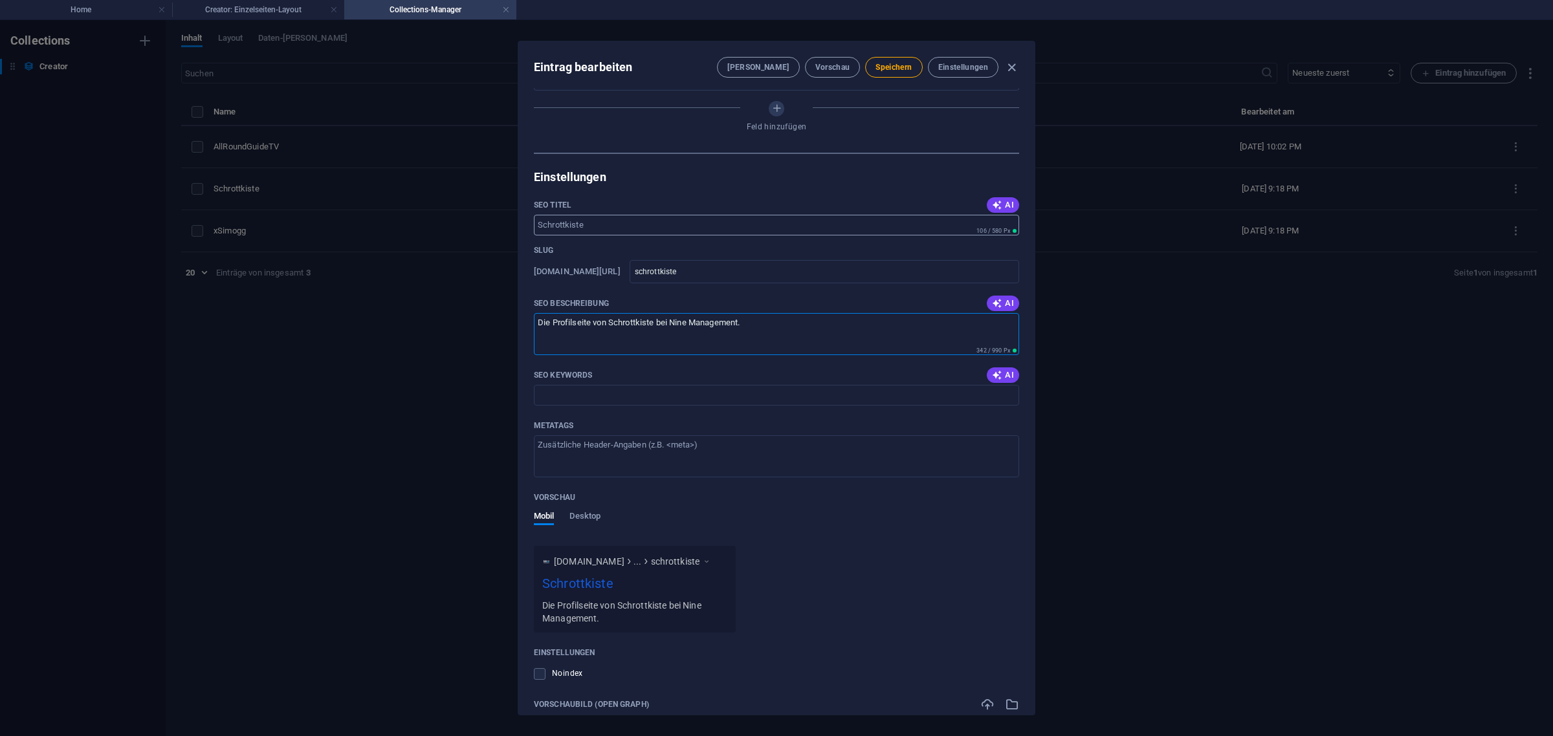
type textarea "Die Profilseite von Schrottkiste bei Nine Management."
click at [580, 235] on input "SEO Titel" at bounding box center [776, 225] width 485 height 21
type input "Schrottkiste - Nine Management"
click at [896, 72] on button "Speichern" at bounding box center [893, 67] width 57 height 21
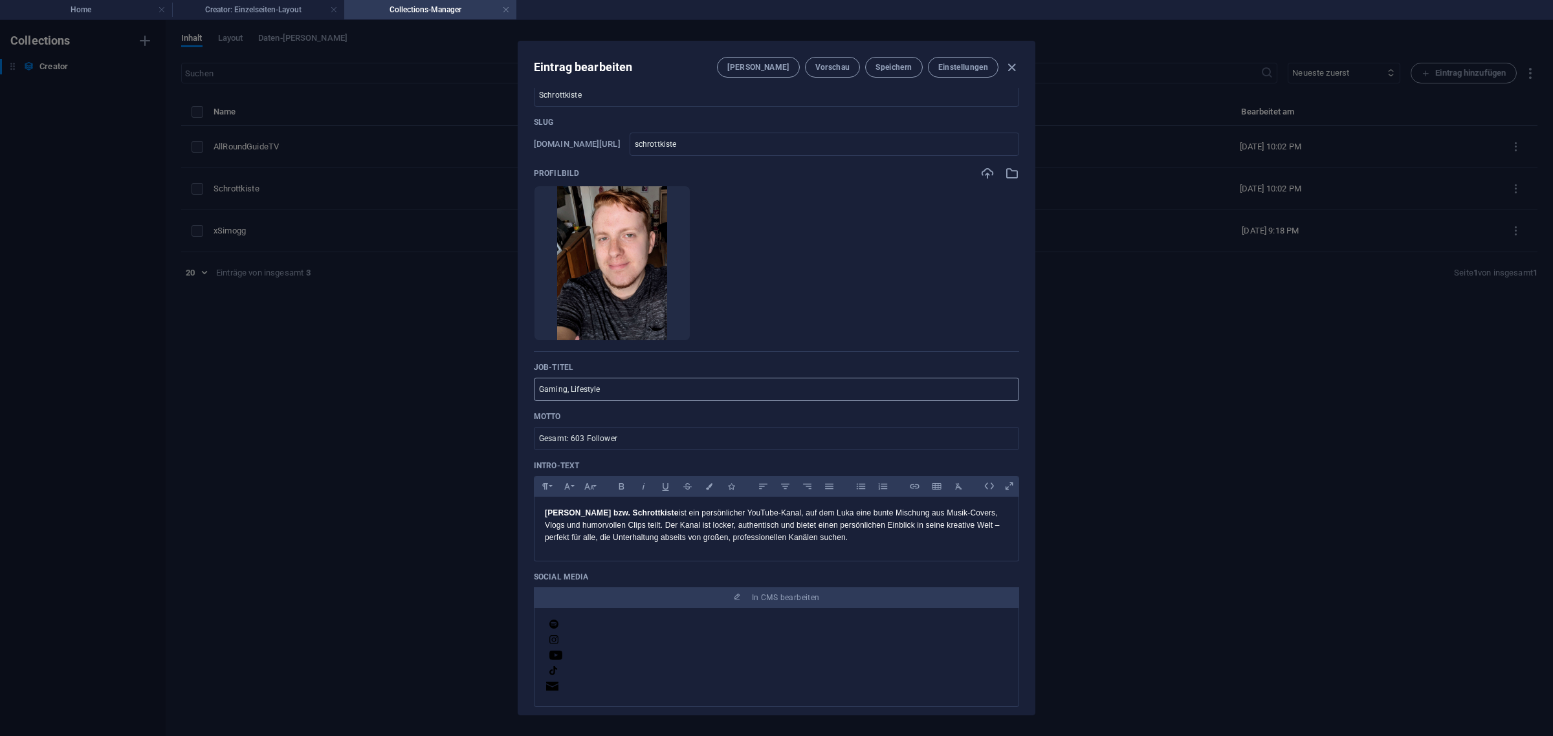
scroll to position [0, 0]
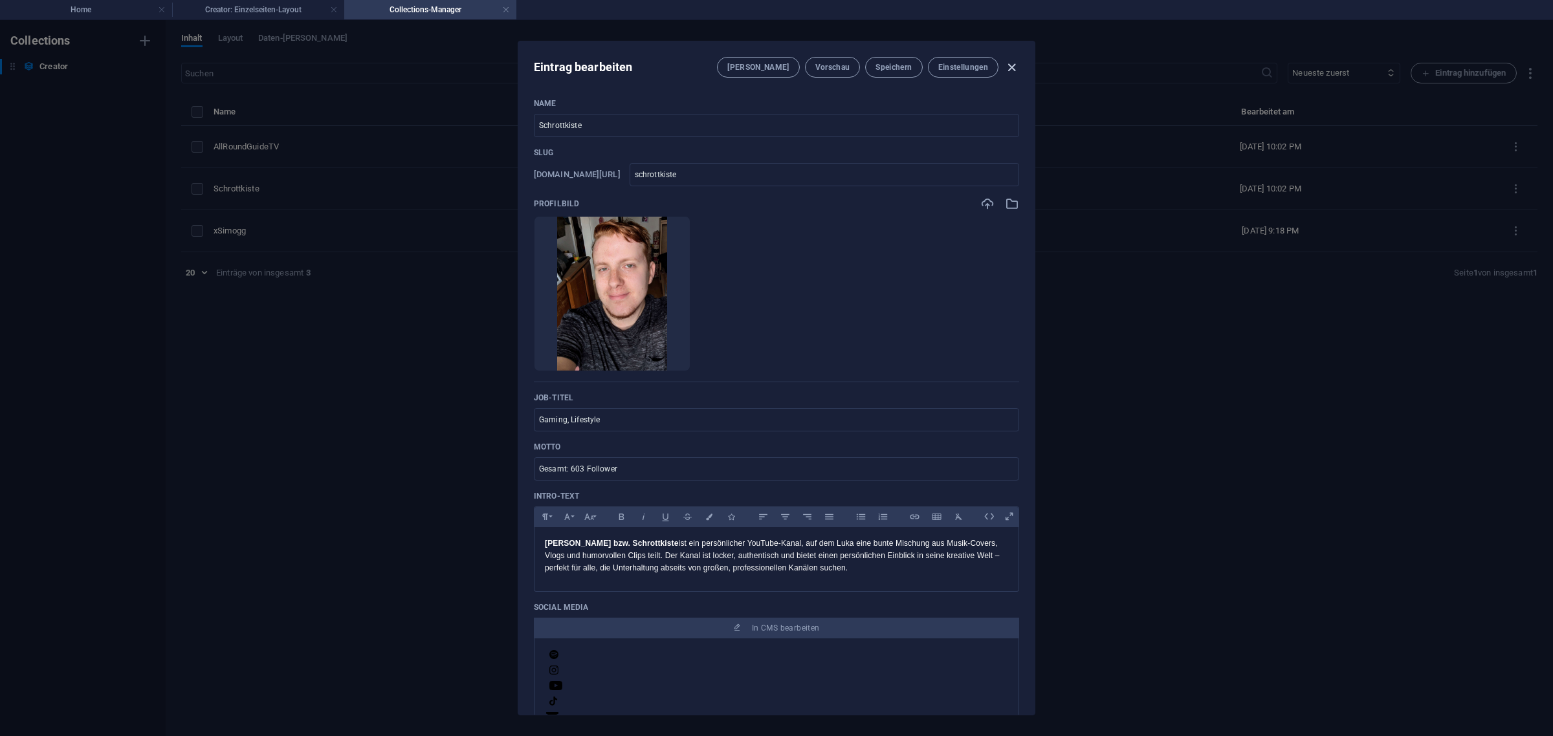
click at [1014, 68] on icon "button" at bounding box center [1011, 67] width 15 height 15
type input "schrottkiste"
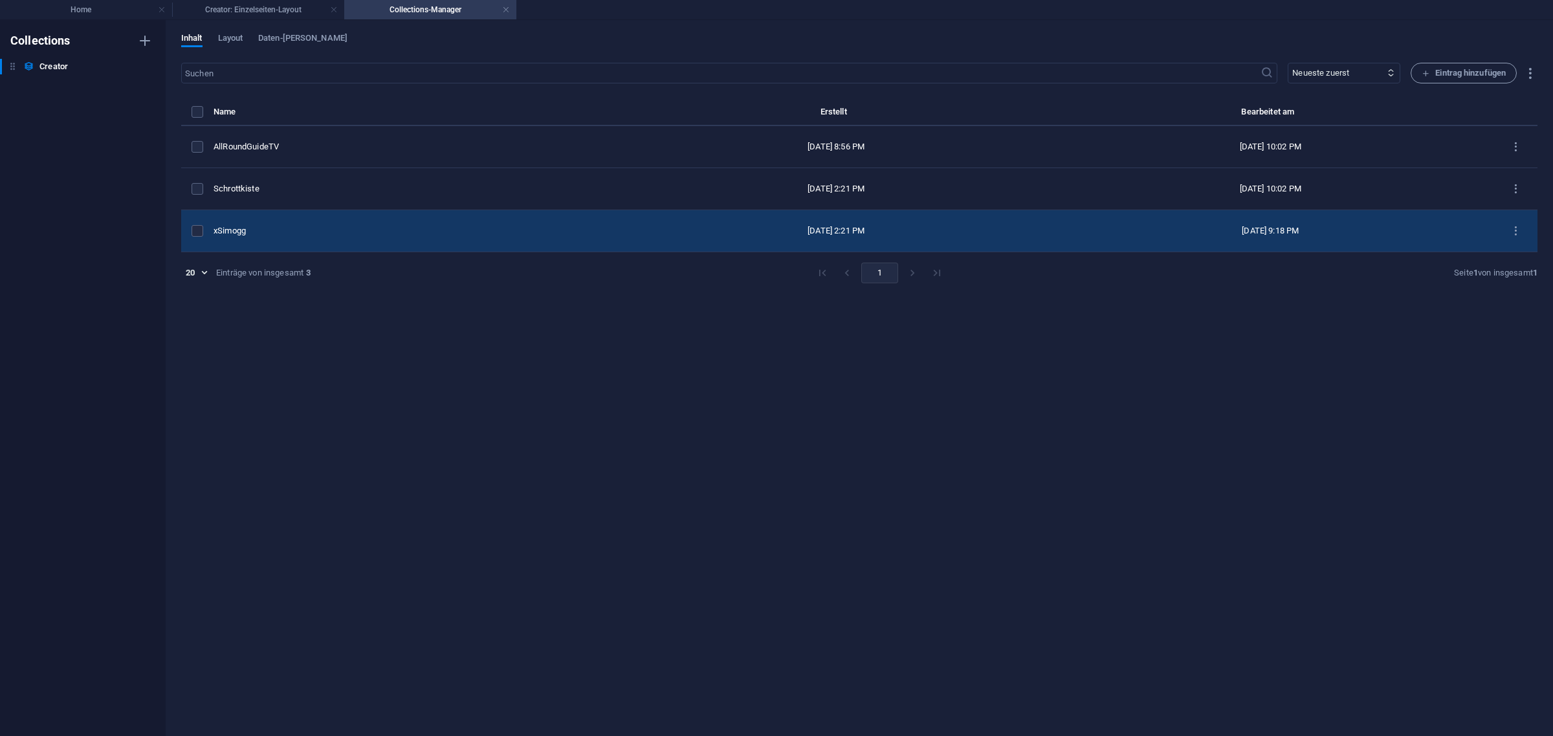
click at [262, 226] on div "xSimogg" at bounding box center [413, 231] width 401 height 12
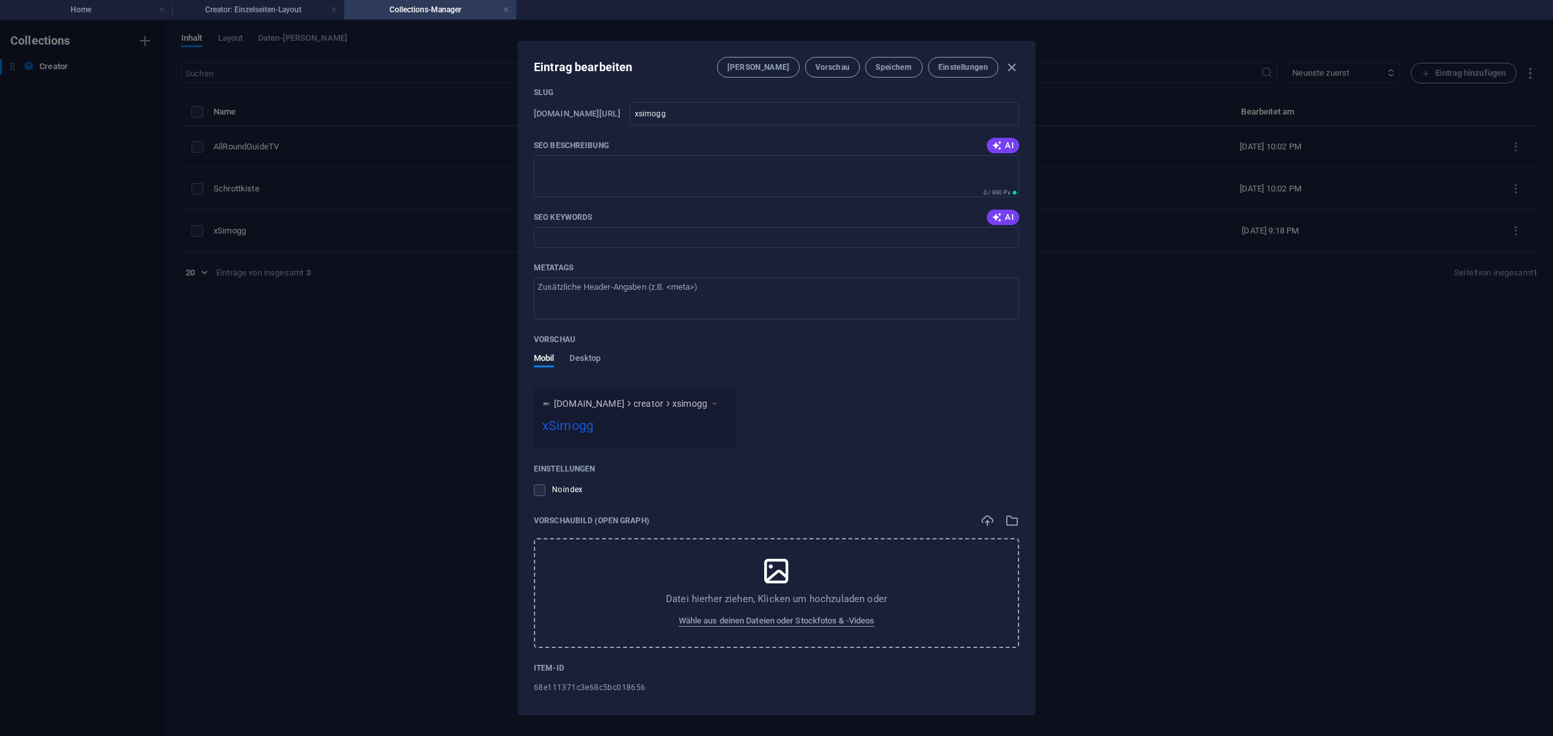
scroll to position [720, 0]
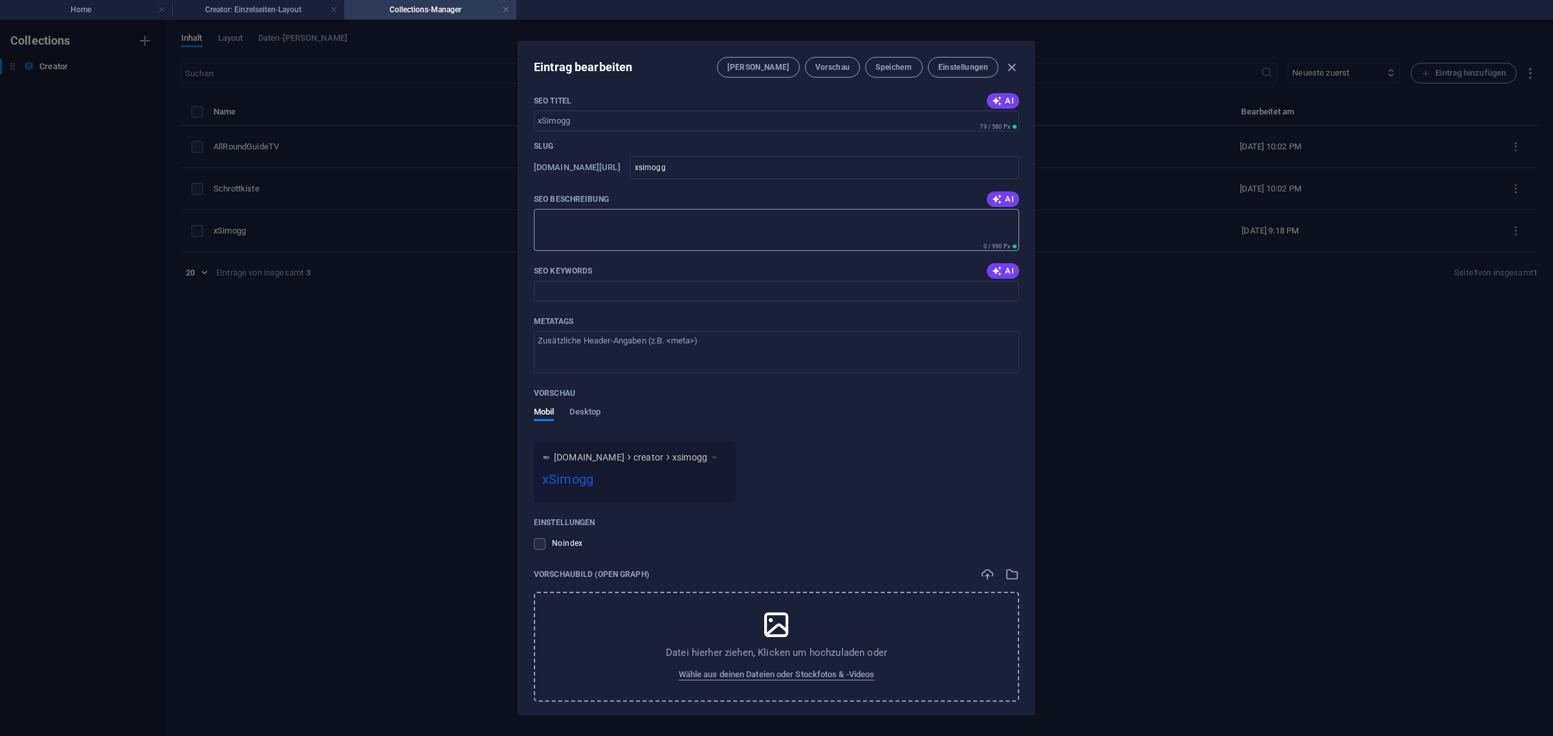
click at [589, 250] on textarea "SEO Beschreibung" at bounding box center [776, 230] width 485 height 42
paste textarea "Die Profilseite von AllRoundGuideTV bei Nine Management"
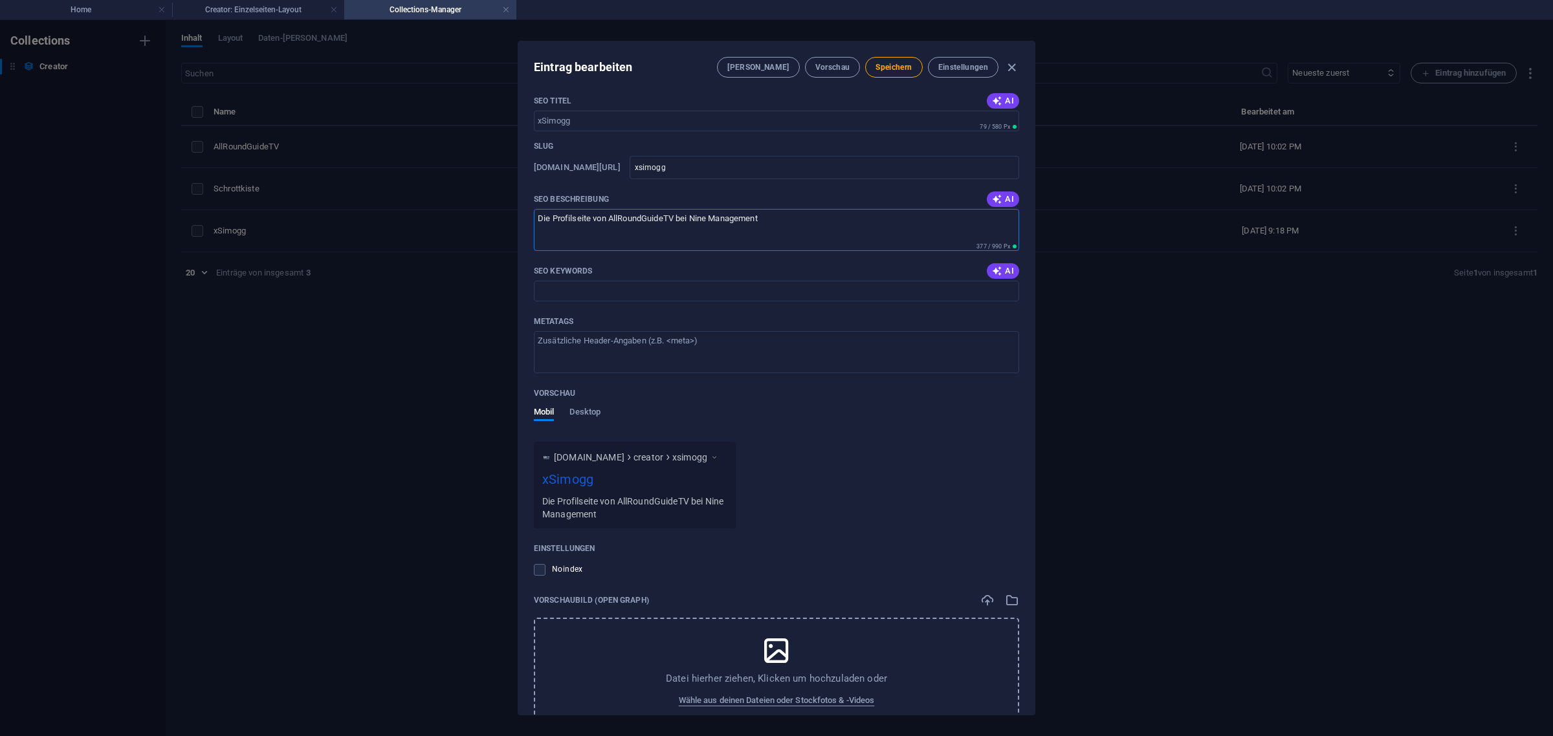
drag, startPoint x: 674, startPoint y: 234, endPoint x: 609, endPoint y: 238, distance: 64.8
click at [609, 238] on textarea "Die Profilseite von AllRoundGuideTV bei Nine Management" at bounding box center [776, 230] width 485 height 42
click at [747, 238] on textarea "Die Profilseite von xSimogg bei Nine Management" at bounding box center [776, 230] width 485 height 42
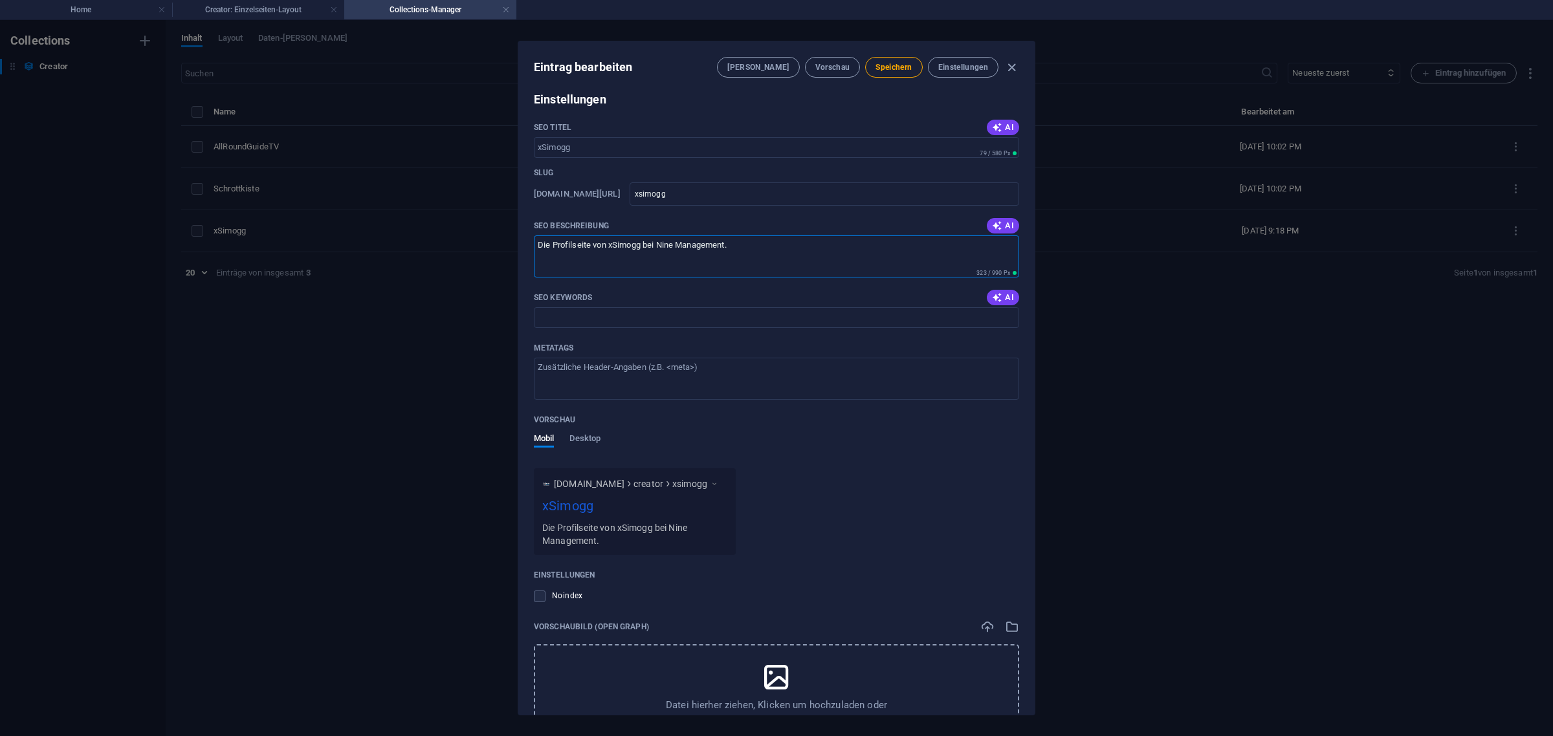
scroll to position [639, 0]
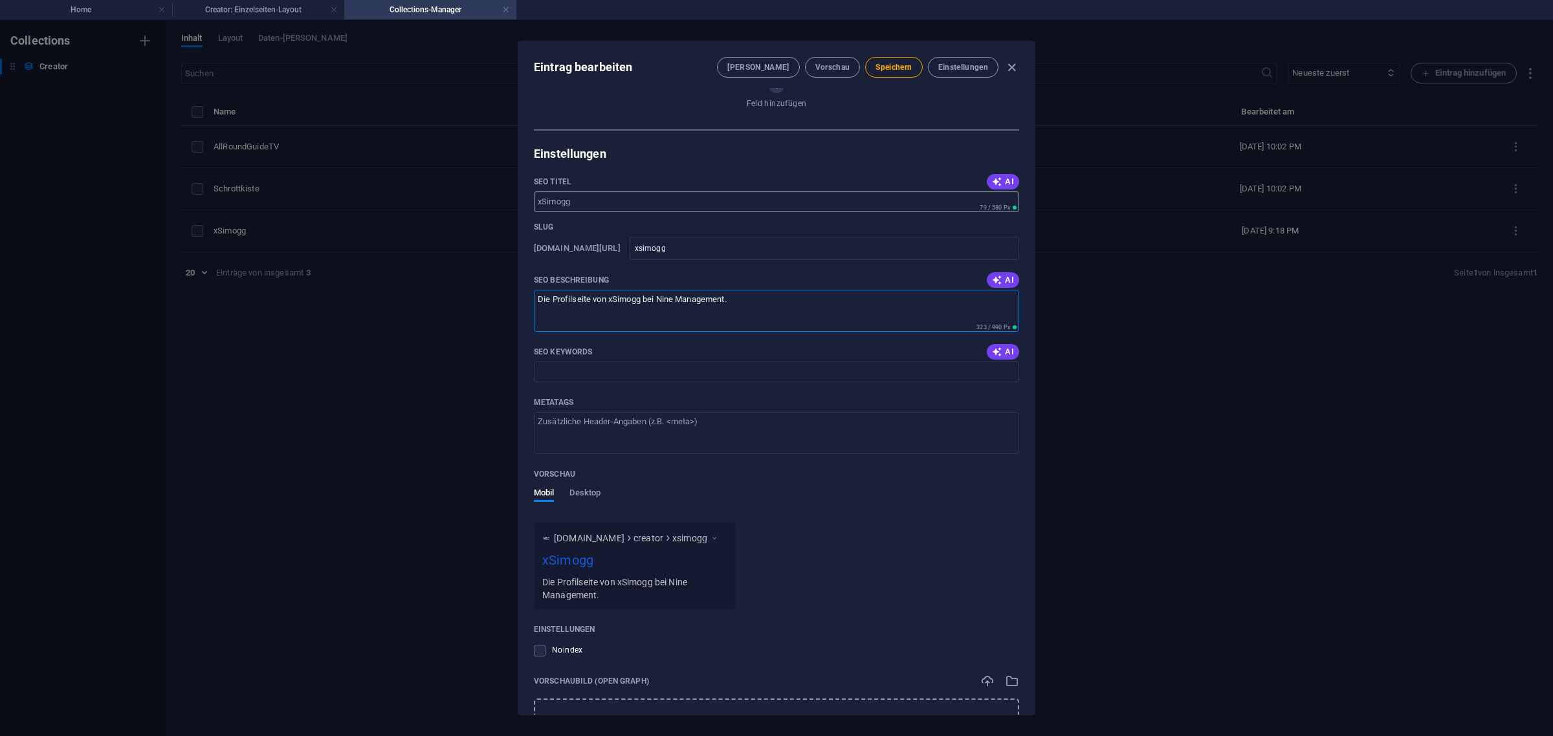
type textarea "Die Profilseite von xSimogg bei Nine Management."
click at [589, 212] on input "SEO Titel" at bounding box center [776, 201] width 485 height 21
drag, startPoint x: 660, startPoint y: 317, endPoint x: 728, endPoint y: 316, distance: 67.9
click at [728, 316] on textarea "Die Profilseite von xSimogg bei Nine Management." at bounding box center [776, 311] width 485 height 42
click at [602, 212] on input "xSimogg -" at bounding box center [776, 201] width 485 height 21
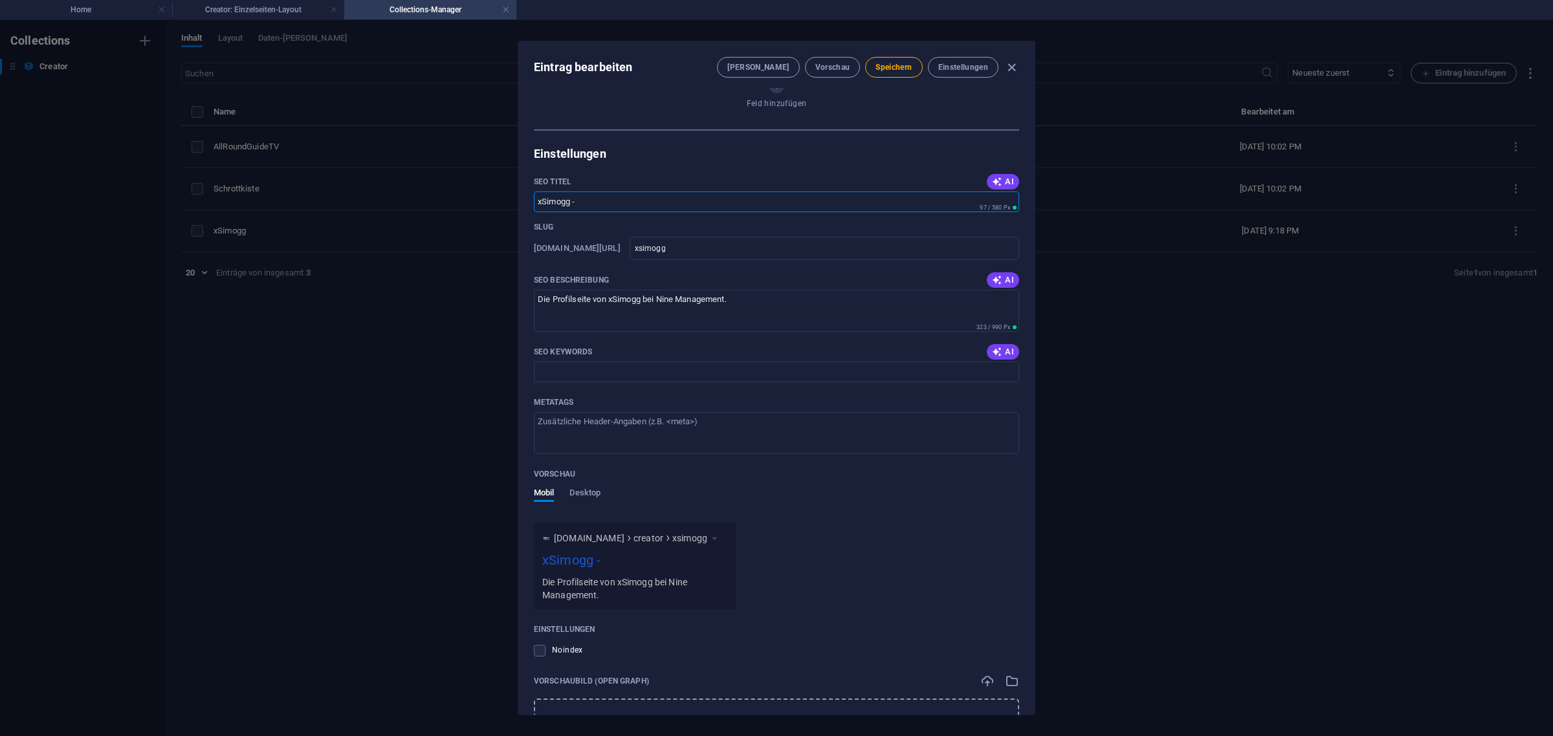
paste input "Nine Management"
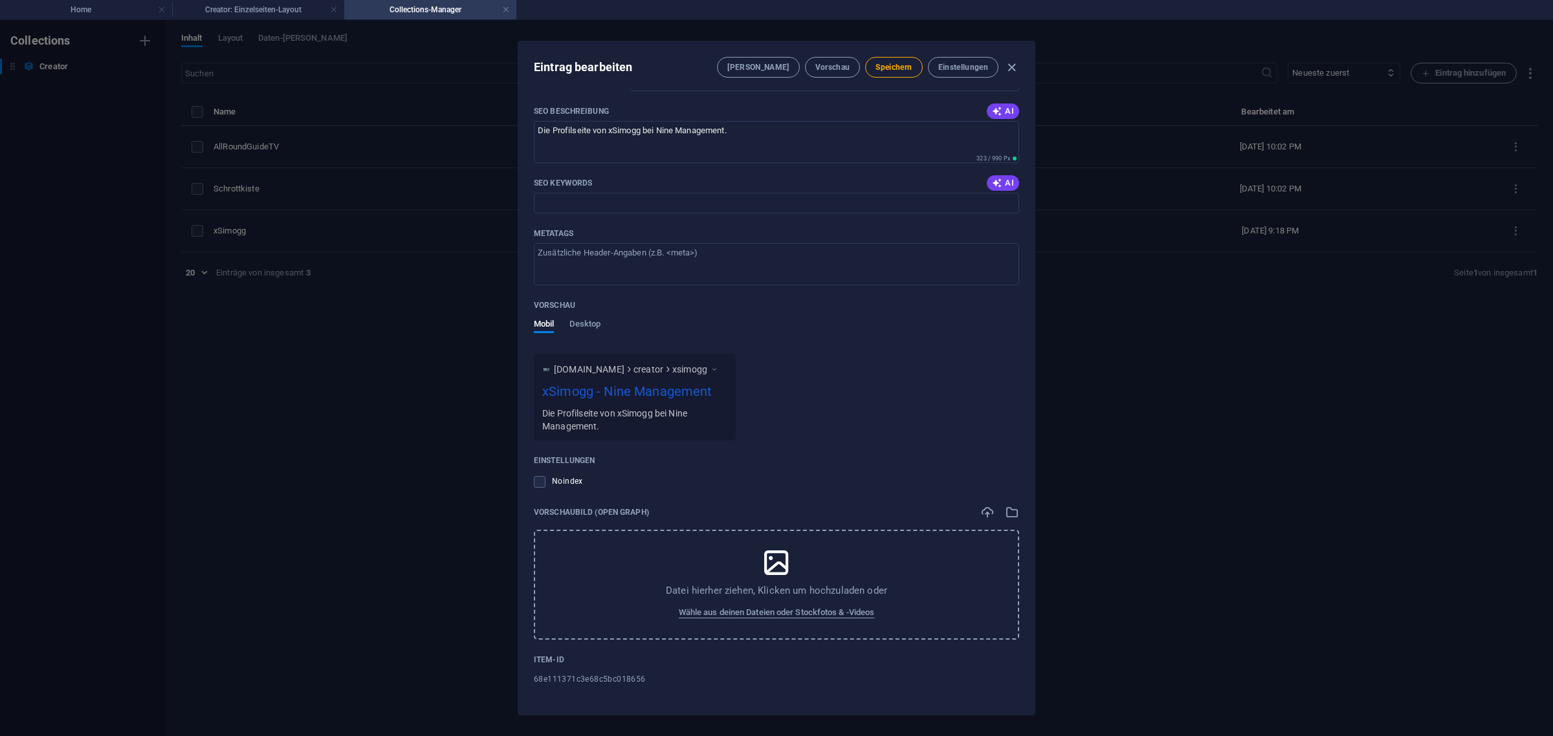
scroll to position [827, 0]
type input "xSimogg - Nine Management"
click at [902, 66] on span "Speichern" at bounding box center [893, 67] width 36 height 10
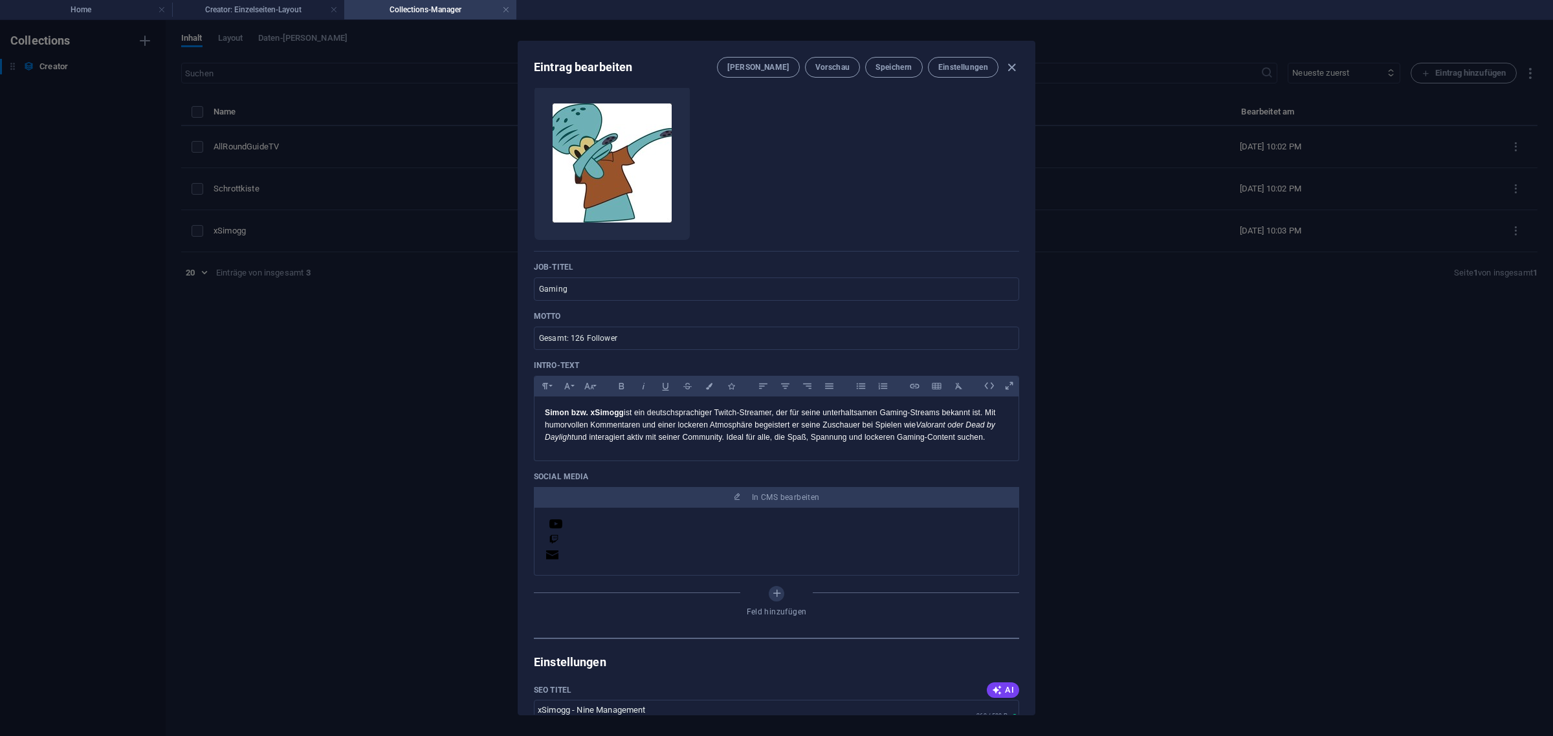
scroll to position [18, 0]
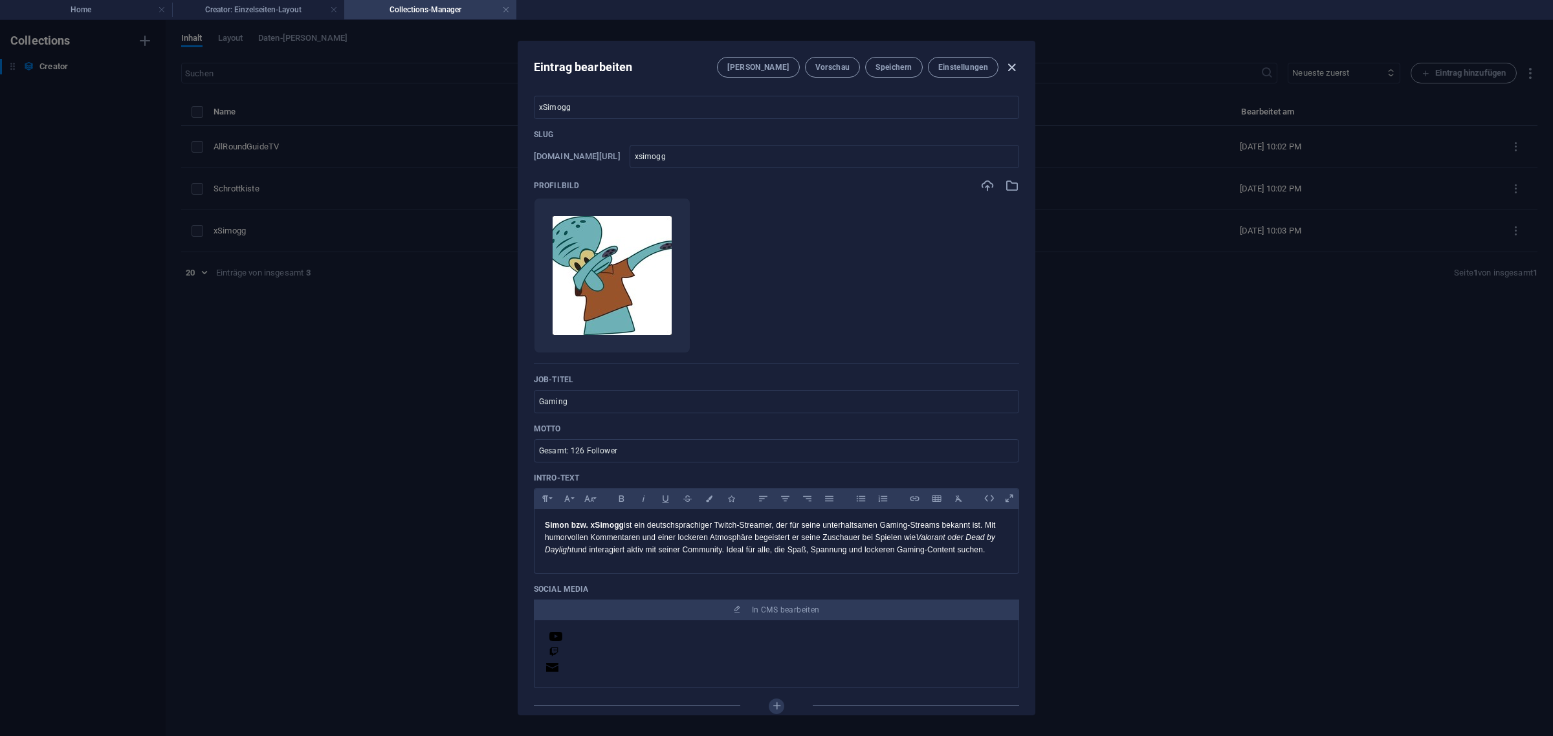
click at [1013, 63] on icon "button" at bounding box center [1011, 67] width 15 height 15
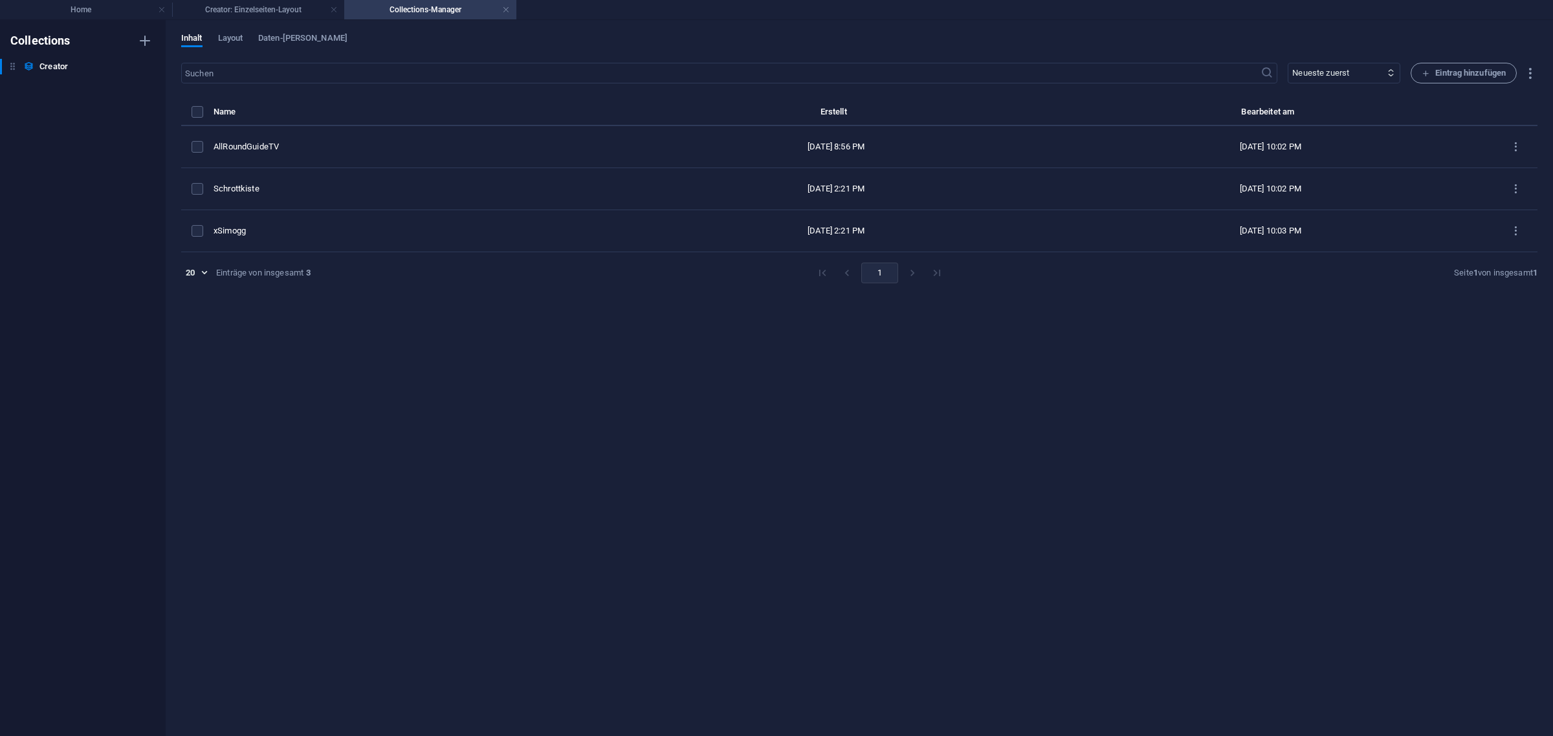
type input "xsimogg"
click at [505, 10] on link at bounding box center [506, 10] width 8 height 12
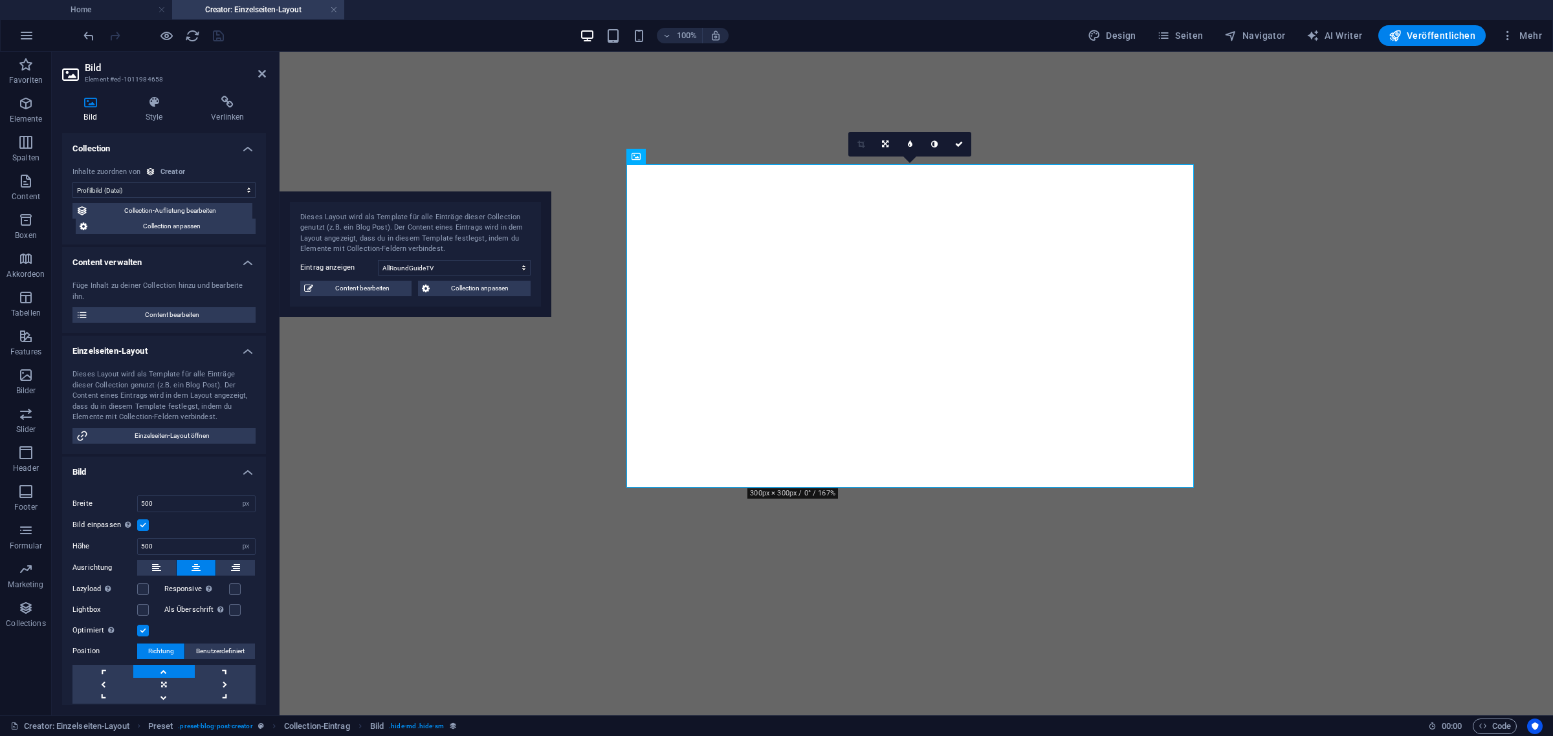
drag, startPoint x: 481, startPoint y: 104, endPoint x: 431, endPoint y: 233, distance: 138.6
click at [431, 233] on div "Dieses Layout wird als Template für alle Einträge dieser Collection genutzt (z.…" at bounding box center [415, 233] width 230 height 43
click at [264, 73] on icon at bounding box center [262, 74] width 8 height 10
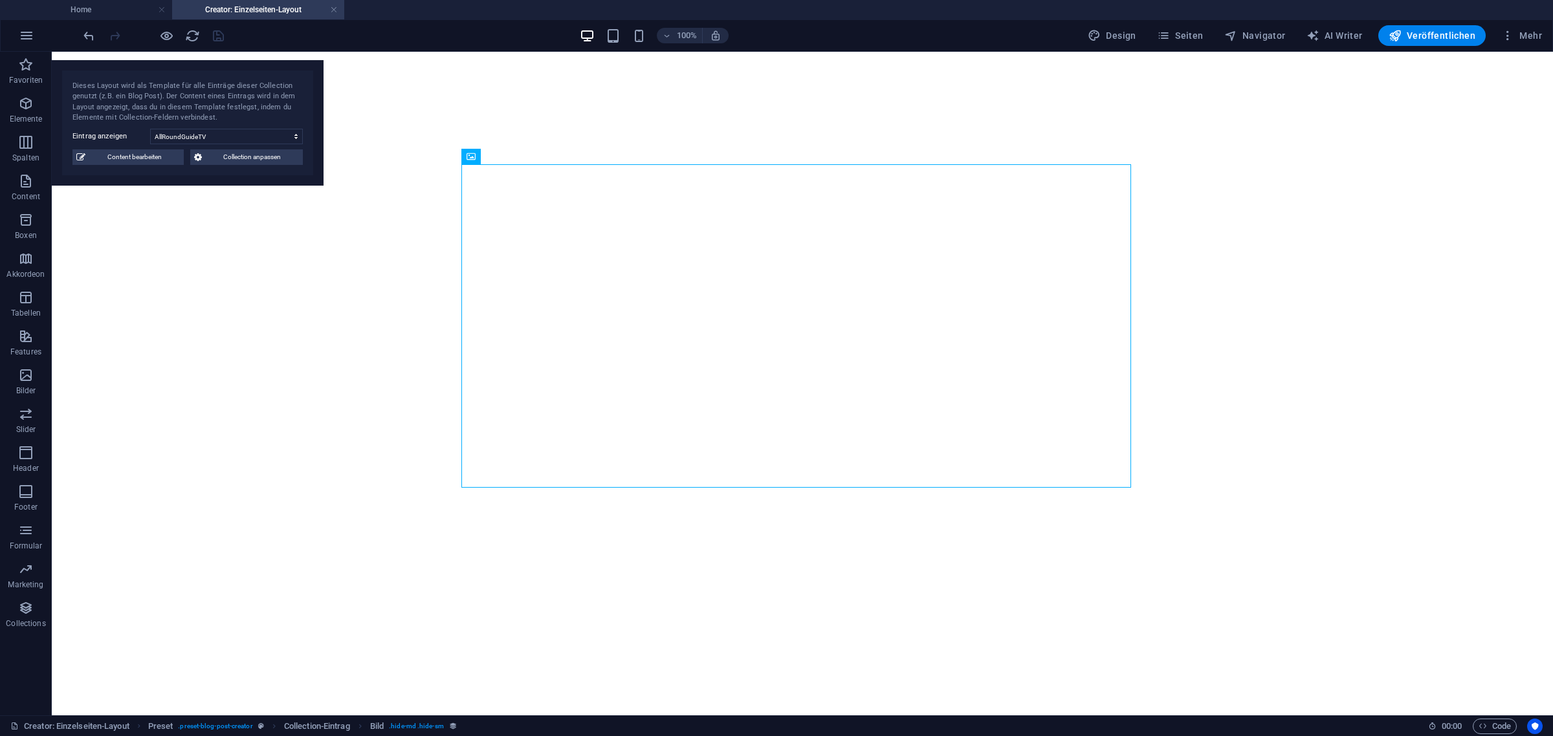
drag, startPoint x: 234, startPoint y: 228, endPoint x: 222, endPoint y: 99, distance: 129.9
click at [222, 99] on div "Dieses Layout wird als Template für alle Einträge dieser Collection genutzt (z.…" at bounding box center [187, 102] width 230 height 43
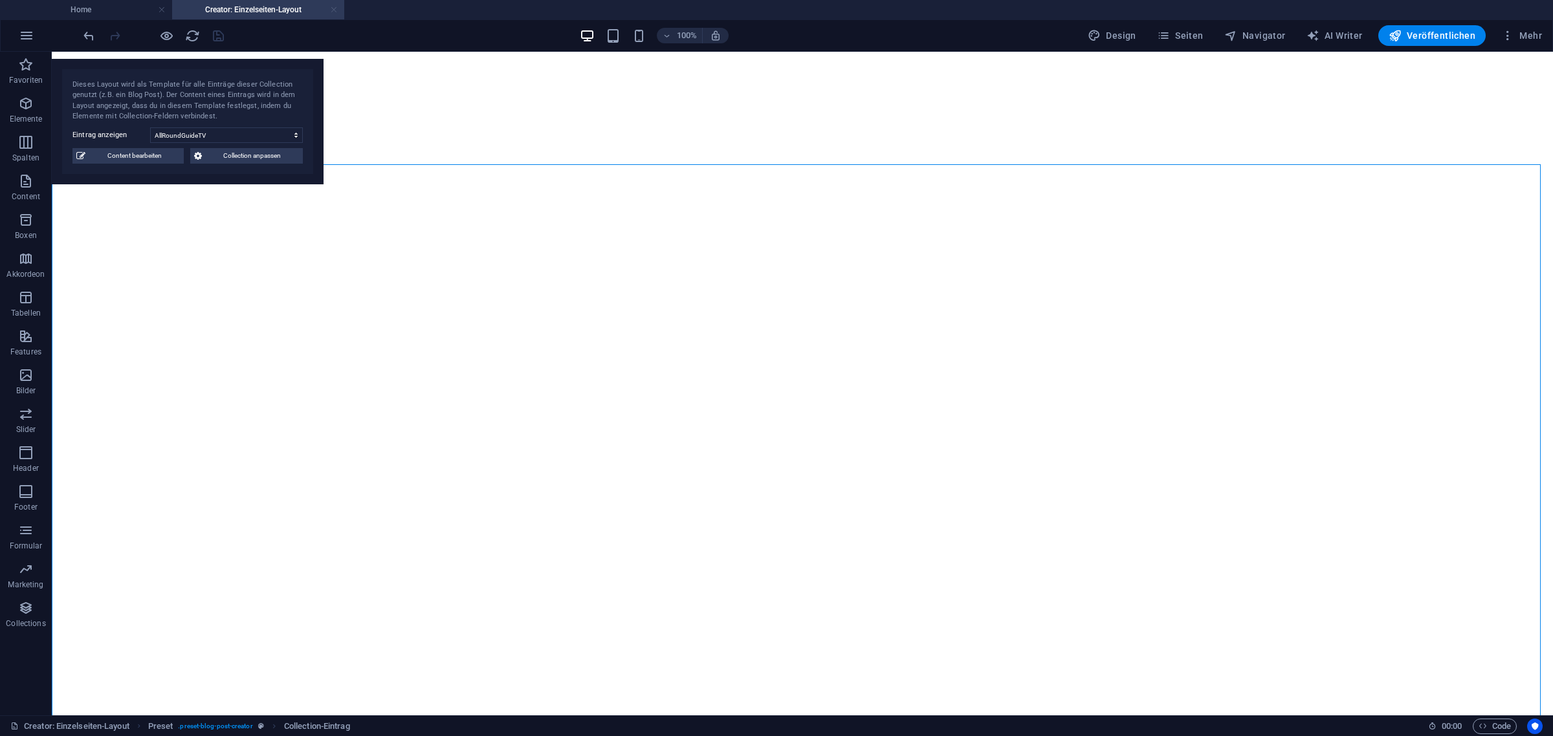
click at [336, 6] on link at bounding box center [334, 10] width 8 height 12
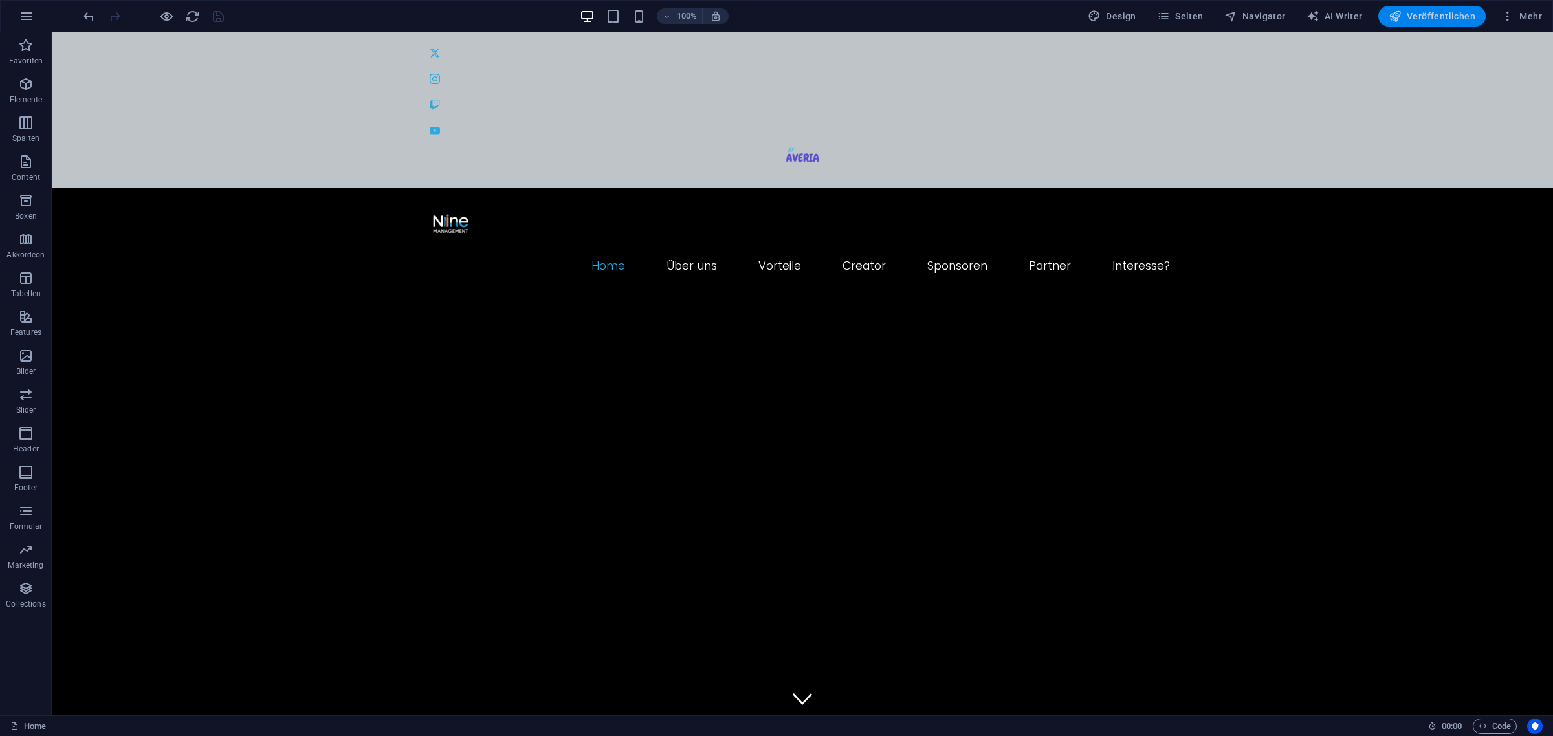
click at [1241, 17] on span "Veröffentlichen" at bounding box center [1431, 16] width 87 height 13
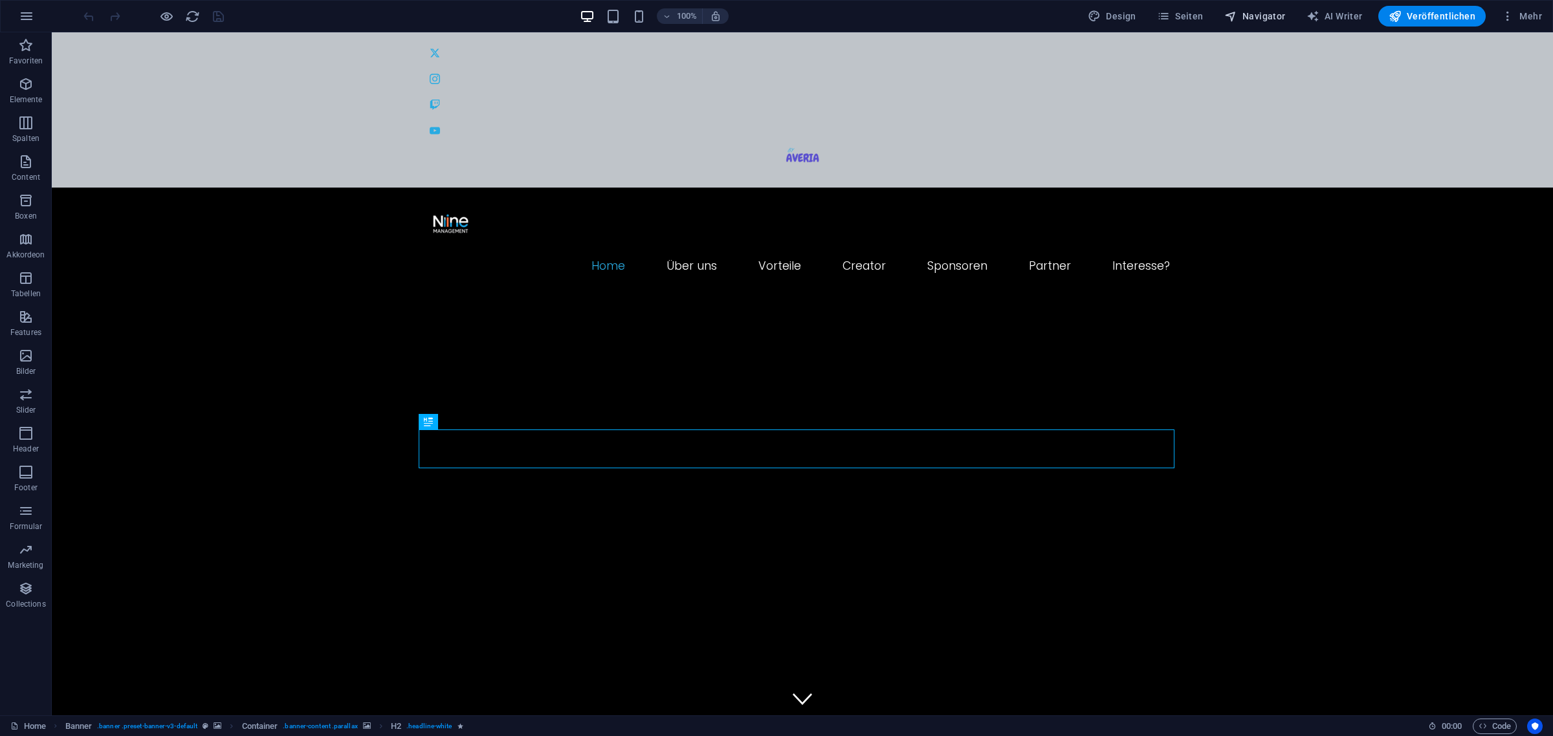
click at [1266, 17] on span "Navigator" at bounding box center [1254, 16] width 61 height 13
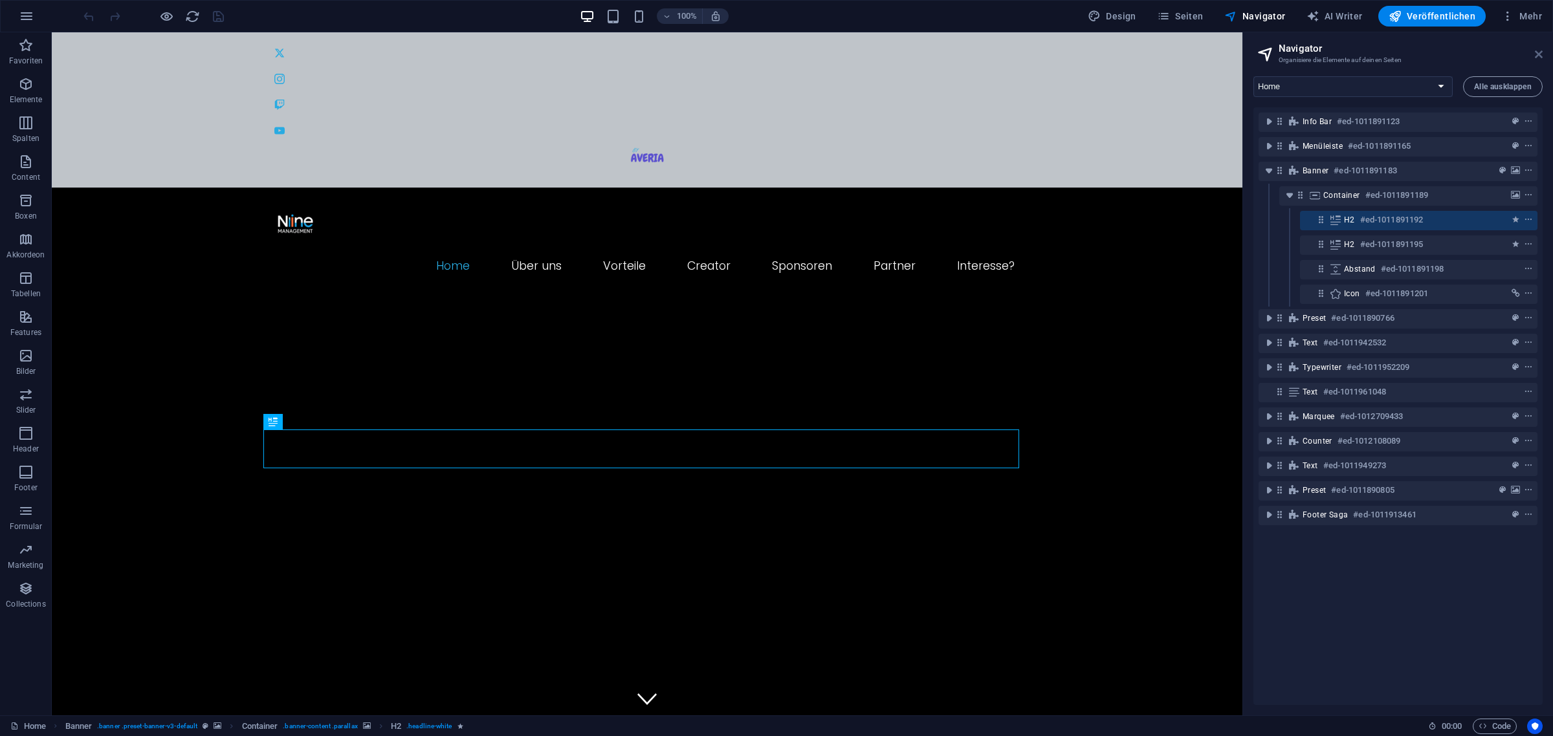
click at [1538, 54] on icon at bounding box center [1538, 54] width 8 height 10
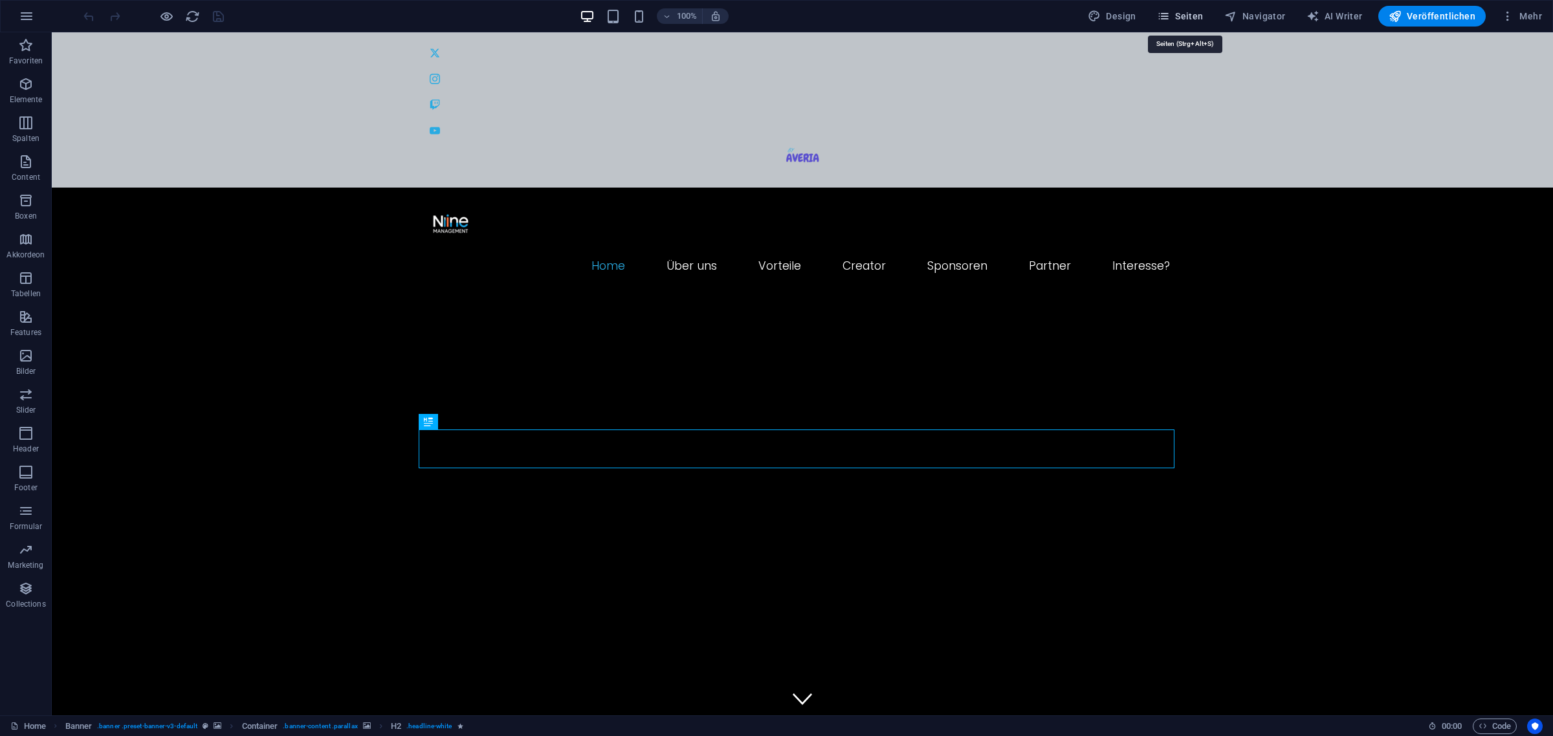
drag, startPoint x: 1175, startPoint y: 14, endPoint x: 1164, endPoint y: 146, distance: 131.7
click at [1170, 14] on icon "button" at bounding box center [1163, 16] width 13 height 13
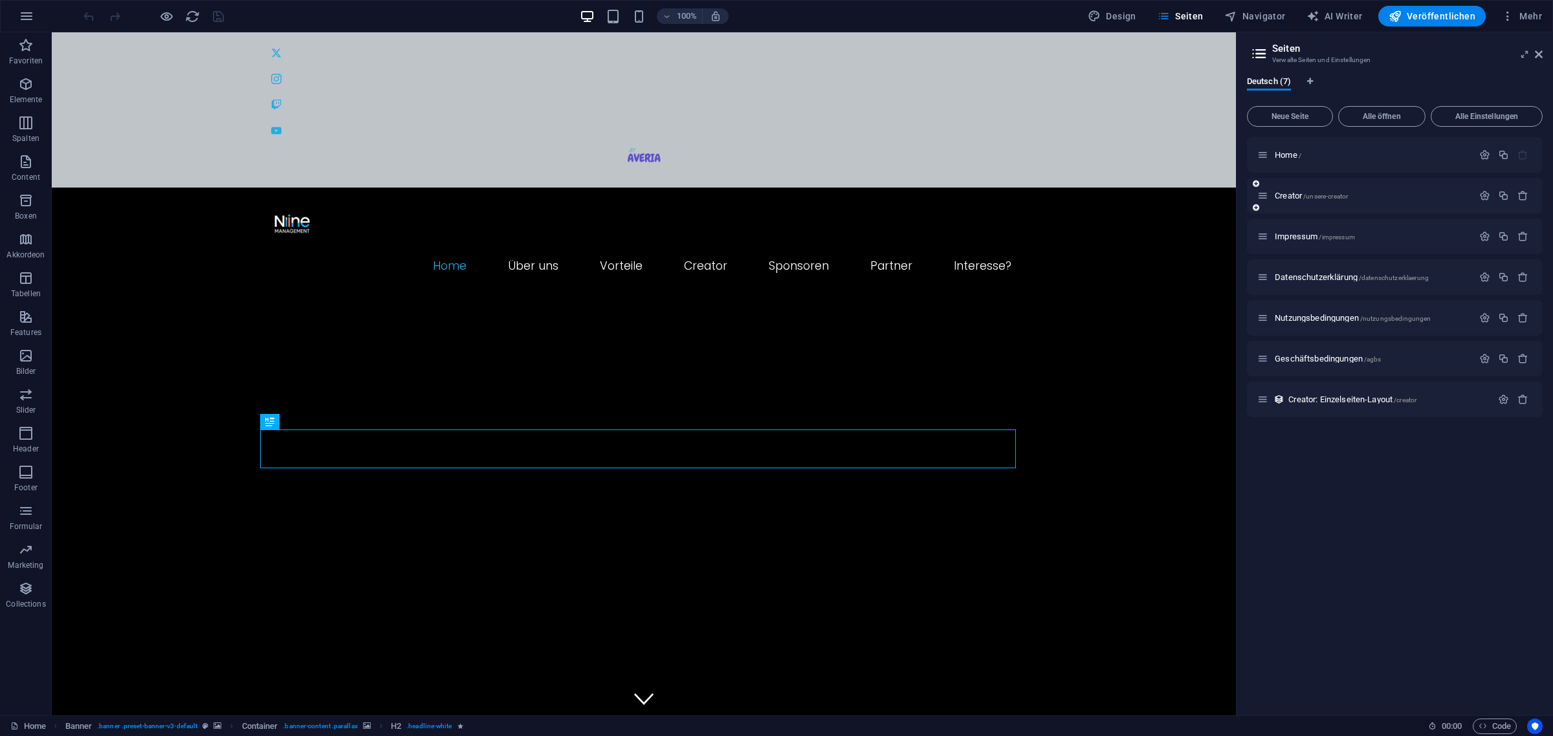
click at [1346, 201] on div "Creator /unsere-creator" at bounding box center [1364, 195] width 215 height 15
click at [1343, 198] on span "/unsere-creator" at bounding box center [1325, 196] width 45 height 7
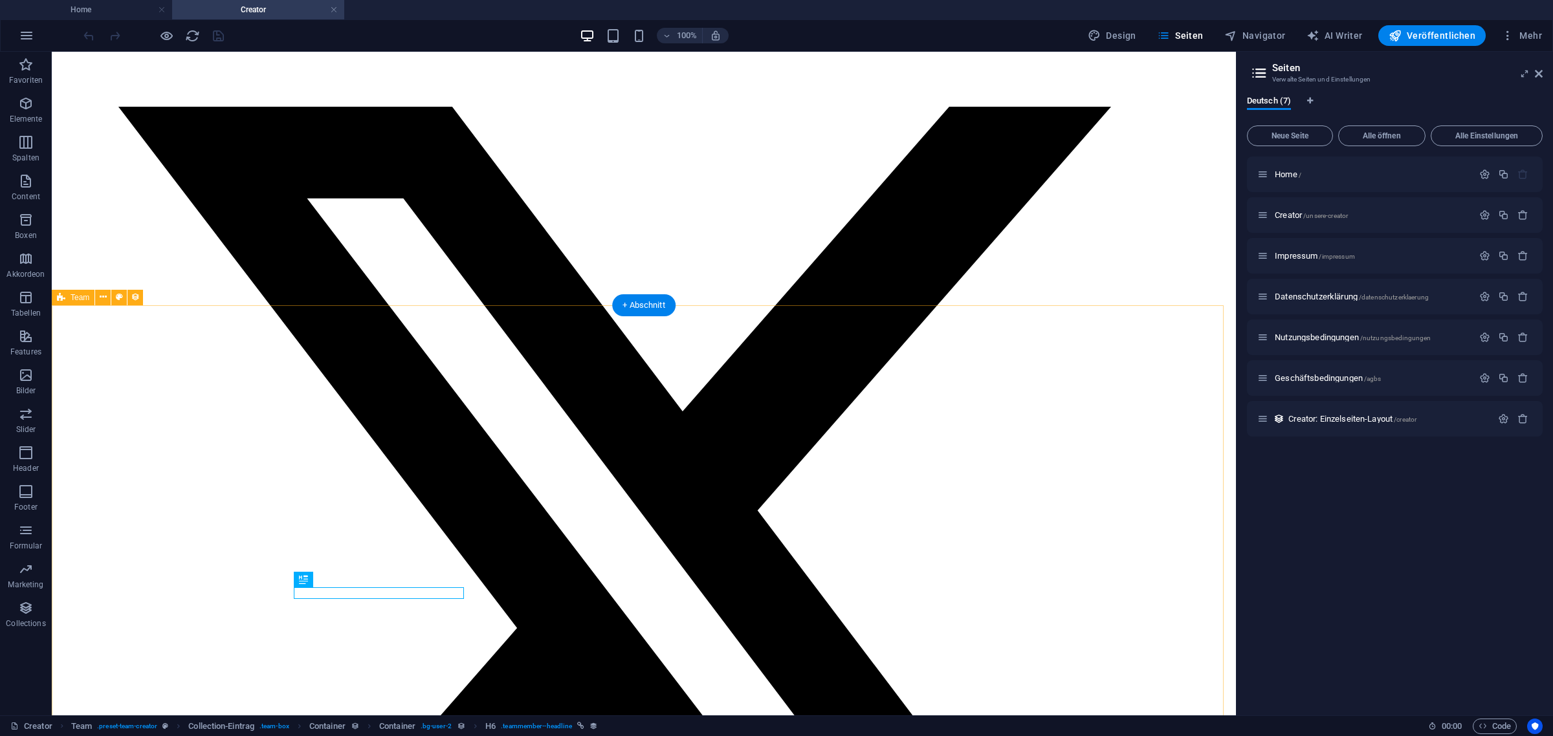
scroll to position [81, 0]
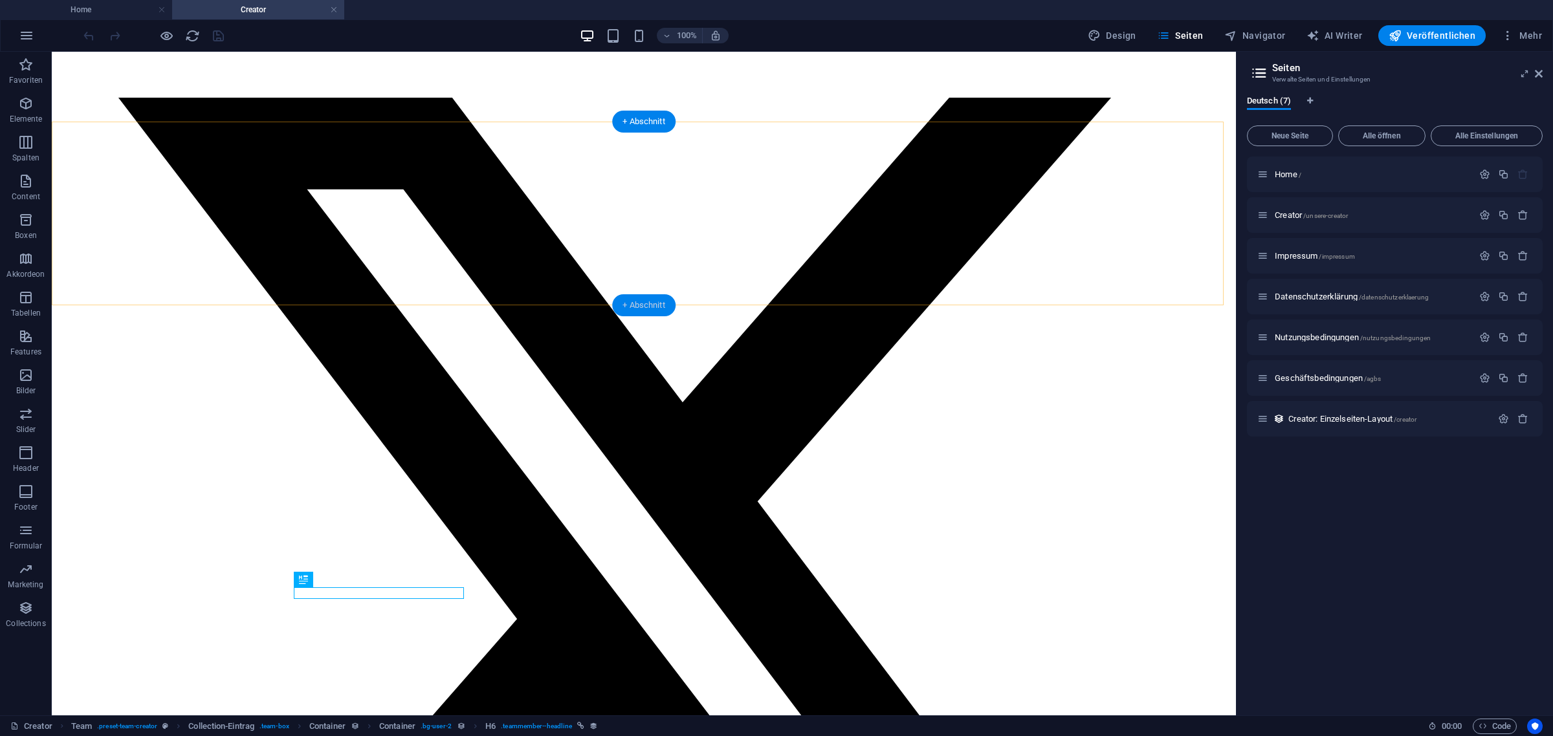
click at [628, 305] on div "+ Abschnitt" at bounding box center [643, 305] width 63 height 22
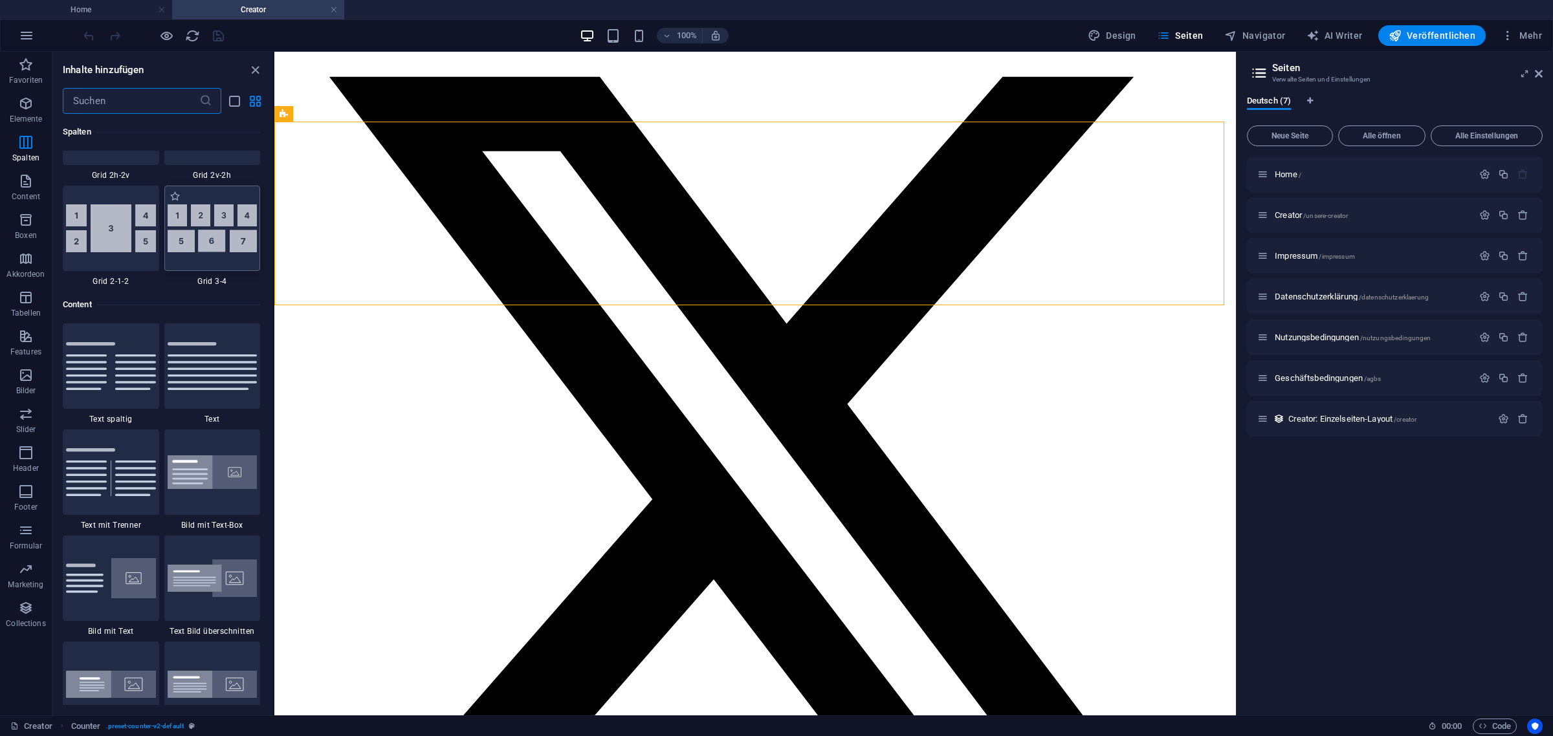
scroll to position [2101, 0]
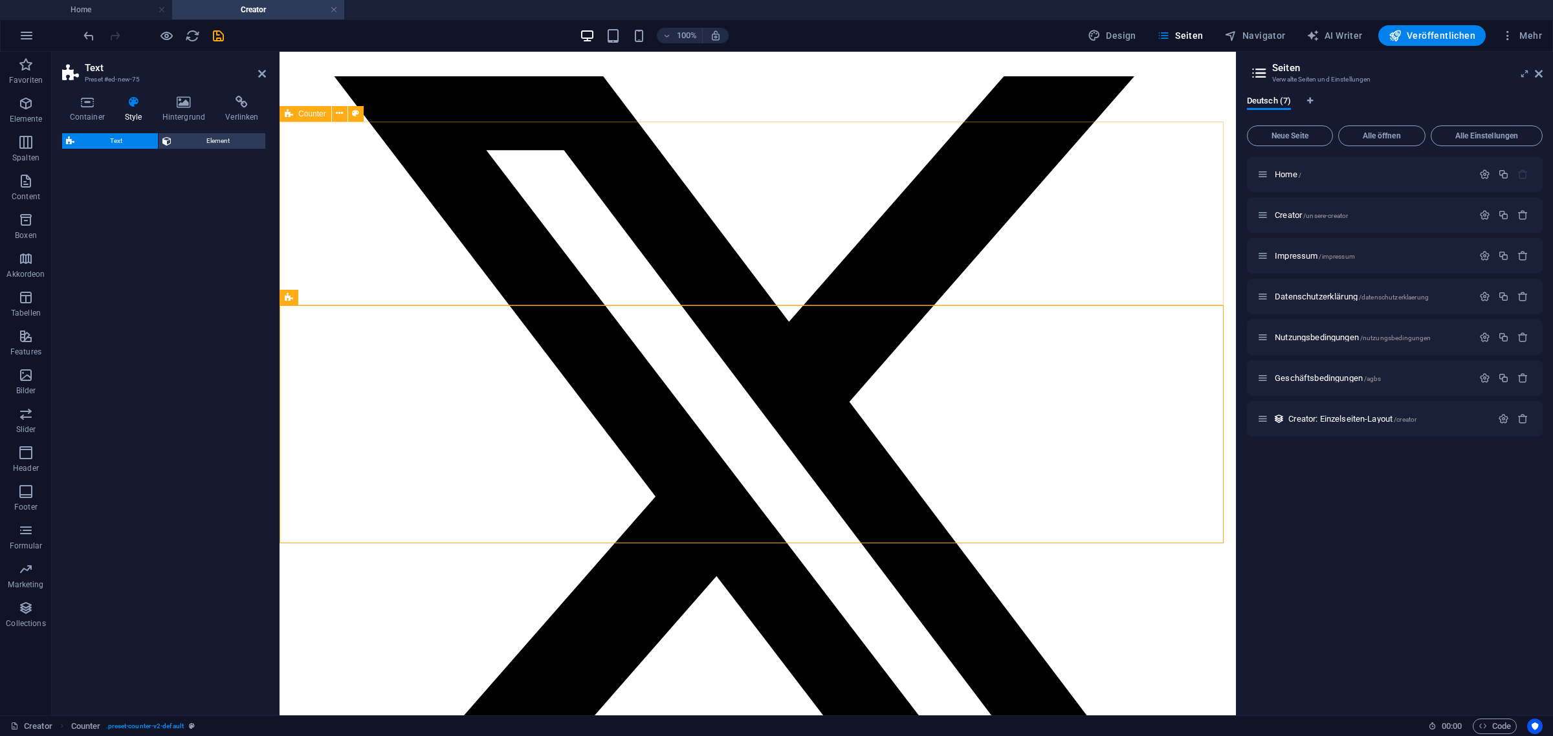
select select "preset-text-v2-default"
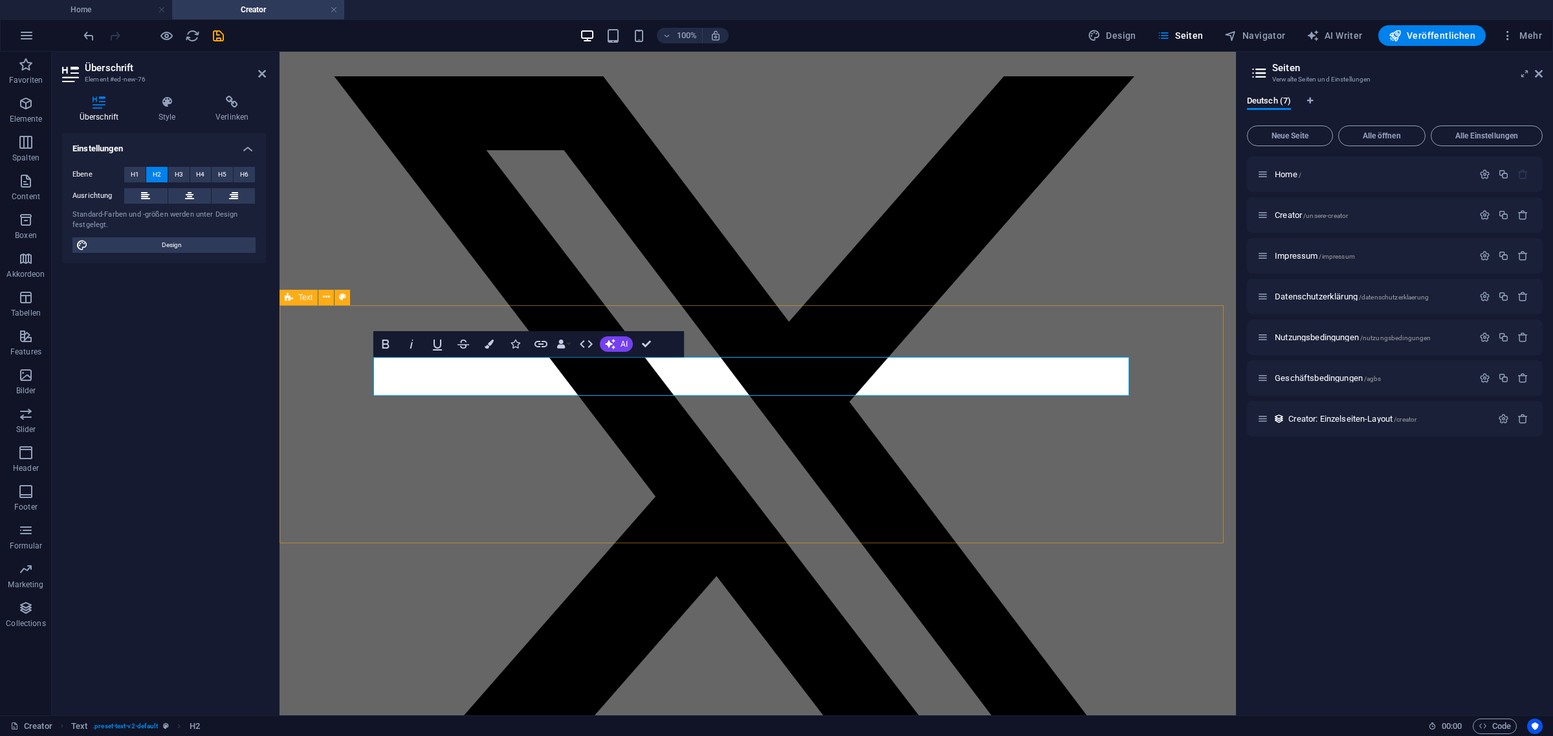
drag, startPoint x: 488, startPoint y: 380, endPoint x: 372, endPoint y: 377, distance: 116.5
click at [196, 195] on button at bounding box center [189, 196] width 43 height 16
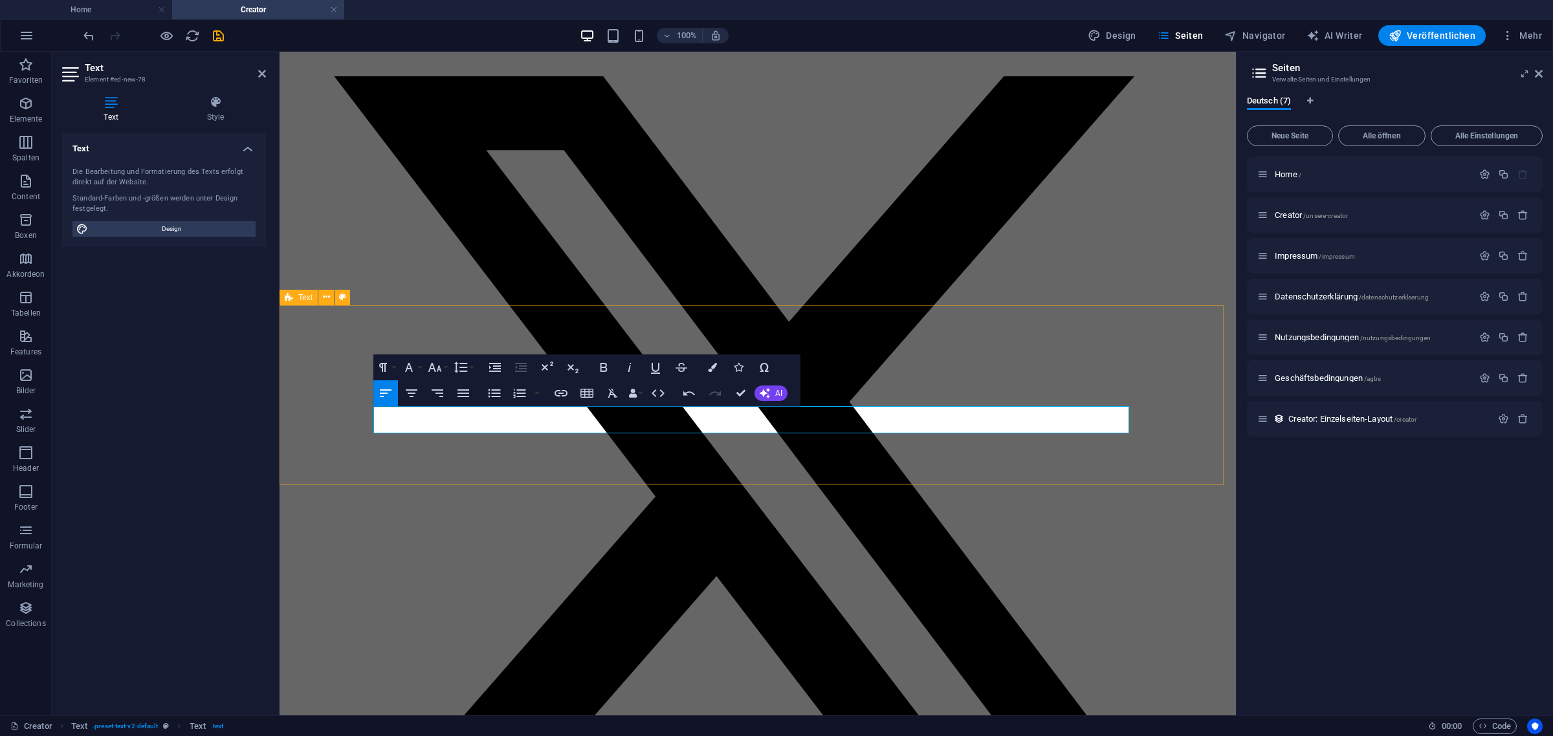
drag, startPoint x: 987, startPoint y: 418, endPoint x: 360, endPoint y: 415, distance: 626.9
click at [608, 393] on icon "button" at bounding box center [613, 394] width 16 height 16
drag, startPoint x: 998, startPoint y: 415, endPoint x: 380, endPoint y: 408, distance: 618.5
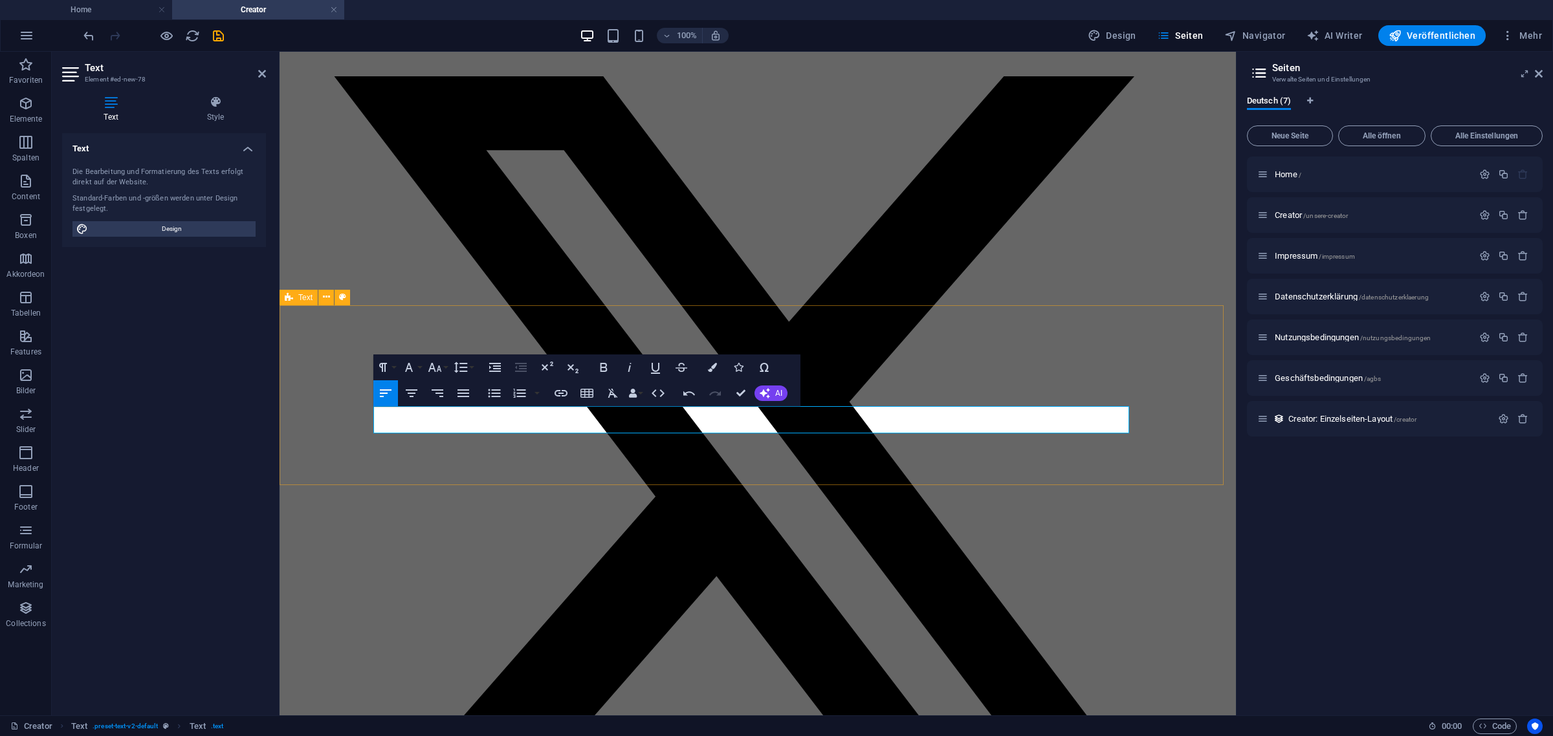
click at [406, 389] on icon "button" at bounding box center [412, 393] width 12 height 8
click at [707, 373] on button "Colors" at bounding box center [712, 368] width 25 height 26
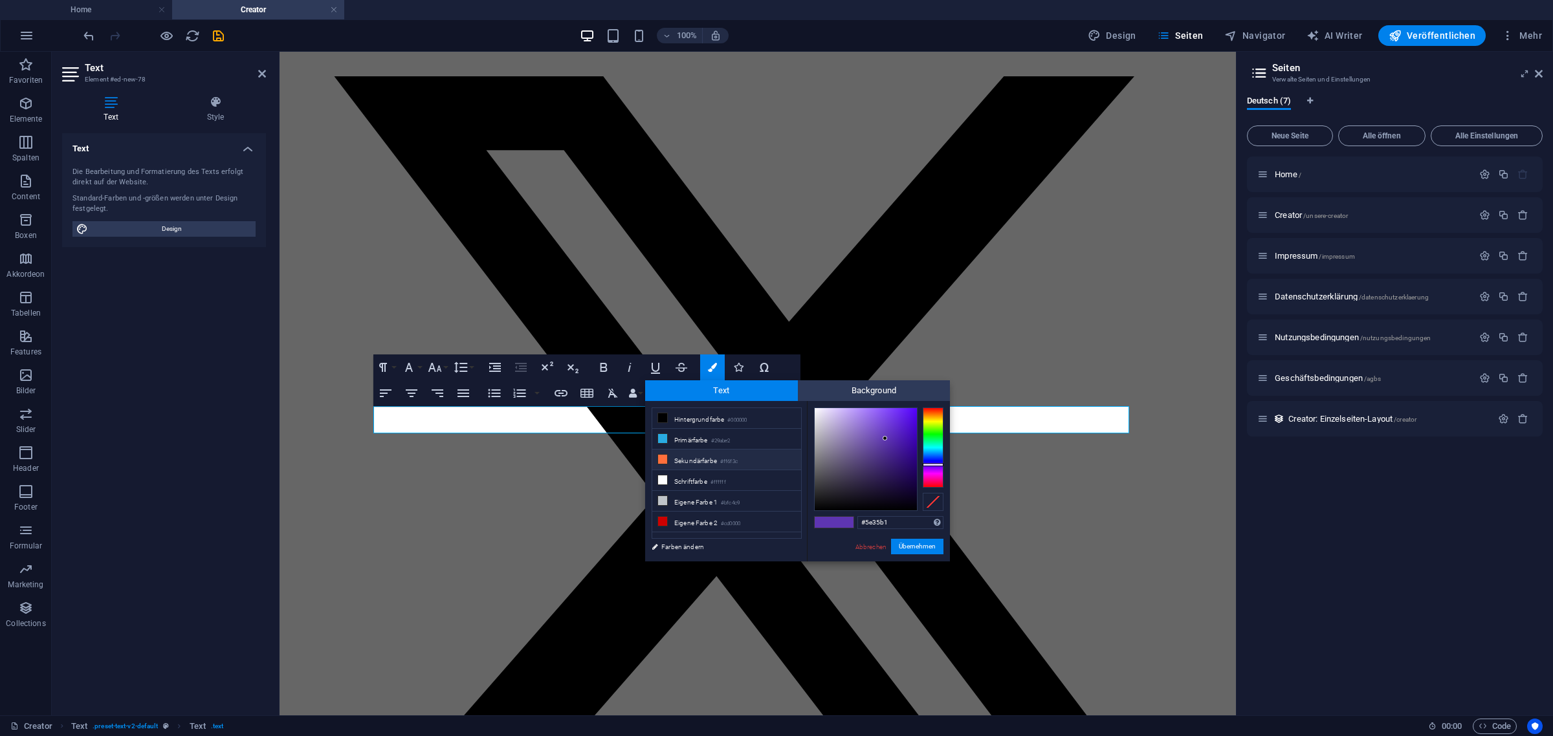
click at [700, 461] on li "Sekundärfarbe #ff6f3c" at bounding box center [726, 460] width 149 height 21
type input "#ff6f3c"
click at [904, 545] on button "Übernehmen" at bounding box center [917, 547] width 52 height 16
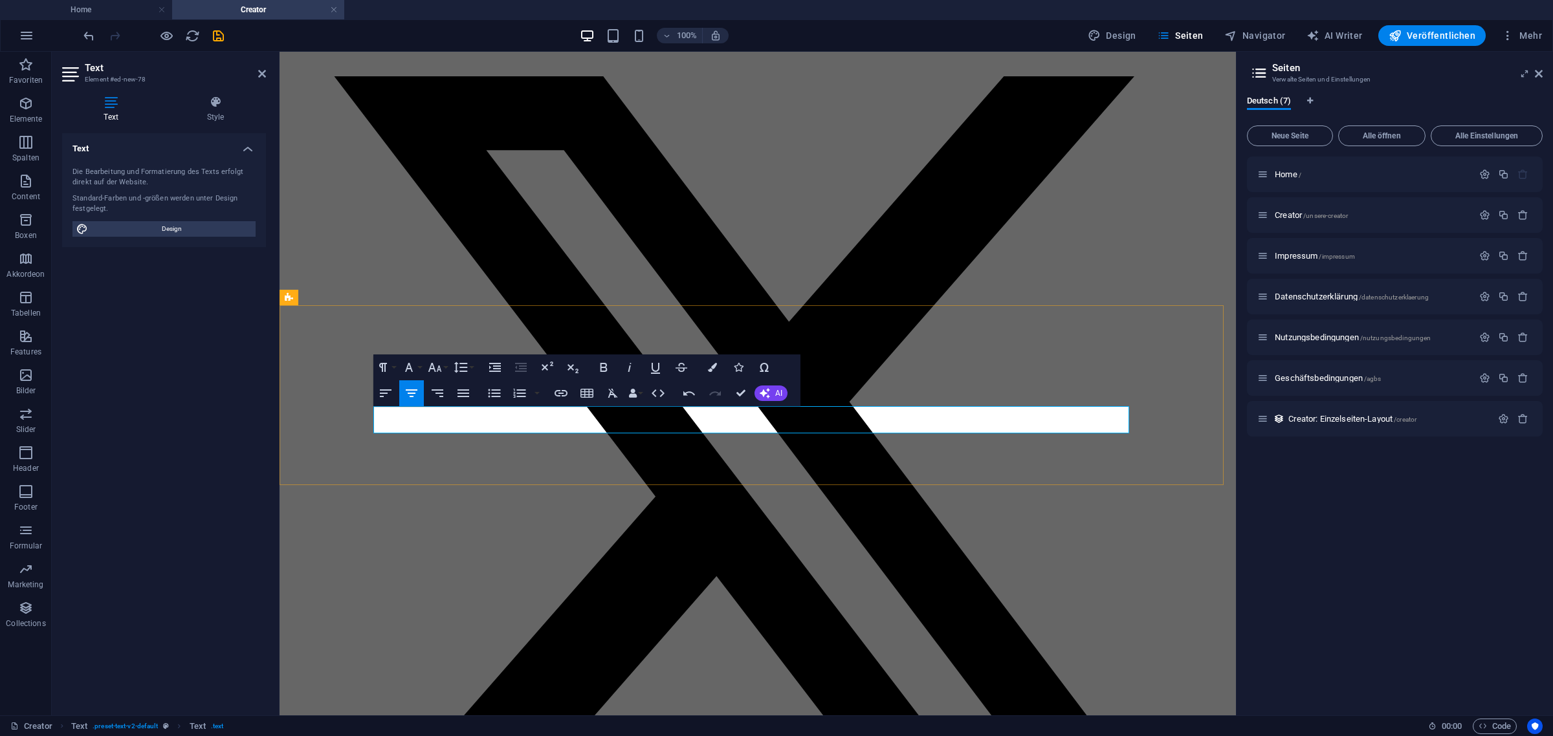
drag, startPoint x: 1050, startPoint y: 414, endPoint x: 744, endPoint y: 424, distance: 306.2
drag, startPoint x: 1069, startPoint y: 416, endPoint x: 395, endPoint y: 419, distance: 674.7
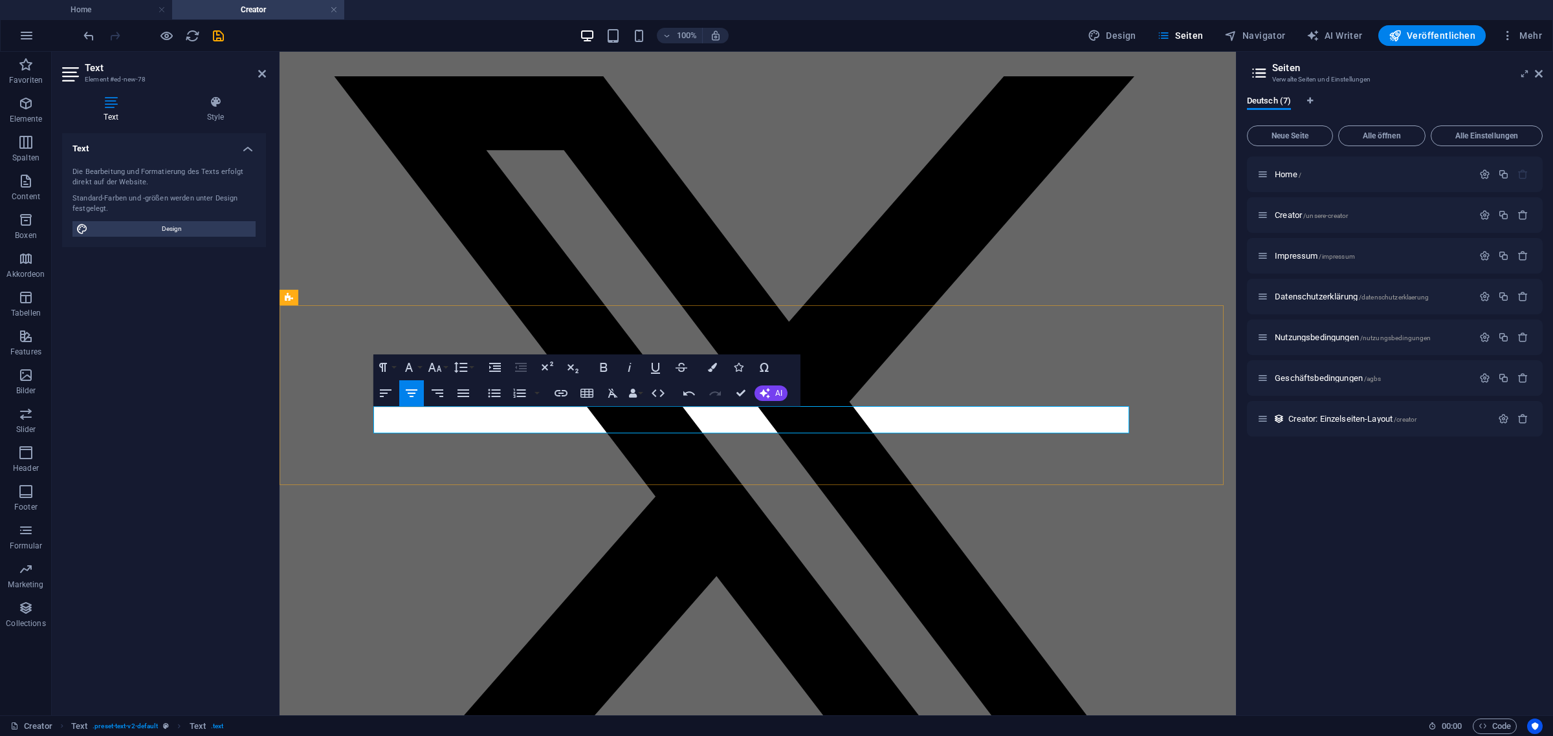
click at [602, 363] on icon "button" at bounding box center [603, 367] width 7 height 9
click at [634, 364] on icon "button" at bounding box center [630, 368] width 16 height 16
click at [655, 366] on icon "button" at bounding box center [656, 368] width 16 height 16
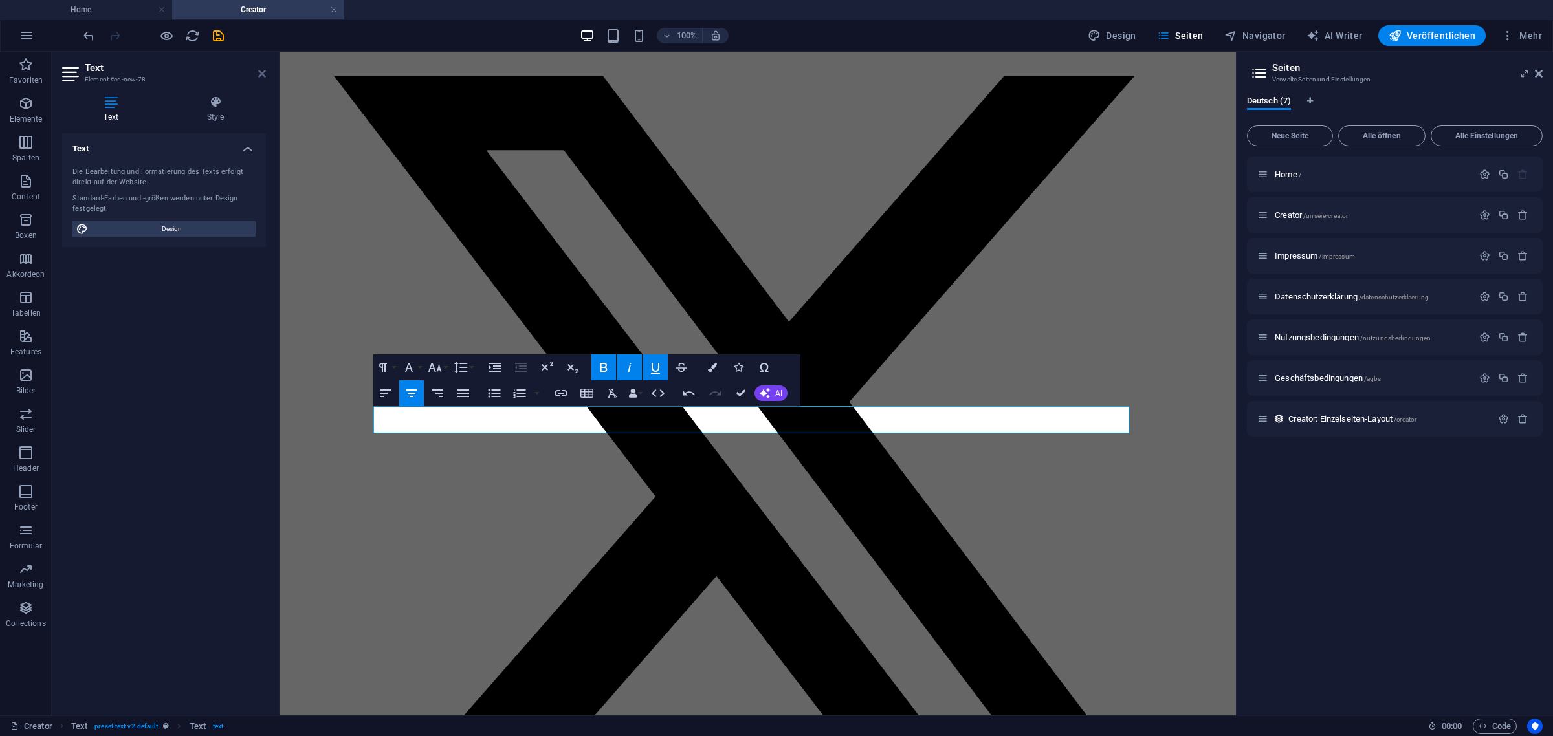
drag, startPoint x: 261, startPoint y: 69, endPoint x: 205, endPoint y: 16, distance: 76.9
click at [261, 69] on icon at bounding box center [262, 74] width 8 height 10
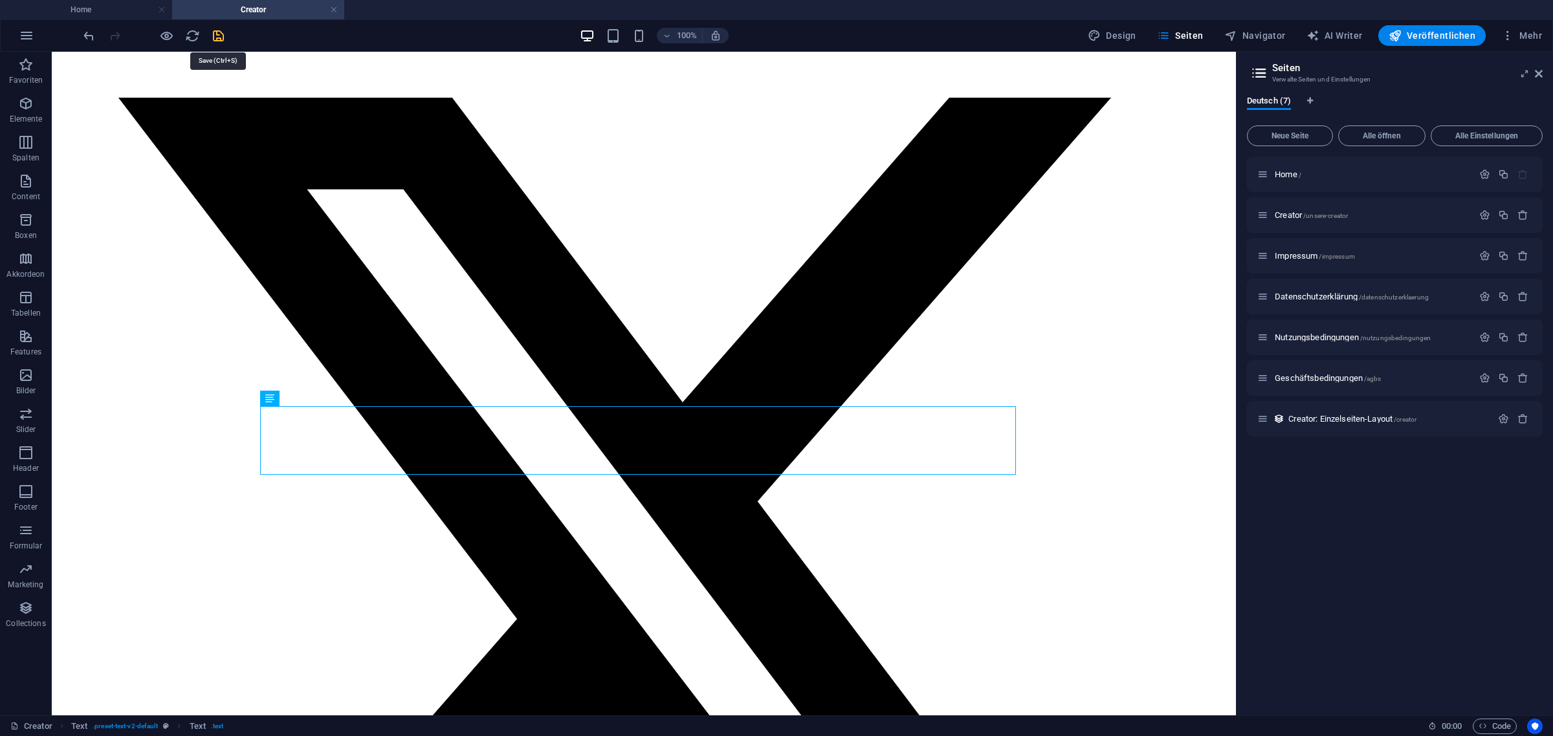
click at [213, 28] on icon "save" at bounding box center [218, 35] width 15 height 15
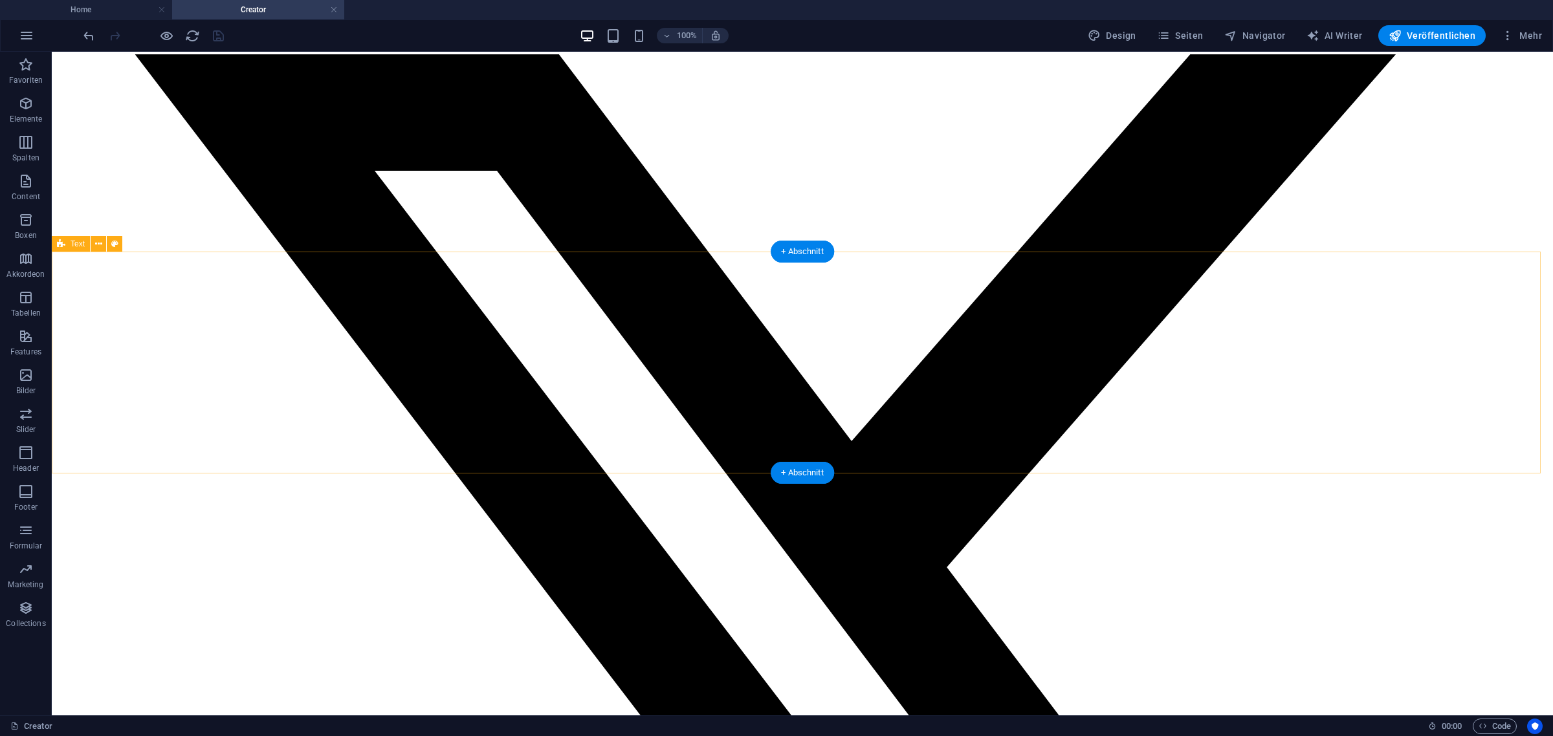
scroll to position [162, 0]
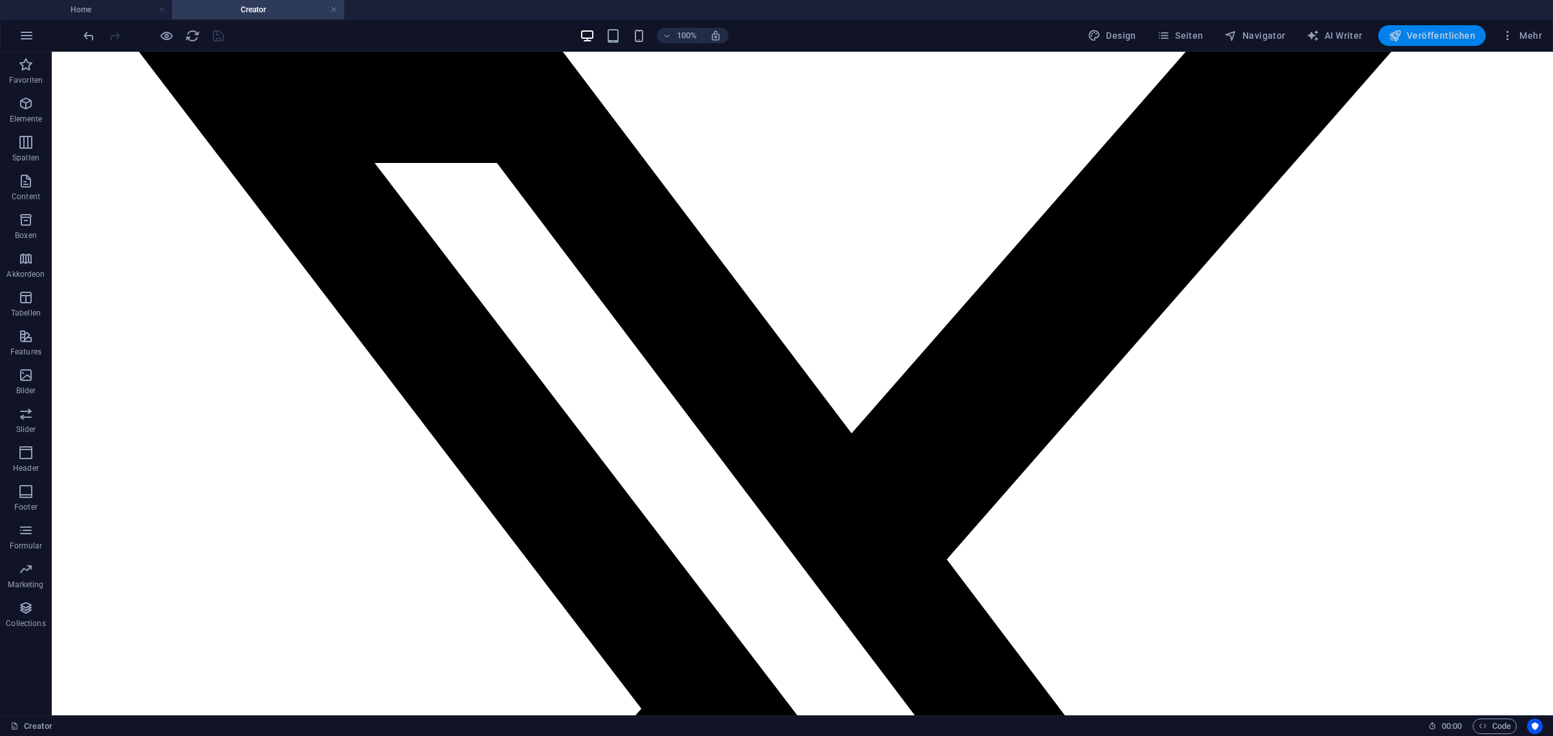
click at [1422, 44] on button "Veröffentlichen" at bounding box center [1431, 35] width 107 height 21
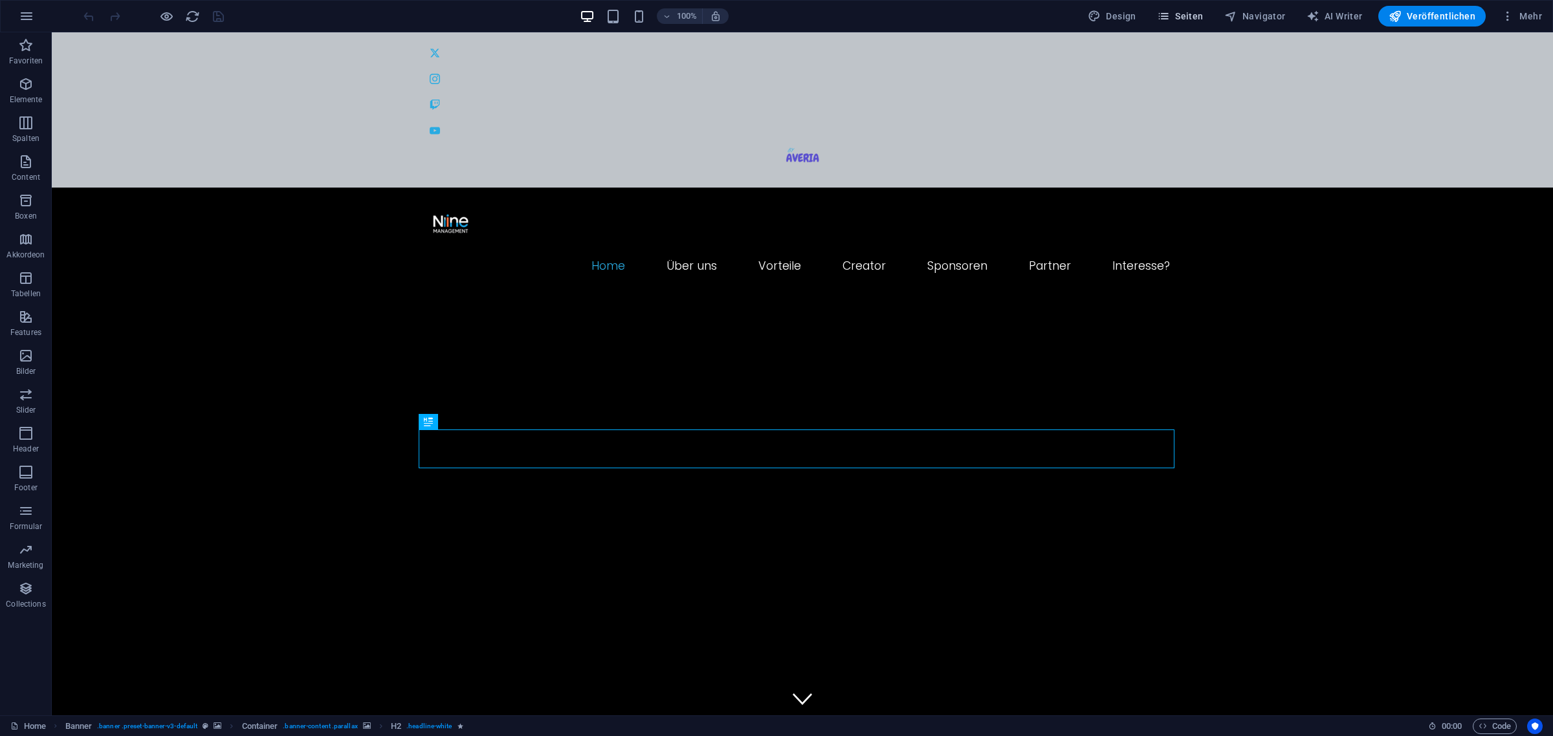
click at [1197, 19] on span "Seiten" at bounding box center [1180, 16] width 47 height 13
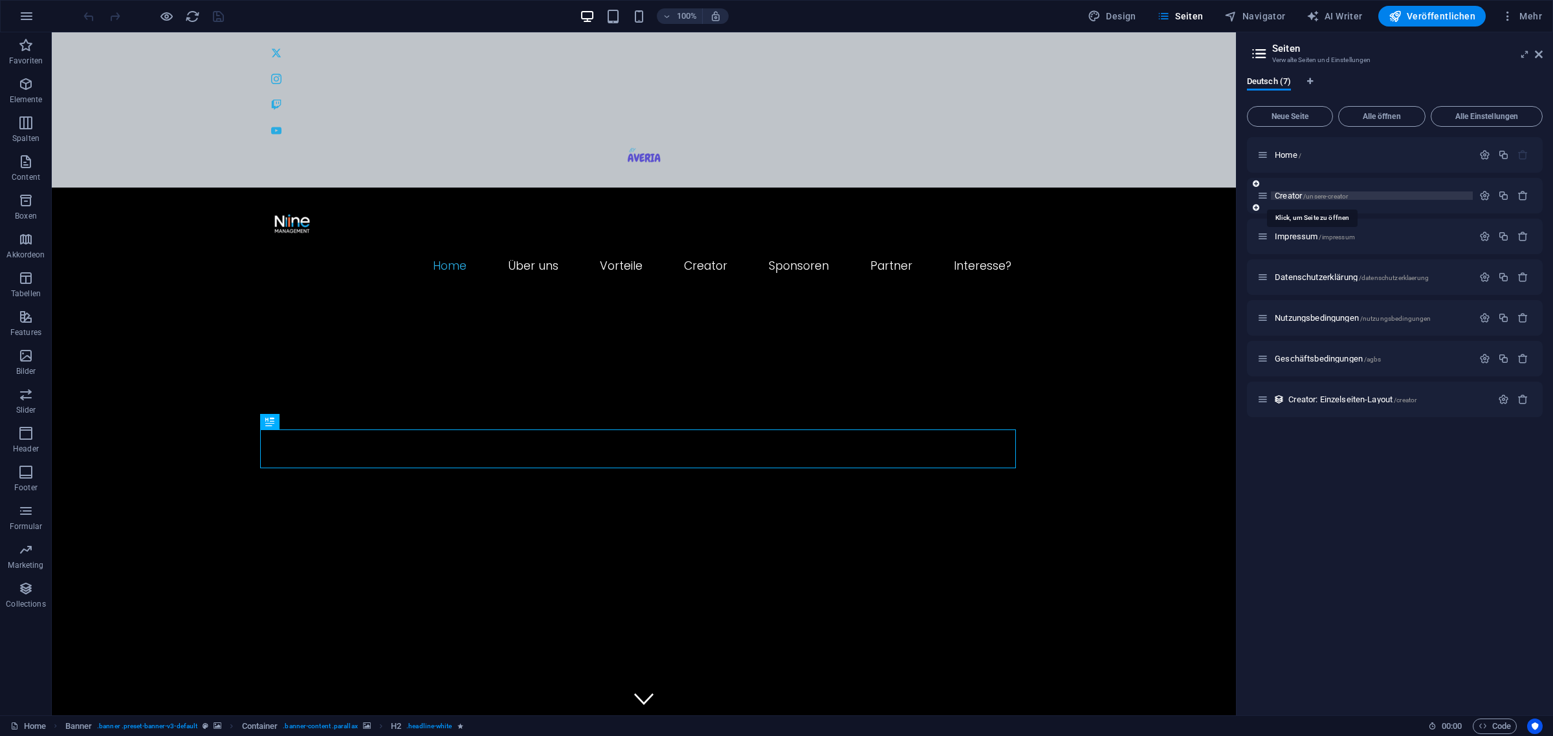
click at [1331, 195] on span "/unsere-creator" at bounding box center [1325, 196] width 45 height 7
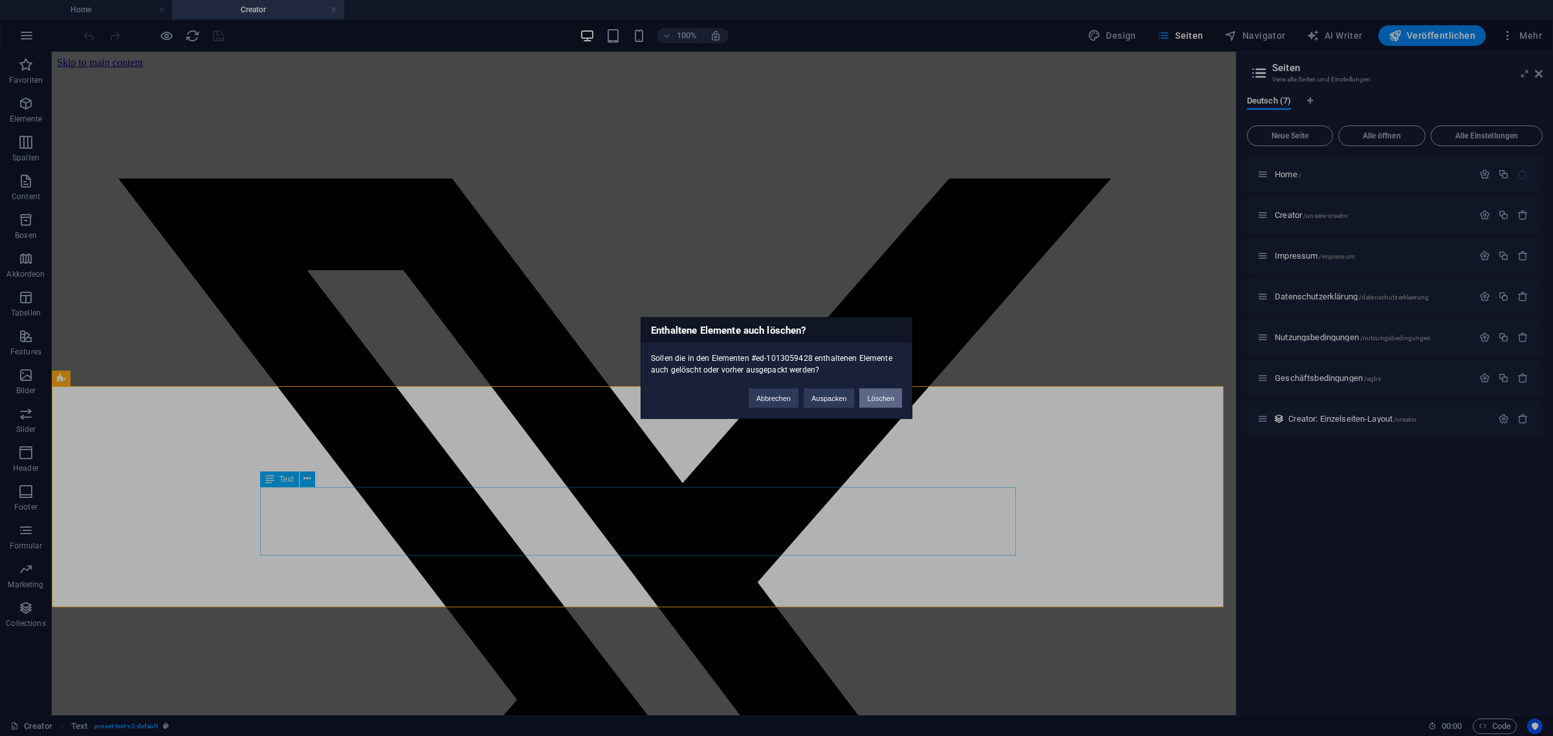
click at [886, 393] on button "Löschen" at bounding box center [880, 398] width 43 height 19
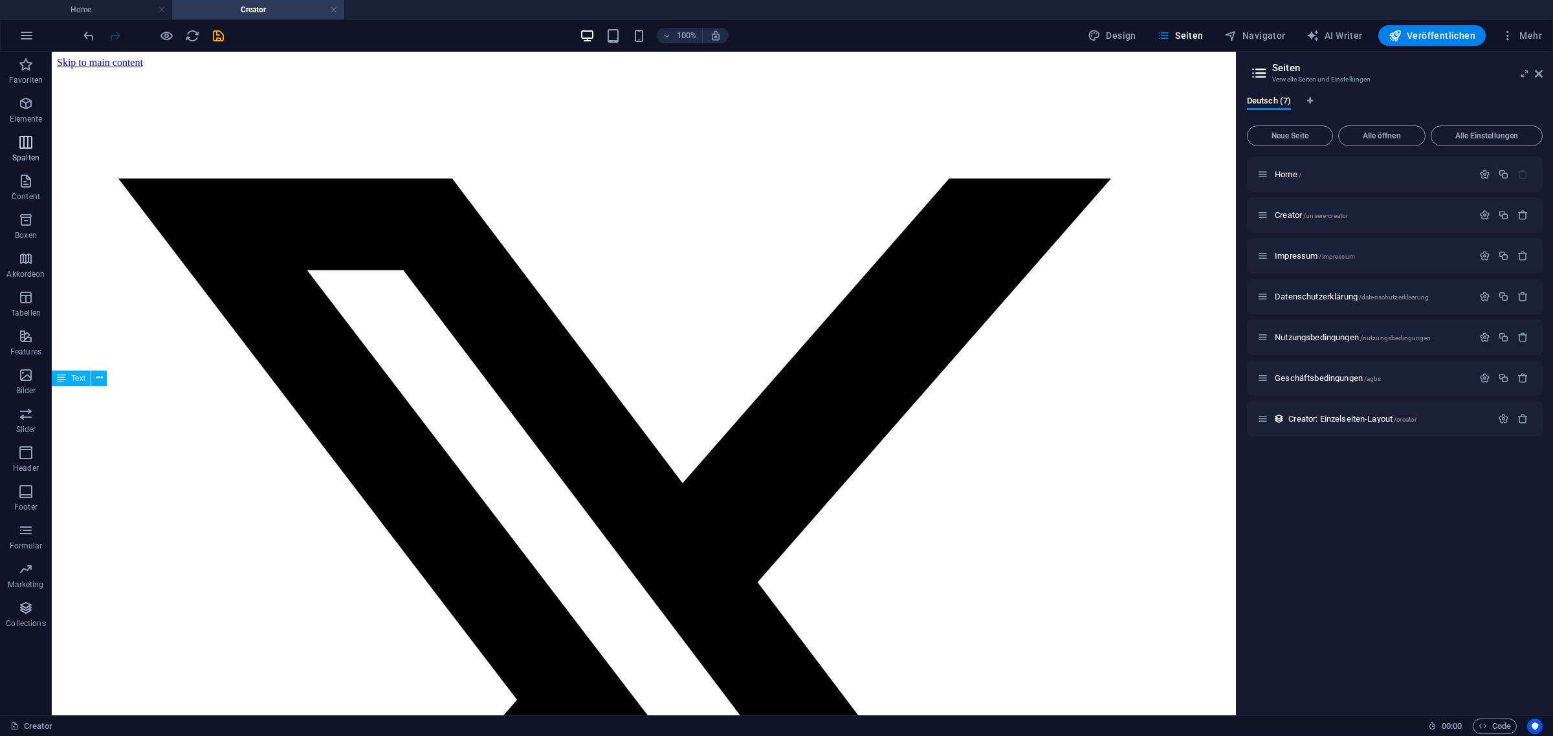
click at [21, 153] on p "Spalten" at bounding box center [25, 158] width 27 height 10
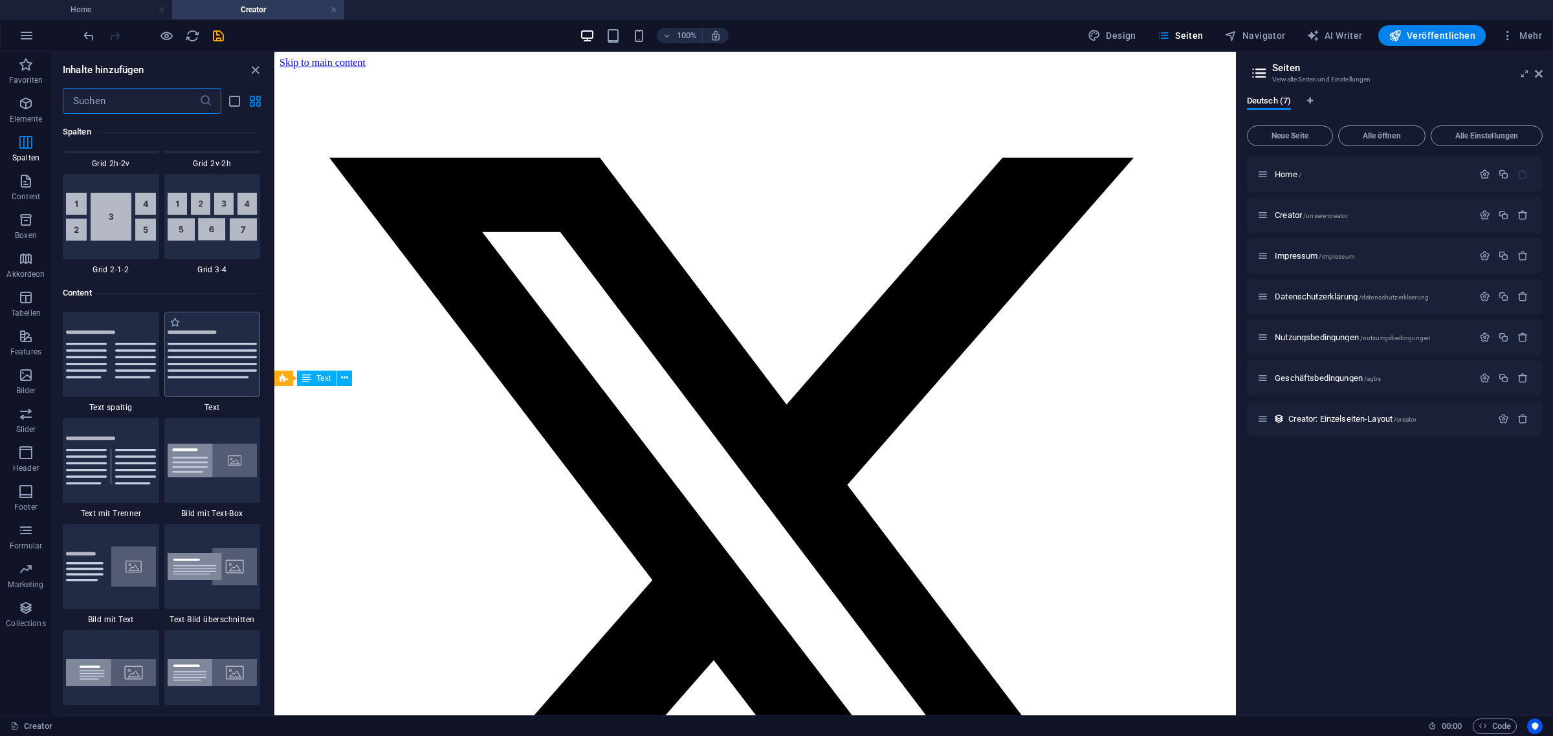
scroll to position [2096, 0]
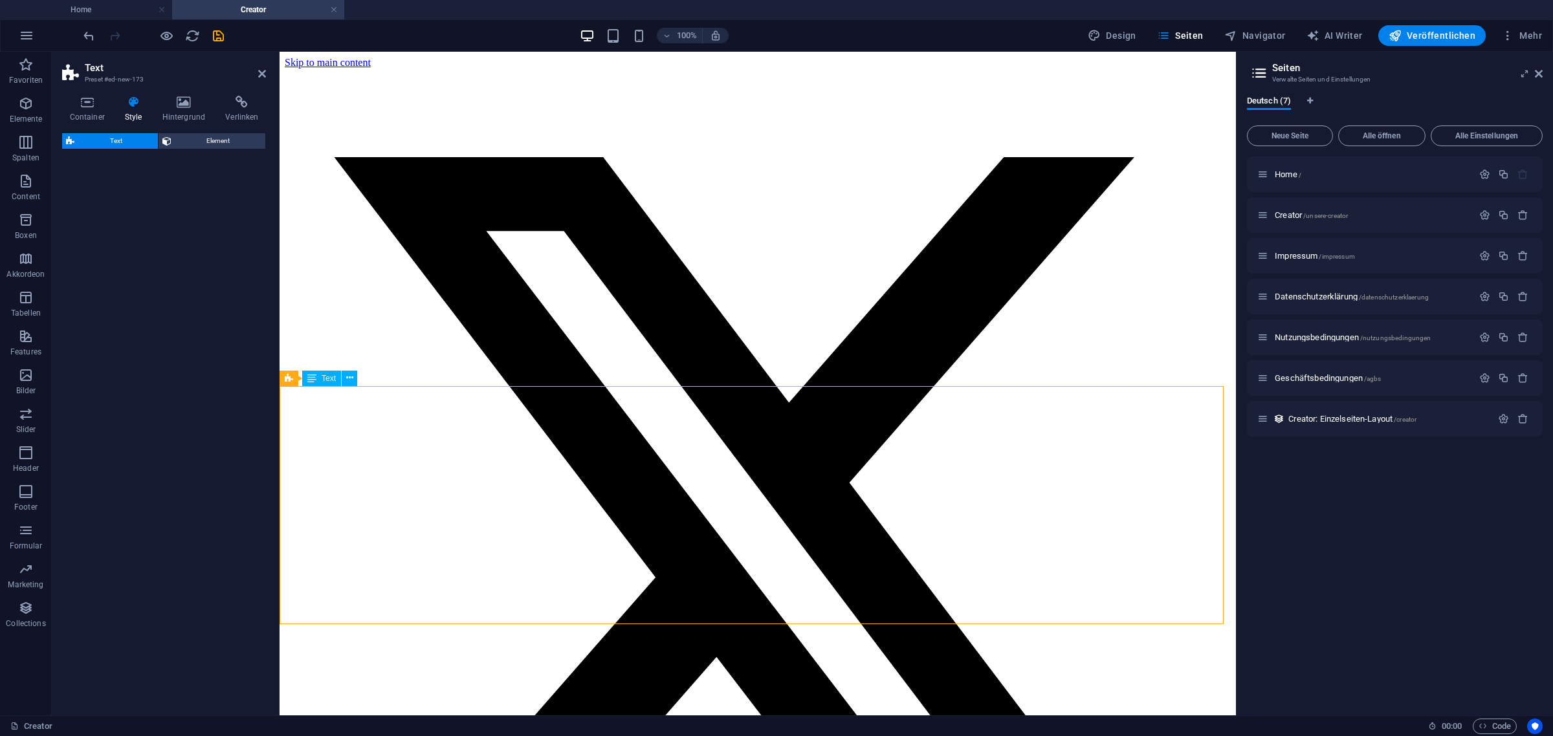
select select "preset-text-v2-default"
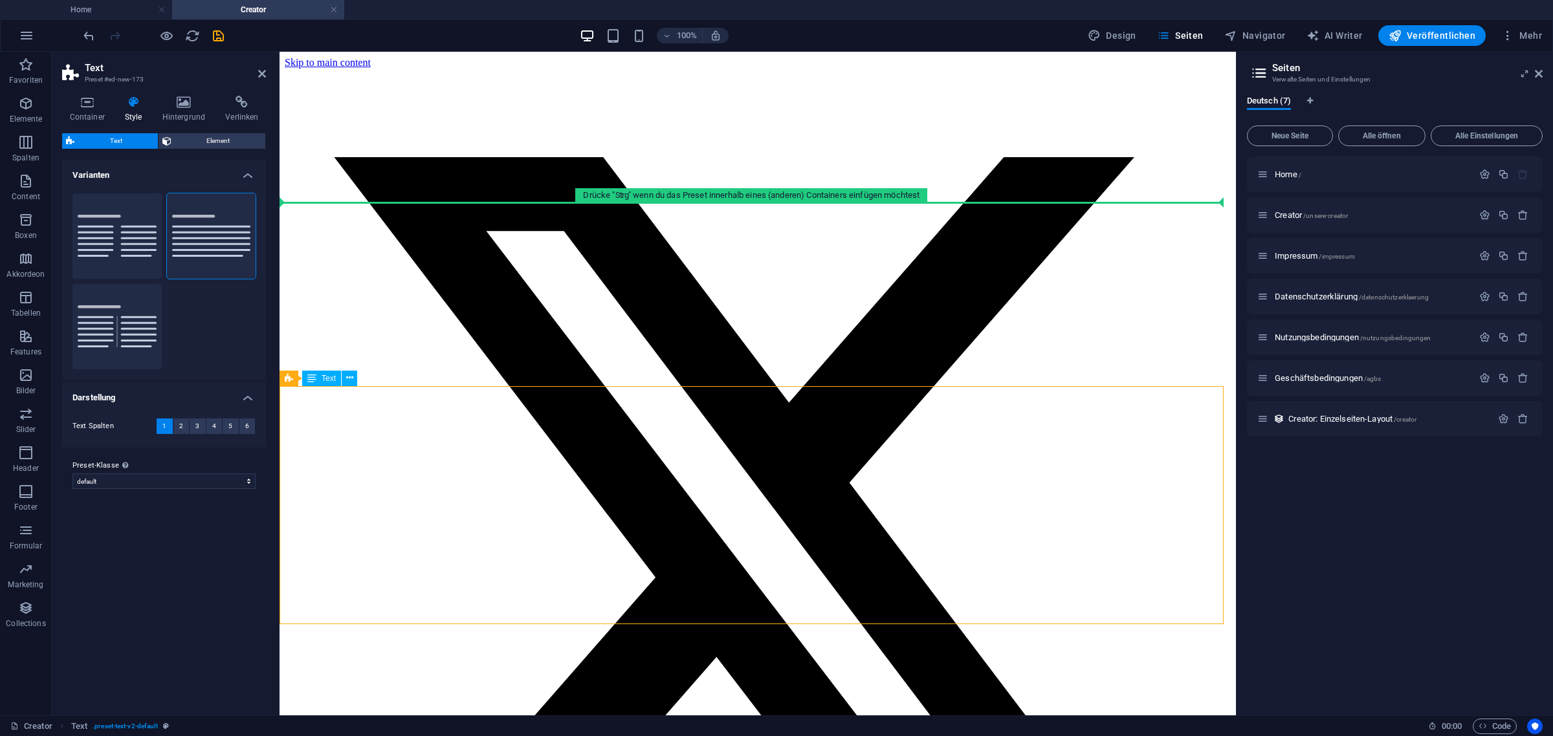
drag, startPoint x: 585, startPoint y: 431, endPoint x: 500, endPoint y: 253, distance: 197.1
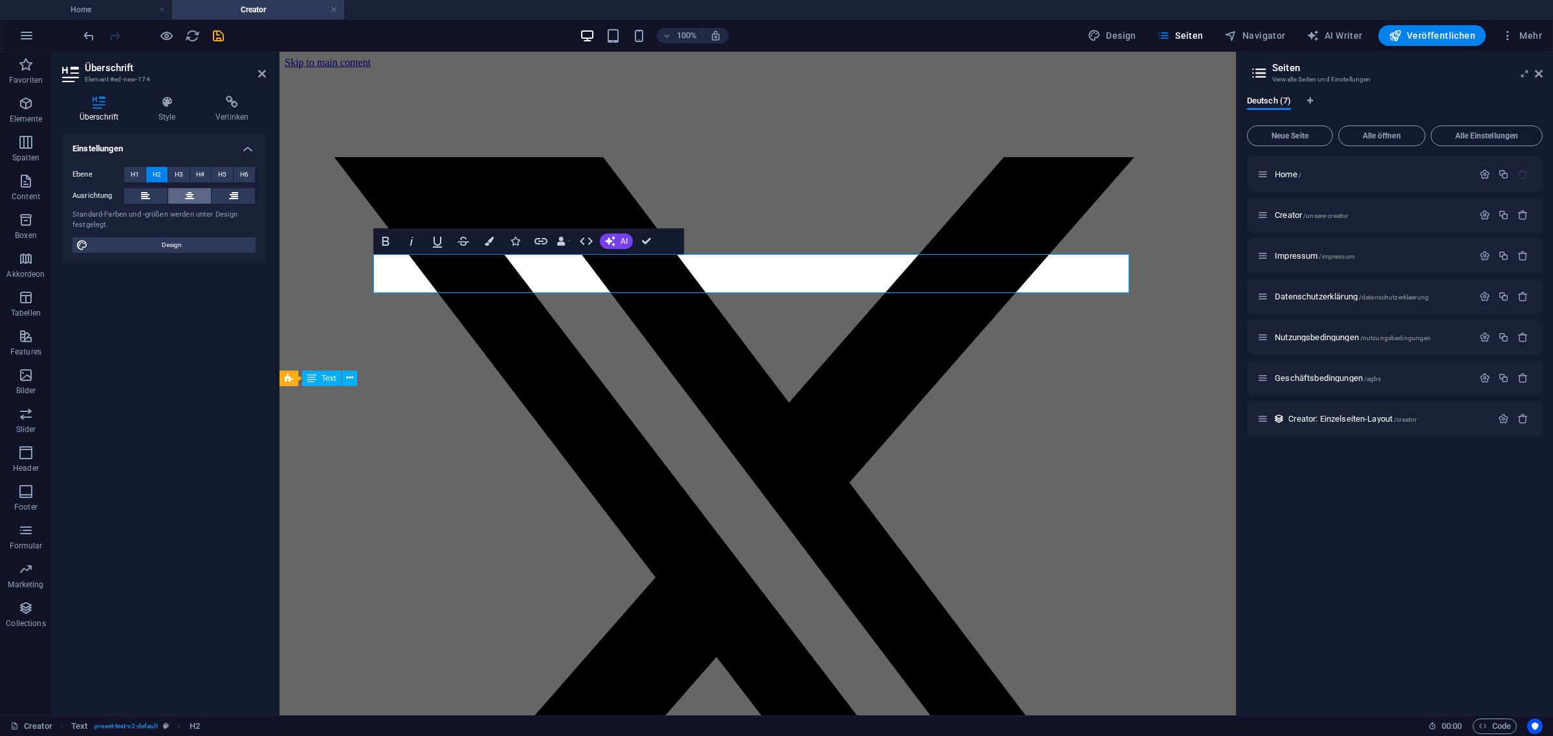
click at [186, 199] on icon at bounding box center [189, 196] width 9 height 16
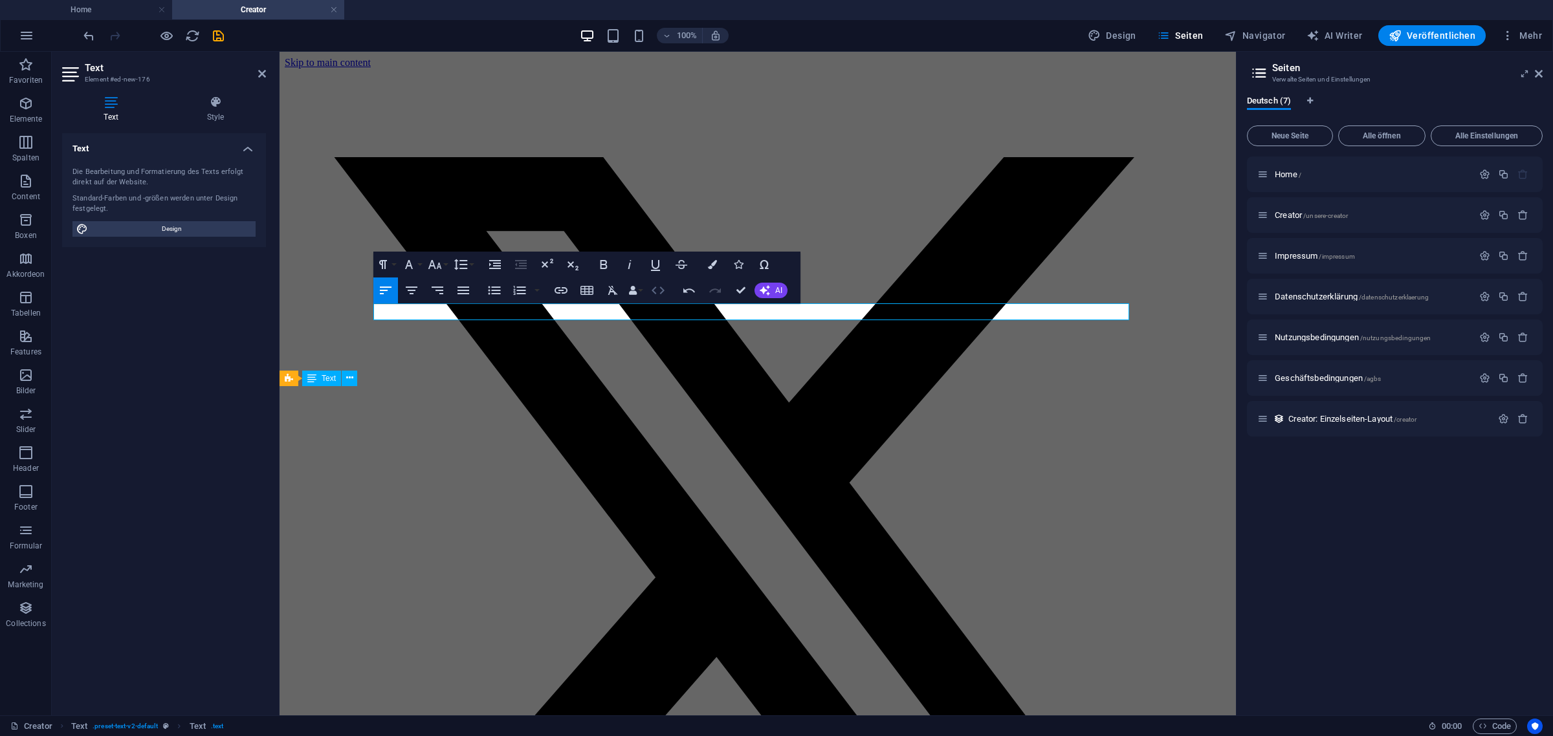
scroll to position [851, 0]
click at [406, 288] on icon "button" at bounding box center [412, 291] width 16 height 16
click at [626, 267] on icon "button" at bounding box center [630, 265] width 16 height 16
click at [650, 264] on icon "button" at bounding box center [656, 265] width 16 height 16
click at [604, 259] on icon "button" at bounding box center [604, 265] width 16 height 16
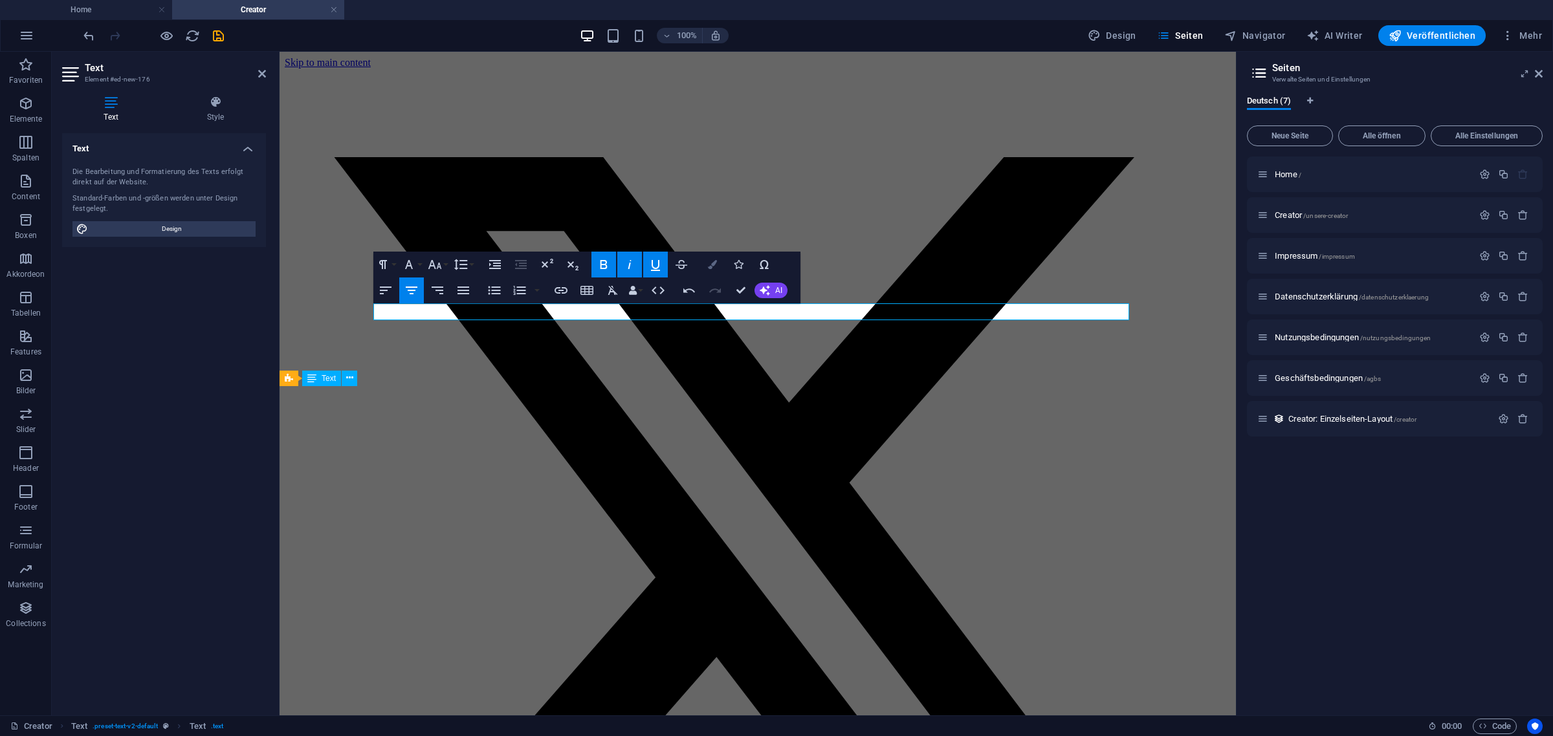
click at [708, 270] on button "Colors" at bounding box center [712, 265] width 25 height 26
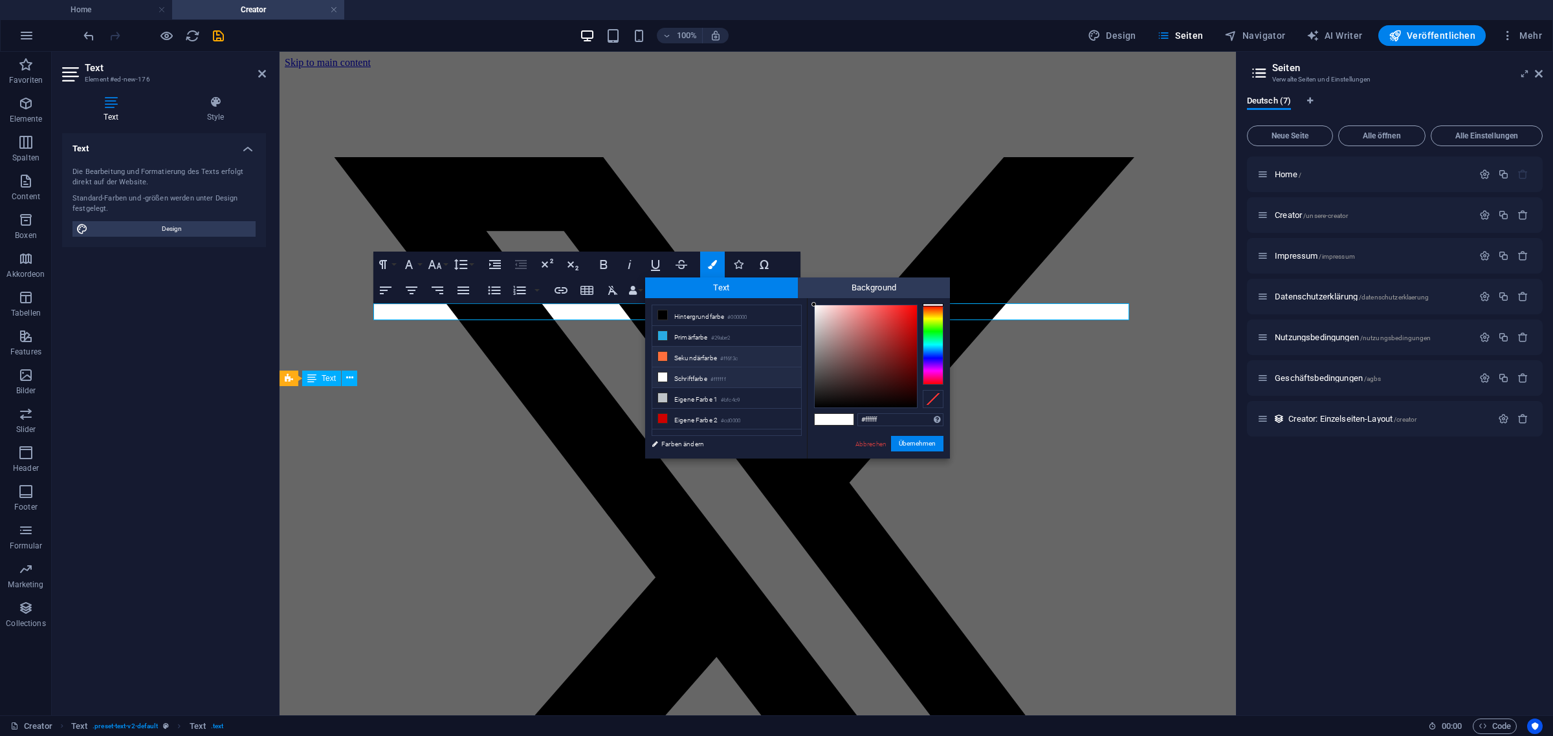
click at [693, 362] on li "Sekundärfarbe #ff6f3c" at bounding box center [726, 357] width 149 height 21
type input "#ff6f3c"
click at [907, 443] on button "Übernehmen" at bounding box center [917, 444] width 52 height 16
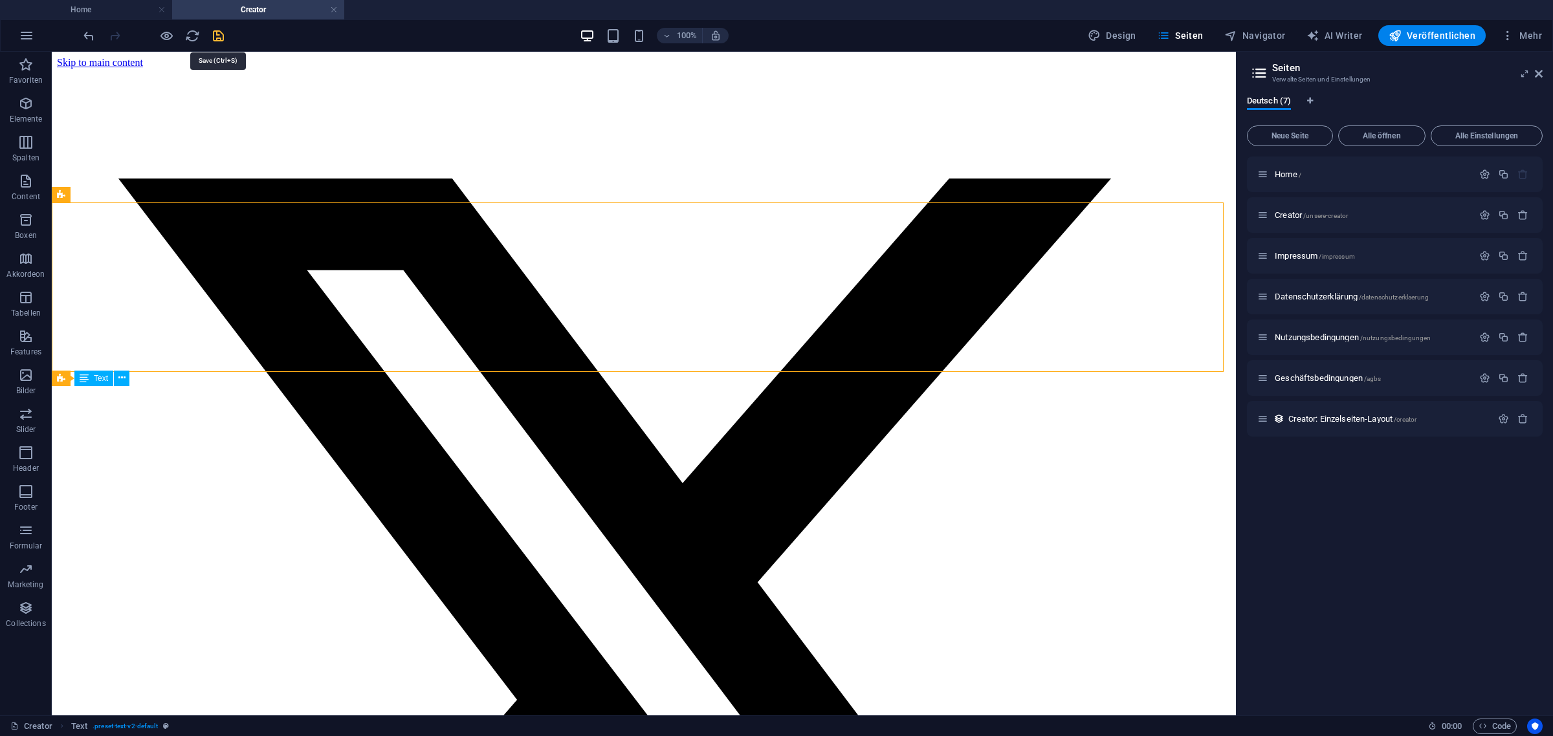
click at [221, 37] on icon "save" at bounding box center [218, 35] width 15 height 15
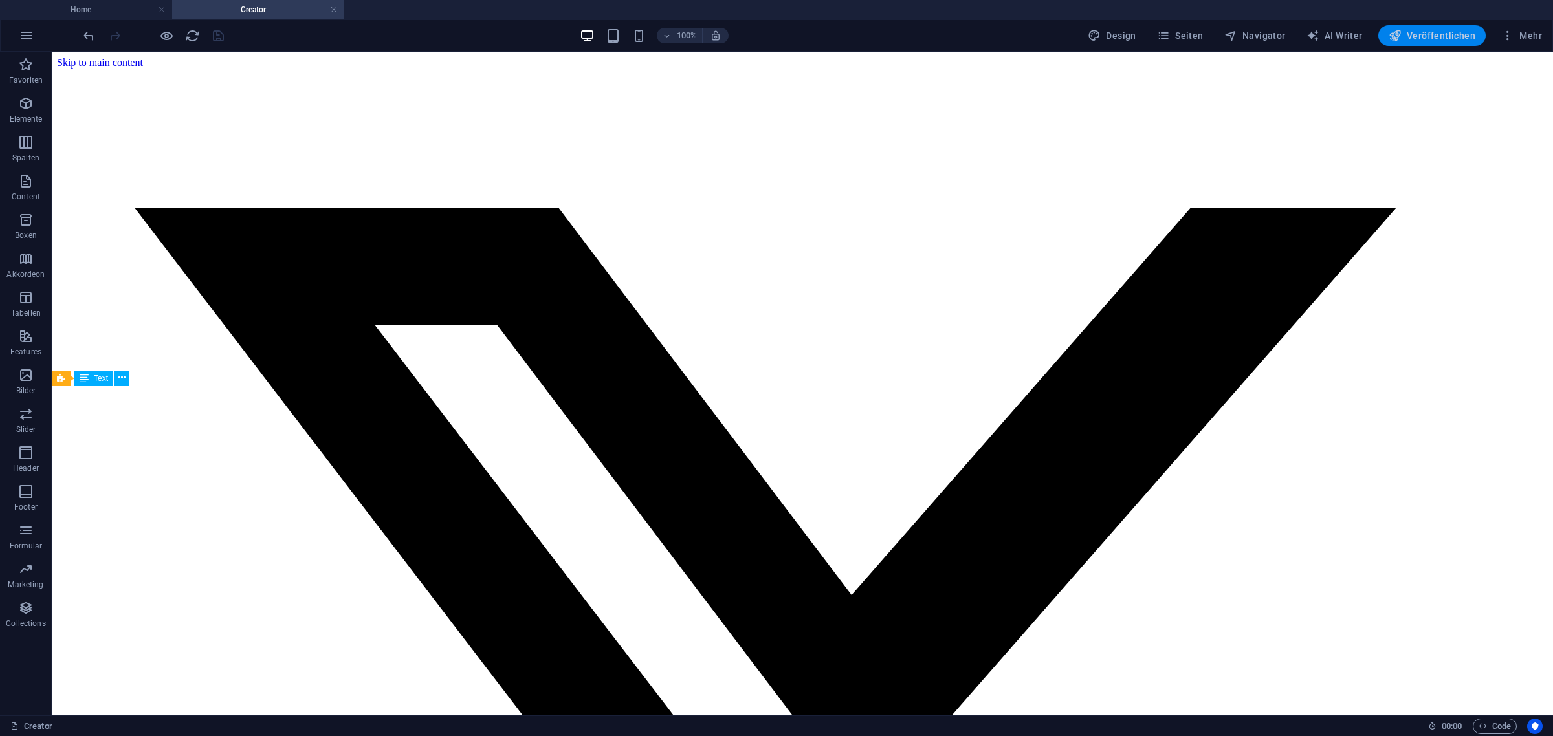
click at [1437, 36] on span "Veröffentlichen" at bounding box center [1431, 35] width 87 height 13
